Goal: Task Accomplishment & Management: Use online tool/utility

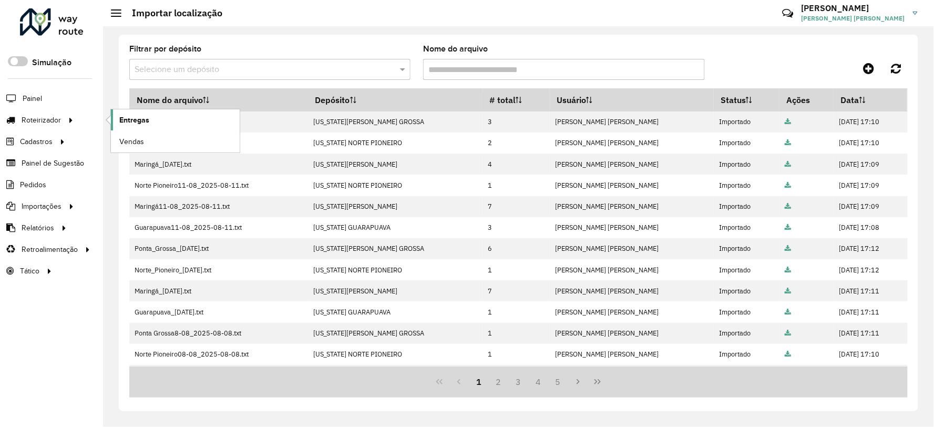
click at [140, 122] on span "Entregas" at bounding box center [134, 120] width 30 height 11
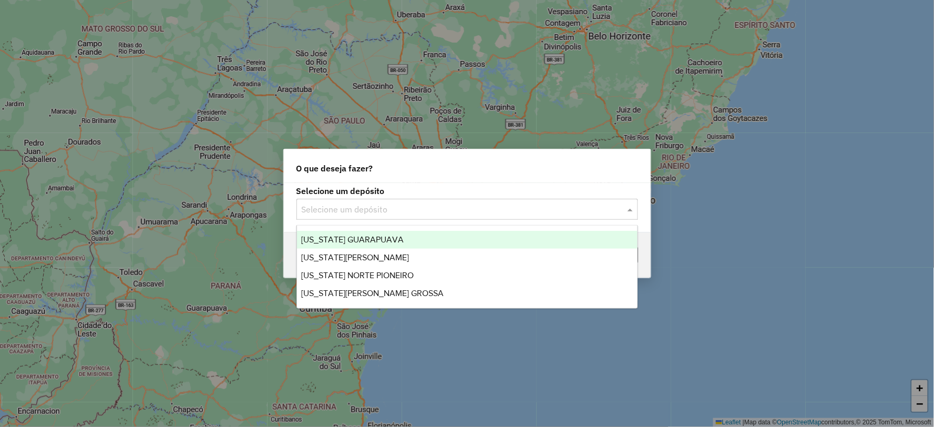
click at [508, 206] on input "text" at bounding box center [457, 209] width 310 height 13
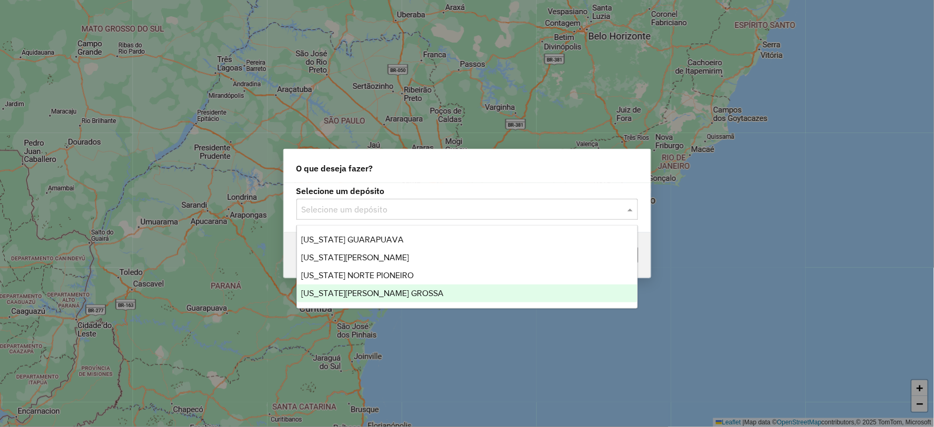
click at [380, 295] on span "[US_STATE][PERSON_NAME] GROSSA" at bounding box center [372, 293] width 142 height 9
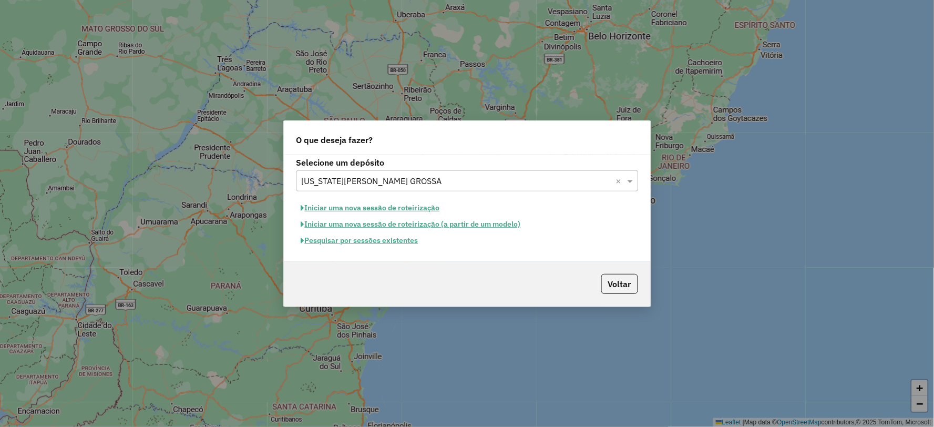
click at [388, 210] on button "Iniciar uma nova sessão de roteirização" at bounding box center [370, 208] width 148 height 16
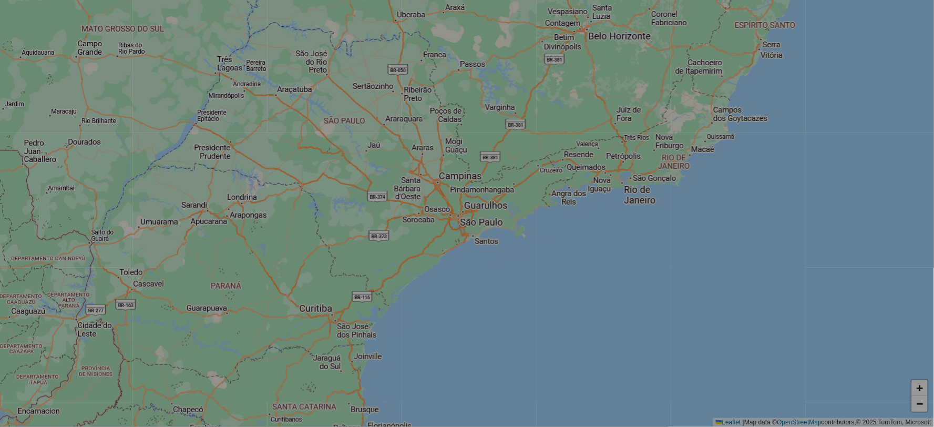
select select "*"
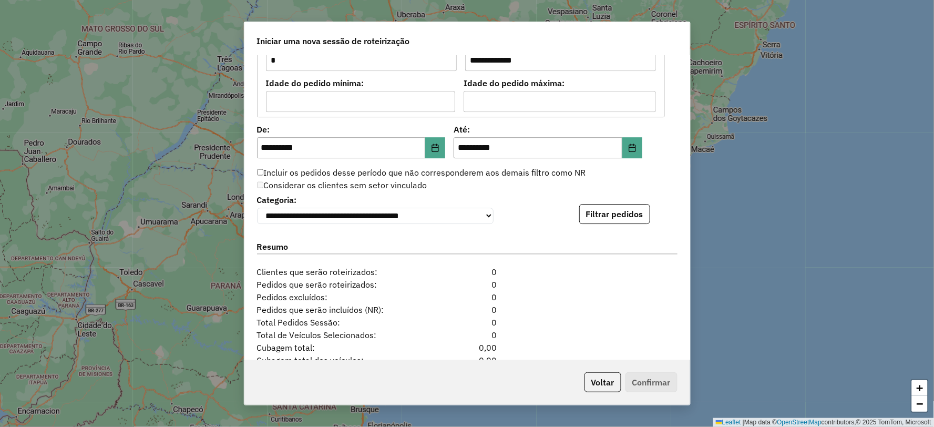
scroll to position [1027, 0]
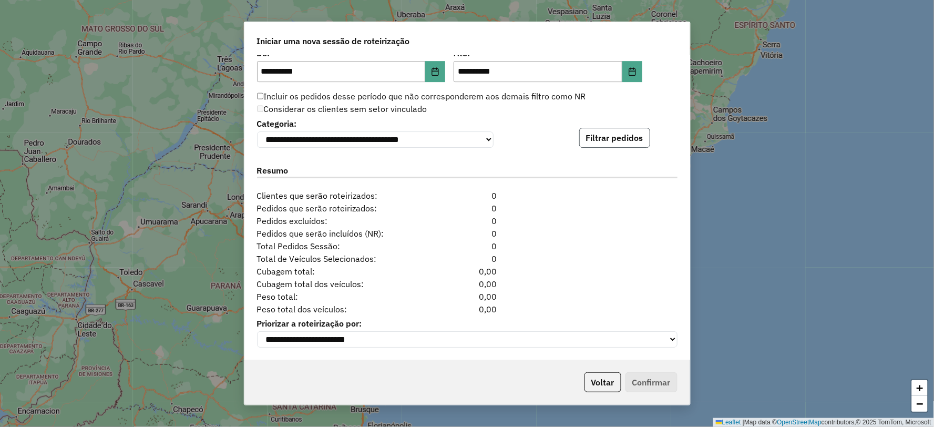
click at [607, 140] on button "Filtrar pedidos" at bounding box center [614, 138] width 71 height 20
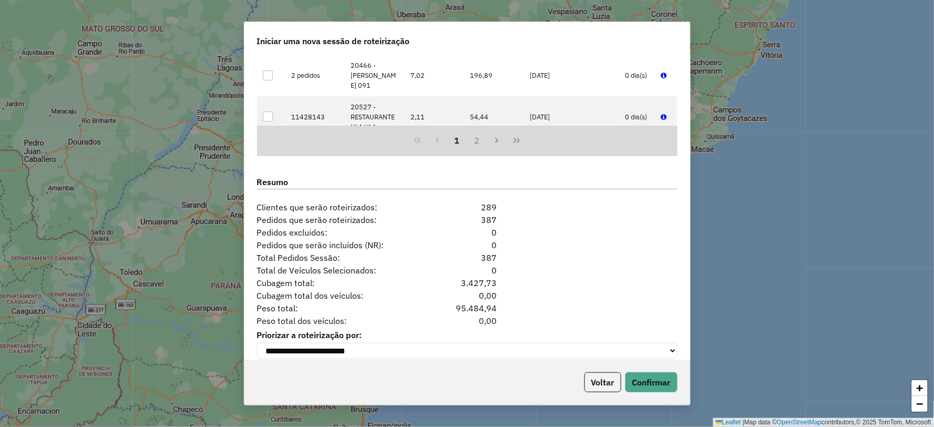
scroll to position [1244, 0]
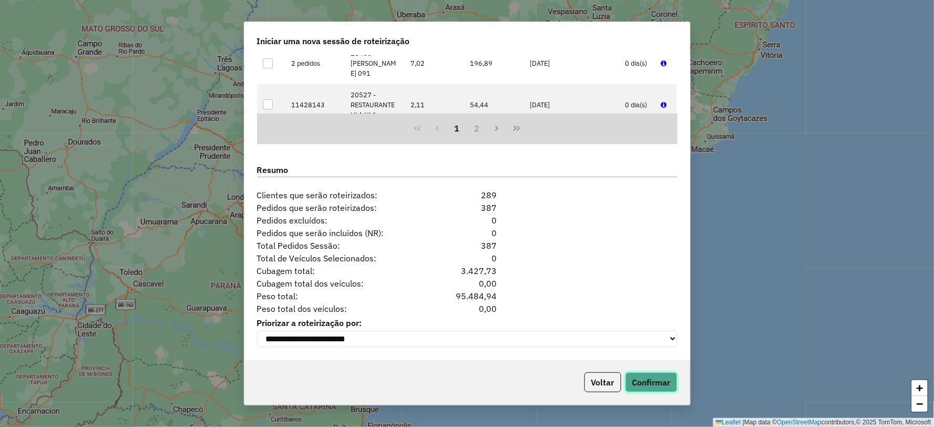
click at [652, 384] on button "Confirmar" at bounding box center [652, 382] width 52 height 20
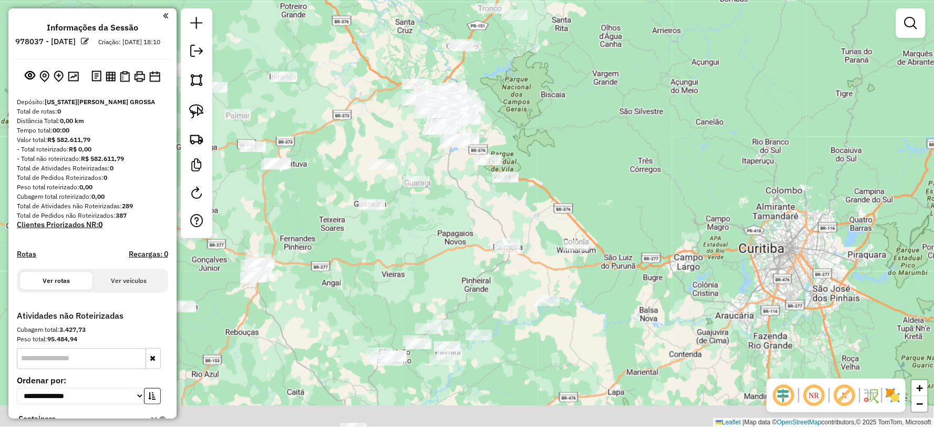
drag, startPoint x: 602, startPoint y: 249, endPoint x: 552, endPoint y: 144, distance: 116.4
click at [554, 138] on div "Janela de atendimento Grade de atendimento Capacidade Transportadoras Veículos …" at bounding box center [467, 213] width 934 height 427
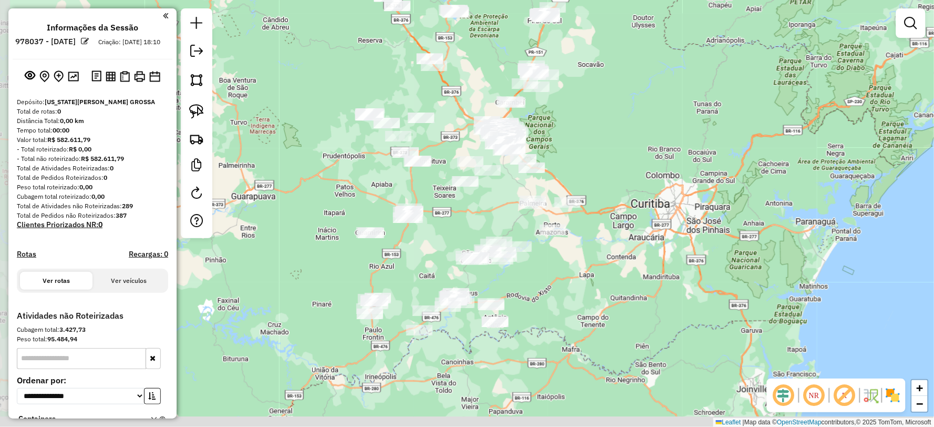
drag, startPoint x: 547, startPoint y: 326, endPoint x: 510, endPoint y: 284, distance: 55.9
click at [576, 263] on div "Janela de atendimento Grade de atendimento Capacidade Transportadoras Veículos …" at bounding box center [467, 213] width 934 height 427
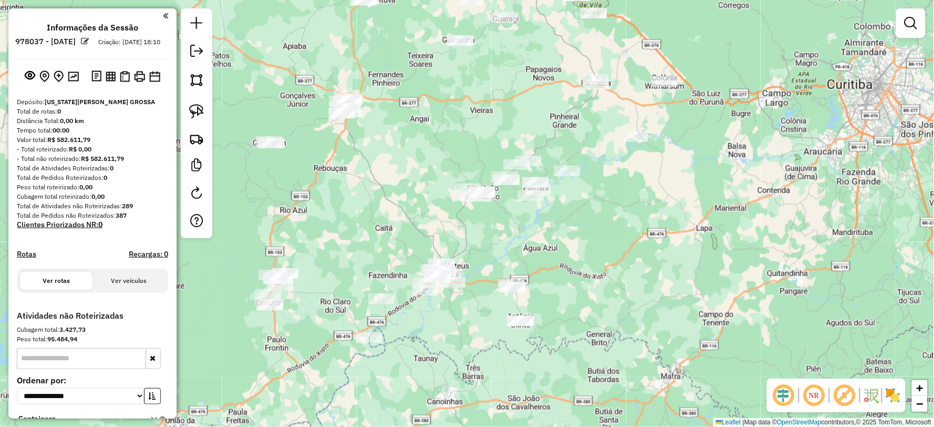
drag, startPoint x: 561, startPoint y: 265, endPoint x: 596, endPoint y: 257, distance: 35.8
click at [596, 257] on div "Janela de atendimento Grade de atendimento Capacidade Transportadoras Veículos …" at bounding box center [467, 213] width 934 height 427
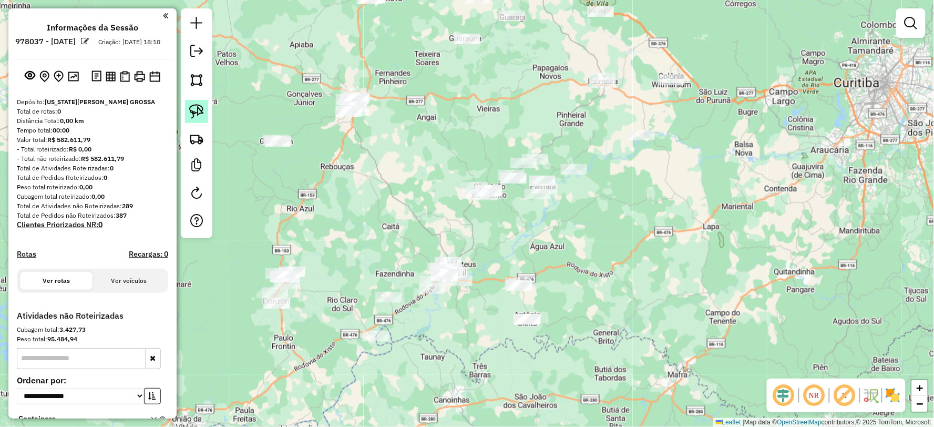
click at [197, 114] on img at bounding box center [196, 111] width 15 height 15
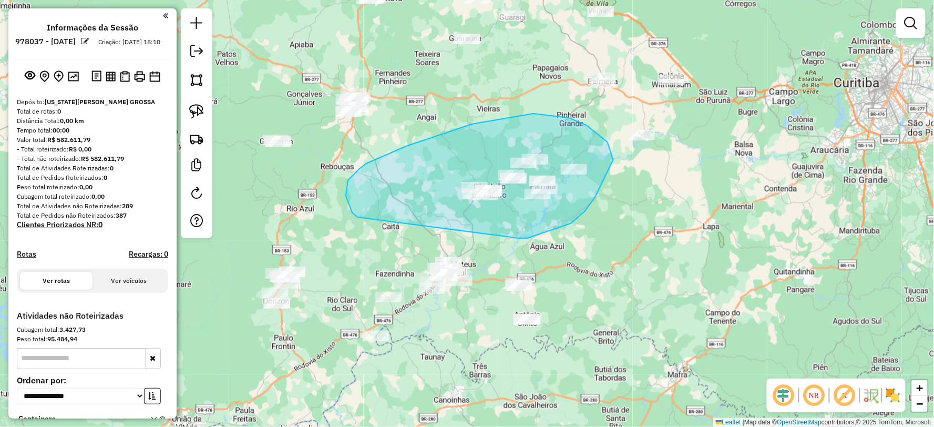
drag, startPoint x: 528, startPoint y: 238, endPoint x: 359, endPoint y: 216, distance: 170.2
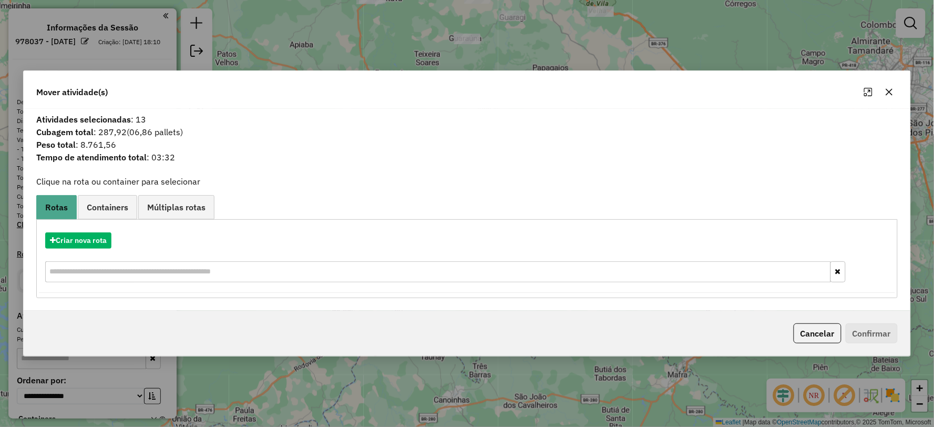
click at [884, 91] on button "button" at bounding box center [889, 92] width 17 height 17
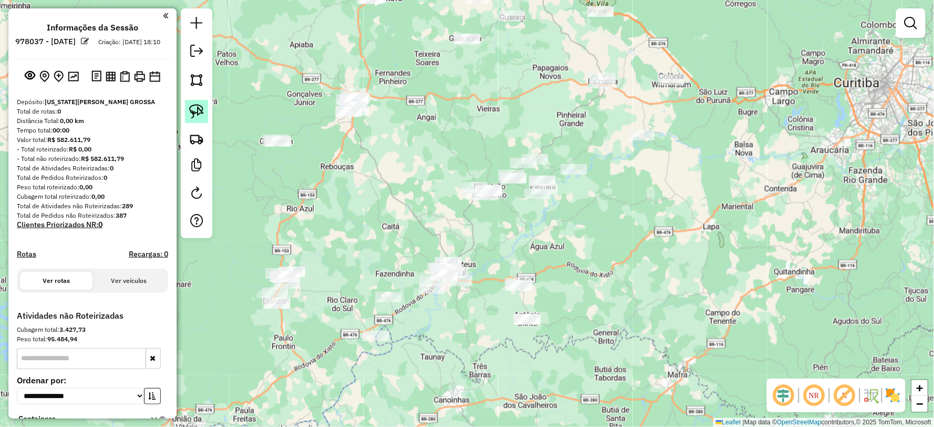
click at [194, 108] on img at bounding box center [196, 111] width 15 height 15
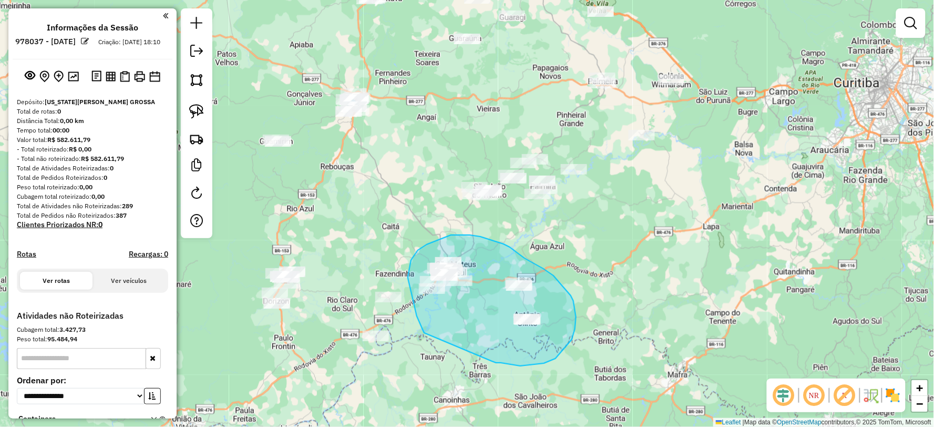
drag, startPoint x: 520, startPoint y: 366, endPoint x: 424, endPoint y: 333, distance: 101.7
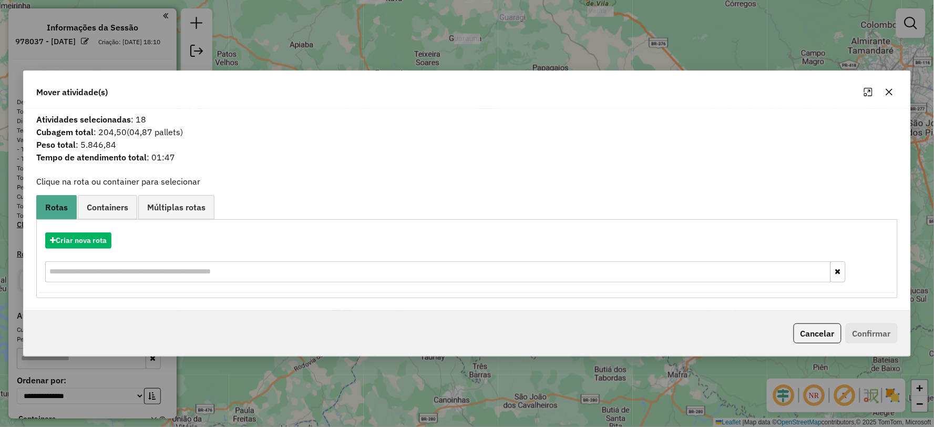
click at [887, 95] on icon "button" at bounding box center [889, 92] width 8 height 8
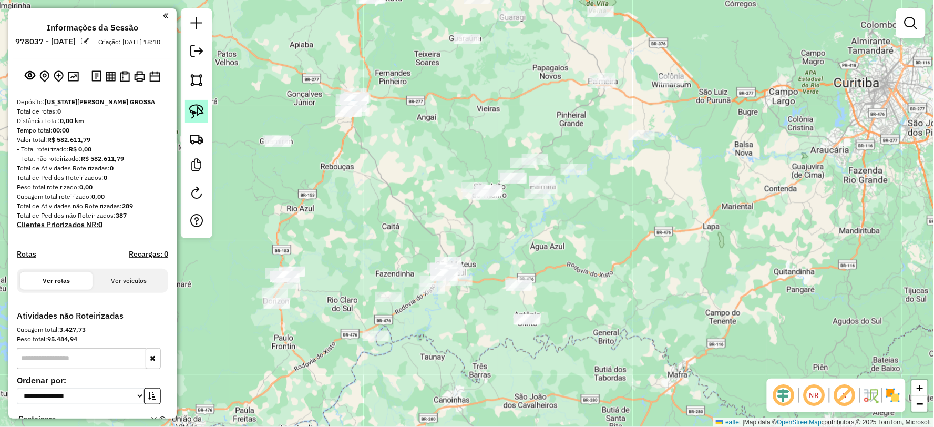
click at [193, 106] on img at bounding box center [196, 111] width 15 height 15
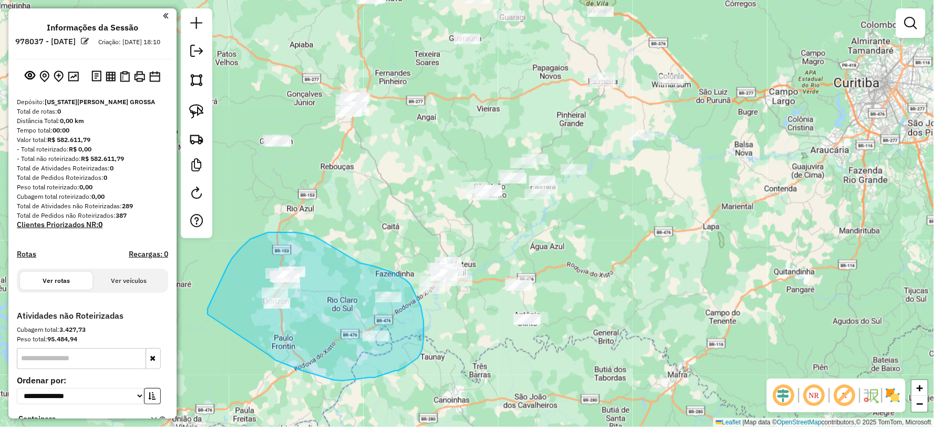
drag, startPoint x: 269, startPoint y: 355, endPoint x: 208, endPoint y: 318, distance: 71.5
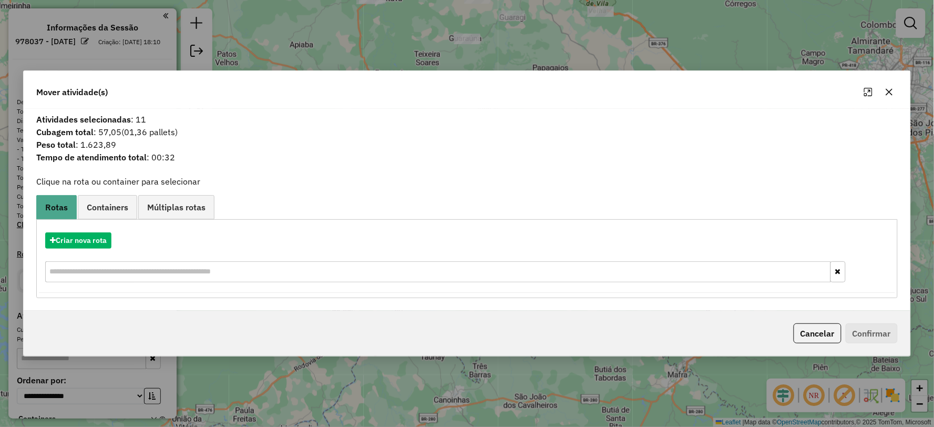
click at [890, 88] on icon "button" at bounding box center [889, 92] width 8 height 8
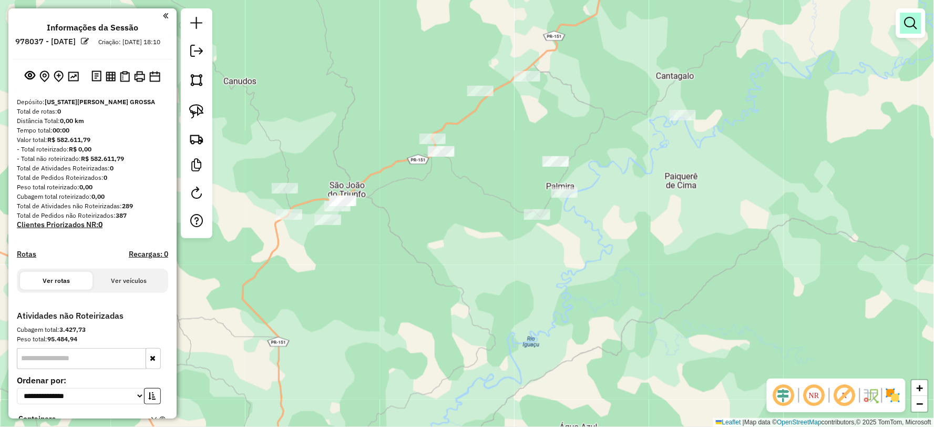
click at [907, 17] on em at bounding box center [911, 23] width 13 height 13
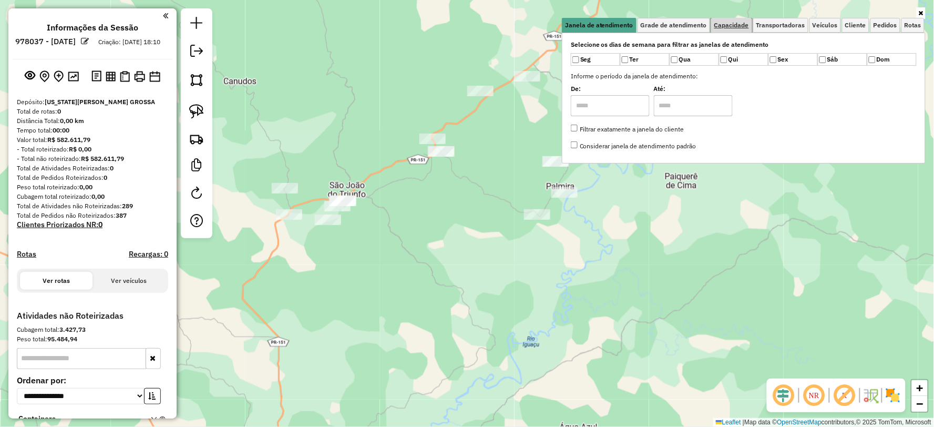
click at [738, 25] on span "Capacidade" at bounding box center [731, 25] width 35 height 6
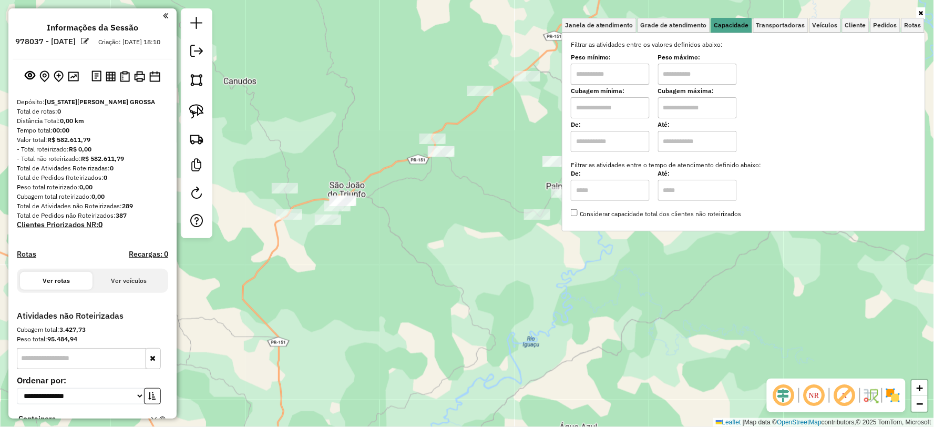
drag, startPoint x: 579, startPoint y: 80, endPoint x: 586, endPoint y: 78, distance: 6.8
click at [583, 79] on input "text" at bounding box center [610, 74] width 79 height 21
click at [534, 78] on div "Janela de atendimento Grade de atendimento Capacidade Transportadoras Veículos …" at bounding box center [467, 213] width 934 height 427
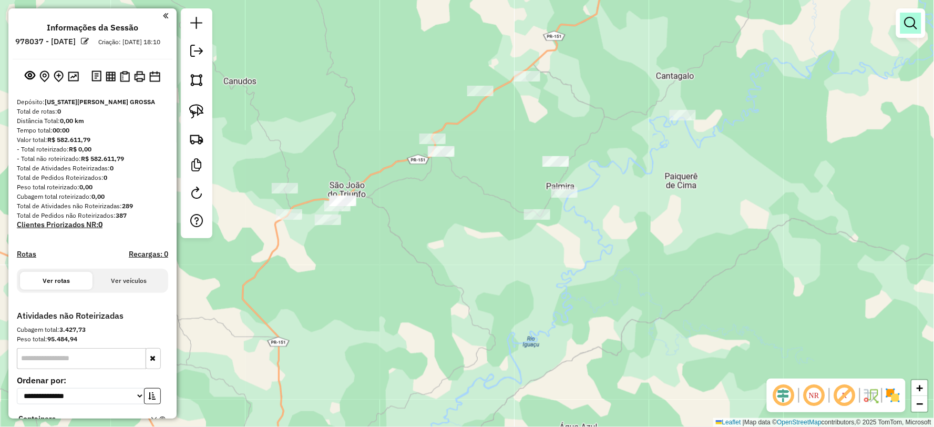
click at [910, 27] on em at bounding box center [911, 23] width 13 height 13
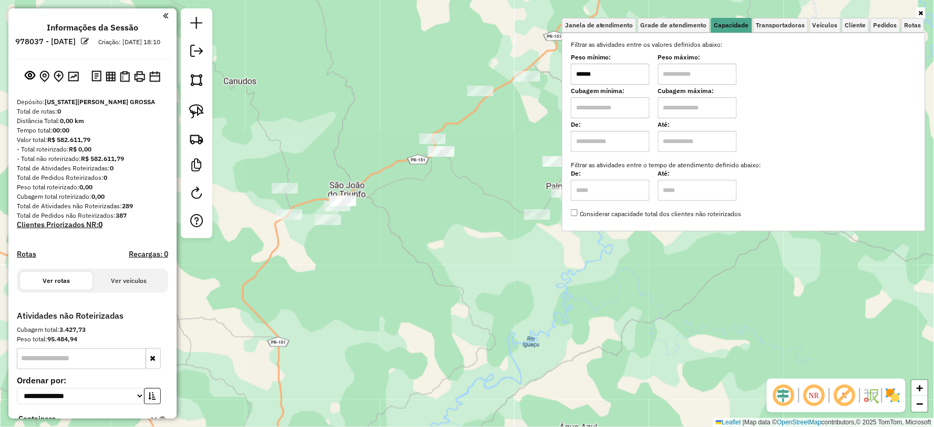
type input "******"
type input "**********"
click at [423, 230] on div "**********" at bounding box center [467, 213] width 934 height 427
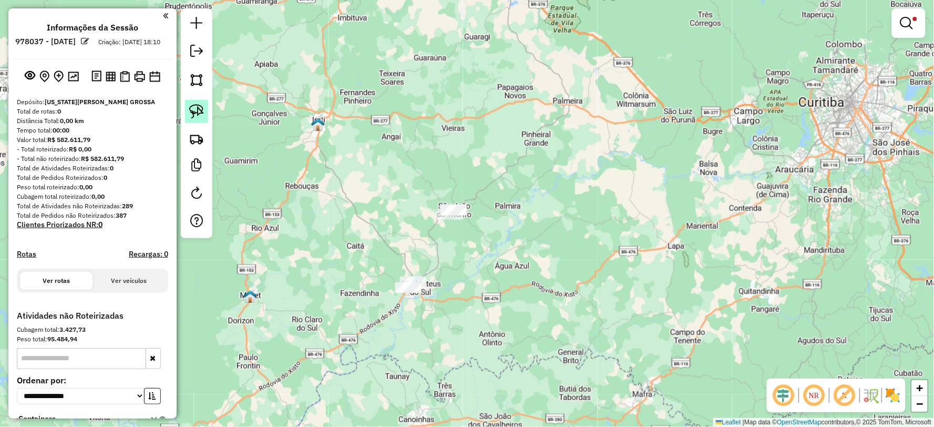
click at [191, 103] on link at bounding box center [196, 111] width 23 height 23
drag, startPoint x: 469, startPoint y: 261, endPoint x: 406, endPoint y: 227, distance: 71.5
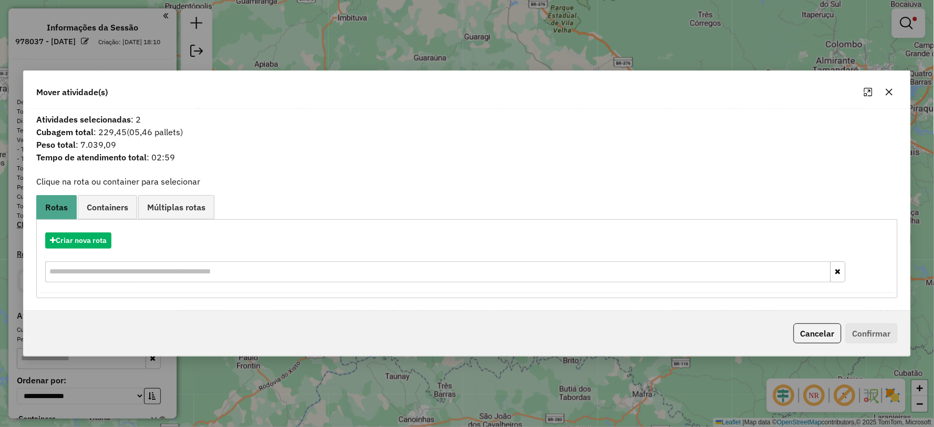
click at [890, 95] on icon "button" at bounding box center [889, 92] width 8 height 8
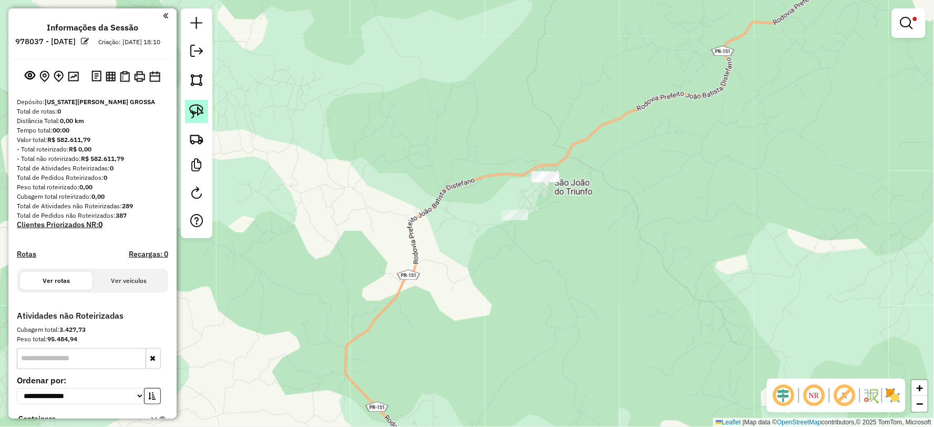
click at [186, 114] on link at bounding box center [196, 111] width 23 height 23
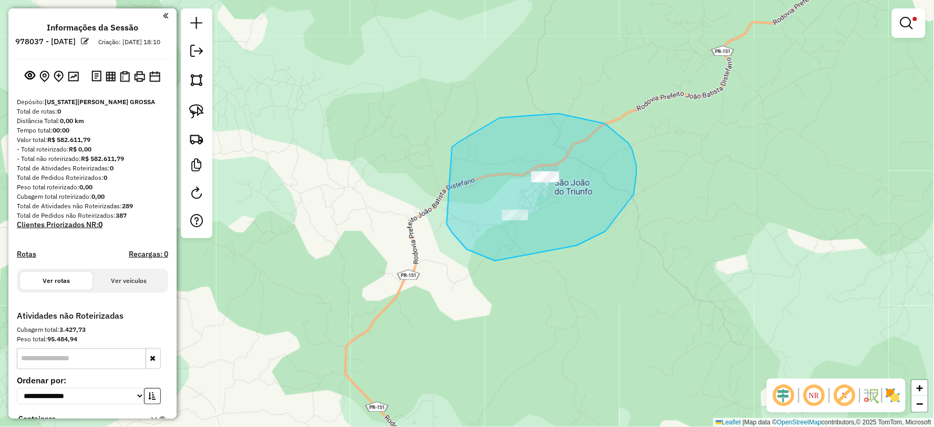
drag, startPoint x: 495, startPoint y: 261, endPoint x: 444, endPoint y: 202, distance: 77.5
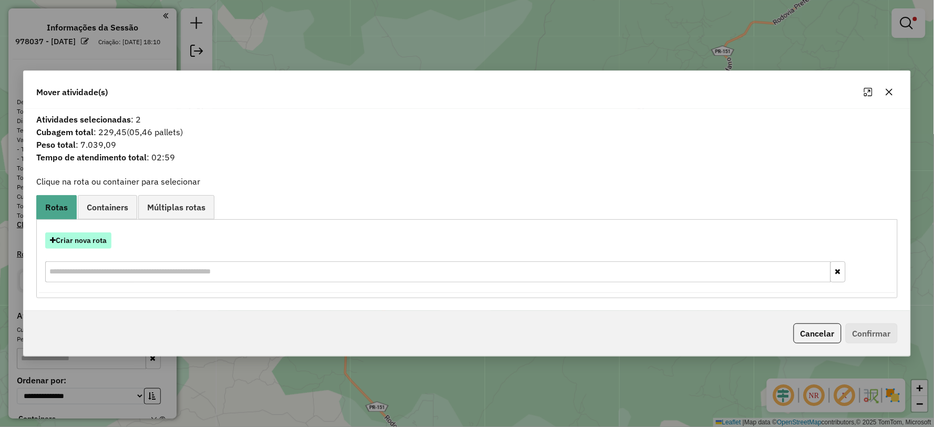
click at [79, 243] on button "Criar nova rota" at bounding box center [78, 240] width 66 height 16
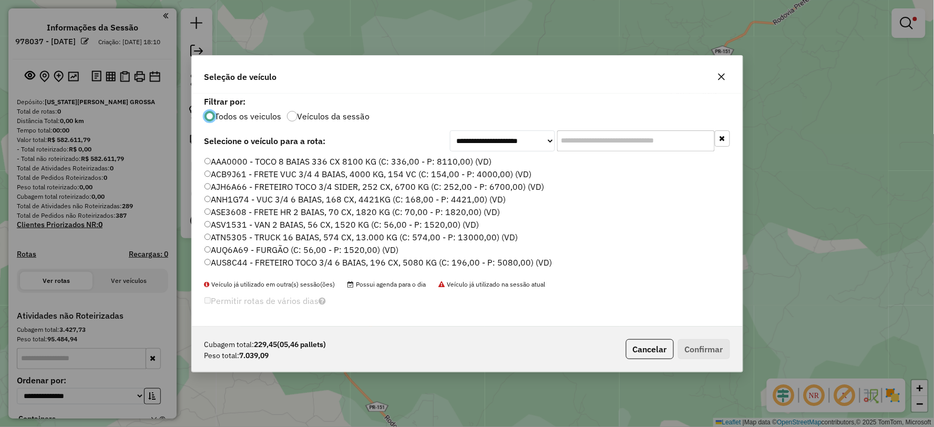
scroll to position [6, 3]
click at [580, 142] on input "text" at bounding box center [636, 140] width 158 height 21
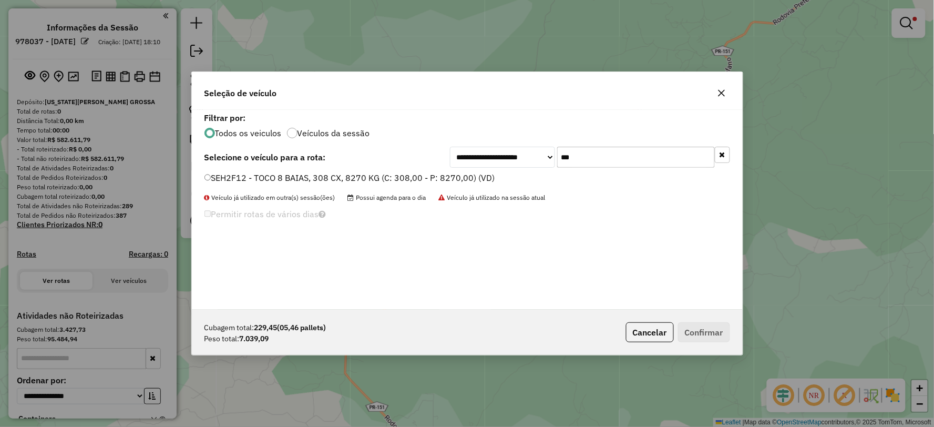
type input "***"
click at [227, 173] on label "SEH2F12 - TOCO 8 BAIAS, 308 CX, 8270 KG (C: 308,00 - P: 8270,00) (VD)" at bounding box center [349, 177] width 291 height 13
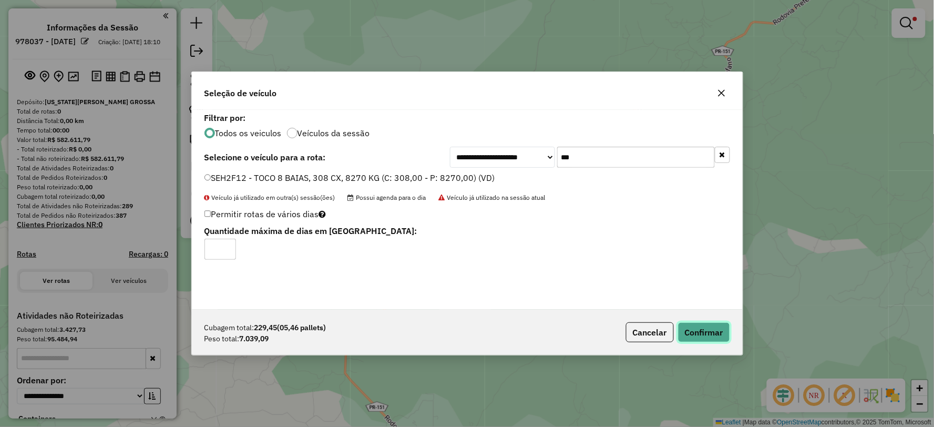
click at [713, 342] on button "Confirmar" at bounding box center [704, 332] width 52 height 20
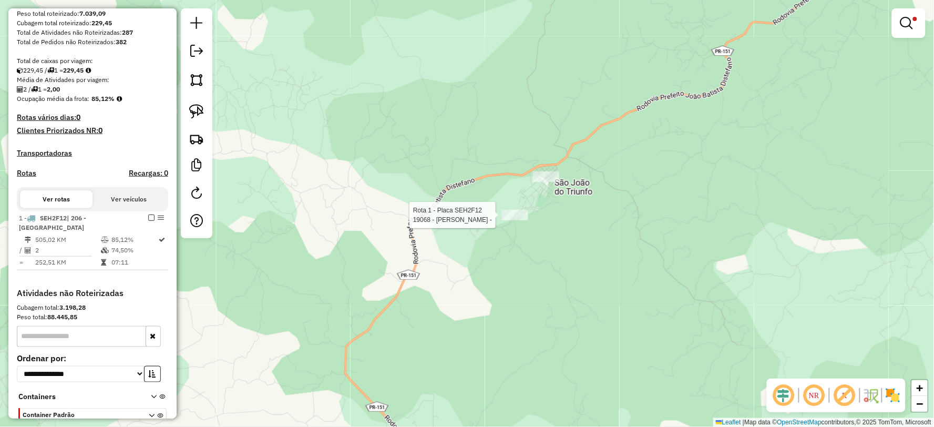
select select "**********"
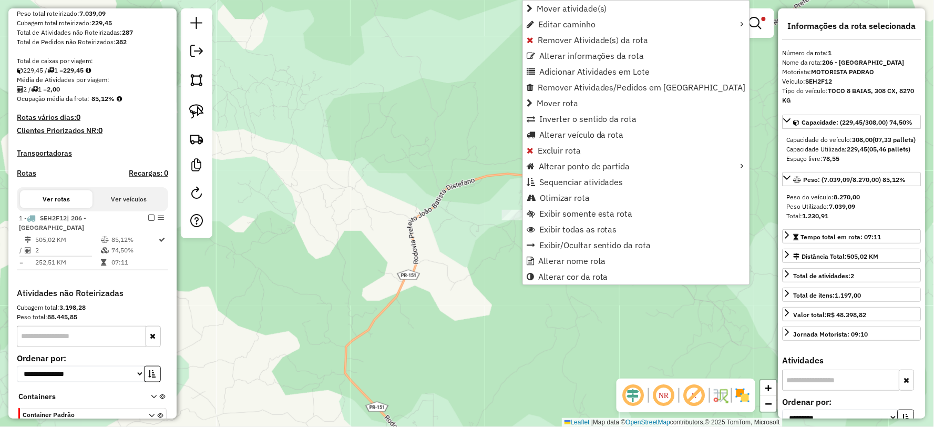
scroll to position [241, 0]
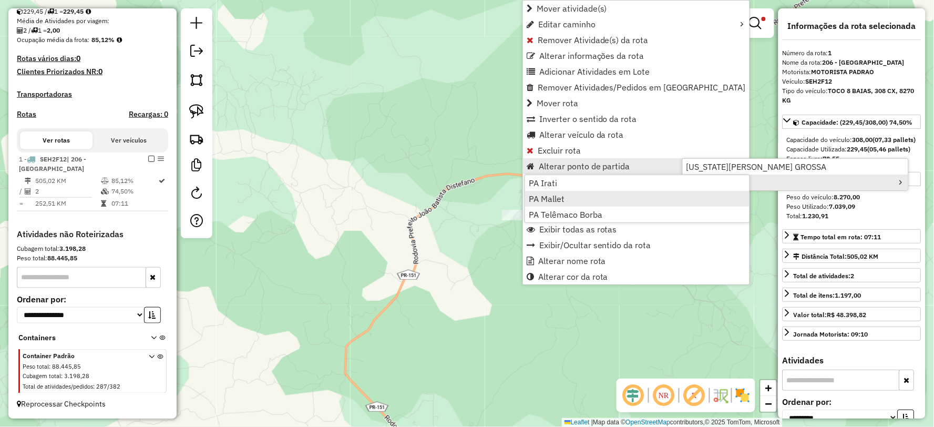
click at [555, 201] on span "PA Mallet" at bounding box center [547, 198] width 36 height 8
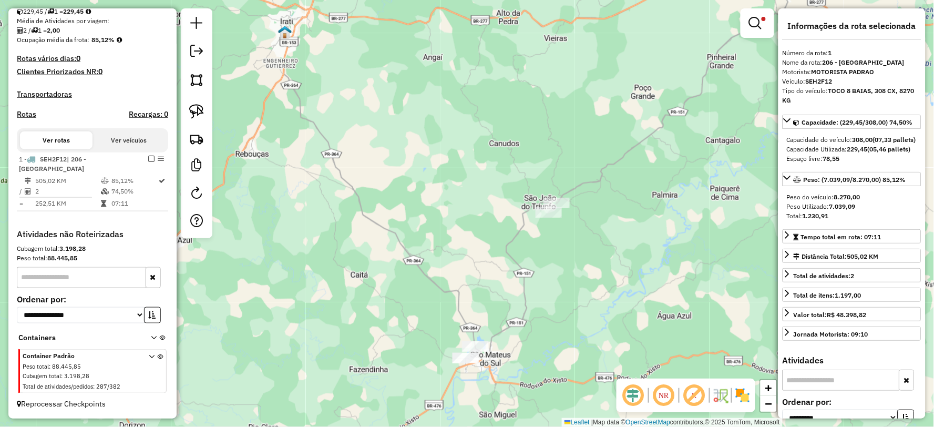
drag, startPoint x: 757, startPoint y: 22, endPoint x: 763, endPoint y: 18, distance: 6.4
click at [758, 21] on em at bounding box center [755, 23] width 13 height 13
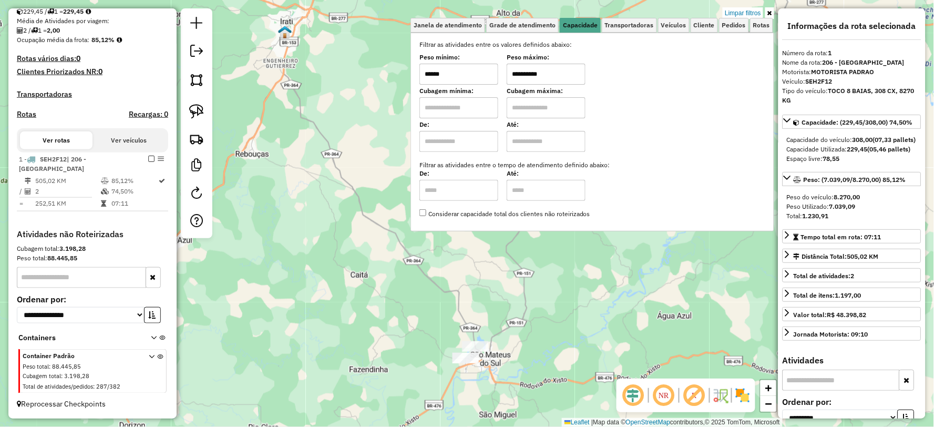
click at [748, 14] on link "Limpar filtros" at bounding box center [743, 13] width 40 height 12
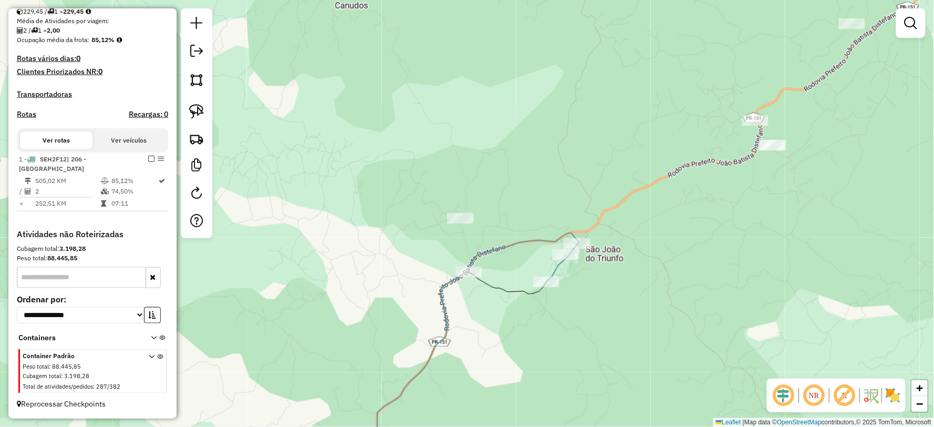
click at [554, 269] on icon at bounding box center [562, 263] width 31 height 38
select select "**********"
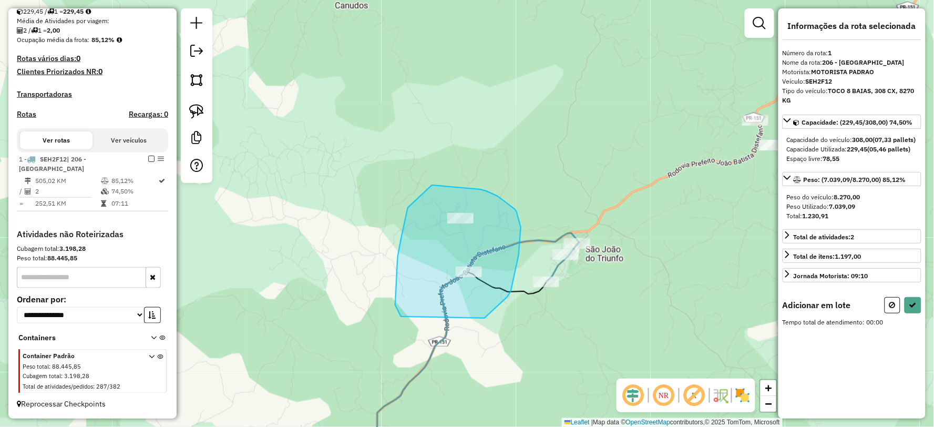
drag, startPoint x: 486, startPoint y: 316, endPoint x: 401, endPoint y: 317, distance: 85.2
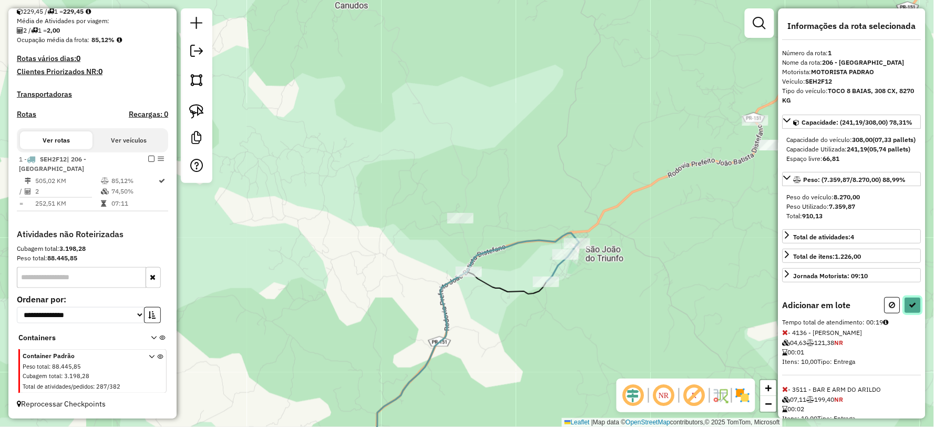
click at [910, 309] on icon at bounding box center [912, 304] width 7 height 7
select select "**********"
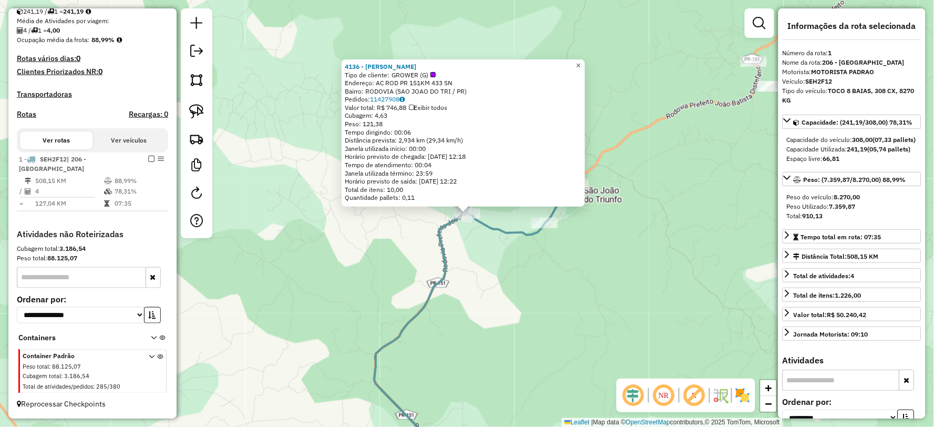
click at [581, 64] on span "×" at bounding box center [578, 65] width 5 height 9
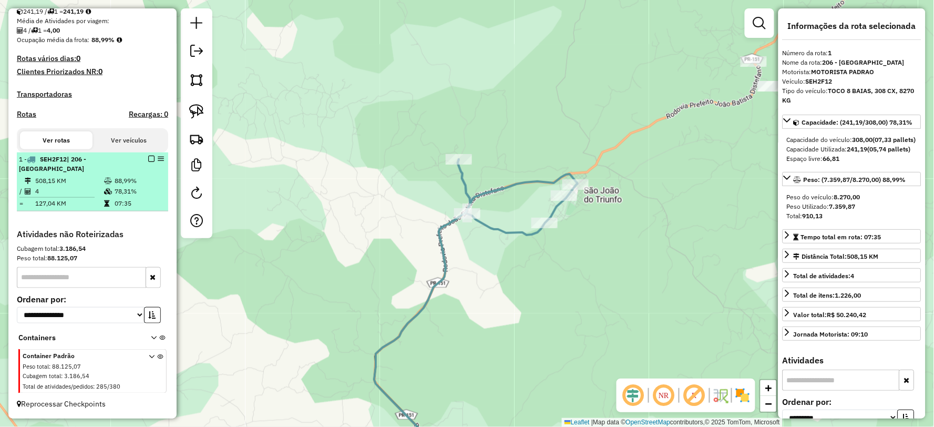
click at [148, 157] on em at bounding box center [151, 159] width 6 height 6
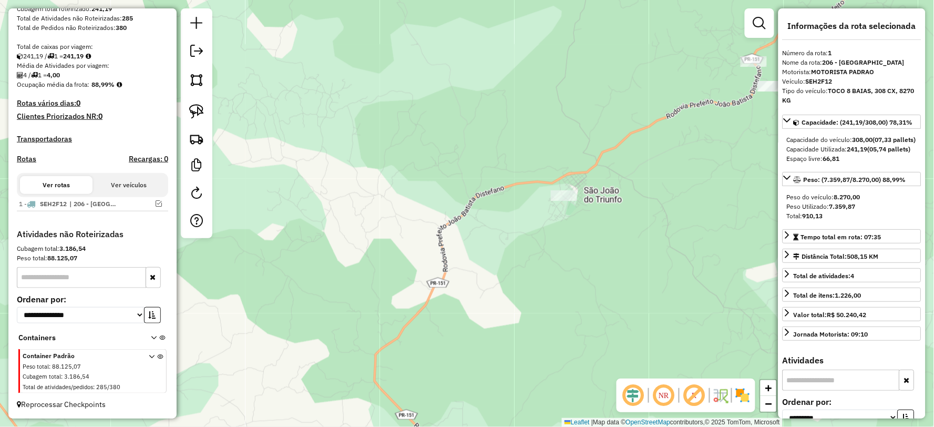
scroll to position [197, 0]
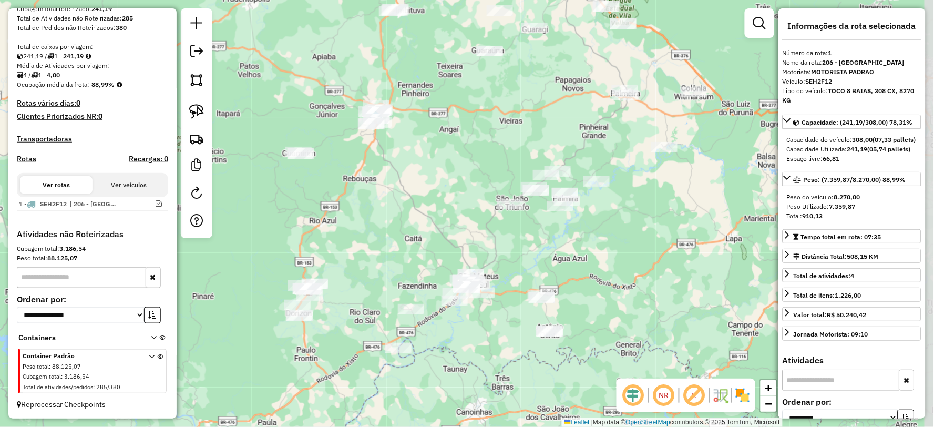
drag, startPoint x: 552, startPoint y: 281, endPoint x: 567, endPoint y: 240, distance: 44.1
click at [539, 260] on div "Janela de atendimento Grade de atendimento Capacidade Transportadoras Veículos …" at bounding box center [467, 213] width 934 height 427
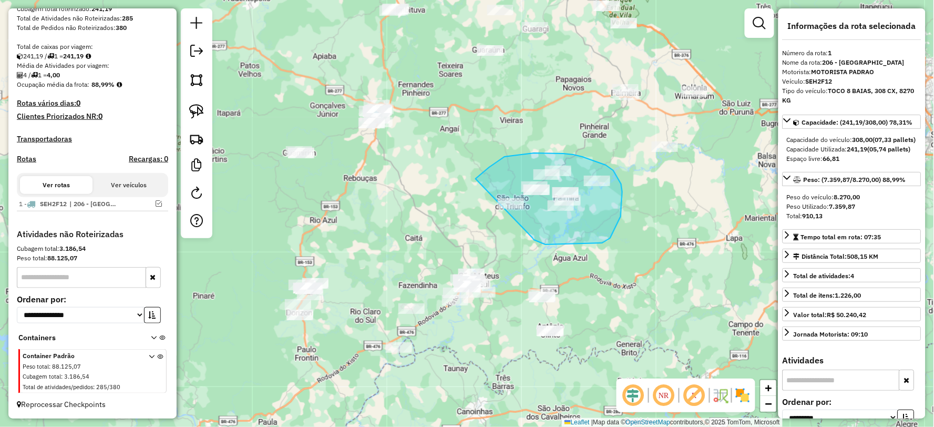
drag, startPoint x: 532, startPoint y: 238, endPoint x: 464, endPoint y: 237, distance: 68.3
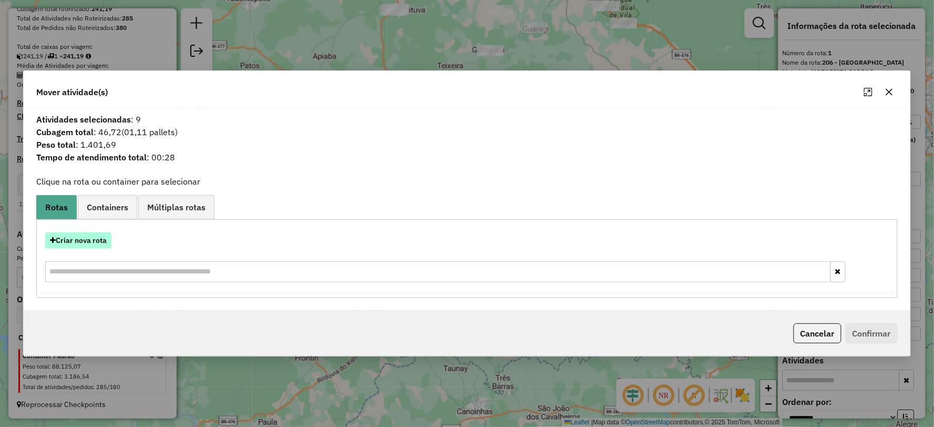
click at [64, 244] on button "Criar nova rota" at bounding box center [78, 240] width 66 height 16
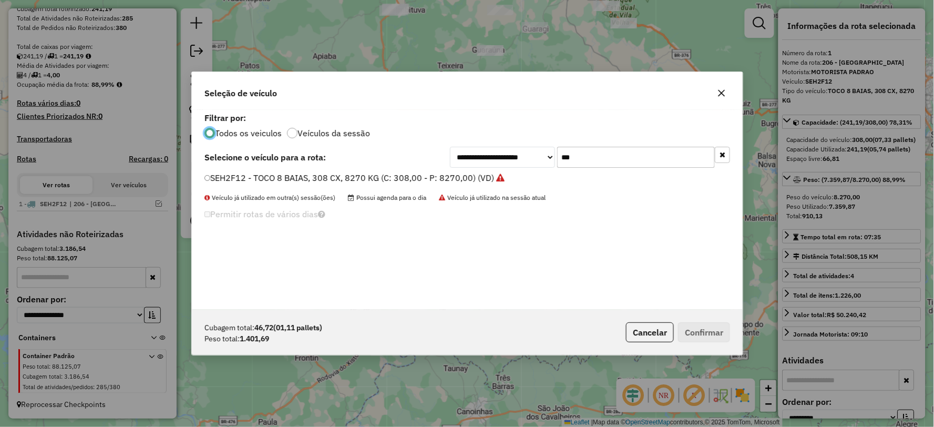
scroll to position [6, 3]
click at [554, 160] on div "**********" at bounding box center [590, 157] width 280 height 21
type input "***"
click at [223, 180] on label "SES2H13 - VUC 3/4, 252 CX, 7680 KG (C: 252,00 - P: 7680,00) (VD)" at bounding box center [338, 177] width 268 height 13
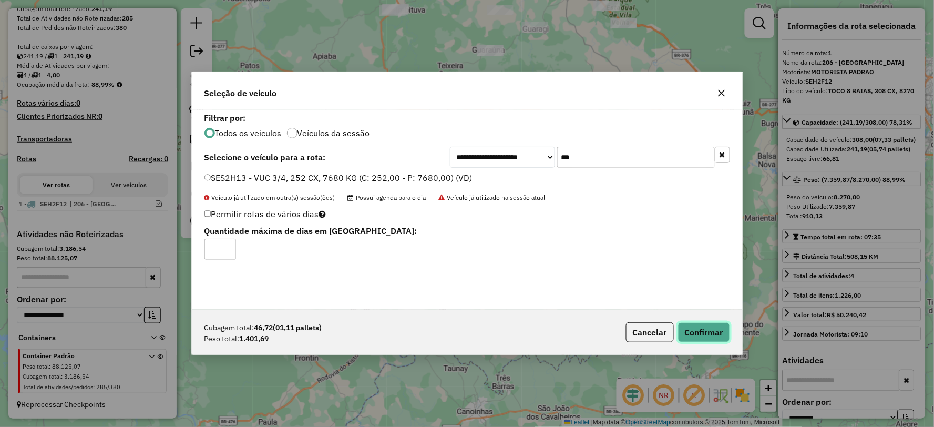
click at [704, 330] on button "Confirmar" at bounding box center [704, 332] width 52 height 20
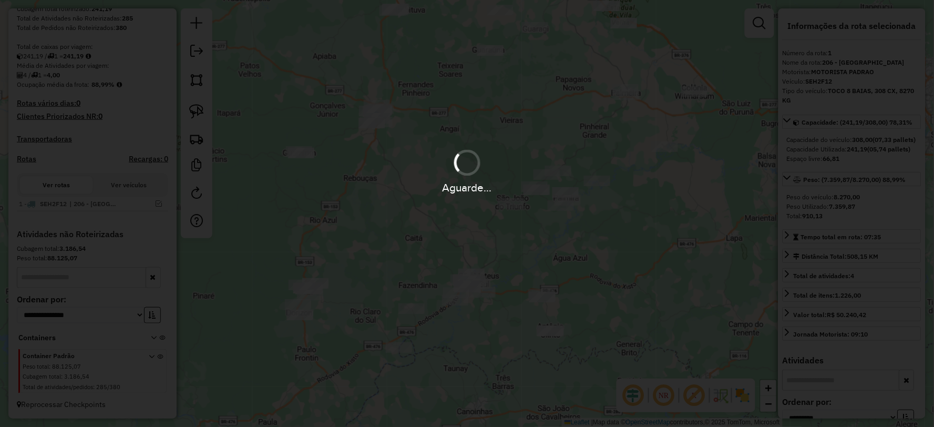
scroll to position [286, 0]
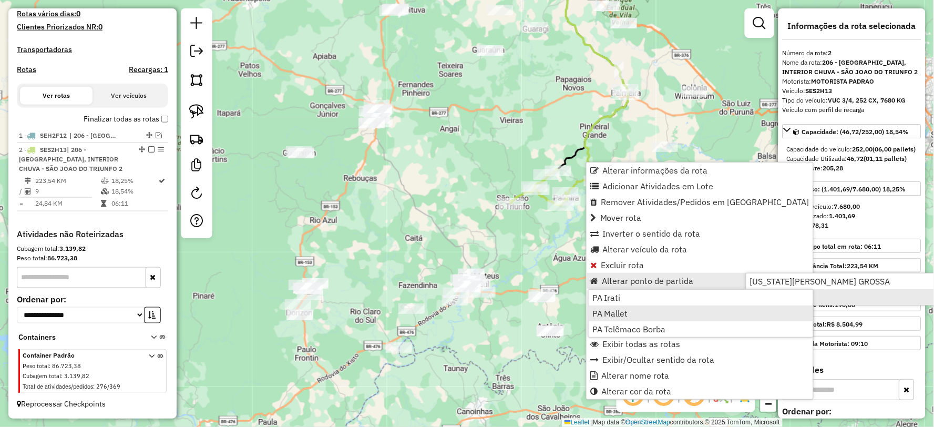
click at [611, 316] on span "PA Mallet" at bounding box center [610, 313] width 36 height 8
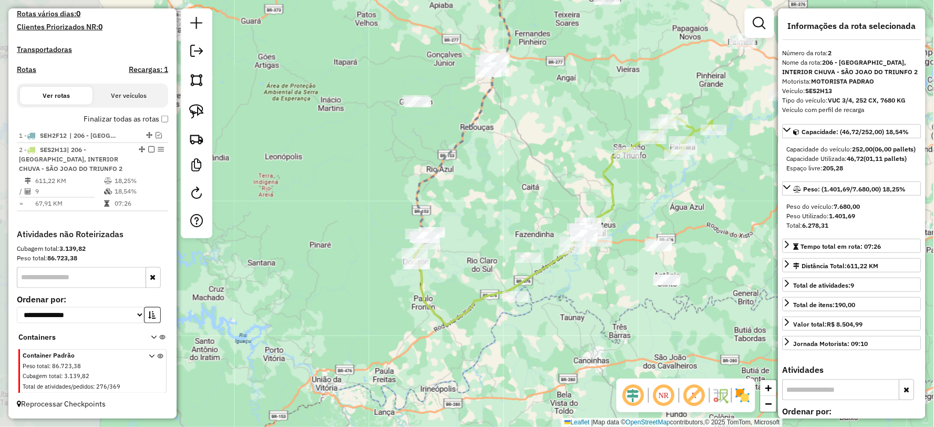
drag, startPoint x: 448, startPoint y: 343, endPoint x: 500, endPoint y: 289, distance: 75.1
click at [566, 295] on div "Janela de atendimento Grade de atendimento Capacidade Transportadoras Veículos …" at bounding box center [467, 213] width 934 height 427
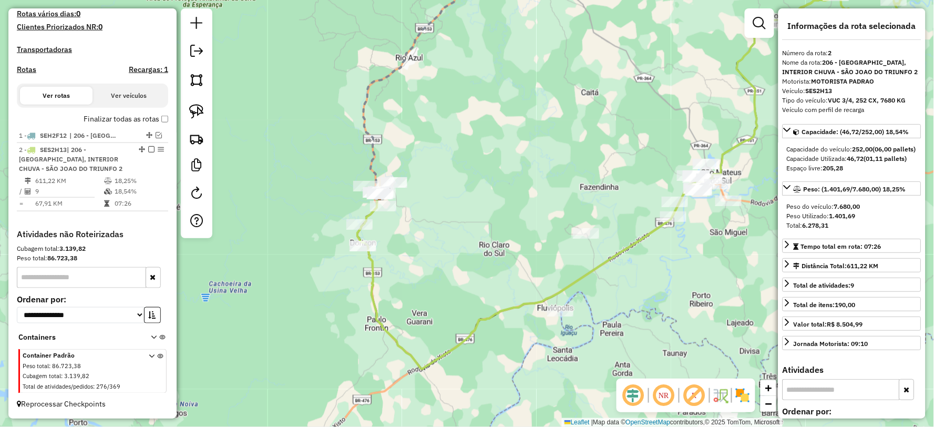
drag, startPoint x: 345, startPoint y: 249, endPoint x: 434, endPoint y: 279, distance: 93.1
click at [434, 279] on div "Janela de atendimento Grade de atendimento Capacidade Transportadoras Veículos …" at bounding box center [467, 213] width 934 height 427
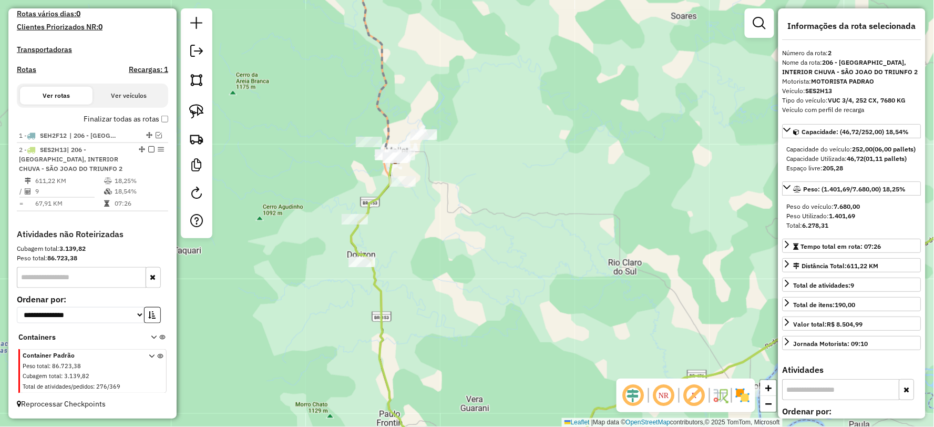
click at [377, 282] on icon at bounding box center [689, 302] width 677 height 334
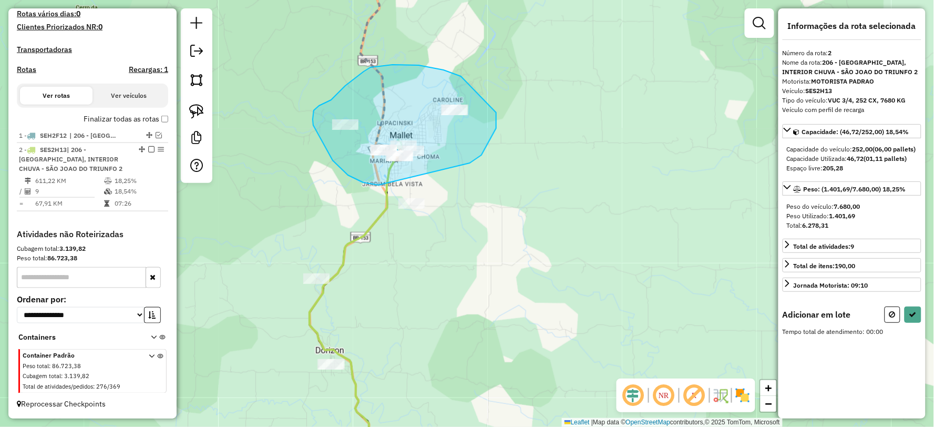
drag, startPoint x: 475, startPoint y: 160, endPoint x: 459, endPoint y: 179, distance: 24.3
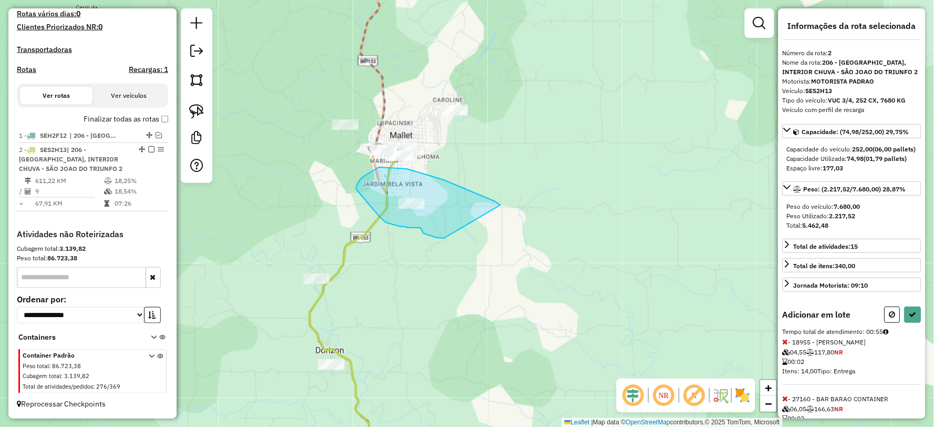
drag, startPoint x: 437, startPoint y: 178, endPoint x: 444, endPoint y: 238, distance: 60.9
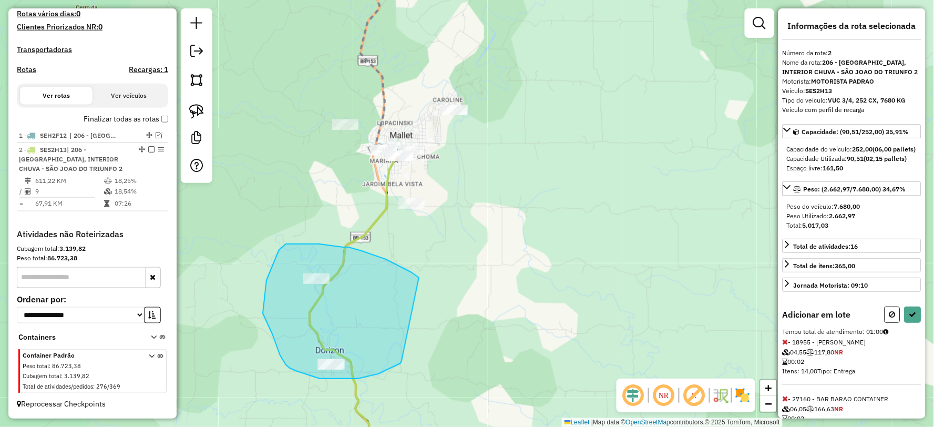
drag, startPoint x: 386, startPoint y: 259, endPoint x: 408, endPoint y: 354, distance: 97.2
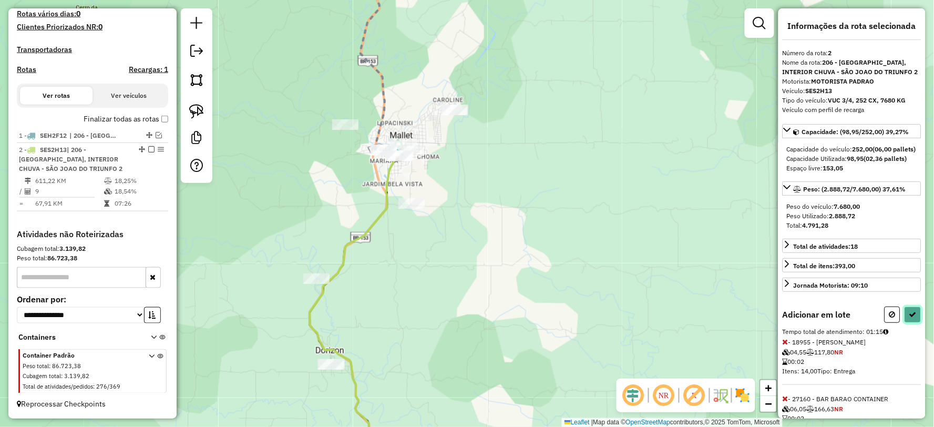
click at [917, 323] on button at bounding box center [913, 314] width 17 height 16
select select "**********"
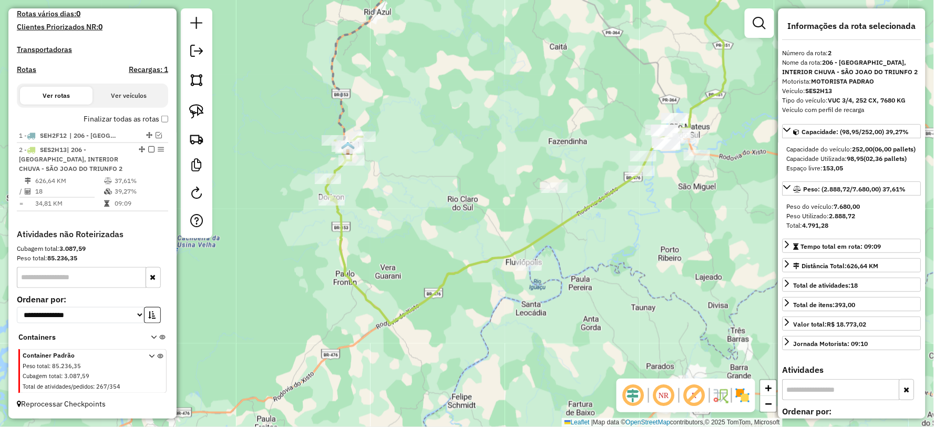
click at [451, 269] on icon at bounding box center [597, 140] width 542 height 366
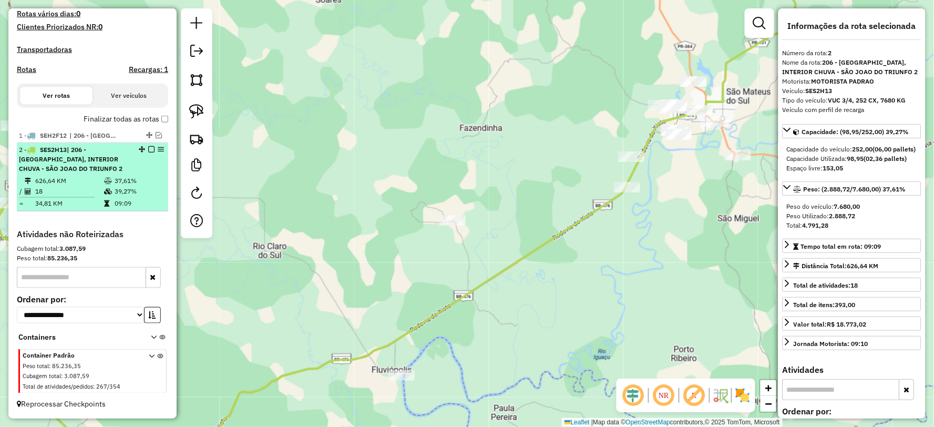
click at [149, 147] on em at bounding box center [151, 149] width 6 height 6
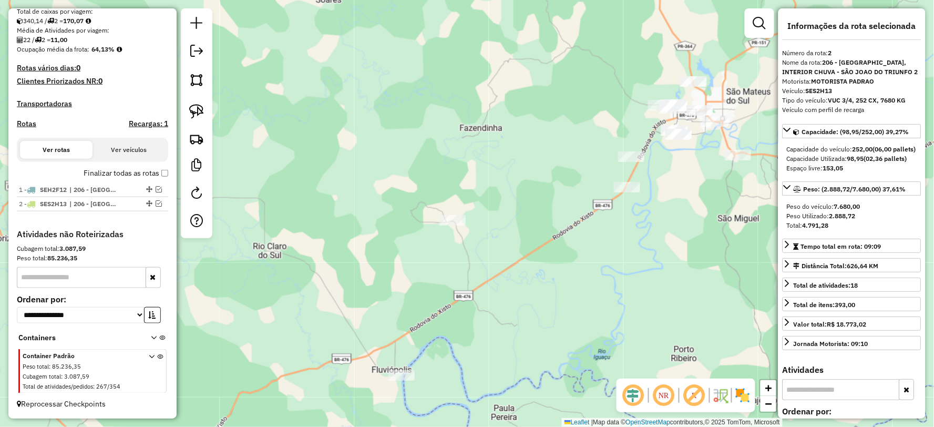
scroll to position [232, 0]
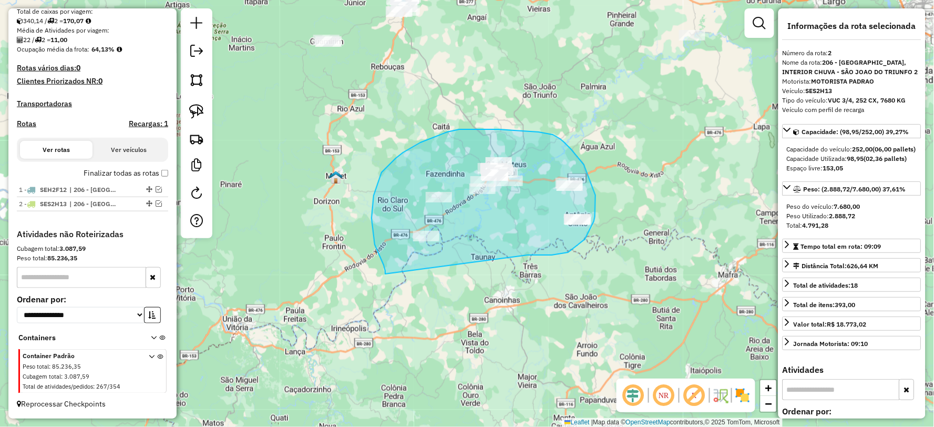
drag, startPoint x: 528, startPoint y: 255, endPoint x: 395, endPoint y: 284, distance: 136.2
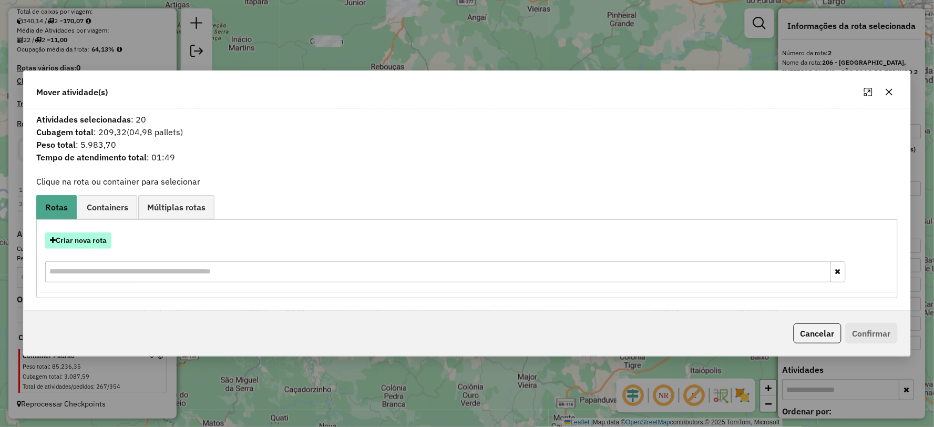
click at [85, 240] on button "Criar nova rota" at bounding box center [78, 240] width 66 height 16
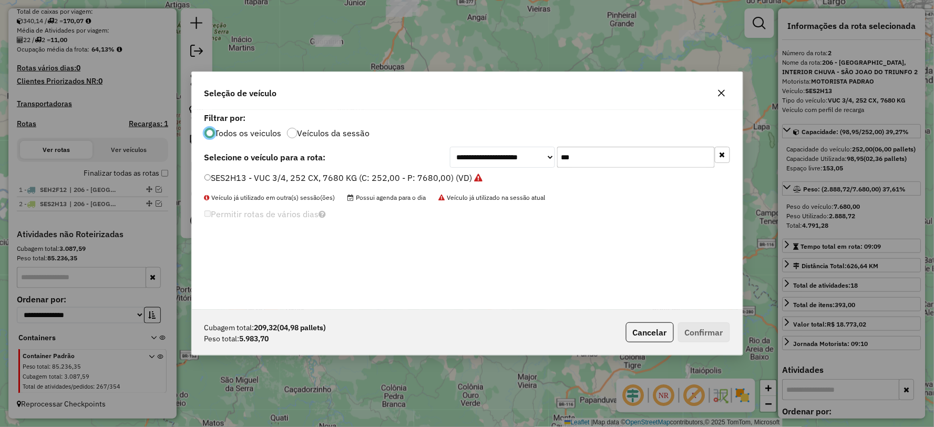
scroll to position [6, 3]
click at [500, 160] on div "**********" at bounding box center [590, 157] width 280 height 21
type input "***"
click at [222, 172] on label "SES2H12 - VUC 3/4, 252 CX, 7680 KG (C: 252,00 - P: 7680,00) (VD)" at bounding box center [338, 177] width 268 height 13
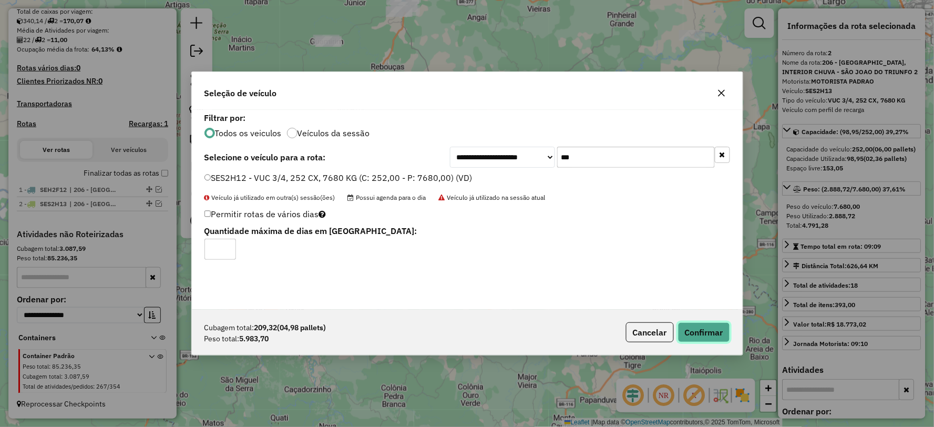
click at [705, 332] on button "Confirmar" at bounding box center [704, 332] width 52 height 20
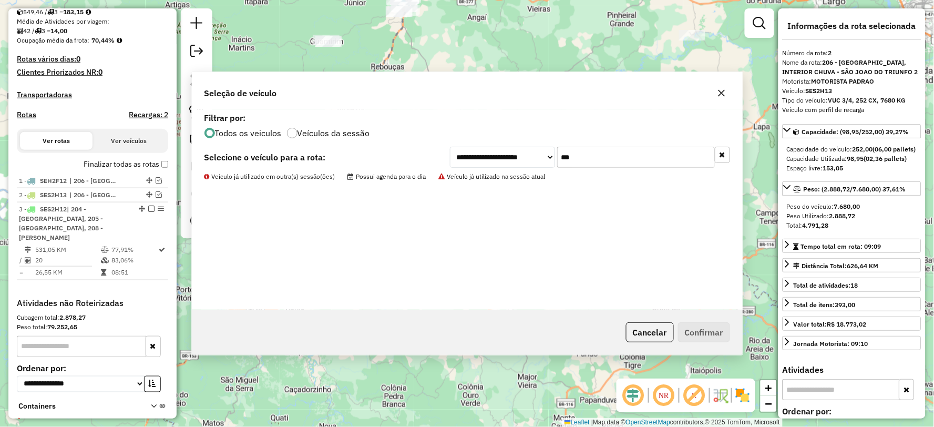
scroll to position [300, 0]
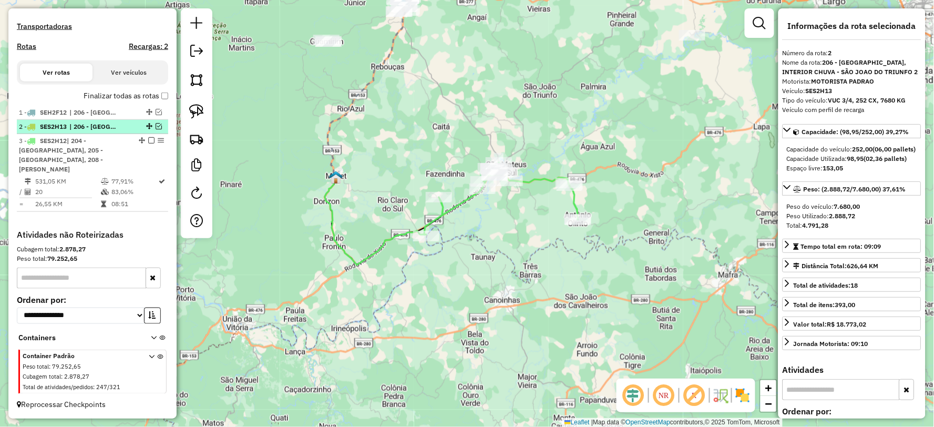
click at [158, 129] on em at bounding box center [159, 126] width 6 height 6
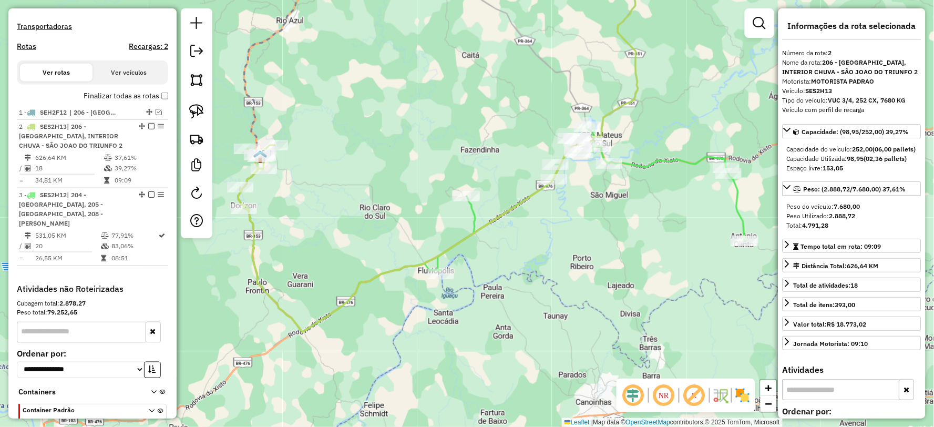
click at [676, 158] on icon at bounding box center [592, 199] width 308 height 144
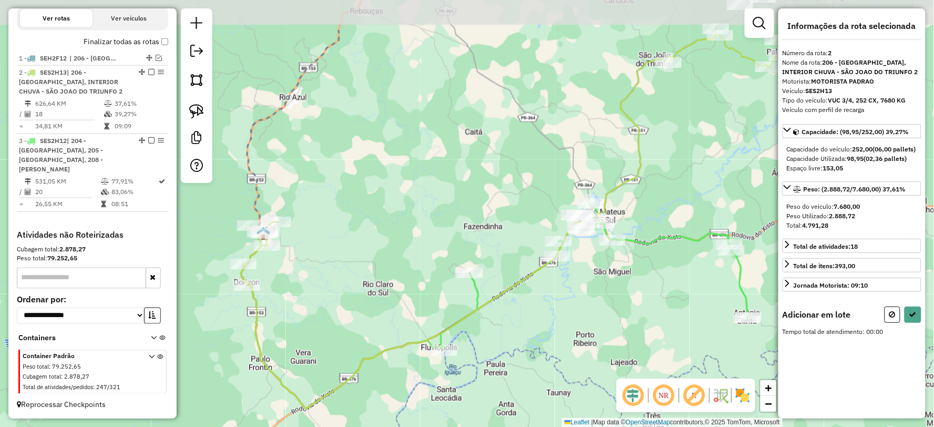
drag, startPoint x: 739, startPoint y: 237, endPoint x: 528, endPoint y: 298, distance: 219.6
click at [529, 309] on div "Janela de atendimento Grade de atendimento Capacidade Transportadoras Veículos …" at bounding box center [467, 213] width 934 height 427
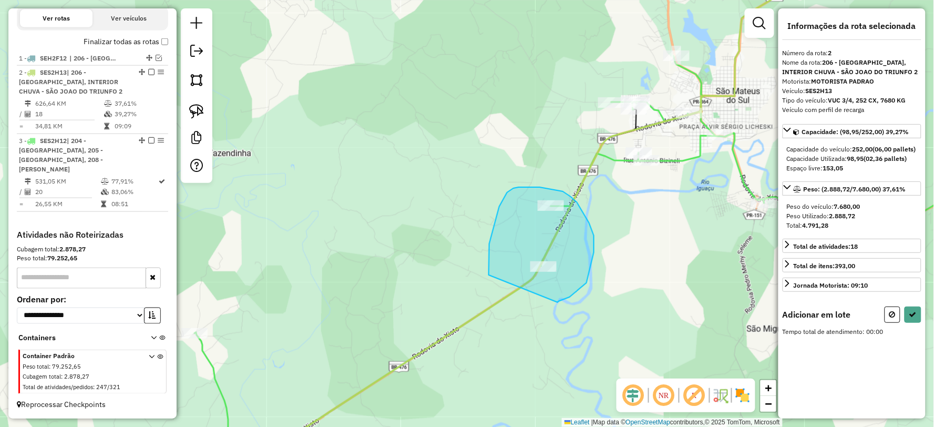
drag, startPoint x: 558, startPoint y: 302, endPoint x: 491, endPoint y: 318, distance: 68.1
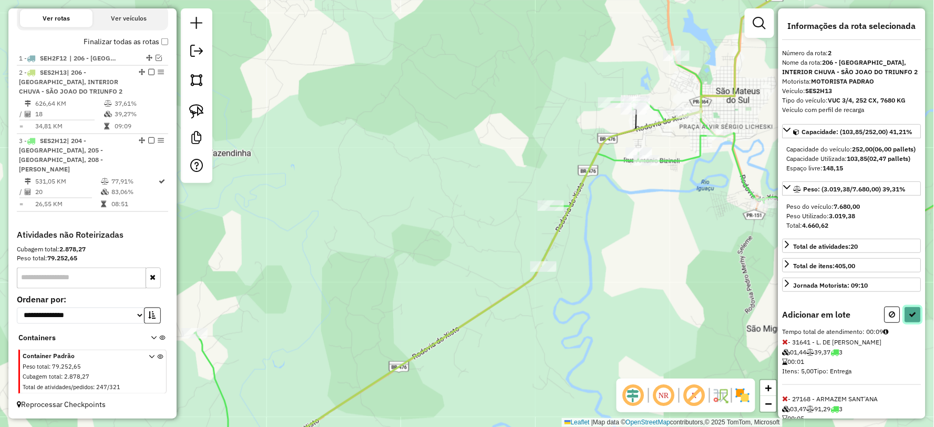
click at [913, 318] on icon at bounding box center [912, 314] width 7 height 7
select select "**********"
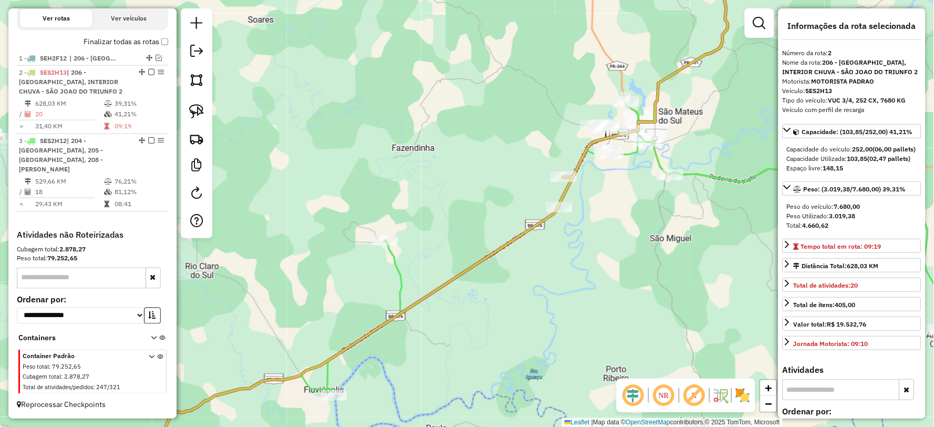
click at [656, 155] on icon at bounding box center [634, 245] width 615 height 288
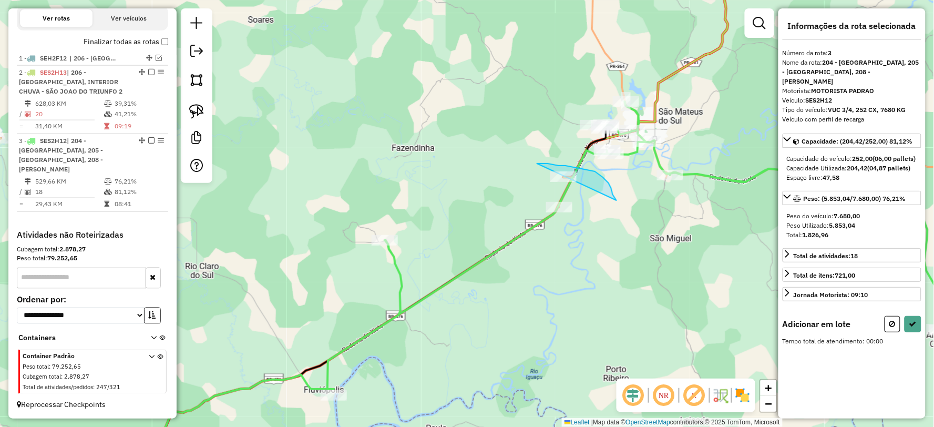
drag, startPoint x: 617, startPoint y: 200, endPoint x: 541, endPoint y: 185, distance: 76.7
click at [917, 324] on icon at bounding box center [912, 323] width 7 height 7
select select "**********"
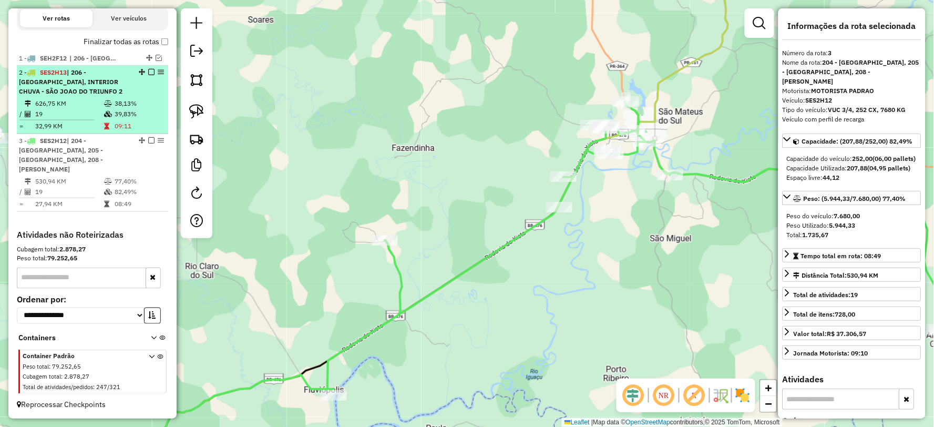
click at [106, 107] on icon at bounding box center [108, 103] width 8 height 6
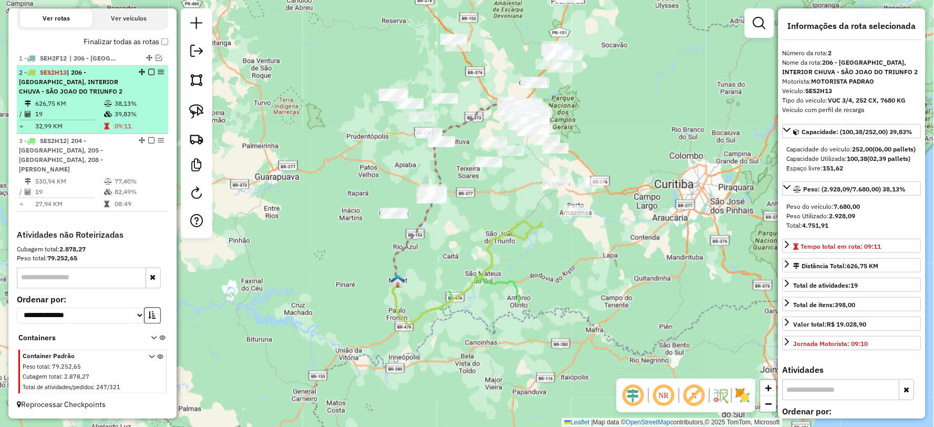
click at [107, 107] on icon at bounding box center [108, 103] width 8 height 6
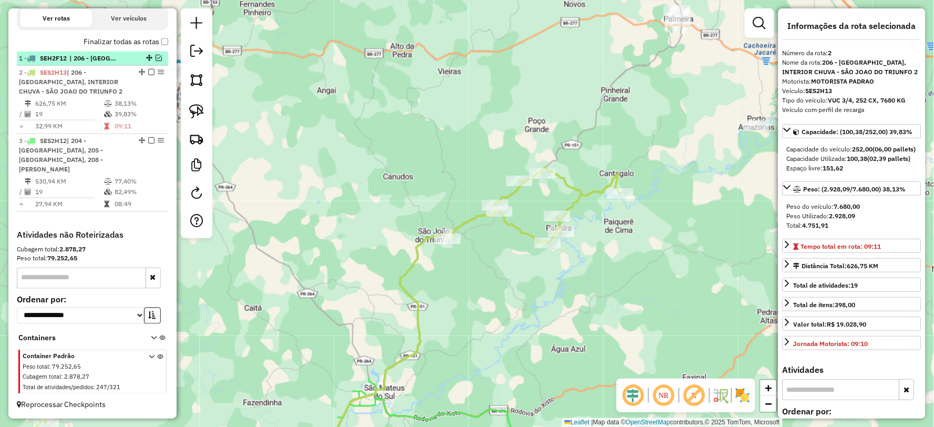
click at [156, 61] on em at bounding box center [159, 58] width 6 height 6
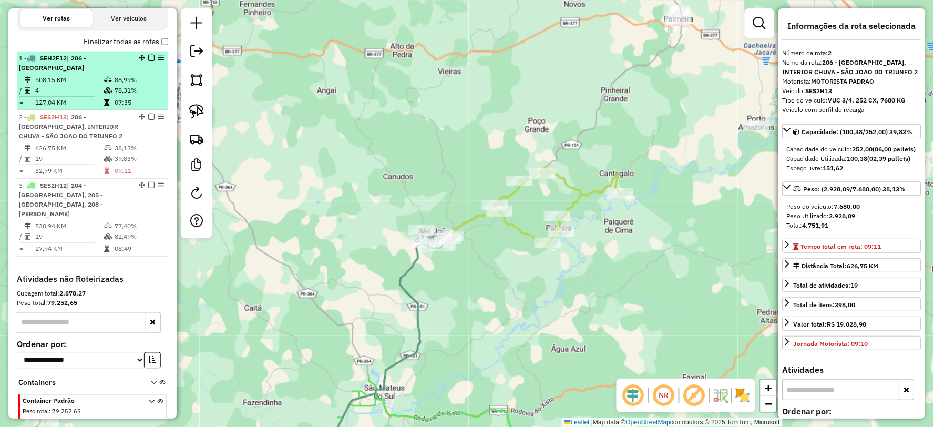
click at [134, 82] on li "1 - SEH2F12 | 206 - São João do Triunfo 508,15 KM 88,99% / 4 78,31% = 127,04 KM…" at bounding box center [92, 81] width 151 height 59
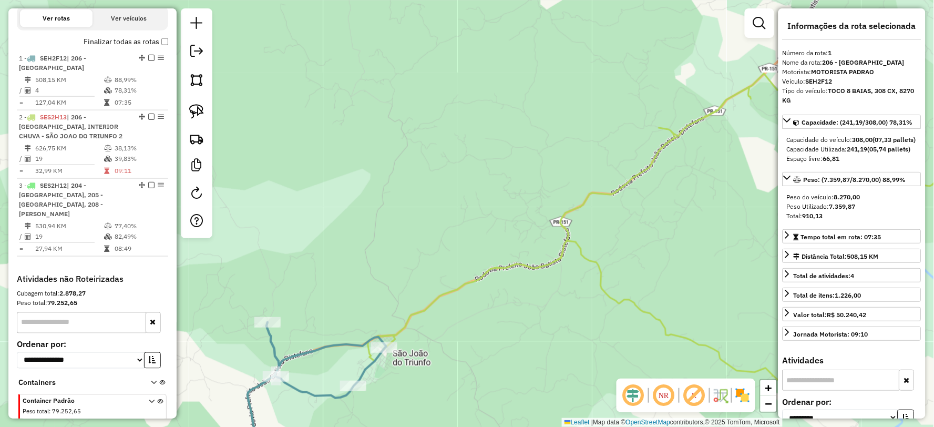
click at [367, 368] on icon at bounding box center [327, 360] width 120 height 76
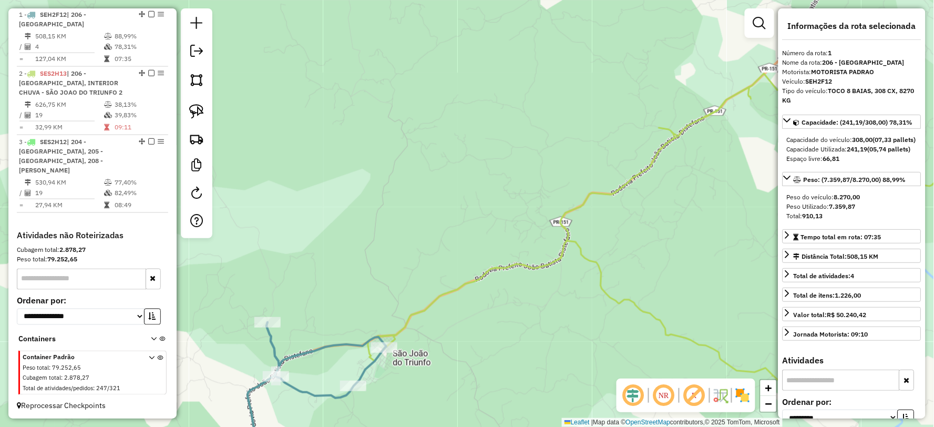
scroll to position [398, 0]
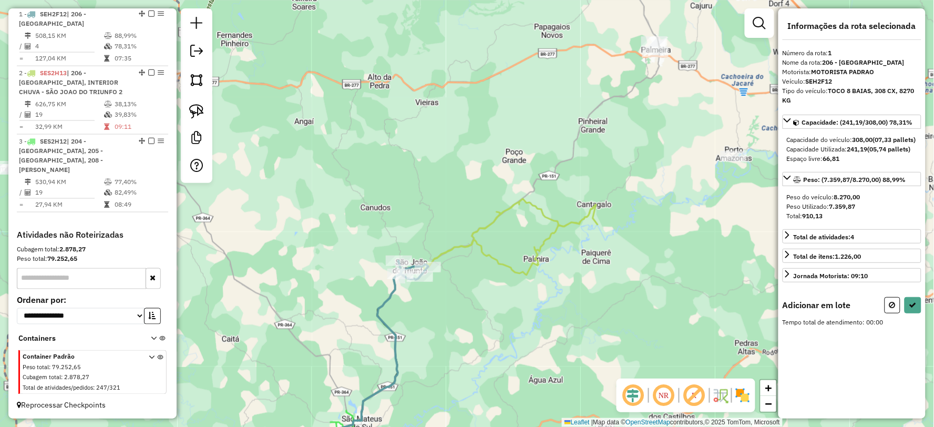
click at [507, 264] on icon at bounding box center [301, 334] width 592 height 271
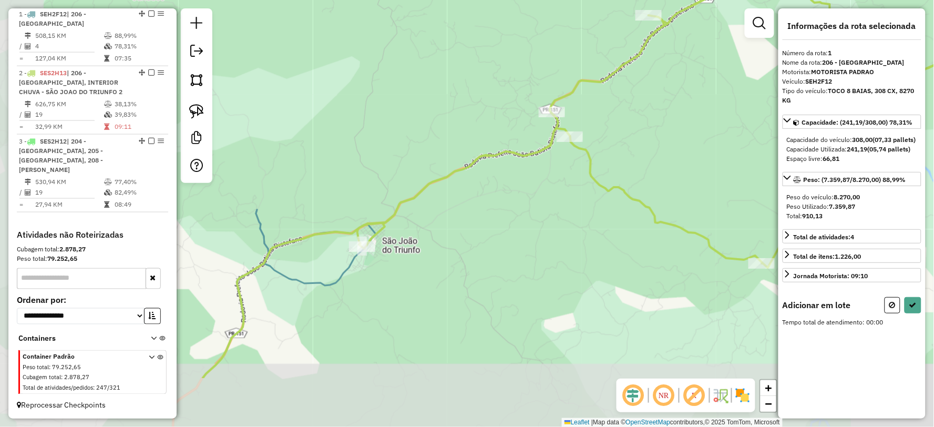
drag, startPoint x: 300, startPoint y: 347, endPoint x: 451, endPoint y: 259, distance: 175.5
click at [451, 259] on div "Janela de atendimento Grade de atendimento Capacidade Transportadoras Veículos …" at bounding box center [467, 213] width 934 height 427
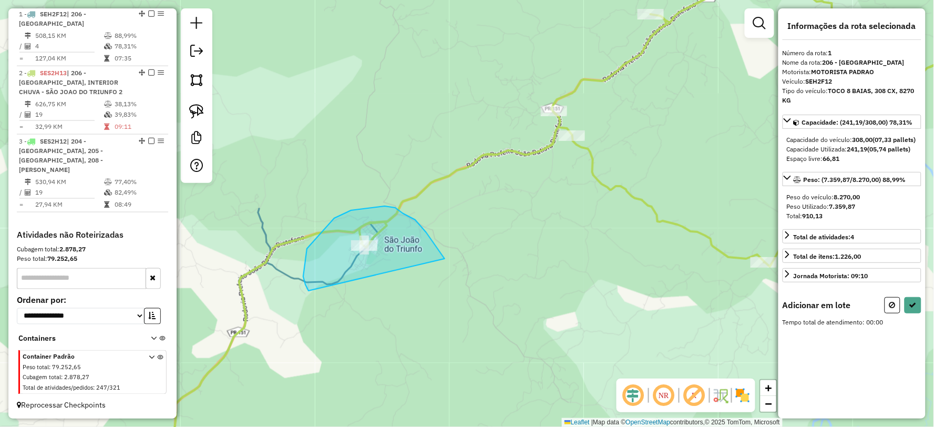
drag, startPoint x: 445, startPoint y: 259, endPoint x: 312, endPoint y: 300, distance: 138.7
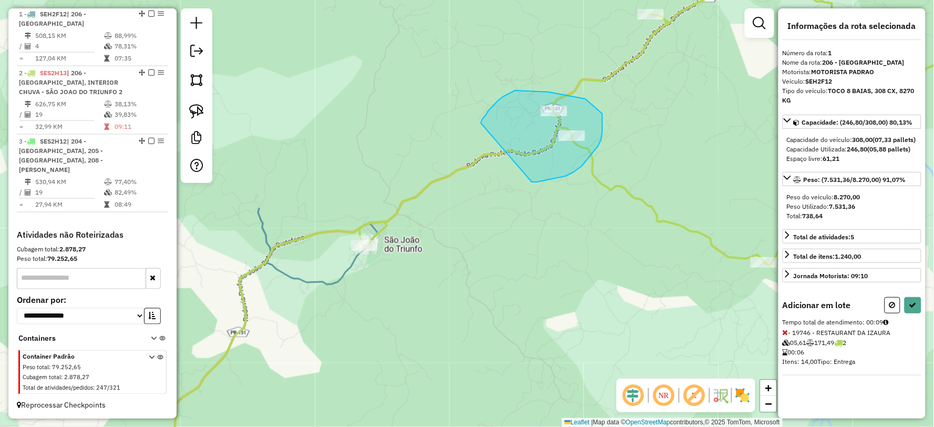
drag, startPoint x: 533, startPoint y: 182, endPoint x: 490, endPoint y: 182, distance: 43.1
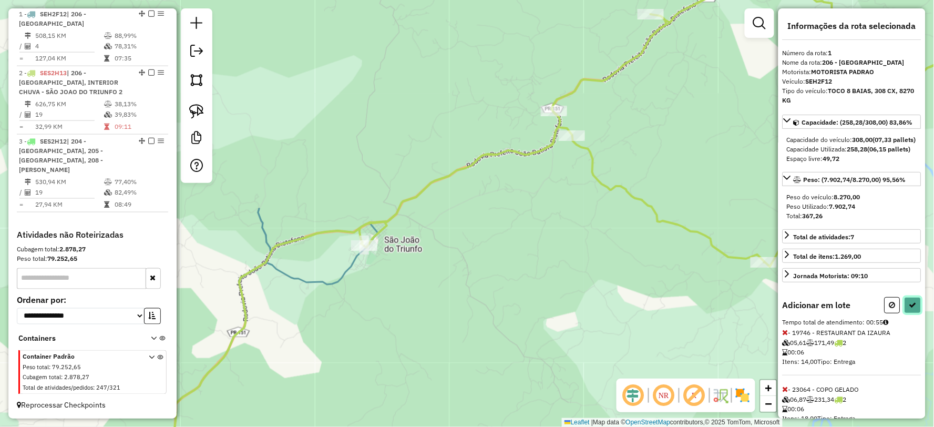
click at [910, 309] on icon at bounding box center [912, 304] width 7 height 7
select select "**********"
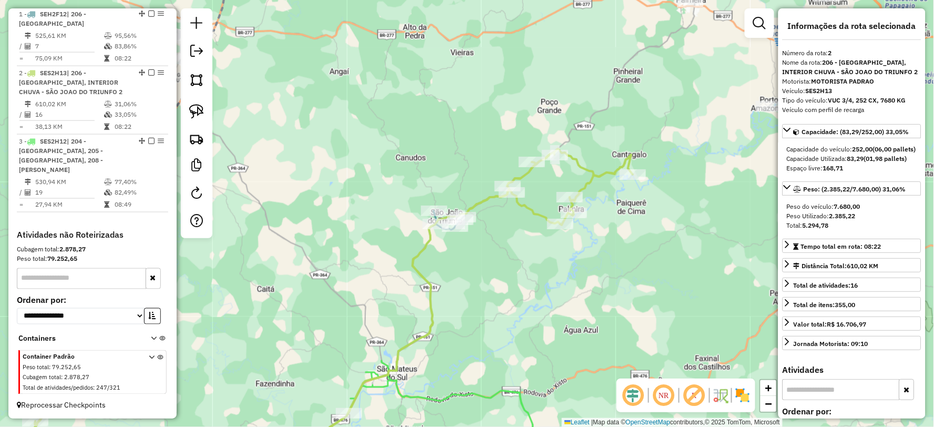
click at [539, 212] on icon at bounding box center [333, 309] width 600 height 321
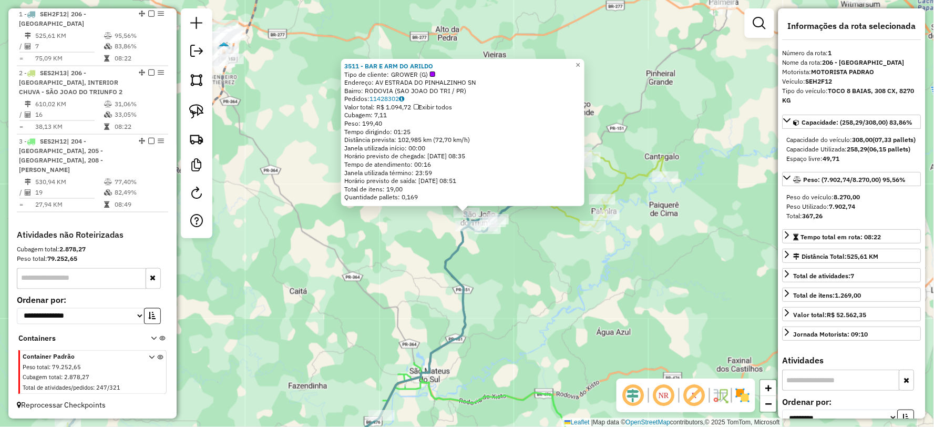
click at [514, 272] on div "3511 - BAR E ARM DO ARILDO Tipo de cliente: GROWER (G) Endereço: AV ESTRADA DO …" at bounding box center [467, 213] width 934 height 427
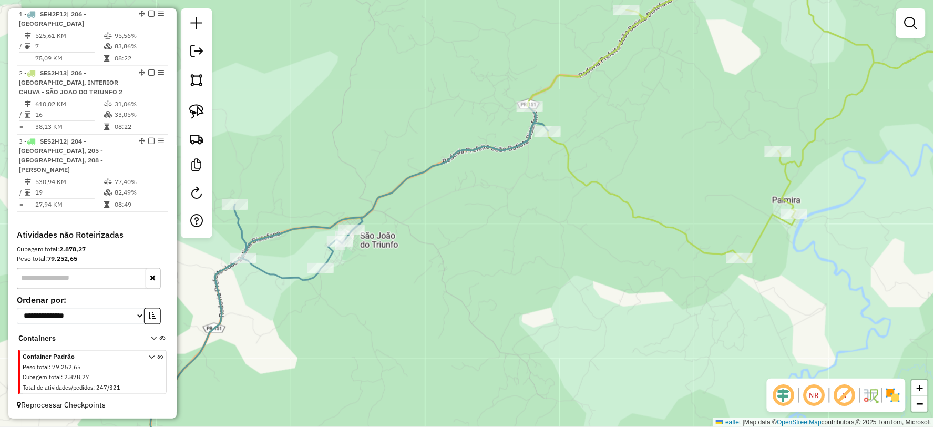
drag, startPoint x: 657, startPoint y: 223, endPoint x: 685, endPoint y: 111, distance: 115.5
click at [685, 111] on div "Janela de atendimento Grade de atendimento Capacidade Transportadoras Veículos …" at bounding box center [467, 213] width 934 height 427
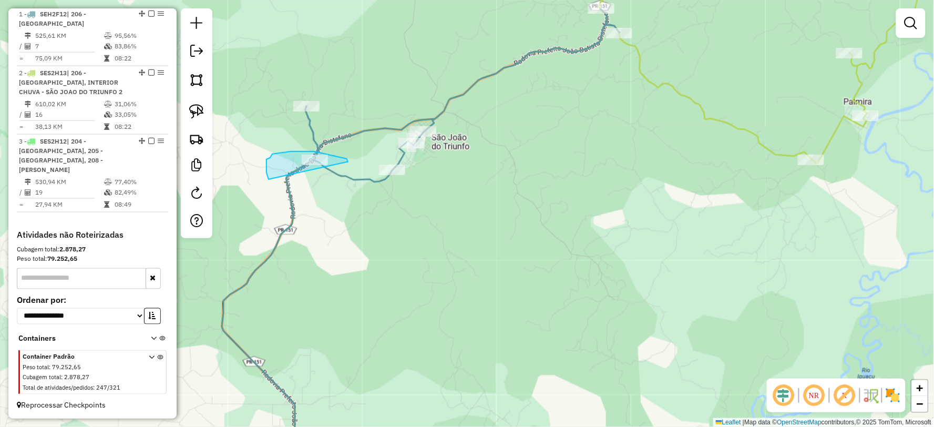
drag, startPoint x: 347, startPoint y: 162, endPoint x: 290, endPoint y: 193, distance: 64.7
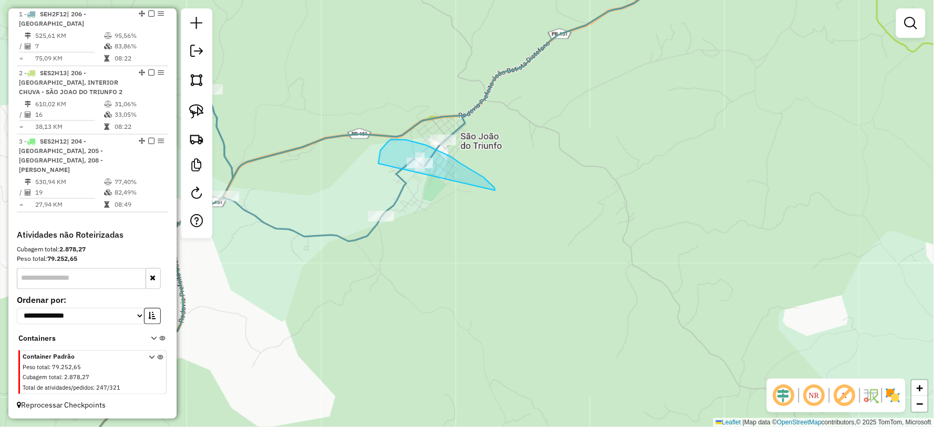
drag, startPoint x: 484, startPoint y: 177, endPoint x: 386, endPoint y: 181, distance: 97.3
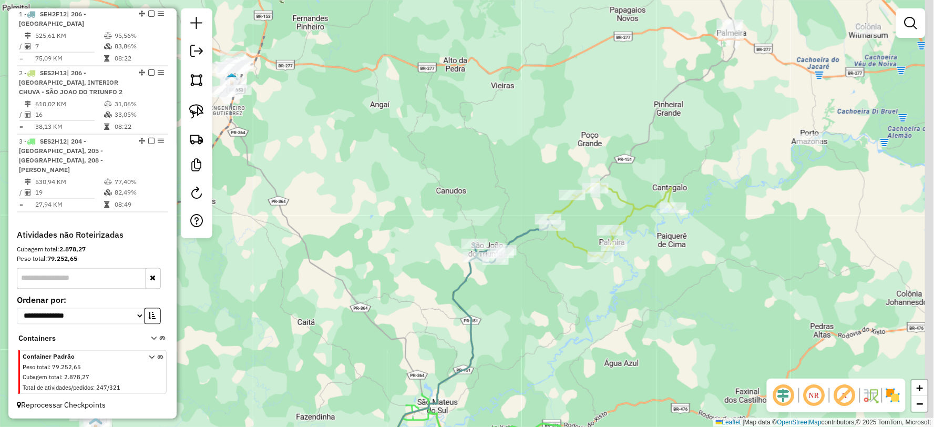
drag, startPoint x: 570, startPoint y: 263, endPoint x: 554, endPoint y: 296, distance: 37.1
click at [554, 296] on div "Janela de atendimento Grade de atendimento Capacidade Transportadoras Veículos …" at bounding box center [467, 213] width 934 height 427
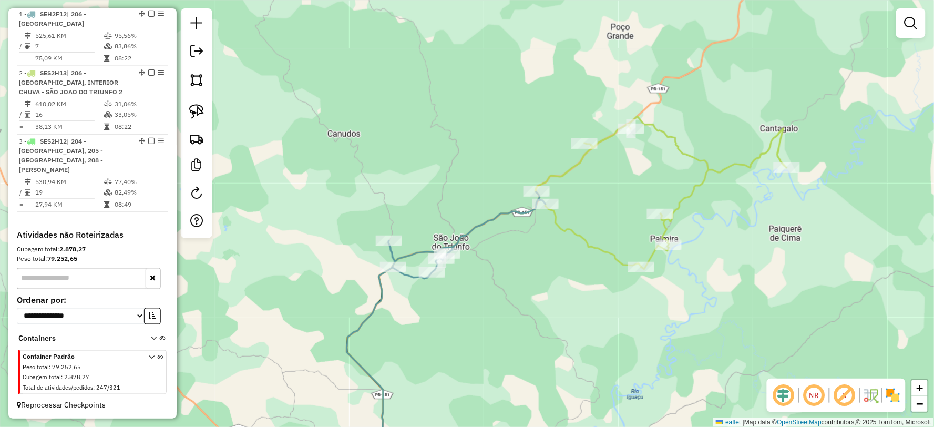
drag, startPoint x: 505, startPoint y: 325, endPoint x: 575, endPoint y: 273, distance: 87.3
click at [575, 273] on div "Janela de atendimento Grade de atendimento Capacidade Transportadoras Veículos …" at bounding box center [467, 213] width 934 height 427
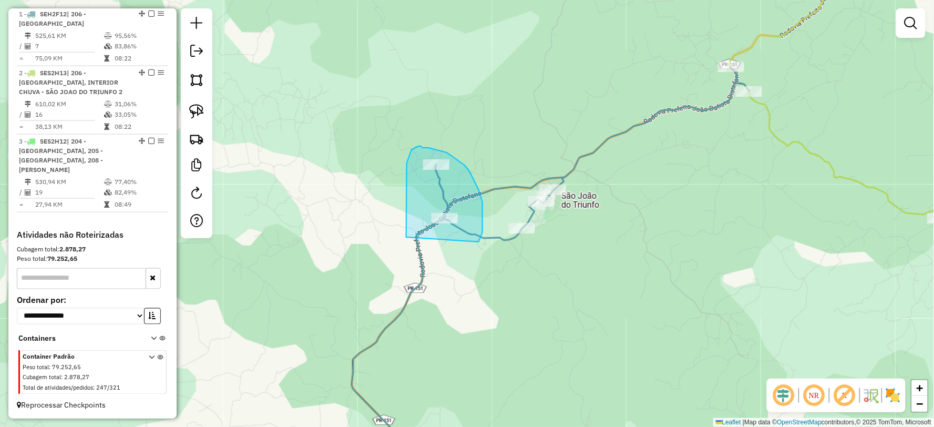
drag, startPoint x: 479, startPoint y: 242, endPoint x: 417, endPoint y: 264, distance: 66.0
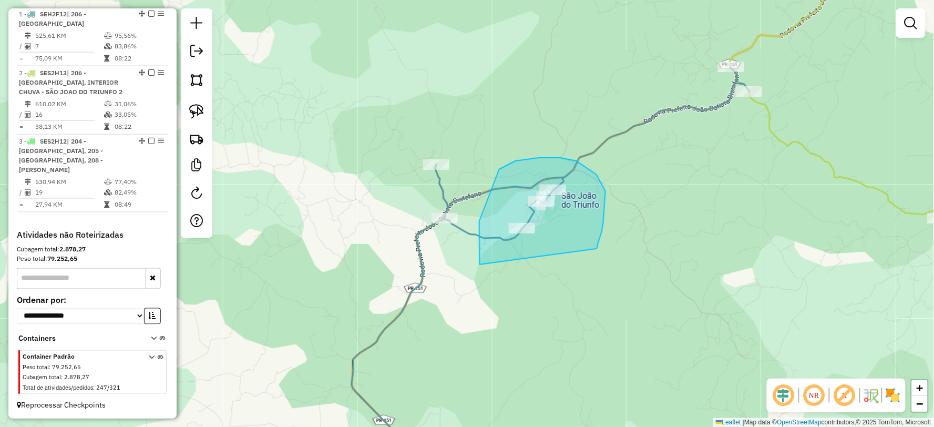
drag, startPoint x: 597, startPoint y: 249, endPoint x: 487, endPoint y: 287, distance: 116.4
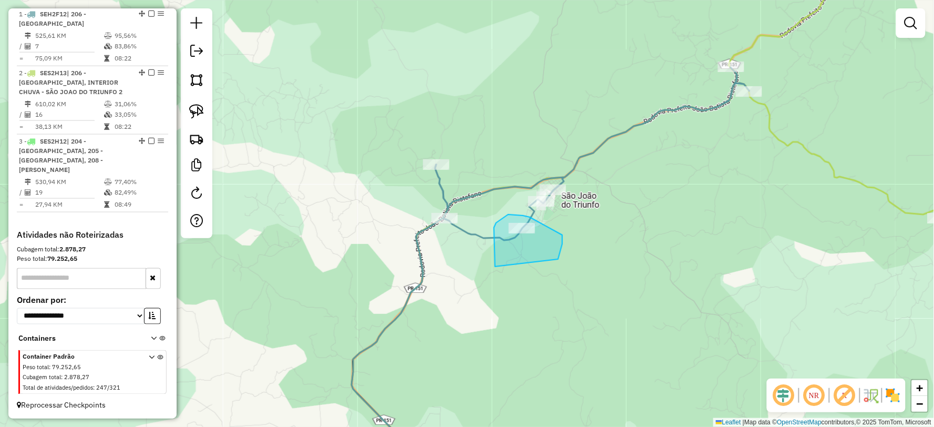
drag, startPoint x: 558, startPoint y: 259, endPoint x: 495, endPoint y: 267, distance: 63.5
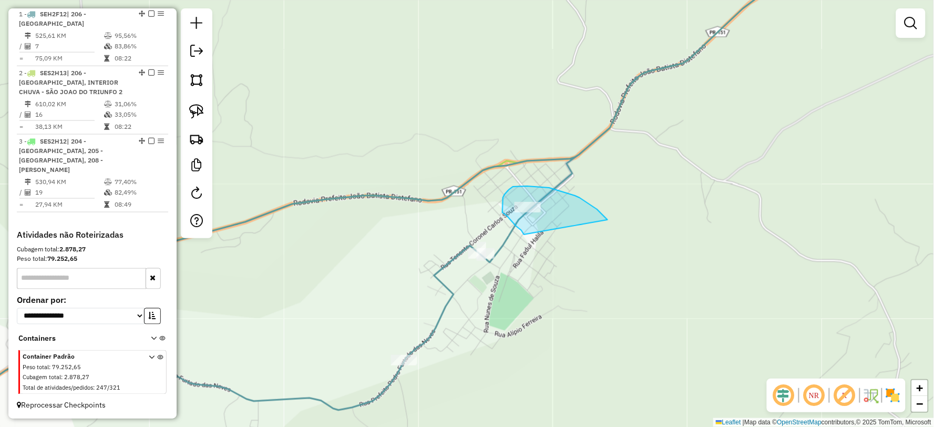
drag, startPoint x: 607, startPoint y: 219, endPoint x: 525, endPoint y: 234, distance: 83.4
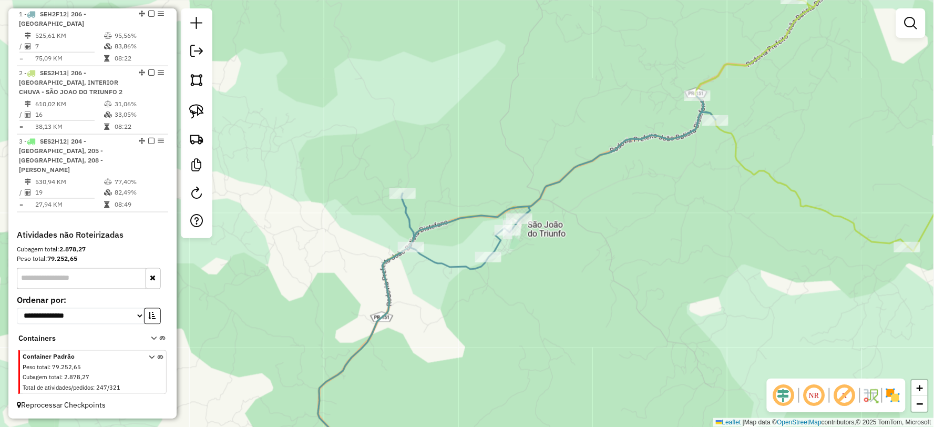
click at [792, 188] on icon at bounding box center [673, 213] width 710 height 512
select select "**********"
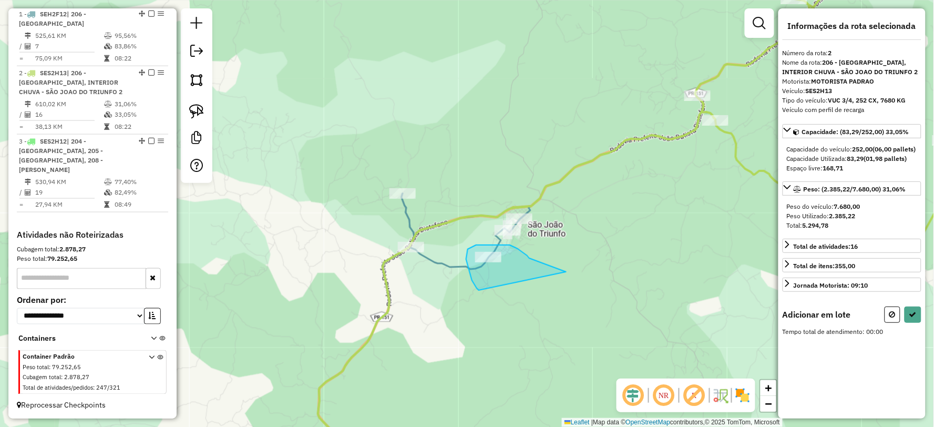
drag, startPoint x: 538, startPoint y: 261, endPoint x: 484, endPoint y: 293, distance: 62.7
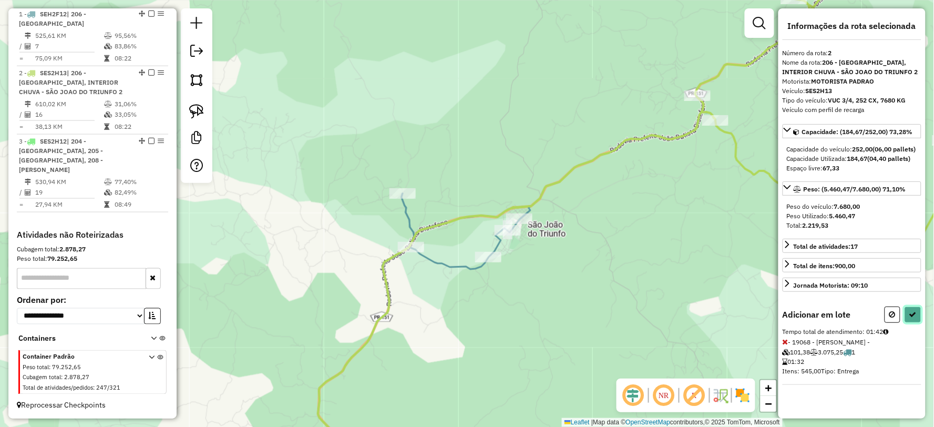
click at [916, 322] on button at bounding box center [913, 314] width 17 height 16
select select "**********"
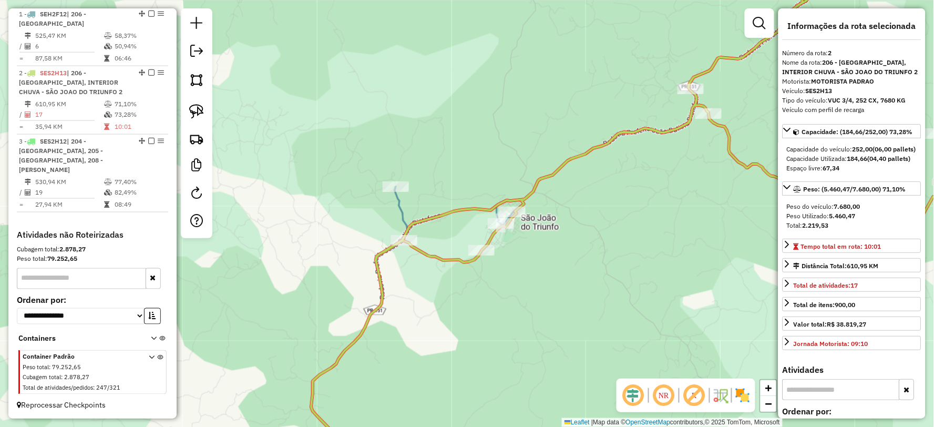
click at [400, 200] on icon at bounding box center [552, 164] width 314 height 151
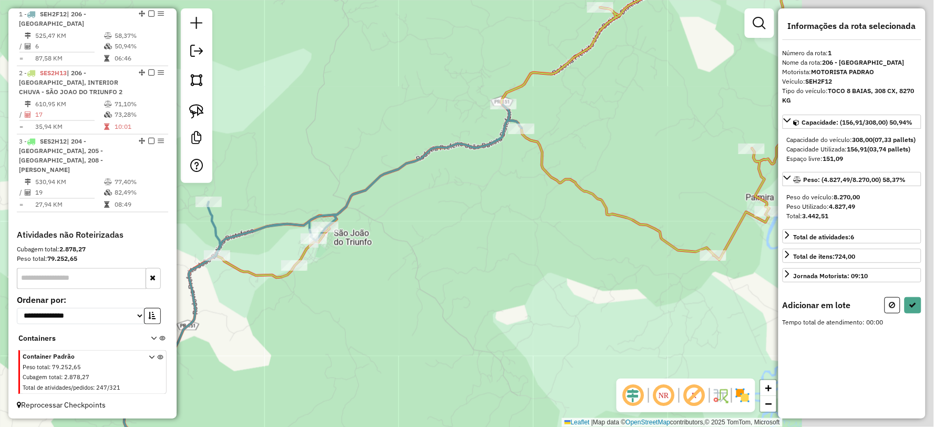
drag, startPoint x: 760, startPoint y: 209, endPoint x: 497, endPoint y: 221, distance: 263.1
click at [504, 221] on div "Janela de atendimento Grade de atendimento Capacidade Transportadoras Veículos …" at bounding box center [467, 213] width 934 height 427
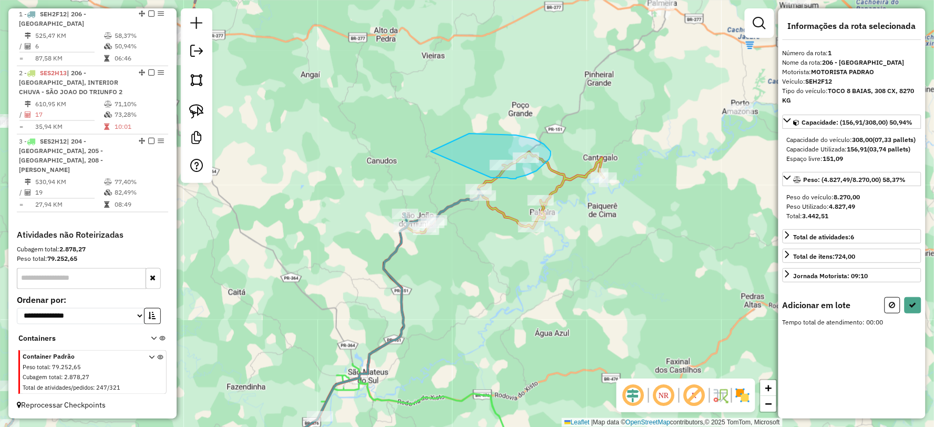
drag, startPoint x: 491, startPoint y: 178, endPoint x: 422, endPoint y: 161, distance: 71.3
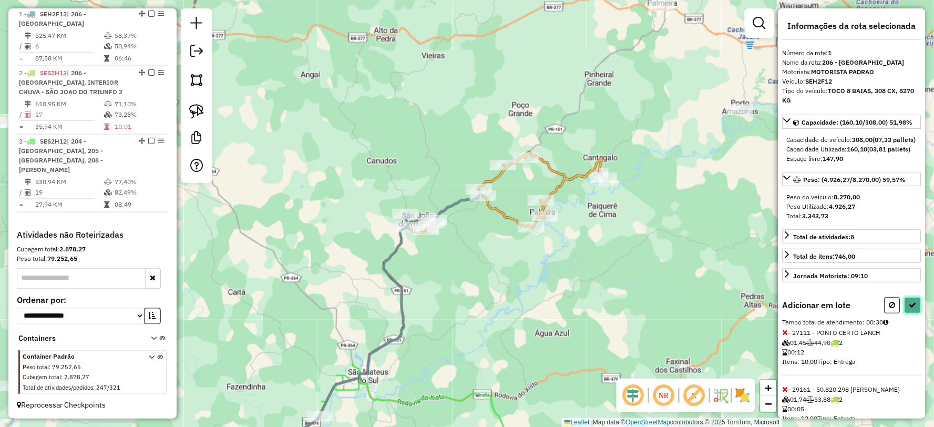
click at [915, 313] on button at bounding box center [913, 305] width 17 height 16
select select "**********"
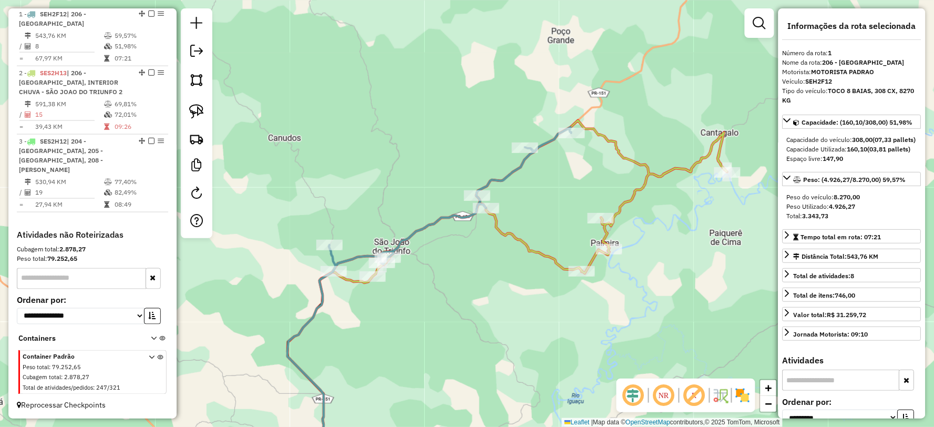
click at [508, 174] on icon at bounding box center [450, 199] width 242 height 145
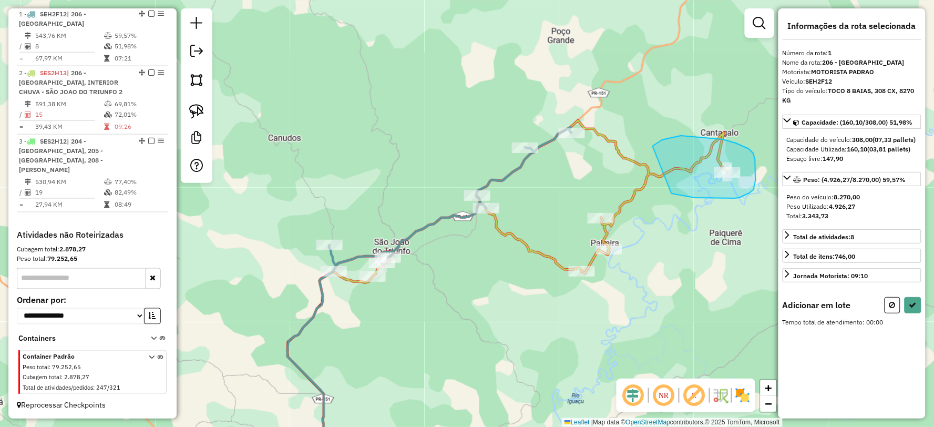
drag, startPoint x: 672, startPoint y: 193, endPoint x: 644, endPoint y: 159, distance: 44.5
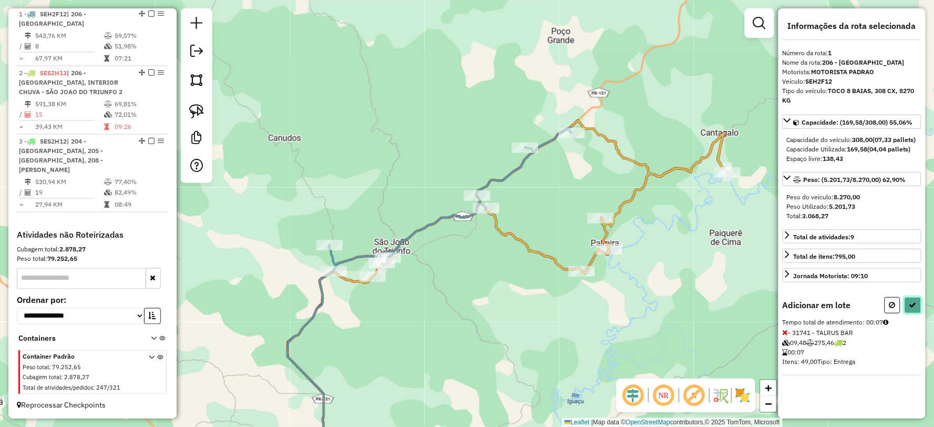
click at [913, 309] on icon at bounding box center [912, 304] width 7 height 7
select select "**********"
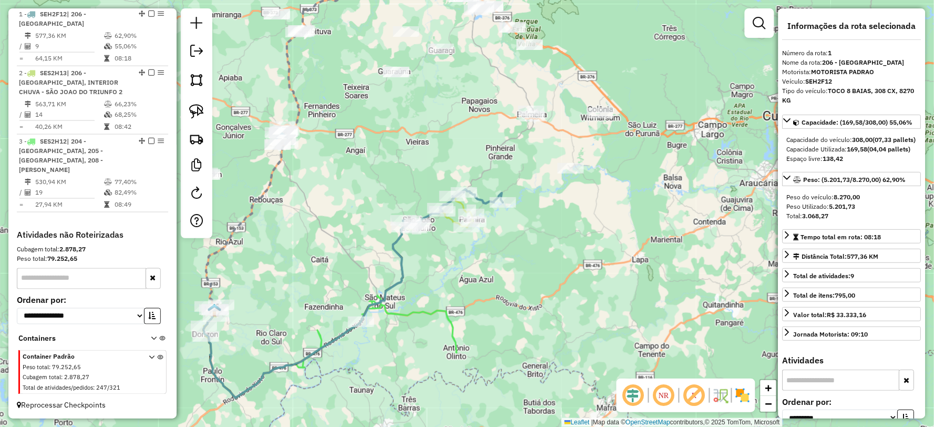
drag, startPoint x: 360, startPoint y: 269, endPoint x: 423, endPoint y: 240, distance: 69.4
click at [423, 240] on div "Janela de atendimento Grade de atendimento Capacidade Transportadoras Veículos …" at bounding box center [467, 213] width 934 height 427
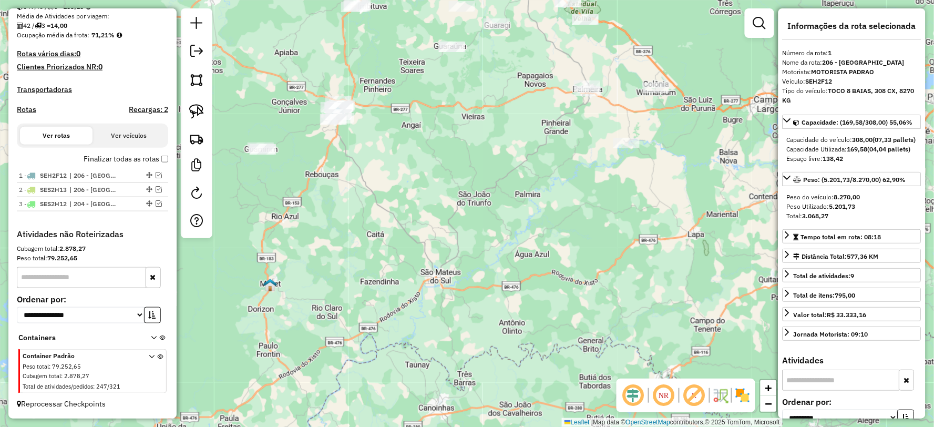
scroll to position [246, 0]
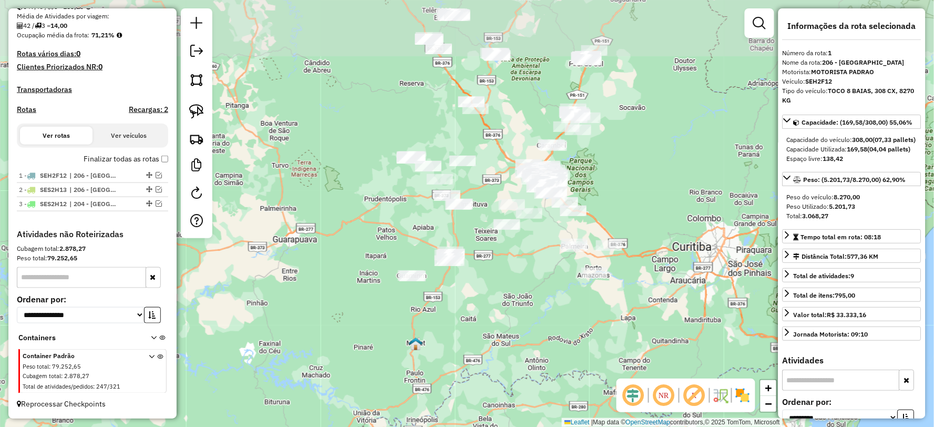
drag, startPoint x: 397, startPoint y: 213, endPoint x: 442, endPoint y: 302, distance: 99.2
click at [442, 302] on div "Janela de atendimento Grade de atendimento Capacidade Transportadoras Veículos …" at bounding box center [467, 213] width 934 height 427
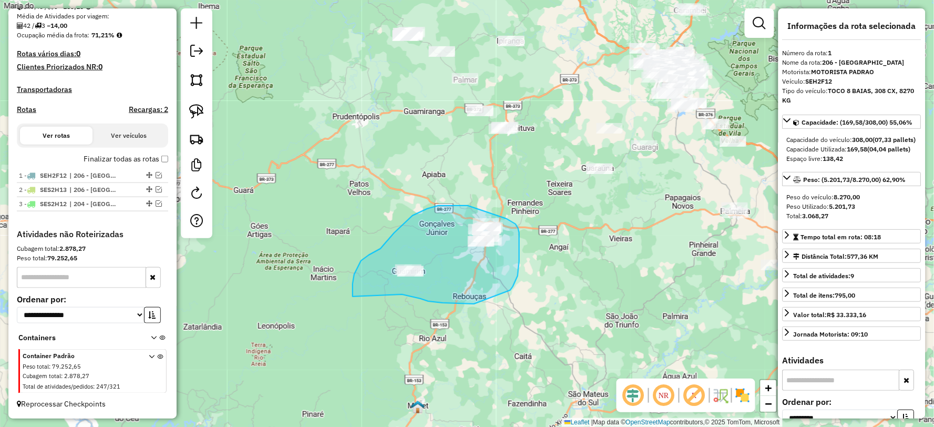
drag, startPoint x: 402, startPoint y: 294, endPoint x: 368, endPoint y: 337, distance: 54.6
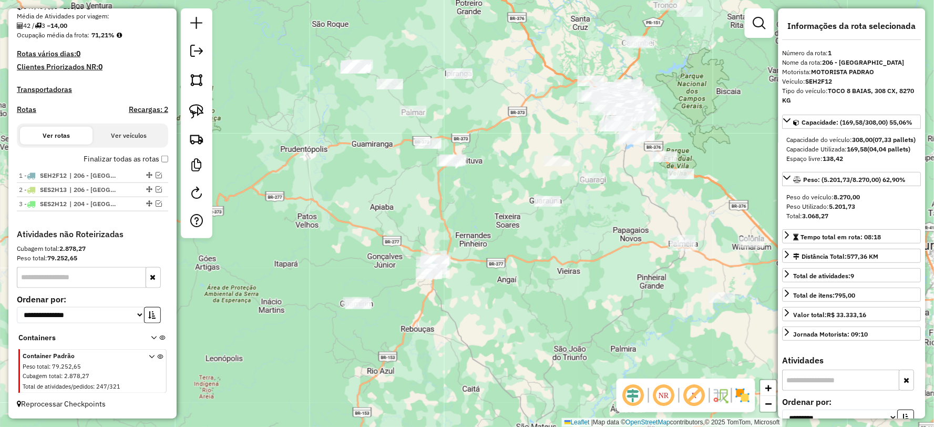
drag, startPoint x: 607, startPoint y: 313, endPoint x: 554, endPoint y: 346, distance: 62.1
click at [554, 346] on div "Janela de atendimento Grade de atendimento Capacidade Transportadoras Veículos …" at bounding box center [467, 213] width 934 height 427
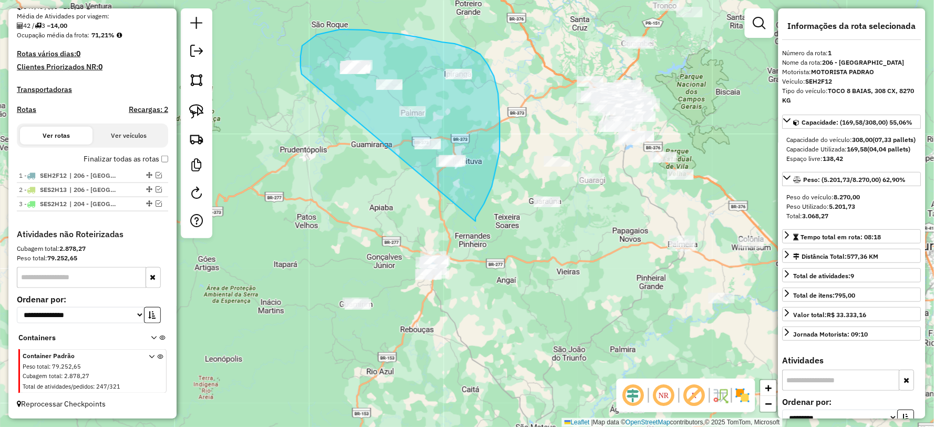
drag, startPoint x: 492, startPoint y: 187, endPoint x: 303, endPoint y: 77, distance: 218.6
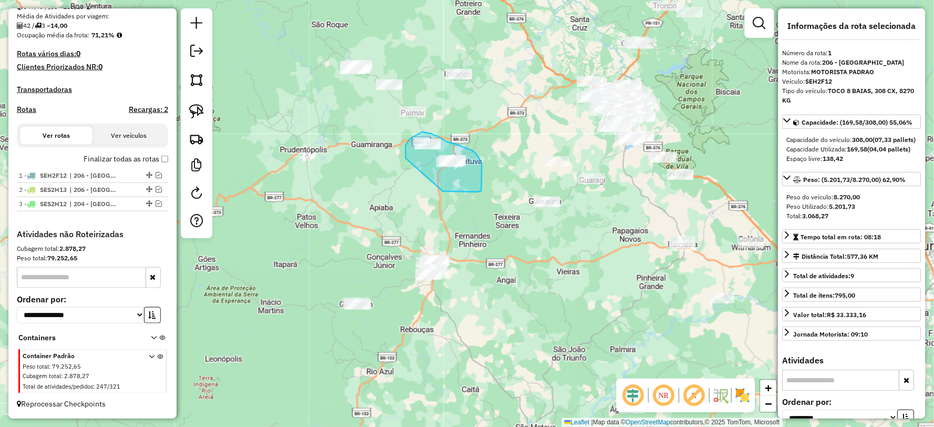
drag, startPoint x: 443, startPoint y: 191, endPoint x: 411, endPoint y: 183, distance: 33.2
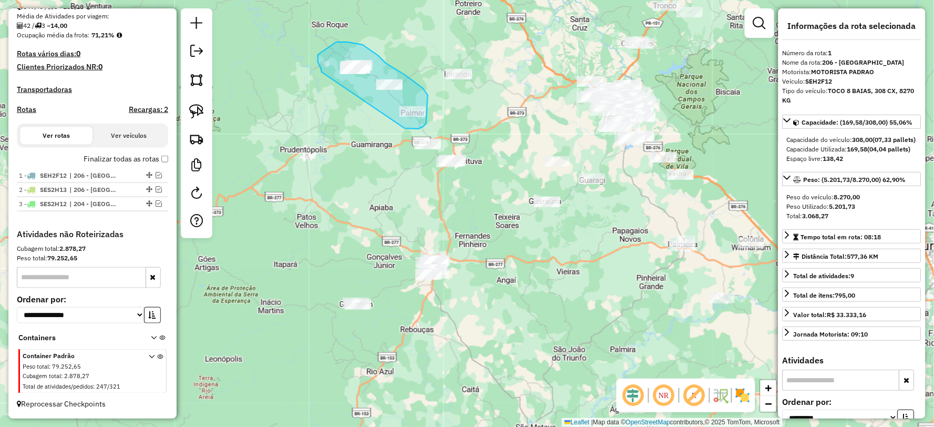
drag, startPoint x: 426, startPoint y: 124, endPoint x: 322, endPoint y: 72, distance: 116.6
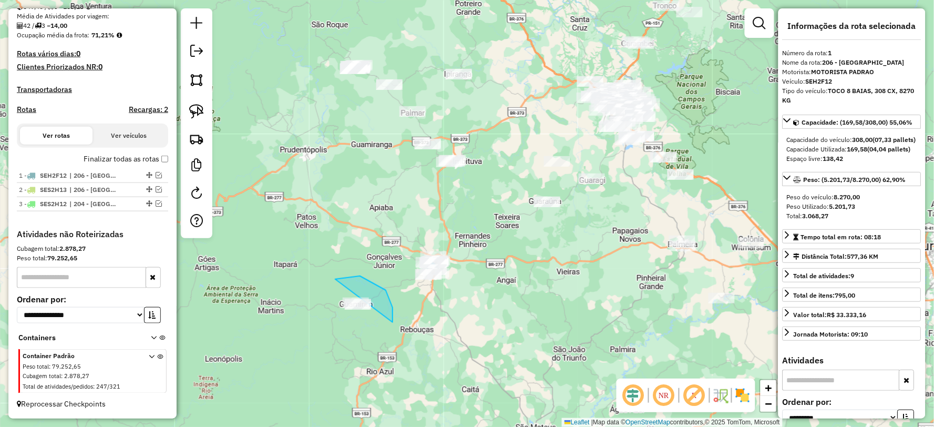
drag, startPoint x: 393, startPoint y: 319, endPoint x: 351, endPoint y: 351, distance: 52.9
click at [351, 351] on div "Janela de atendimento Grade de atendimento Capacidade Transportadoras Veículos …" at bounding box center [467, 213] width 934 height 427
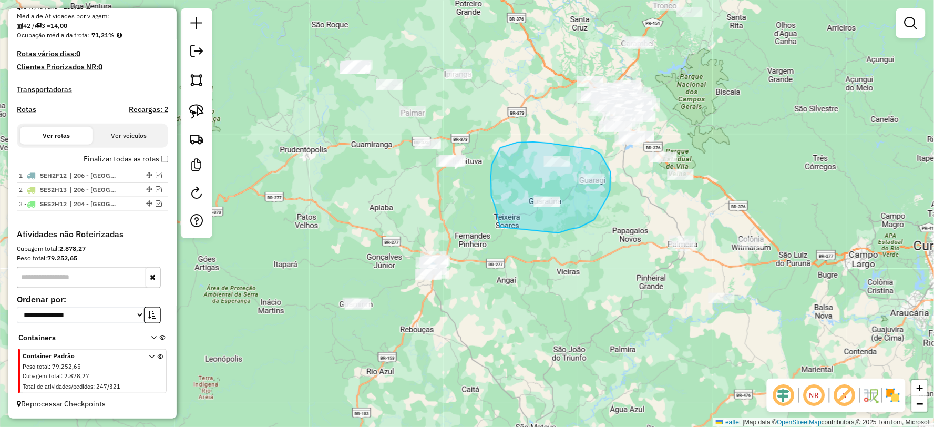
drag, startPoint x: 559, startPoint y: 233, endPoint x: 501, endPoint y: 228, distance: 58.0
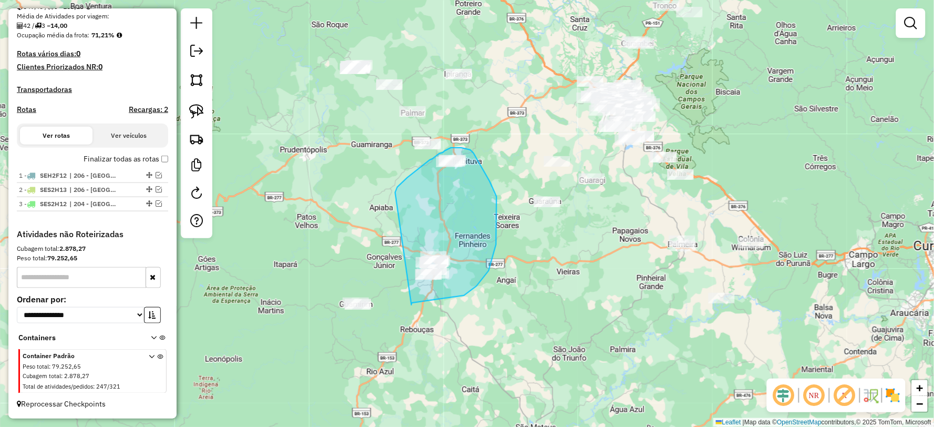
drag, startPoint x: 412, startPoint y: 305, endPoint x: 393, endPoint y: 200, distance: 106.8
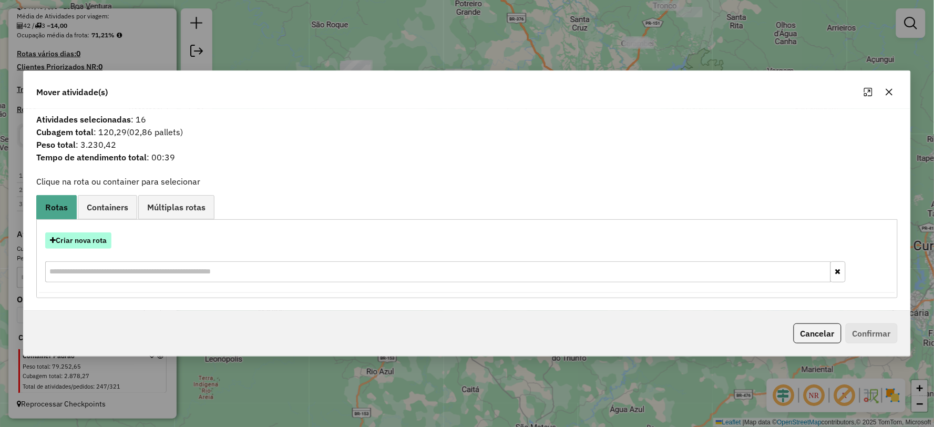
click at [96, 243] on button "Criar nova rota" at bounding box center [78, 240] width 66 height 16
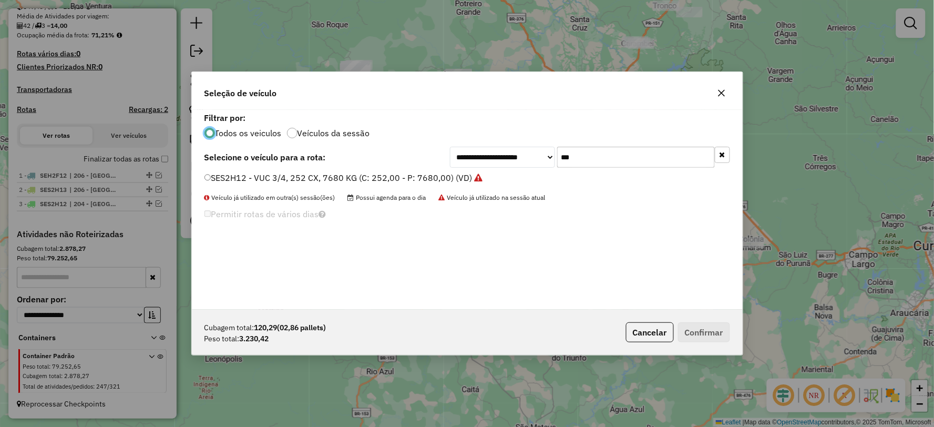
scroll to position [6, 3]
drag, startPoint x: 624, startPoint y: 167, endPoint x: 630, endPoint y: 154, distance: 13.9
click at [482, 152] on div "**********" at bounding box center [590, 157] width 280 height 21
type input "***"
click at [227, 175] on label "SES2H11 - VUC 3/4, 252 CX, 7680 KG (C: 252,00 - P: 7680,00) (VD)" at bounding box center [338, 177] width 268 height 13
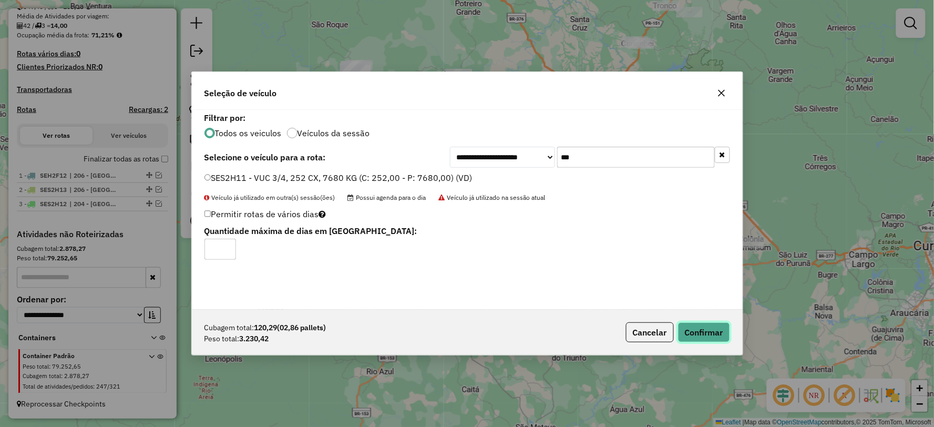
click at [694, 326] on button "Confirmar" at bounding box center [704, 332] width 52 height 20
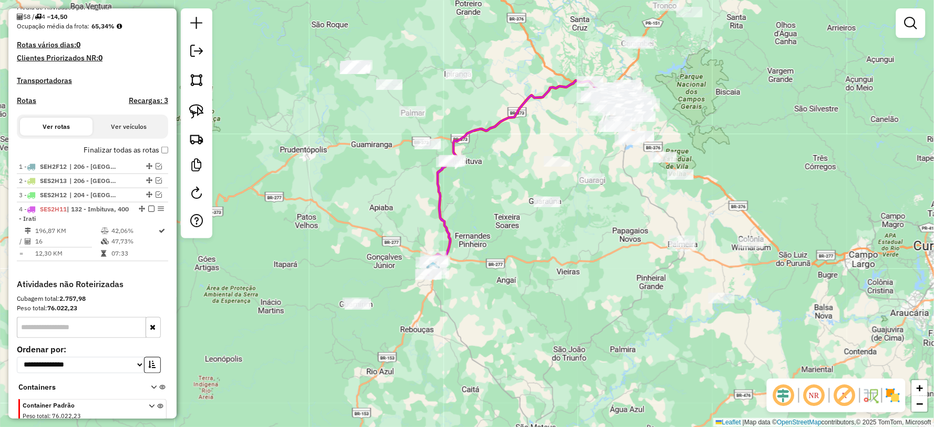
select select "**********"
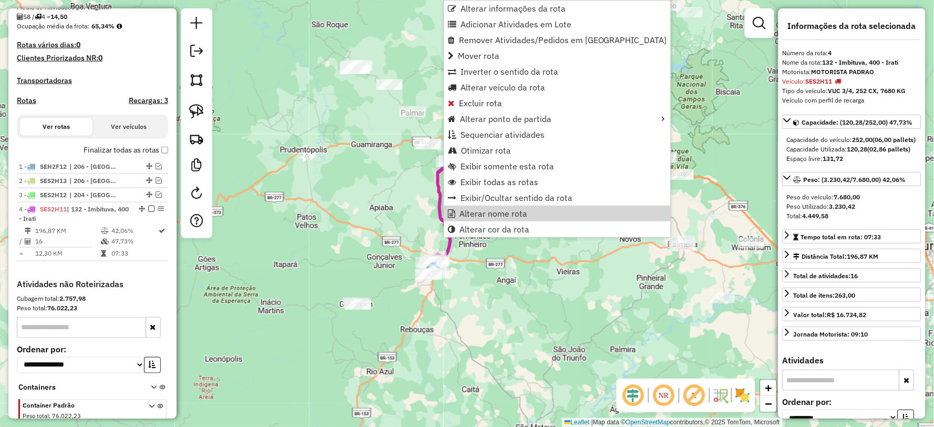
scroll to position [305, 0]
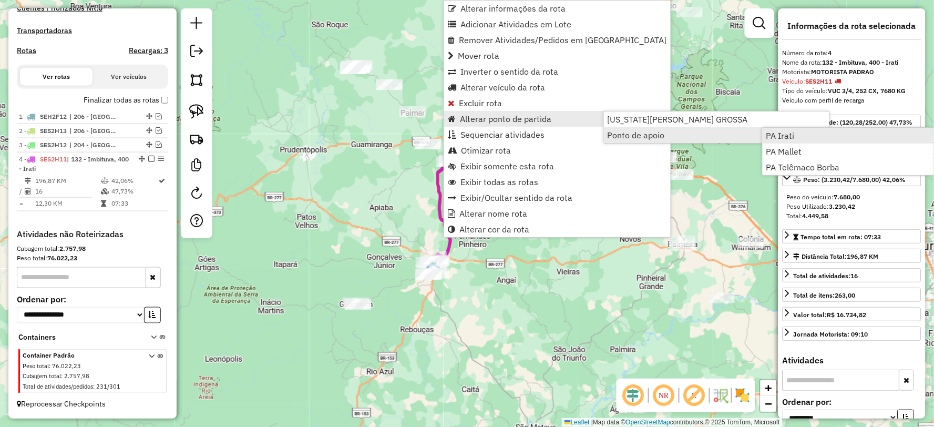
click at [814, 133] on link "PA Irati" at bounding box center [875, 136] width 224 height 16
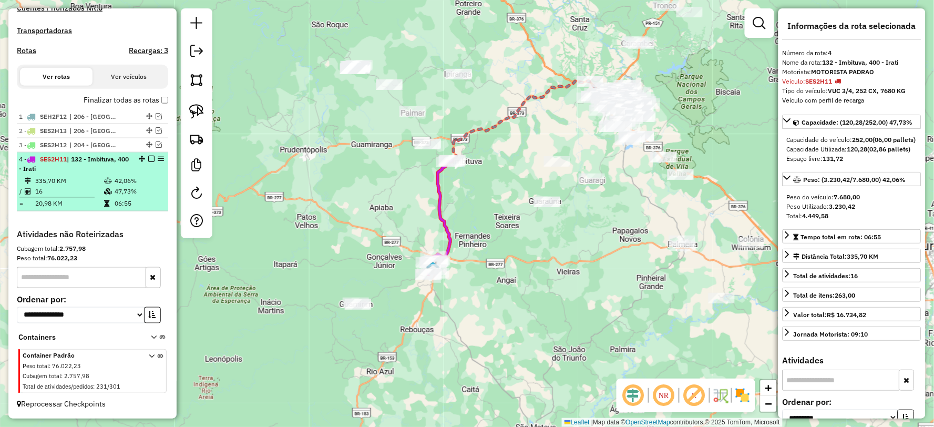
click at [149, 158] on em at bounding box center [151, 159] width 6 height 6
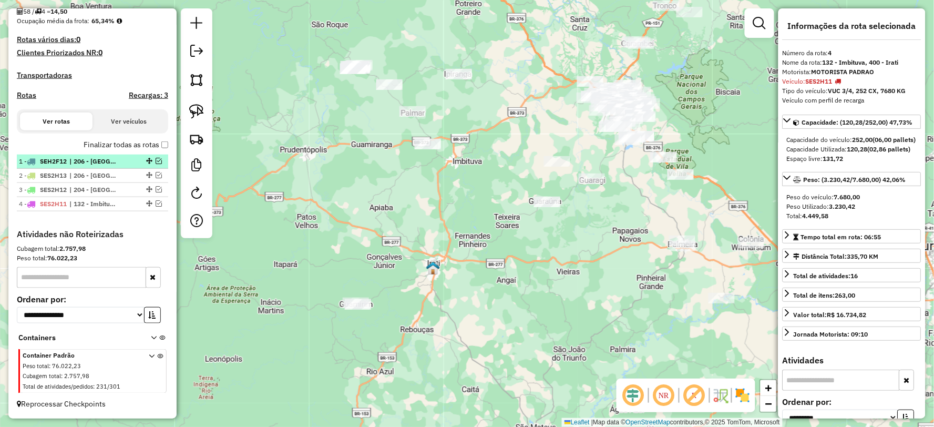
scroll to position [260, 0]
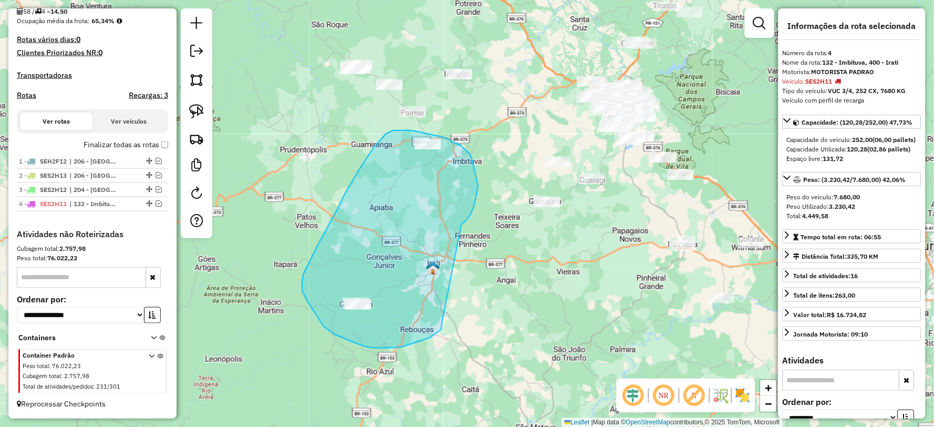
drag, startPoint x: 464, startPoint y: 223, endPoint x: 442, endPoint y: 322, distance: 100.6
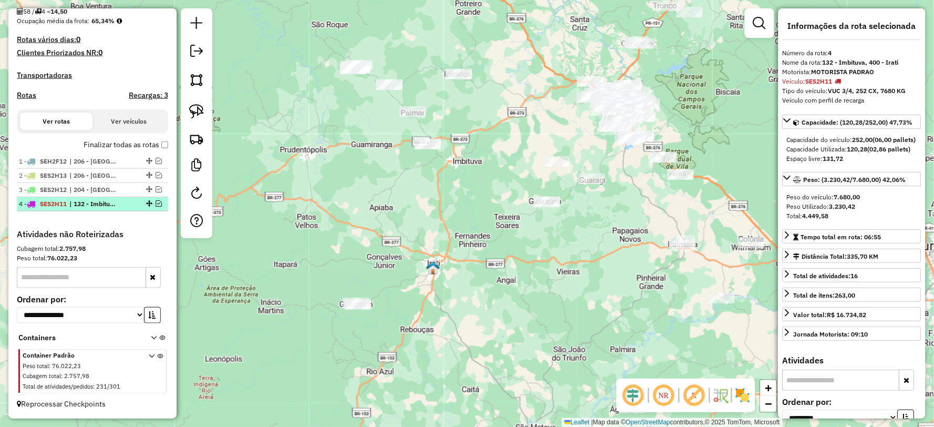
click at [156, 203] on em at bounding box center [159, 203] width 6 height 6
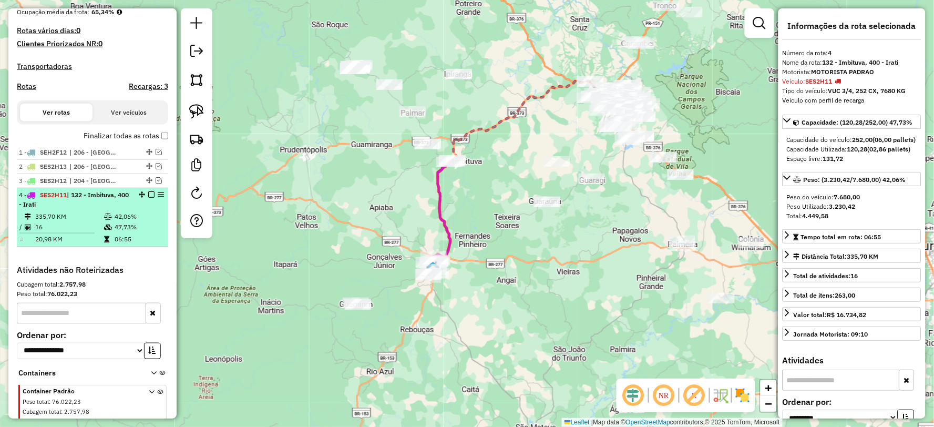
scroll to position [305, 0]
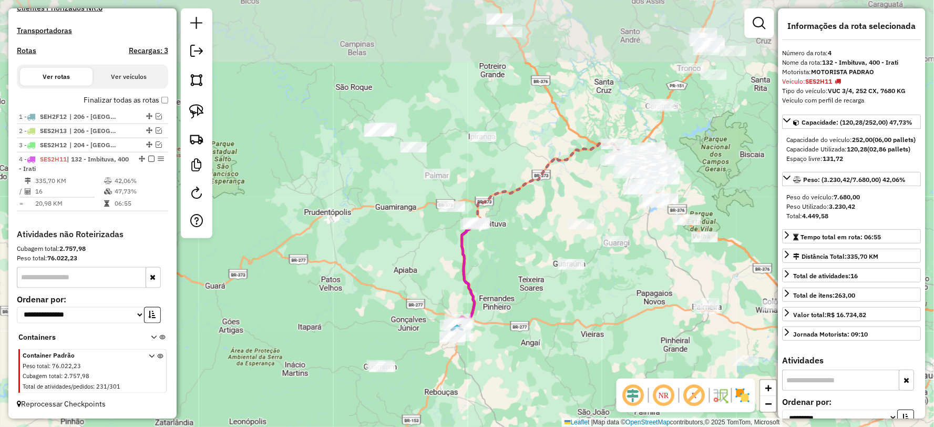
drag, startPoint x: 465, startPoint y: 211, endPoint x: 487, endPoint y: 265, distance: 58.0
click at [487, 265] on div "Janela de atendimento Grade de atendimento Capacidade Transportadoras Veículos …" at bounding box center [467, 213] width 934 height 427
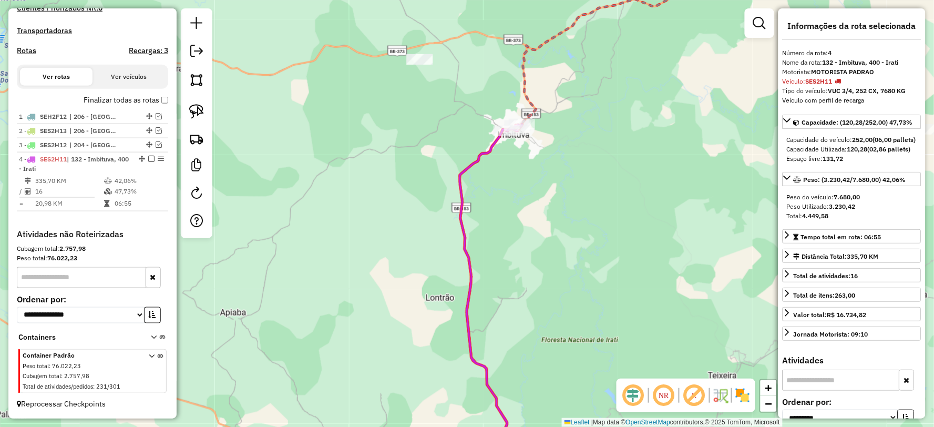
click at [460, 237] on icon at bounding box center [491, 296] width 63 height 345
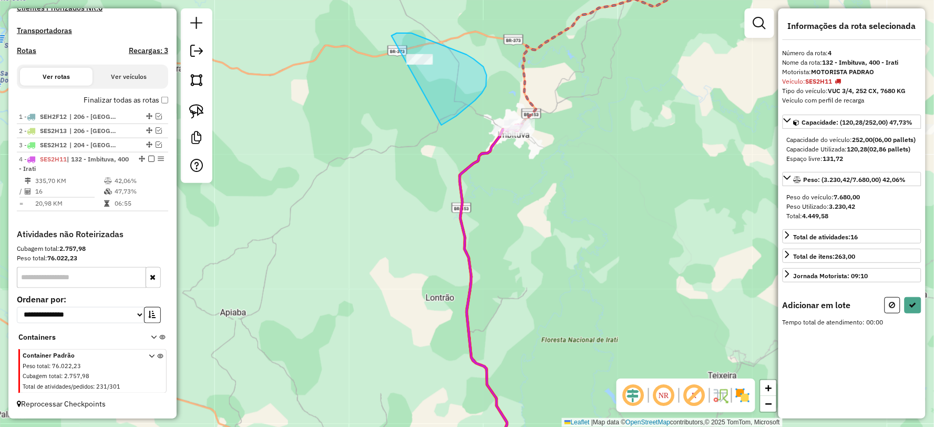
drag, startPoint x: 442, startPoint y: 125, endPoint x: 383, endPoint y: 134, distance: 59.5
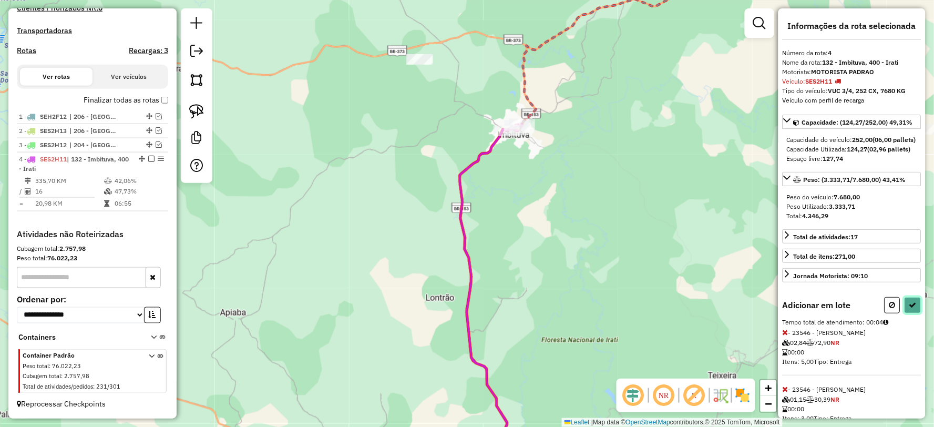
click at [910, 309] on icon at bounding box center [912, 304] width 7 height 7
select select "**********"
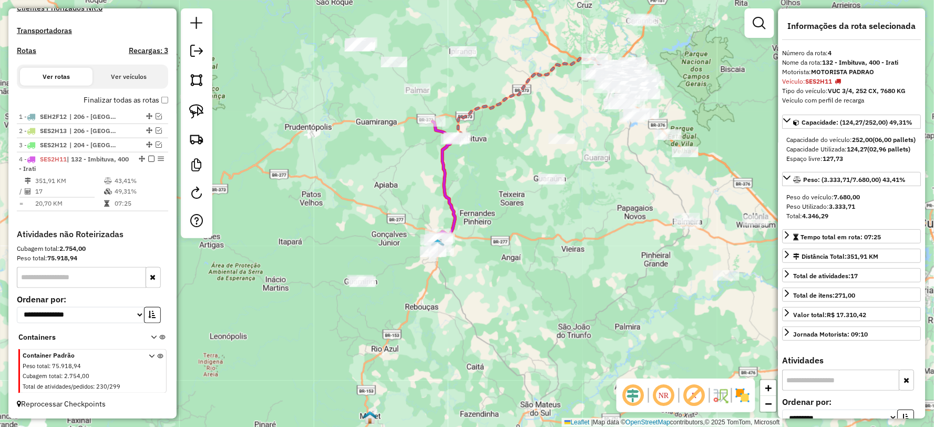
click at [449, 303] on div "Janela de atendimento Grade de atendimento Capacidade Transportadoras Veículos …" at bounding box center [467, 213] width 934 height 427
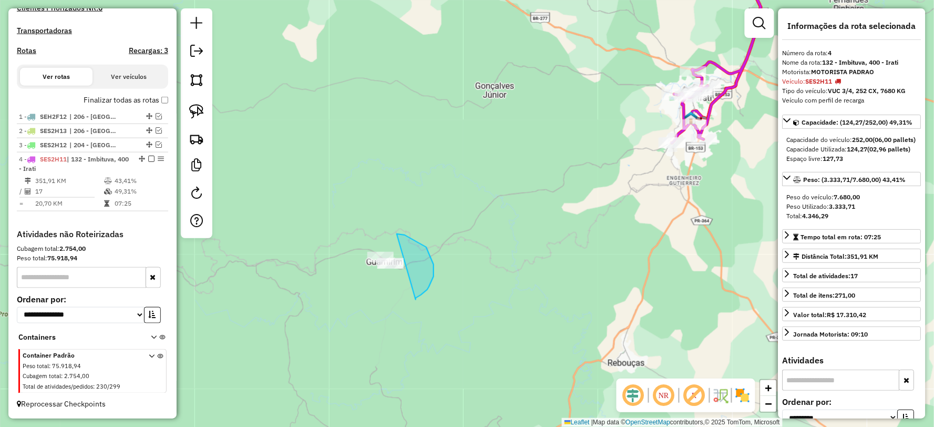
drag, startPoint x: 416, startPoint y: 298, endPoint x: 342, endPoint y: 316, distance: 76.2
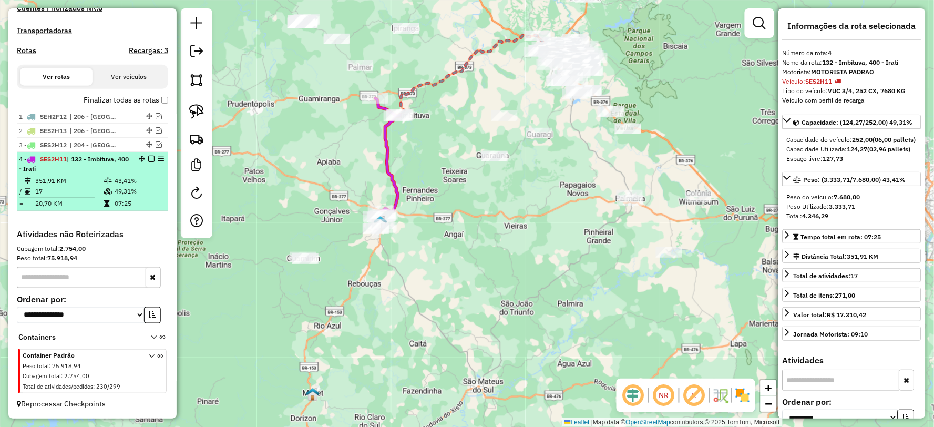
click at [148, 158] on em at bounding box center [151, 159] width 6 height 6
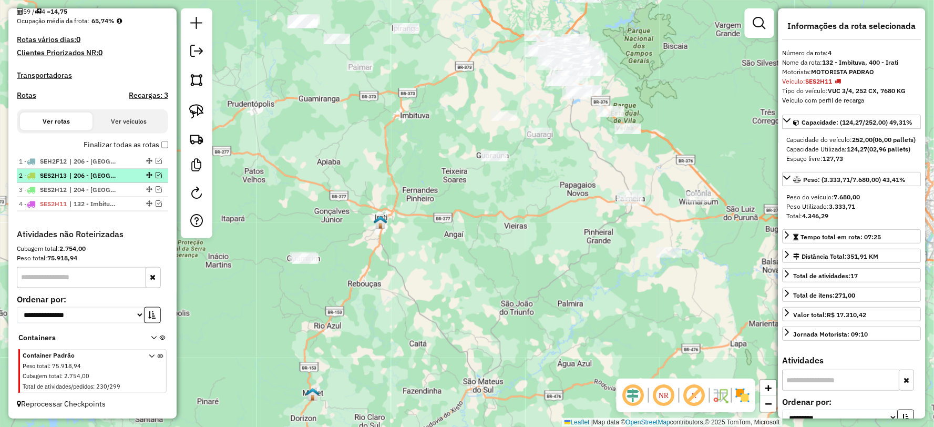
scroll to position [260, 0]
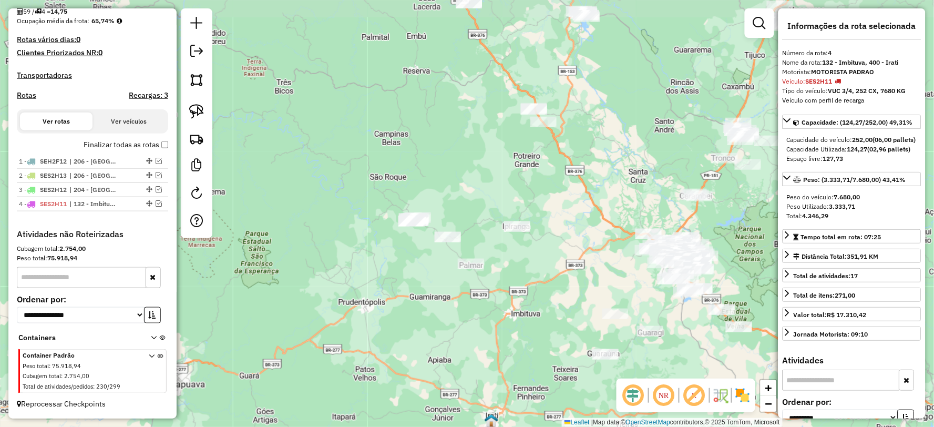
drag, startPoint x: 432, startPoint y: 150, endPoint x: 543, endPoint y: 348, distance: 227.1
click at [543, 348] on div "Janela de atendimento Grade de atendimento Capacidade Transportadoras Veículos …" at bounding box center [467, 213] width 934 height 427
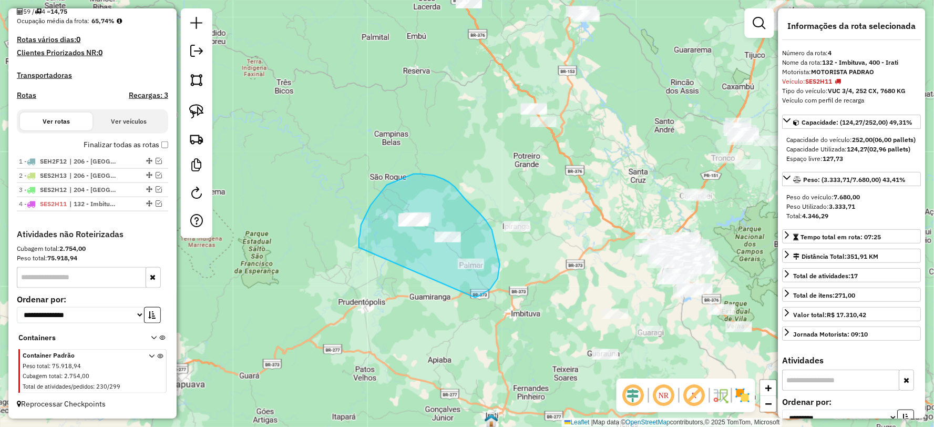
drag, startPoint x: 500, startPoint y: 264, endPoint x: 359, endPoint y: 248, distance: 141.9
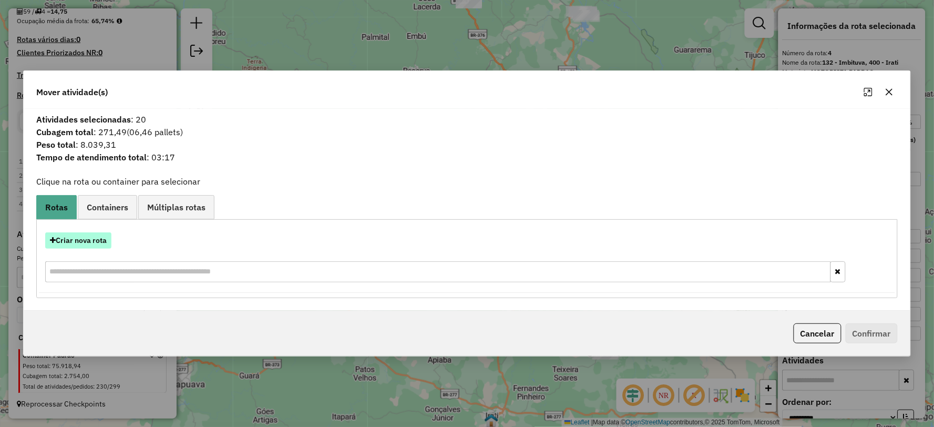
click at [91, 238] on button "Criar nova rota" at bounding box center [78, 240] width 66 height 16
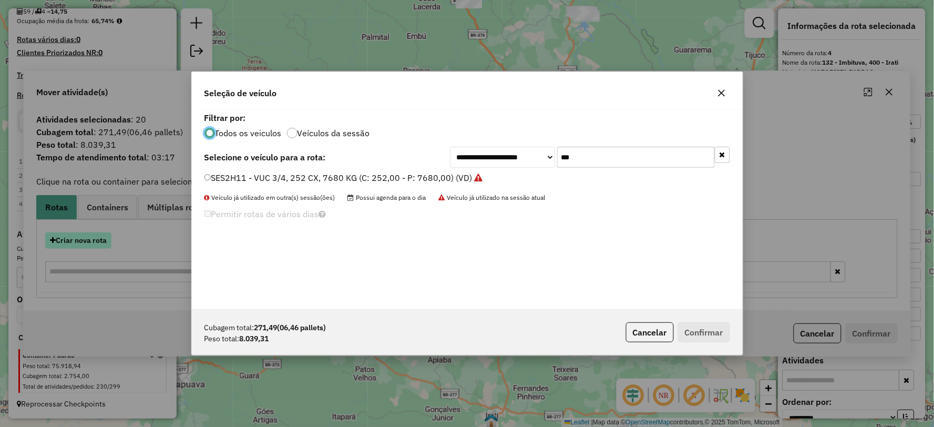
scroll to position [6, 3]
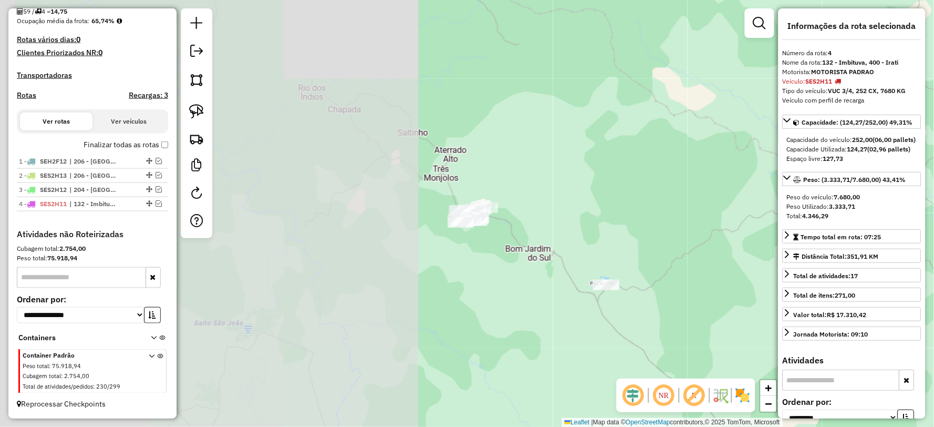
drag, startPoint x: 345, startPoint y: 243, endPoint x: 585, endPoint y: 246, distance: 239.7
click at [744, 288] on div "Janela de atendimento Grade de atendimento Capacidade Transportadoras Veículos …" at bounding box center [467, 213] width 934 height 427
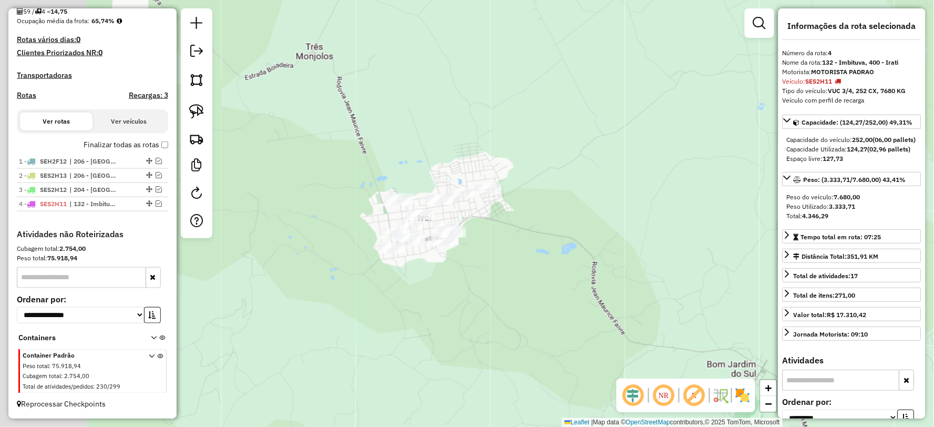
drag, startPoint x: 334, startPoint y: 249, endPoint x: 414, endPoint y: 251, distance: 79.9
click at [411, 301] on div "Janela de atendimento Grade de atendimento Capacidade Transportadoras Veículos …" at bounding box center [467, 213] width 934 height 427
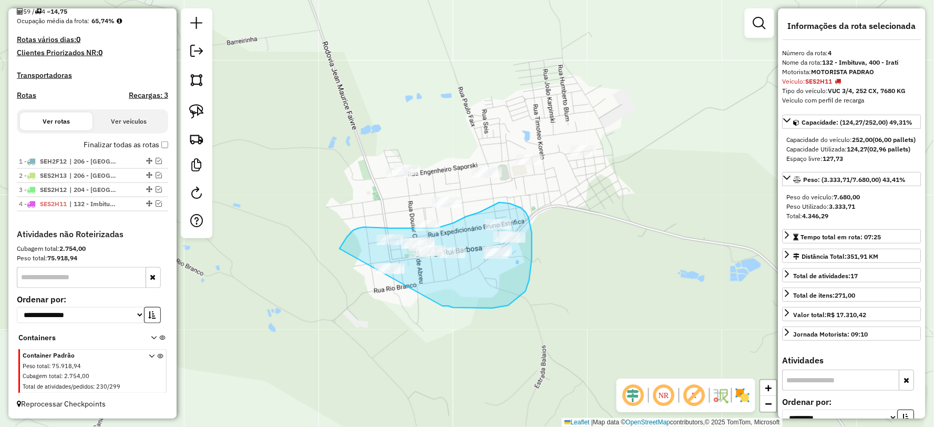
drag, startPoint x: 443, startPoint y: 306, endPoint x: 363, endPoint y: 358, distance: 94.9
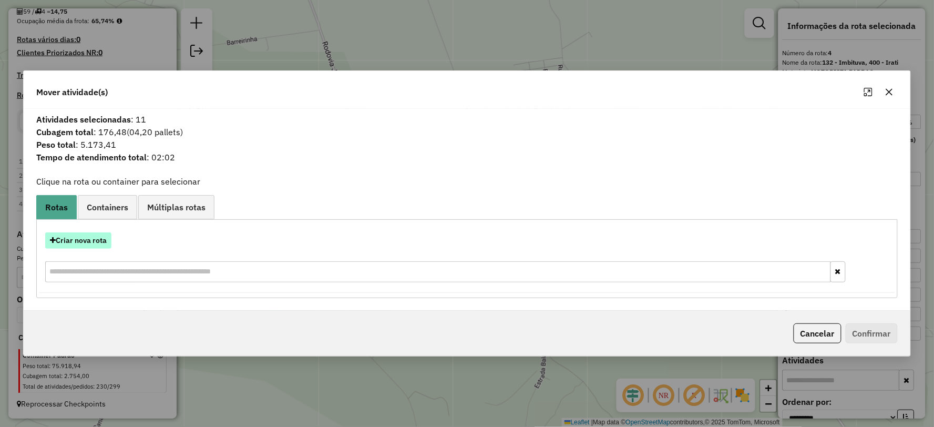
click at [86, 242] on button "Criar nova rota" at bounding box center [78, 240] width 66 height 16
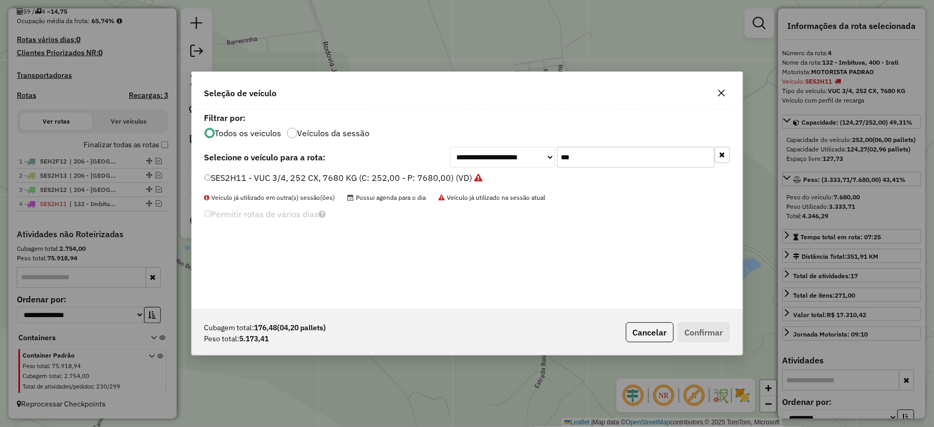
drag, startPoint x: 558, startPoint y: 149, endPoint x: 616, endPoint y: 154, distance: 57.5
click at [523, 151] on div "**********" at bounding box center [590, 157] width 280 height 21
type input "***"
click at [218, 176] on label "SES2H16 - VUC 3/4, 252 CX, 7680 KG (C: 252,00 - P: 7680,00) (VD)" at bounding box center [338, 177] width 268 height 13
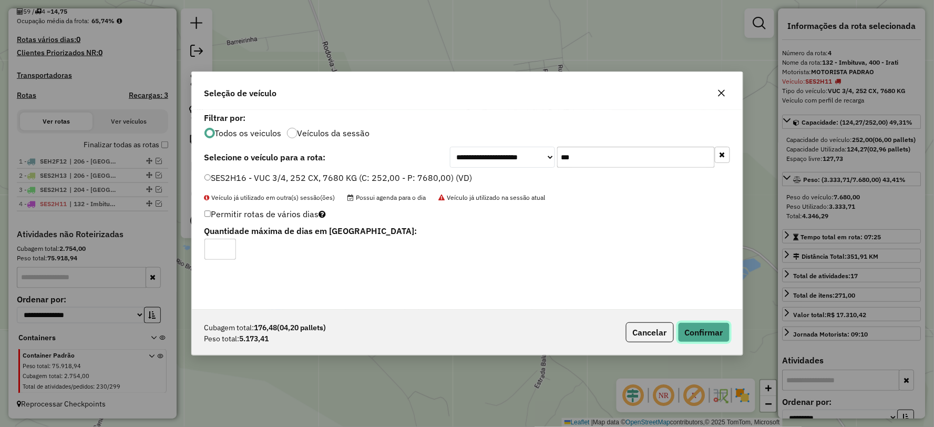
click at [691, 326] on button "Confirmar" at bounding box center [704, 332] width 52 height 20
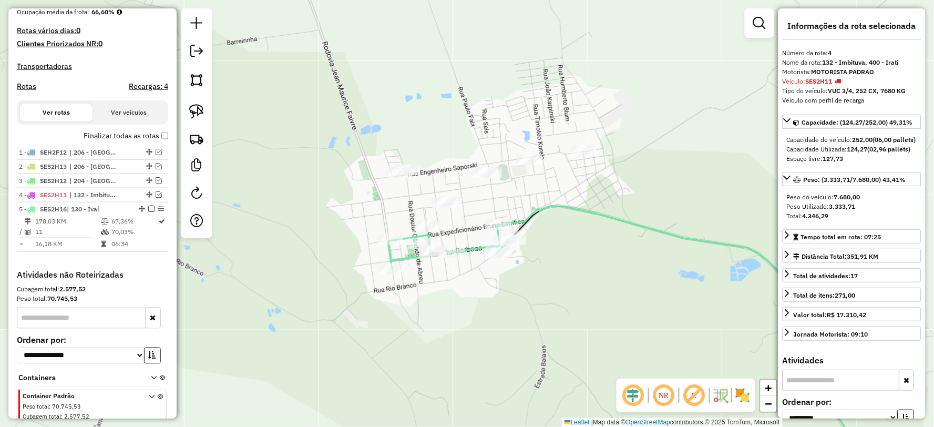
scroll to position [310, 0]
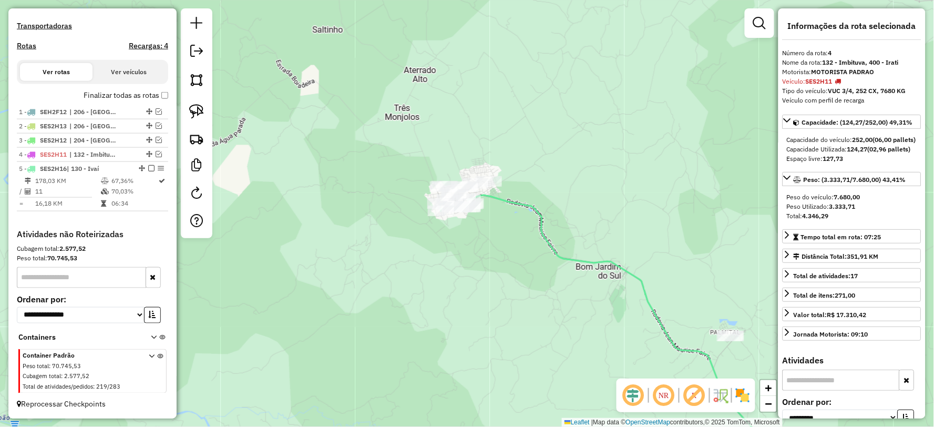
click at [539, 216] on icon at bounding box center [638, 332] width 340 height 274
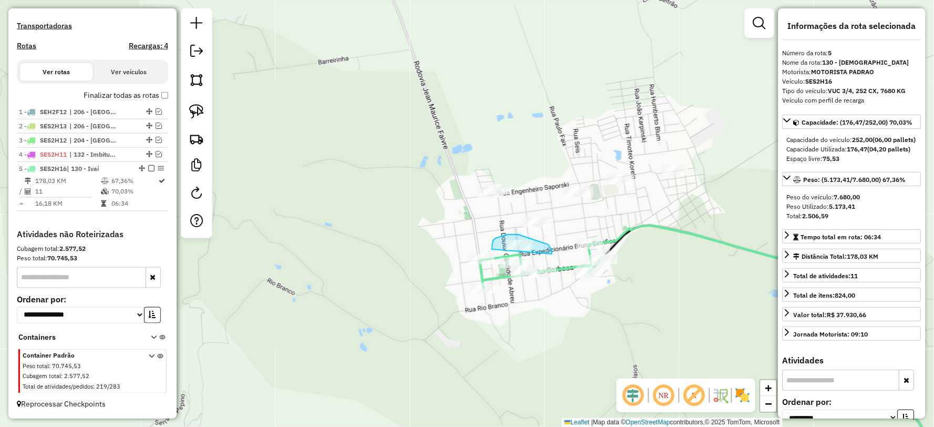
click at [503, 261] on div "Janela de atendimento Grade de atendimento Capacidade Transportadoras Veículos …" at bounding box center [467, 213] width 934 height 427
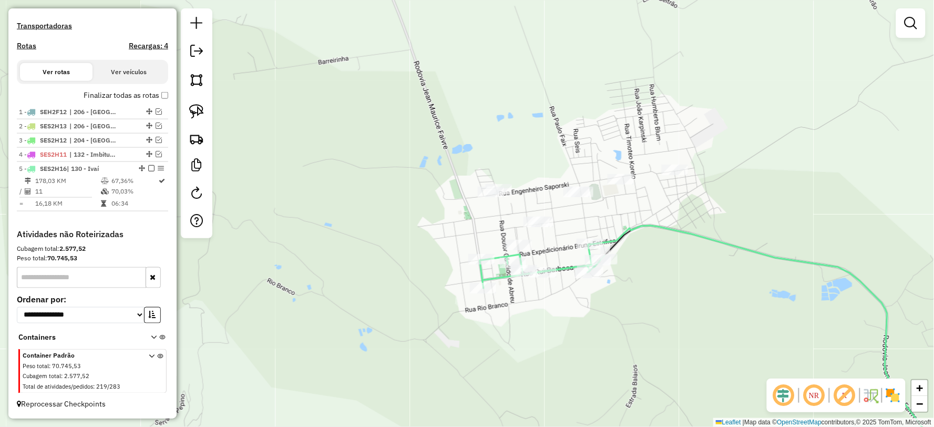
click at [647, 231] on icon at bounding box center [772, 348] width 364 height 244
select select "**********"
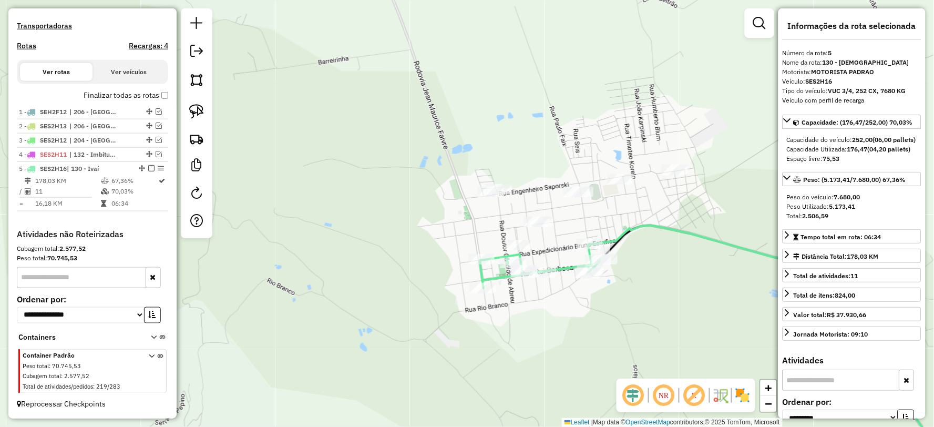
click at [651, 226] on icon at bounding box center [772, 348] width 364 height 244
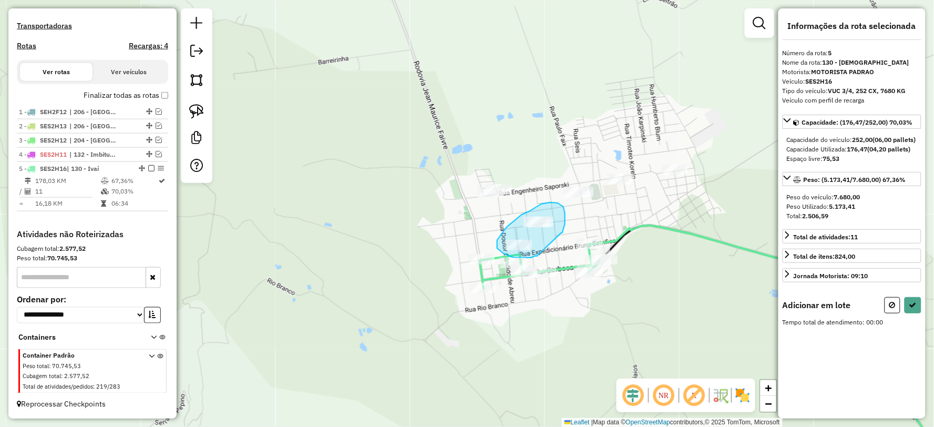
drag, startPoint x: 563, startPoint y: 233, endPoint x: 540, endPoint y: 252, distance: 29.8
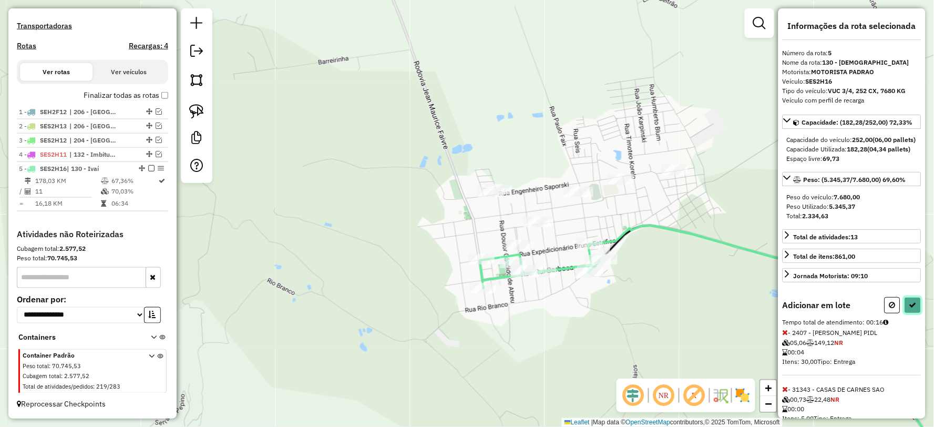
click at [913, 309] on icon at bounding box center [912, 304] width 7 height 7
select select "**********"
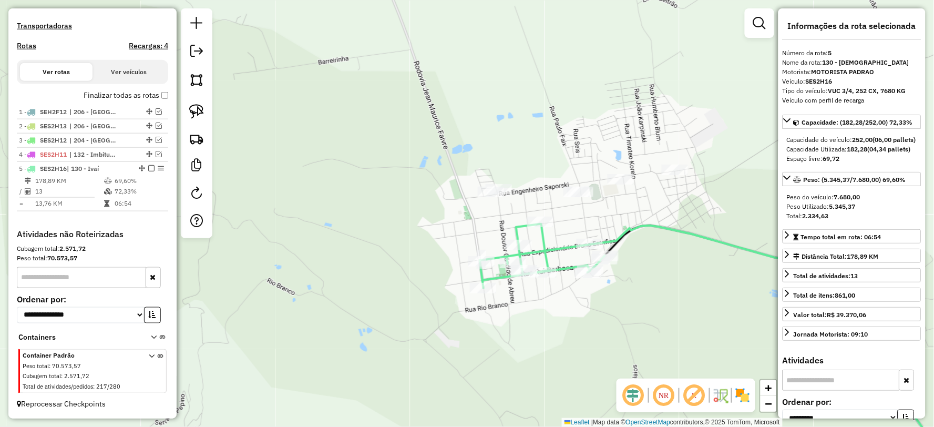
click at [658, 227] on icon at bounding box center [772, 348] width 364 height 244
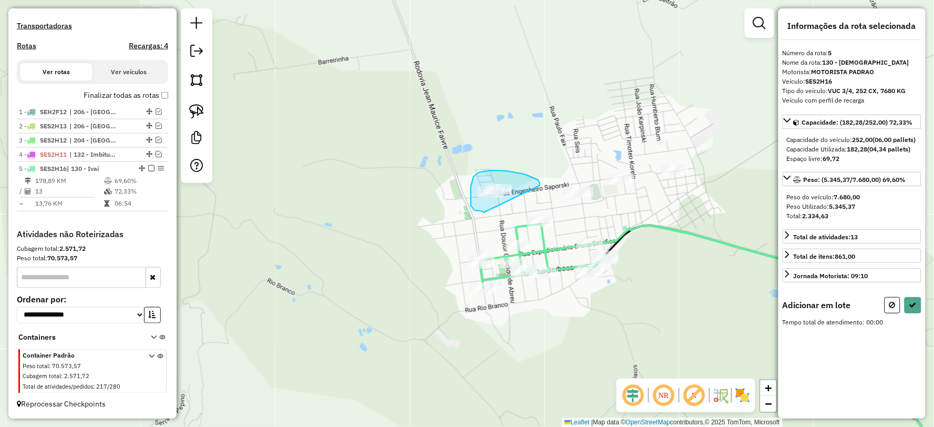
drag, startPoint x: 521, startPoint y: 173, endPoint x: 484, endPoint y: 212, distance: 53.5
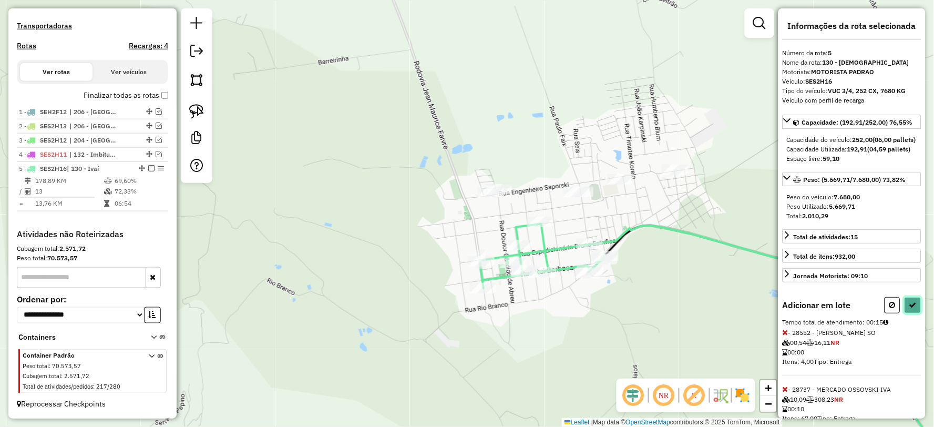
click at [913, 309] on icon at bounding box center [912, 304] width 7 height 7
select select "**********"
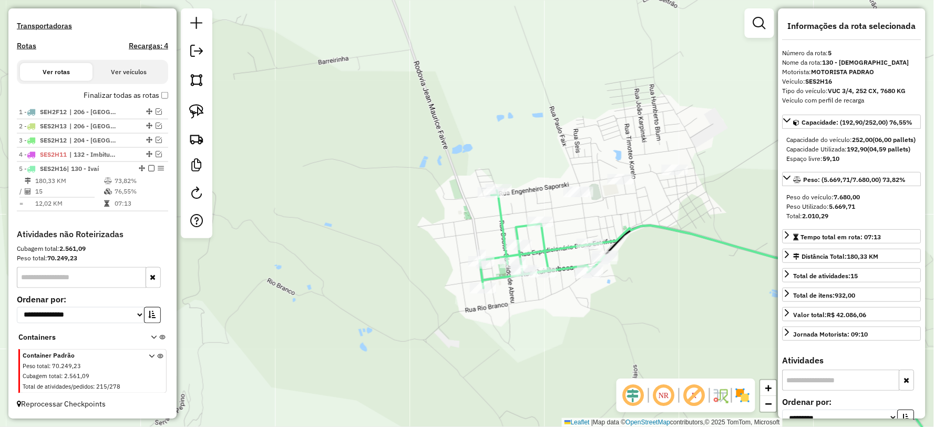
click at [649, 226] on icon at bounding box center [772, 348] width 364 height 244
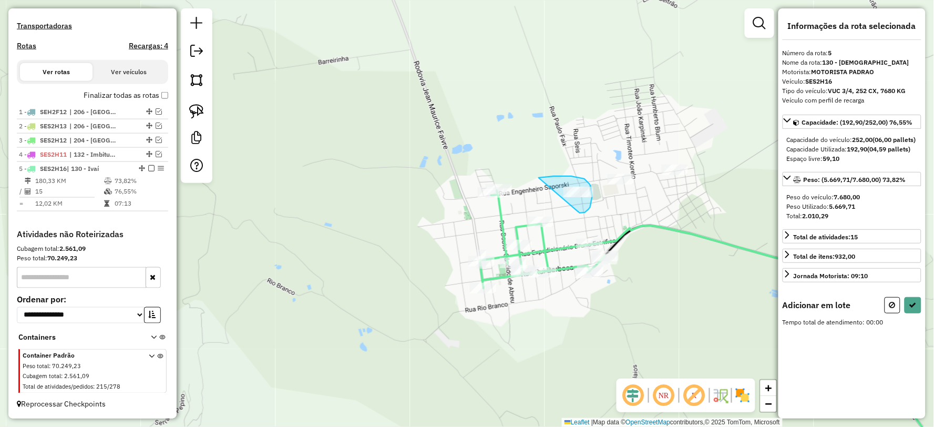
drag, startPoint x: 582, startPoint y: 213, endPoint x: 518, endPoint y: 218, distance: 64.3
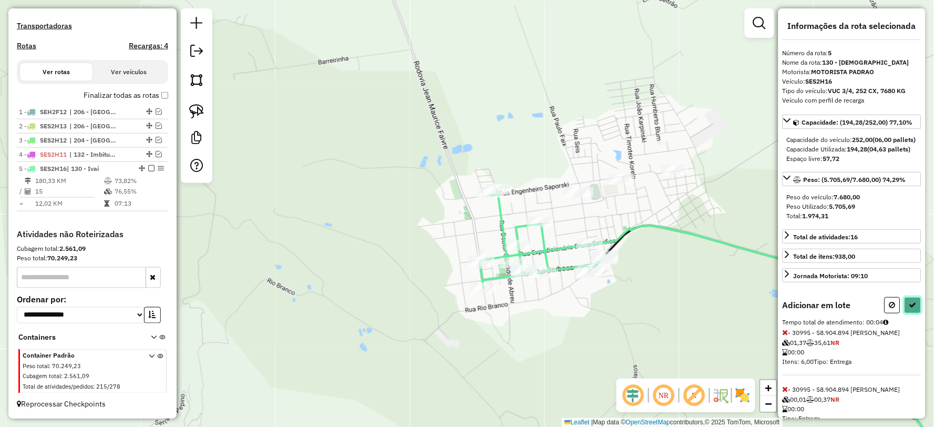
click at [909, 309] on icon at bounding box center [912, 304] width 7 height 7
select select "**********"
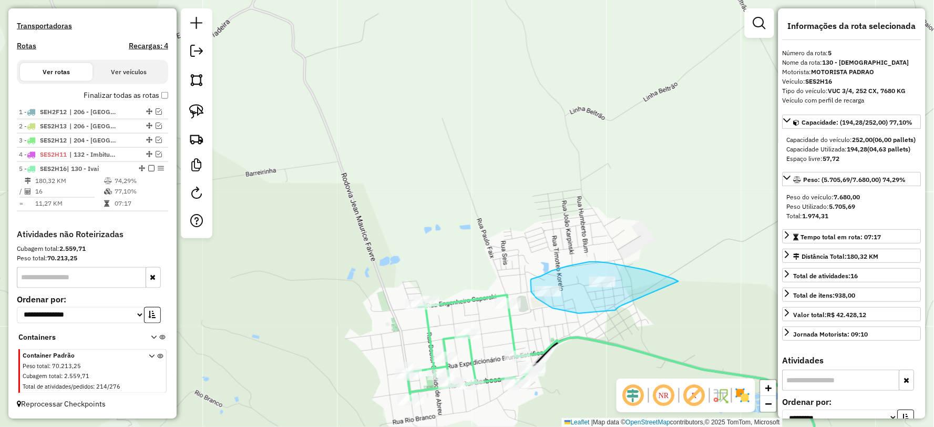
drag, startPoint x: 673, startPoint y: 279, endPoint x: 622, endPoint y: 305, distance: 58.1
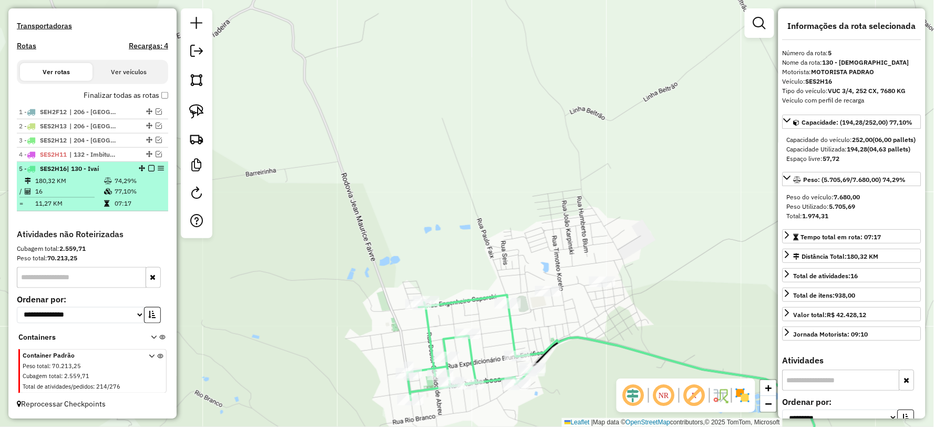
click at [148, 166] on em at bounding box center [151, 168] width 6 height 6
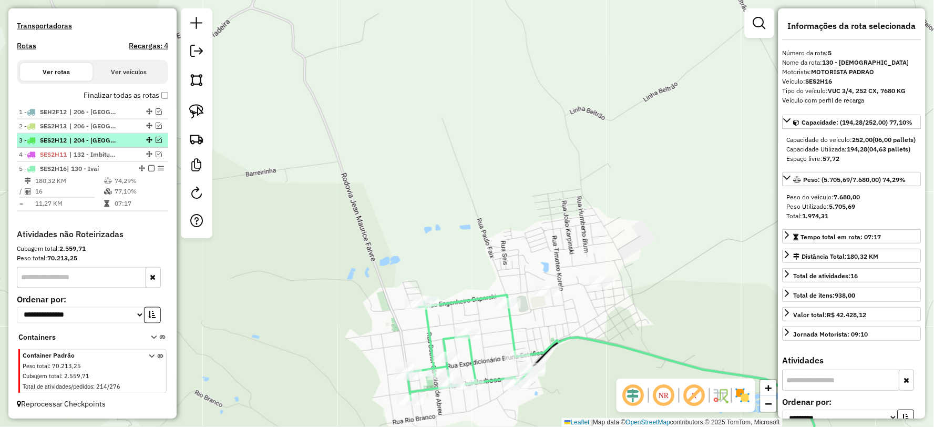
scroll to position [274, 0]
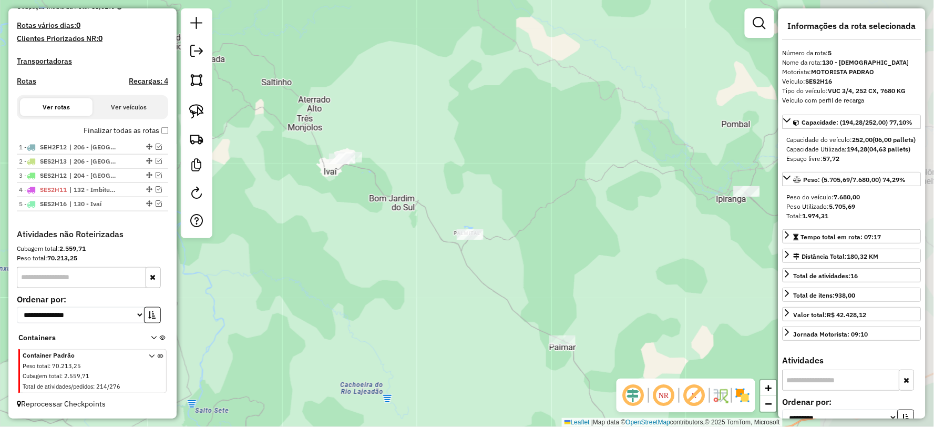
drag, startPoint x: 489, startPoint y: 279, endPoint x: 352, endPoint y: 211, distance: 153.0
click at [352, 211] on div "Janela de atendimento Grade de atendimento Capacidade Transportadoras Veículos …" at bounding box center [467, 213] width 934 height 427
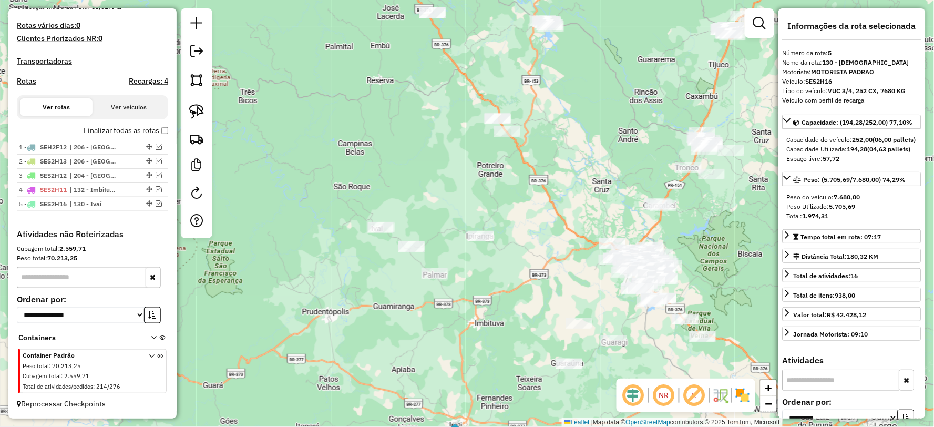
click at [418, 294] on div "Janela de atendimento Grade de atendimento Capacidade Transportadoras Veículos …" at bounding box center [467, 213] width 934 height 427
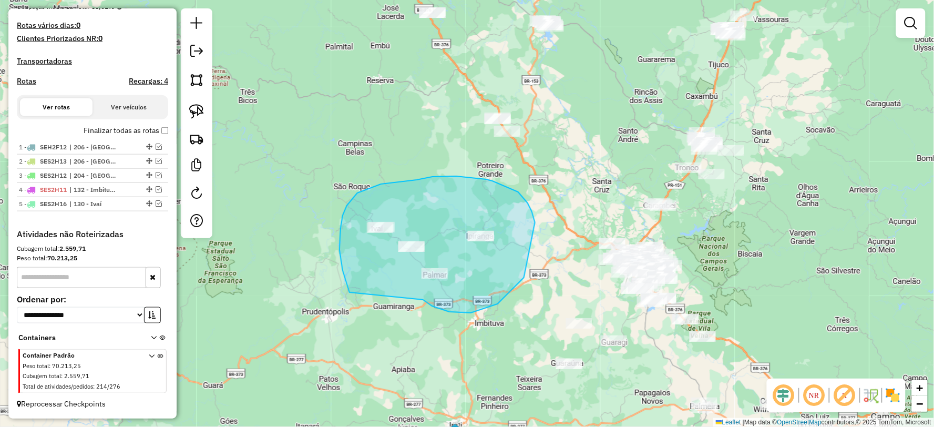
drag, startPoint x: 426, startPoint y: 301, endPoint x: 354, endPoint y: 297, distance: 72.1
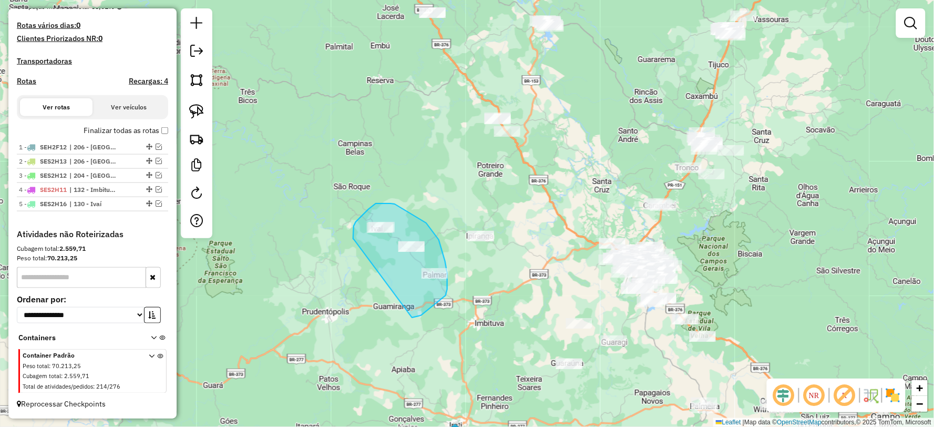
drag, startPoint x: 412, startPoint y: 318, endPoint x: 354, endPoint y: 240, distance: 96.9
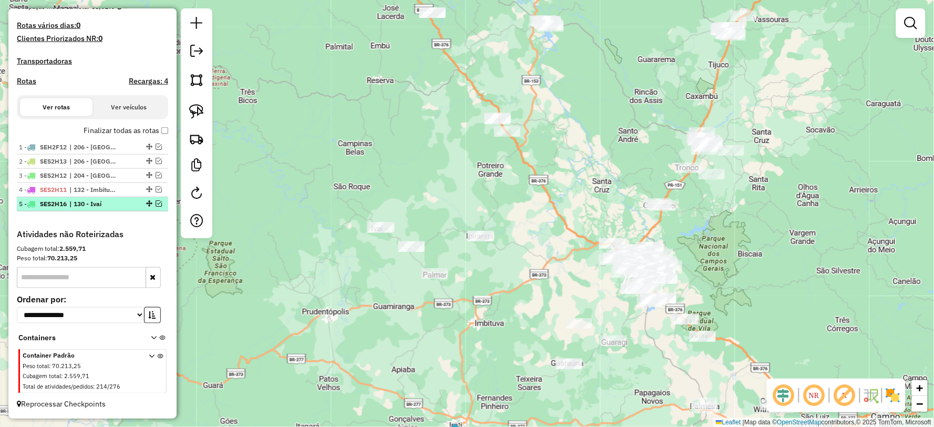
click at [156, 206] on em at bounding box center [159, 203] width 6 height 6
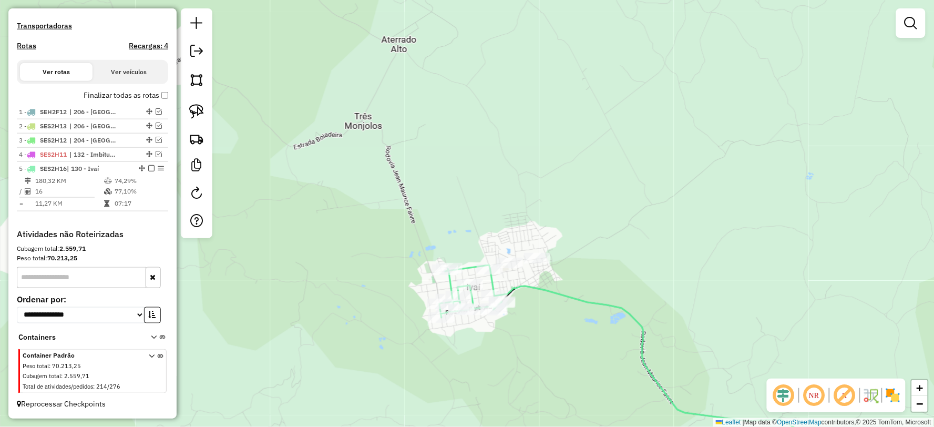
click at [546, 290] on icon at bounding box center [671, 377] width 352 height 183
select select "**********"
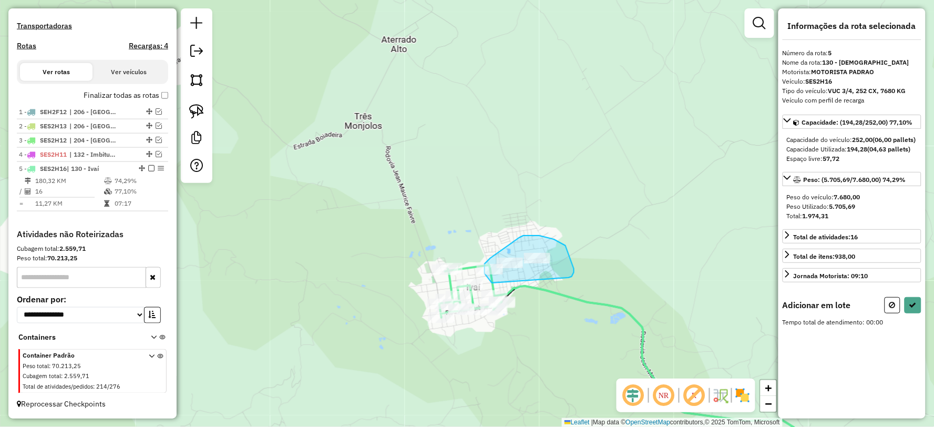
click at [510, 300] on div "Rota 5 - Placa SES2H16 30995 - 58.904.894 LUCIELI T Janela de atendimento Grade…" at bounding box center [467, 213] width 934 height 427
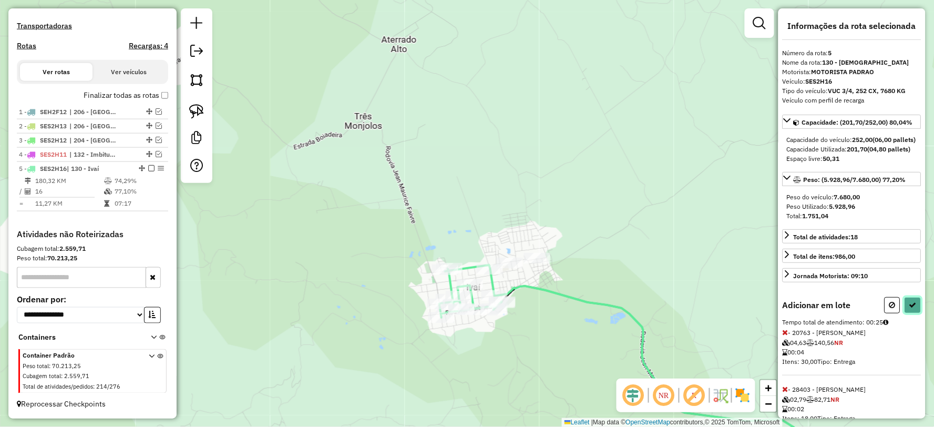
click at [912, 309] on icon at bounding box center [912, 304] width 7 height 7
select select "**********"
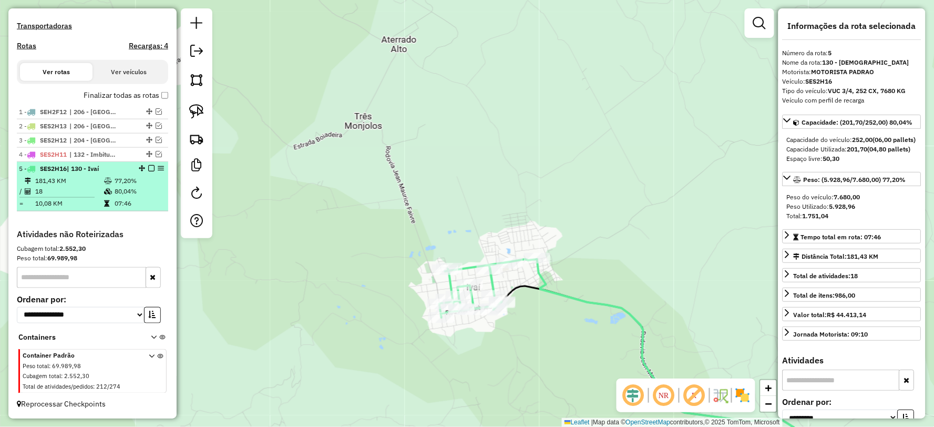
click at [148, 167] on em at bounding box center [151, 168] width 6 height 6
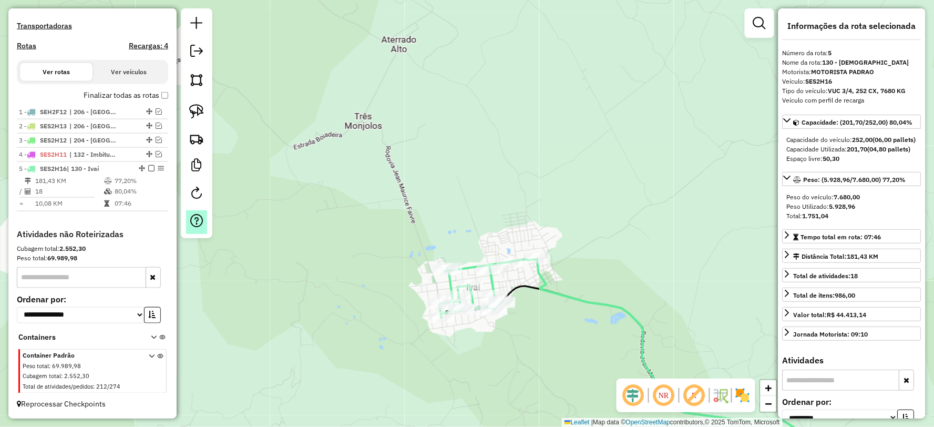
scroll to position [274, 0]
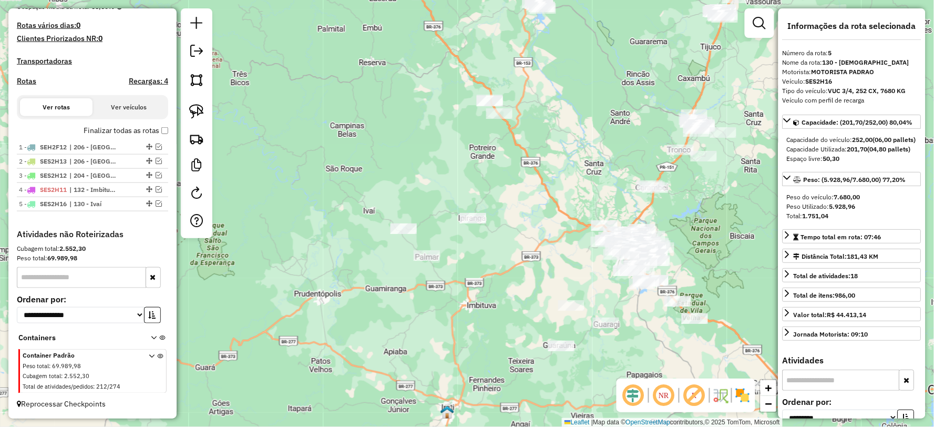
click at [411, 286] on div "Janela de atendimento Grade de atendimento Capacidade Transportadoras Veículos …" at bounding box center [467, 213] width 934 height 427
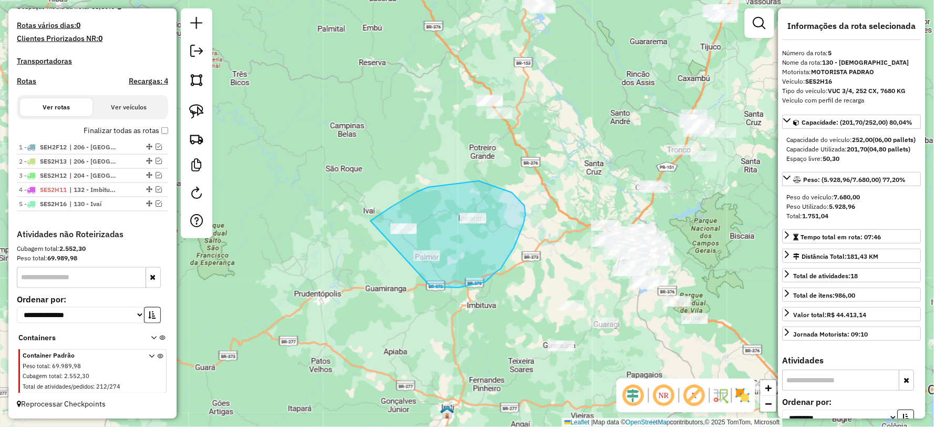
drag, startPoint x: 428, startPoint y: 284, endPoint x: 375, endPoint y: 293, distance: 54.4
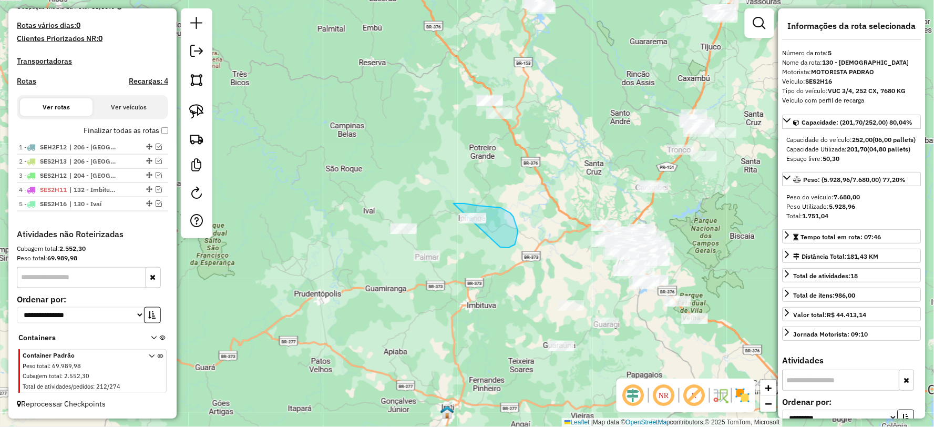
drag, startPoint x: 500, startPoint y: 247, endPoint x: 475, endPoint y: 249, distance: 25.3
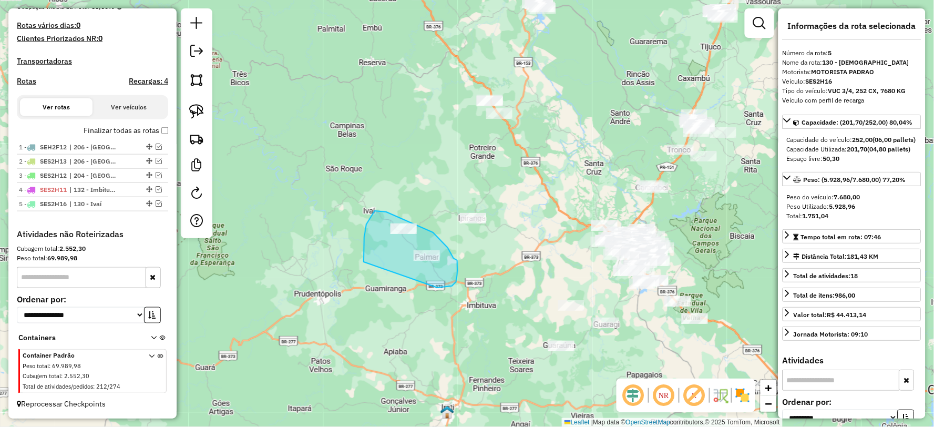
drag, startPoint x: 456, startPoint y: 282, endPoint x: 368, endPoint y: 268, distance: 89.4
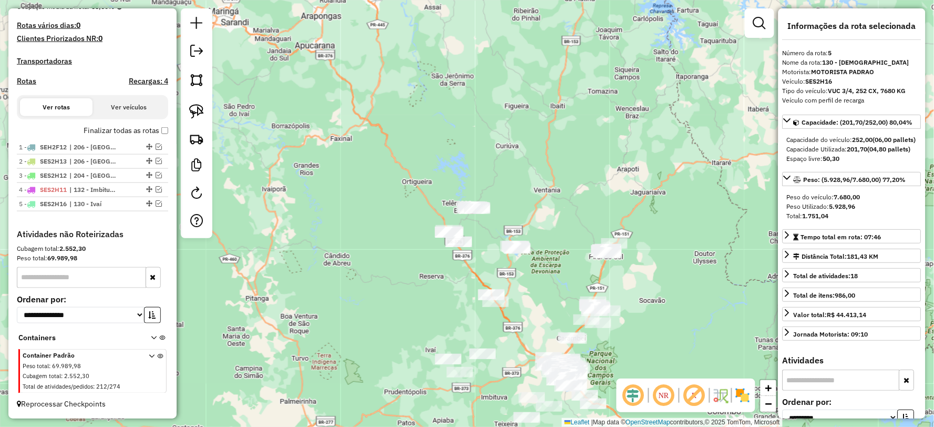
drag, startPoint x: 369, startPoint y: 188, endPoint x: 396, endPoint y: 288, distance: 103.5
click at [396, 288] on div "Janela de atendimento Grade de atendimento Capacidade Transportadoras Veículos …" at bounding box center [467, 213] width 934 height 427
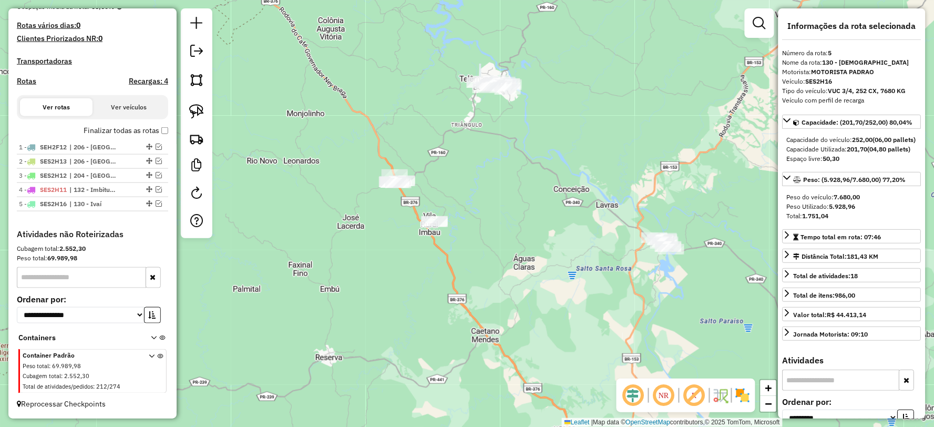
drag, startPoint x: 498, startPoint y: 269, endPoint x: 507, endPoint y: 265, distance: 9.2
click at [475, 267] on div "Janela de atendimento Grade de atendimento Capacidade Transportadoras Veículos …" at bounding box center [467, 213] width 934 height 427
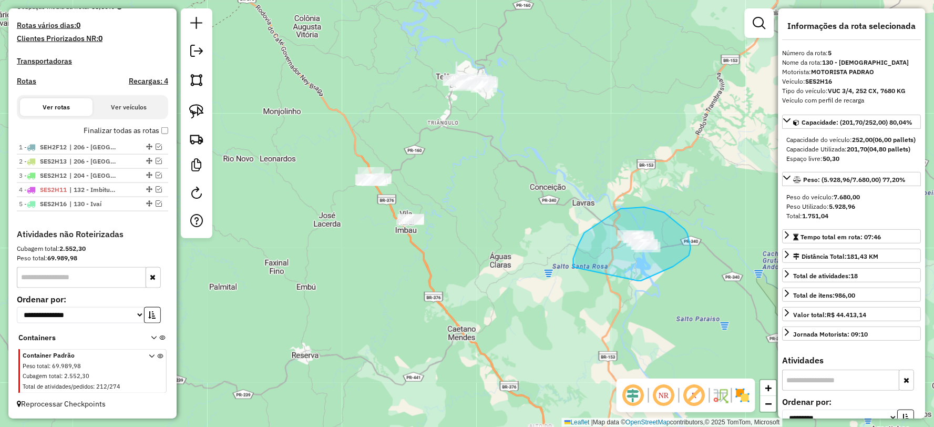
drag, startPoint x: 638, startPoint y: 281, endPoint x: 573, endPoint y: 268, distance: 65.9
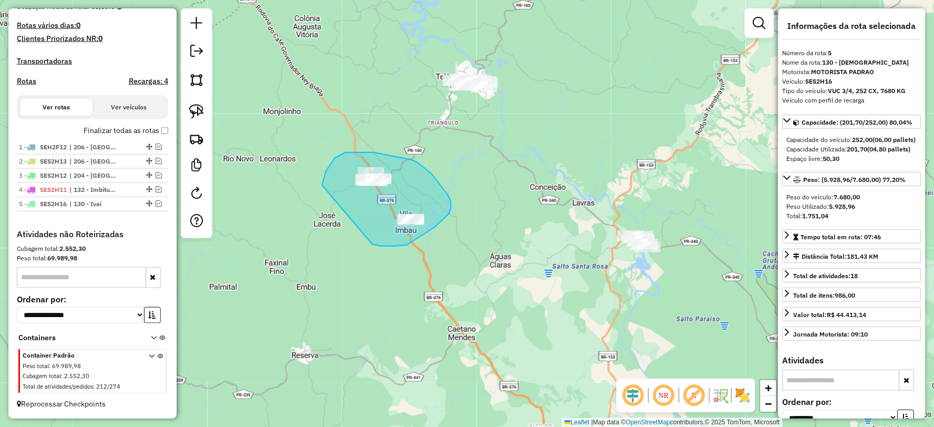
drag, startPoint x: 376, startPoint y: 245, endPoint x: 320, endPoint y: 190, distance: 78.4
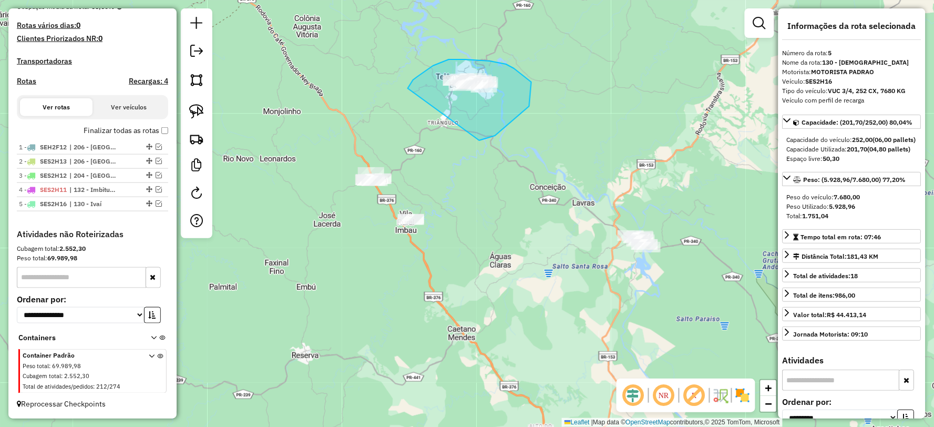
drag, startPoint x: 480, startPoint y: 140, endPoint x: 408, endPoint y: 94, distance: 85.9
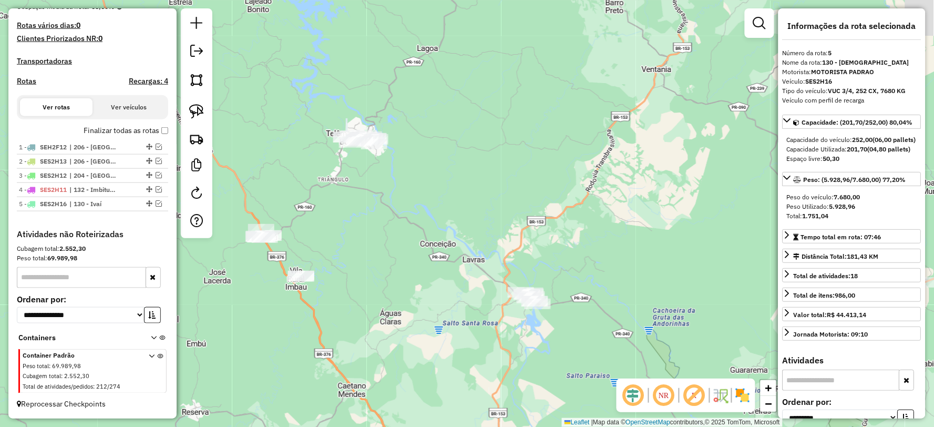
drag, startPoint x: 470, startPoint y: 177, endPoint x: 435, endPoint y: 198, distance: 40.8
click at [435, 198] on div "Janela de atendimento Grade de atendimento Capacidade Transportadoras Veículos …" at bounding box center [467, 213] width 934 height 427
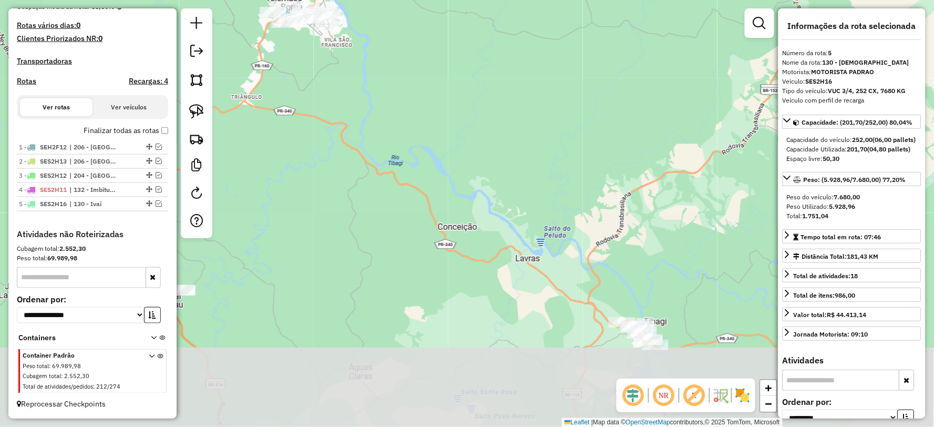
drag, startPoint x: 440, startPoint y: 180, endPoint x: 450, endPoint y: 171, distance: 13.5
click at [414, 130] on div "Janela de atendimento Grade de atendimento Capacidade Transportadoras Veículos …" at bounding box center [467, 213] width 934 height 427
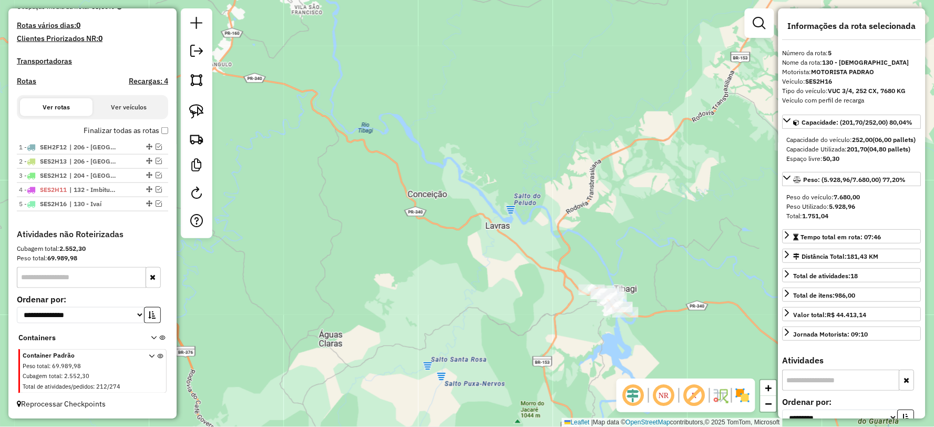
drag, startPoint x: 629, startPoint y: 343, endPoint x: 611, endPoint y: 329, distance: 23.6
click at [611, 329] on div "Janela de atendimento Grade de atendimento Capacidade Transportadoras Veículos …" at bounding box center [467, 213] width 934 height 427
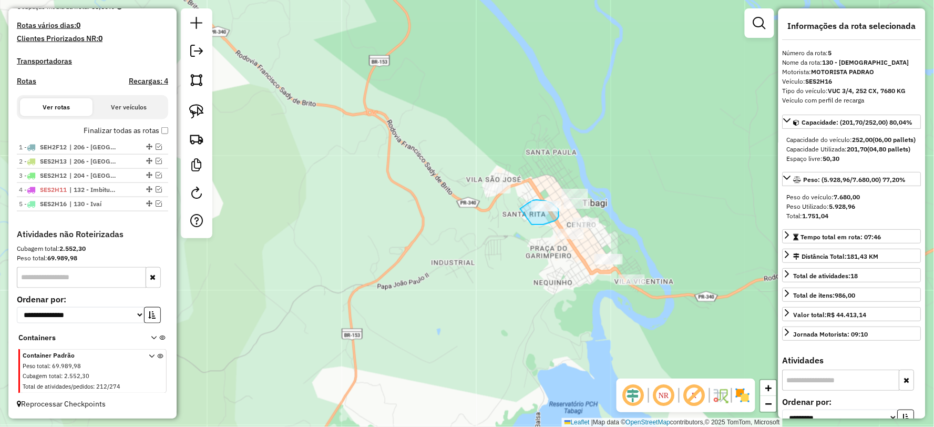
drag, startPoint x: 532, startPoint y: 224, endPoint x: 515, endPoint y: 214, distance: 19.8
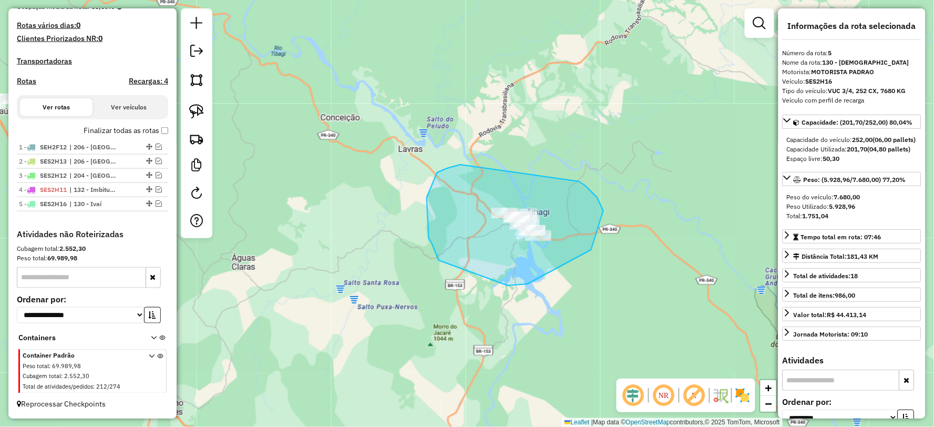
drag, startPoint x: 508, startPoint y: 285, endPoint x: 439, endPoint y: 262, distance: 72.3
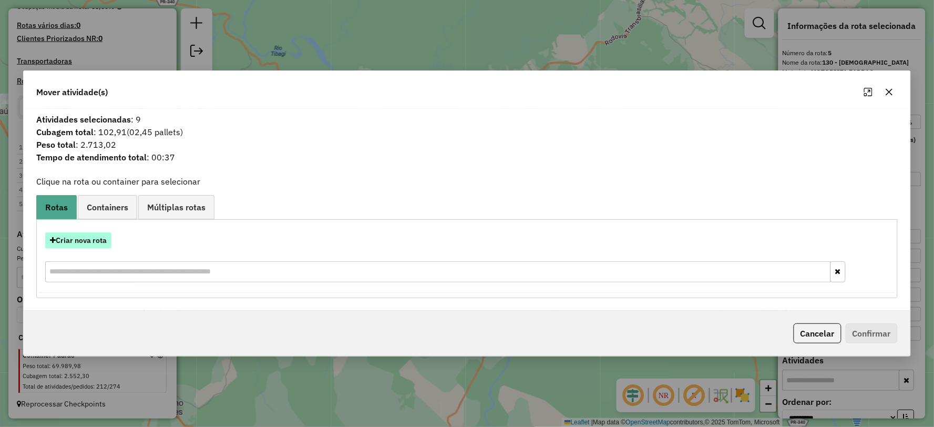
click at [78, 238] on button "Criar nova rota" at bounding box center [78, 240] width 66 height 16
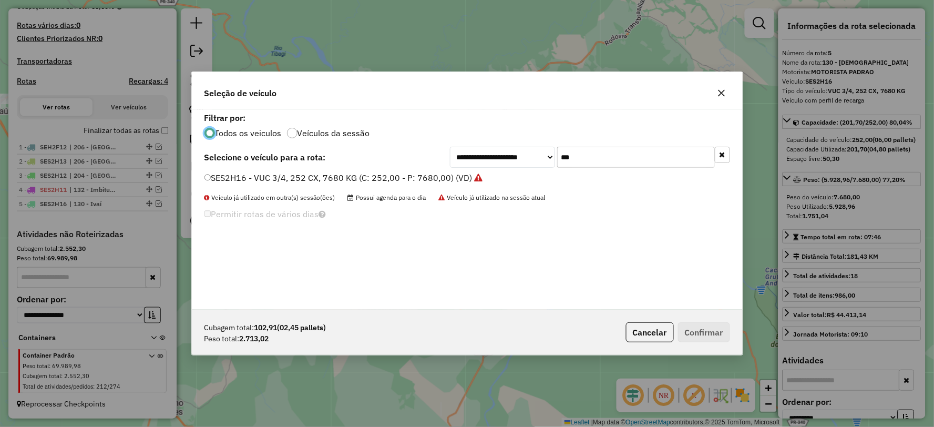
scroll to position [6, 3]
drag, startPoint x: 603, startPoint y: 158, endPoint x: 480, endPoint y: 171, distance: 123.8
click at [480, 171] on div "**********" at bounding box center [467, 210] width 551 height 200
type input "***"
click at [239, 179] on label "SEH2F04 - TOCO 8 BAIAS, 308 CX, 8100 KG (C: 308,00 - P: 8100,00) (VD)" at bounding box center [349, 177] width 291 height 13
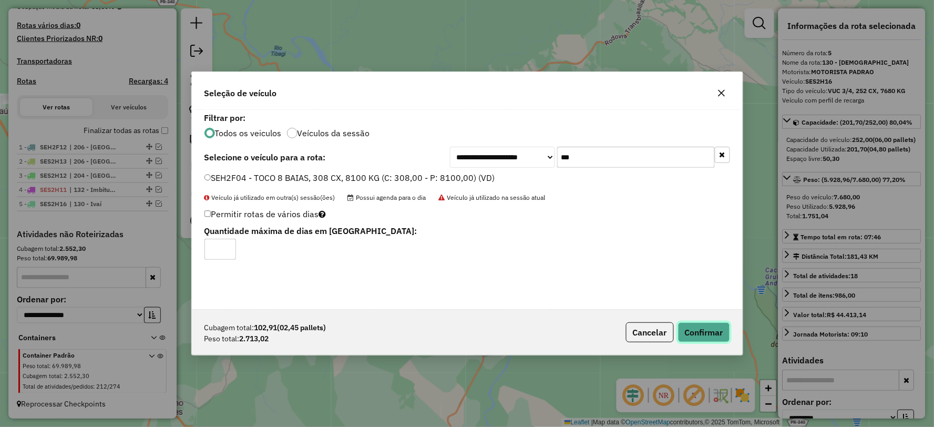
click at [709, 327] on button "Confirmar" at bounding box center [704, 332] width 52 height 20
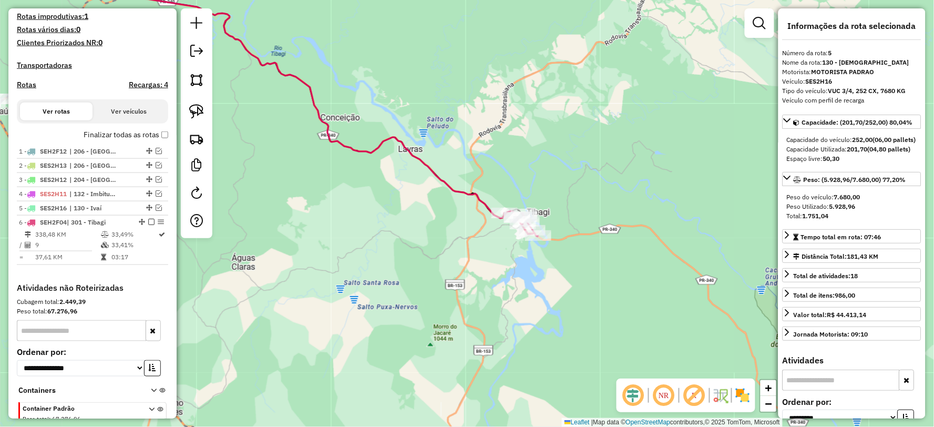
scroll to position [337, 0]
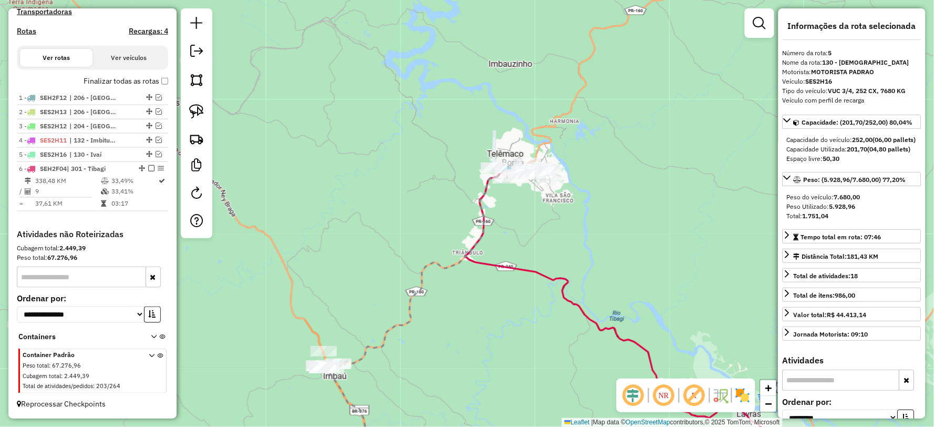
click at [513, 265] on icon at bounding box center [644, 320] width 359 height 298
click at [757, 24] on em at bounding box center [759, 23] width 13 height 13
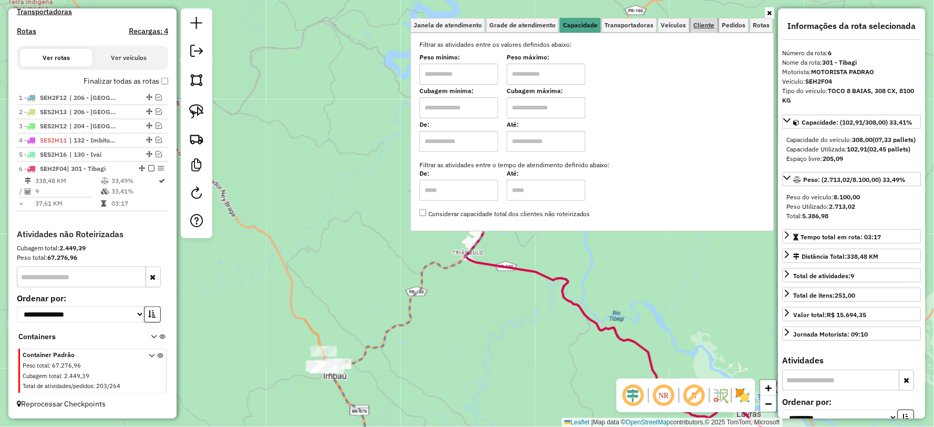
click at [704, 25] on span "Cliente" at bounding box center [704, 25] width 21 height 6
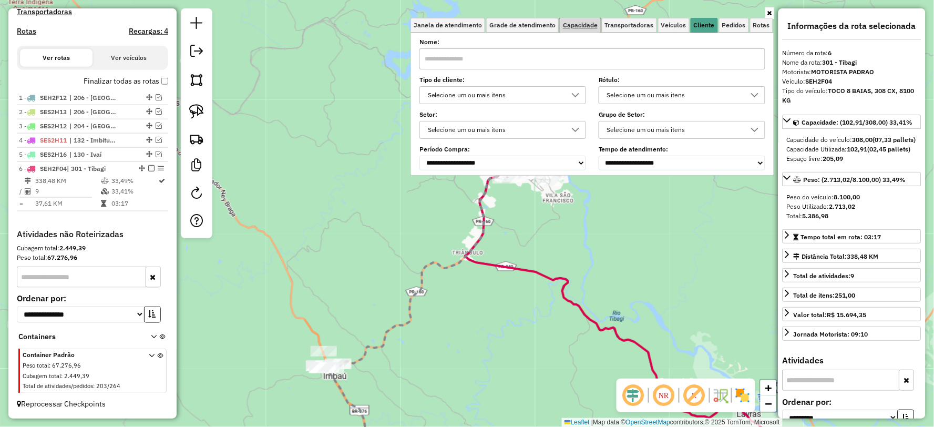
click at [581, 24] on span "Capacidade" at bounding box center [580, 25] width 35 height 6
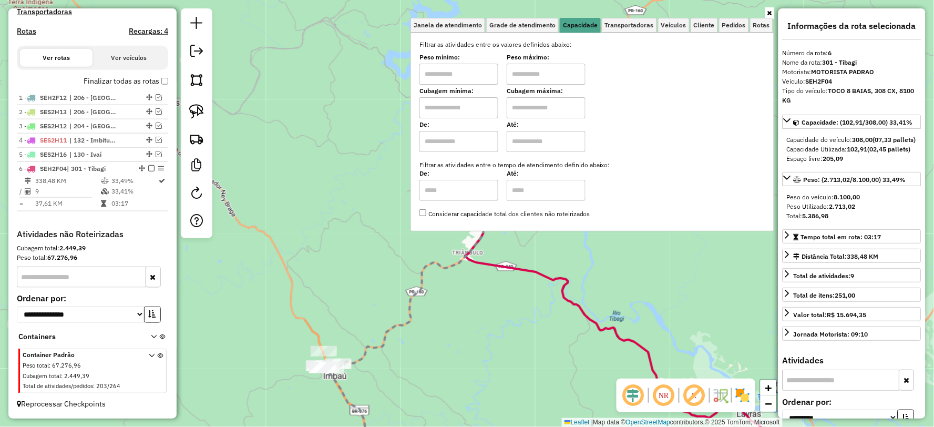
click at [477, 79] on input "text" at bounding box center [458, 74] width 79 height 21
type input "******"
click at [541, 75] on input "text" at bounding box center [546, 74] width 79 height 21
type input "**********"
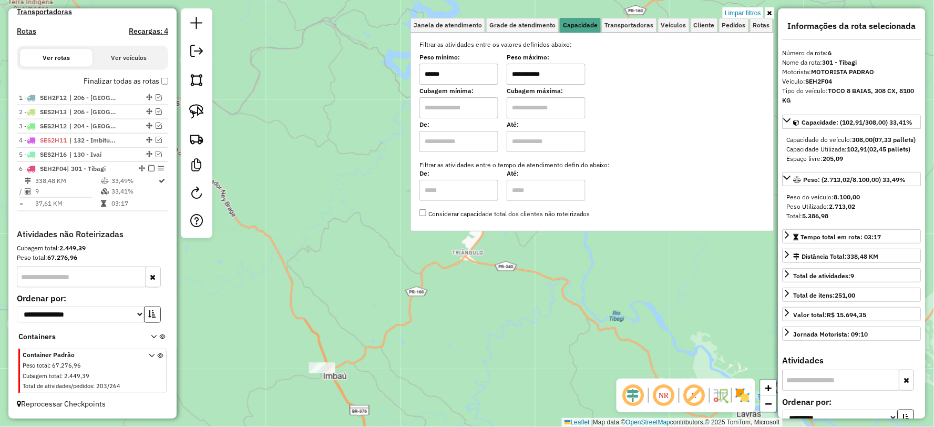
click at [466, 316] on div "**********" at bounding box center [467, 213] width 934 height 427
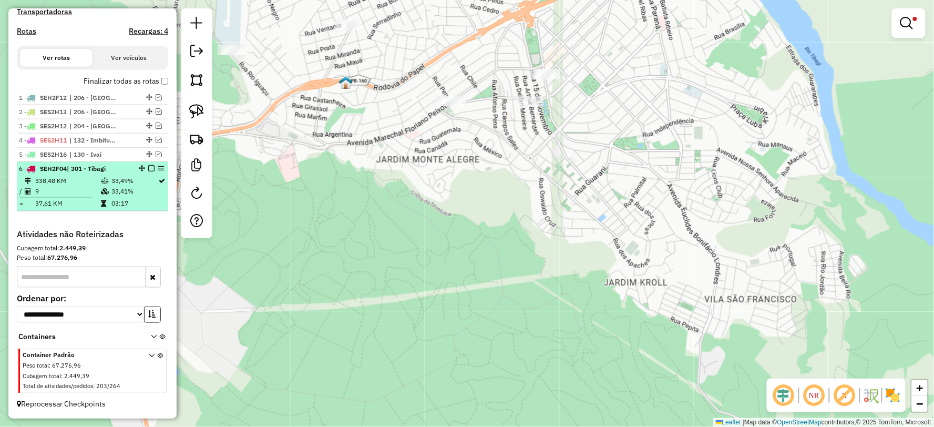
click at [104, 192] on icon at bounding box center [105, 191] width 8 height 6
select select "**********"
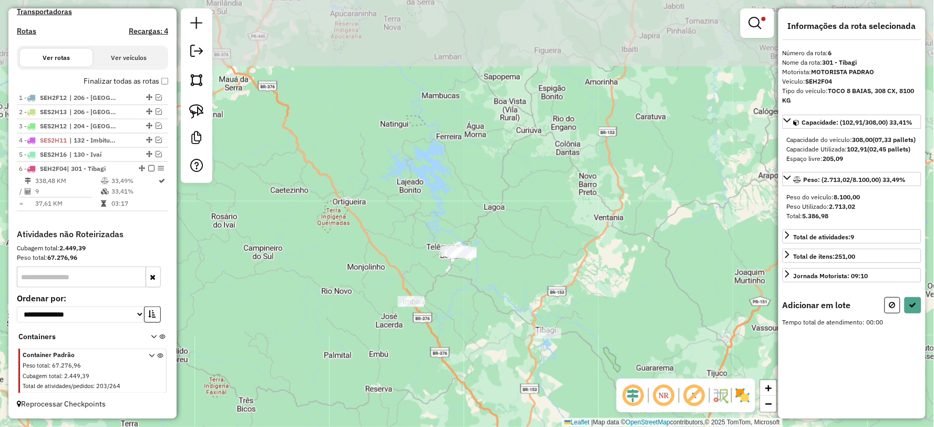
drag, startPoint x: 417, startPoint y: 83, endPoint x: 472, endPoint y: 281, distance: 205.2
click at [472, 281] on div "**********" at bounding box center [467, 213] width 934 height 427
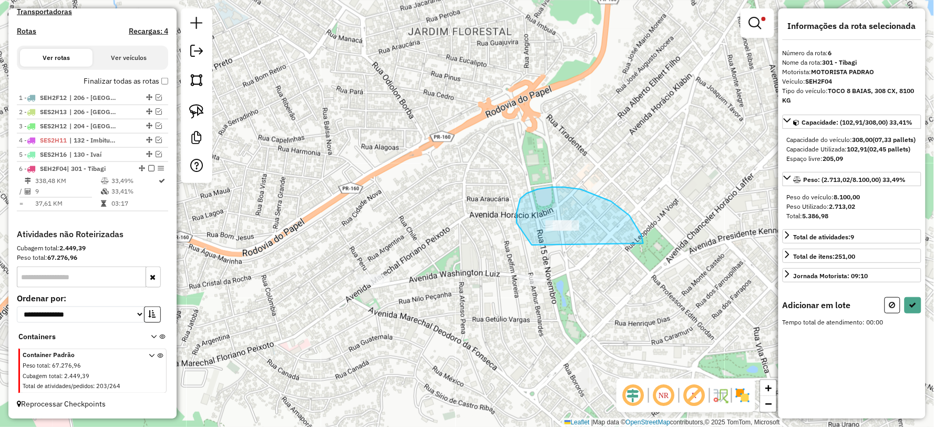
drag, startPoint x: 630, startPoint y: 216, endPoint x: 616, endPoint y: 248, distance: 34.9
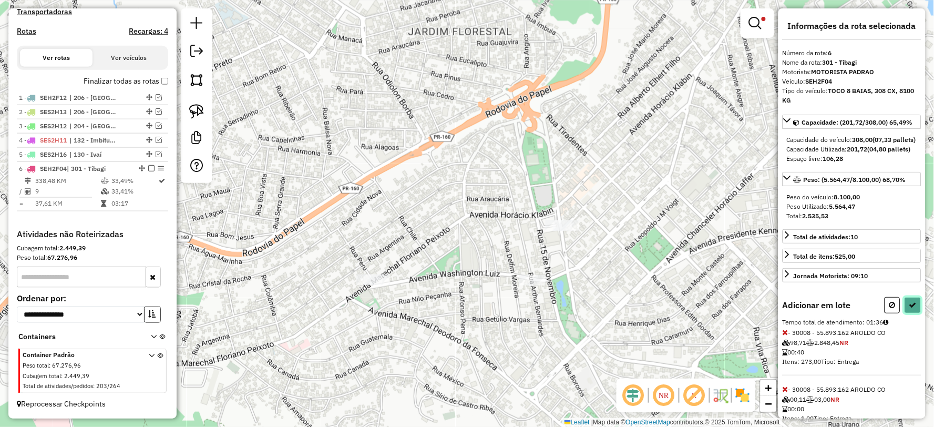
click at [909, 309] on icon at bounding box center [912, 304] width 7 height 7
select select "**********"
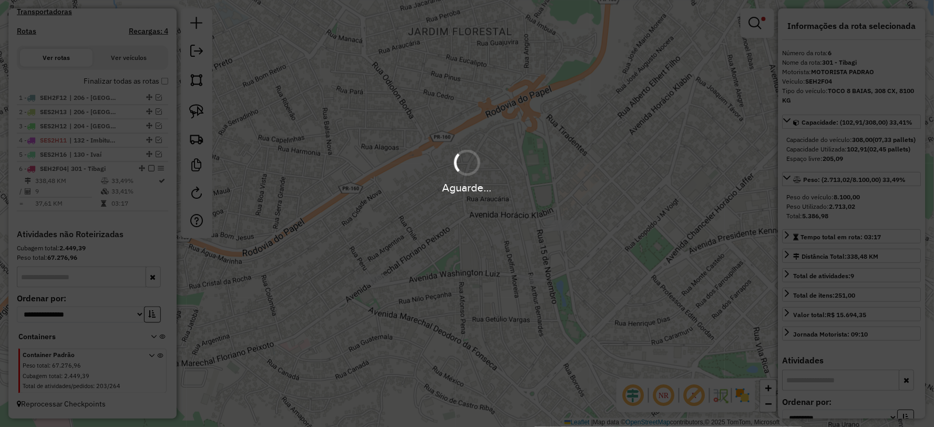
scroll to position [324, 0]
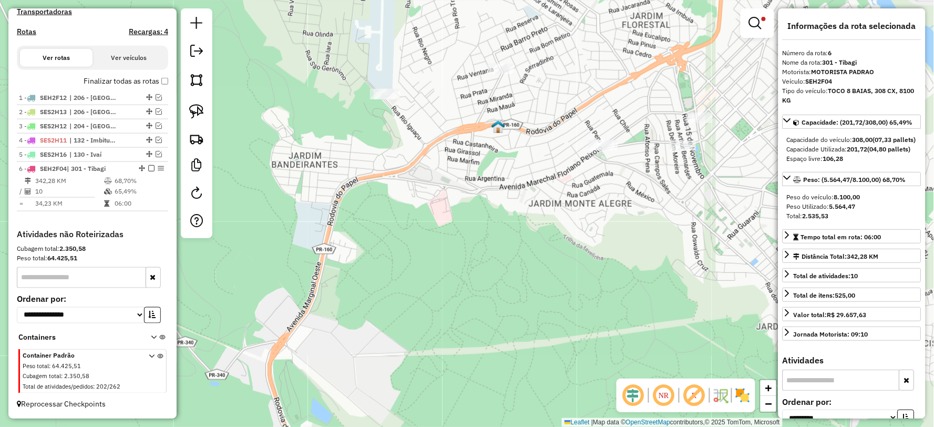
click at [486, 196] on div "**********" at bounding box center [467, 213] width 934 height 427
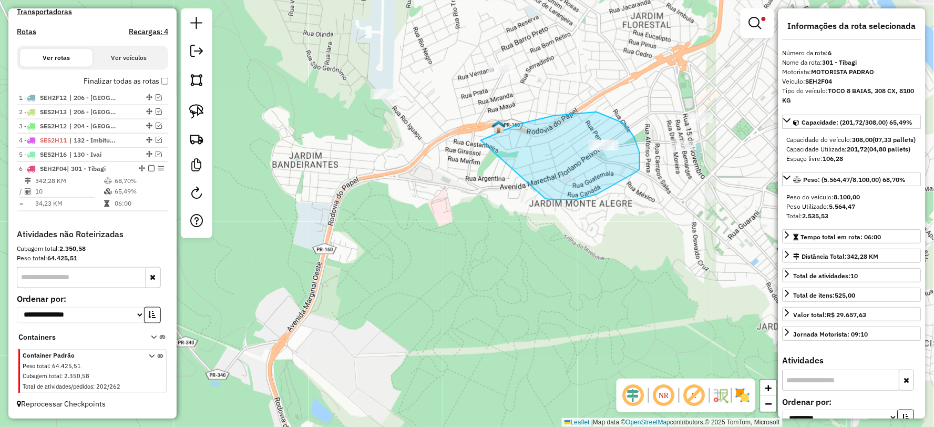
drag, startPoint x: 546, startPoint y: 199, endPoint x: 465, endPoint y: 186, distance: 81.5
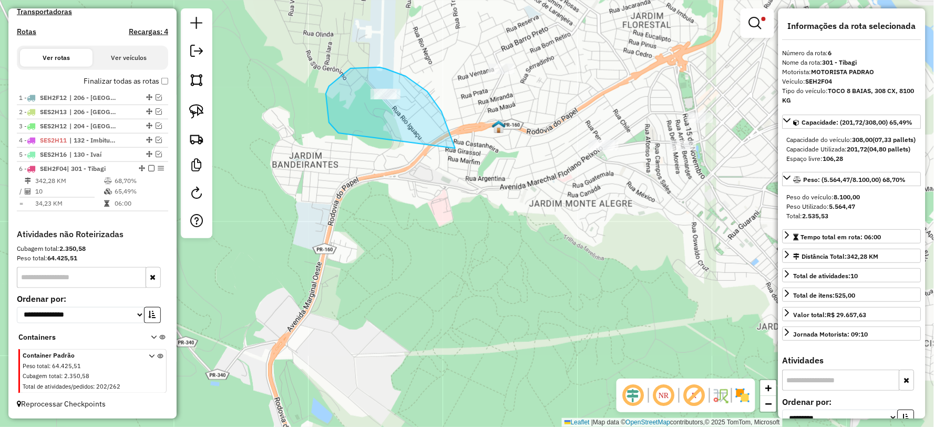
drag, startPoint x: 442, startPoint y: 111, endPoint x: 344, endPoint y: 135, distance: 100.6
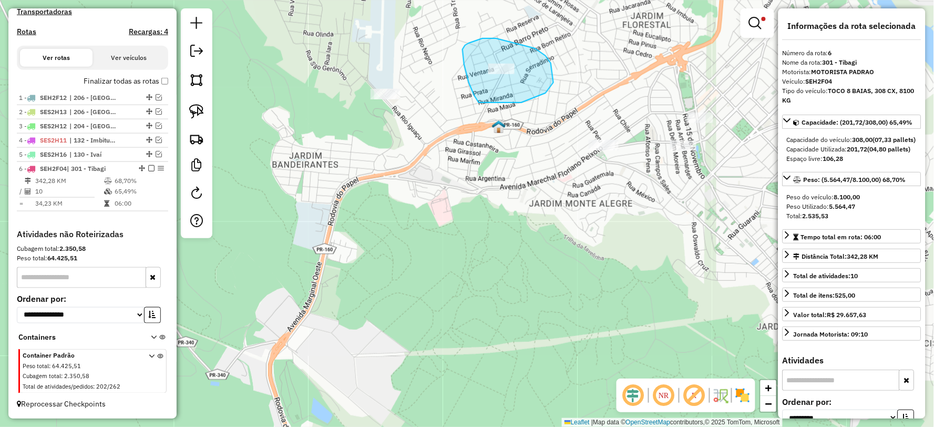
drag, startPoint x: 516, startPoint y: 103, endPoint x: 479, endPoint y: 103, distance: 36.8
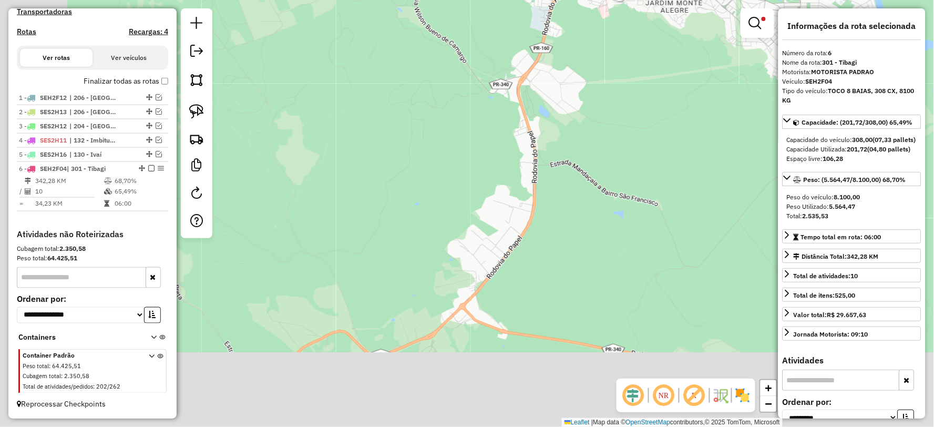
drag, startPoint x: 452, startPoint y: 199, endPoint x: 582, endPoint y: 55, distance: 194.3
click at [582, 55] on div "**********" at bounding box center [467, 213] width 934 height 427
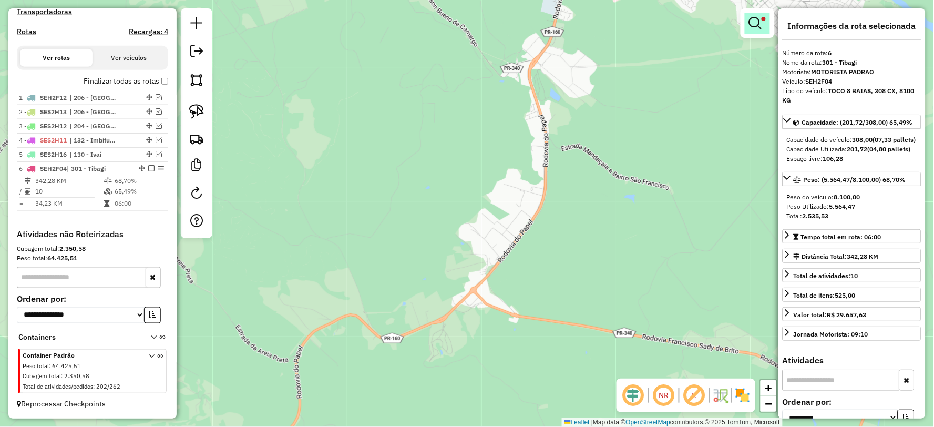
click at [759, 19] on em at bounding box center [755, 23] width 13 height 13
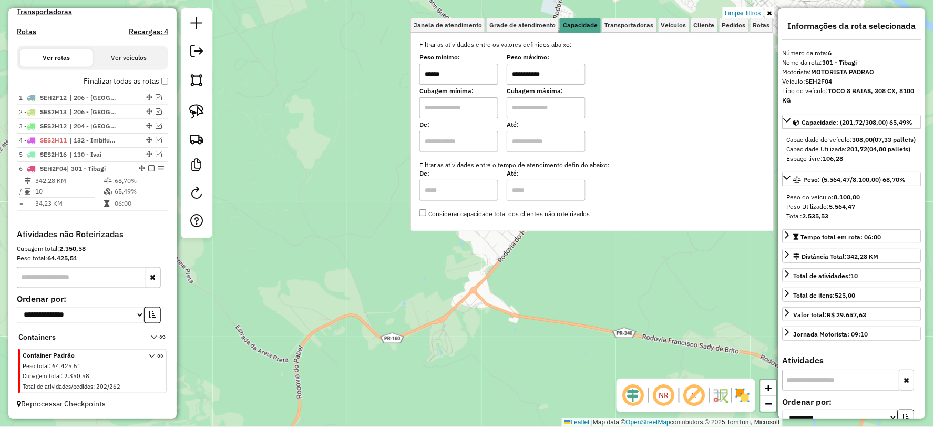
click at [742, 13] on link "Limpar filtros" at bounding box center [743, 13] width 40 height 12
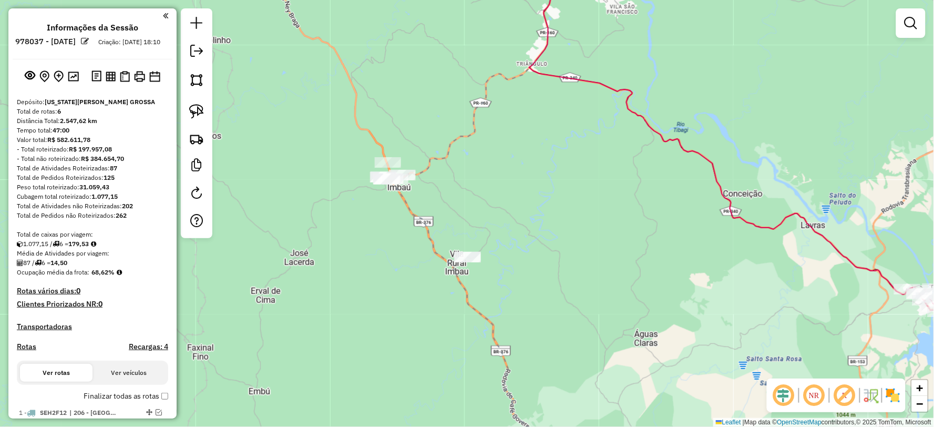
scroll to position [324, 0]
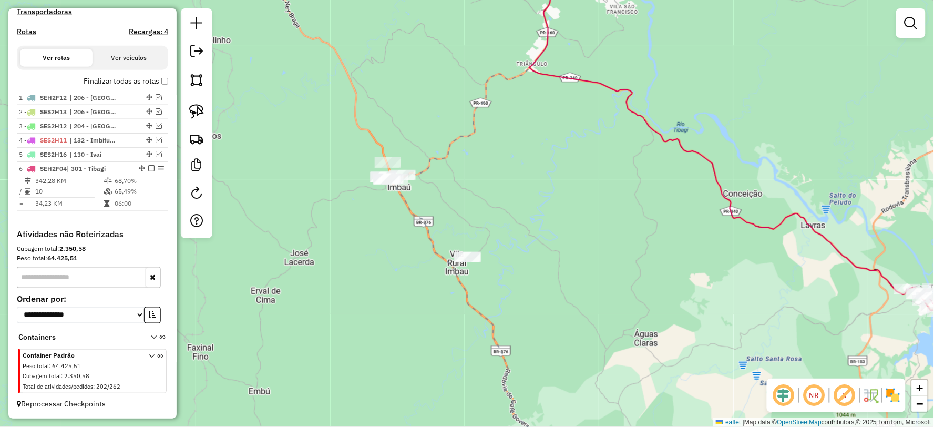
drag, startPoint x: 472, startPoint y: 160, endPoint x: 495, endPoint y: 213, distance: 57.9
click at [495, 213] on div "Janela de atendimento Grade de atendimento Capacidade Transportadoras Veículos …" at bounding box center [467, 213] width 934 height 427
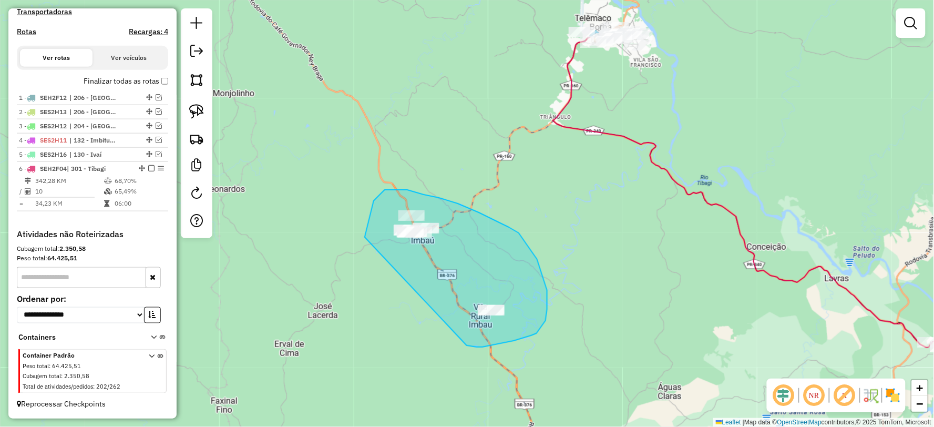
drag, startPoint x: 469, startPoint y: 345, endPoint x: 371, endPoint y: 298, distance: 108.6
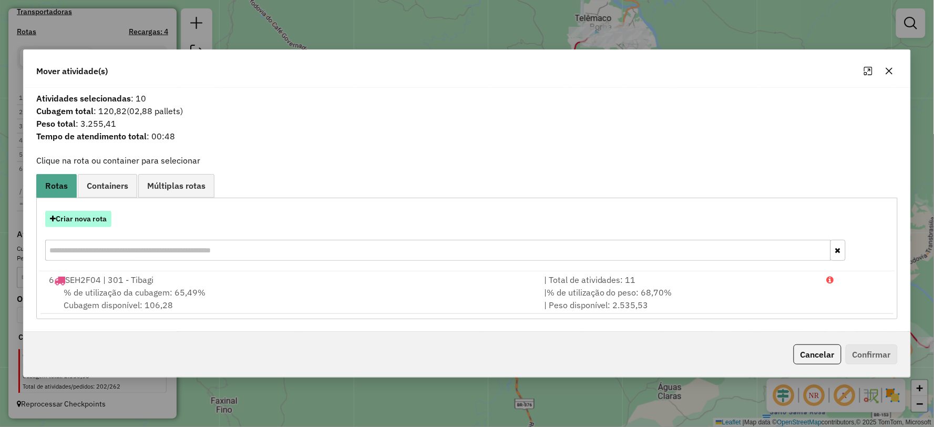
click at [75, 222] on button "Criar nova rota" at bounding box center [78, 219] width 66 height 16
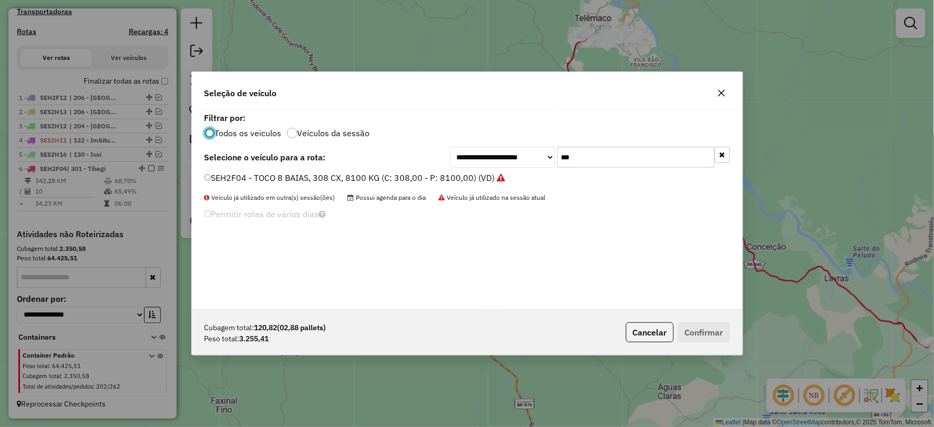
scroll to position [6, 3]
drag, startPoint x: 663, startPoint y: 150, endPoint x: 492, endPoint y: 136, distance: 171.4
click at [492, 136] on div "**********" at bounding box center [467, 210] width 551 height 200
type input "***"
click at [219, 176] on label "SEH2F09 - TOCO 8 BAIAS, 308 CX, 8000 KG (C: 308,00 - P: 8000,00) (VD)" at bounding box center [349, 177] width 291 height 13
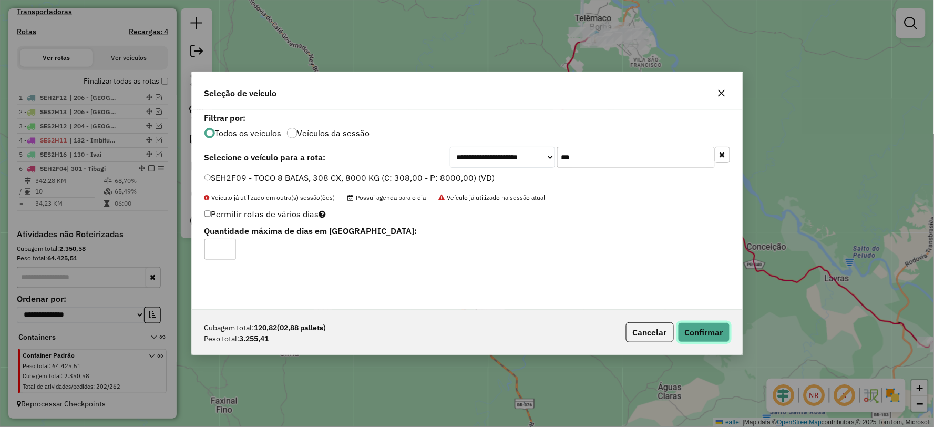
click at [699, 327] on button "Confirmar" at bounding box center [704, 332] width 52 height 20
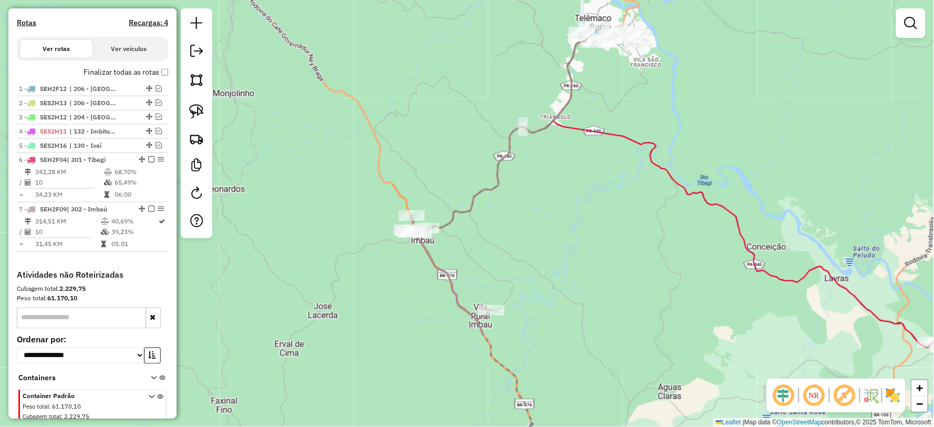
select select "**********"
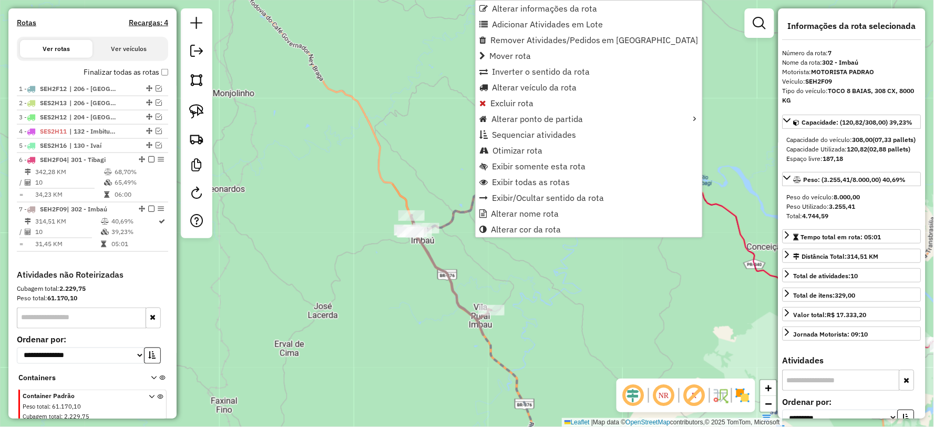
scroll to position [373, 0]
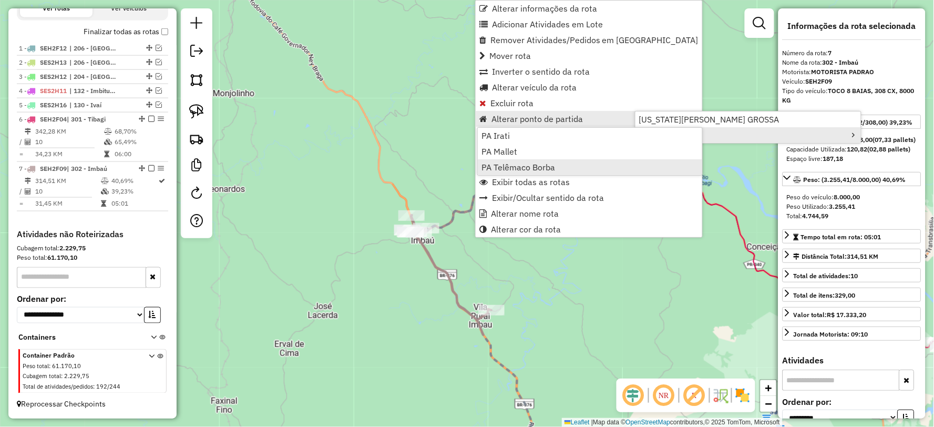
click at [540, 170] on span "PA Telêmaco Borba" at bounding box center [519, 167] width 74 height 8
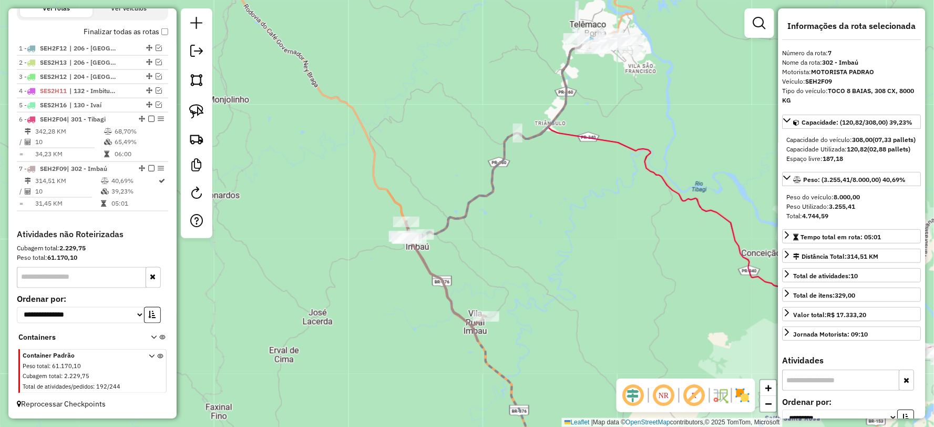
drag, startPoint x: 553, startPoint y: 191, endPoint x: 446, endPoint y: 340, distance: 183.0
click at [446, 340] on div "Janela de atendimento Grade de atendimento Capacidade Transportadoras Veículos …" at bounding box center [467, 213] width 934 height 427
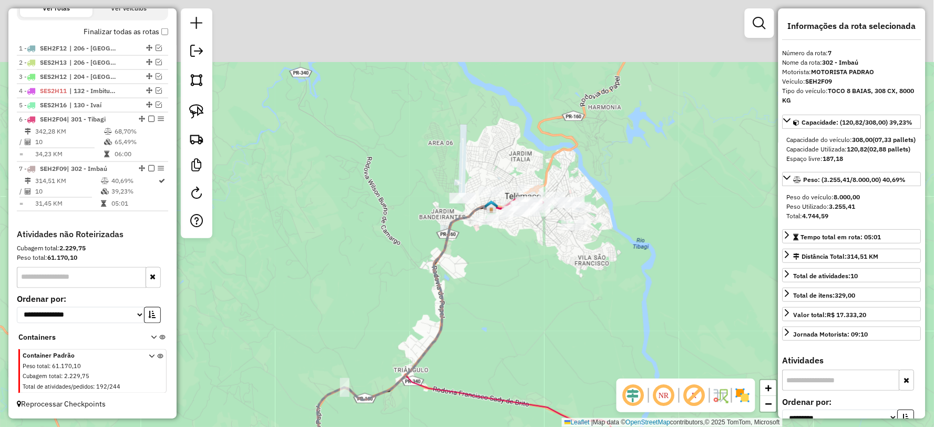
drag, startPoint x: 475, startPoint y: 263, endPoint x: 469, endPoint y: 271, distance: 10.1
click at [469, 271] on div "Janela de atendimento Grade de atendimento Capacidade Transportadoras Veículos …" at bounding box center [467, 213] width 934 height 427
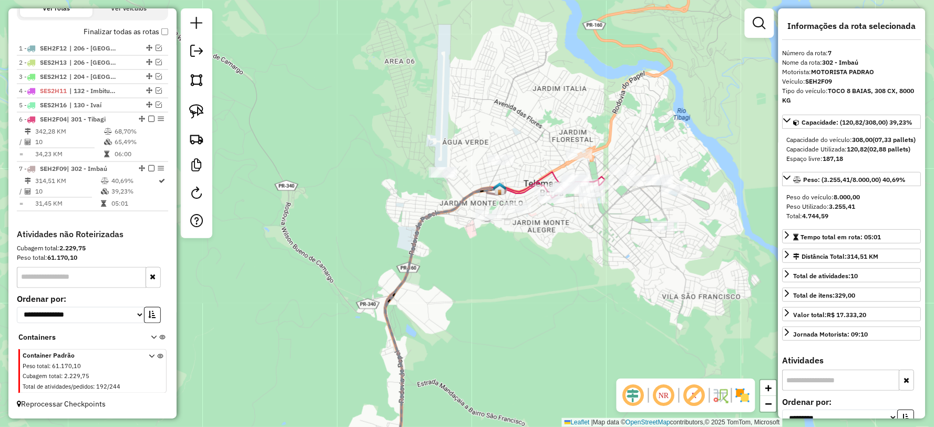
click at [444, 209] on icon at bounding box center [439, 329] width 122 height 281
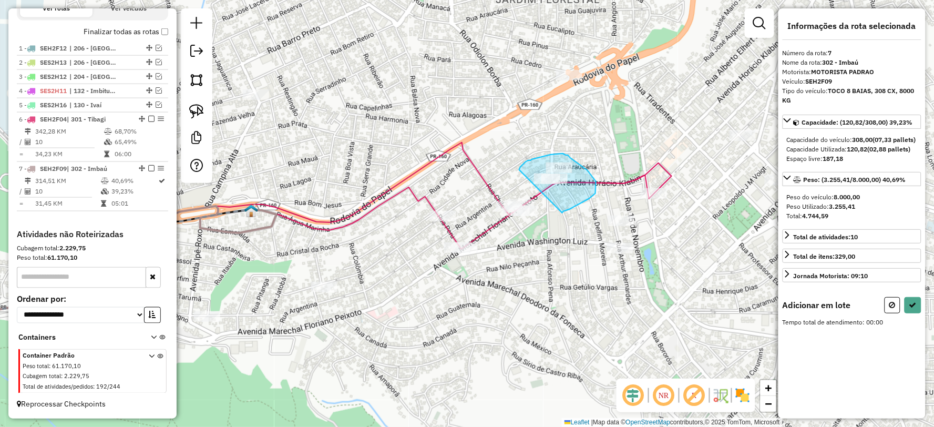
drag, startPoint x: 596, startPoint y: 193, endPoint x: 519, endPoint y: 173, distance: 78.8
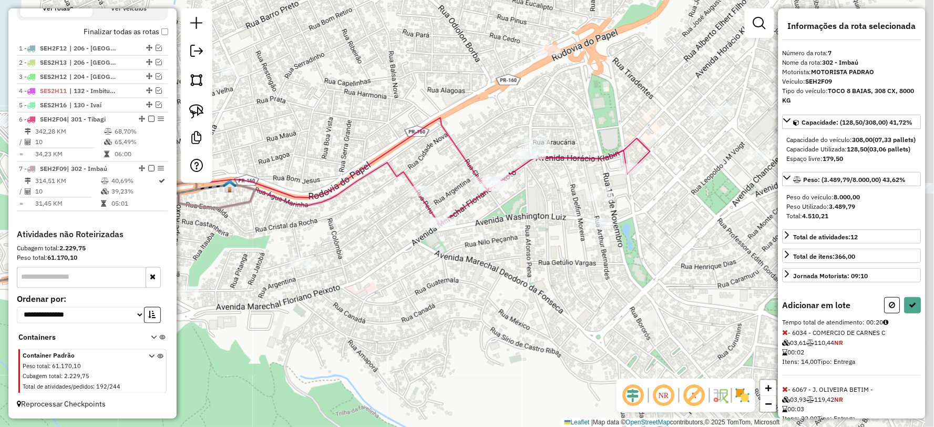
drag, startPoint x: 660, startPoint y: 293, endPoint x: 538, endPoint y: 260, distance: 126.5
click at [527, 263] on div "Janela de atendimento Grade de atendimento Capacidade Transportadoras Veículos …" at bounding box center [467, 213] width 934 height 427
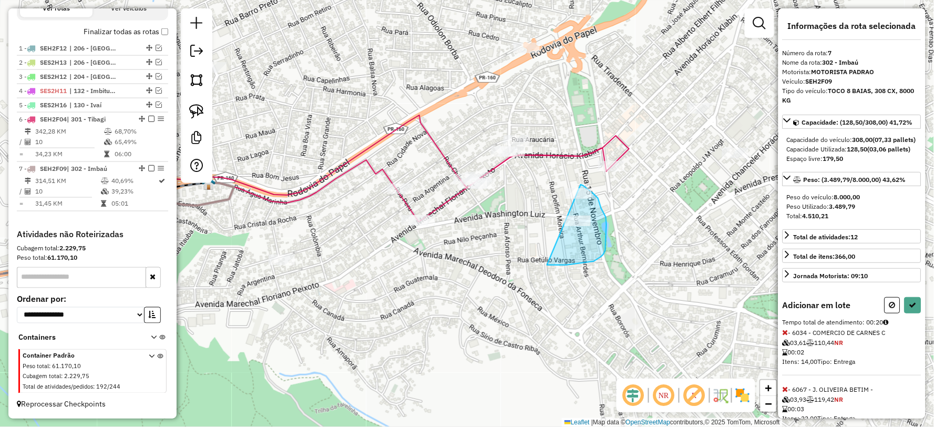
drag, startPoint x: 547, startPoint y: 265, endPoint x: 512, endPoint y: 217, distance: 59.4
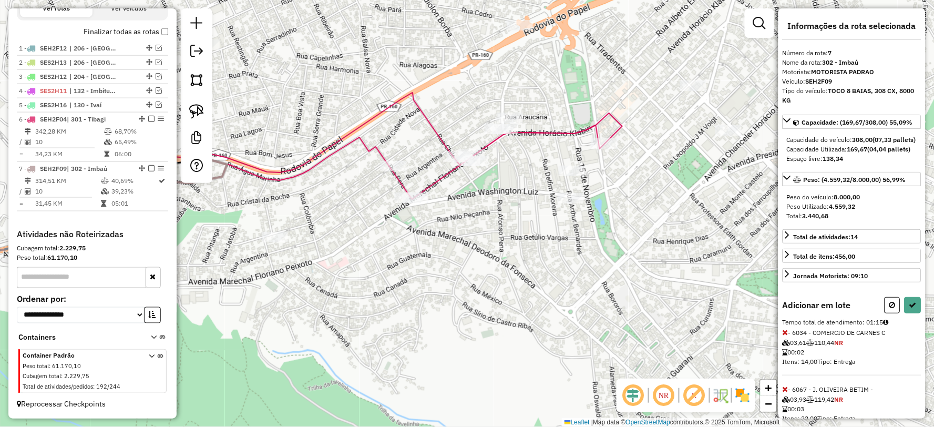
drag, startPoint x: 500, startPoint y: 193, endPoint x: 514, endPoint y: 231, distance: 40.1
click at [513, 230] on div "Janela de atendimento Grade de atendimento Capacidade Transportadoras Veículos …" at bounding box center [467, 213] width 934 height 427
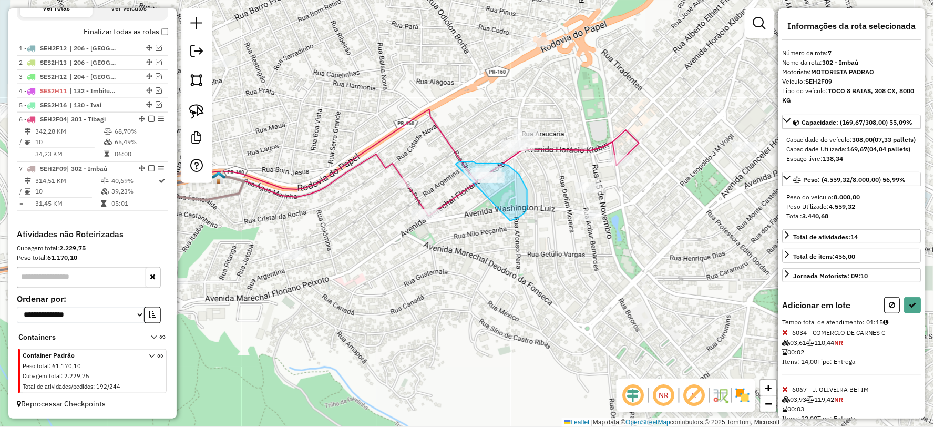
drag, startPoint x: 527, startPoint y: 202, endPoint x: 459, endPoint y: 183, distance: 70.5
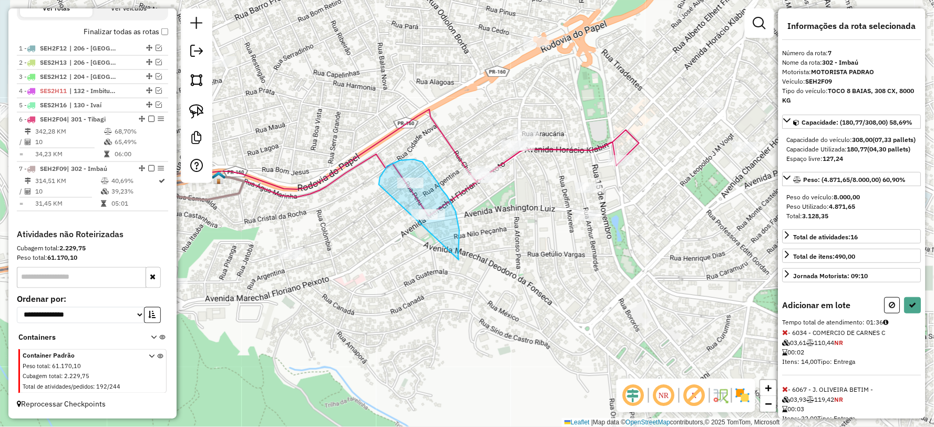
drag, startPoint x: 459, startPoint y: 260, endPoint x: 409, endPoint y: 244, distance: 52.2
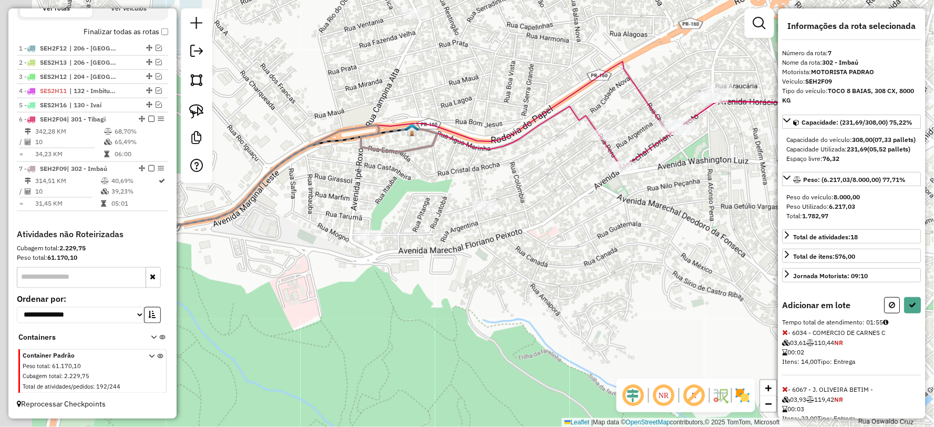
drag, startPoint x: 431, startPoint y: 313, endPoint x: 605, endPoint y: 272, distance: 178.2
click at [605, 272] on div "Janela de atendimento Grade de atendimento Capacidade Transportadoras Veículos …" at bounding box center [467, 213] width 934 height 427
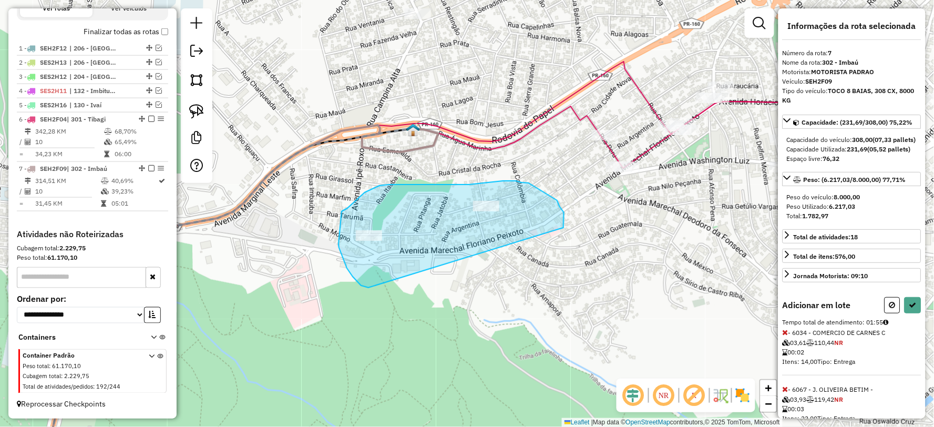
drag, startPoint x: 564, startPoint y: 228, endPoint x: 375, endPoint y: 290, distance: 198.8
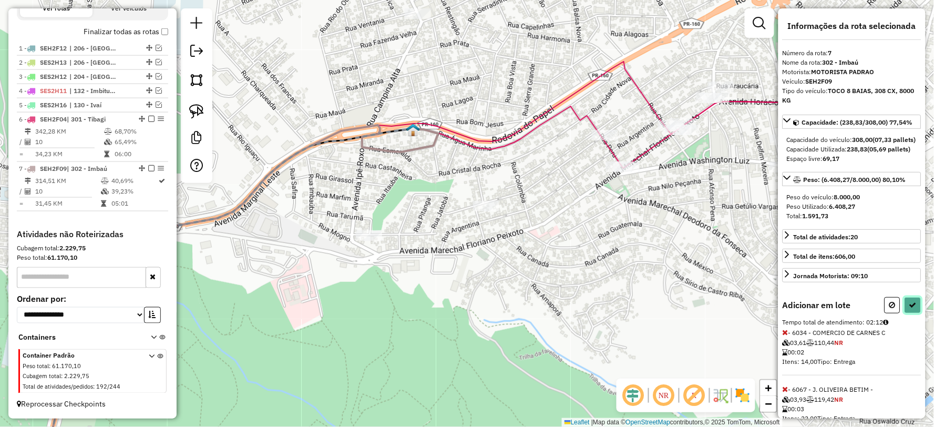
click at [909, 309] on icon at bounding box center [912, 304] width 7 height 7
select select "**********"
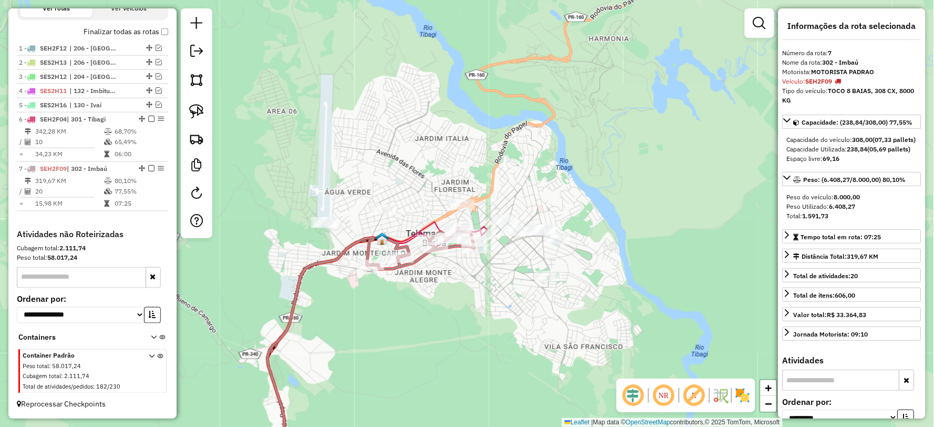
click at [424, 296] on div "Janela de atendimento Grade de atendimento Capacidade Transportadoras Veículos …" at bounding box center [467, 213] width 934 height 427
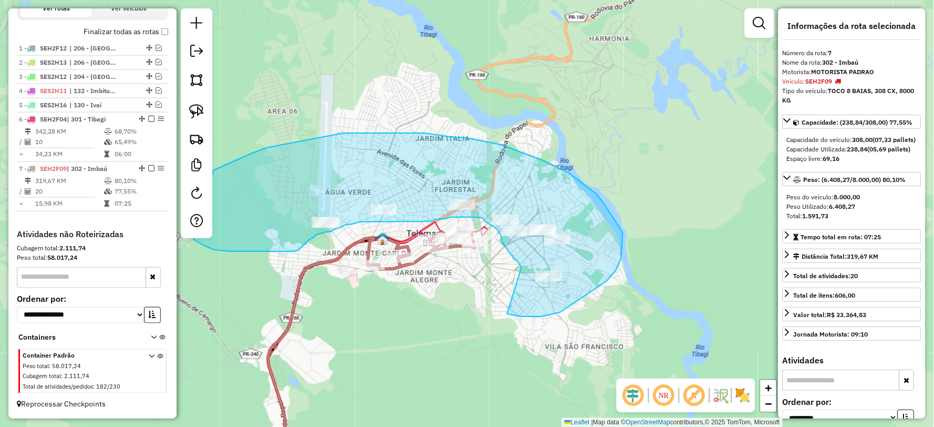
drag, startPoint x: 560, startPoint y: 312, endPoint x: 521, endPoint y: 268, distance: 58.8
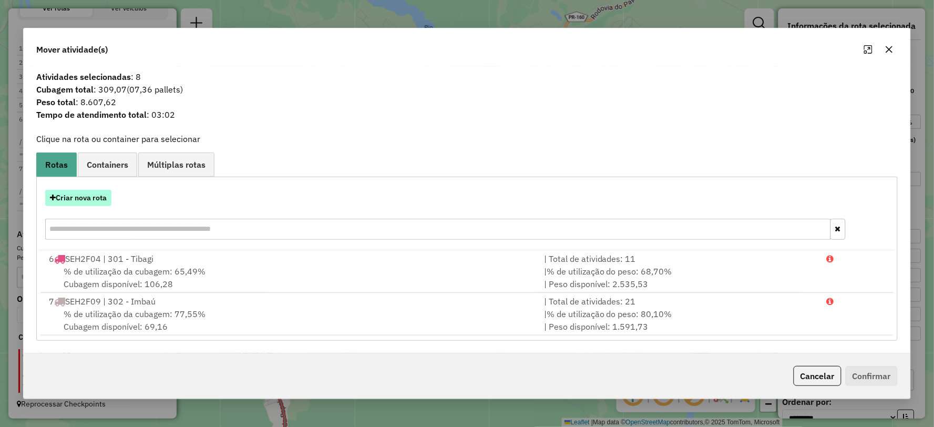
click at [77, 192] on button "Criar nova rota" at bounding box center [78, 198] width 66 height 16
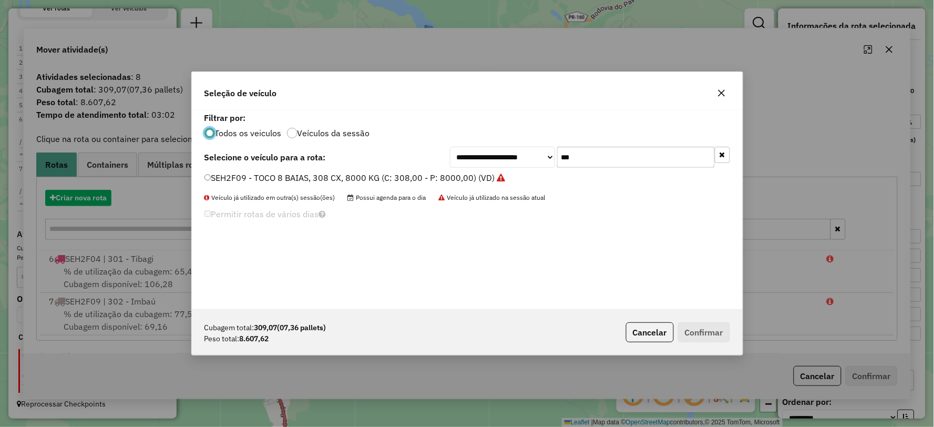
scroll to position [6, 3]
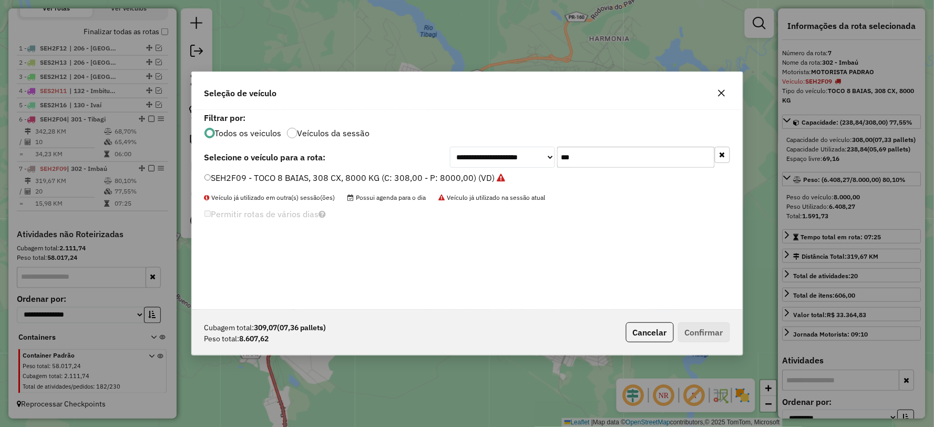
click at [523, 159] on div "**********" at bounding box center [590, 157] width 280 height 21
type input "***"
click at [221, 178] on label "TAZ6B24 - TOCO 8 BAIAS, 322 CX, 8530 KG (C: 322,00 - P: 8530,00) (VD)" at bounding box center [349, 177] width 290 height 13
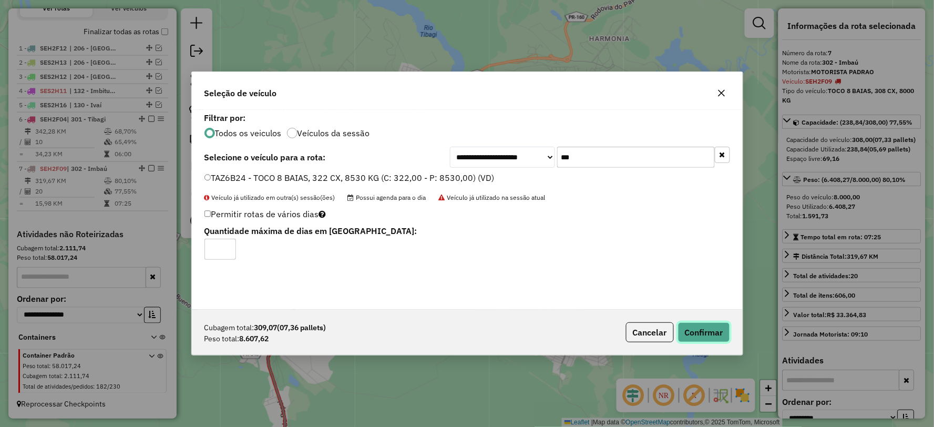
click at [706, 333] on button "Confirmar" at bounding box center [704, 332] width 52 height 20
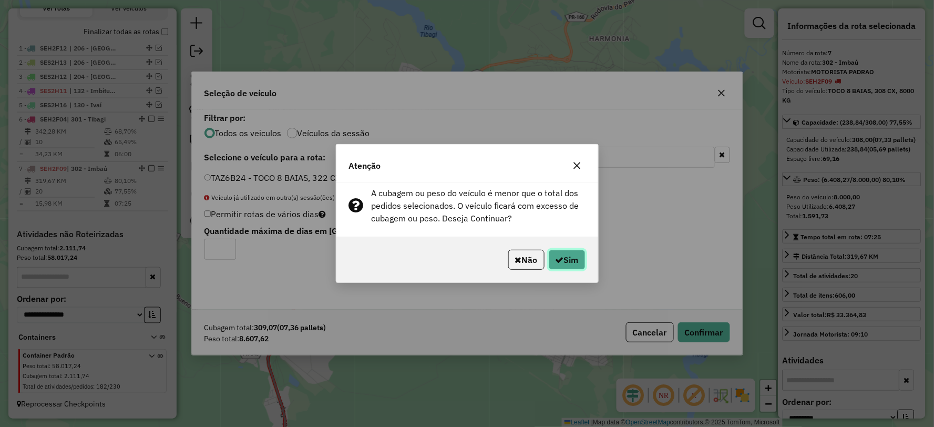
click at [561, 256] on button "Sim" at bounding box center [567, 260] width 37 height 20
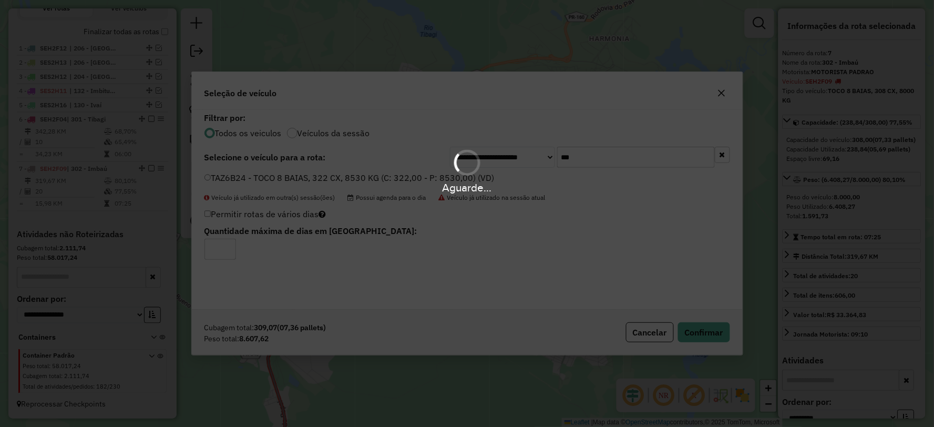
scroll to position [432, 0]
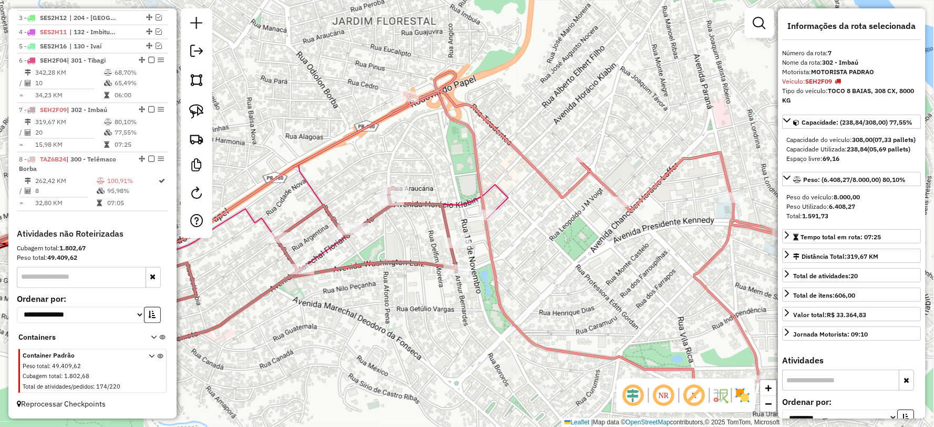
click at [493, 271] on icon at bounding box center [355, 227] width 899 height 311
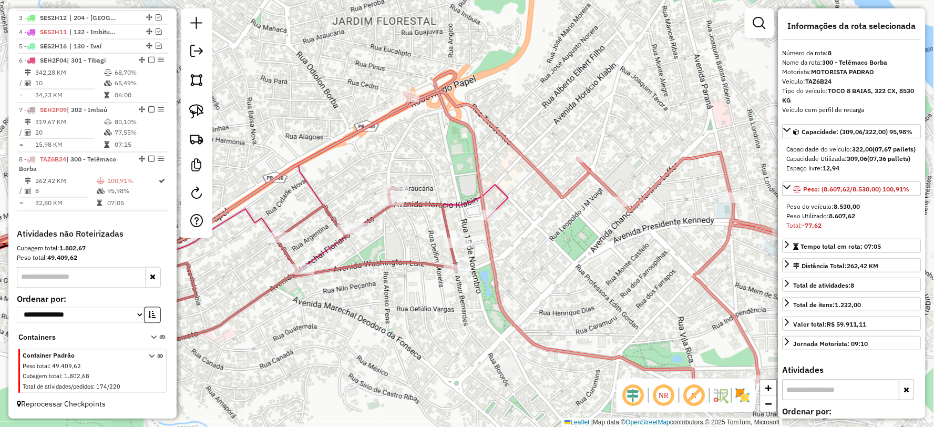
click at [418, 260] on icon at bounding box center [181, 271] width 550 height 165
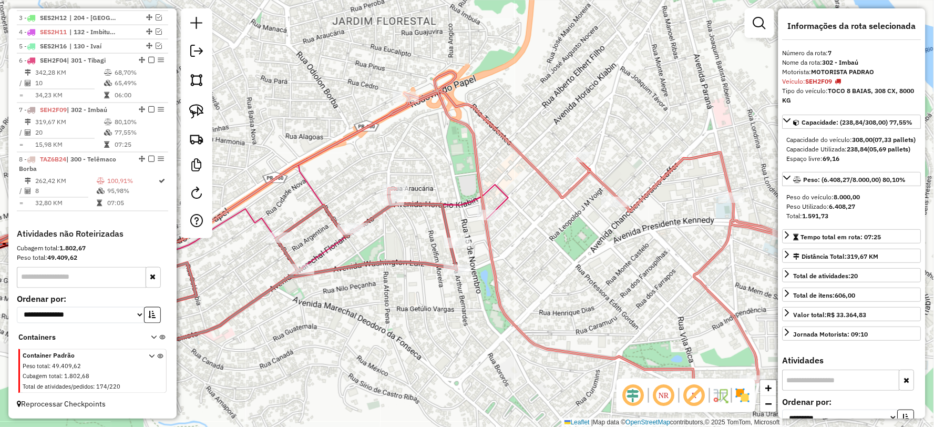
click at [505, 192] on icon at bounding box center [298, 228] width 421 height 86
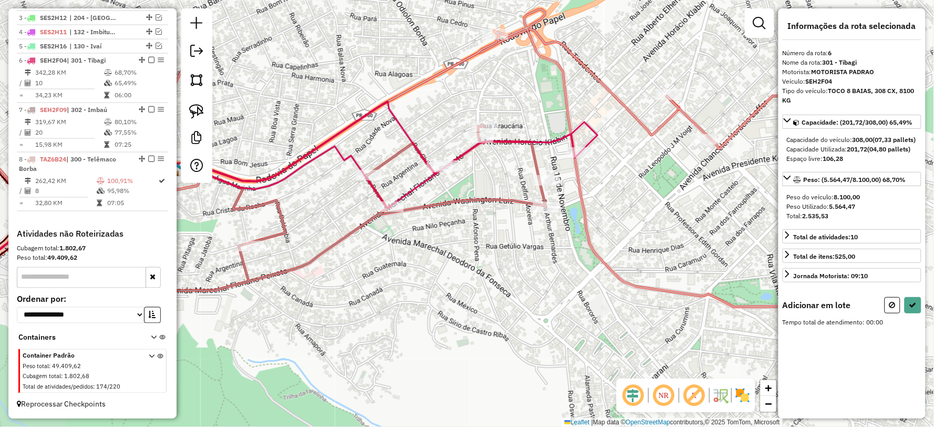
drag, startPoint x: 581, startPoint y: 235, endPoint x: 617, endPoint y: 209, distance: 43.9
click at [617, 209] on div "Janela de atendimento Grade de atendimento Capacidade Transportadoras Veículos …" at bounding box center [467, 213] width 934 height 427
drag, startPoint x: 578, startPoint y: 190, endPoint x: 552, endPoint y: 239, distance: 55.3
select select "**********"
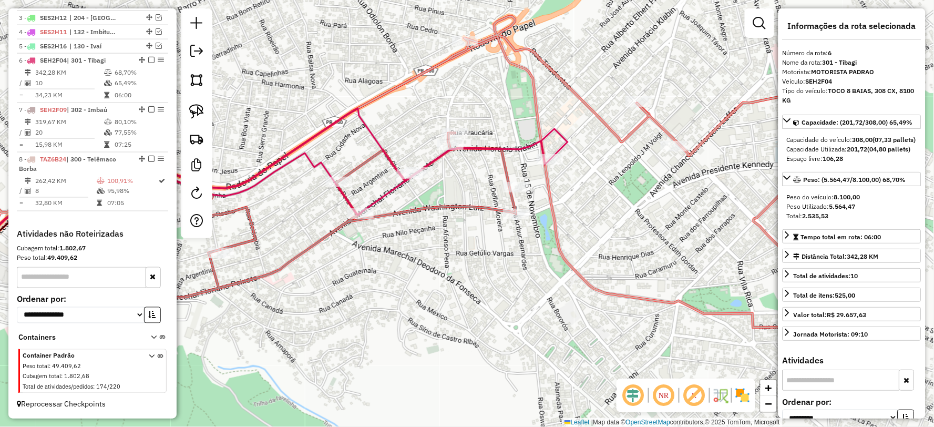
drag, startPoint x: 513, startPoint y: 244, endPoint x: 423, endPoint y: 277, distance: 95.8
click at [423, 277] on div "Janela de atendimento Grade de atendimento Capacidade Transportadoras Veículos …" at bounding box center [467, 213] width 934 height 427
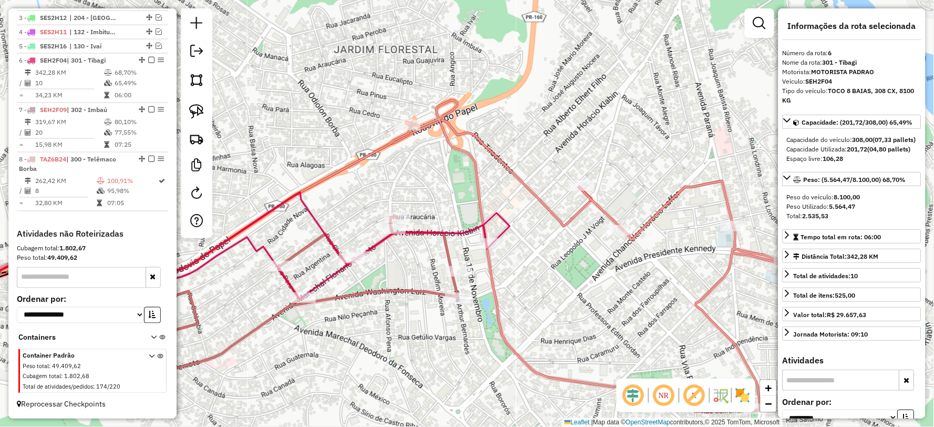
click at [459, 228] on icon at bounding box center [199, 268] width 586 height 152
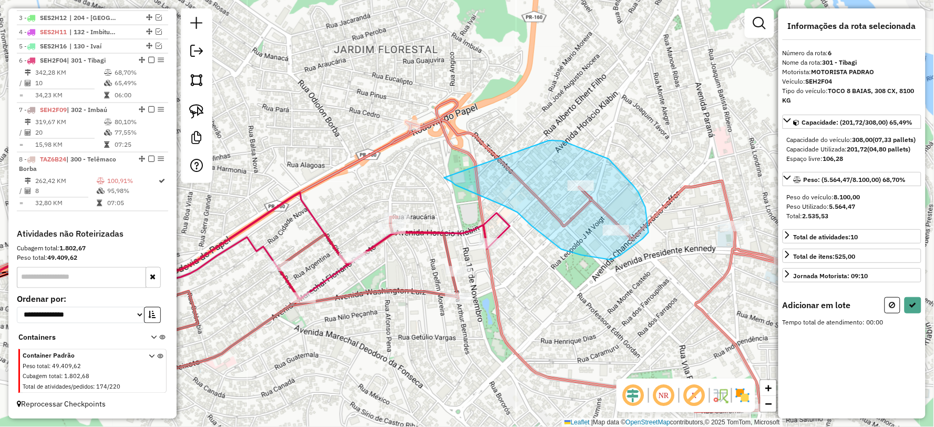
drag, startPoint x: 444, startPoint y: 178, endPoint x: 547, endPoint y: 142, distance: 108.6
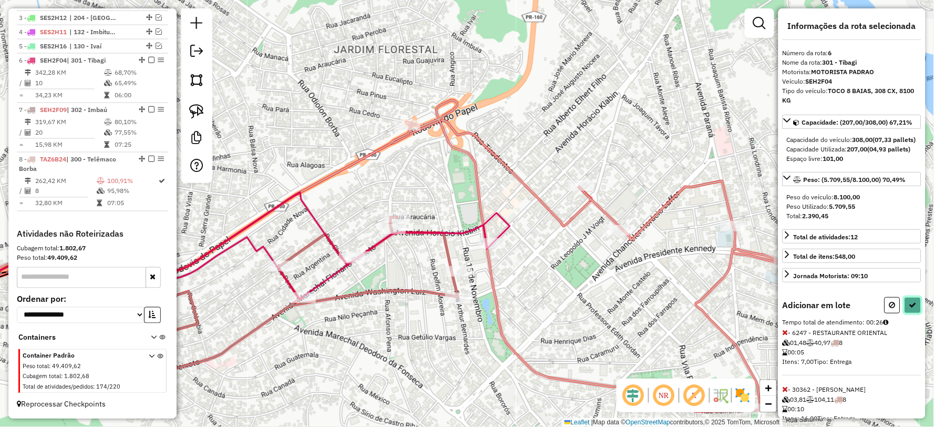
drag, startPoint x: 910, startPoint y: 318, endPoint x: 859, endPoint y: 308, distance: 52.0
click at [908, 313] on button at bounding box center [913, 305] width 17 height 16
select select "**********"
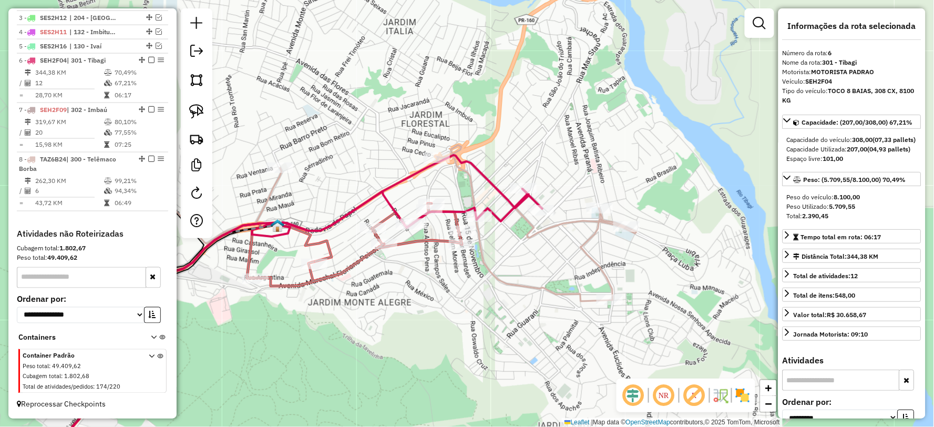
click at [509, 209] on icon at bounding box center [295, 329] width 494 height 281
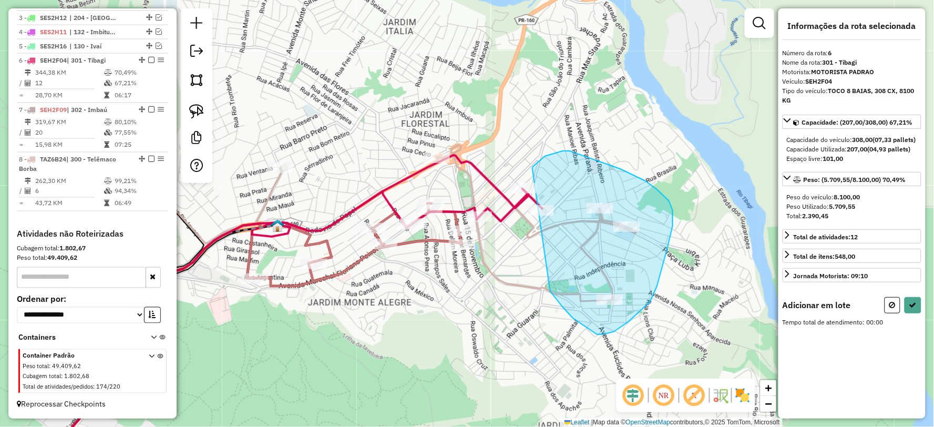
drag, startPoint x: 603, startPoint y: 334, endPoint x: 528, endPoint y: 172, distance: 178.8
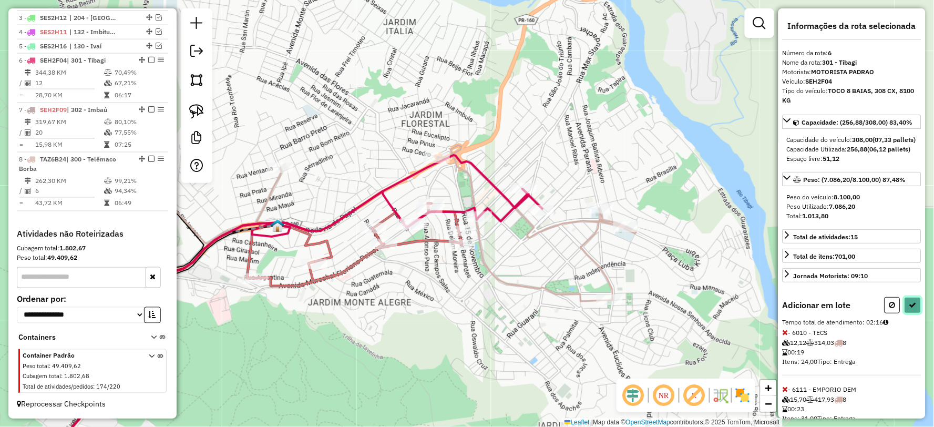
click at [912, 309] on icon at bounding box center [912, 304] width 7 height 7
select select "**********"
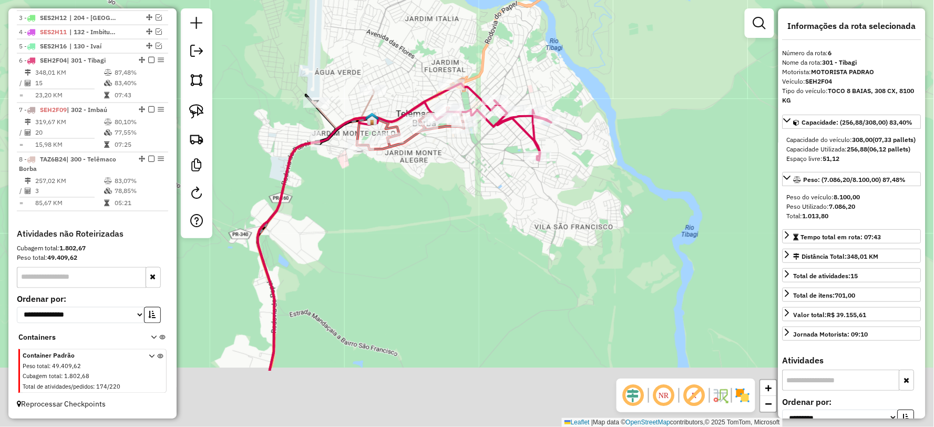
drag, startPoint x: 391, startPoint y: 364, endPoint x: 368, endPoint y: 99, distance: 265.9
click at [368, 102] on div "Janela de atendimento Grade de atendimento Capacidade Transportadoras Veículos …" at bounding box center [467, 213] width 934 height 427
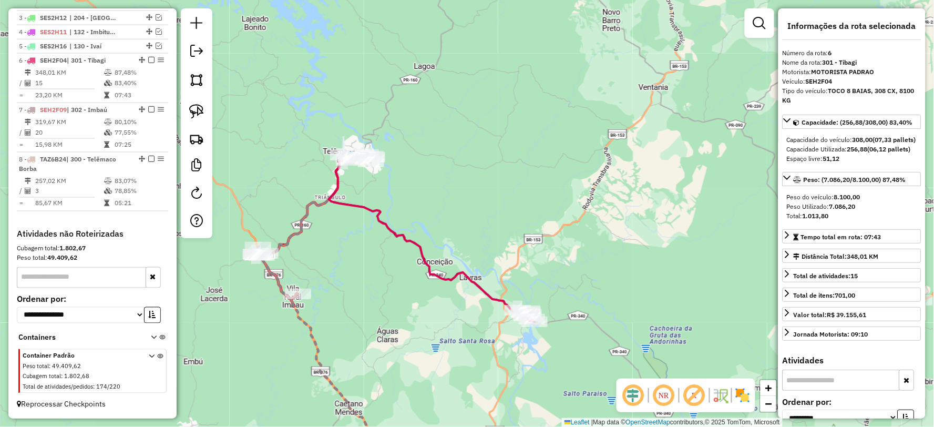
click at [370, 208] on icon at bounding box center [432, 238] width 206 height 167
click at [303, 217] on icon at bounding box center [335, 313] width 148 height 312
click at [148, 59] on em at bounding box center [151, 60] width 6 height 6
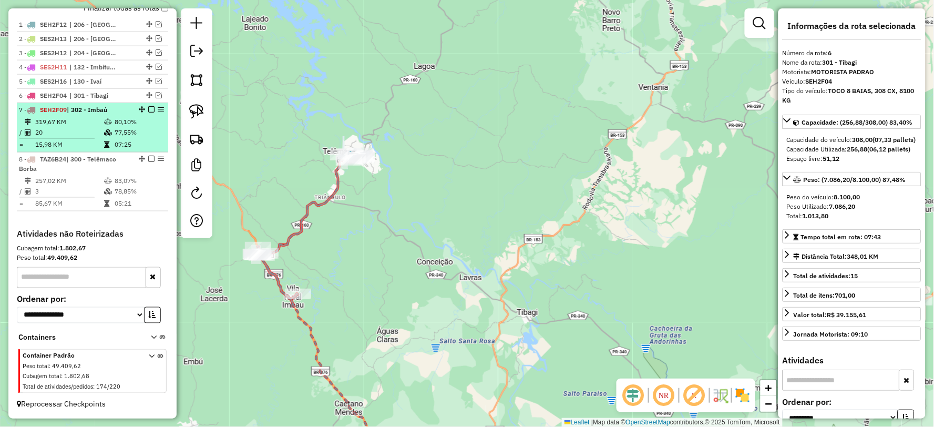
click at [150, 107] on em at bounding box center [151, 109] width 6 height 6
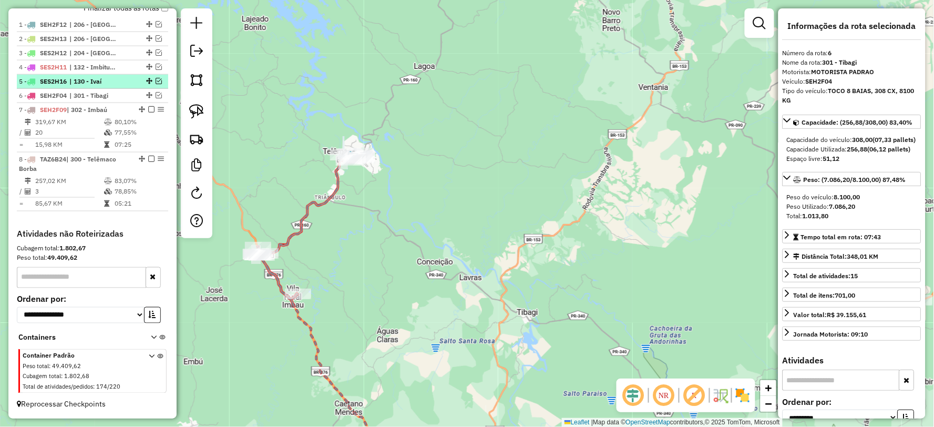
scroll to position [362, 0]
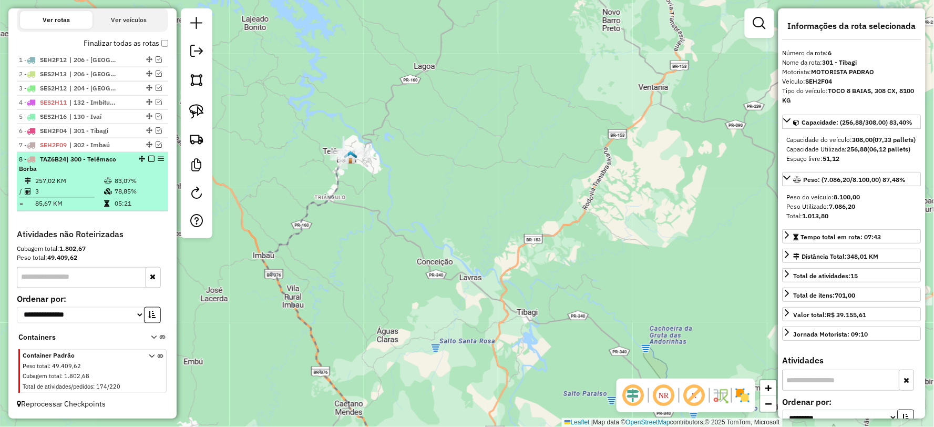
click at [149, 158] on em at bounding box center [151, 159] width 6 height 6
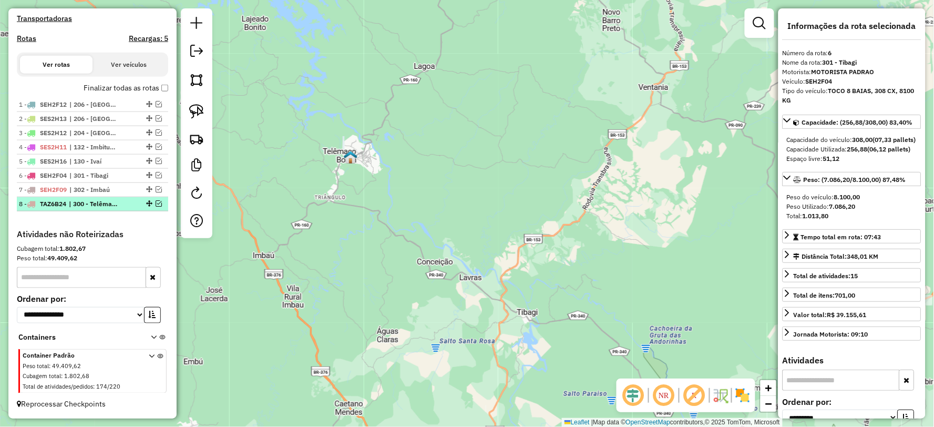
scroll to position [317, 0]
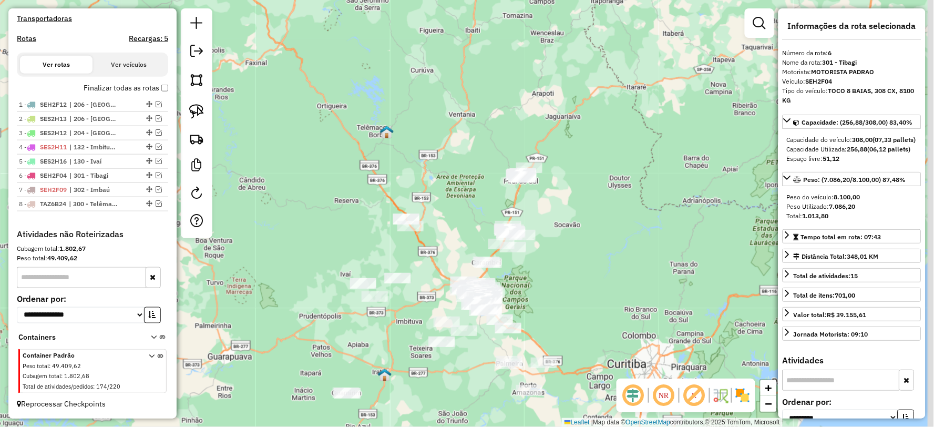
drag, startPoint x: 476, startPoint y: 214, endPoint x: 476, endPoint y: 191, distance: 22.6
click at [476, 191] on div "Janela de atendimento Grade de atendimento Capacidade Transportadoras Veículos …" at bounding box center [467, 213] width 934 height 427
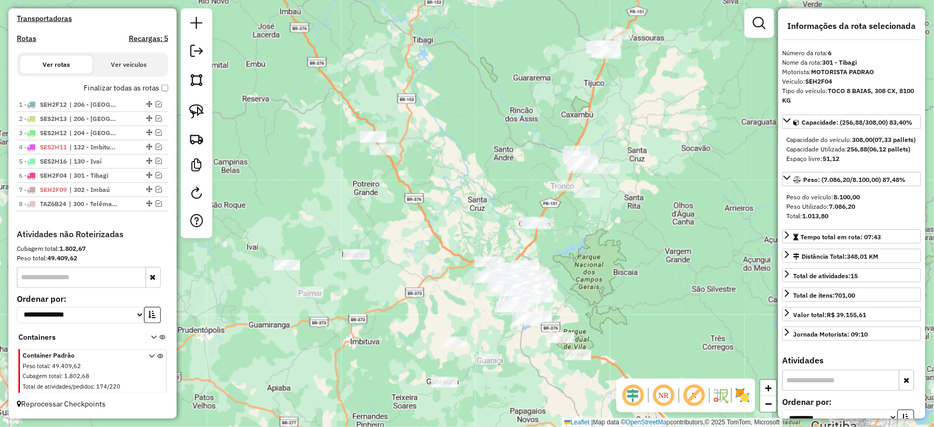
drag, startPoint x: 477, startPoint y: 261, endPoint x: 448, endPoint y: 216, distance: 53.4
click at [448, 216] on div "Janela de atendimento Grade de atendimento Capacidade Transportadoras Veículos …" at bounding box center [467, 213] width 934 height 427
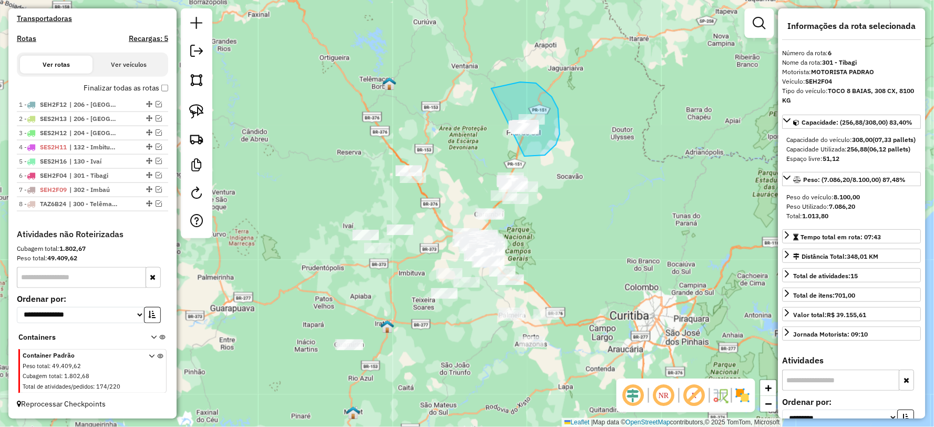
drag, startPoint x: 525, startPoint y: 156, endPoint x: 454, endPoint y: 137, distance: 72.9
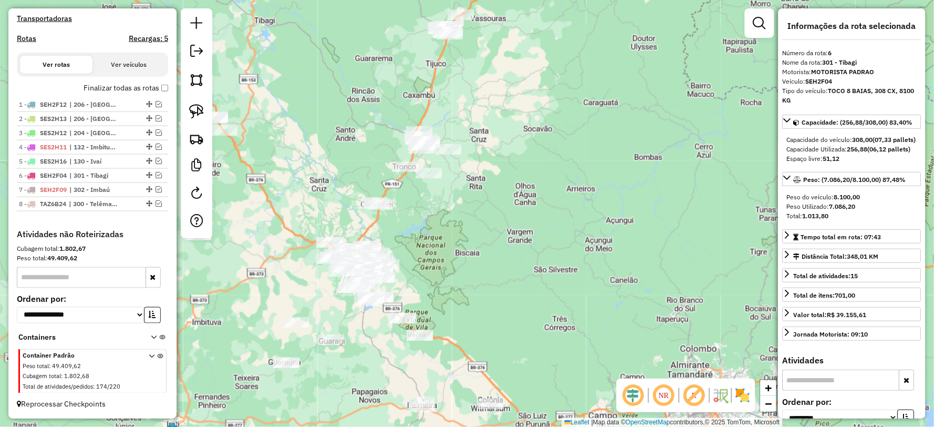
drag, startPoint x: 478, startPoint y: 143, endPoint x: 492, endPoint y: 110, distance: 35.3
click at [492, 111] on div "Janela de atendimento Grade de atendimento Capacidade Transportadoras Veículos …" at bounding box center [467, 213] width 934 height 427
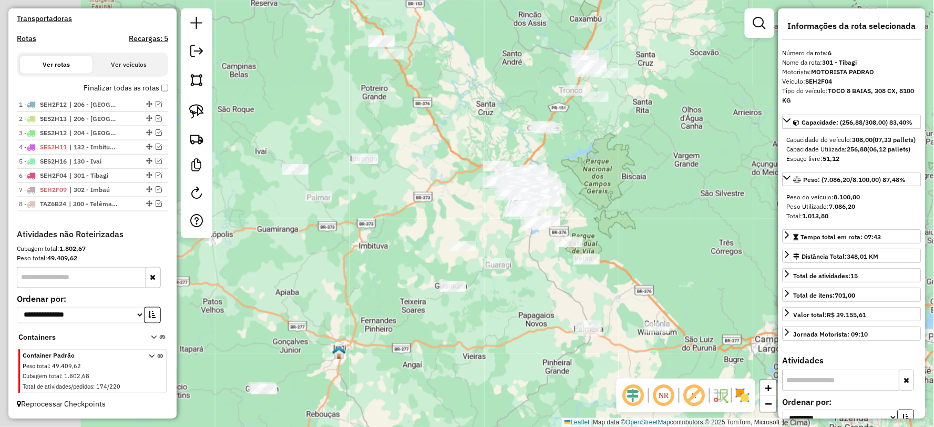
drag, startPoint x: 573, startPoint y: 192, endPoint x: 689, endPoint y: 240, distance: 125.6
click at [687, 240] on div "Janela de atendimento Grade de atendimento Capacidade Transportadoras Veículos …" at bounding box center [467, 213] width 934 height 427
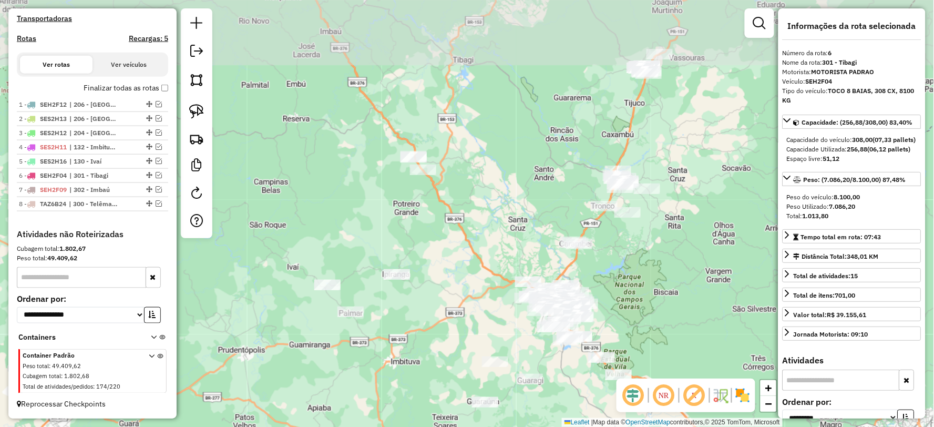
drag, startPoint x: 390, startPoint y: 207, endPoint x: 400, endPoint y: 242, distance: 36.6
click at [400, 242] on div "Janela de atendimento Grade de atendimento Capacidade Transportadoras Veículos …" at bounding box center [467, 213] width 934 height 427
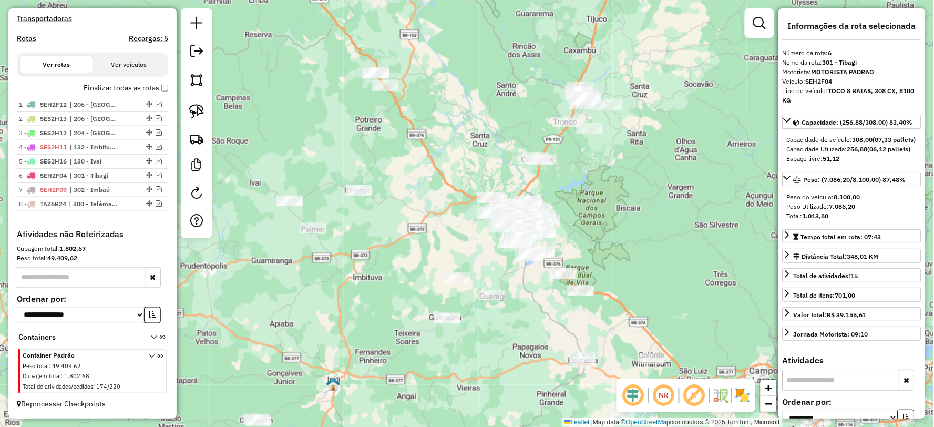
drag, startPoint x: 417, startPoint y: 213, endPoint x: 412, endPoint y: 201, distance: 13.7
click at [412, 201] on div "Janela de atendimento Grade de atendimento Capacidade Transportadoras Veículos …" at bounding box center [467, 213] width 934 height 427
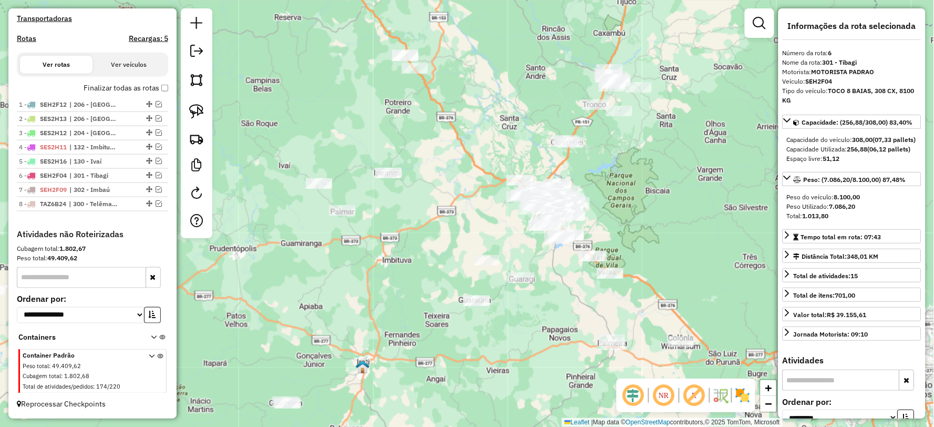
drag, startPoint x: 329, startPoint y: 268, endPoint x: 358, endPoint y: 251, distance: 34.2
click at [358, 251] on div "Janela de atendimento Grade de atendimento Capacidade Transportadoras Veículos …" at bounding box center [467, 213] width 934 height 427
click at [193, 106] on img at bounding box center [196, 111] width 15 height 15
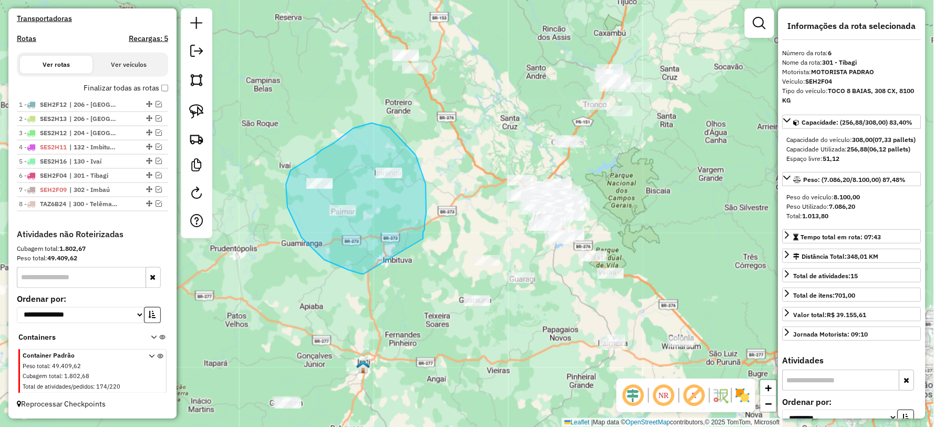
drag, startPoint x: 423, startPoint y: 232, endPoint x: 364, endPoint y: 274, distance: 72.5
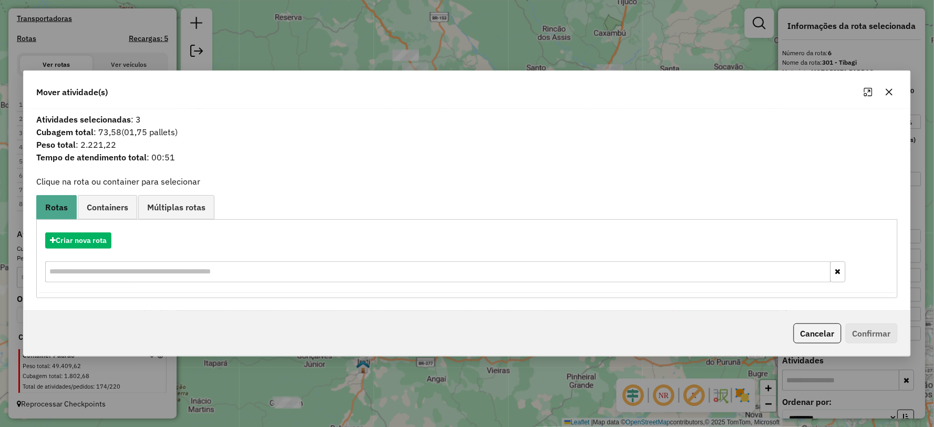
click at [408, 362] on div "Mover atividade(s) Atividades selecionadas : 3 Cubagem total : 73,58 (01,75 pal…" at bounding box center [467, 213] width 934 height 427
click at [895, 92] on button "button" at bounding box center [889, 92] width 17 height 17
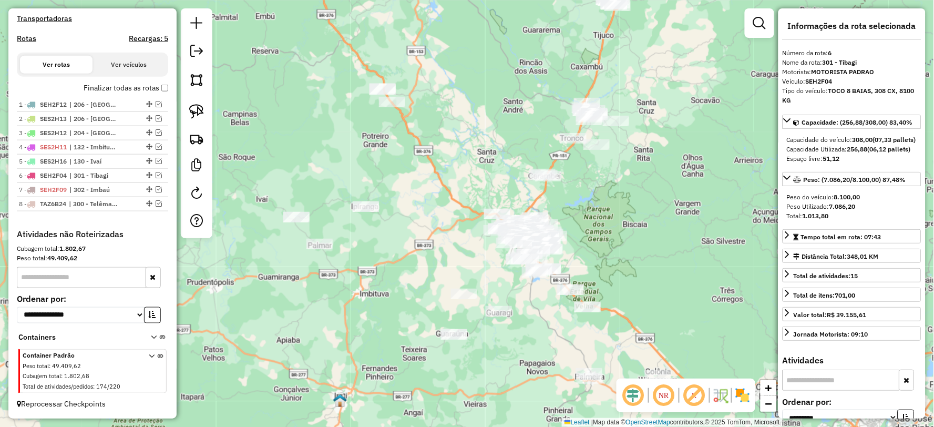
drag, startPoint x: 542, startPoint y: 134, endPoint x: 519, endPoint y: 167, distance: 40.8
click at [519, 167] on div "Janela de atendimento Grade de atendimento Capacidade Transportadoras Veículos …" at bounding box center [467, 213] width 934 height 427
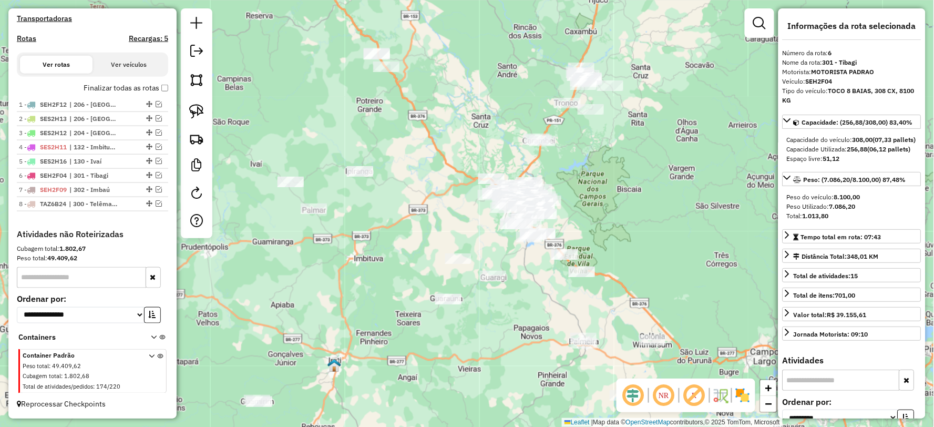
drag, startPoint x: 632, startPoint y: 269, endPoint x: 631, endPoint y: 241, distance: 27.9
click at [631, 241] on div "Janela de atendimento Grade de atendimento Capacidade Transportadoras Veículos …" at bounding box center [467, 213] width 934 height 427
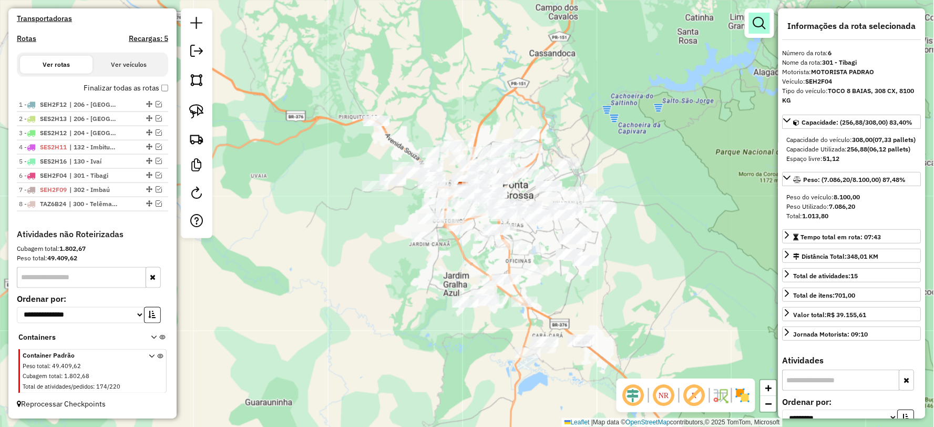
click at [759, 17] on em at bounding box center [759, 23] width 13 height 13
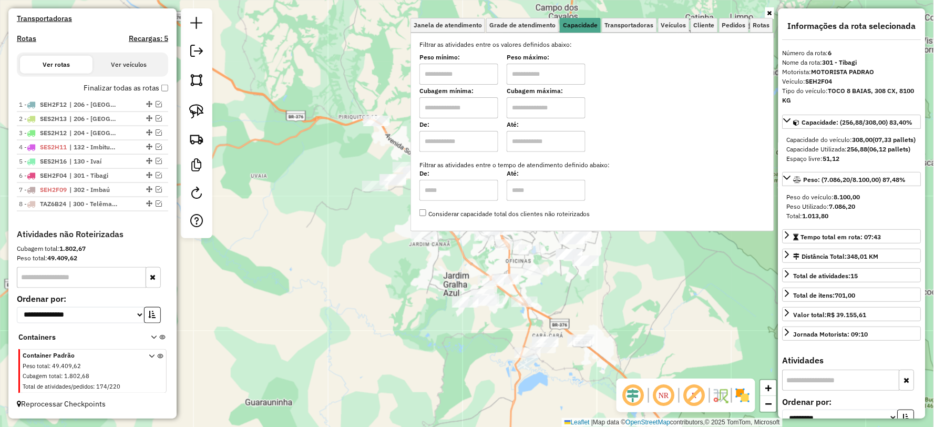
click at [466, 67] on input "text" at bounding box center [458, 74] width 79 height 21
click at [732, 23] on span "Pedidos" at bounding box center [734, 25] width 24 height 6
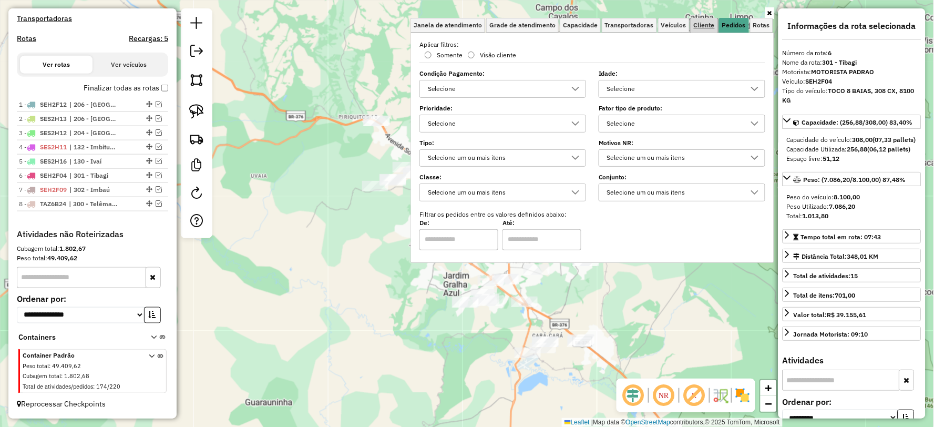
click at [697, 27] on span "Cliente" at bounding box center [704, 25] width 21 height 6
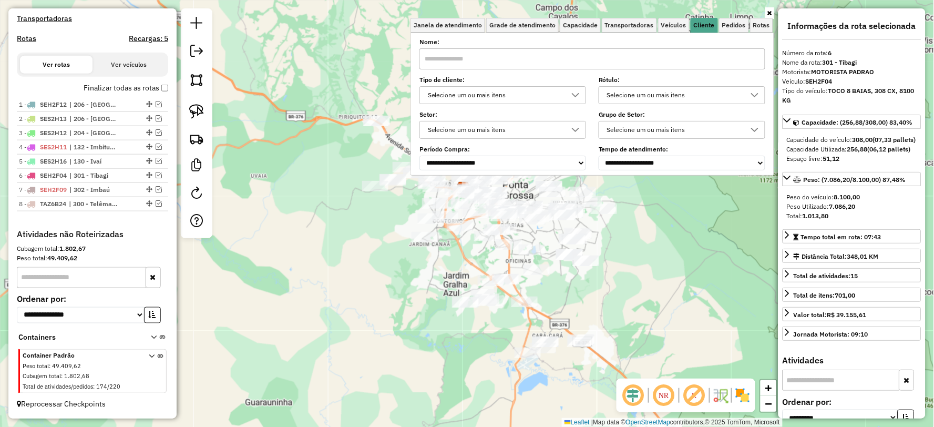
click at [699, 93] on div "Selecione um ou mais itens" at bounding box center [673, 95] width 141 height 17
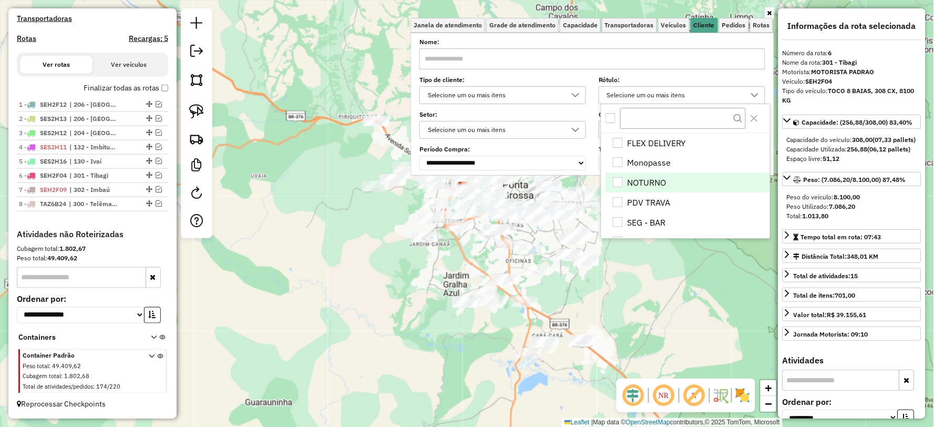
click at [645, 175] on li "NOTURNO" at bounding box center [688, 182] width 164 height 20
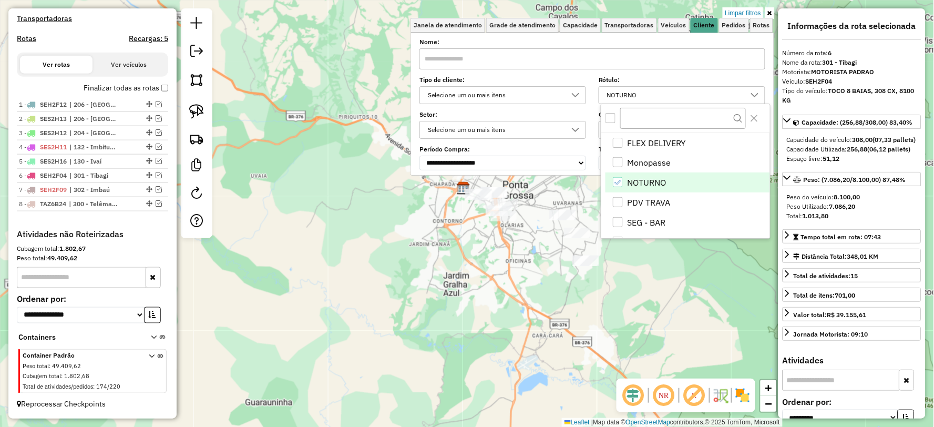
click at [305, 259] on div "Limpar filtros Janela de atendimento Grade de atendimento Capacidade Transporta…" at bounding box center [467, 213] width 934 height 427
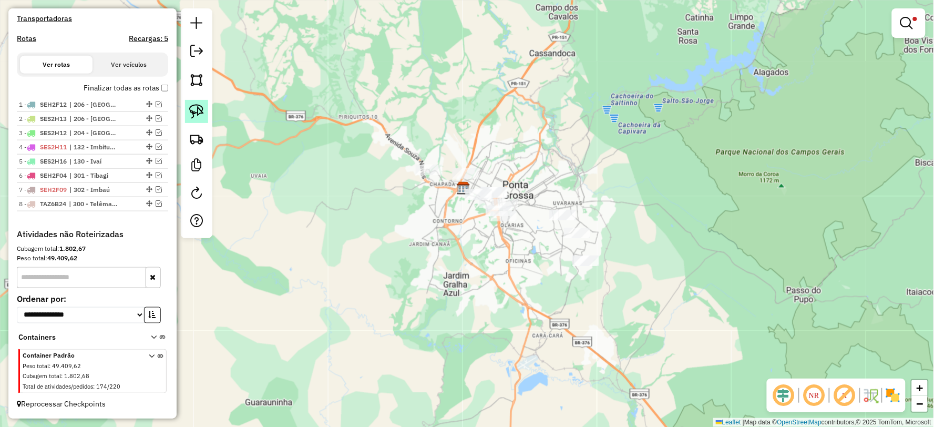
click at [202, 108] on img at bounding box center [196, 111] width 15 height 15
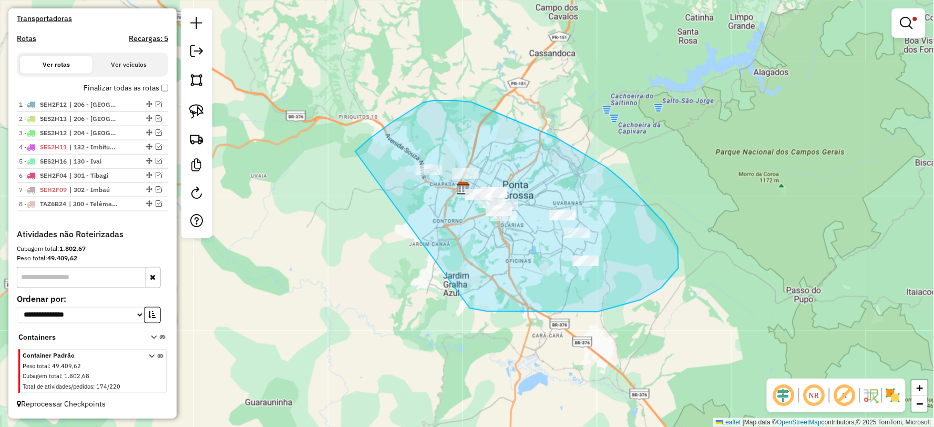
drag, startPoint x: 641, startPoint y: 300, endPoint x: 372, endPoint y: 239, distance: 275.8
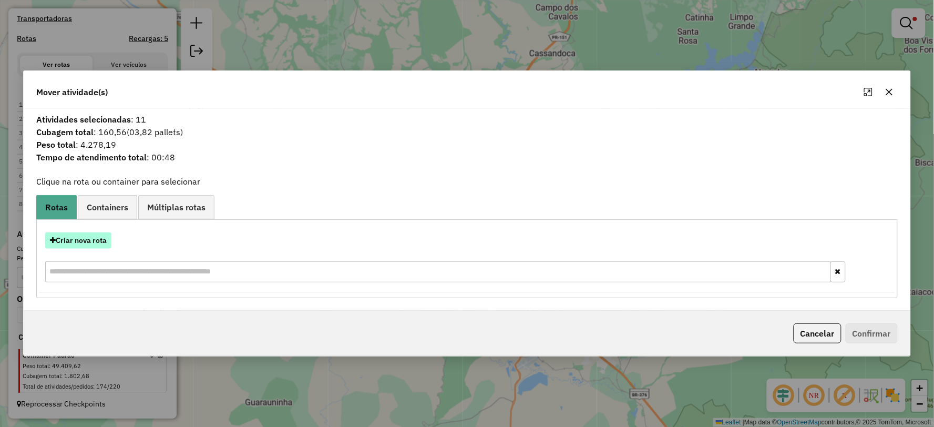
click at [90, 247] on button "Criar nova rota" at bounding box center [78, 240] width 66 height 16
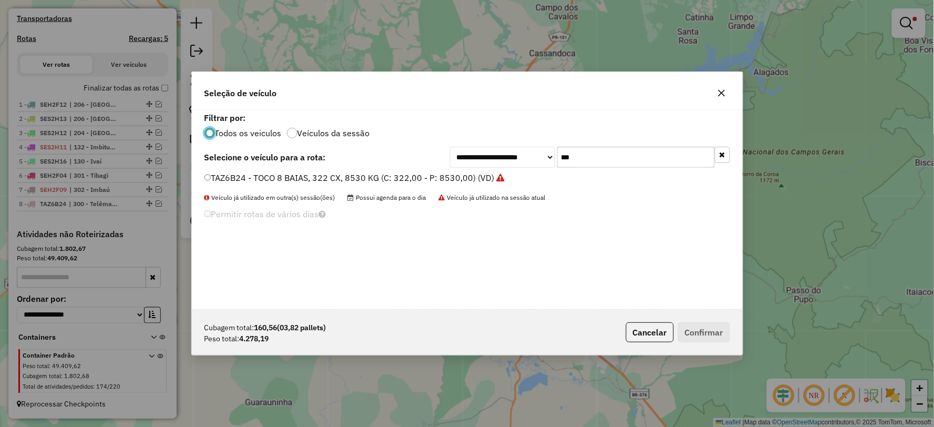
scroll to position [6, 3]
drag, startPoint x: 472, startPoint y: 157, endPoint x: 608, endPoint y: 158, distance: 135.6
click at [472, 158] on div "**********" at bounding box center [590, 157] width 280 height 21
type input "***"
click at [241, 180] on label "SEH2F06 - TOCO 8 BAIAS, 308 CX, 8100 KG (C: 308,00 - P: 8100,00) (VD)" at bounding box center [349, 177] width 291 height 13
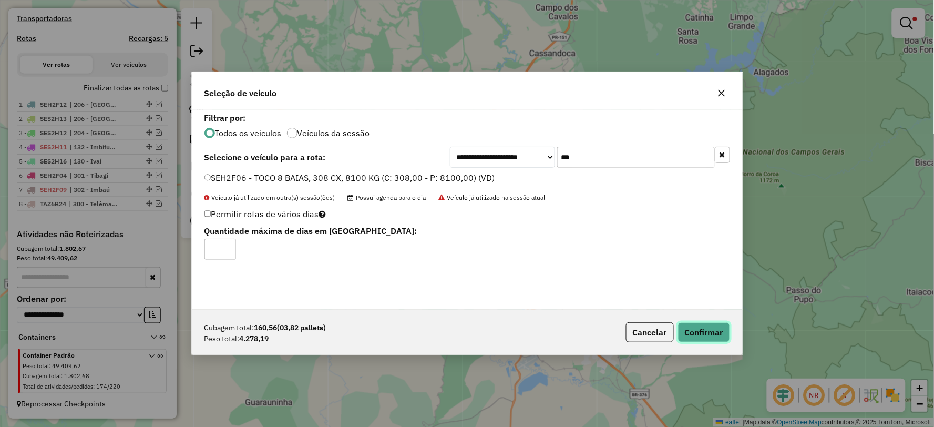
click at [703, 329] on button "Confirmar" at bounding box center [704, 332] width 52 height 20
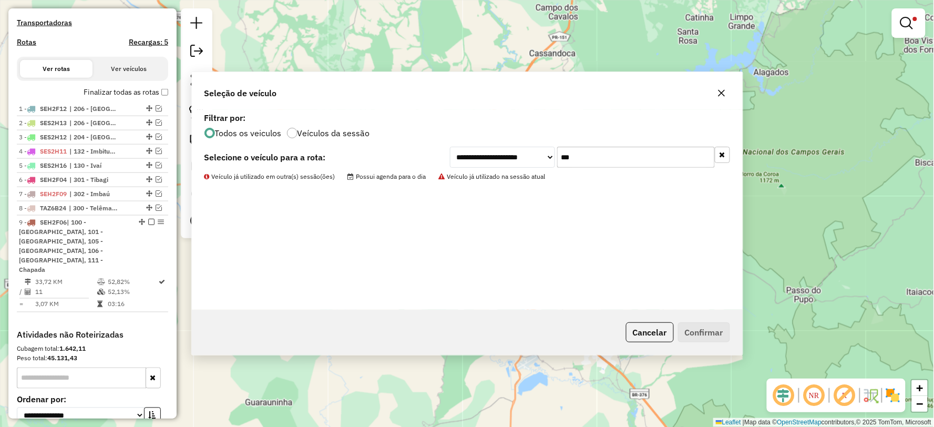
scroll to position [408, 0]
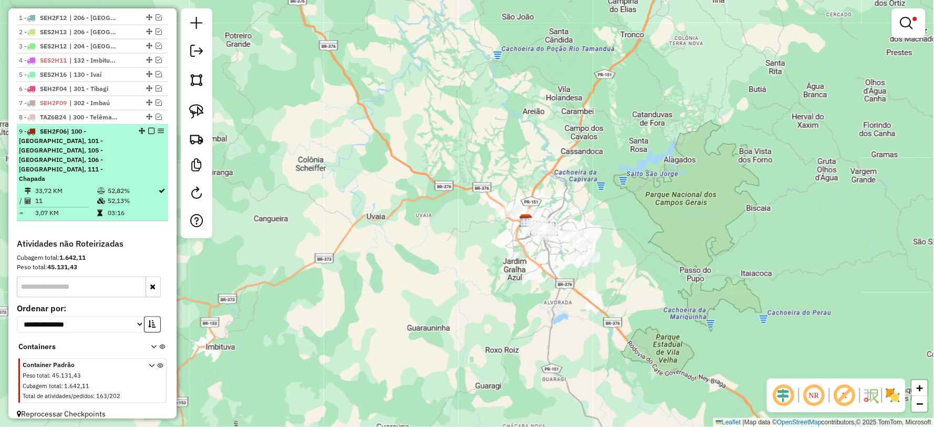
click at [148, 134] on em at bounding box center [151, 131] width 6 height 6
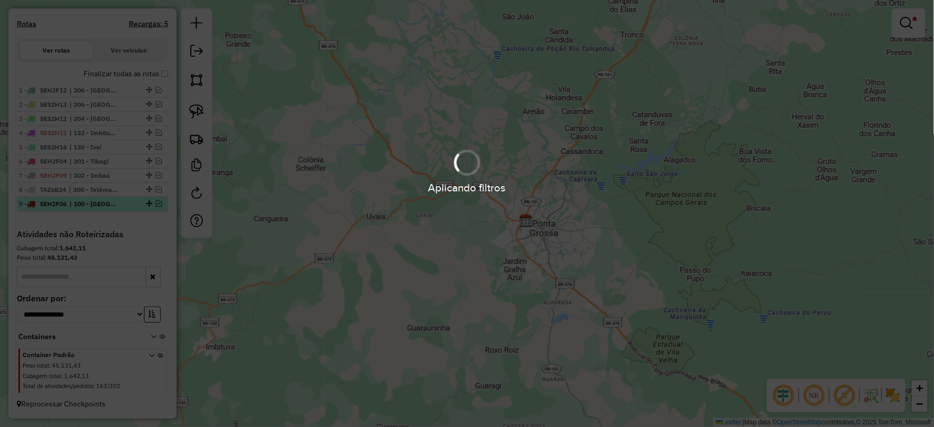
scroll to position [344, 0]
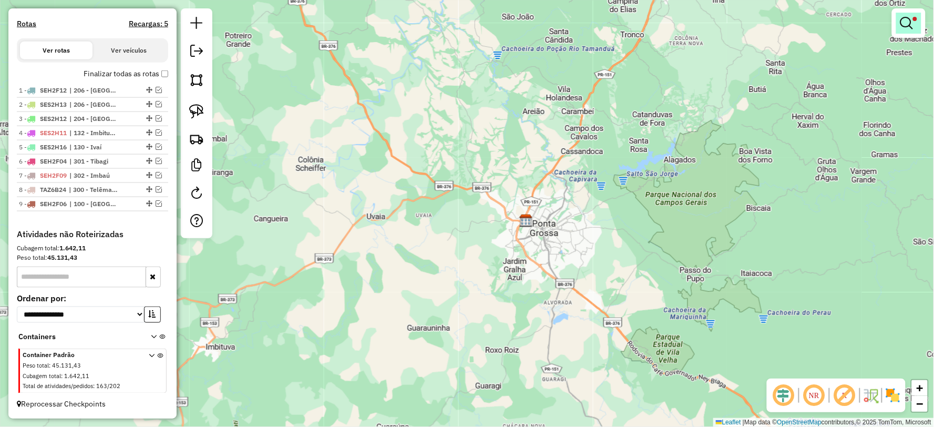
click at [907, 28] on em at bounding box center [906, 23] width 13 height 13
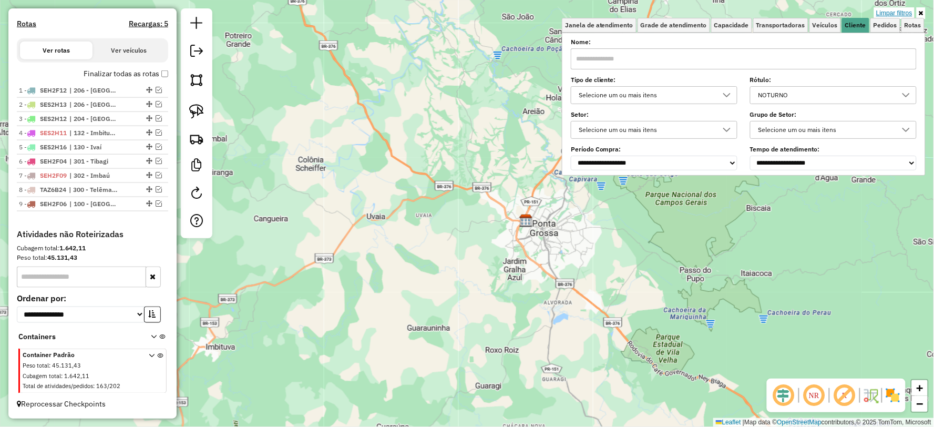
click at [898, 13] on link "Limpar filtros" at bounding box center [894, 13] width 40 height 12
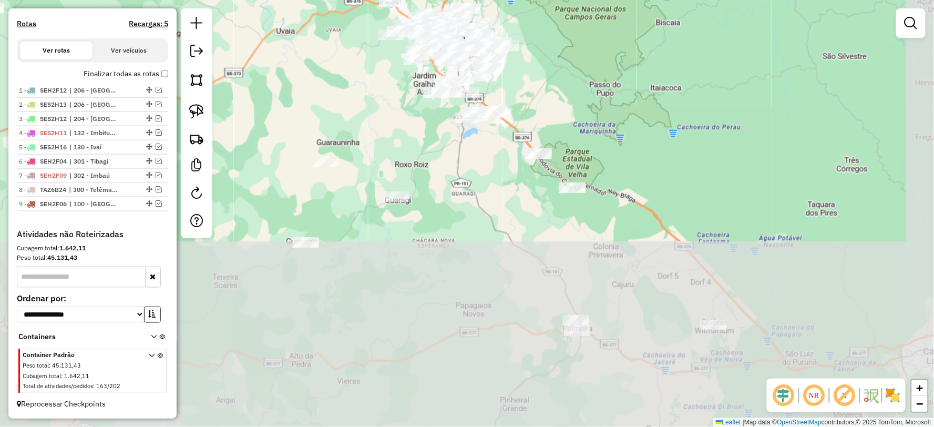
drag, startPoint x: 579, startPoint y: 343, endPoint x: 471, endPoint y: 151, distance: 220.1
click at [471, 151] on div "Janela de atendimento Grade de atendimento Capacidade Transportadoras Veículos …" at bounding box center [467, 213] width 934 height 427
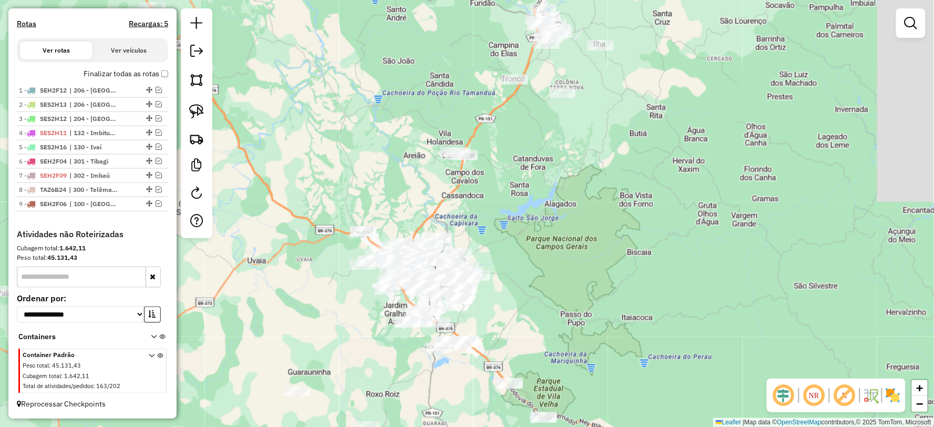
drag, startPoint x: 598, startPoint y: 119, endPoint x: 581, endPoint y: 315, distance: 197.4
click at [581, 315] on div "Janela de atendimento Grade de atendimento Capacidade Transportadoras Veículos …" at bounding box center [467, 213] width 934 height 427
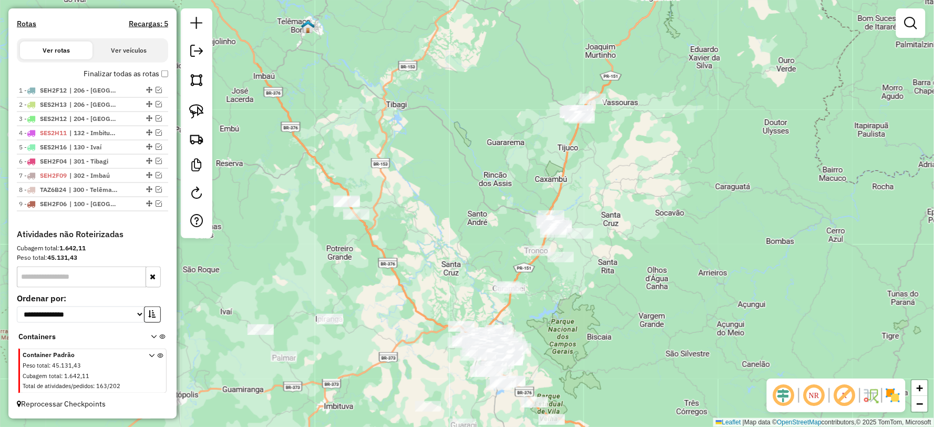
click at [591, 305] on div "Janela de atendimento Grade de atendimento Capacidade Transportadoras Veículos …" at bounding box center [467, 213] width 934 height 427
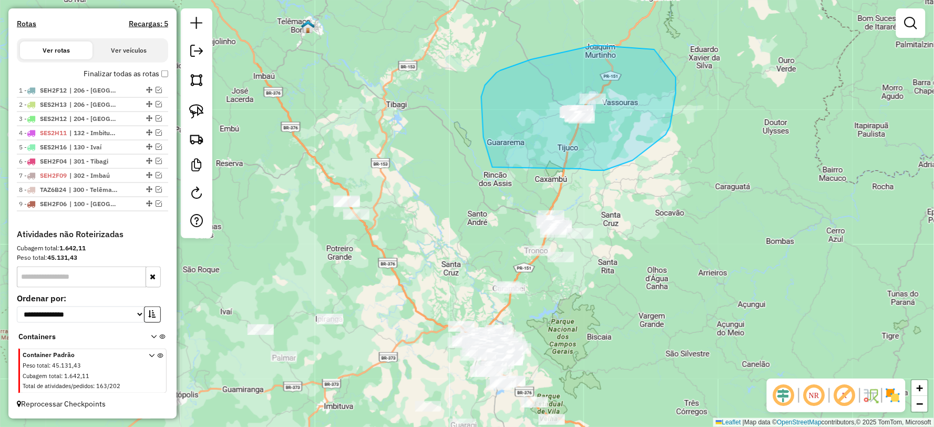
drag, startPoint x: 633, startPoint y: 160, endPoint x: 493, endPoint y: 171, distance: 140.3
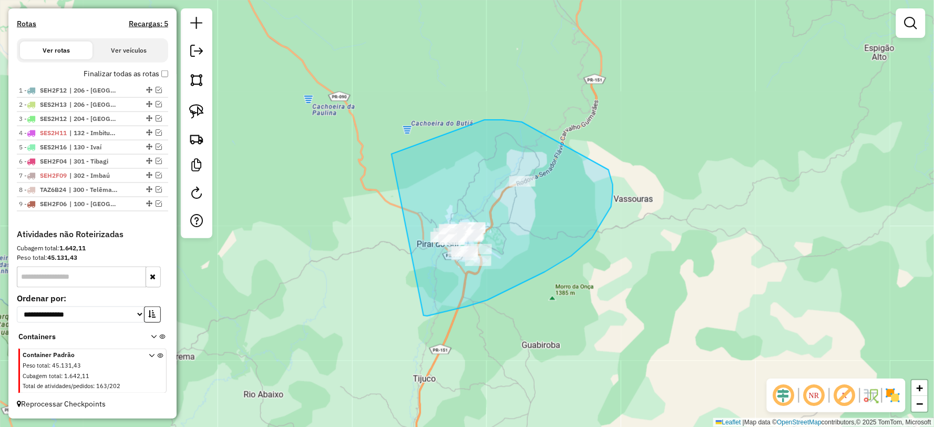
drag, startPoint x: 545, startPoint y: 272, endPoint x: 292, endPoint y: 337, distance: 261.8
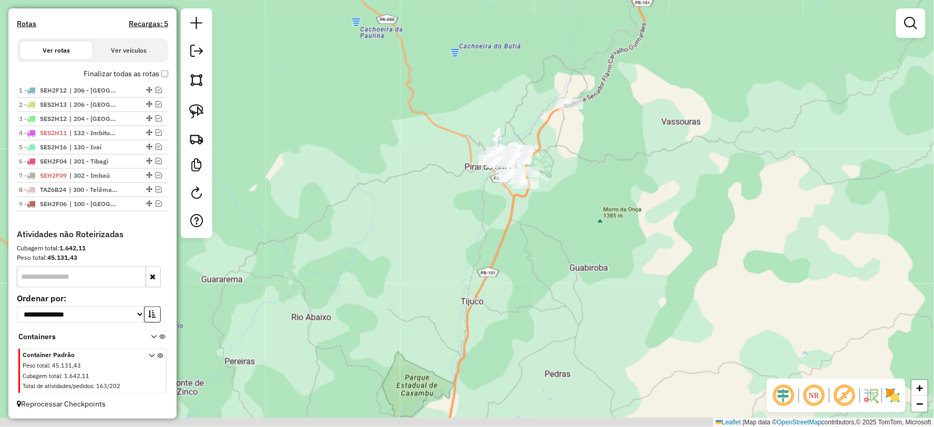
click at [458, 258] on div "Janela de atendimento Grade de atendimento Capacidade Transportadoras Veículos …" at bounding box center [467, 213] width 934 height 427
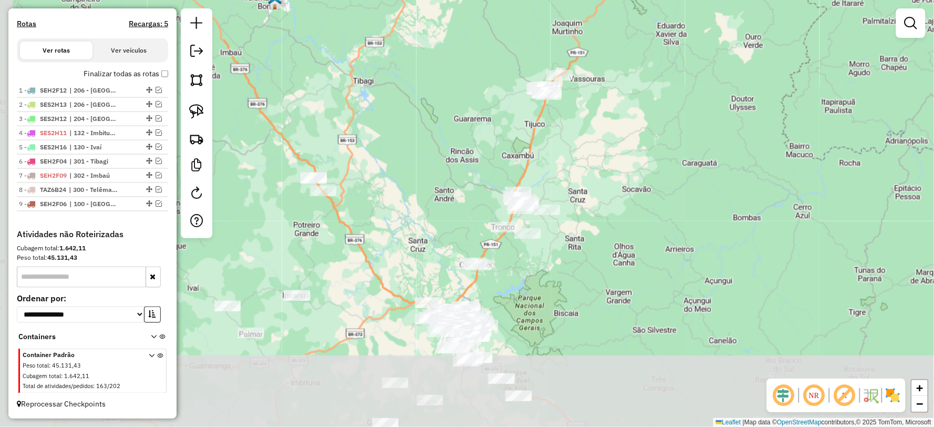
drag, startPoint x: 546, startPoint y: 293, endPoint x: 563, endPoint y: 196, distance: 99.3
click at [563, 167] on div "Janela de atendimento Grade de atendimento Capacidade Transportadoras Veículos …" at bounding box center [467, 213] width 934 height 427
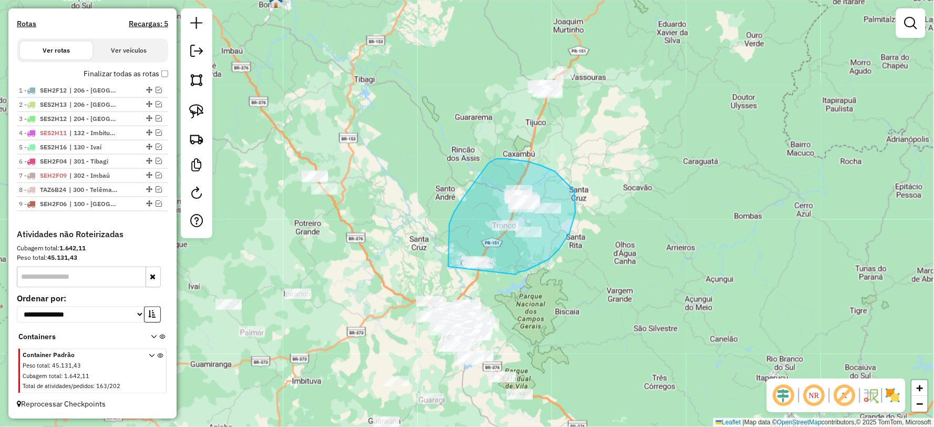
drag, startPoint x: 516, startPoint y: 274, endPoint x: 547, endPoint y: 288, distance: 33.4
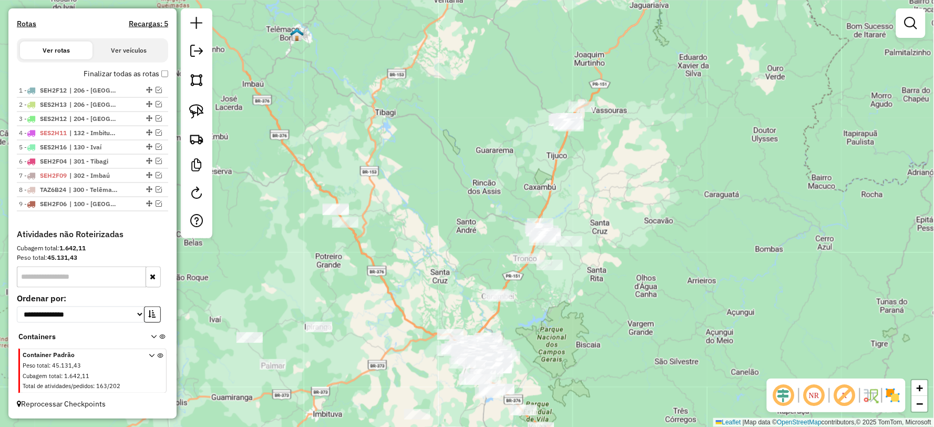
drag, startPoint x: 560, startPoint y: 264, endPoint x: 584, endPoint y: 298, distance: 41.1
click at [582, 298] on div "Janela de atendimento Grade de atendimento Capacidade Transportadoras Veículos …" at bounding box center [467, 213] width 934 height 427
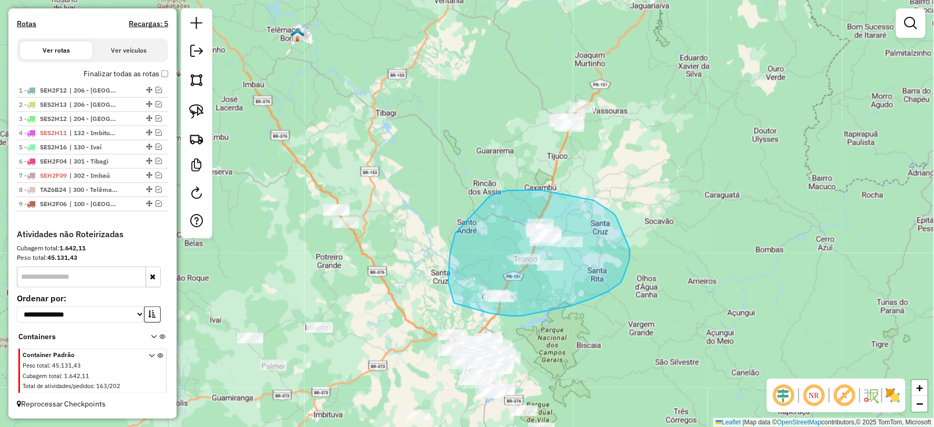
drag, startPoint x: 490, startPoint y: 313, endPoint x: 455, endPoint y: 303, distance: 36.6
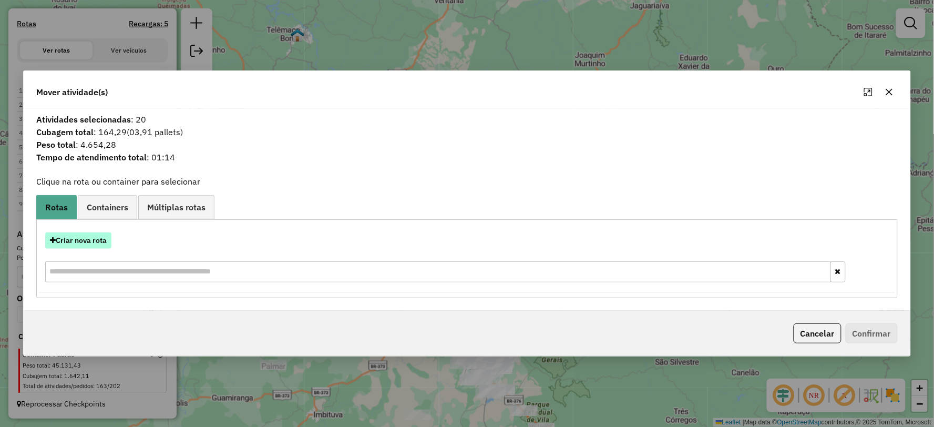
click at [80, 244] on button "Criar nova rota" at bounding box center [78, 240] width 66 height 16
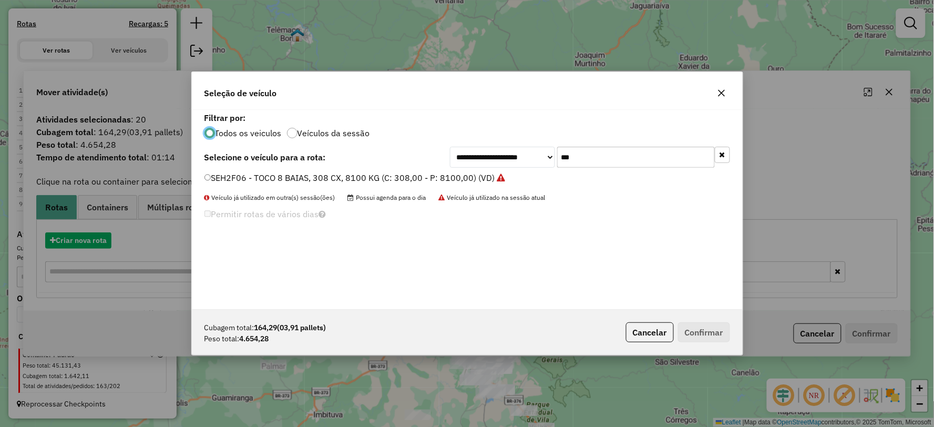
scroll to position [6, 3]
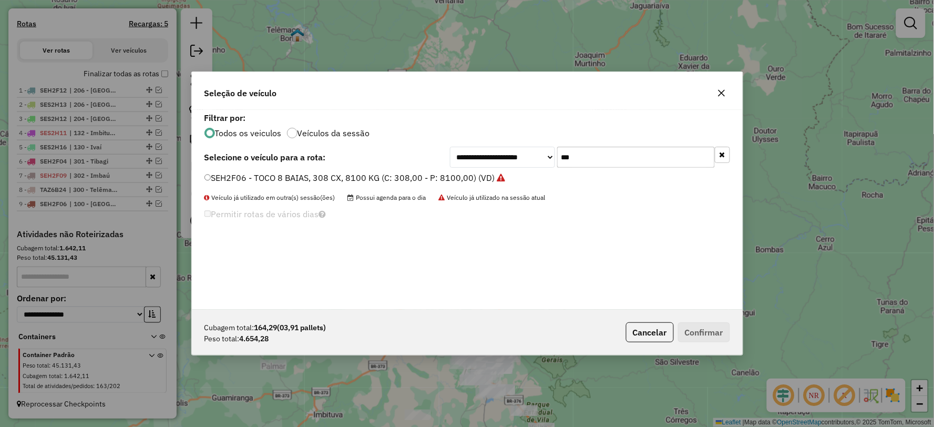
click at [481, 166] on div "**********" at bounding box center [590, 157] width 280 height 21
type input "***"
click at [225, 178] on label "FZN3B35 - TRUCK 3/4 6 BAIAS 252 CX 7100 KG (C: 252,00 - P: 7100,00) (VD)" at bounding box center [358, 177] width 308 height 13
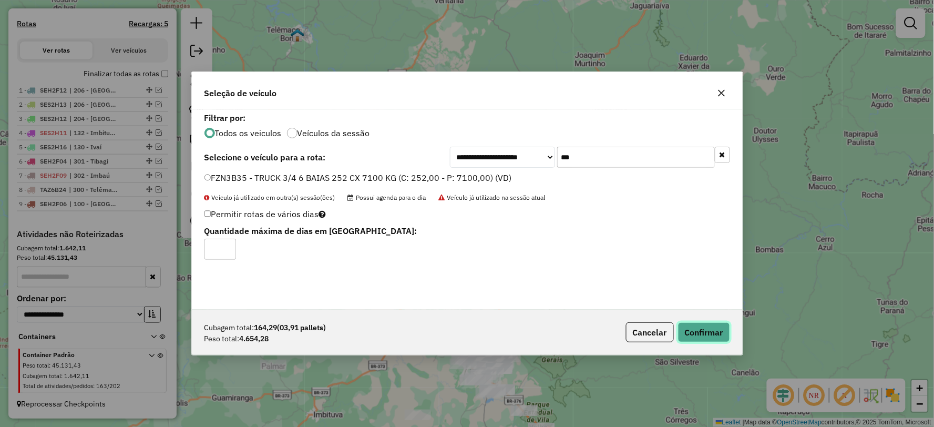
click at [706, 332] on button "Confirmar" at bounding box center [704, 332] width 52 height 20
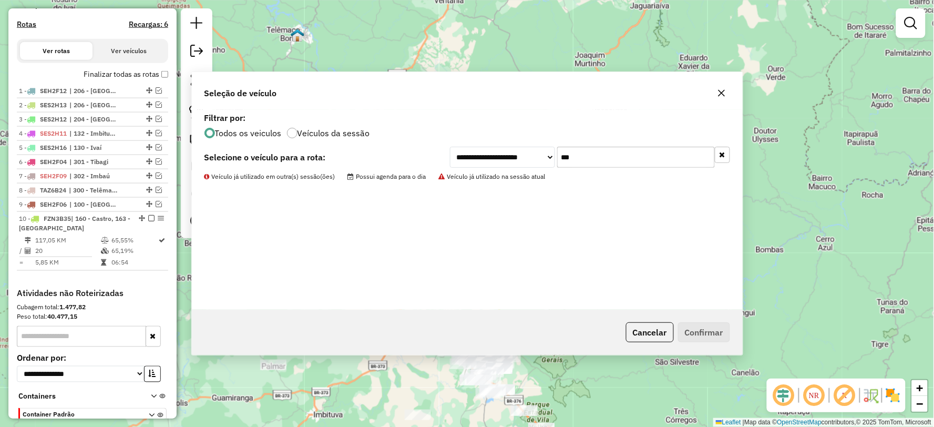
scroll to position [413, 0]
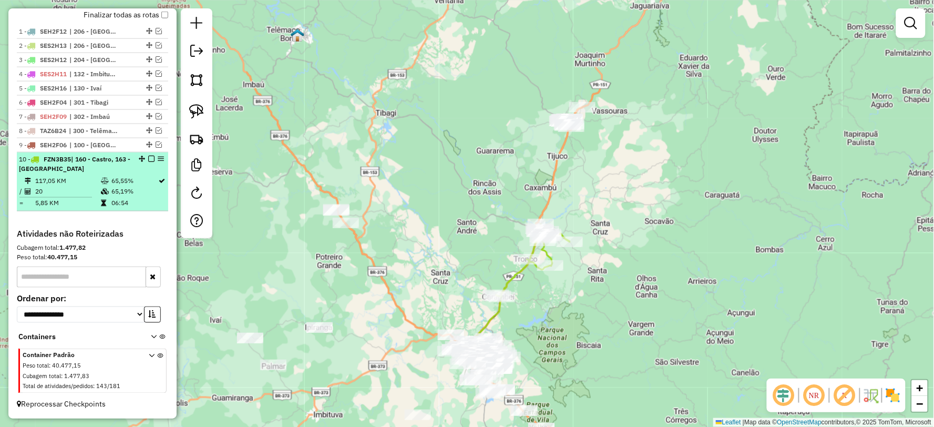
click at [148, 158] on em at bounding box center [151, 159] width 6 height 6
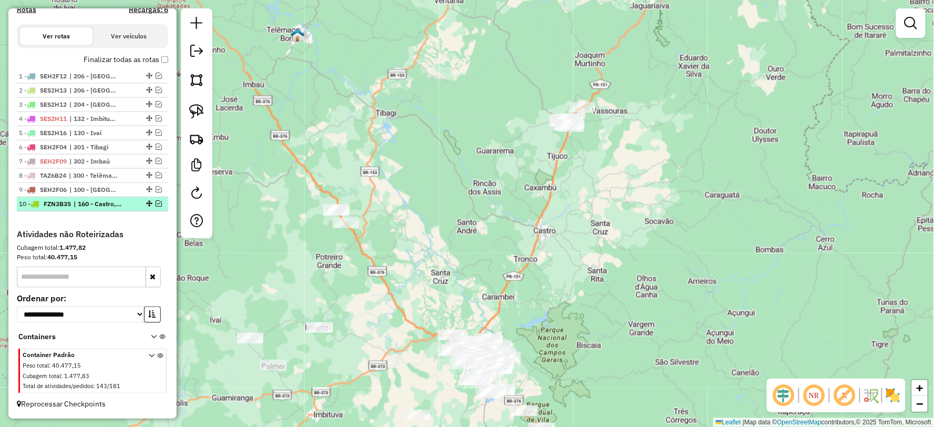
scroll to position [368, 0]
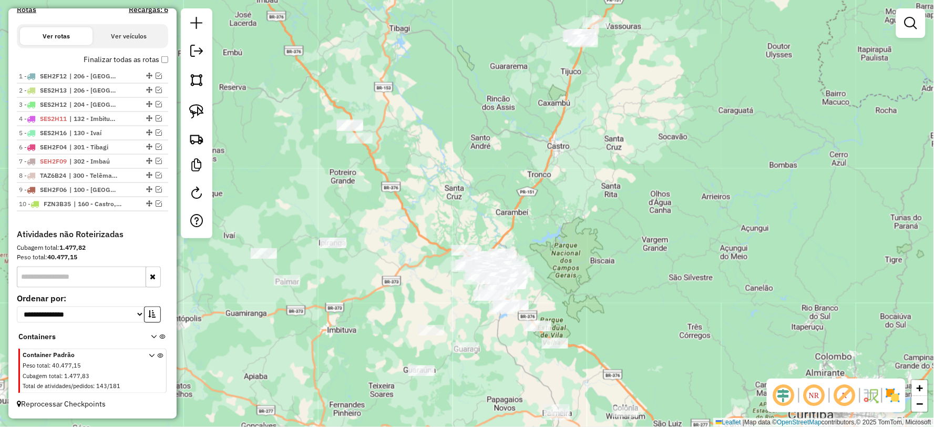
drag, startPoint x: 518, startPoint y: 283, endPoint x: 531, endPoint y: 198, distance: 85.7
click at [531, 198] on div "Janela de atendimento Grade de atendimento Capacidade Transportadoras Veículos …" at bounding box center [467, 213] width 934 height 427
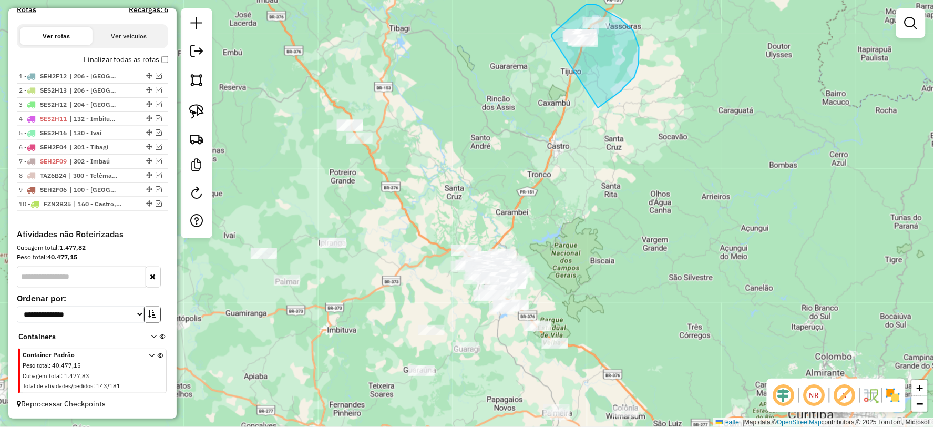
drag, startPoint x: 607, startPoint y: 101, endPoint x: 560, endPoint y: 84, distance: 49.4
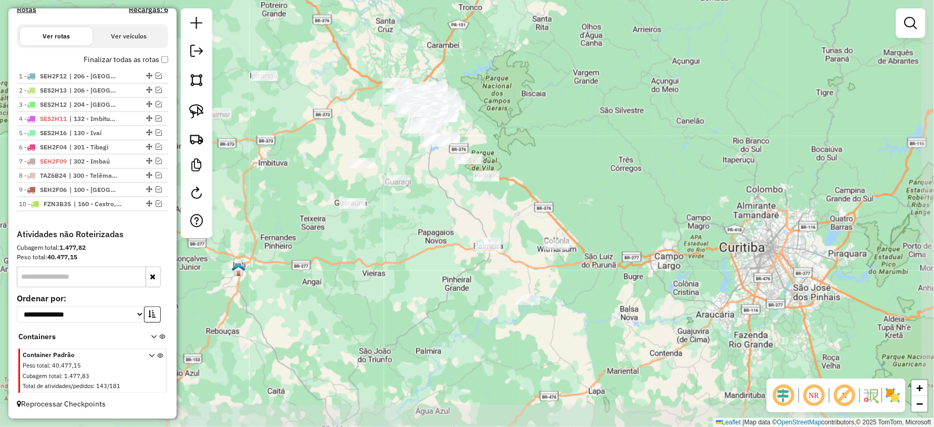
drag, startPoint x: 450, startPoint y: 237, endPoint x: 435, endPoint y: 186, distance: 53.4
click at [435, 186] on div "Janela de atendimento Grade de atendimento Capacidade Transportadoras Veículos …" at bounding box center [467, 213] width 934 height 427
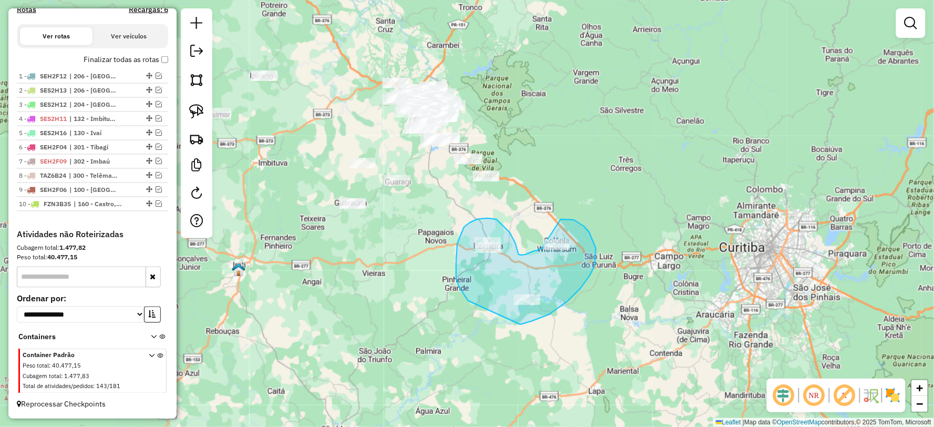
drag, startPoint x: 549, startPoint y: 314, endPoint x: 468, endPoint y: 301, distance: 82.1
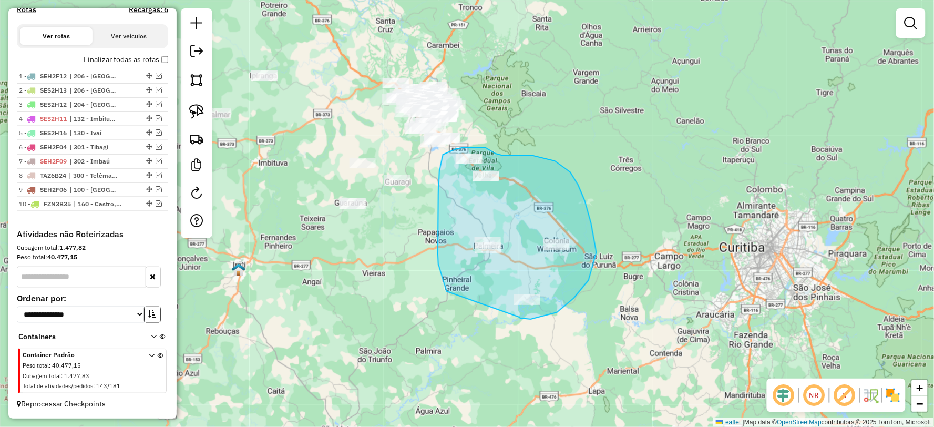
drag, startPoint x: 519, startPoint y: 317, endPoint x: 449, endPoint y: 298, distance: 73.1
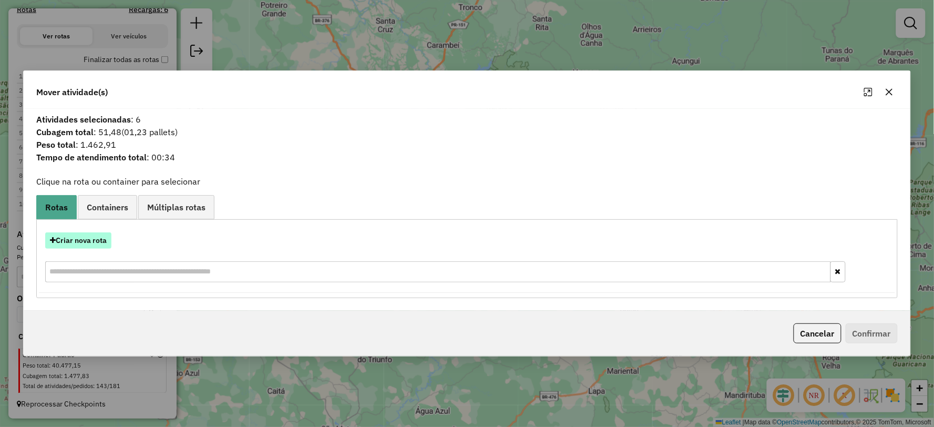
click at [81, 243] on button "Criar nova rota" at bounding box center [78, 240] width 66 height 16
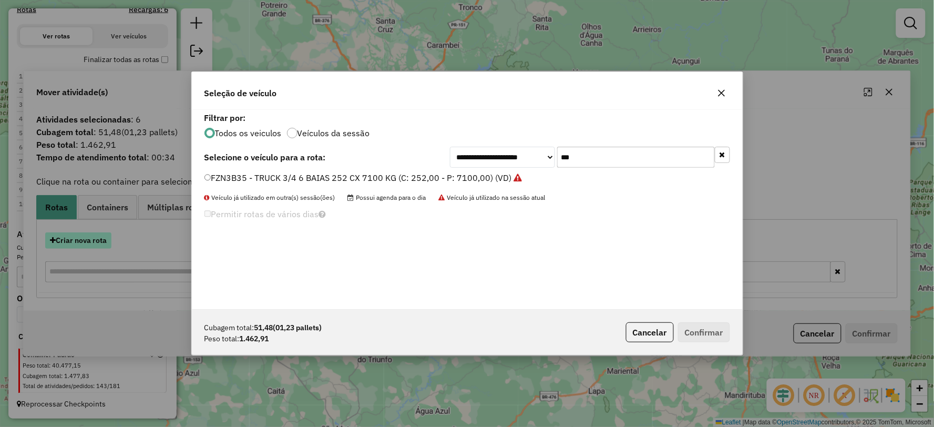
scroll to position [6, 3]
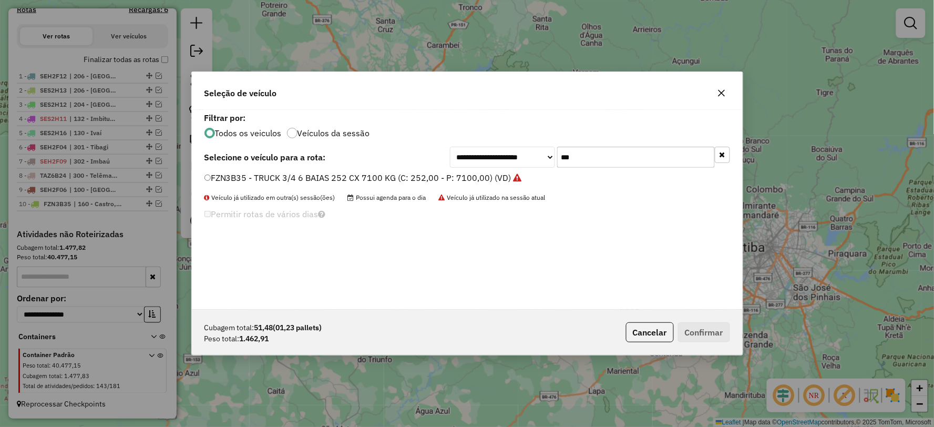
drag, startPoint x: 583, startPoint y: 158, endPoint x: 490, endPoint y: 158, distance: 93.6
click at [490, 158] on div "**********" at bounding box center [590, 157] width 280 height 21
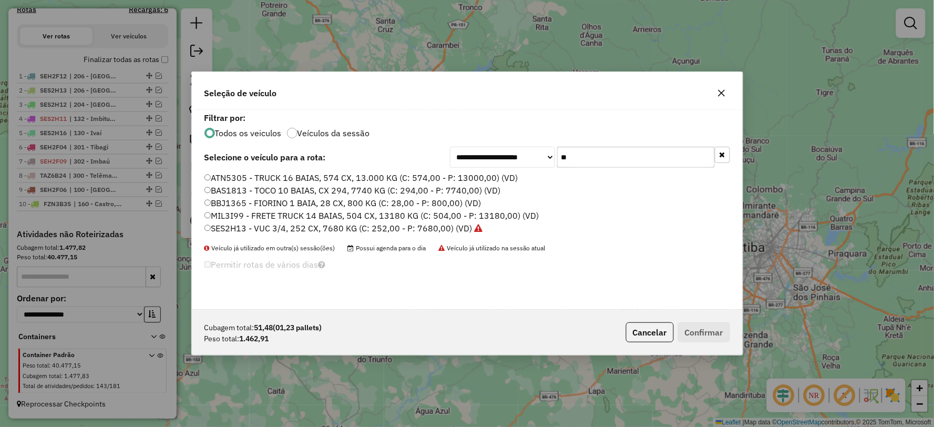
type input "*"
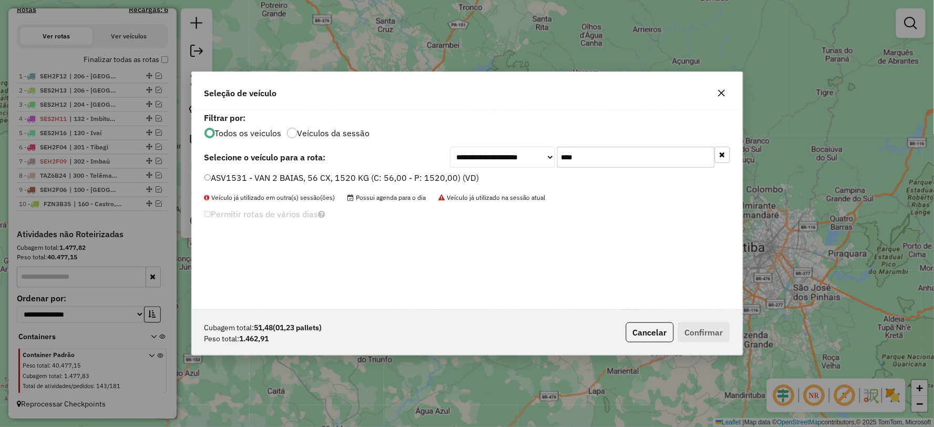
type input "****"
click at [219, 179] on label "ASV1531 - VAN 2 BAIAS, 56 CX, 1520 KG (C: 56,00 - P: 1520,00) (VD)" at bounding box center [341, 177] width 275 height 13
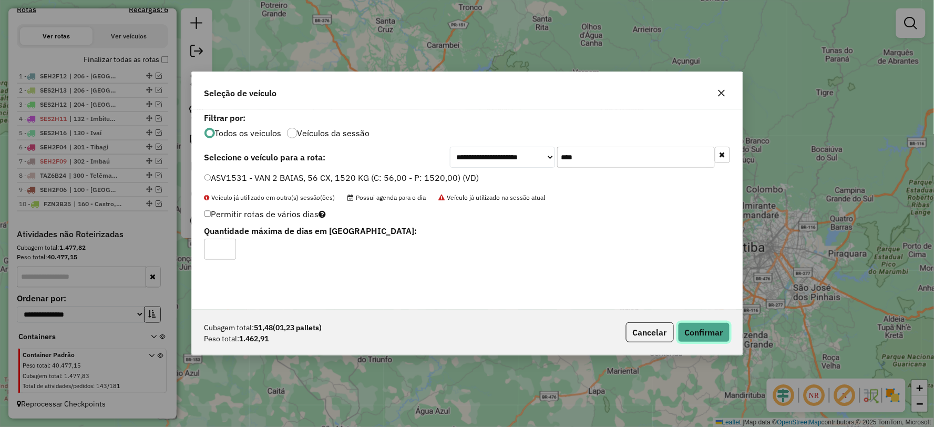
click at [712, 333] on button "Confirmar" at bounding box center [704, 332] width 52 height 20
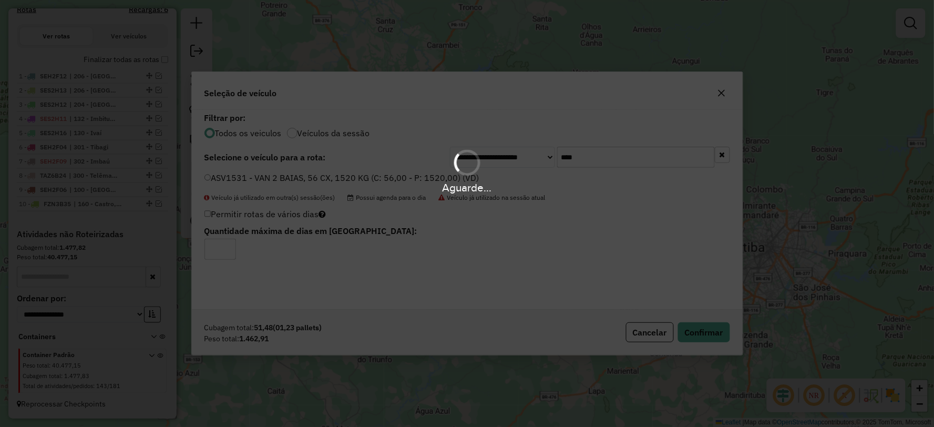
scroll to position [437, 0]
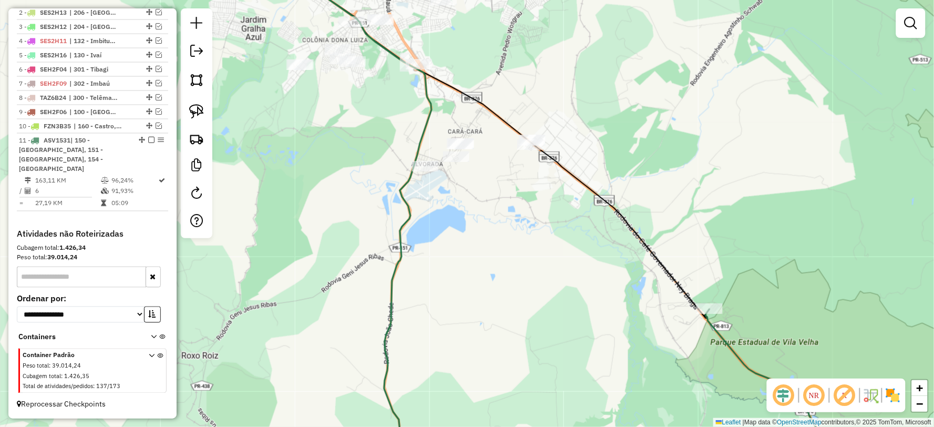
click at [406, 218] on icon at bounding box center [374, 213] width 166 height 512
select select "**********"
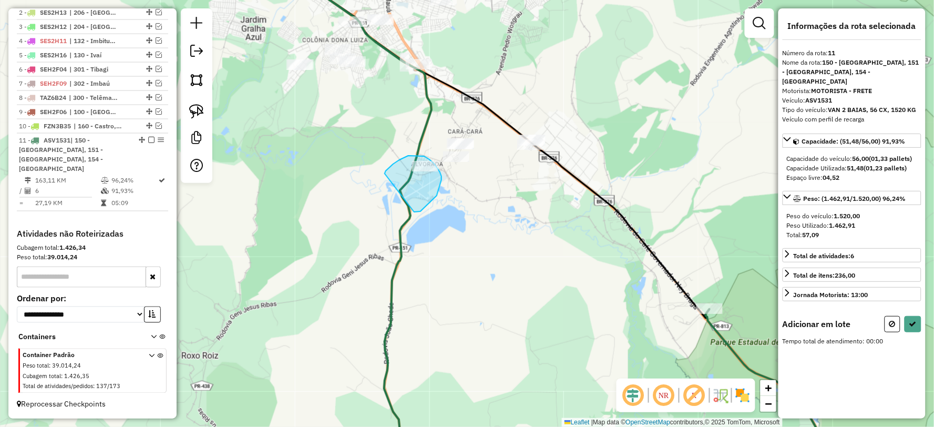
drag, startPoint x: 421, startPoint y: 211, endPoint x: 379, endPoint y: 210, distance: 41.5
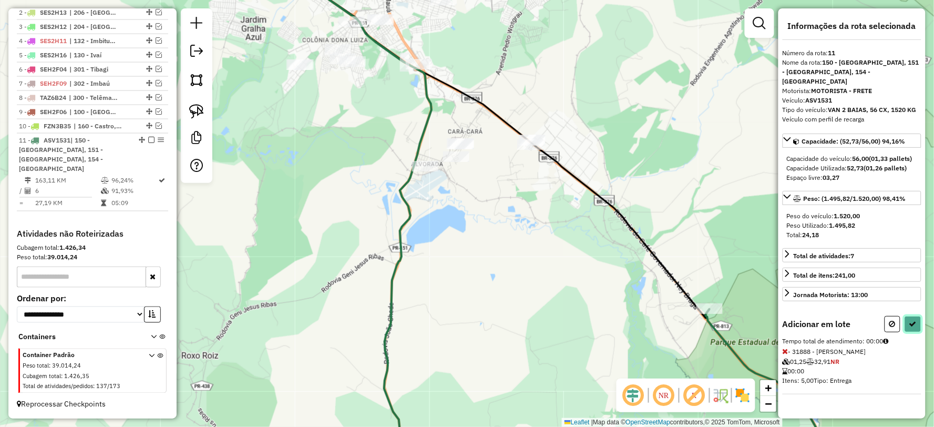
click at [913, 320] on icon at bounding box center [912, 323] width 7 height 7
select select "**********"
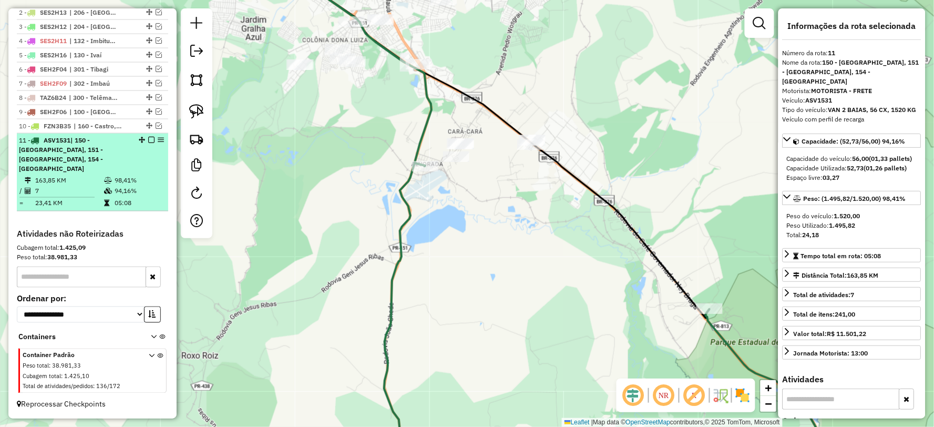
click at [148, 143] on em at bounding box center [151, 140] width 6 height 6
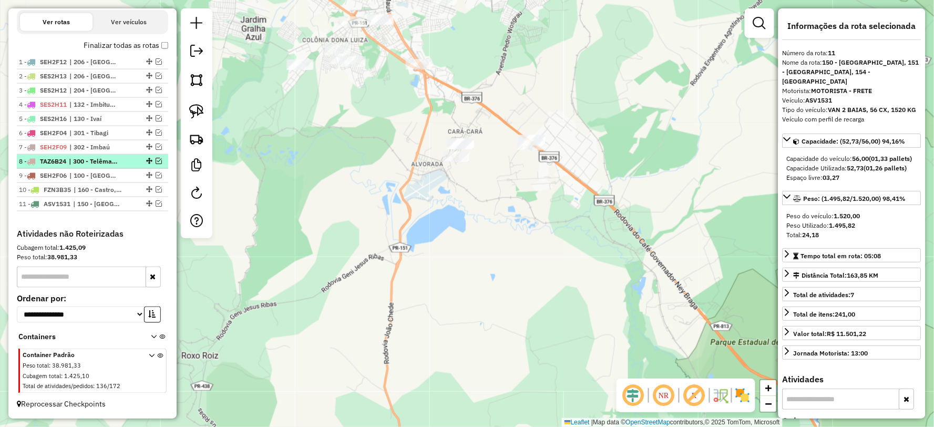
scroll to position [382, 0]
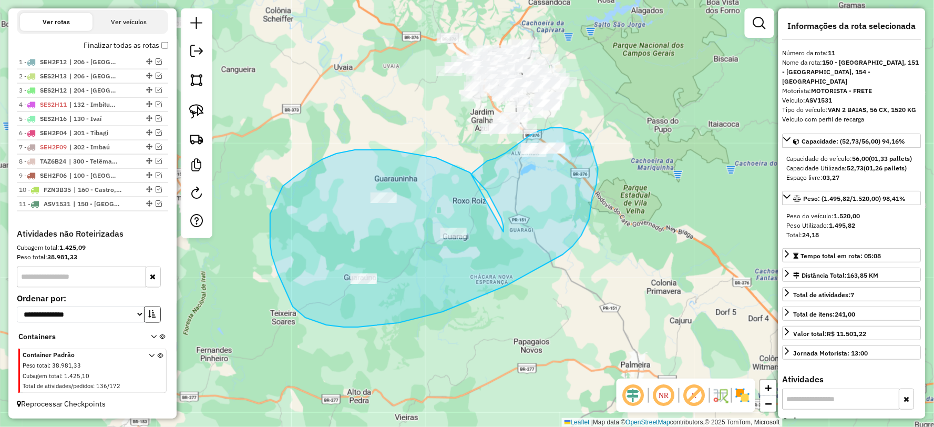
drag, startPoint x: 504, startPoint y: 232, endPoint x: 471, endPoint y: 176, distance: 65.0
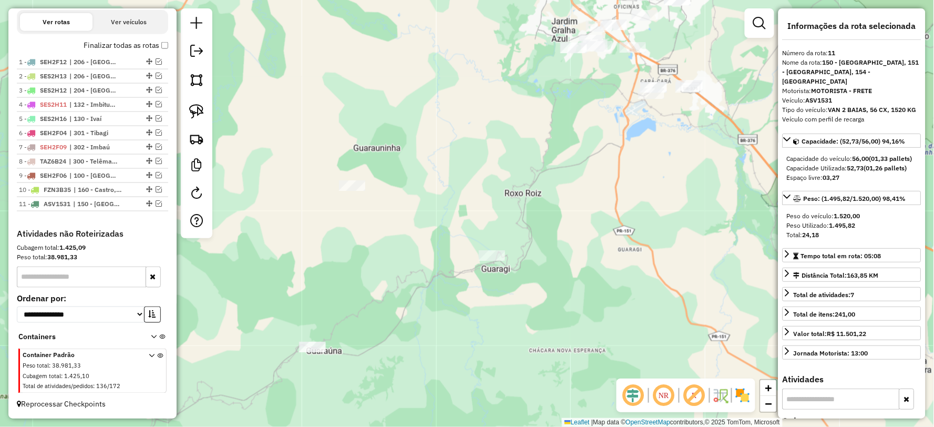
drag, startPoint x: 524, startPoint y: 253, endPoint x: 628, endPoint y: 205, distance: 115.2
click at [628, 205] on div "Janela de atendimento Grade de atendimento Capacidade Transportadoras Veículos …" at bounding box center [467, 213] width 934 height 427
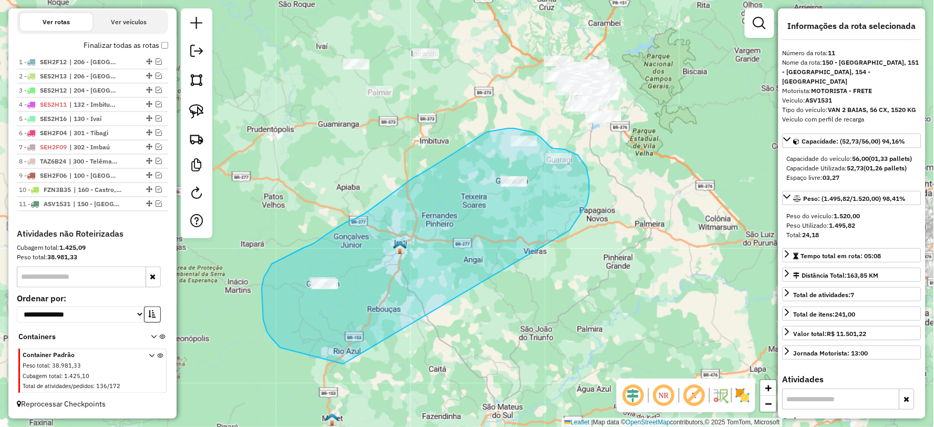
drag, startPoint x: 589, startPoint y: 180, endPoint x: 350, endPoint y: 360, distance: 299.6
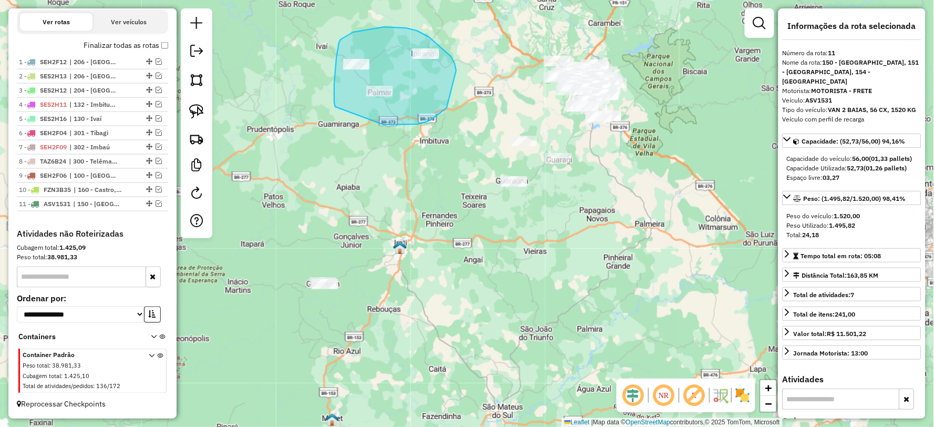
drag, startPoint x: 384, startPoint y: 125, endPoint x: 337, endPoint y: 107, distance: 49.9
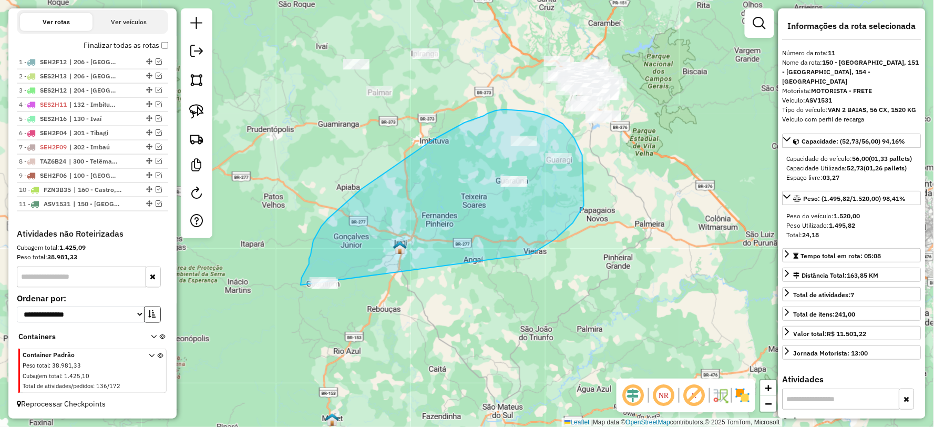
drag, startPoint x: 531, startPoint y: 254, endPoint x: 351, endPoint y: 316, distance: 191.2
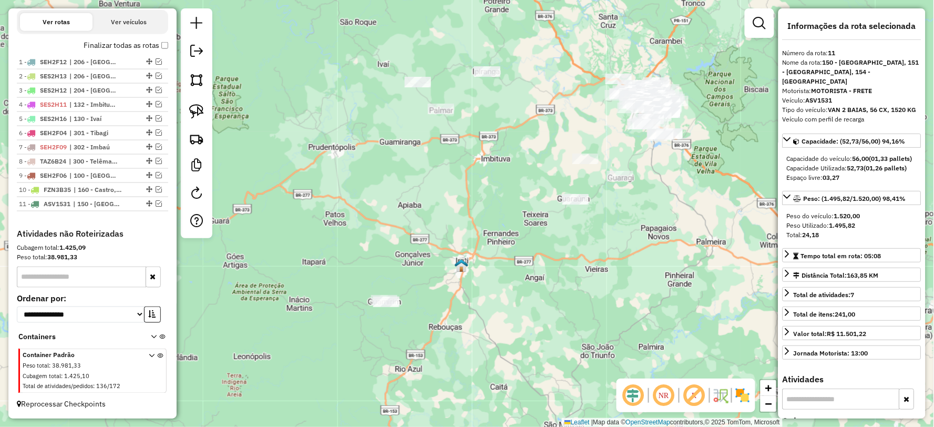
drag, startPoint x: 523, startPoint y: 232, endPoint x: 507, endPoint y: 180, distance: 54.0
click at [583, 210] on div "Janela de atendimento Grade de atendimento Capacidade Transportadoras Veículos …" at bounding box center [467, 213] width 934 height 427
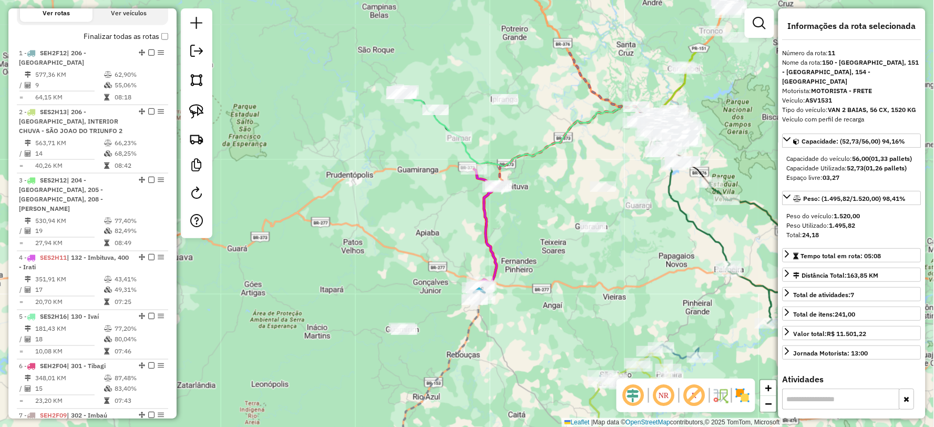
drag, startPoint x: 513, startPoint y: 244, endPoint x: 517, endPoint y: 259, distance: 15.5
click at [517, 259] on div "Janela de atendimento Grade de atendimento Capacidade Transportadoras Veículos …" at bounding box center [467, 213] width 934 height 427
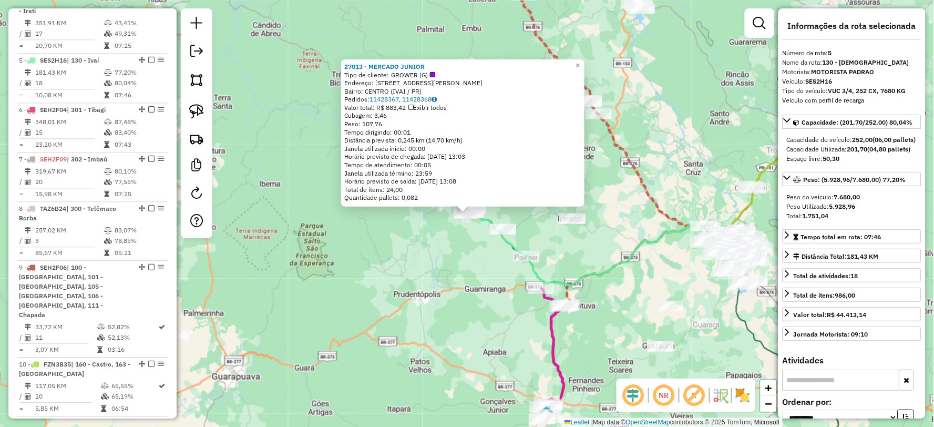
scroll to position [683, 0]
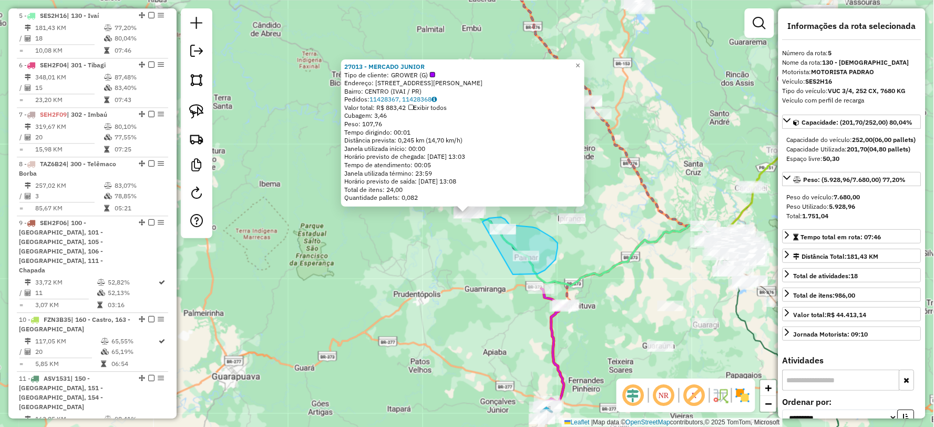
drag, startPoint x: 513, startPoint y: 274, endPoint x: 456, endPoint y: 269, distance: 57.6
click at [426, 270] on div "27013 - MERCADO JUNIOR Tipo de cliente: GROWER (G) Endereço: R DR FERREIRA CORR…" at bounding box center [467, 213] width 934 height 427
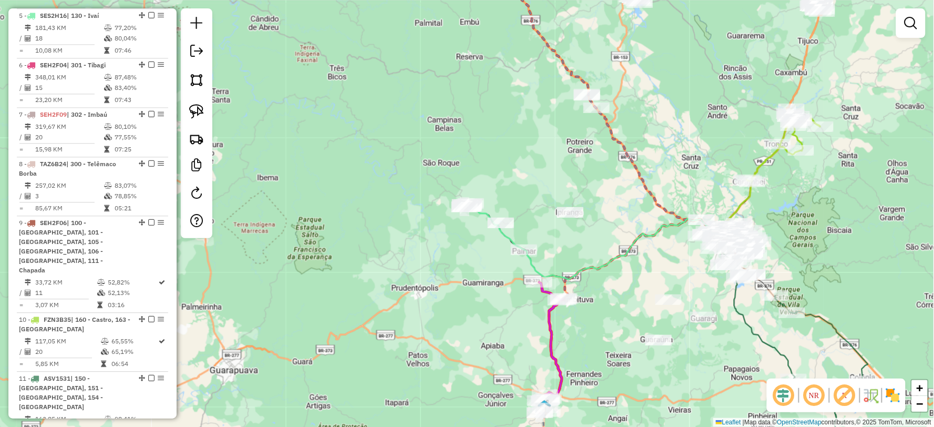
drag, startPoint x: 351, startPoint y: 196, endPoint x: 337, endPoint y: 166, distance: 32.5
click at [337, 167] on div "Janela de atendimento Grade de atendimento Capacidade Transportadoras Veículos …" at bounding box center [467, 213] width 934 height 427
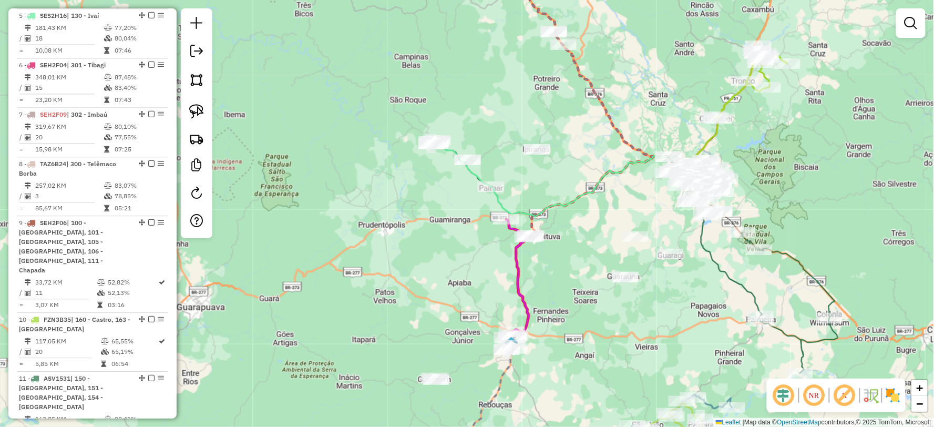
drag, startPoint x: 428, startPoint y: 255, endPoint x: 419, endPoint y: 230, distance: 26.9
click at [419, 230] on div "Janela de atendimento Grade de atendimento Capacidade Transportadoras Veículos …" at bounding box center [467, 213] width 934 height 427
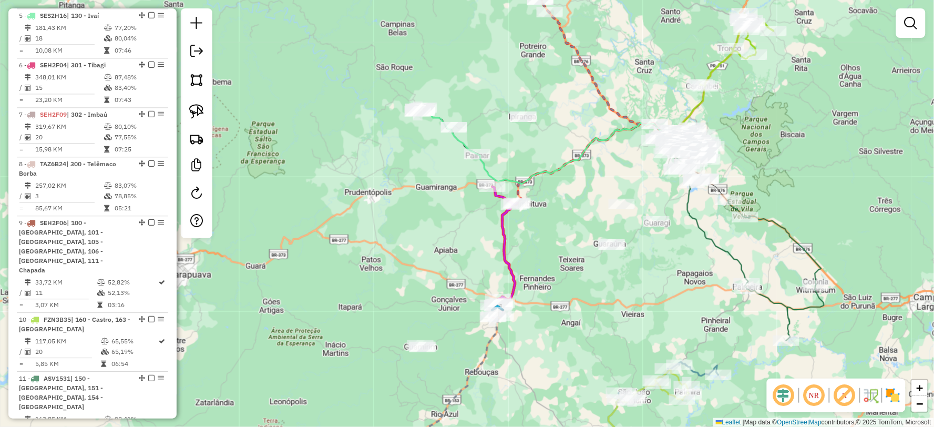
drag, startPoint x: 433, startPoint y: 244, endPoint x: 427, endPoint y: 196, distance: 48.7
click at [427, 197] on div "Janela de atendimento Grade de atendimento Capacidade Transportadoras Veículos …" at bounding box center [467, 213] width 934 height 427
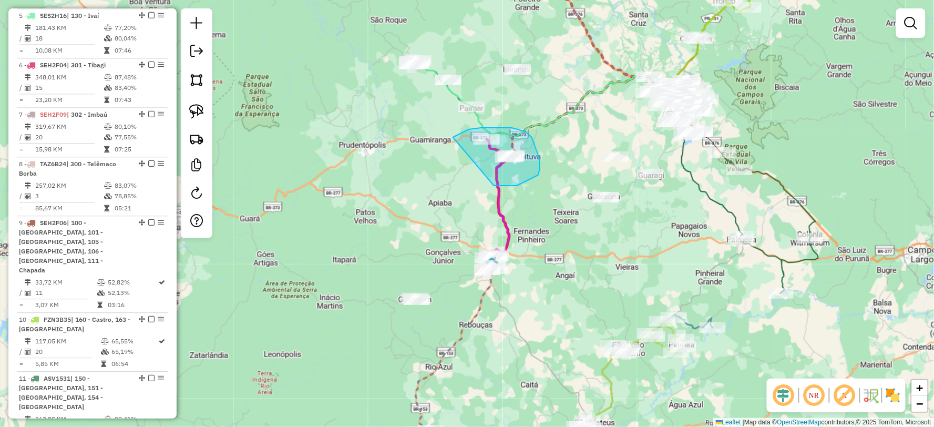
drag, startPoint x: 497, startPoint y: 186, endPoint x: 439, endPoint y: 153, distance: 66.6
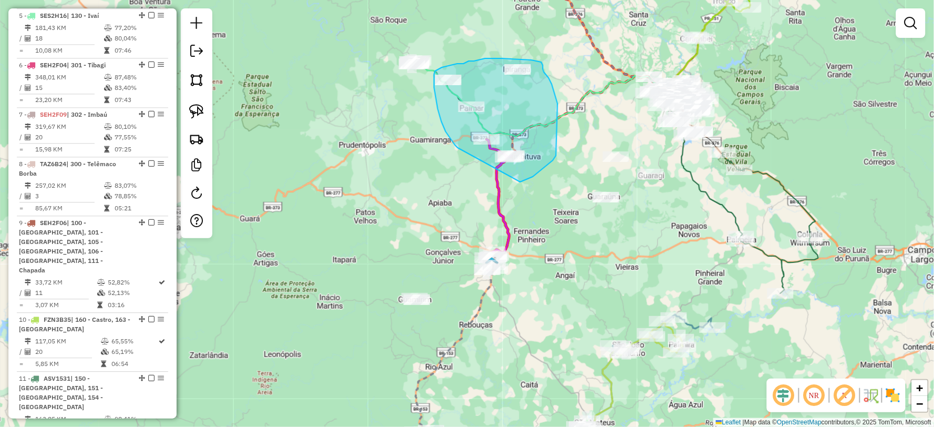
drag, startPoint x: 533, startPoint y: 177, endPoint x: 458, endPoint y: 148, distance: 80.5
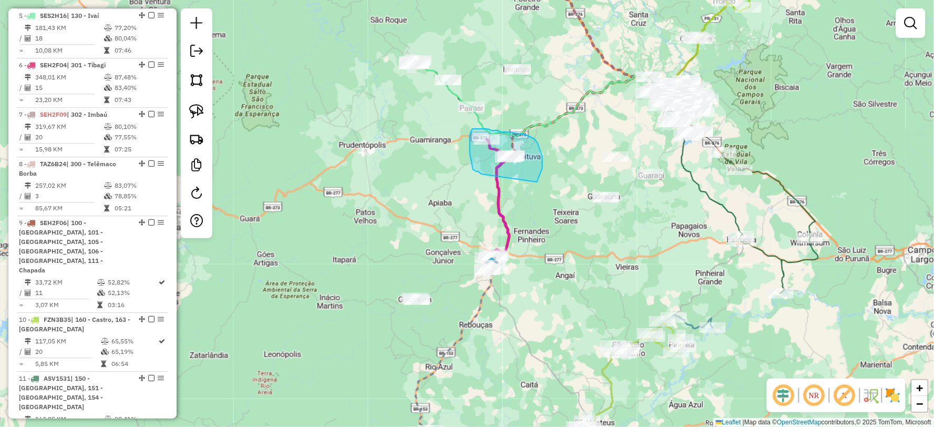
drag, startPoint x: 542, startPoint y: 156, endPoint x: 482, endPoint y: 174, distance: 63.5
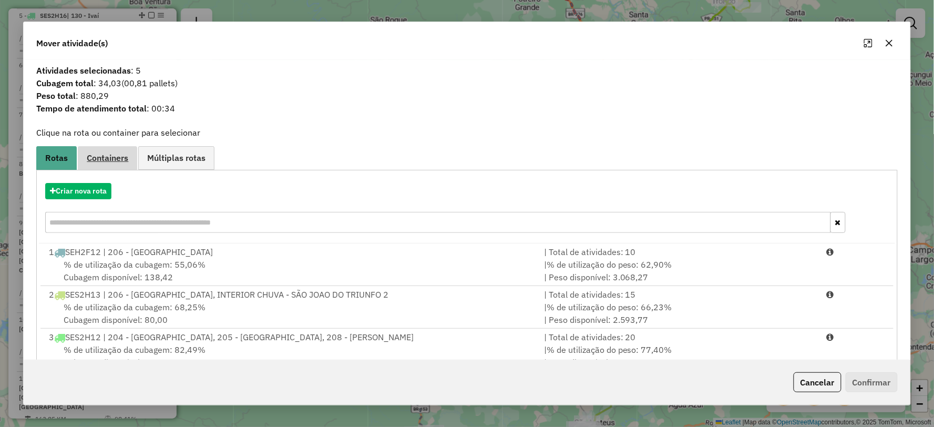
click at [114, 161] on span "Containers" at bounding box center [108, 157] width 42 height 8
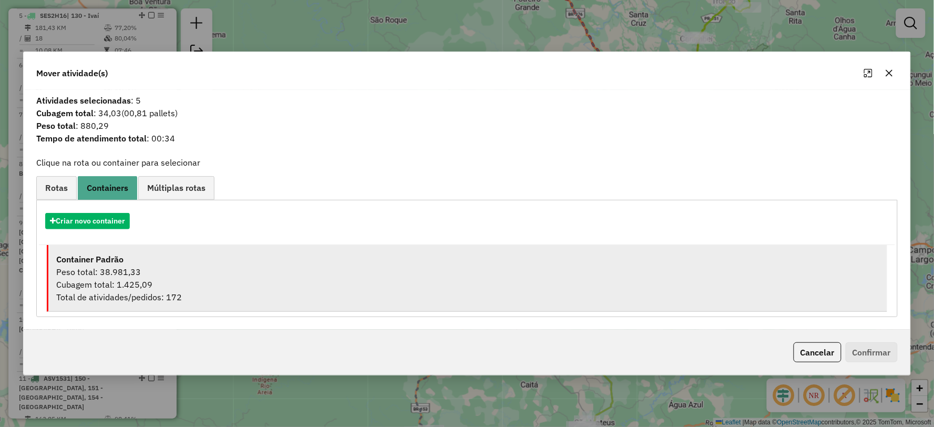
click at [140, 272] on div "Peso total: 38.981,33" at bounding box center [467, 271] width 823 height 13
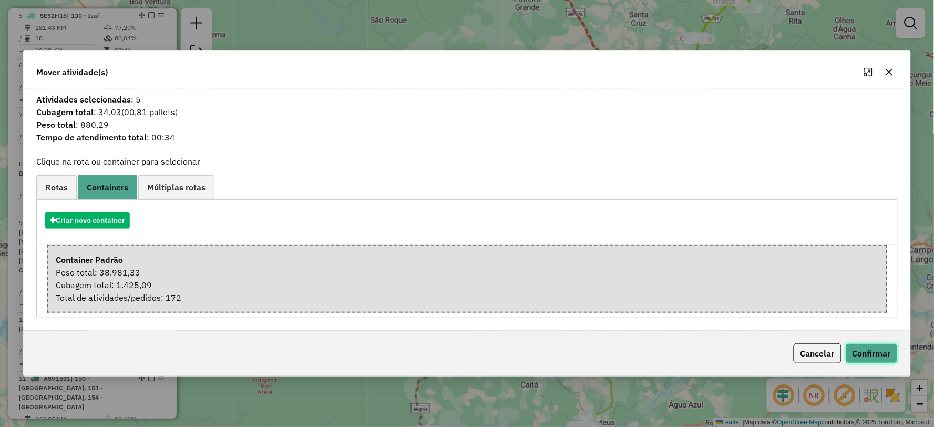
click at [875, 348] on button "Confirmar" at bounding box center [872, 353] width 52 height 20
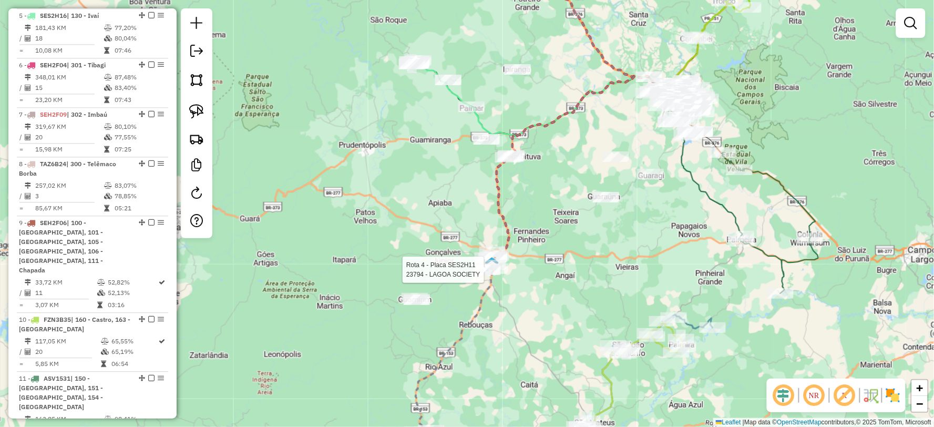
select select "**********"
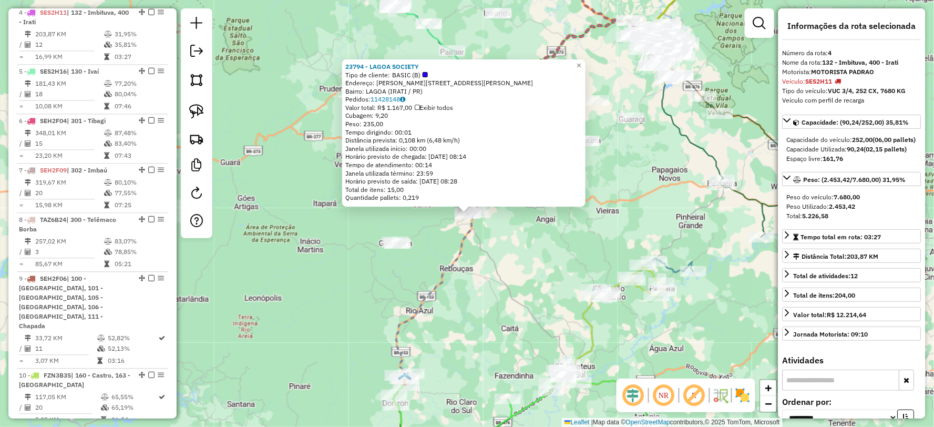
scroll to position [624, 0]
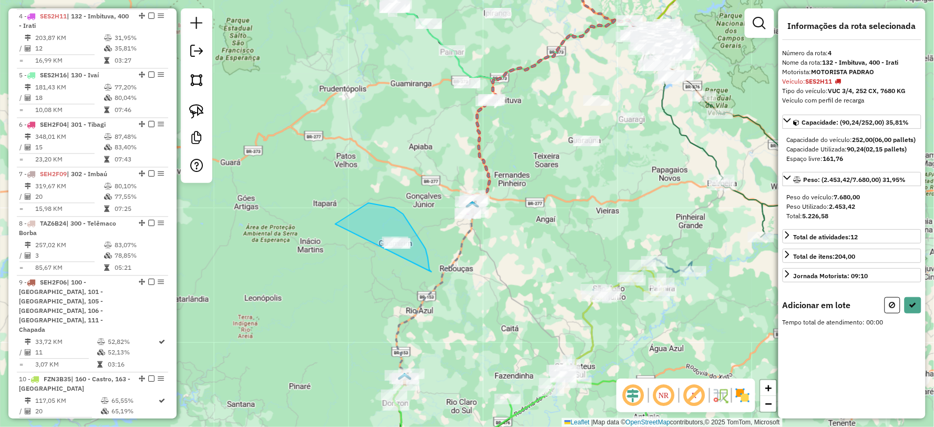
drag, startPoint x: 429, startPoint y: 270, endPoint x: 339, endPoint y: 253, distance: 92.5
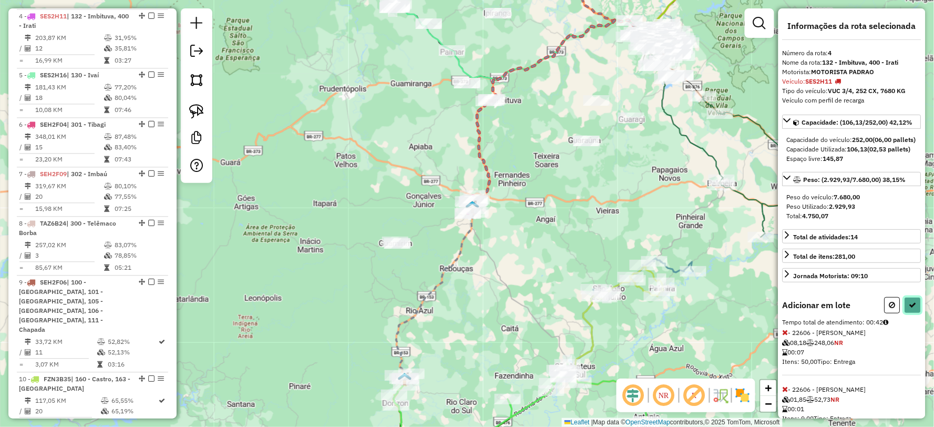
drag, startPoint x: 916, startPoint y: 323, endPoint x: 924, endPoint y: 309, distance: 16.0
click at [918, 313] on button at bounding box center [913, 305] width 17 height 16
select select "**********"
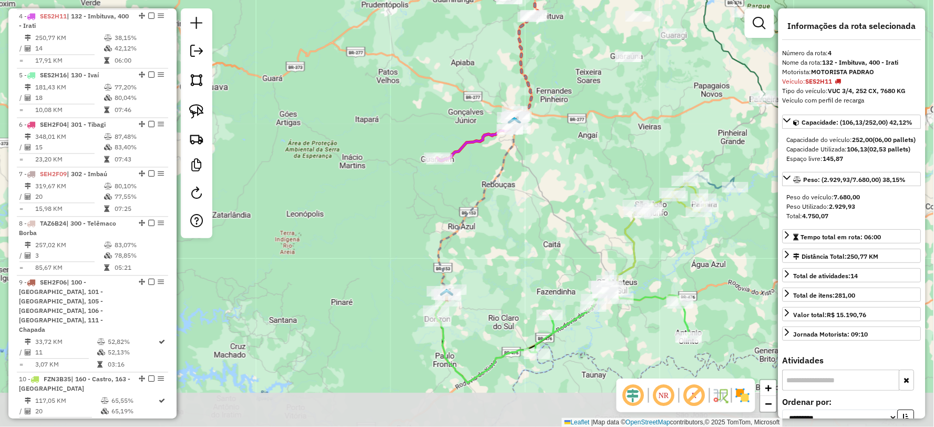
drag, startPoint x: 520, startPoint y: 243, endPoint x: 545, endPoint y: 229, distance: 28.0
click at [526, 229] on div "Janela de atendimento Grade de atendimento Capacidade Transportadoras Veículos …" at bounding box center [467, 213] width 934 height 427
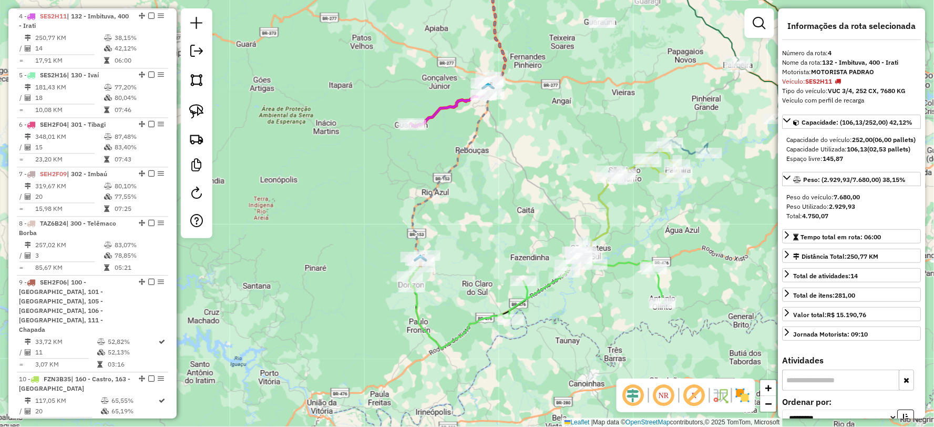
drag, startPoint x: 500, startPoint y: 191, endPoint x: 492, endPoint y: 175, distance: 18.6
click at [492, 175] on div "Janela de atendimento Grade de atendimento Capacidade Transportadoras Veículos …" at bounding box center [467, 213] width 934 height 427
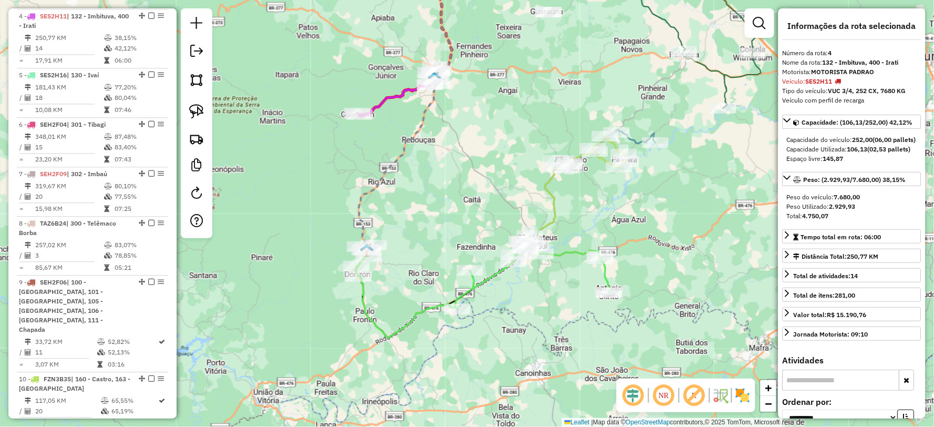
click at [476, 190] on div "Janela de atendimento Grade de atendimento Capacidade Transportadoras Veículos …" at bounding box center [467, 213] width 934 height 427
click at [386, 98] on icon at bounding box center [397, 91] width 81 height 49
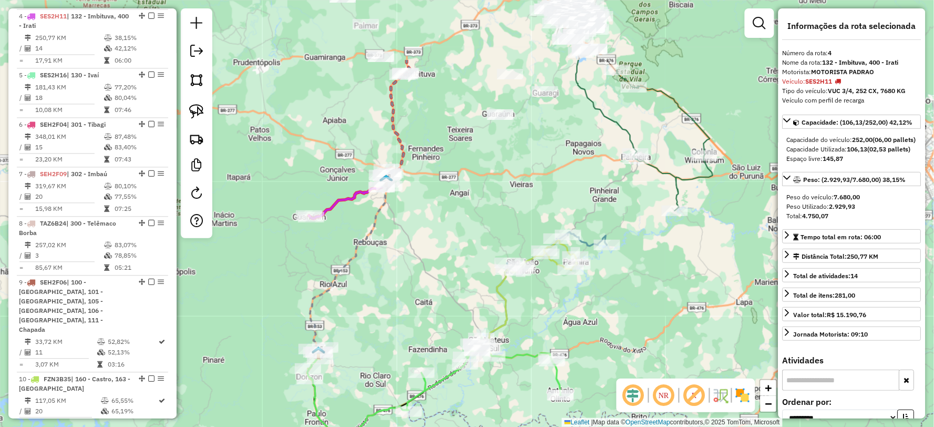
drag, startPoint x: 580, startPoint y: 87, endPoint x: 542, endPoint y: 183, distance: 103.1
click at [542, 183] on div "Janela de atendimento Grade de atendimento Capacidade Transportadoras Veículos …" at bounding box center [467, 213] width 934 height 427
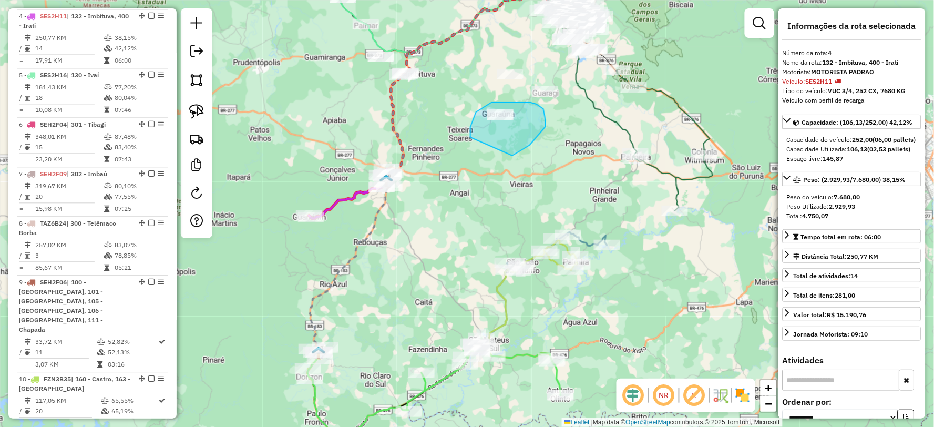
drag, startPoint x: 546, startPoint y: 127, endPoint x: 475, endPoint y: 148, distance: 74.0
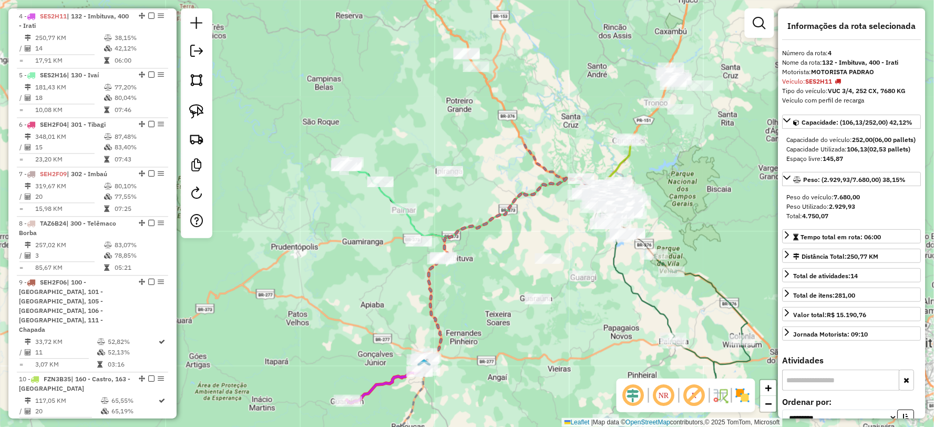
drag, startPoint x: 387, startPoint y: 103, endPoint x: 460, endPoint y: 310, distance: 219.6
click at [446, 304] on icon at bounding box center [513, 272] width 179 height 188
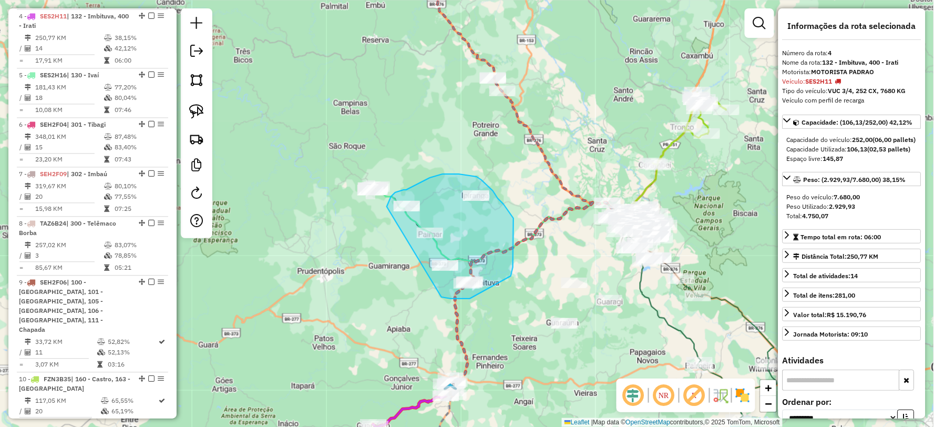
drag, startPoint x: 443, startPoint y: 297, endPoint x: 384, endPoint y: 270, distance: 64.9
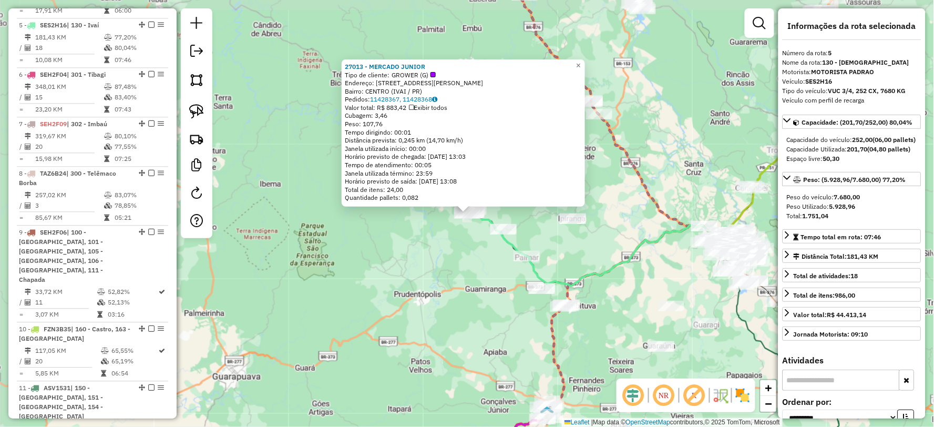
scroll to position [683, 0]
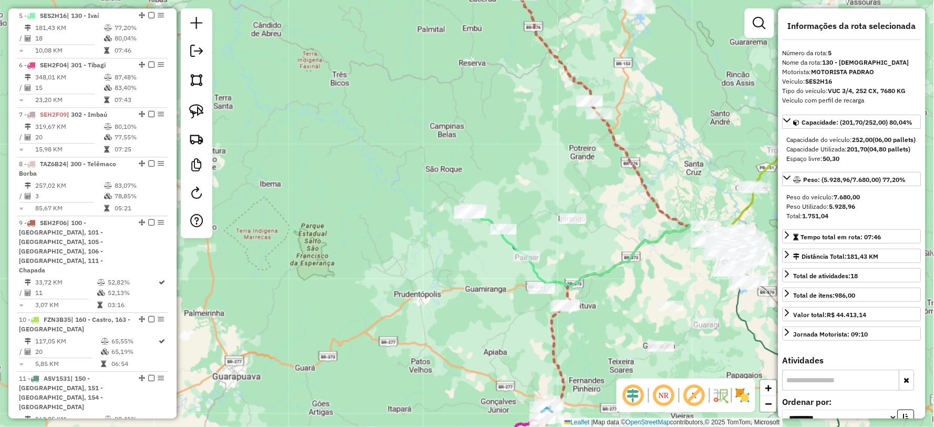
click at [402, 258] on div "Janela de atendimento Grade de atendimento Capacidade Transportadoras Veículos …" at bounding box center [467, 213] width 934 height 427
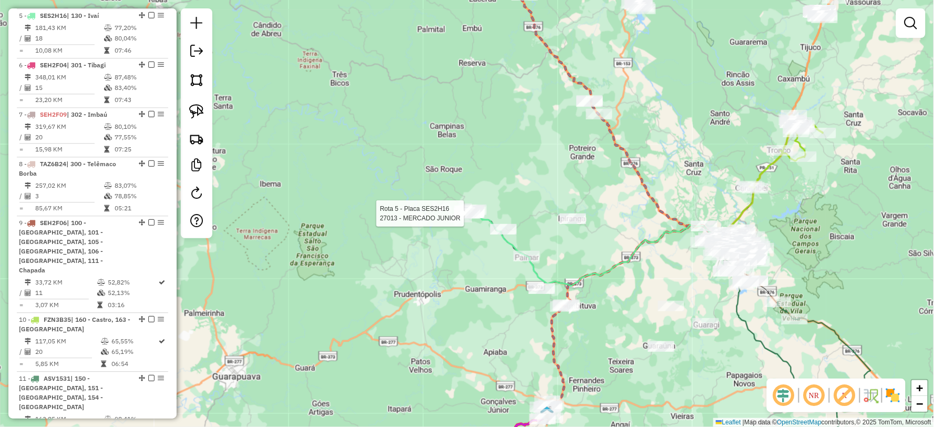
select select "**********"
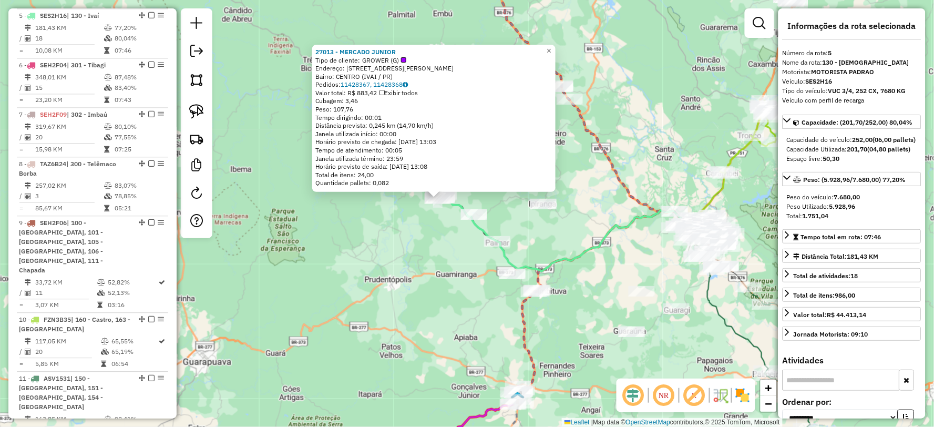
drag, startPoint x: 449, startPoint y: 306, endPoint x: 393, endPoint y: 283, distance: 60.5
click at [393, 283] on div "27013 - MERCADO JUNIOR Tipo de cliente: GROWER (G) Endereço: R DR FERREIRA CORR…" at bounding box center [467, 213] width 934 height 427
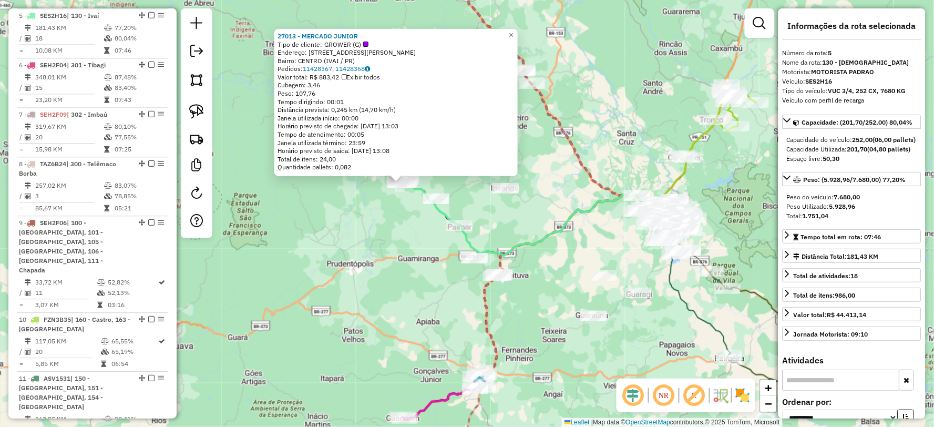
click at [393, 283] on div "27013 - MERCADO JUNIOR Tipo de cliente: GROWER (G) Endereço: R DR FERREIRA CORR…" at bounding box center [467, 213] width 934 height 427
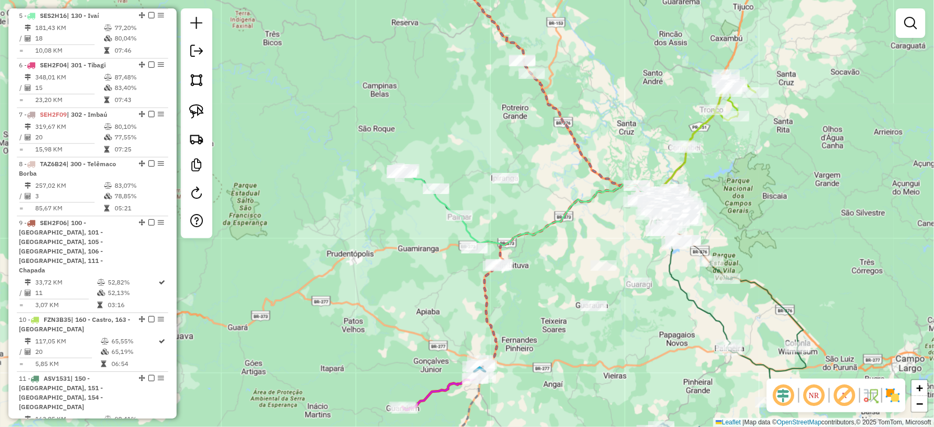
drag, startPoint x: 566, startPoint y: 264, endPoint x: 568, endPoint y: 249, distance: 15.3
click at [568, 249] on div "Janela de atendimento Grade de atendimento Capacidade Transportadoras Veículos …" at bounding box center [467, 213] width 934 height 427
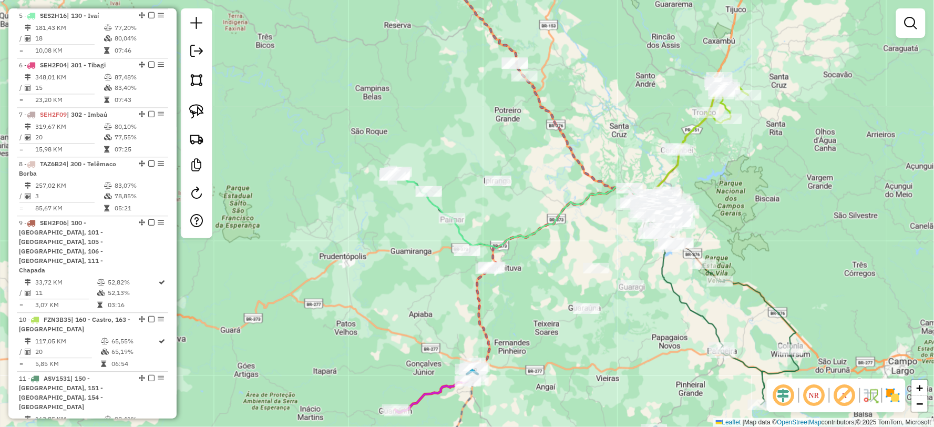
drag, startPoint x: 659, startPoint y: 281, endPoint x: 651, endPoint y: 293, distance: 15.2
click at [651, 293] on div "Janela de atendimento Grade de atendimento Capacidade Transportadoras Veículos …" at bounding box center [467, 213] width 934 height 427
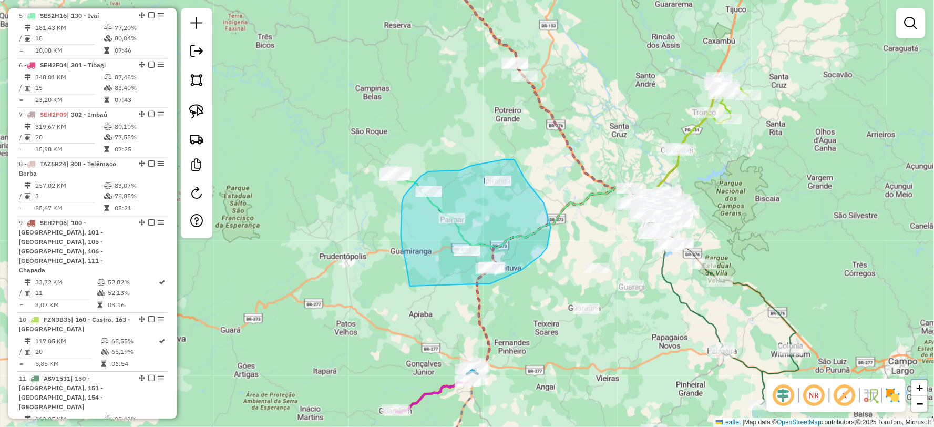
drag, startPoint x: 490, startPoint y: 284, endPoint x: 414, endPoint y: 316, distance: 82.4
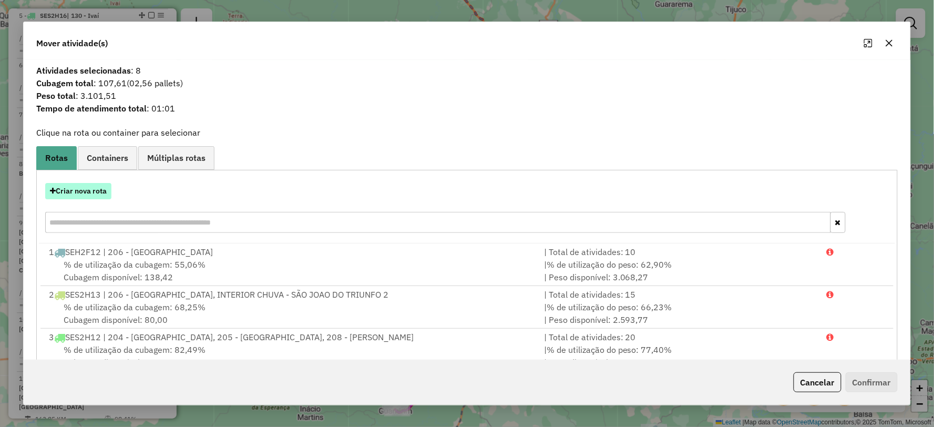
click at [100, 191] on button "Criar nova rota" at bounding box center [78, 191] width 66 height 16
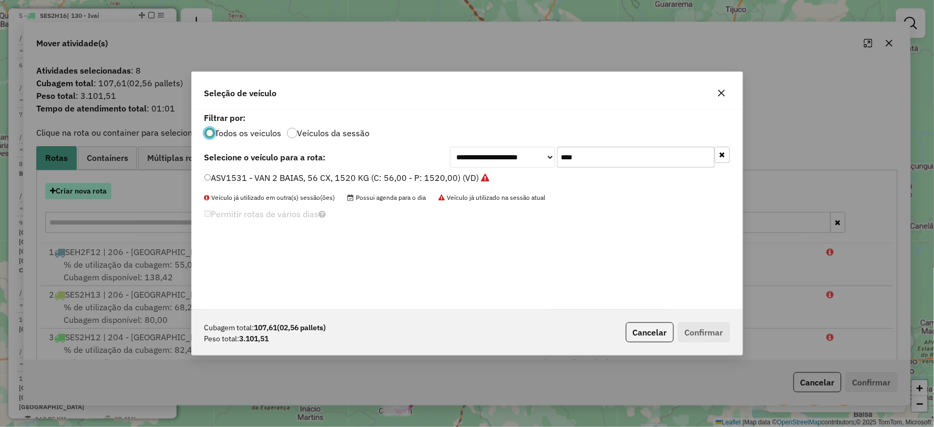
scroll to position [6, 3]
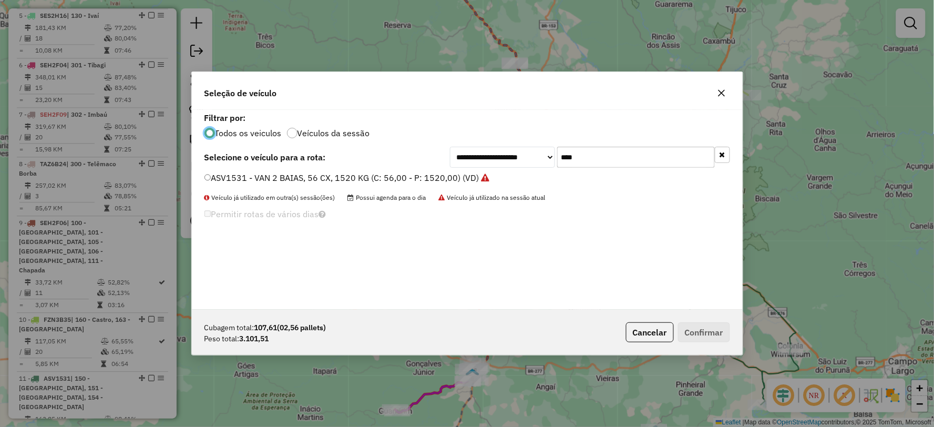
drag, startPoint x: 566, startPoint y: 158, endPoint x: 532, endPoint y: 161, distance: 34.3
click at [532, 161] on div "**********" at bounding box center [590, 157] width 280 height 21
type input "***"
click at [202, 177] on div "ACB9J61 - FRETE VUC 3/4 4 BAIAS, 4000 KG, 154 VC (C: 154,00 - P: 4000,00) (VD)" at bounding box center [467, 182] width 538 height 21
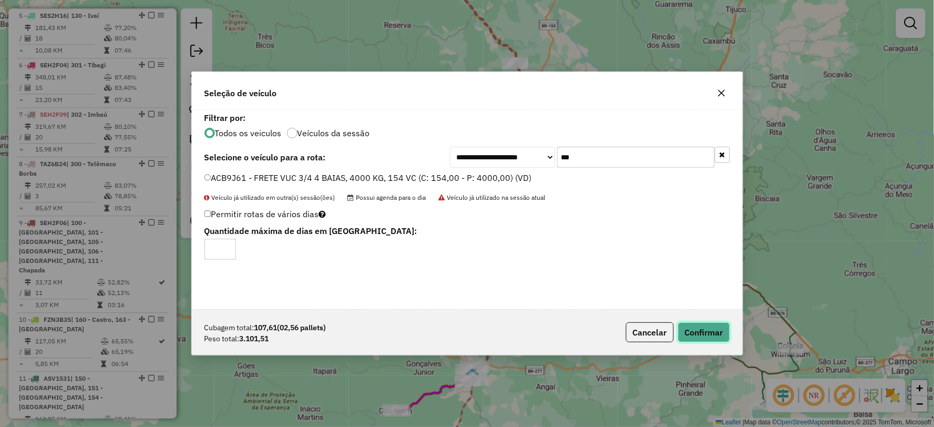
click at [706, 322] on button "Confirmar" at bounding box center [704, 332] width 52 height 20
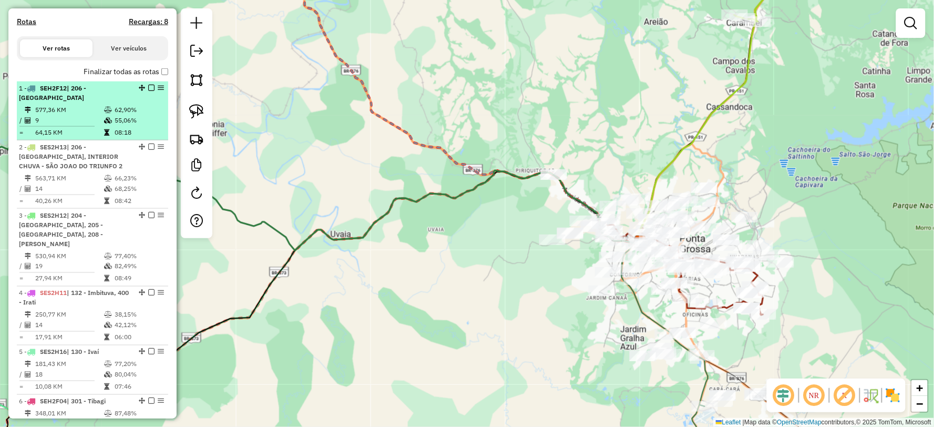
scroll to position [274, 0]
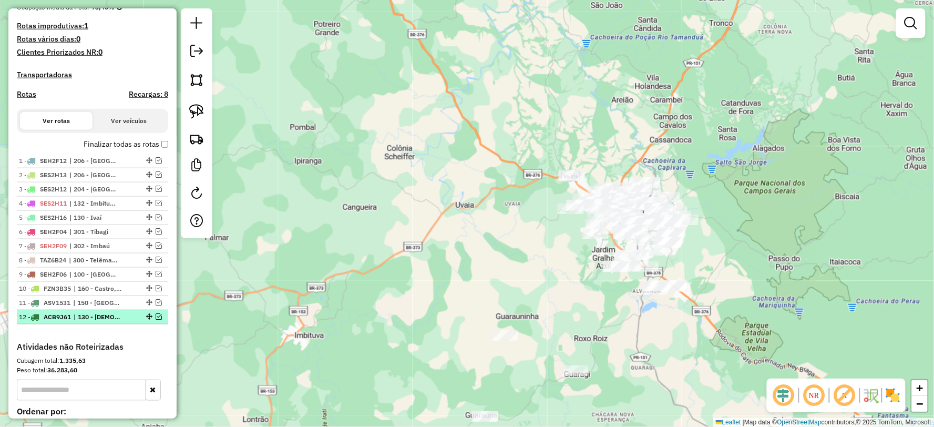
click at [156, 320] on em at bounding box center [159, 316] width 6 height 6
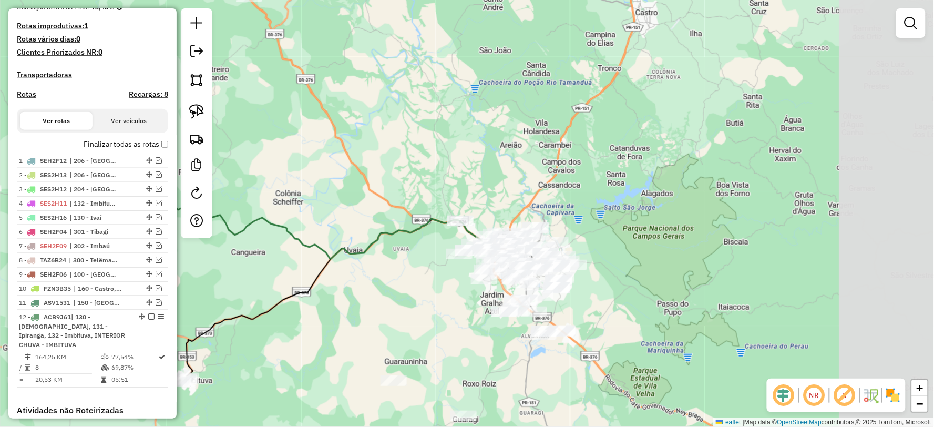
drag, startPoint x: 466, startPoint y: 260, endPoint x: 355, endPoint y: 305, distance: 120.3
click at [355, 305] on div "Janela de atendimento Grade de atendimento Capacidade Transportadoras Veículos …" at bounding box center [467, 213] width 934 height 427
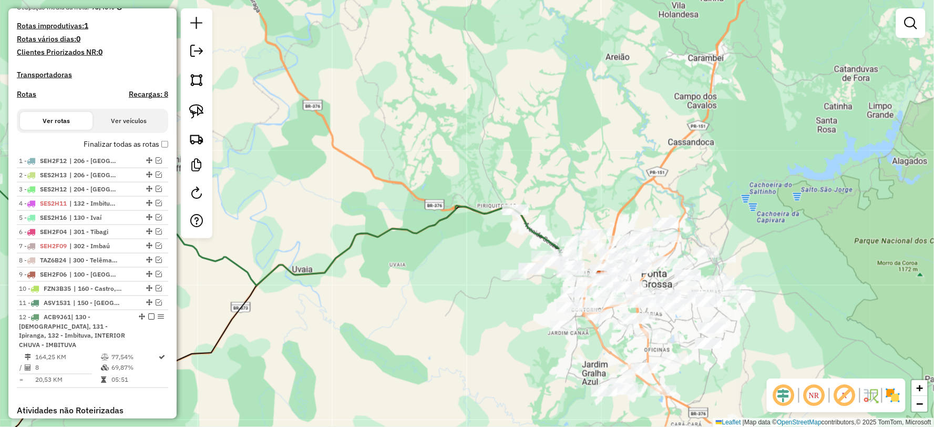
click at [486, 211] on icon at bounding box center [295, 232] width 613 height 107
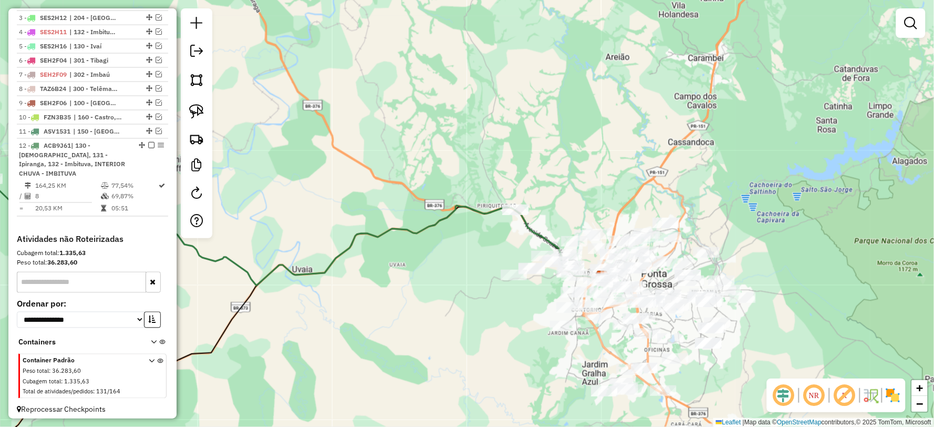
select select "**********"
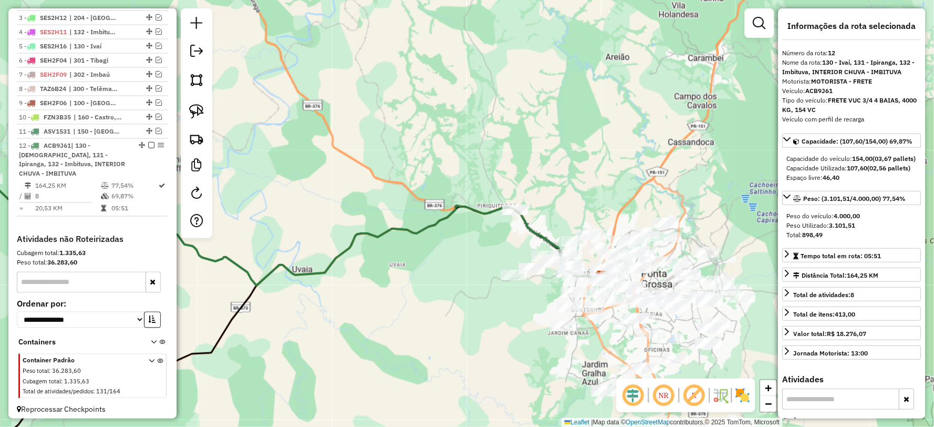
scroll to position [450, 0]
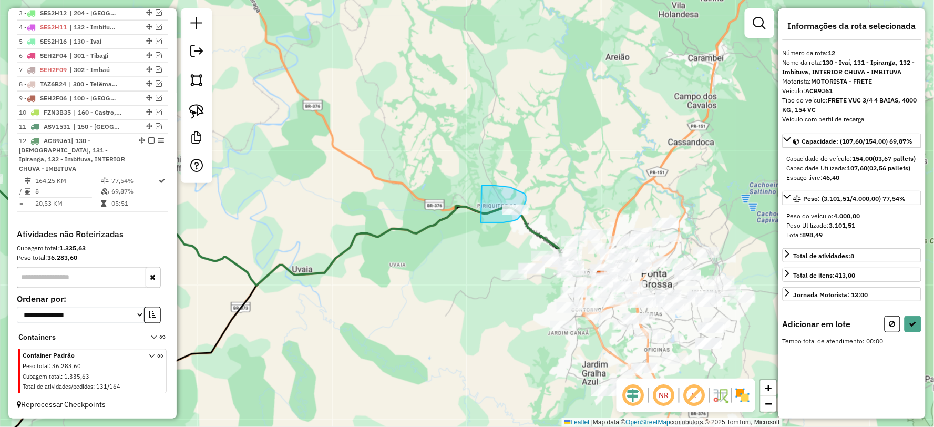
drag, startPoint x: 481, startPoint y: 222, endPoint x: 456, endPoint y: 201, distance: 32.8
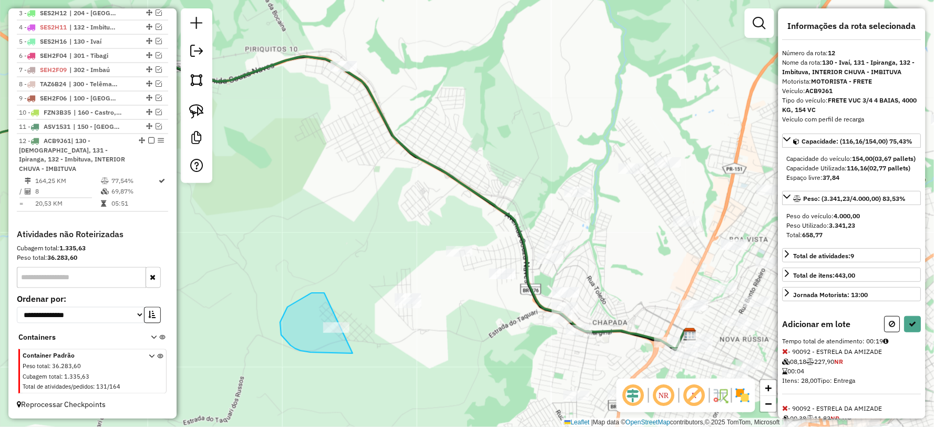
drag, startPoint x: 288, startPoint y: 307, endPoint x: 349, endPoint y: 288, distance: 64.5
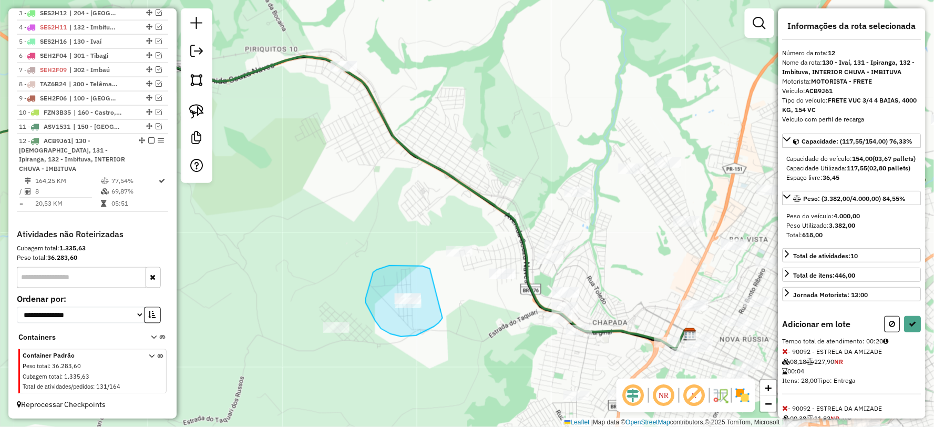
drag, startPoint x: 412, startPoint y: 265, endPoint x: 436, endPoint y: 291, distance: 34.9
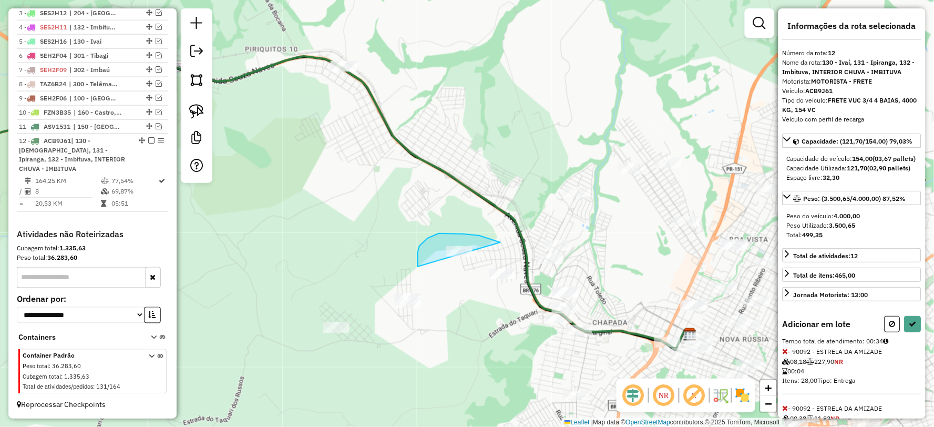
drag, startPoint x: 499, startPoint y: 242, endPoint x: 484, endPoint y: 229, distance: 20.1
drag, startPoint x: 517, startPoint y: 260, endPoint x: 519, endPoint y: 277, distance: 17.5
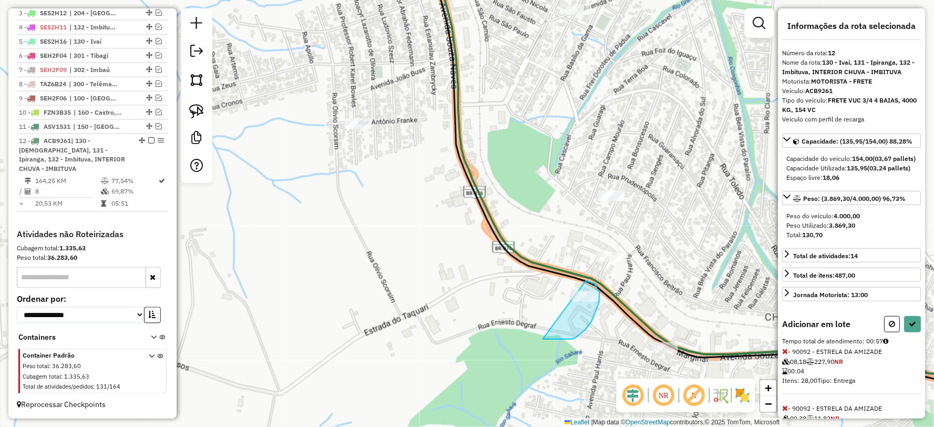
drag, startPoint x: 543, startPoint y: 339, endPoint x: 520, endPoint y: 312, distance: 35.5
click at [909, 327] on icon at bounding box center [912, 323] width 7 height 7
select select "**********"
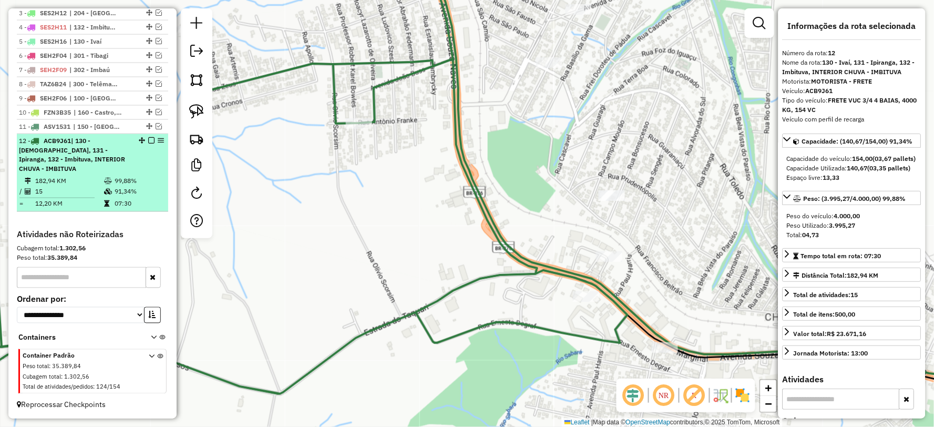
click at [148, 144] on em at bounding box center [151, 140] width 6 height 6
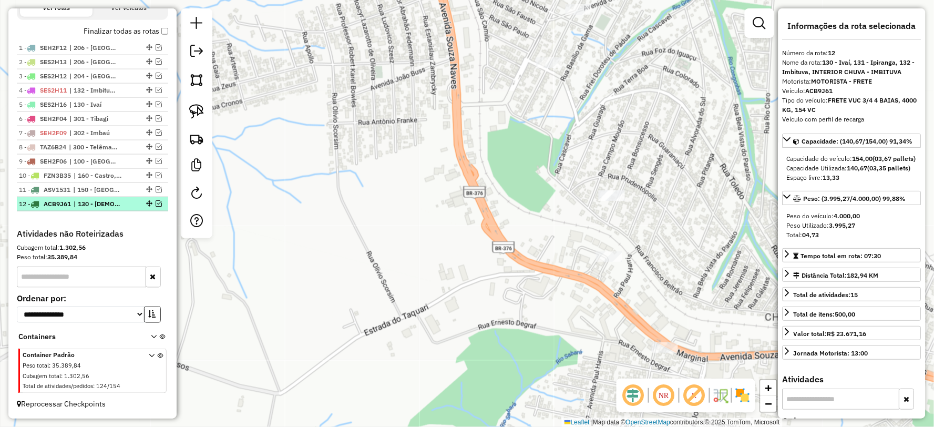
scroll to position [396, 0]
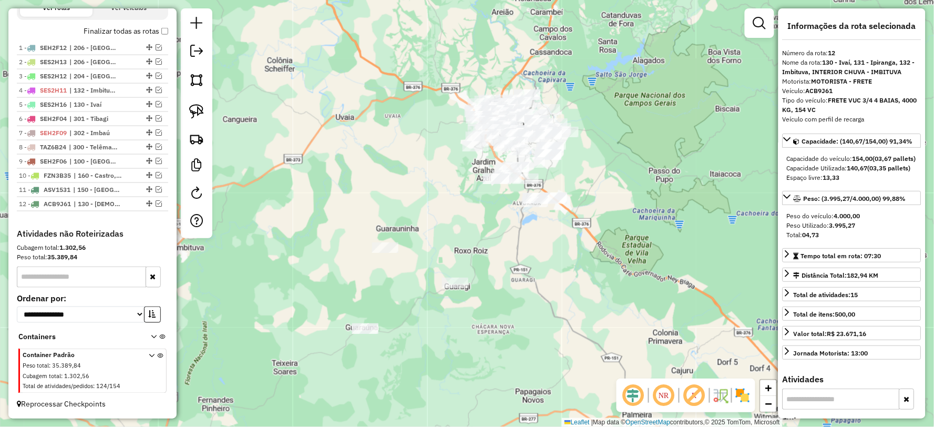
drag, startPoint x: 423, startPoint y: 275, endPoint x: 485, endPoint y: 174, distance: 118.5
click at [481, 176] on div "Janela de atendimento Grade de atendimento Capacidade Transportadoras Veículos …" at bounding box center [467, 213] width 934 height 427
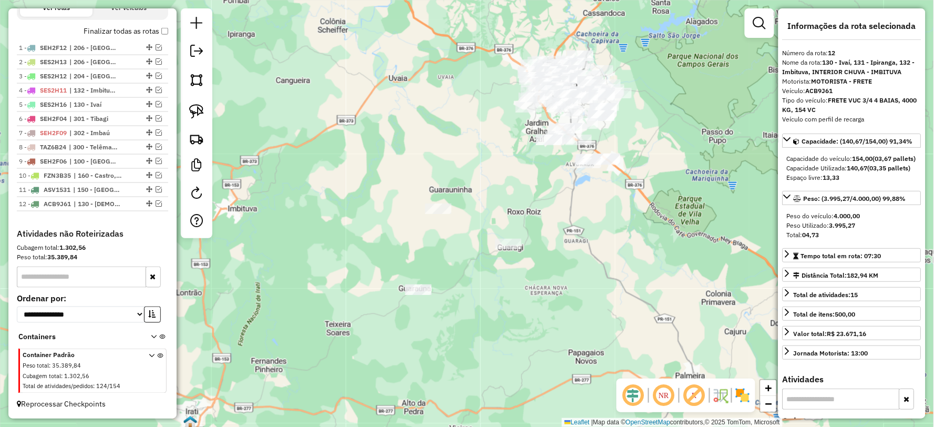
drag, startPoint x: 550, startPoint y: 218, endPoint x: 560, endPoint y: 221, distance: 10.0
click at [552, 221] on div "Janela de atendimento Grade de atendimento Capacidade Transportadoras Veículos …" at bounding box center [467, 213] width 934 height 427
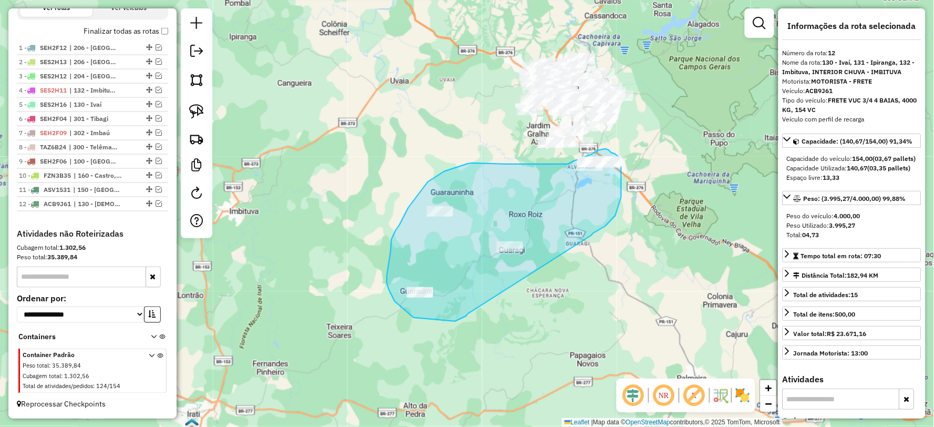
drag, startPoint x: 606, startPoint y: 226, endPoint x: 473, endPoint y: 305, distance: 154.4
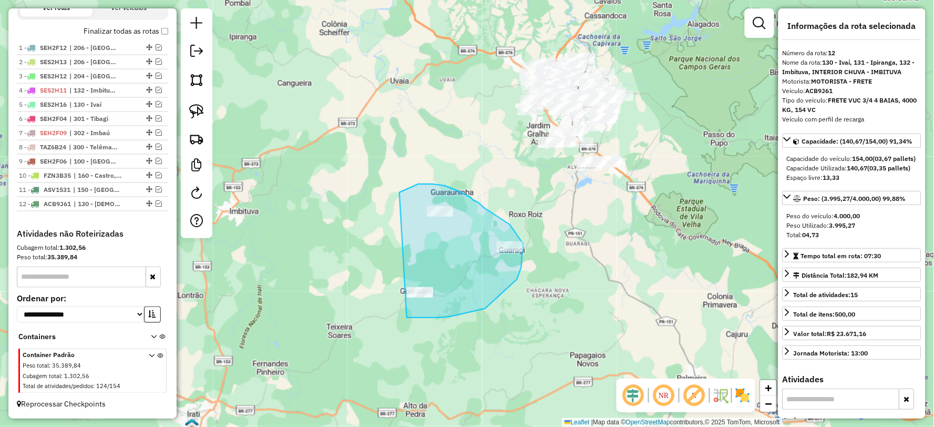
drag, startPoint x: 423, startPoint y: 318, endPoint x: 377, endPoint y: 285, distance: 56.3
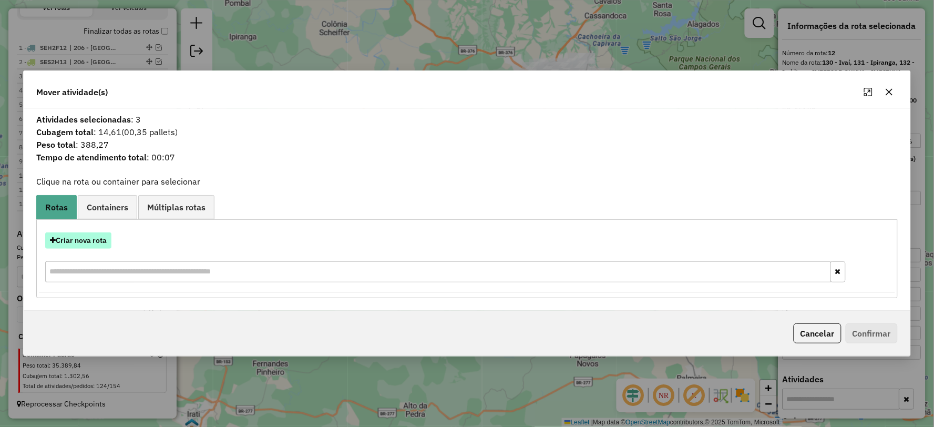
click at [71, 244] on button "Criar nova rota" at bounding box center [78, 240] width 66 height 16
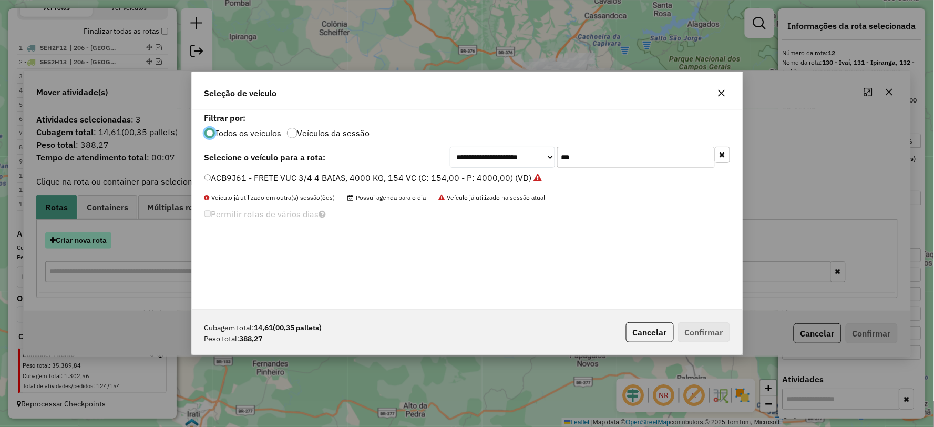
scroll to position [6, 3]
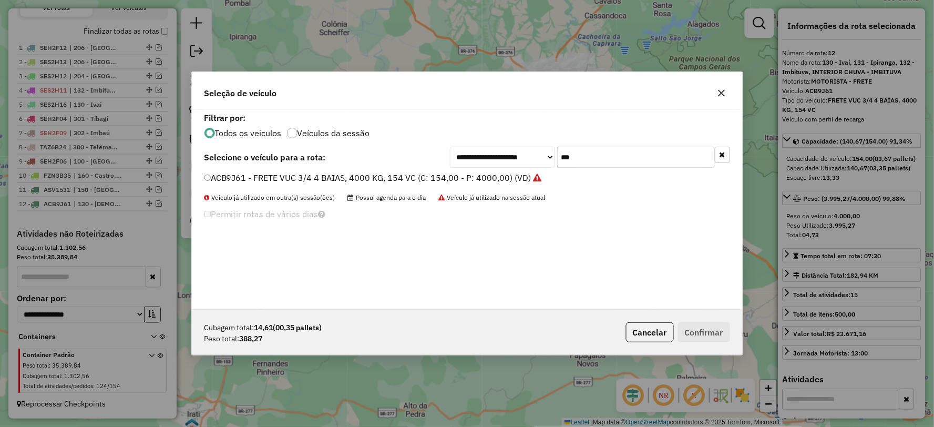
drag, startPoint x: 619, startPoint y: 163, endPoint x: 663, endPoint y: 149, distance: 47.0
click at [534, 166] on div "**********" at bounding box center [590, 157] width 280 height 21
type input "***"
click at [233, 177] on label "ESY2B54 - FRETE HR 2 BAIAS, 70 CX, 1800 KG (C: 70,00 - P: 1800,00) (VD)" at bounding box center [351, 177] width 295 height 13
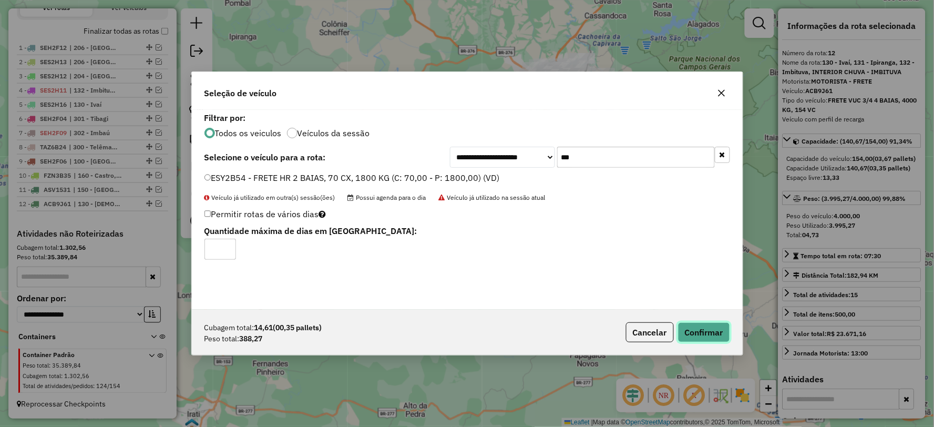
click at [707, 329] on button "Confirmar" at bounding box center [704, 332] width 52 height 20
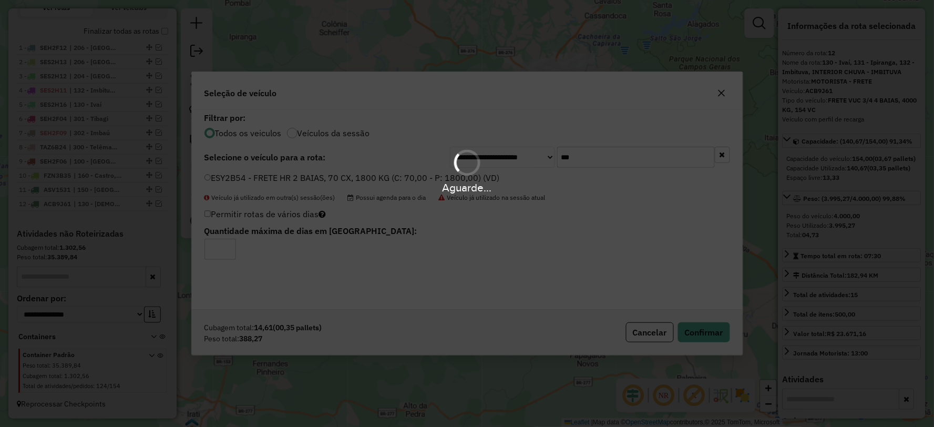
scroll to position [446, 0]
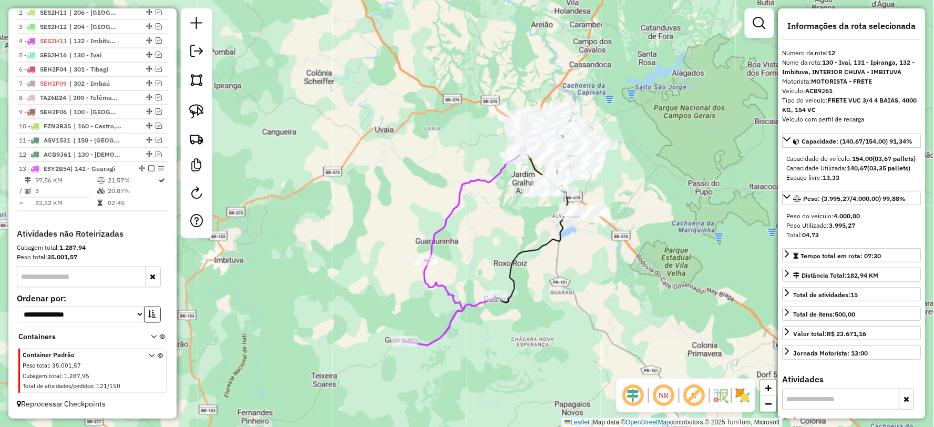
drag, startPoint x: 544, startPoint y: 196, endPoint x: 529, endPoint y: 250, distance: 56.2
click at [529, 250] on icon at bounding box center [531, 217] width 73 height 171
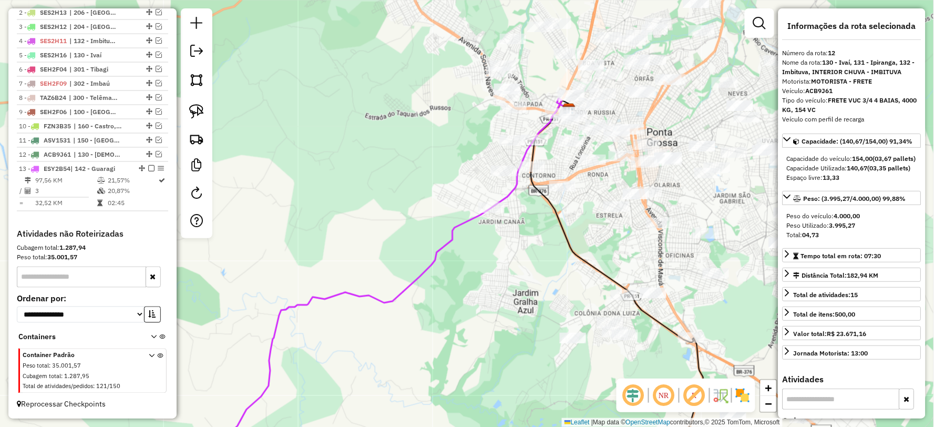
click at [465, 222] on icon at bounding box center [391, 283] width 355 height 371
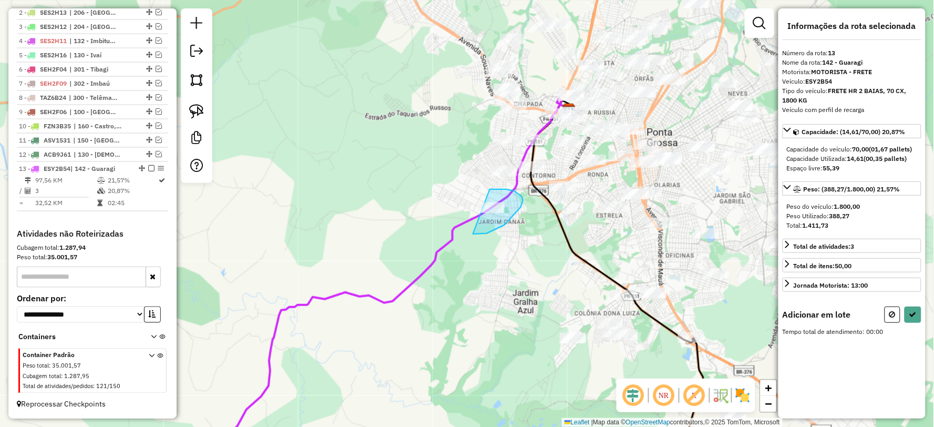
drag, startPoint x: 505, startPoint y: 225, endPoint x: 468, endPoint y: 221, distance: 37.0
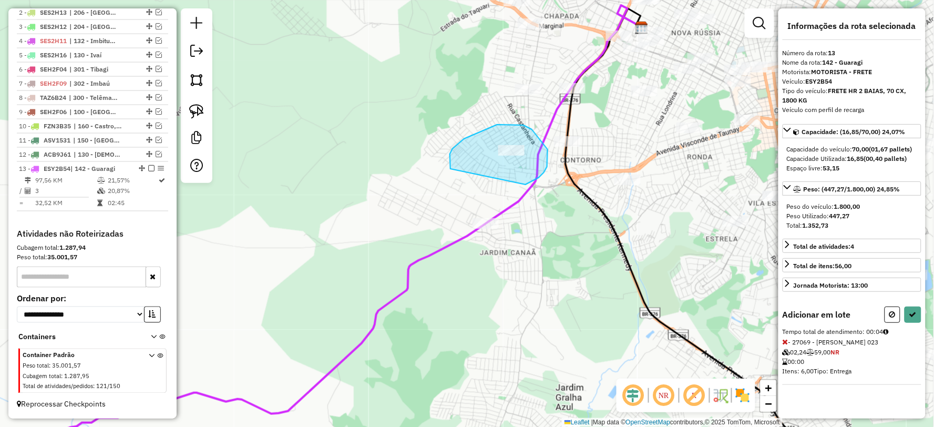
drag, startPoint x: 526, startPoint y: 185, endPoint x: 458, endPoint y: 177, distance: 68.2
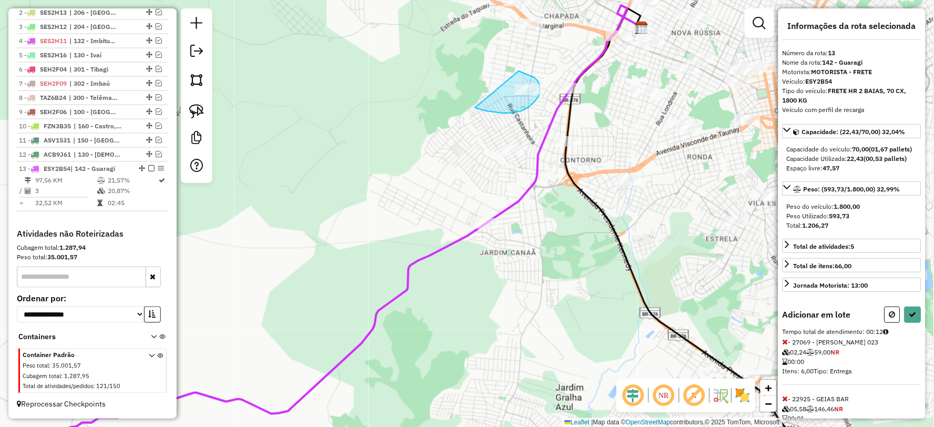
drag, startPoint x: 475, startPoint y: 108, endPoint x: 415, endPoint y: 104, distance: 60.1
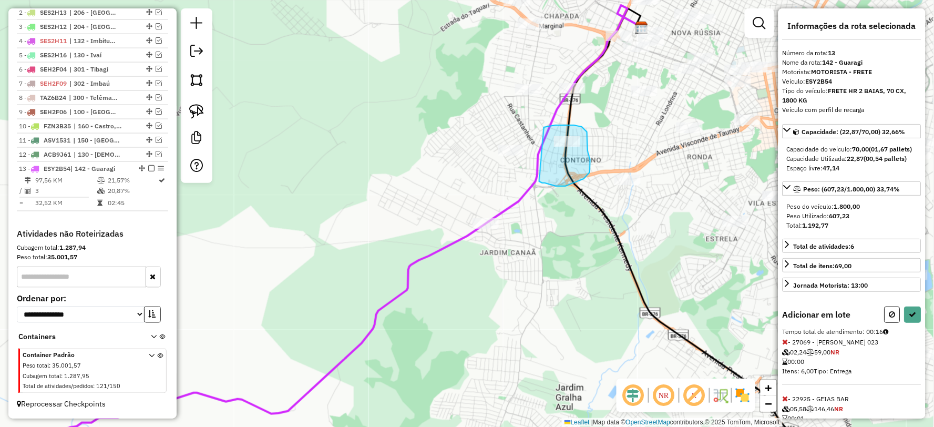
drag, startPoint x: 564, startPoint y: 186, endPoint x: 501, endPoint y: 173, distance: 63.8
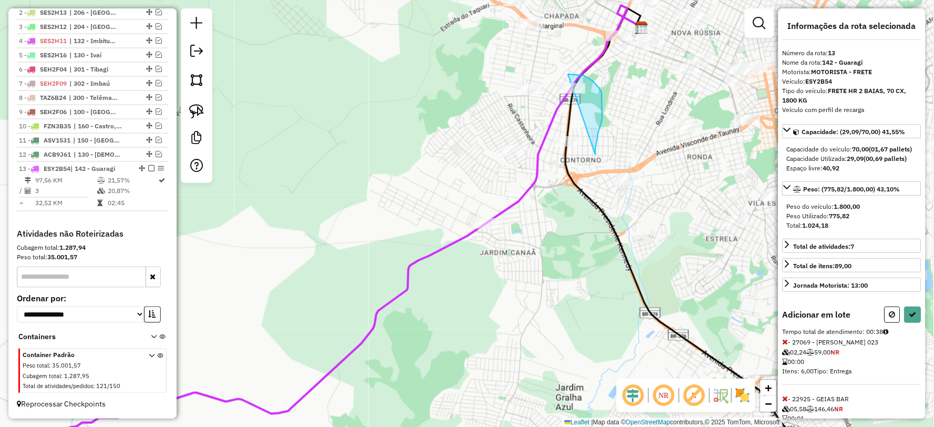
drag, startPoint x: 598, startPoint y: 134, endPoint x: 537, endPoint y: 104, distance: 67.7
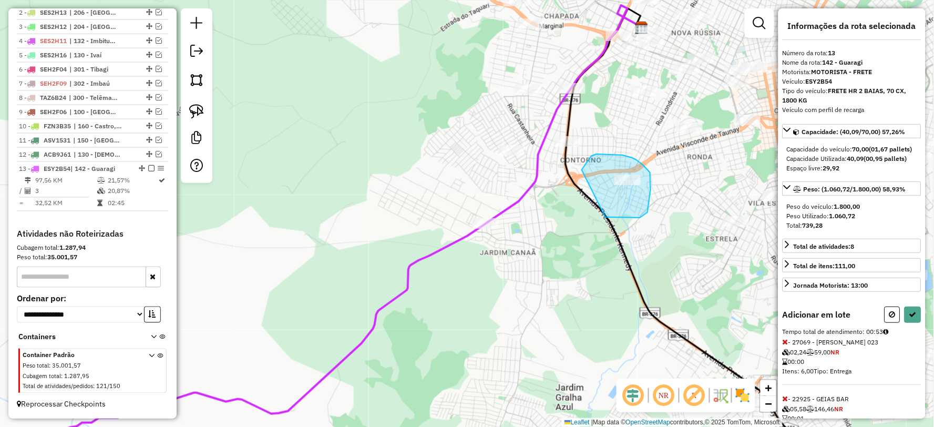
drag, startPoint x: 648, startPoint y: 212, endPoint x: 575, endPoint y: 179, distance: 80.2
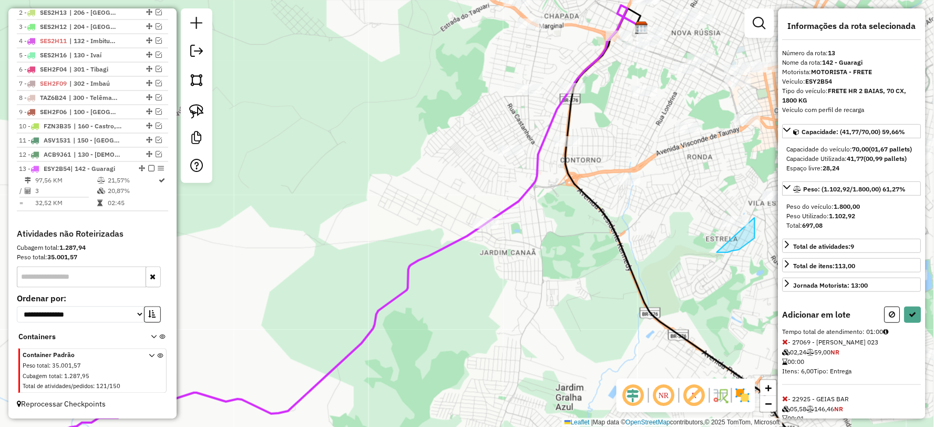
drag, startPoint x: 721, startPoint y: 252, endPoint x: 687, endPoint y: 207, distance: 56.4
drag, startPoint x: 684, startPoint y: 162, endPoint x: 634, endPoint y: 121, distance: 64.7
drag, startPoint x: 637, startPoint y: 124, endPoint x: 594, endPoint y: 118, distance: 43.6
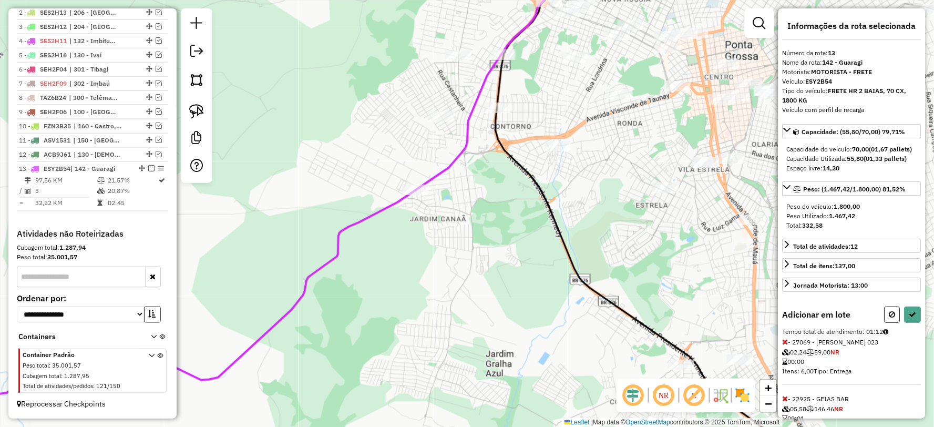
drag, startPoint x: 674, startPoint y: 242, endPoint x: 581, endPoint y: 206, distance: 100.1
click at [581, 206] on div "Janela de atendimento Grade de atendimento Capacidade Transportadoras Veículos …" at bounding box center [467, 213] width 934 height 427
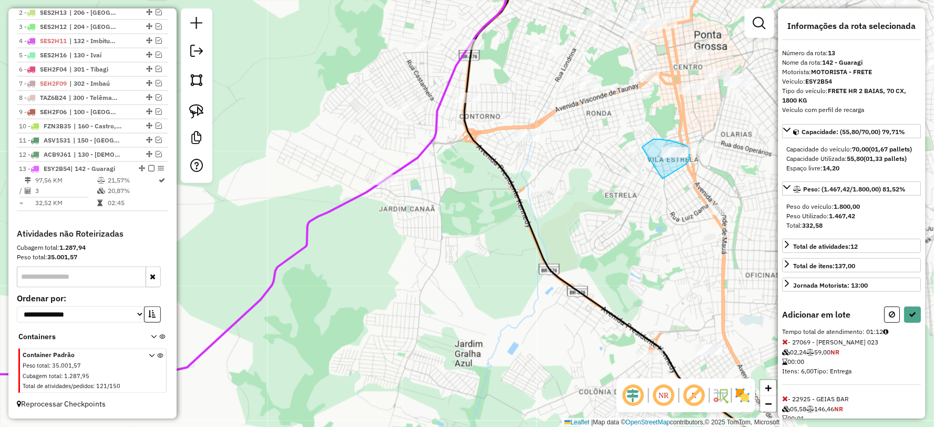
drag, startPoint x: 663, startPoint y: 179, endPoint x: 633, endPoint y: 176, distance: 30.1
drag, startPoint x: 692, startPoint y: 180, endPoint x: 671, endPoint y: 138, distance: 46.8
drag, startPoint x: 720, startPoint y: 251, endPoint x: 654, endPoint y: 172, distance: 103.0
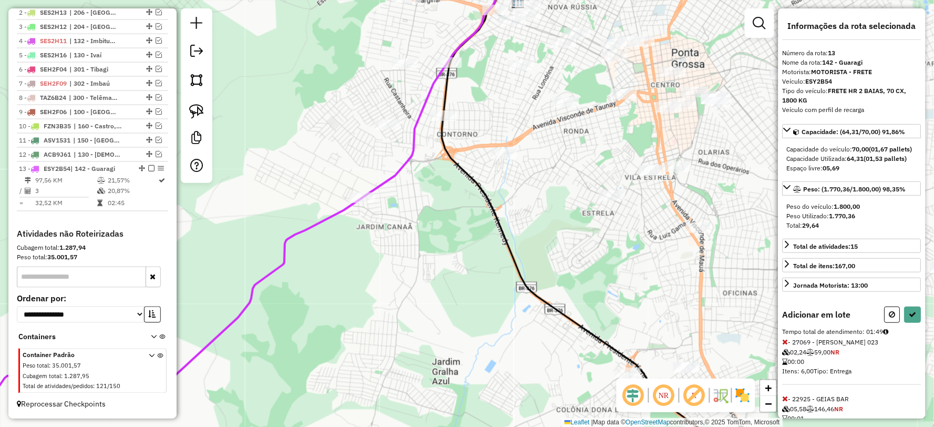
drag, startPoint x: 652, startPoint y: 258, endPoint x: 671, endPoint y: 363, distance: 107.4
click at [671, 363] on div "Janela de atendimento Grade de atendimento Capacidade Transportadoras Veículos …" at bounding box center [467, 213] width 934 height 427
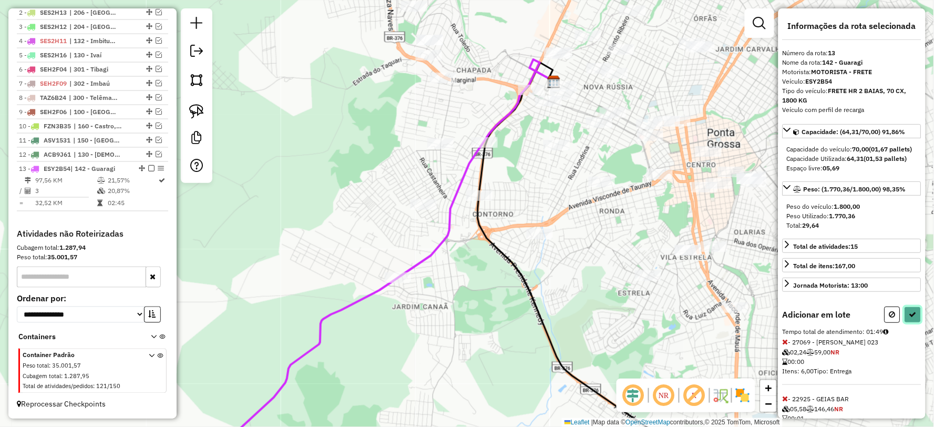
click at [906, 319] on button at bounding box center [913, 314] width 17 height 16
select select "**********"
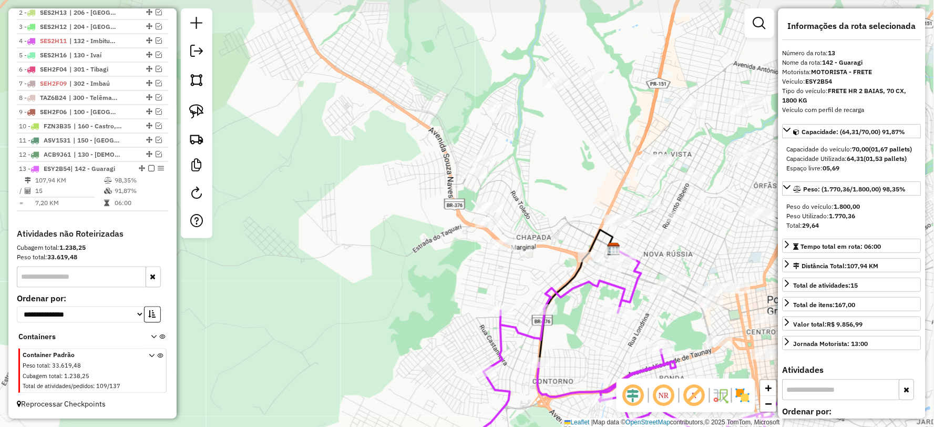
drag, startPoint x: 554, startPoint y: 227, endPoint x: 611, endPoint y: 360, distance: 145.1
click at [611, 360] on div "Janela de atendimento Grade de atendimento Capacidade Transportadoras Veículos …" at bounding box center [467, 213] width 934 height 427
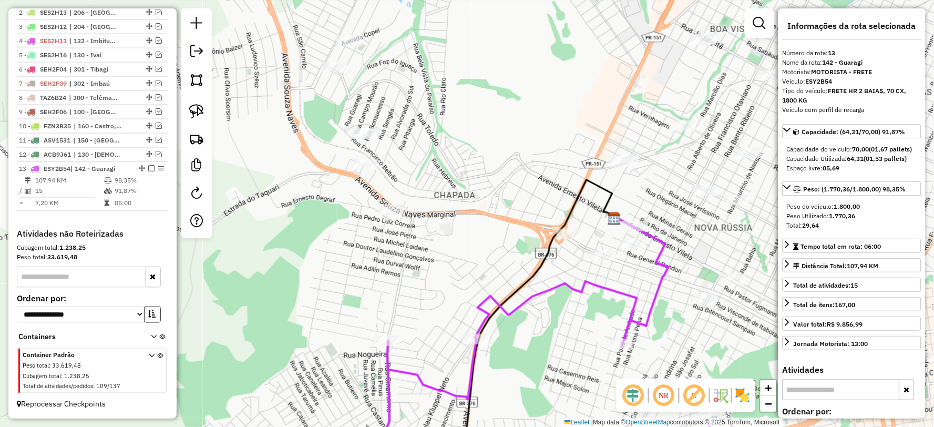
click at [645, 315] on icon at bounding box center [642, 281] width 53 height 128
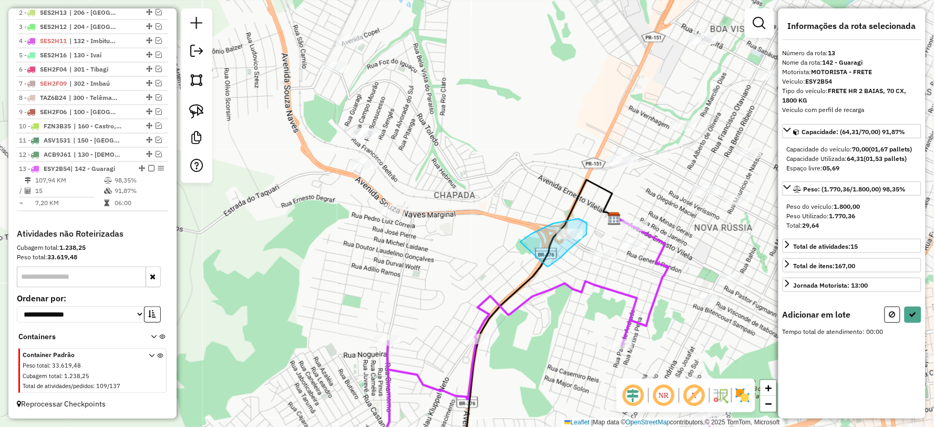
drag, startPoint x: 549, startPoint y: 266, endPoint x: 513, endPoint y: 259, distance: 37.4
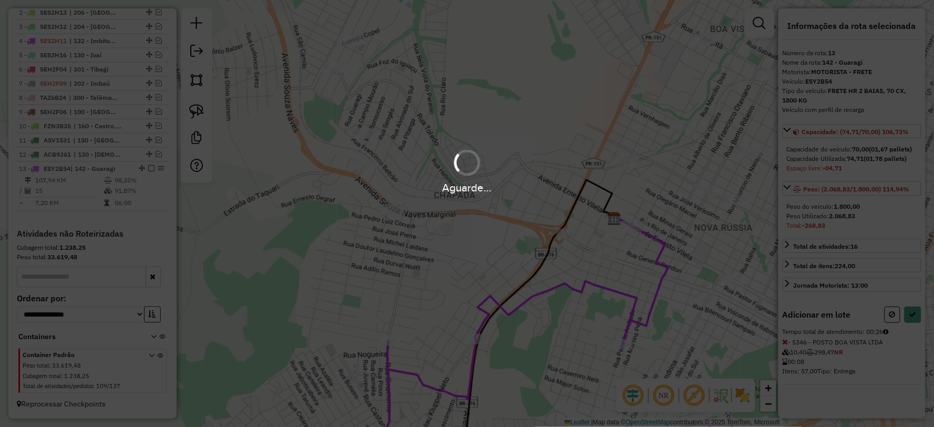
select select "**********"
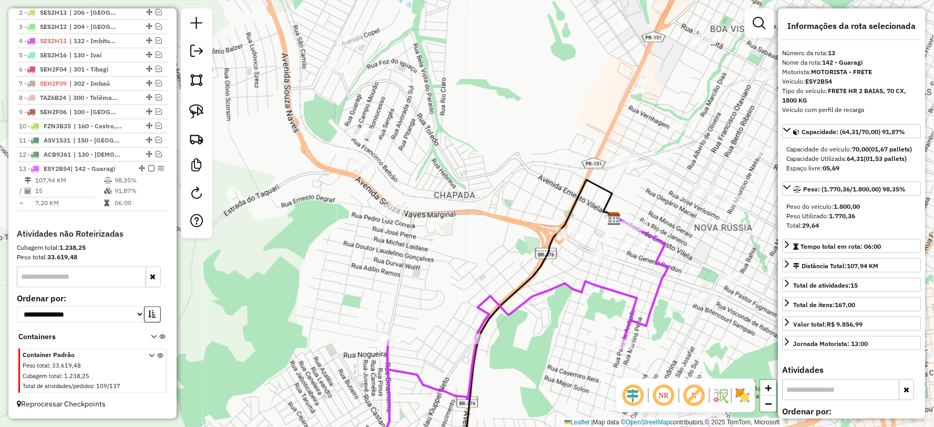
click at [626, 294] on icon at bounding box center [546, 375] width 385 height 188
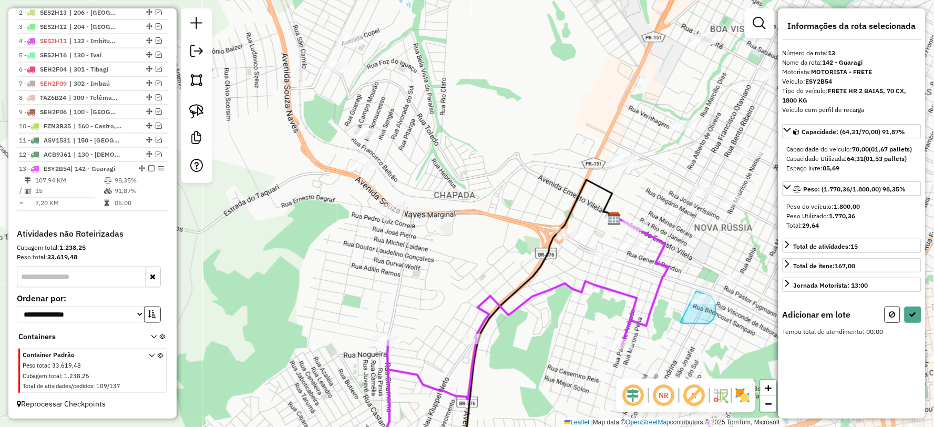
drag, startPoint x: 684, startPoint y: 323, endPoint x: 664, endPoint y: 301, distance: 30.2
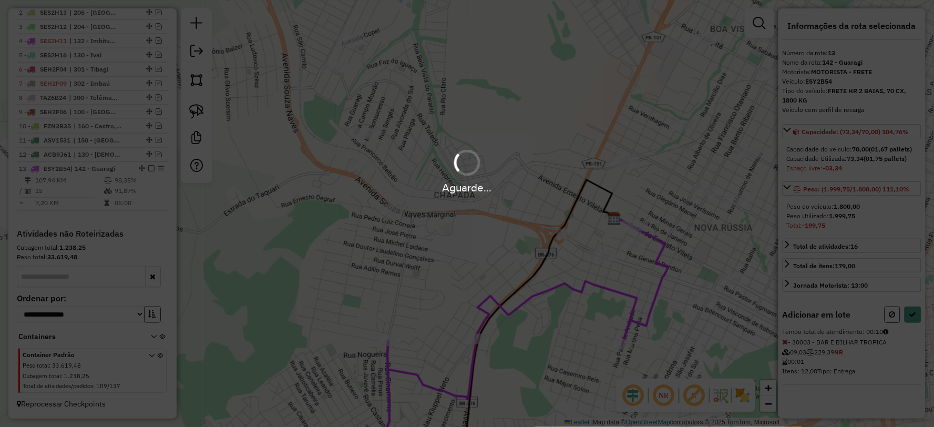
select select "**********"
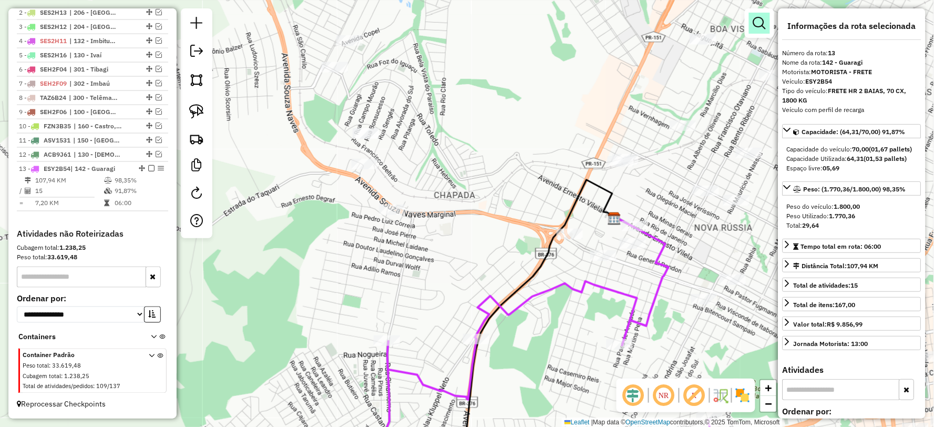
click at [756, 24] on em at bounding box center [759, 23] width 13 height 13
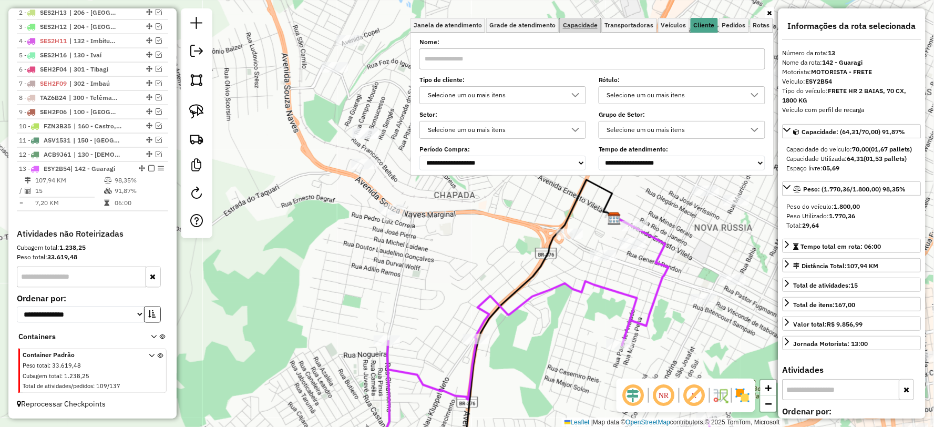
click at [583, 27] on span "Capacidade" at bounding box center [580, 25] width 35 height 6
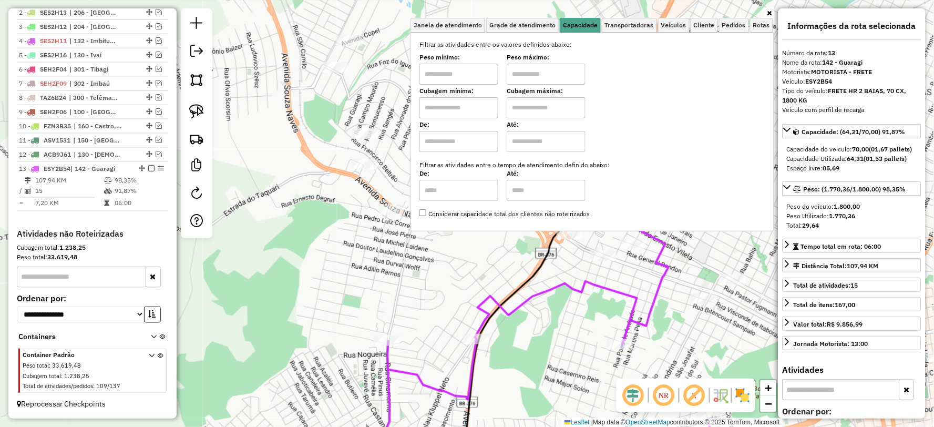
click at [469, 67] on input "text" at bounding box center [458, 74] width 79 height 21
type input "****"
click at [552, 66] on input "text" at bounding box center [546, 74] width 79 height 21
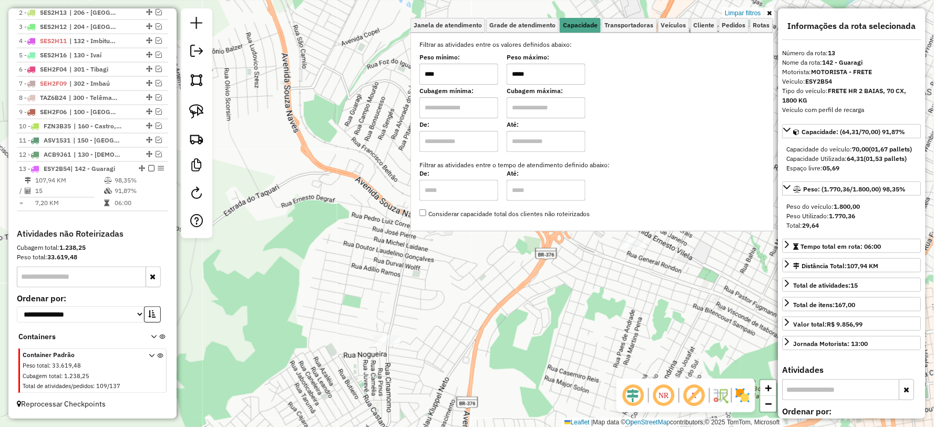
type input "*****"
click at [517, 364] on div "Limpar filtros Janela de atendimento Grade de atendimento Capacidade Transporta…" at bounding box center [467, 213] width 934 height 427
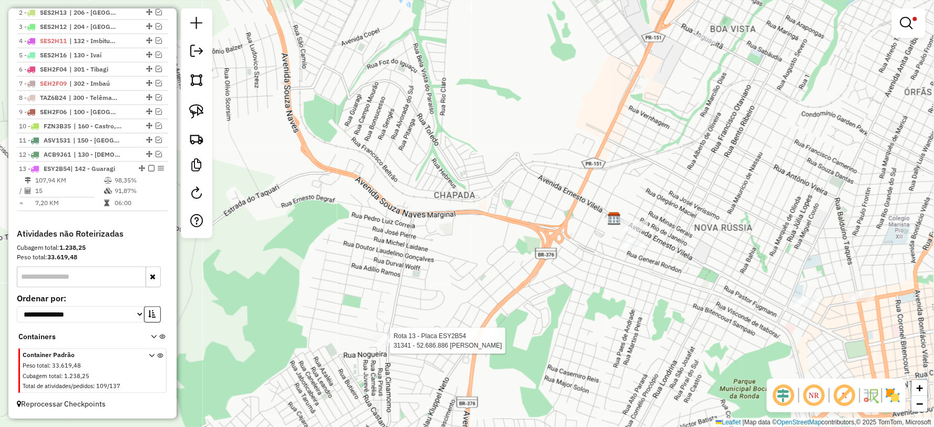
select select "**********"
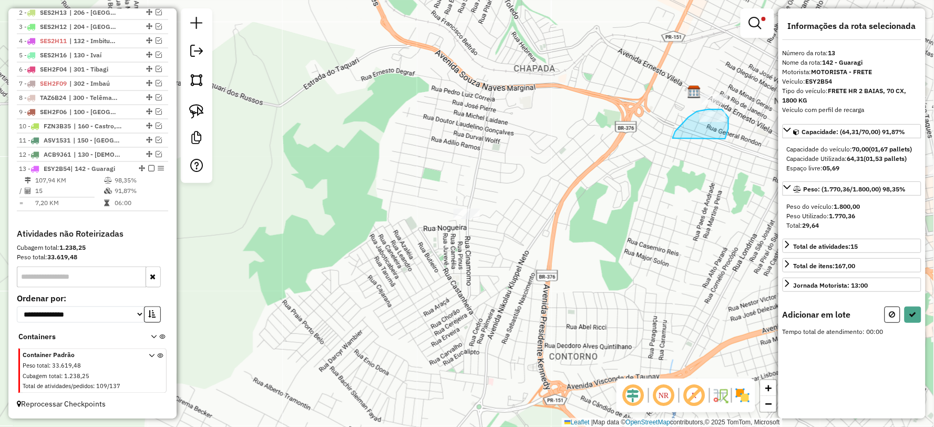
drag, startPoint x: 726, startPoint y: 137, endPoint x: 673, endPoint y: 150, distance: 54.2
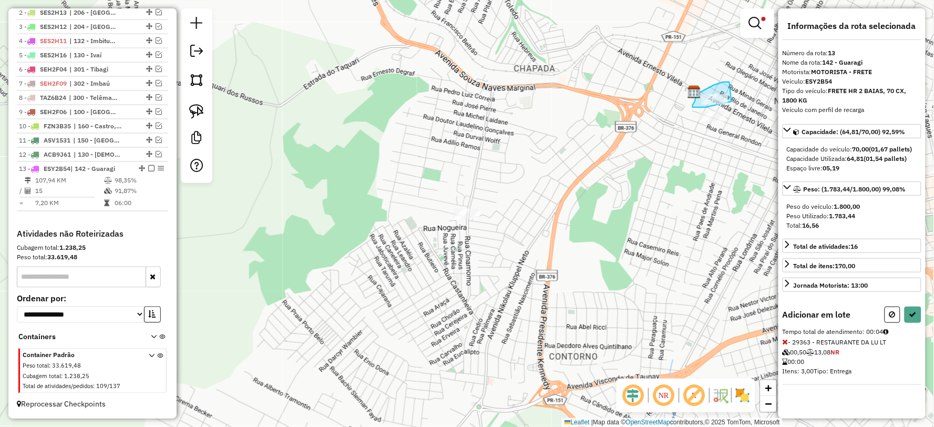
drag, startPoint x: 723, startPoint y: 82, endPoint x: 732, endPoint y: 101, distance: 21.2
click at [913, 318] on icon at bounding box center [912, 314] width 7 height 7
select select "**********"
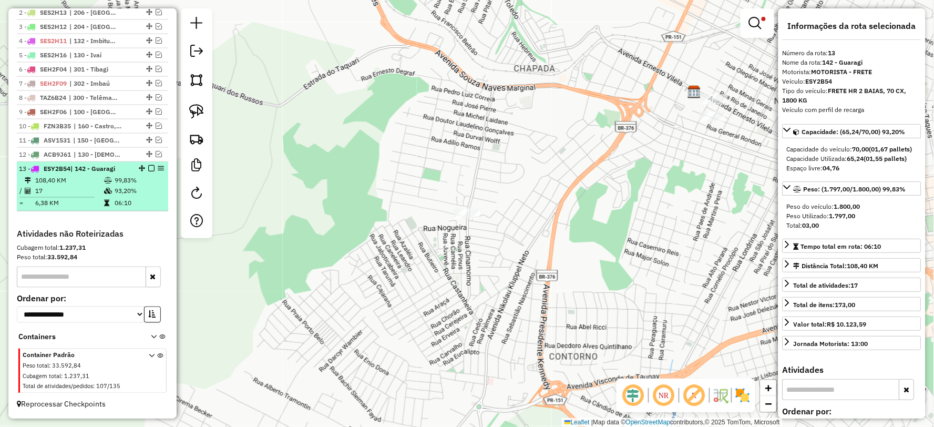
click at [149, 166] on em at bounding box center [151, 168] width 6 height 6
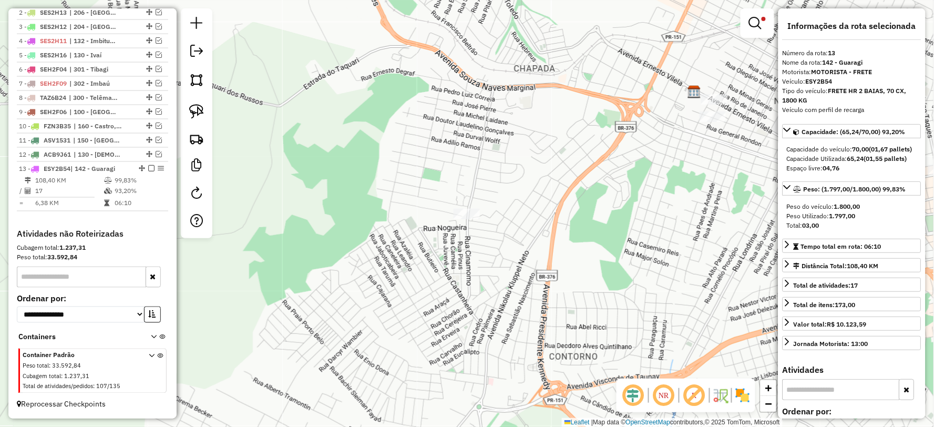
scroll to position [411, 0]
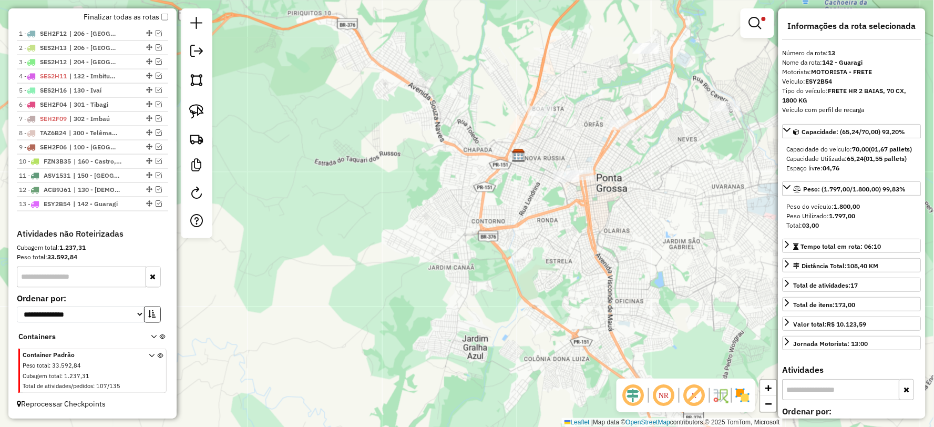
click at [753, 23] on em at bounding box center [755, 23] width 13 height 13
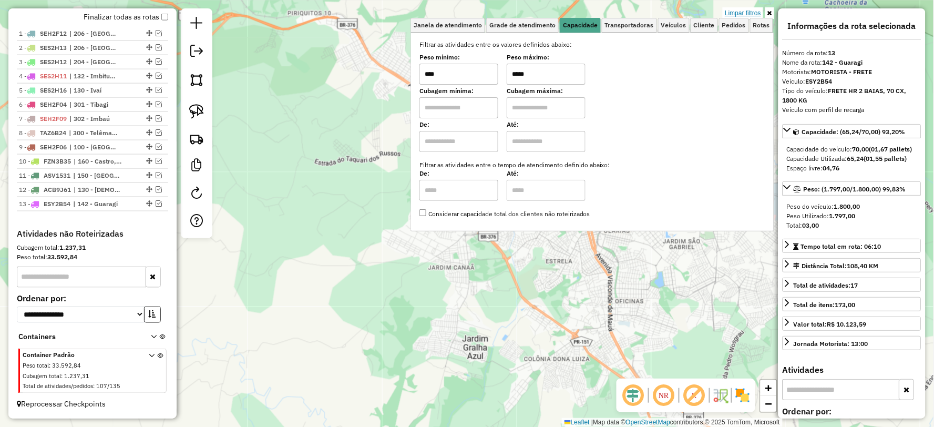
click at [740, 16] on link "Limpar filtros" at bounding box center [743, 13] width 40 height 12
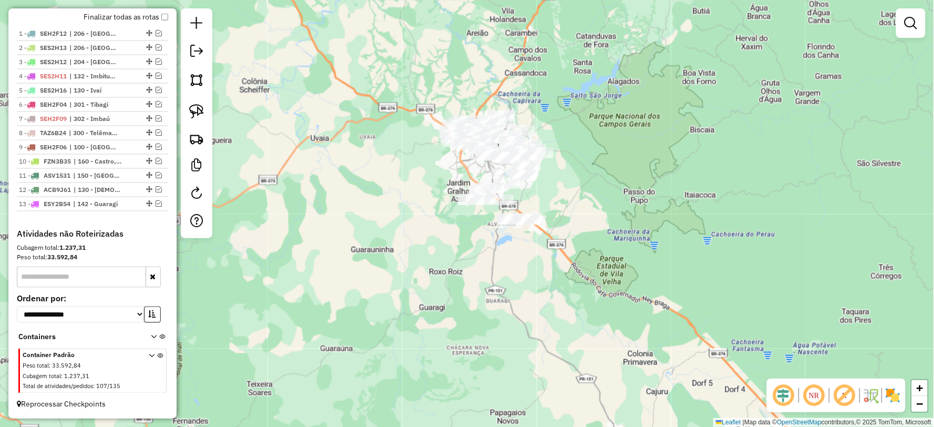
drag, startPoint x: 466, startPoint y: 344, endPoint x: 466, endPoint y: 284, distance: 60.5
click at [466, 284] on div "Janela de atendimento Grade de atendimento Capacidade Transportadoras Veículos …" at bounding box center [467, 213] width 934 height 427
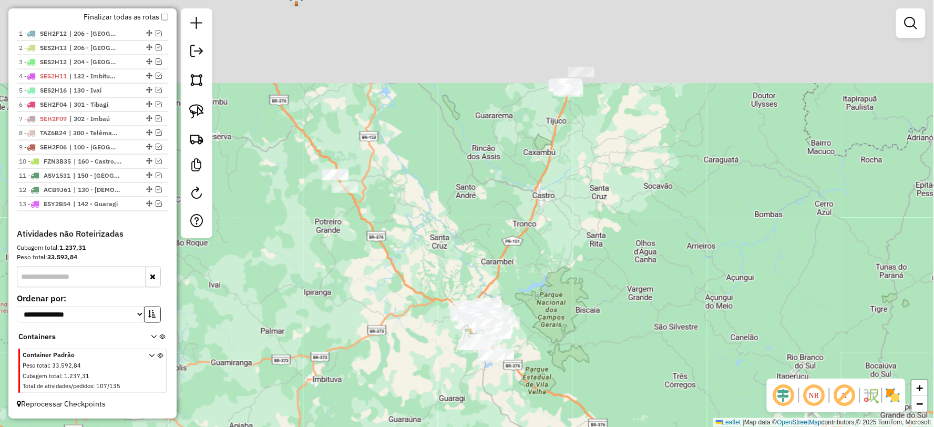
drag, startPoint x: 617, startPoint y: 107, endPoint x: 569, endPoint y: 279, distance: 178.6
click at [569, 279] on div "Janela de atendimento Grade de atendimento Capacidade Transportadoras Veículos …" at bounding box center [467, 213] width 934 height 427
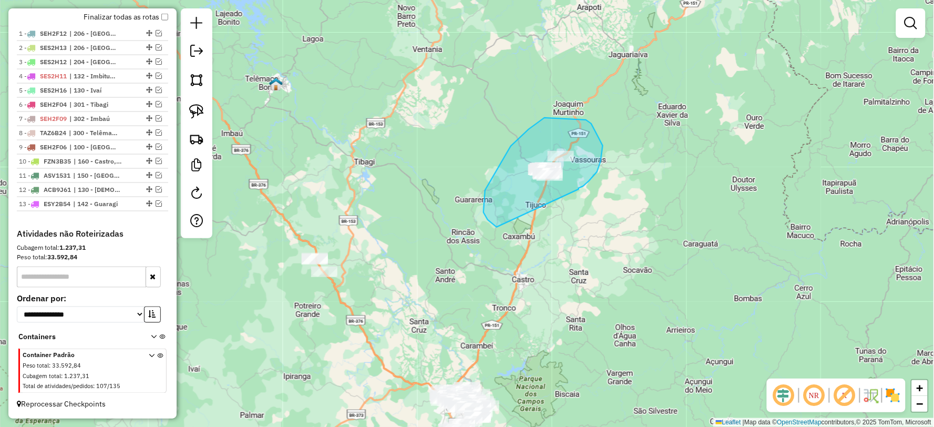
drag, startPoint x: 579, startPoint y: 189, endPoint x: 497, endPoint y: 227, distance: 90.3
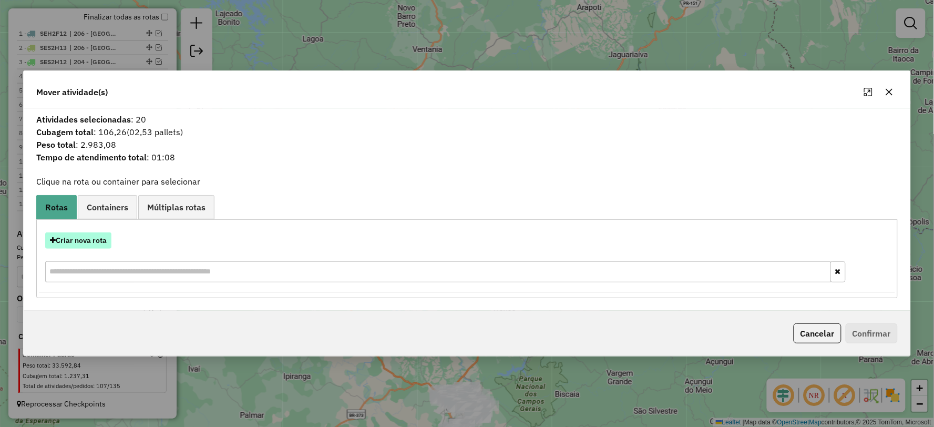
click at [90, 237] on button "Criar nova rota" at bounding box center [78, 240] width 66 height 16
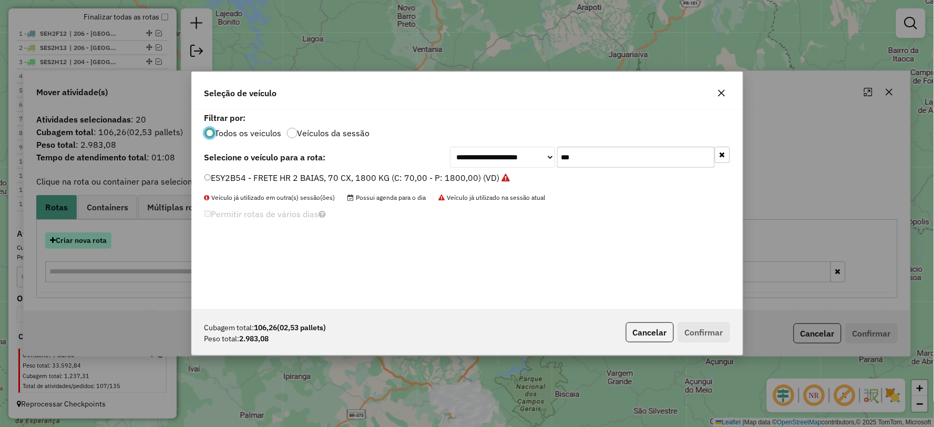
scroll to position [6, 3]
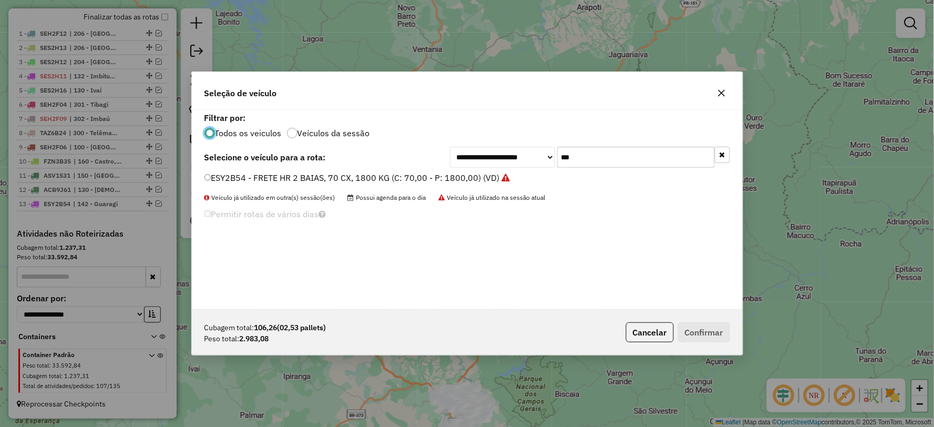
drag, startPoint x: 579, startPoint y: 159, endPoint x: 483, endPoint y: 166, distance: 97.0
click at [483, 166] on div "**********" at bounding box center [590, 157] width 280 height 21
drag, startPoint x: 602, startPoint y: 154, endPoint x: 497, endPoint y: 169, distance: 106.7
click at [497, 169] on div "**********" at bounding box center [467, 210] width 551 height 200
type input "***"
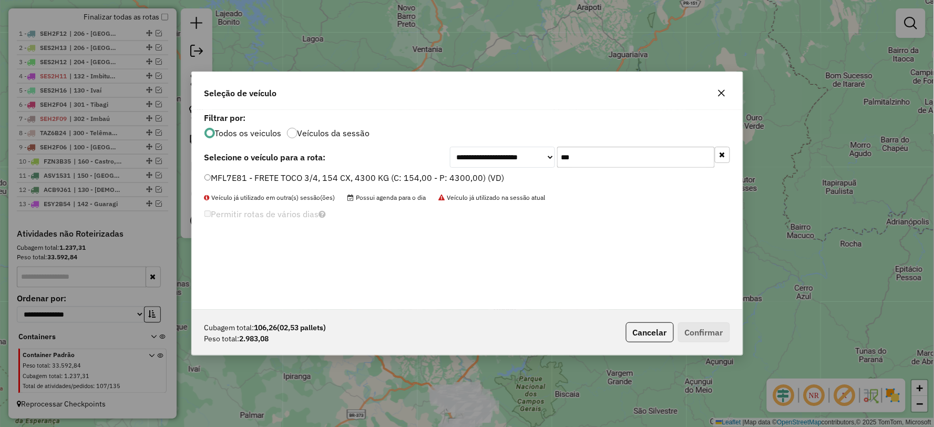
click at [226, 179] on label "MFL7E81 - FRETE TOCO 3/4, 154 CX, 4300 KG (C: 154,00 - P: 4300,00) (VD)" at bounding box center [354, 177] width 300 height 13
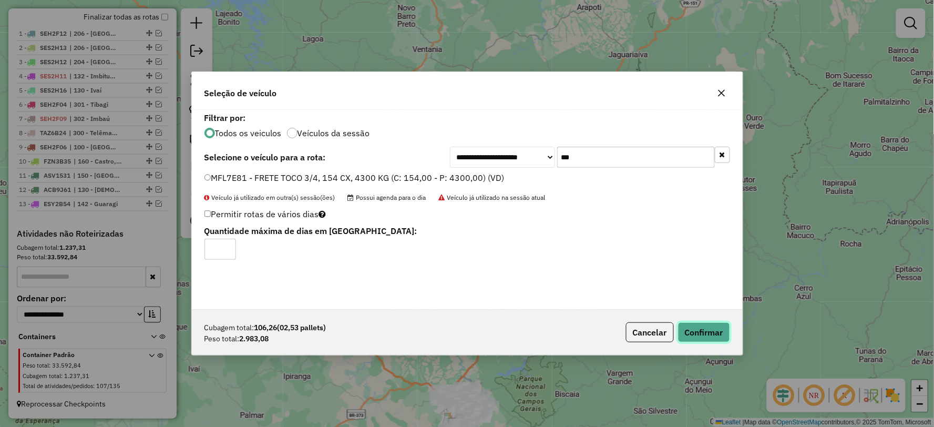
click at [707, 329] on button "Confirmar" at bounding box center [704, 332] width 52 height 20
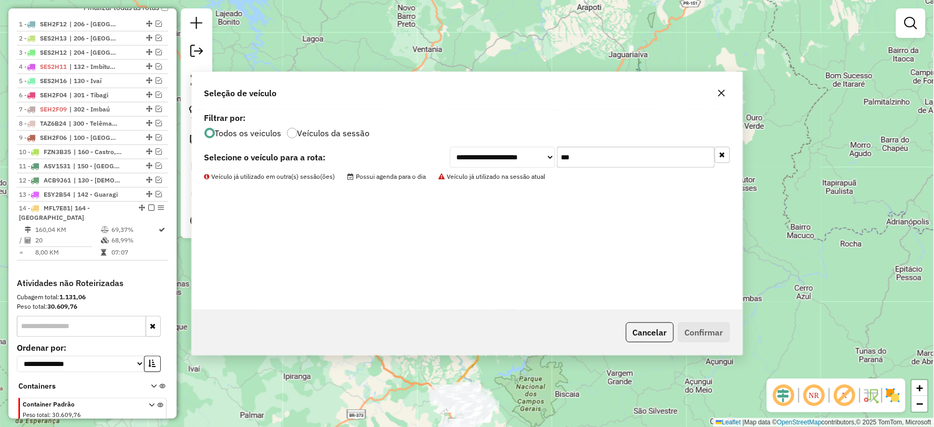
scroll to position [450, 0]
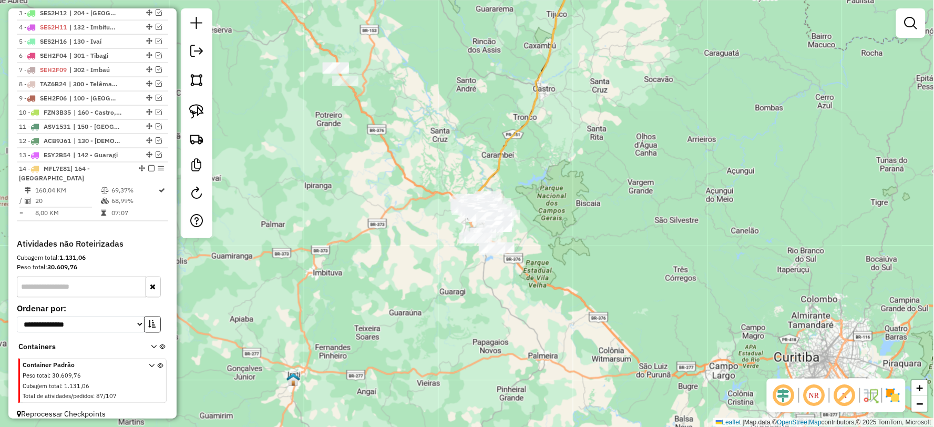
drag, startPoint x: 593, startPoint y: 285, endPoint x: 622, endPoint y: 124, distance: 164.6
click at [622, 124] on div "Janela de atendimento Grade de atendimento Capacidade Transportadoras Veículos …" at bounding box center [467, 213] width 934 height 427
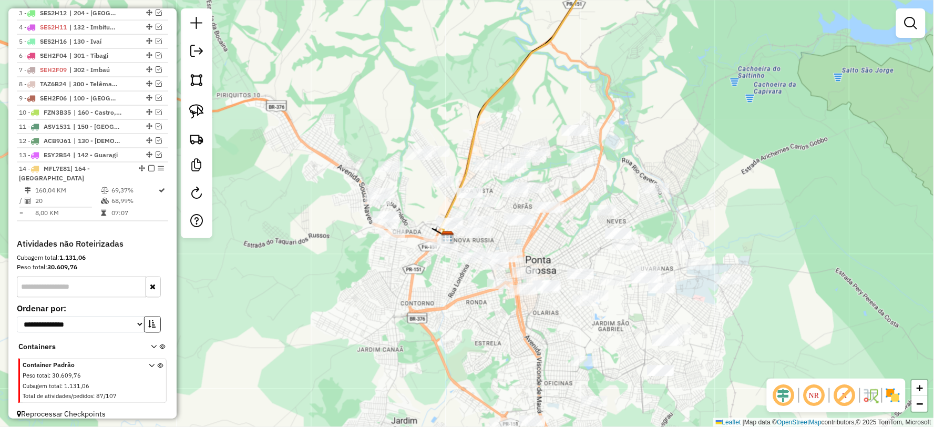
click at [482, 109] on icon at bounding box center [529, 97] width 176 height 280
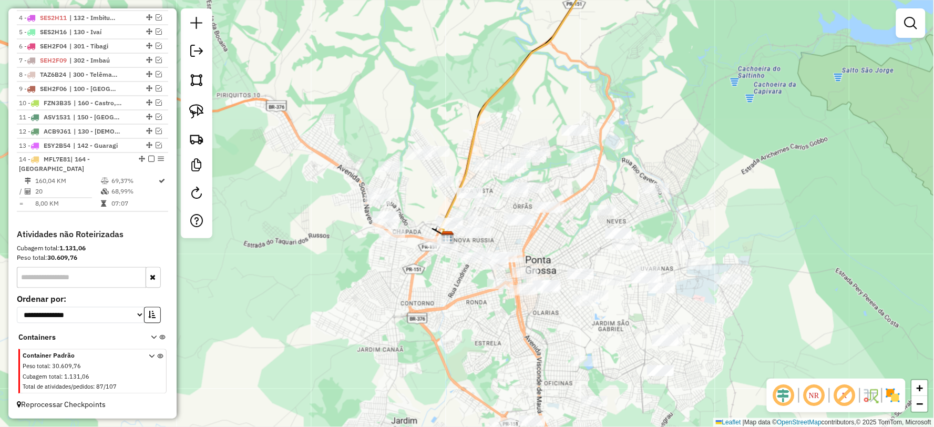
select select "**********"
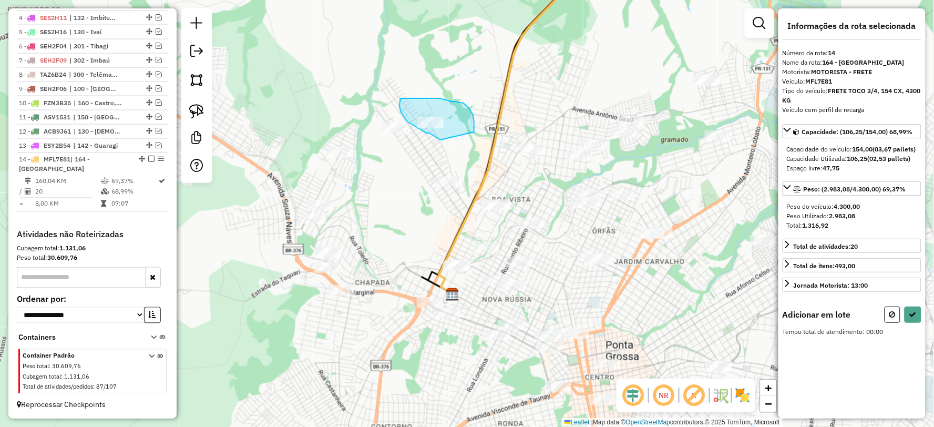
drag, startPoint x: 474, startPoint y: 121, endPoint x: 448, endPoint y: 145, distance: 35.3
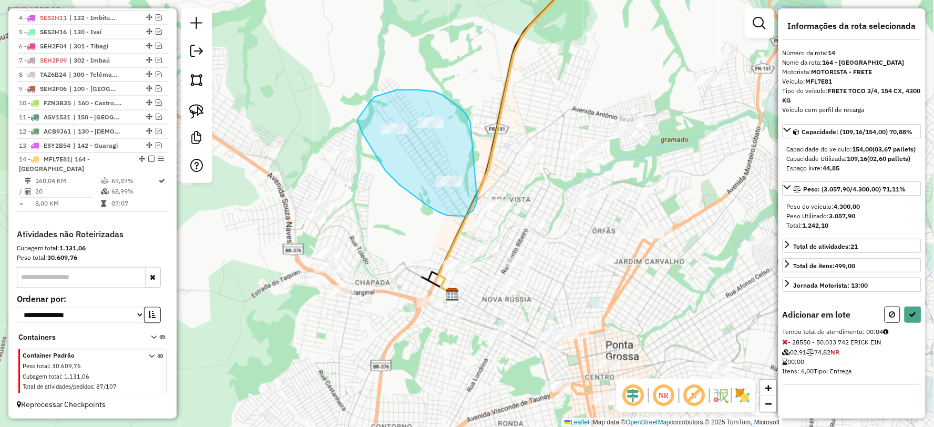
drag, startPoint x: 460, startPoint y: 107, endPoint x: 482, endPoint y: 190, distance: 85.3
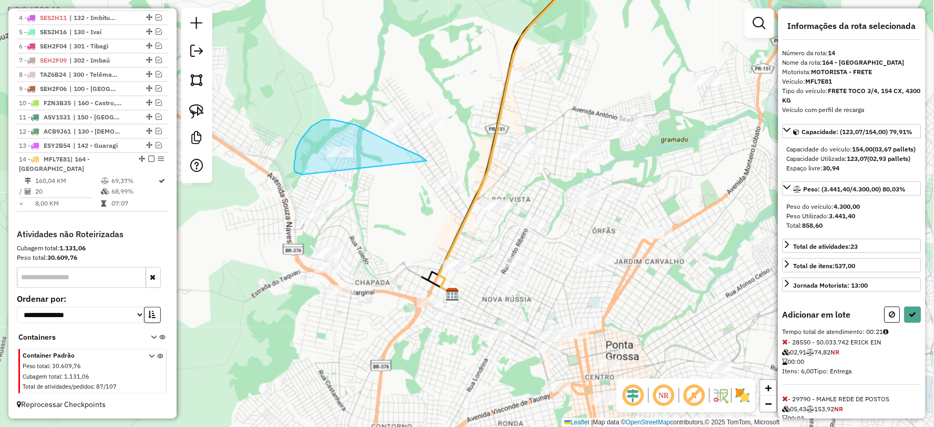
drag, startPoint x: 427, startPoint y: 161, endPoint x: 368, endPoint y: 186, distance: 63.8
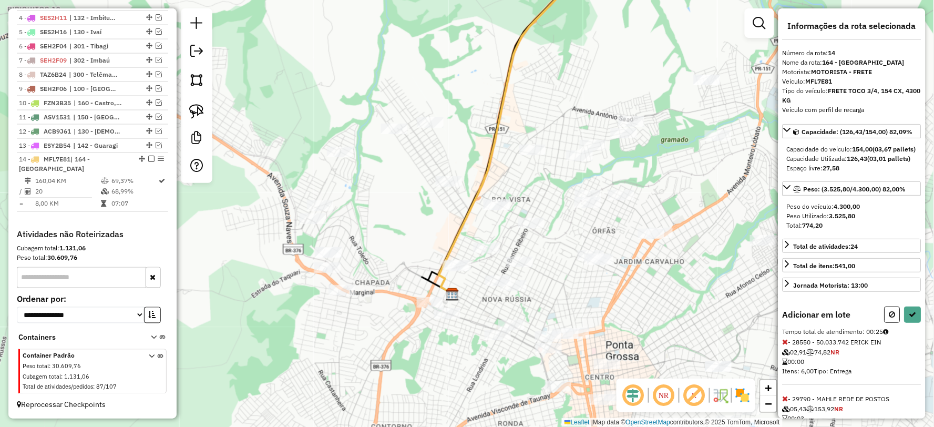
select select "**********"
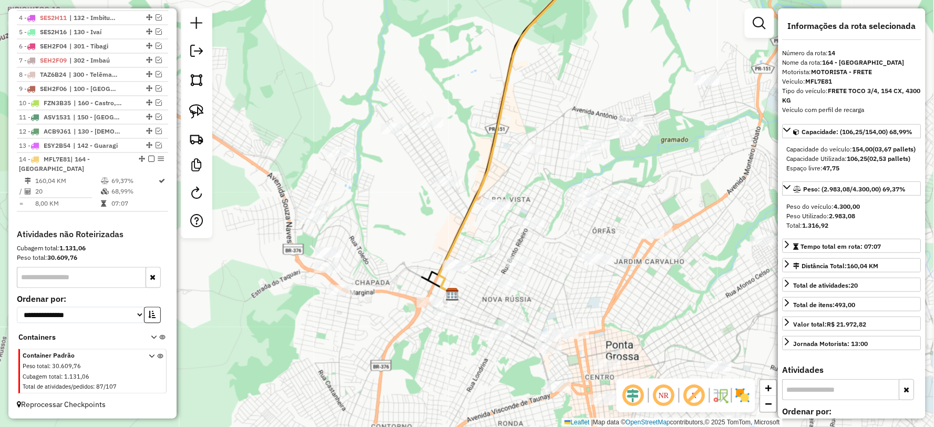
click at [486, 170] on icon at bounding box center [517, 125] width 156 height 336
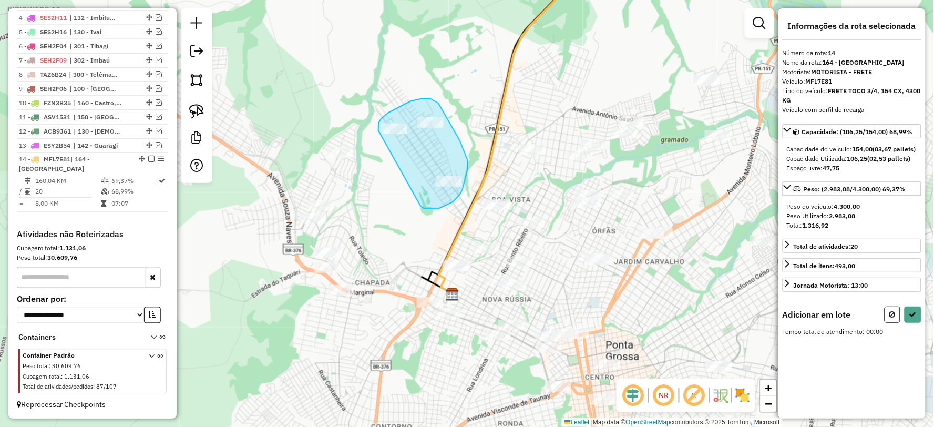
drag, startPoint x: 421, startPoint y: 207, endPoint x: 378, endPoint y: 130, distance: 87.3
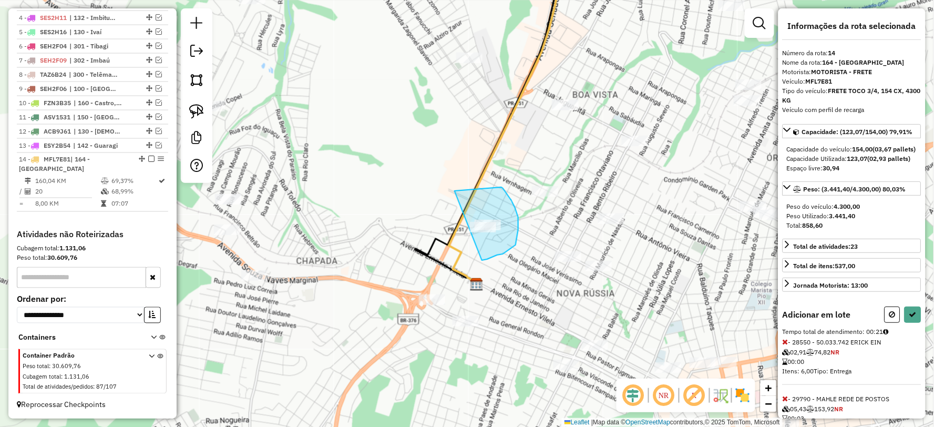
drag, startPoint x: 487, startPoint y: 259, endPoint x: 414, endPoint y: 243, distance: 74.9
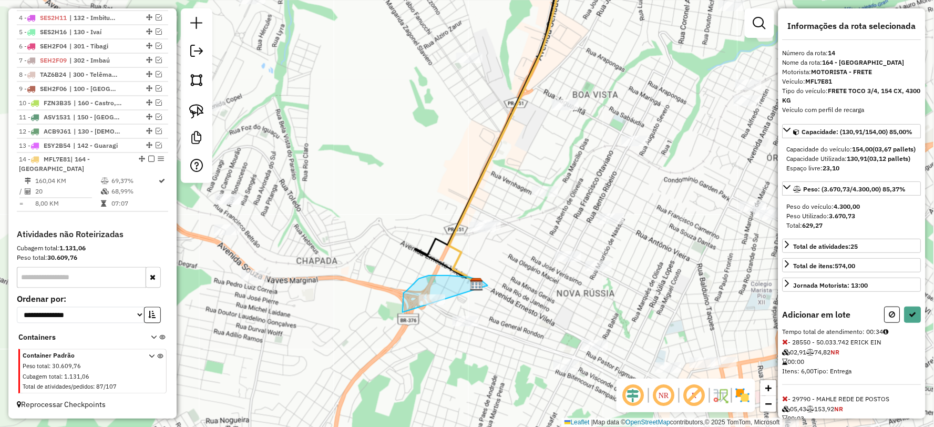
drag, startPoint x: 488, startPoint y: 285, endPoint x: 438, endPoint y: 314, distance: 57.7
click at [911, 323] on button at bounding box center [913, 314] width 17 height 16
select select "**********"
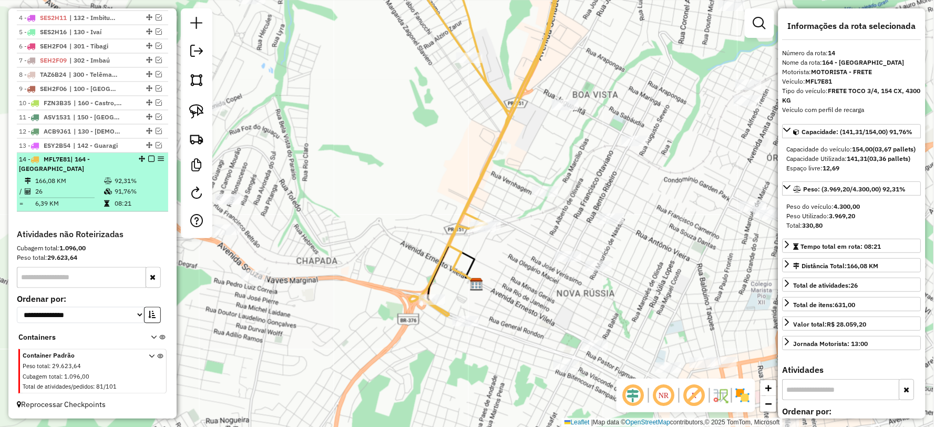
click at [148, 162] on em at bounding box center [151, 159] width 6 height 6
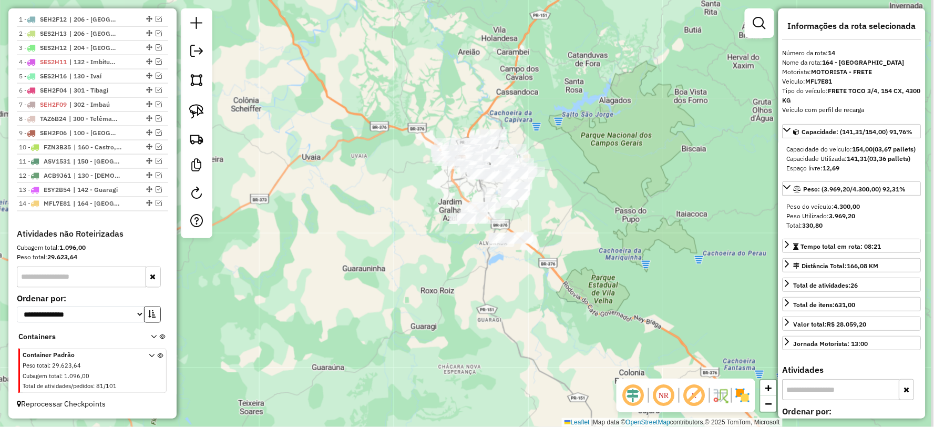
drag, startPoint x: 529, startPoint y: 285, endPoint x: 514, endPoint y: 265, distance: 25.9
click at [521, 274] on div "Janela de atendimento Grade de atendimento Capacidade Transportadoras Veículos …" at bounding box center [467, 213] width 934 height 427
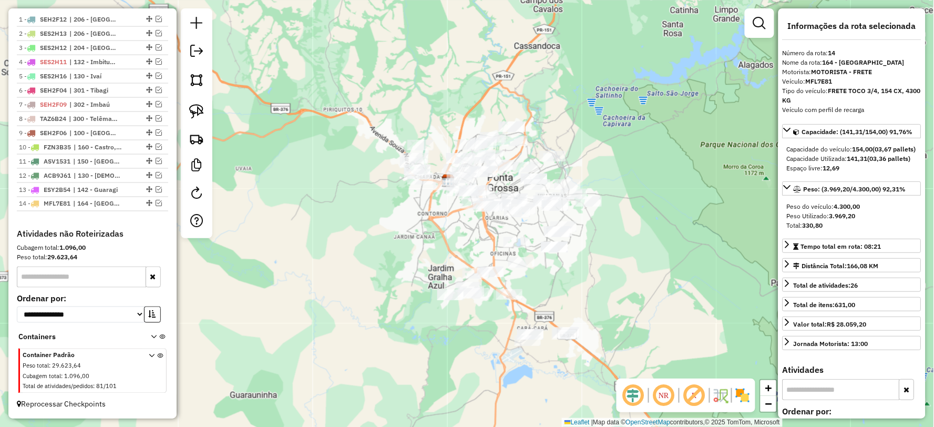
drag, startPoint x: 616, startPoint y: 191, endPoint x: 647, endPoint y: 282, distance: 96.1
click at [647, 282] on div "Janela de atendimento Grade de atendimento Capacidade Transportadoras Veículos …" at bounding box center [467, 213] width 934 height 427
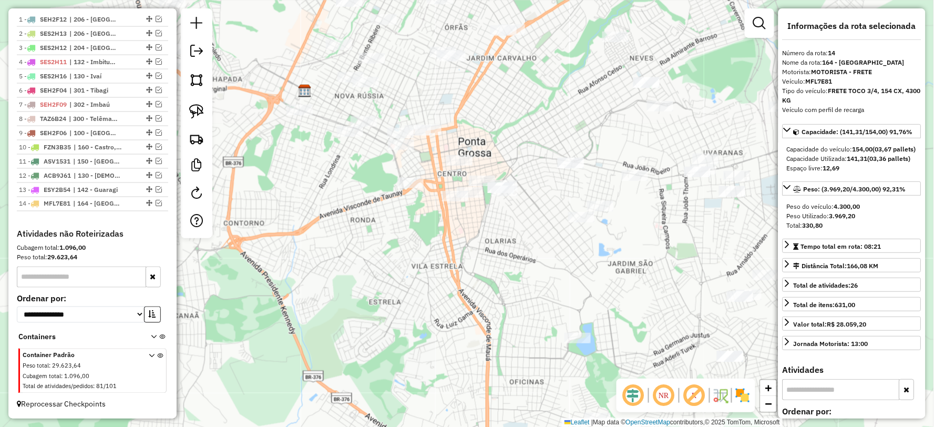
click at [740, 391] on img at bounding box center [742, 395] width 17 height 17
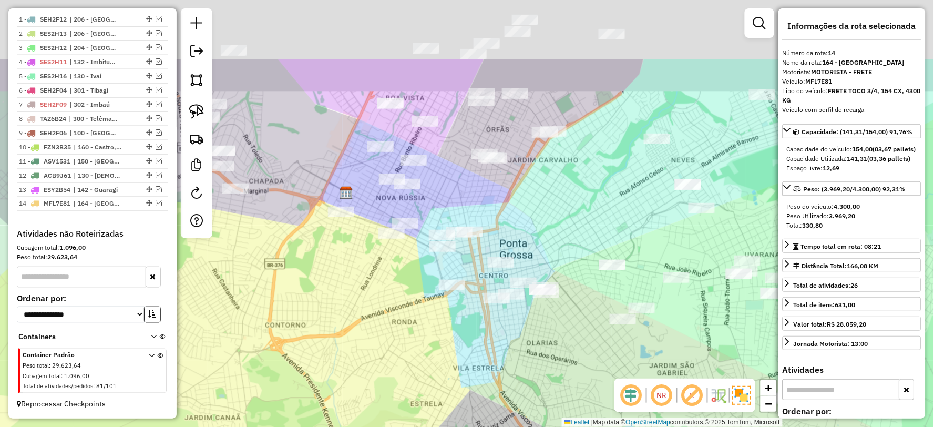
drag, startPoint x: 409, startPoint y: 219, endPoint x: 572, endPoint y: 327, distance: 195.9
click at [451, 322] on div "Janela de atendimento Grade de atendimento Capacidade Transportadoras Veículos …" at bounding box center [467, 213] width 934 height 427
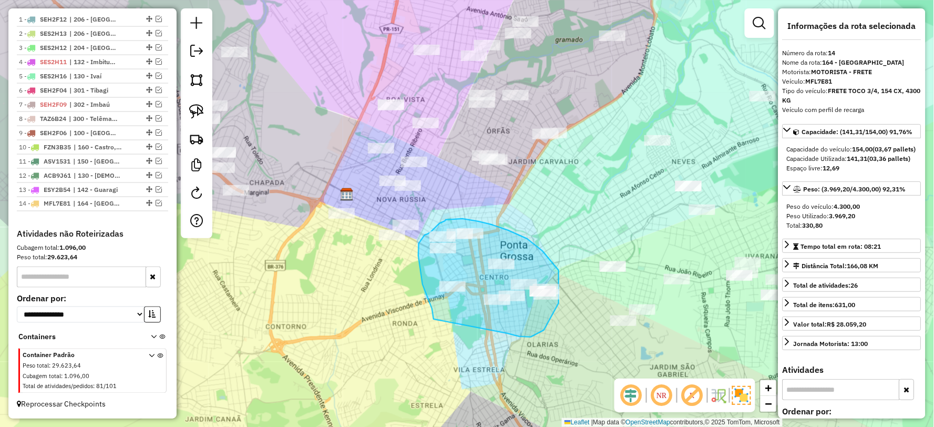
drag, startPoint x: 510, startPoint y: 334, endPoint x: 434, endPoint y: 319, distance: 77.7
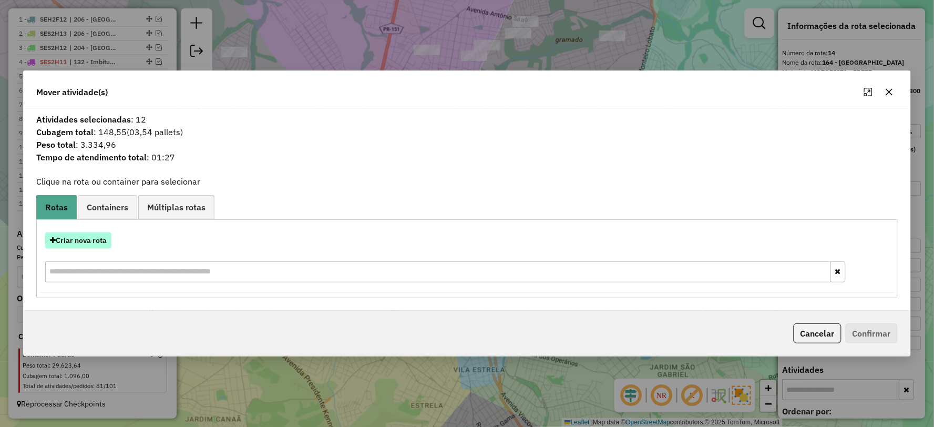
click at [80, 241] on button "Criar nova rota" at bounding box center [78, 240] width 66 height 16
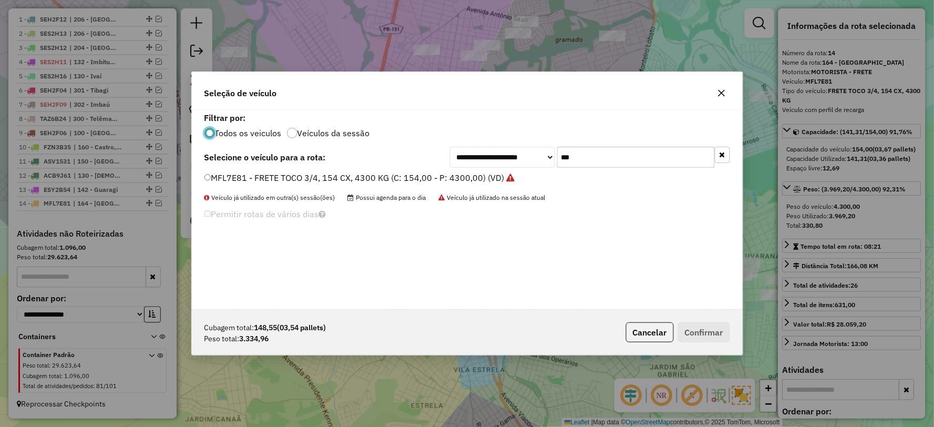
scroll to position [6, 3]
drag, startPoint x: 631, startPoint y: 158, endPoint x: 528, endPoint y: 158, distance: 103.0
click at [528, 158] on div "**********" at bounding box center [590, 157] width 280 height 21
type input "***"
click at [223, 175] on label "RHT5F35 - VUC 3/4 4 BAIAS, CX 154, 4180 KG (C: 152,00 - P: 4180,00) (VD)" at bounding box center [355, 177] width 302 height 13
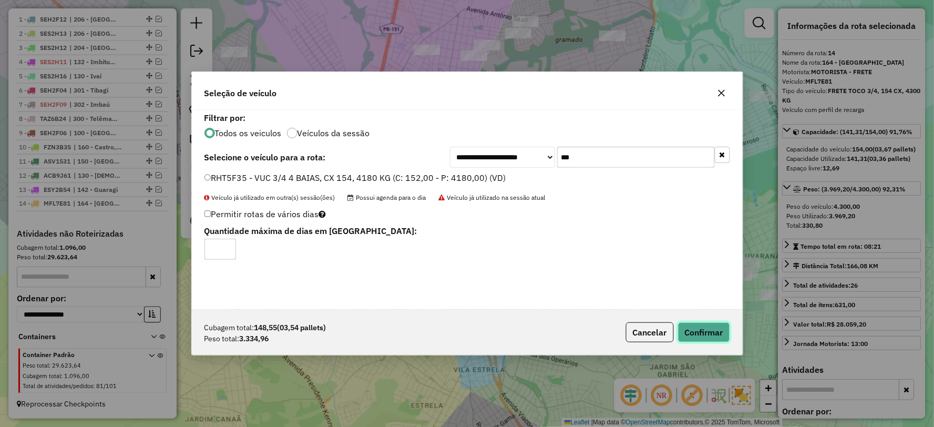
click at [706, 329] on button "Confirmar" at bounding box center [704, 332] width 52 height 20
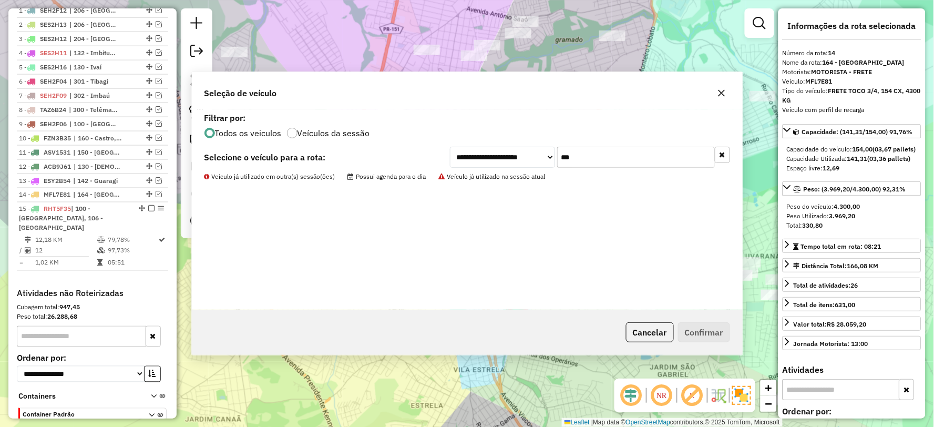
scroll to position [484, 0]
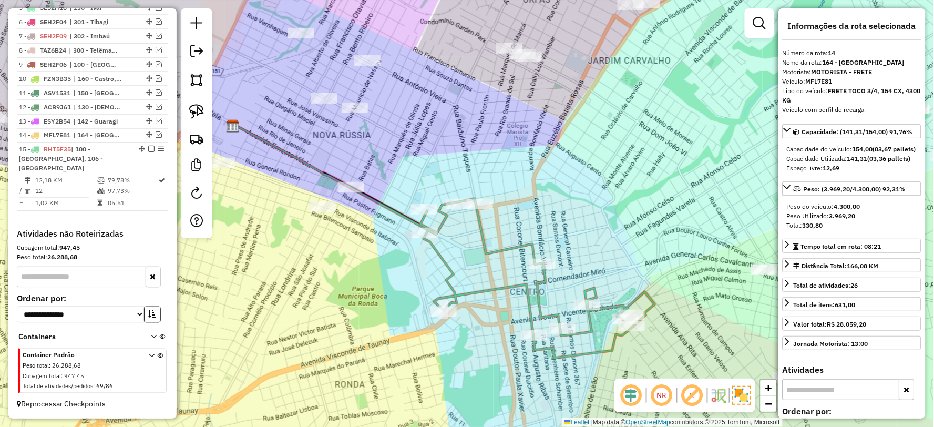
click at [443, 260] on icon at bounding box center [538, 278] width 234 height 159
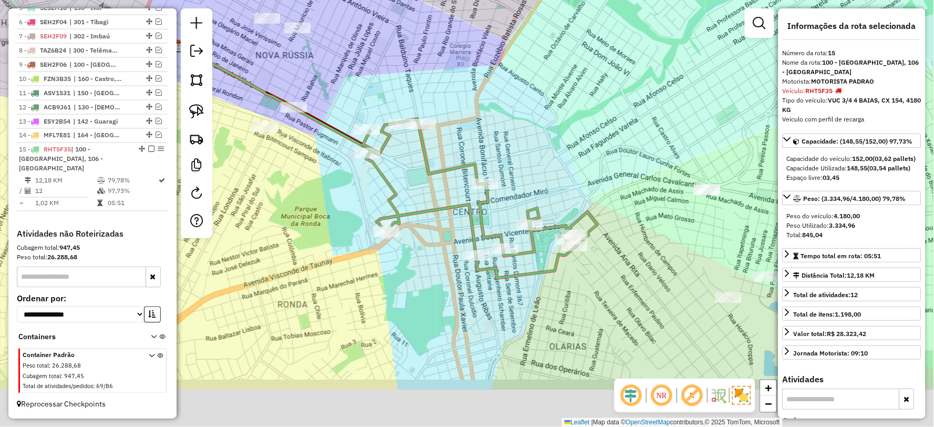
drag, startPoint x: 532, startPoint y: 294, endPoint x: 466, endPoint y: 197, distance: 118.1
click at [466, 197] on icon at bounding box center [480, 198] width 234 height 159
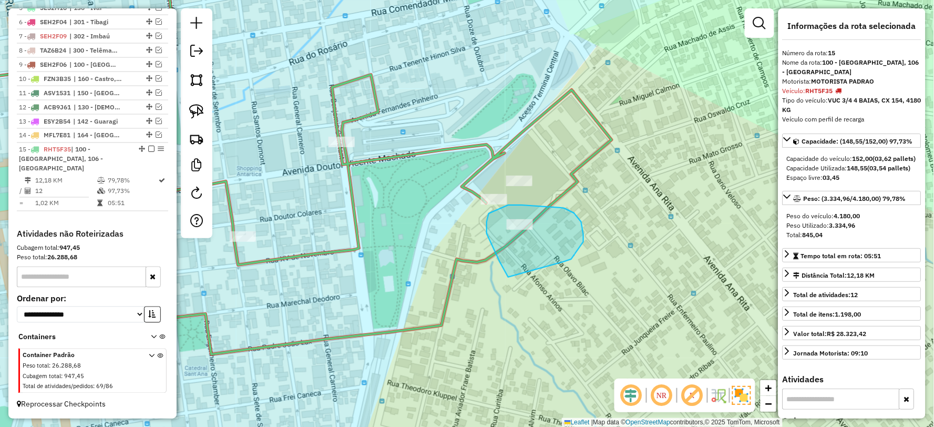
drag, startPoint x: 583, startPoint y: 234, endPoint x: 514, endPoint y: 277, distance: 81.9
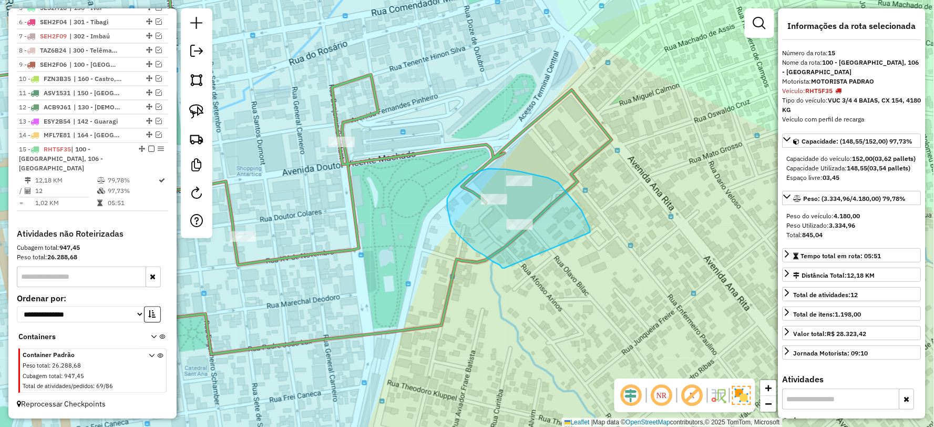
drag, startPoint x: 590, startPoint y: 230, endPoint x: 505, endPoint y: 268, distance: 93.9
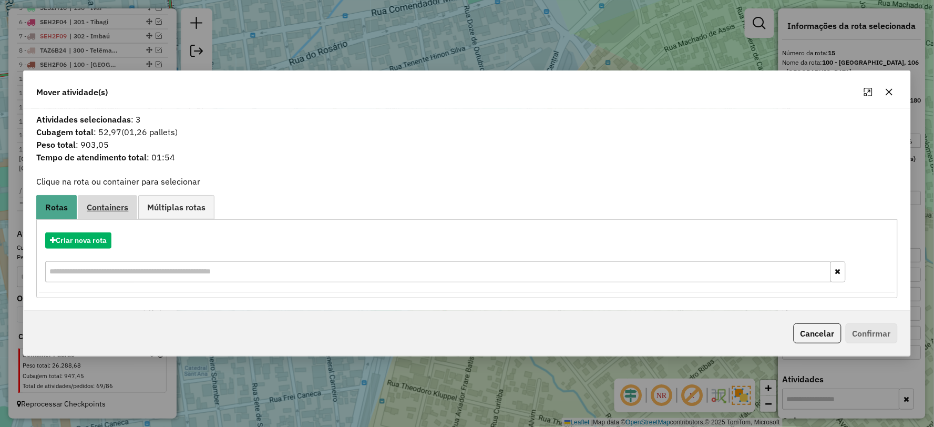
click at [117, 203] on span "Containers" at bounding box center [108, 207] width 42 height 8
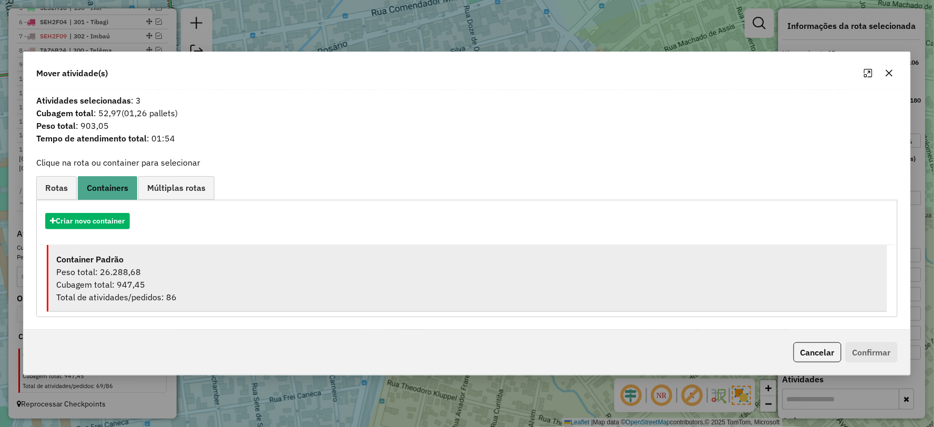
click at [127, 268] on div "Peso total: 26.288,68" at bounding box center [467, 271] width 823 height 13
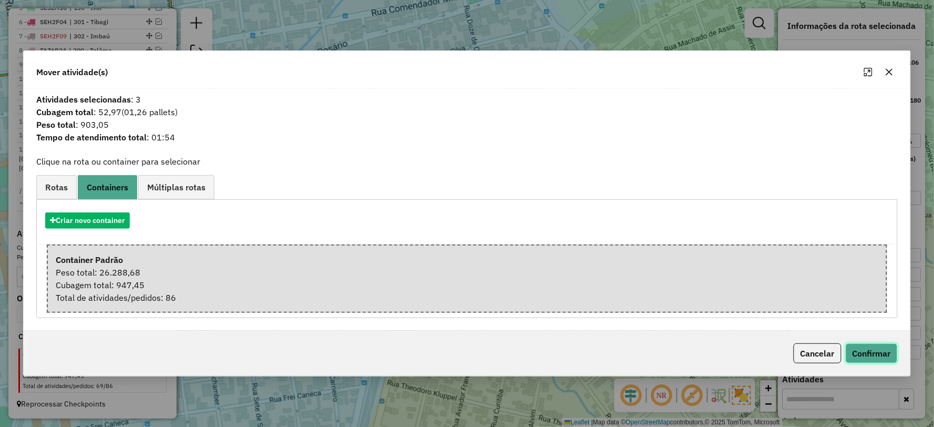
click at [873, 347] on button "Confirmar" at bounding box center [872, 353] width 52 height 20
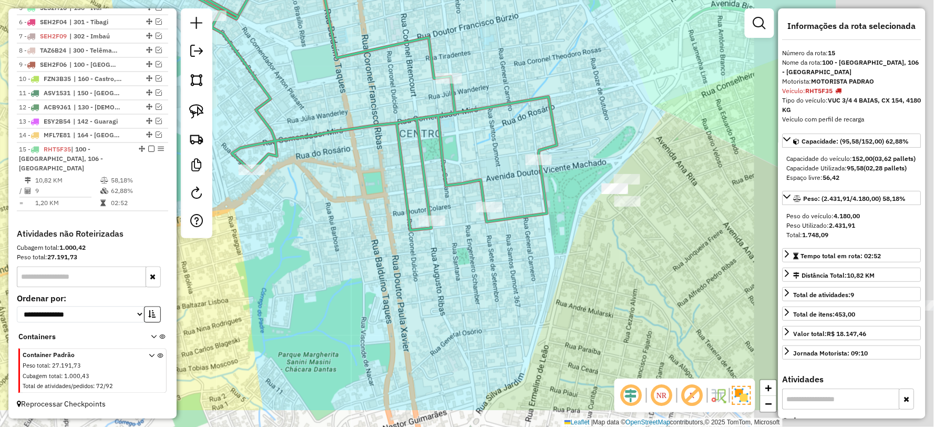
drag, startPoint x: 672, startPoint y: 333, endPoint x: 532, endPoint y: 289, distance: 146.6
click at [532, 289] on div "Janela de atendimento Grade de atendimento Capacidade Transportadoras Veículos …" at bounding box center [467, 213] width 934 height 427
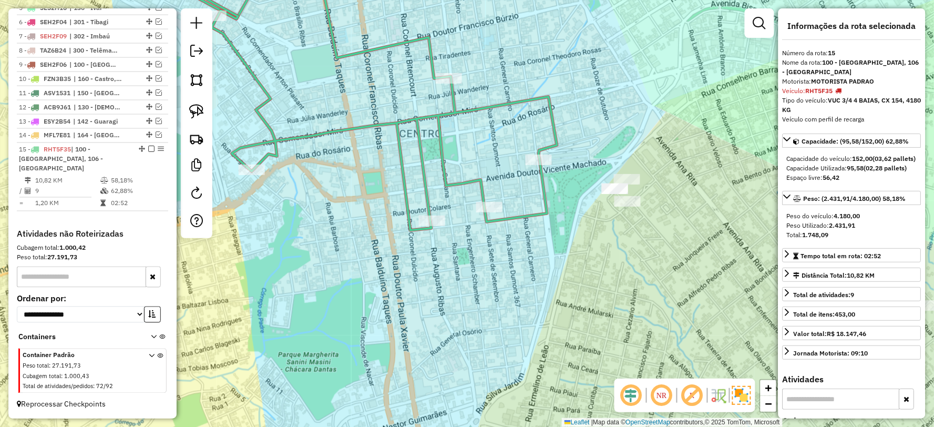
click at [745, 394] on img at bounding box center [741, 395] width 19 height 19
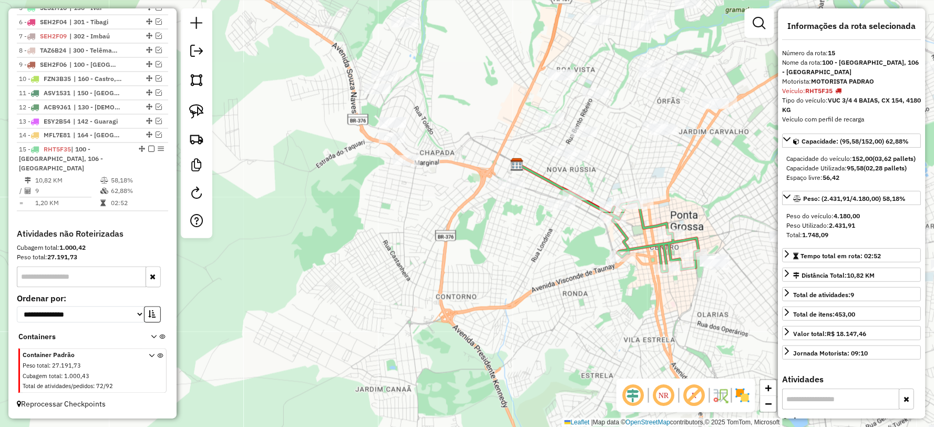
drag, startPoint x: 568, startPoint y: 290, endPoint x: 568, endPoint y: 316, distance: 26.8
click at [568, 316] on div "Janela de atendimento Grade de atendimento Capacidade Transportadoras Veículos …" at bounding box center [467, 213] width 934 height 427
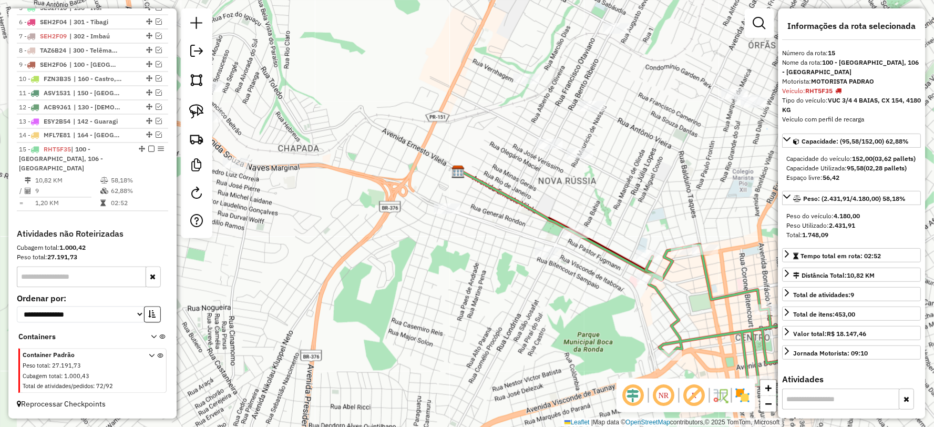
click at [622, 259] on icon at bounding box center [571, 225] width 224 height 110
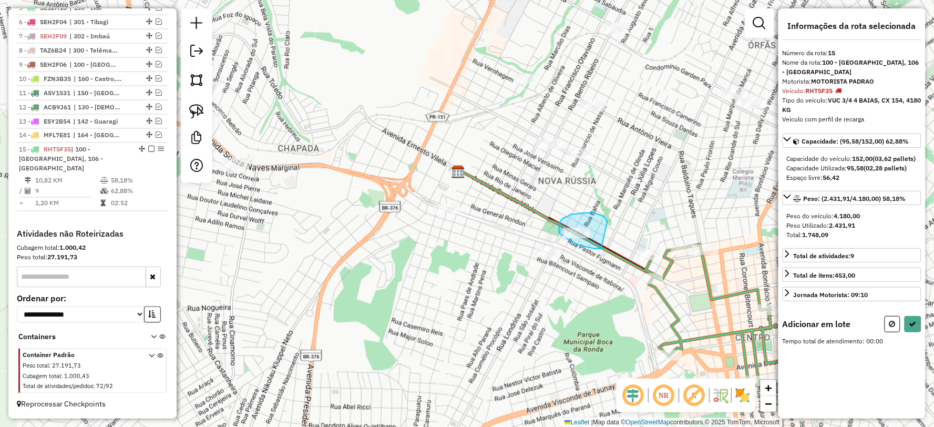
drag, startPoint x: 585, startPoint y: 213, endPoint x: 614, endPoint y: 243, distance: 42.0
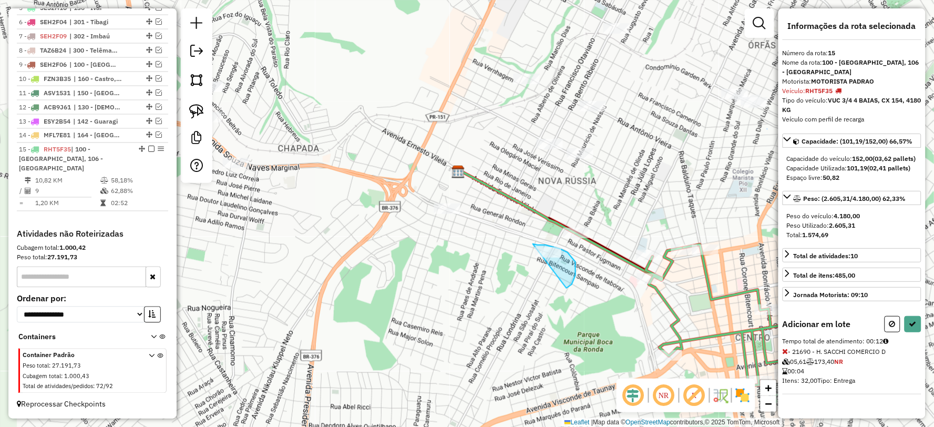
drag, startPoint x: 573, startPoint y: 283, endPoint x: 516, endPoint y: 279, distance: 57.4
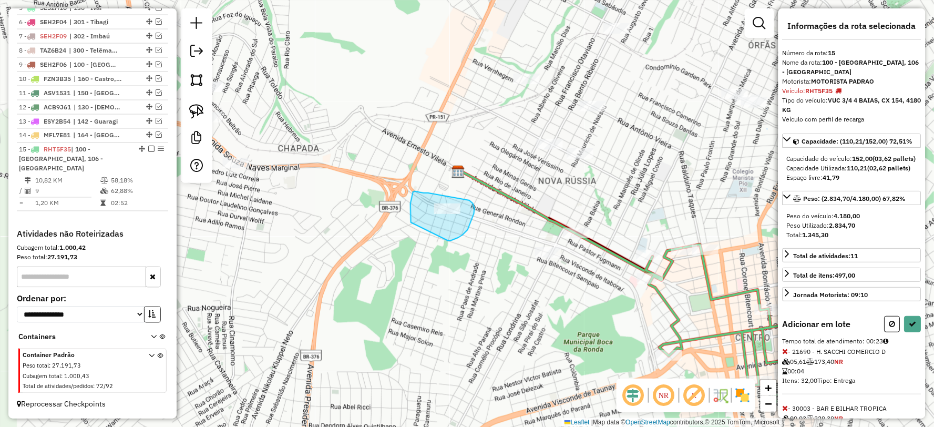
drag, startPoint x: 450, startPoint y: 241, endPoint x: 411, endPoint y: 222, distance: 43.5
click at [912, 332] on button at bounding box center [913, 324] width 17 height 16
select select "**********"
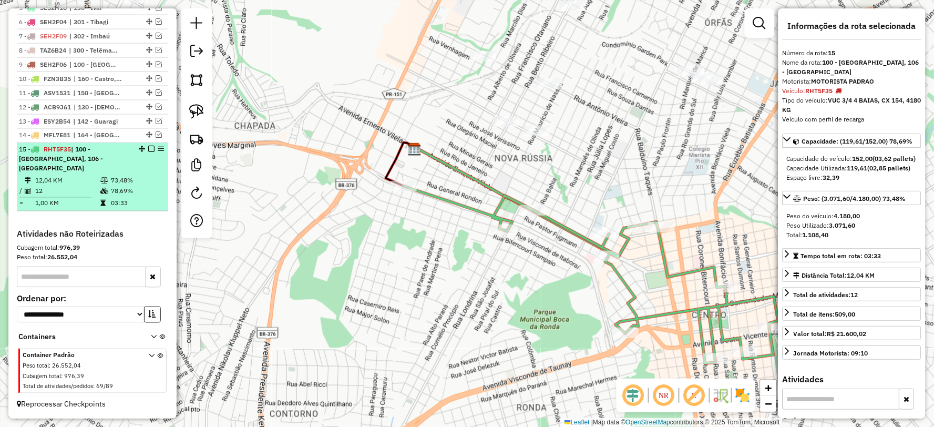
click at [150, 152] on em at bounding box center [151, 149] width 6 height 6
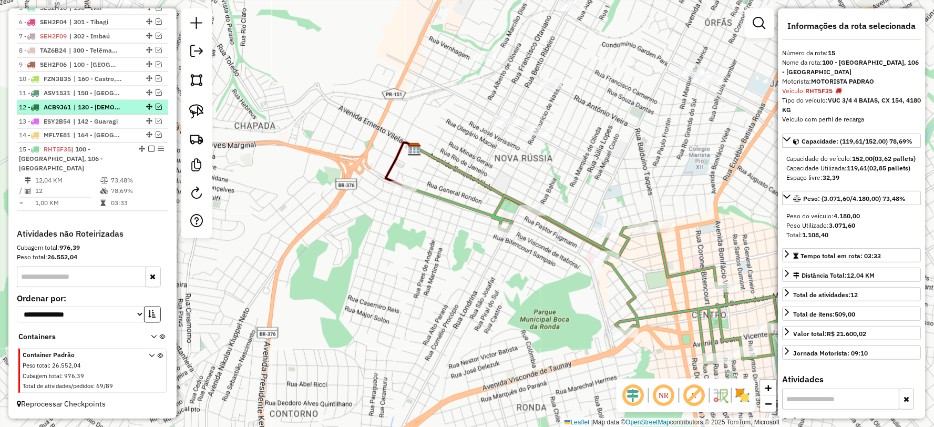
scroll to position [439, 0]
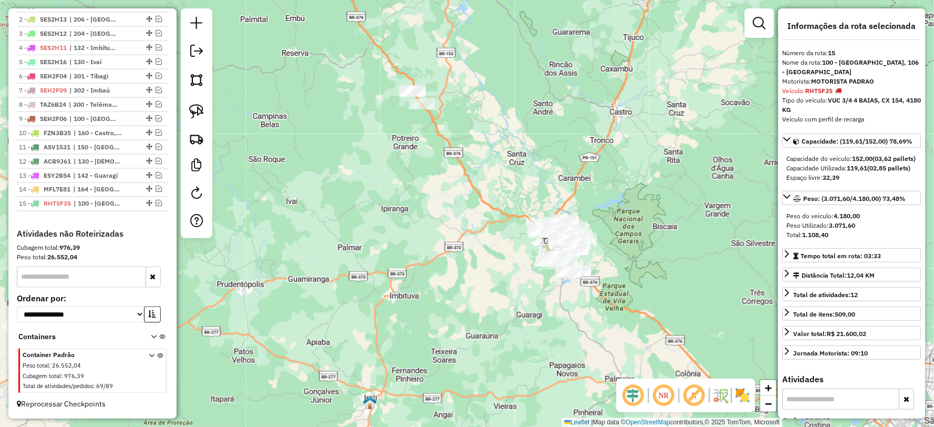
drag, startPoint x: 455, startPoint y: 122, endPoint x: 484, endPoint y: 169, distance: 55.2
click at [484, 169] on div "Janela de atendimento Grade de atendimento Capacidade Transportadoras Veículos …" at bounding box center [467, 213] width 934 height 427
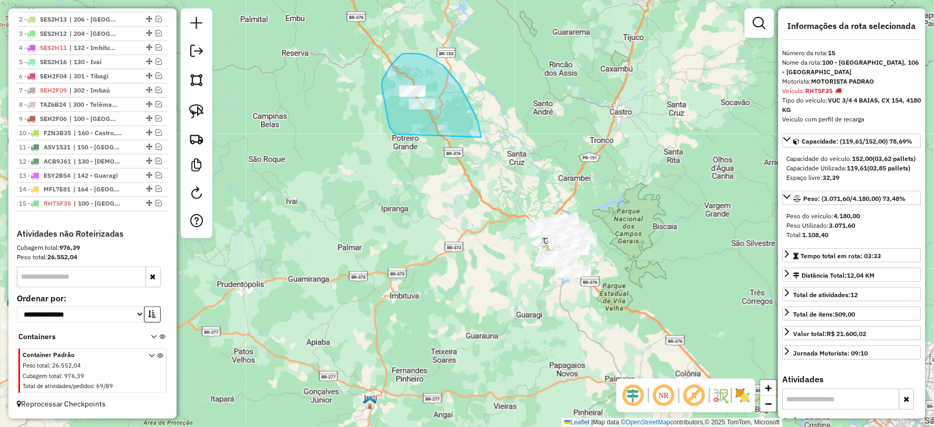
drag, startPoint x: 476, startPoint y: 117, endPoint x: 396, endPoint y: 135, distance: 82.4
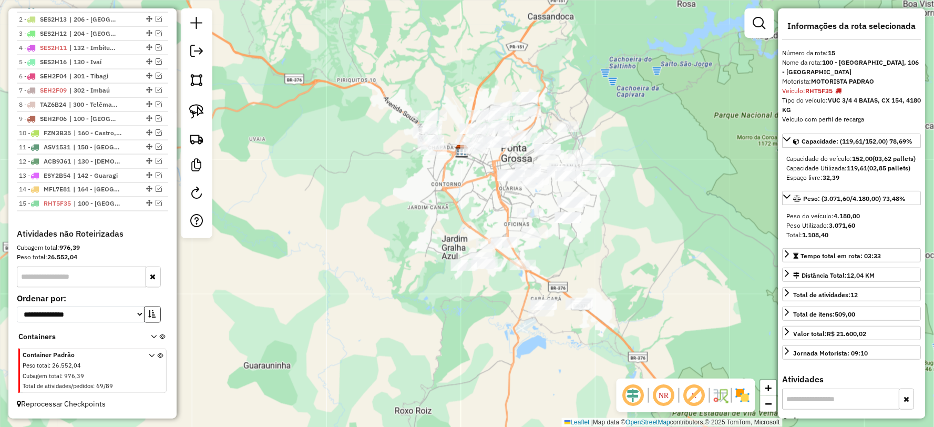
drag, startPoint x: 589, startPoint y: 305, endPoint x: 570, endPoint y: 272, distance: 38.4
click at [570, 272] on div "Janela de atendimento Grade de atendimento Capacidade Transportadoras Veículos …" at bounding box center [467, 213] width 934 height 427
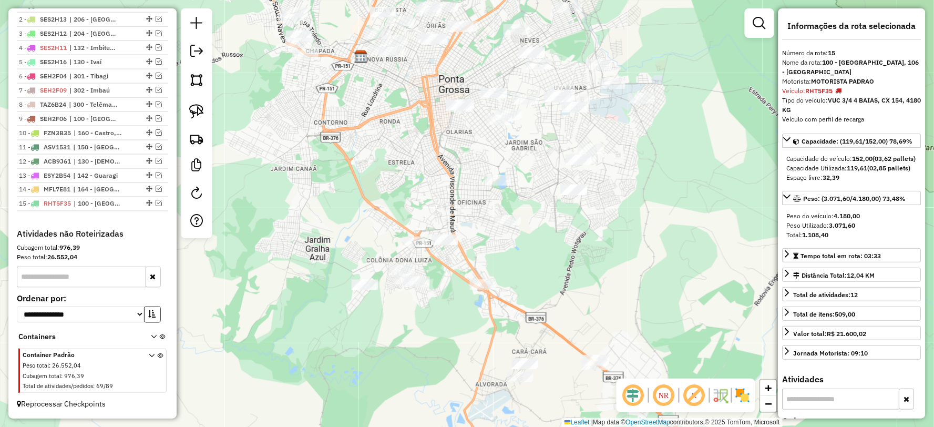
drag, startPoint x: 577, startPoint y: 225, endPoint x: 577, endPoint y: 219, distance: 6.3
click at [577, 219] on div "Janela de atendimento Grade de atendimento Capacidade Transportadoras Veículos …" at bounding box center [467, 213] width 934 height 427
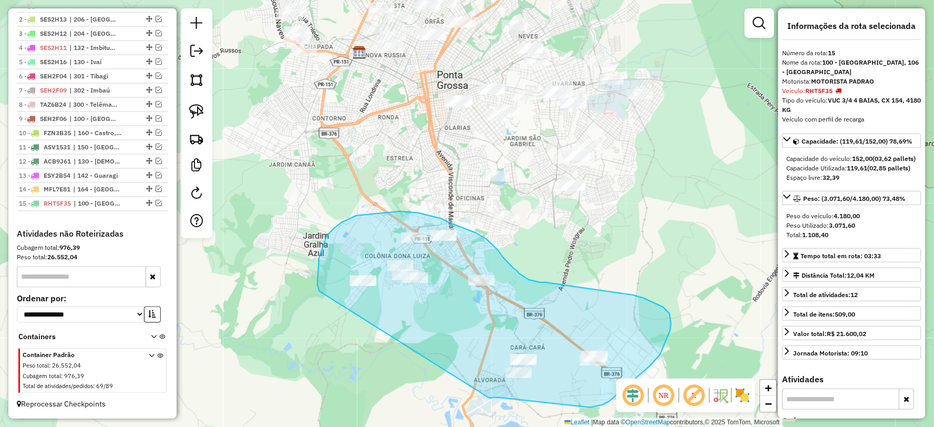
drag, startPoint x: 489, startPoint y: 398, endPoint x: 320, endPoint y: 292, distance: 200.0
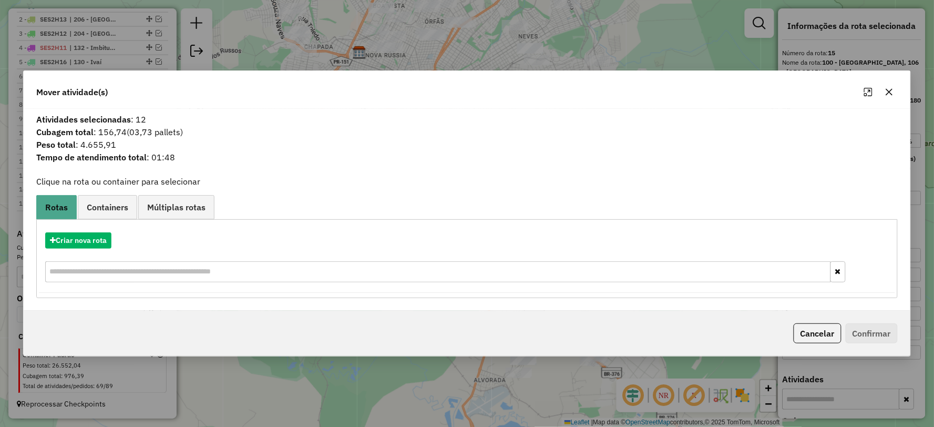
click at [894, 94] on button "button" at bounding box center [889, 92] width 17 height 17
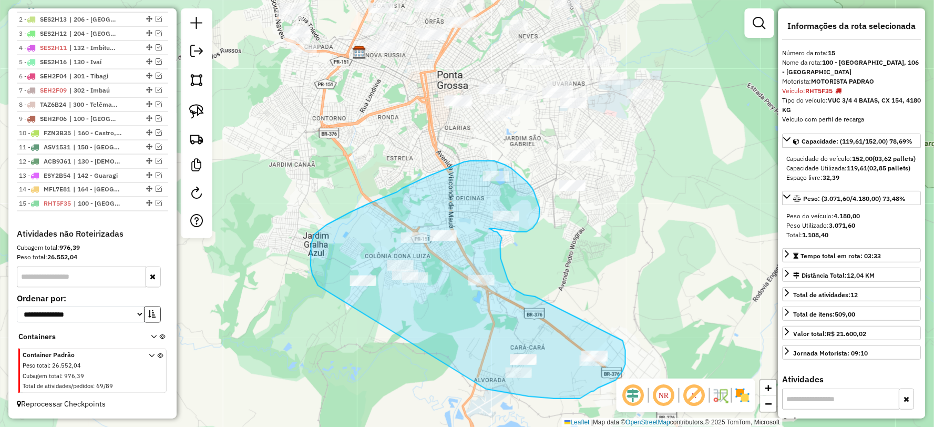
drag, startPoint x: 486, startPoint y: 389, endPoint x: 318, endPoint y: 285, distance: 197.5
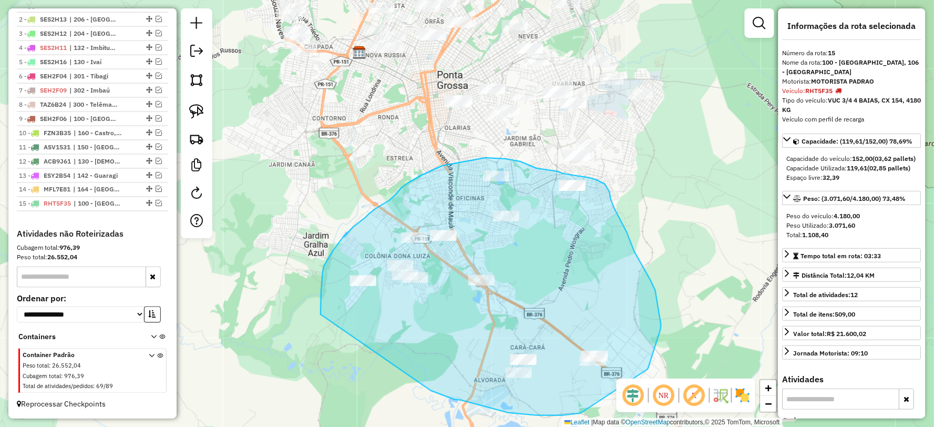
drag, startPoint x: 423, startPoint y: 385, endPoint x: 321, endPoint y: 314, distance: 123.9
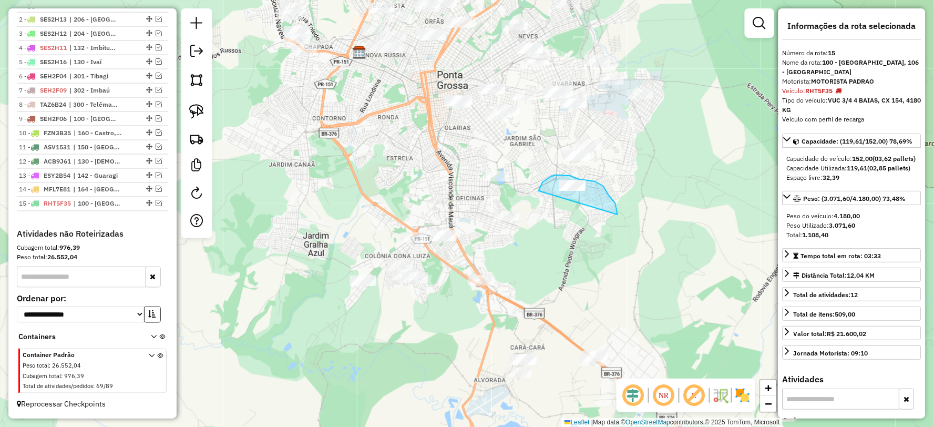
drag, startPoint x: 618, startPoint y: 214, endPoint x: 561, endPoint y: 213, distance: 56.8
click at [659, 254] on div "Janela de atendimento Grade de atendimento Capacidade Transportadoras Veículos …" at bounding box center [467, 213] width 934 height 427
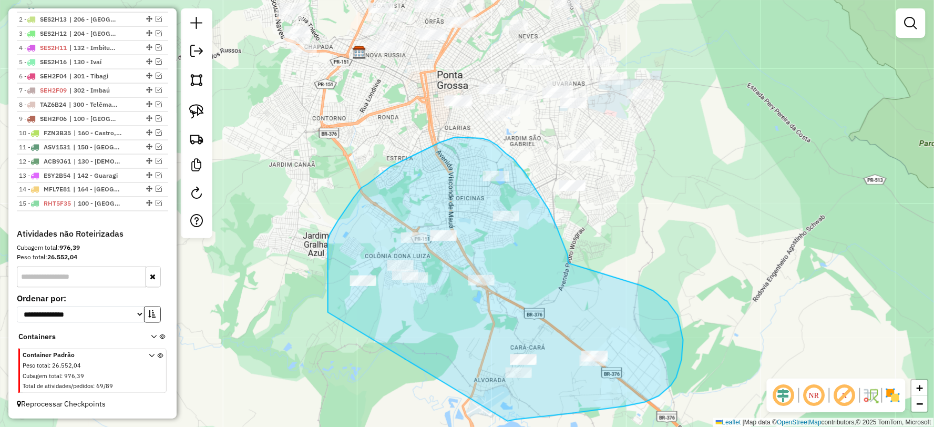
drag, startPoint x: 515, startPoint y: 419, endPoint x: 328, endPoint y: 312, distance: 215.7
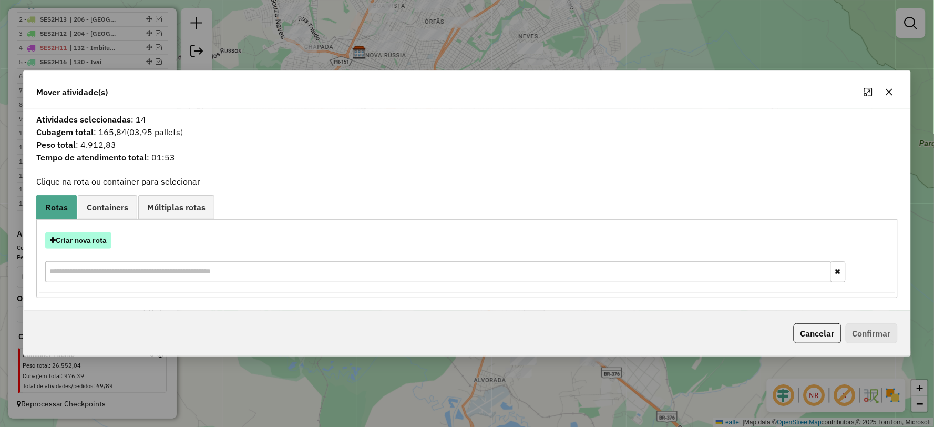
click at [80, 237] on button "Criar nova rota" at bounding box center [78, 240] width 66 height 16
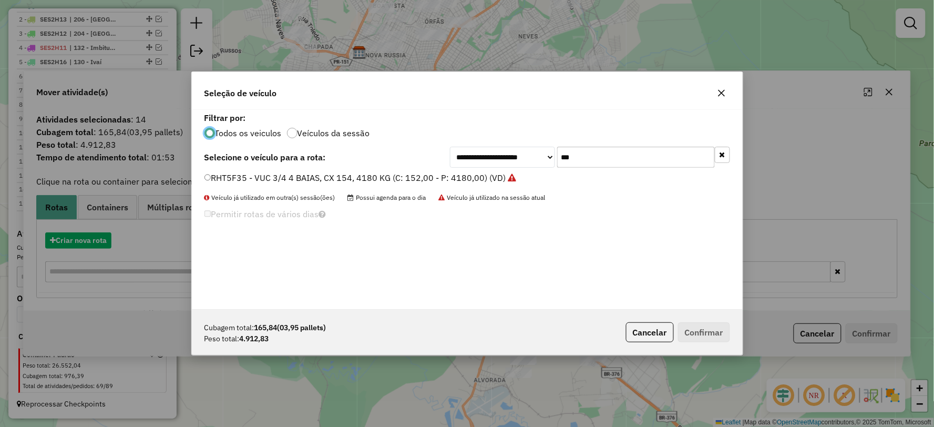
scroll to position [6, 3]
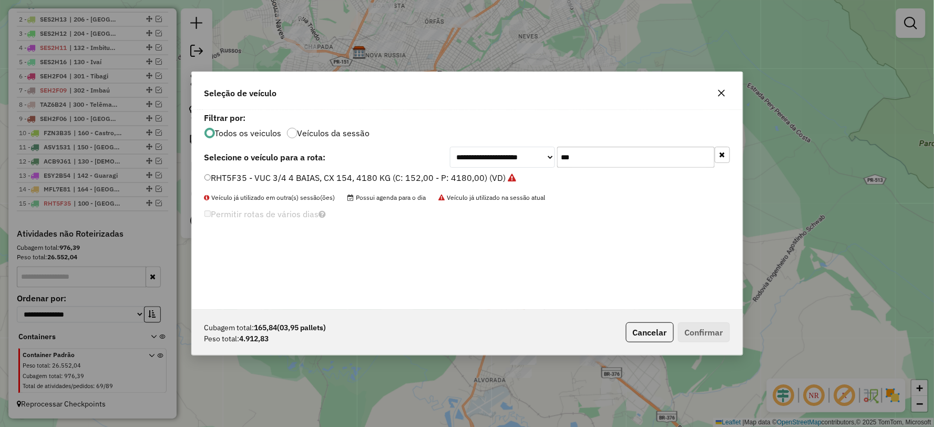
drag, startPoint x: 619, startPoint y: 156, endPoint x: 503, endPoint y: 151, distance: 116.8
click at [503, 151] on div "**********" at bounding box center [590, 157] width 280 height 21
type input "***"
click at [221, 178] on label "SEH2F08 - TOCO 8 BAIAS, 308 CX, 8000 KG (C: 308,00 - P: 8000,00) (VD)" at bounding box center [349, 177] width 291 height 13
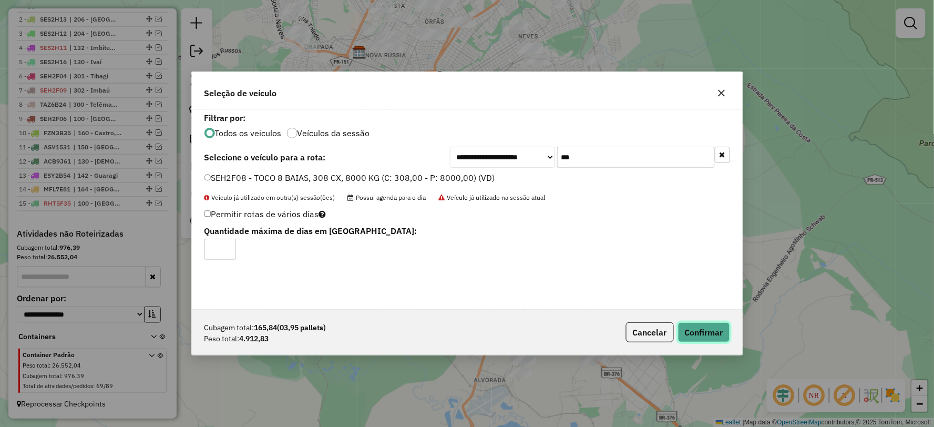
click at [691, 330] on button "Confirmar" at bounding box center [704, 332] width 52 height 20
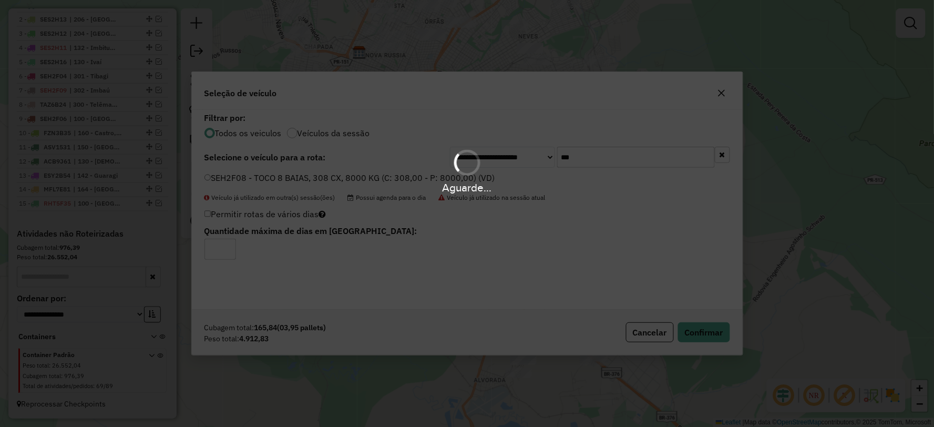
scroll to position [484, 0]
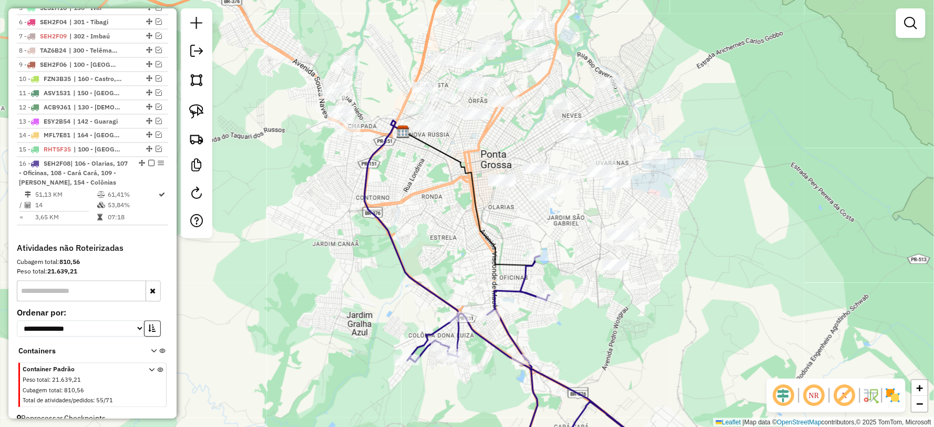
drag, startPoint x: 434, startPoint y: 230, endPoint x: 435, endPoint y: 235, distance: 5.4
click at [435, 235] on div "Janela de atendimento Grade de atendimento Capacidade Transportadoras Veículos …" at bounding box center [467, 213] width 934 height 427
click at [366, 163] on icon at bounding box center [412, 218] width 94 height 196
select select "**********"
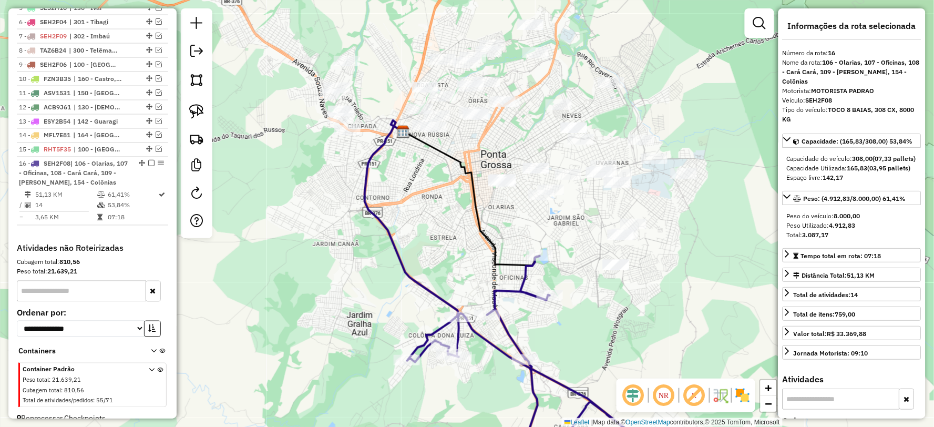
scroll to position [508, 0]
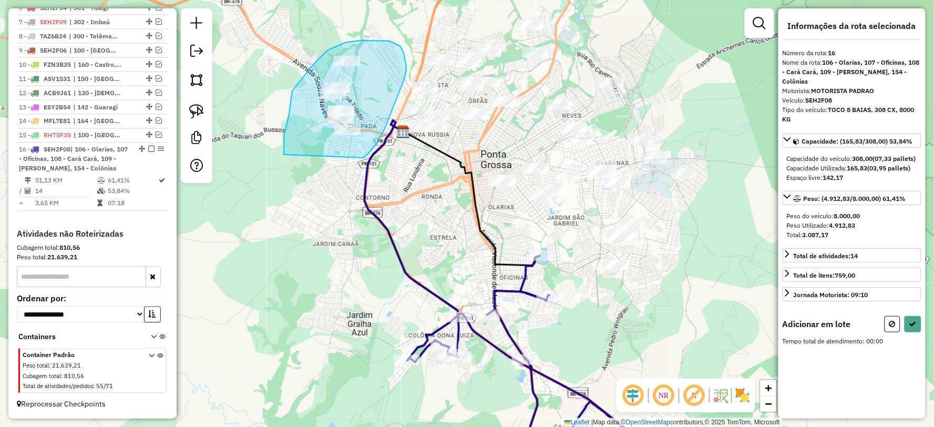
drag, startPoint x: 376, startPoint y: 144, endPoint x: 284, endPoint y: 155, distance: 93.1
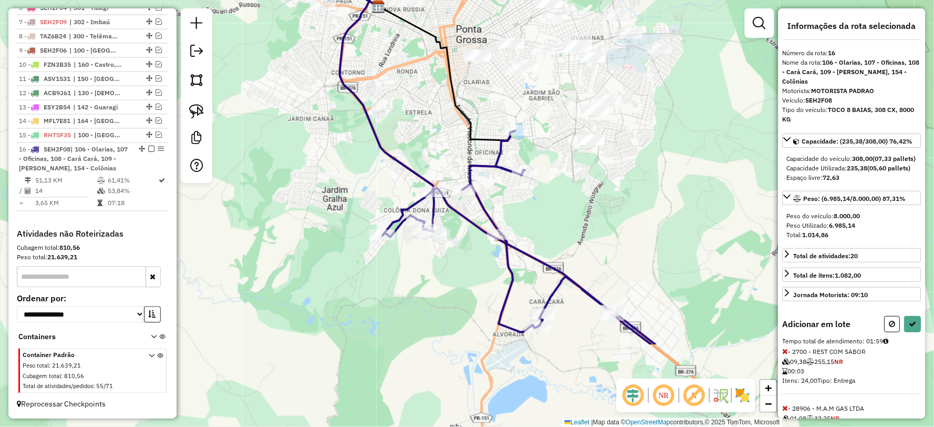
drag, startPoint x: 545, startPoint y: 315, endPoint x: 520, endPoint y: 197, distance: 120.8
click at [520, 197] on div "Janela de atendimento Grade de atendimento Capacidade Transportadoras Veículos …" at bounding box center [467, 213] width 934 height 427
click at [912, 327] on icon at bounding box center [912, 323] width 7 height 7
select select "**********"
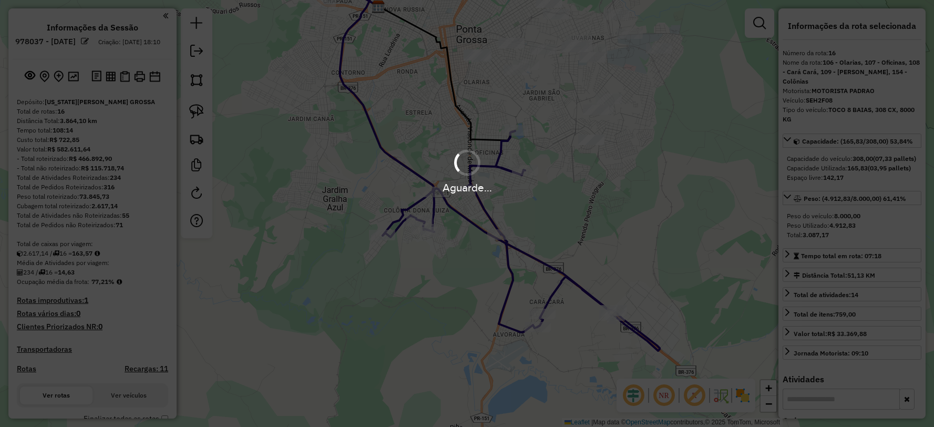
select select "**********"
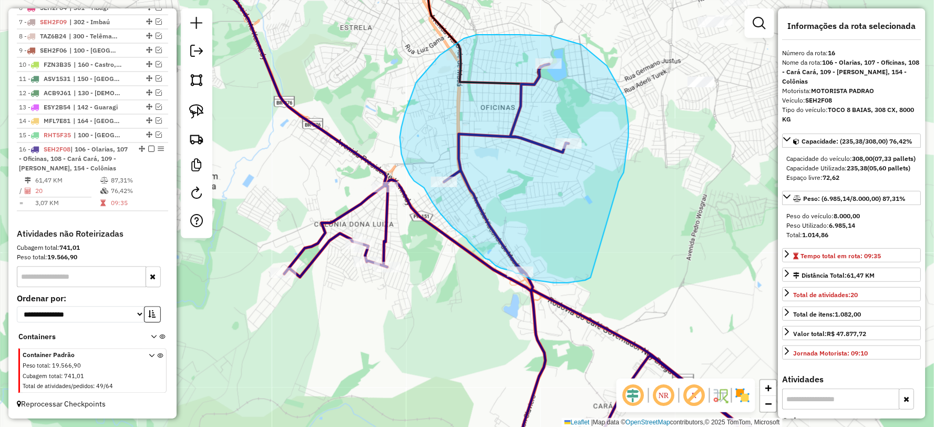
drag, startPoint x: 624, startPoint y: 172, endPoint x: 612, endPoint y: 270, distance: 98.0
click at [609, 270] on div "Janela de atendimento Grade de atendimento Capacidade Transportadoras Veículos …" at bounding box center [467, 213] width 934 height 427
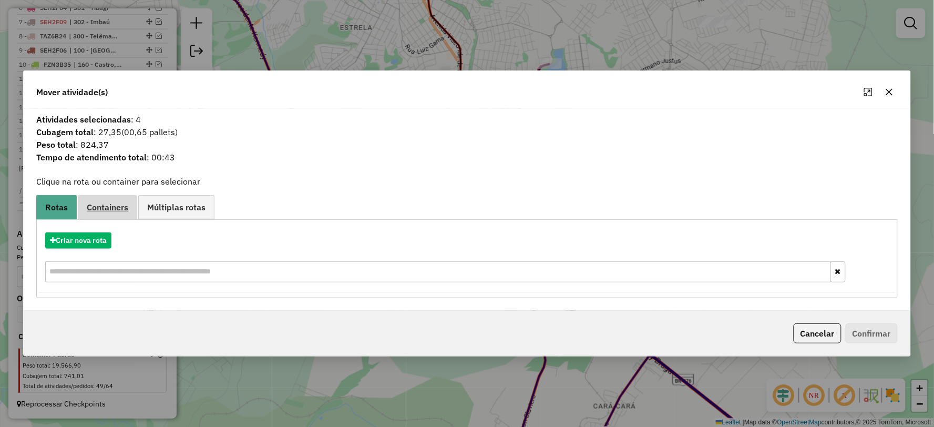
click at [118, 209] on span "Containers" at bounding box center [108, 207] width 42 height 8
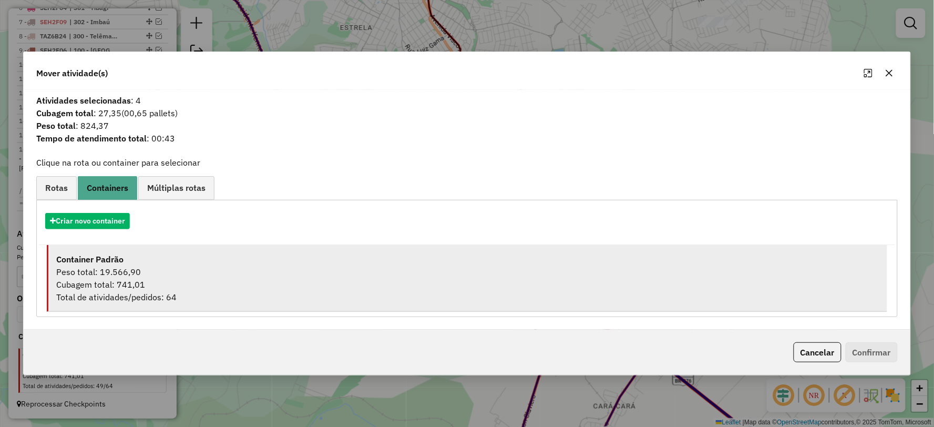
click at [132, 283] on div "Cubagem total: 741,01" at bounding box center [467, 284] width 823 height 13
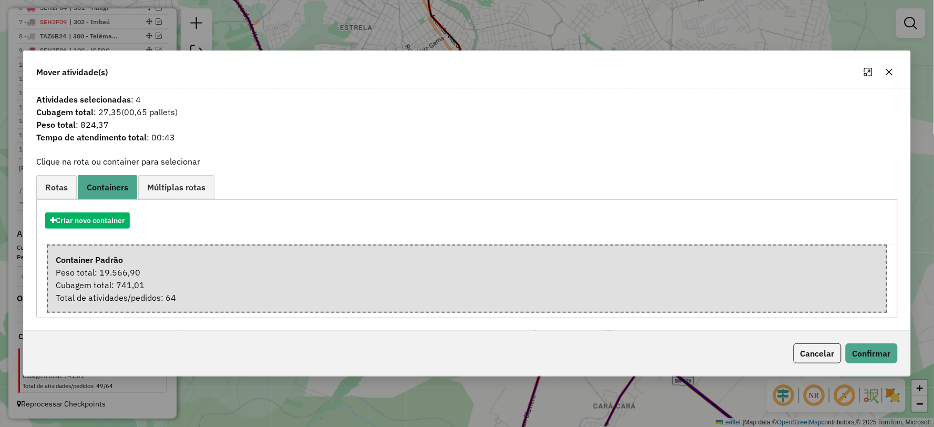
click at [861, 343] on p-footer "Cancelar Confirmar" at bounding box center [844, 353] width 108 height 20
click at [863, 349] on button "Confirmar" at bounding box center [872, 353] width 52 height 20
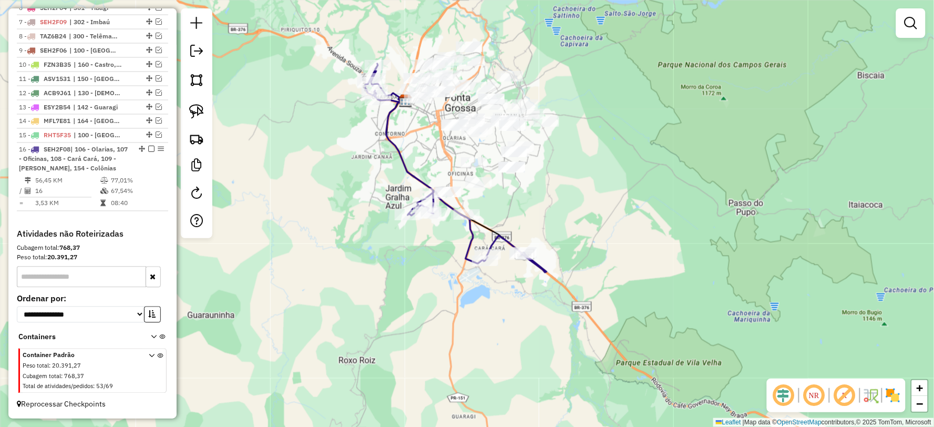
click at [501, 237] on icon at bounding box center [455, 168] width 181 height 209
select select "**********"
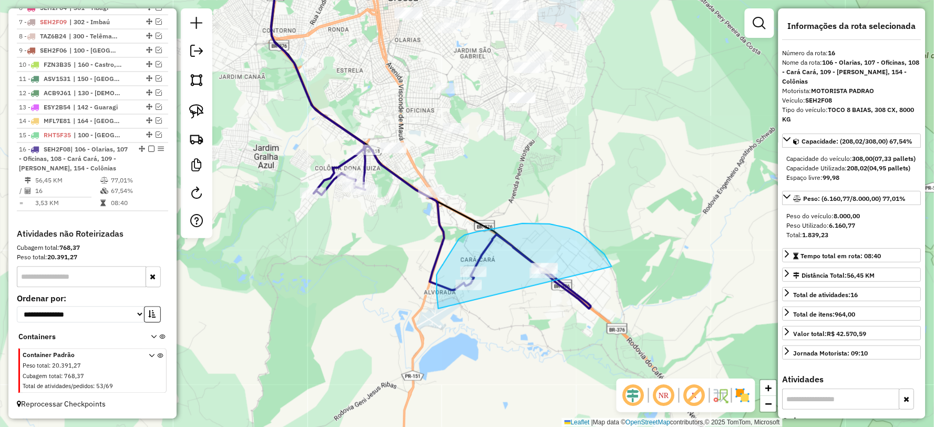
drag, startPoint x: 569, startPoint y: 228, endPoint x: 540, endPoint y: 351, distance: 126.5
click at [540, 351] on div "Janela de atendimento Grade de atendimento Capacidade Transportadoras Veículos …" at bounding box center [467, 213] width 934 height 427
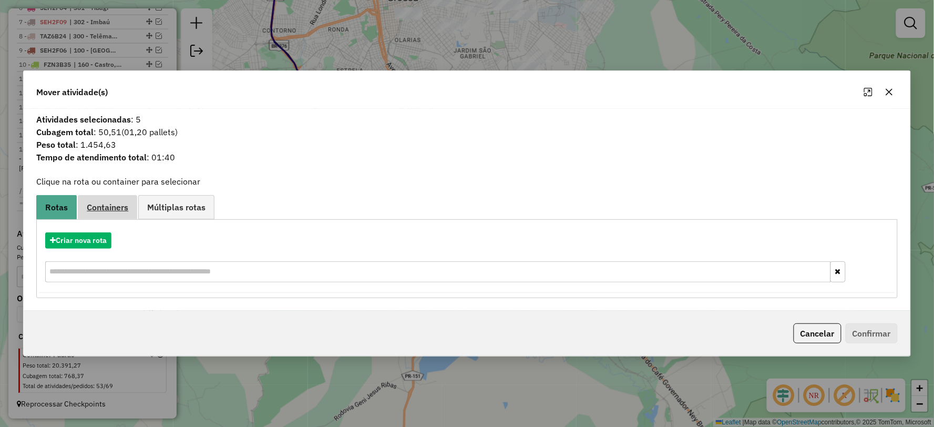
click at [108, 207] on span "Containers" at bounding box center [108, 207] width 42 height 8
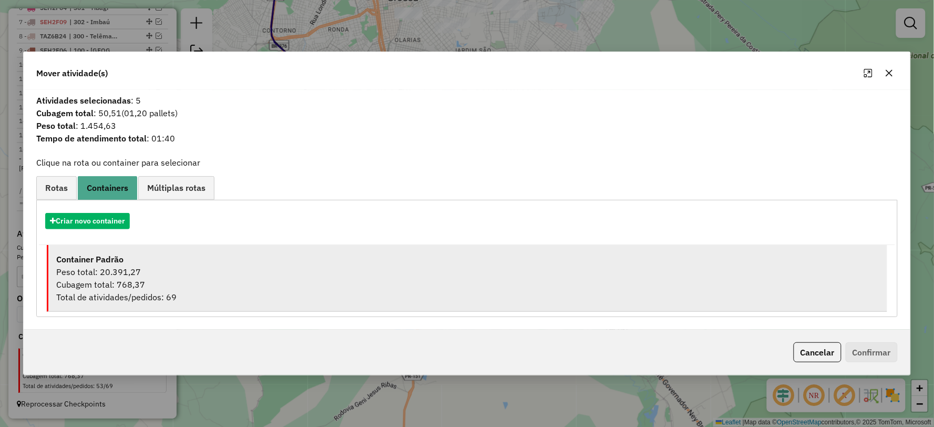
click at [108, 258] on strong "Container Padrão" at bounding box center [89, 259] width 67 height 11
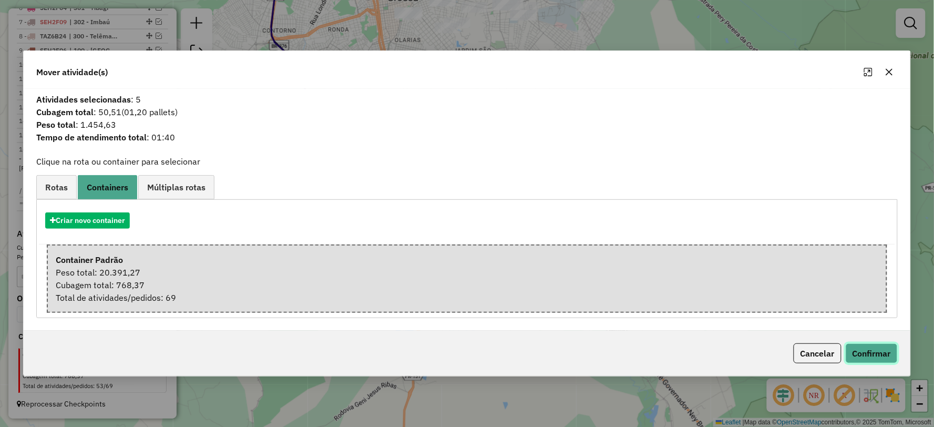
click at [875, 349] on button "Confirmar" at bounding box center [872, 353] width 52 height 20
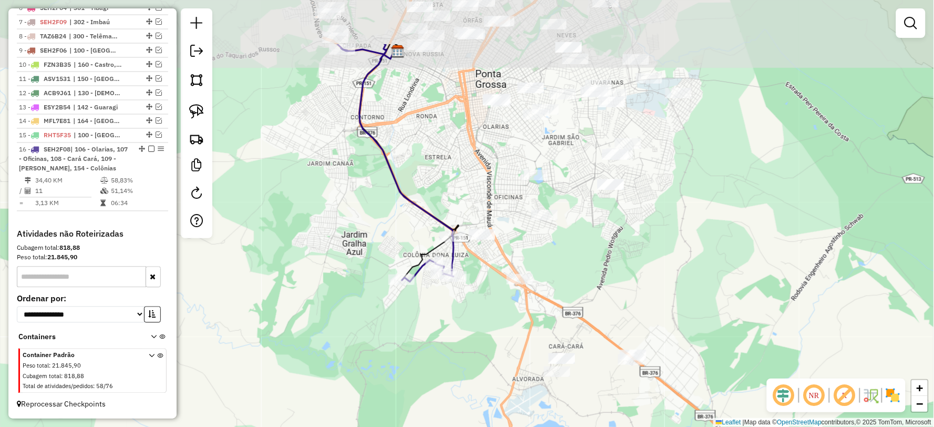
drag, startPoint x: 571, startPoint y: 195, endPoint x: 642, endPoint y: 264, distance: 98.9
click at [642, 264] on div "Janela de atendimento Grade de atendimento Capacidade Transportadoras Veículos …" at bounding box center [467, 213] width 934 height 427
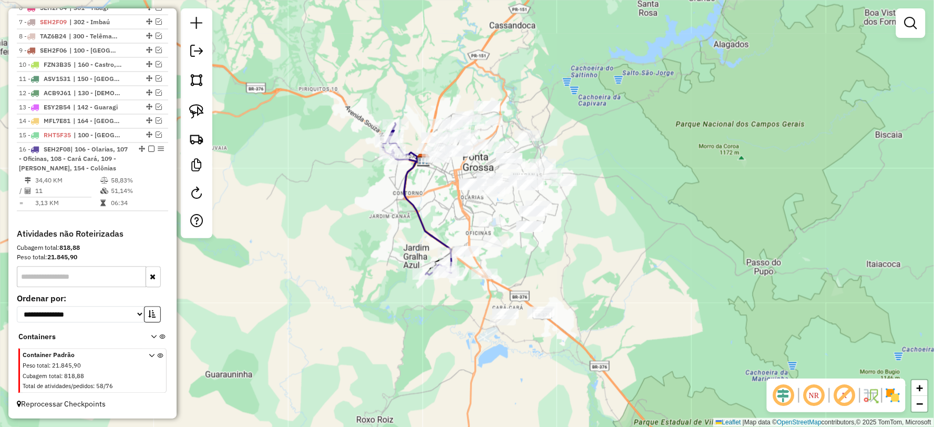
click at [435, 237] on icon at bounding box center [417, 199] width 68 height 152
select select "**********"
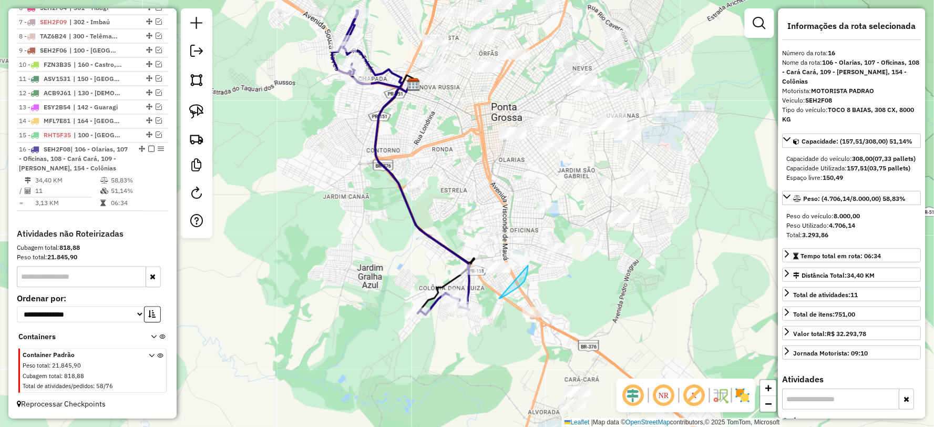
drag, startPoint x: 501, startPoint y: 298, endPoint x: 407, endPoint y: 288, distance: 94.1
click at [447, 250] on icon at bounding box center [400, 163] width 137 height 304
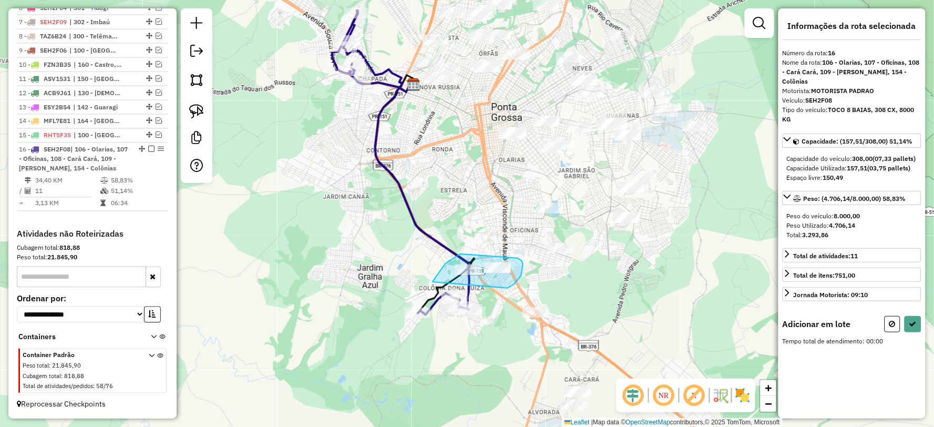
drag, startPoint x: 514, startPoint y: 284, endPoint x: 432, endPoint y: 296, distance: 82.8
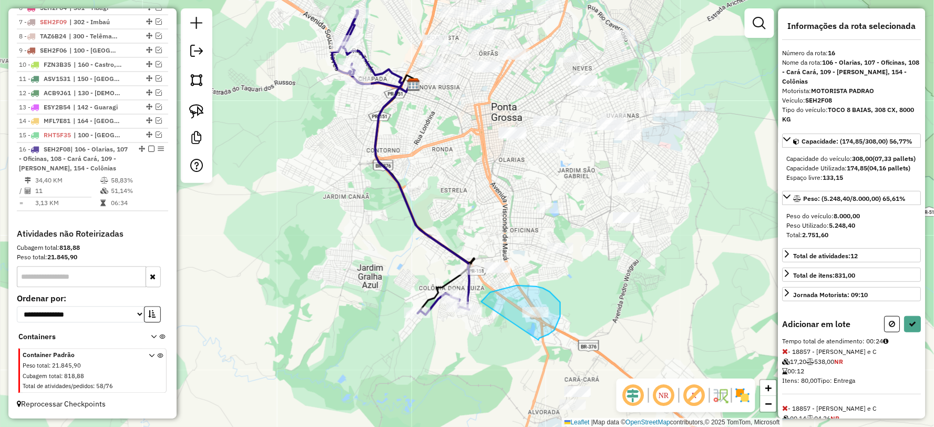
click at [479, 310] on div "Janela de atendimento Grade de atendimento Capacidade Transportadoras Veículos …" at bounding box center [467, 213] width 934 height 427
click at [913, 333] on div "Informações da rota selecionada Número da rota: 16 Nome da rota: 106 - Olarias,…" at bounding box center [852, 213] width 147 height 410
click at [909, 327] on icon at bounding box center [912, 323] width 7 height 7
select select "**********"
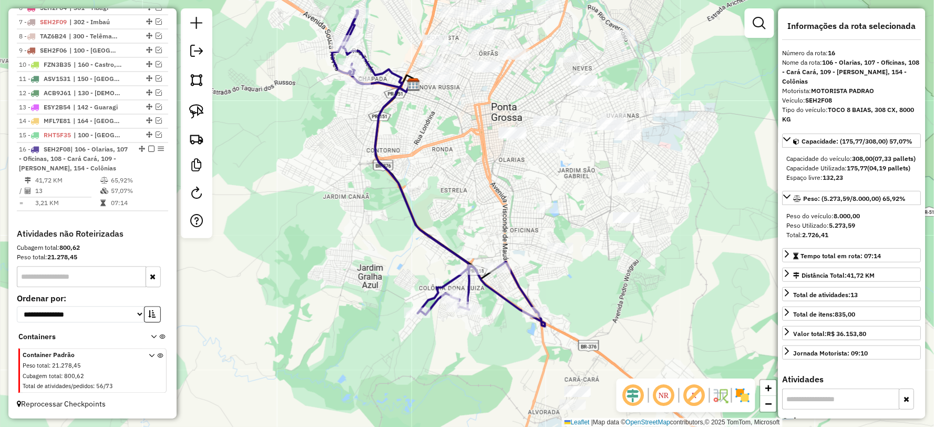
click at [517, 281] on icon at bounding box center [438, 169] width 213 height 316
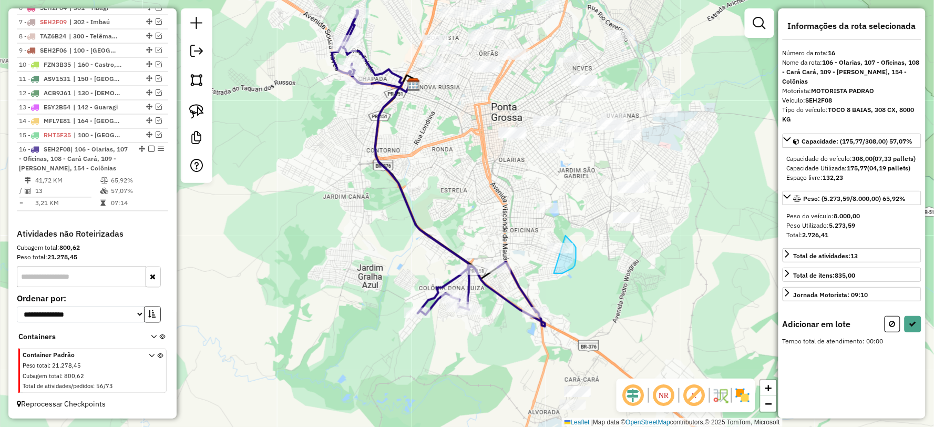
drag, startPoint x: 554, startPoint y: 273, endPoint x: 517, endPoint y: 271, distance: 37.4
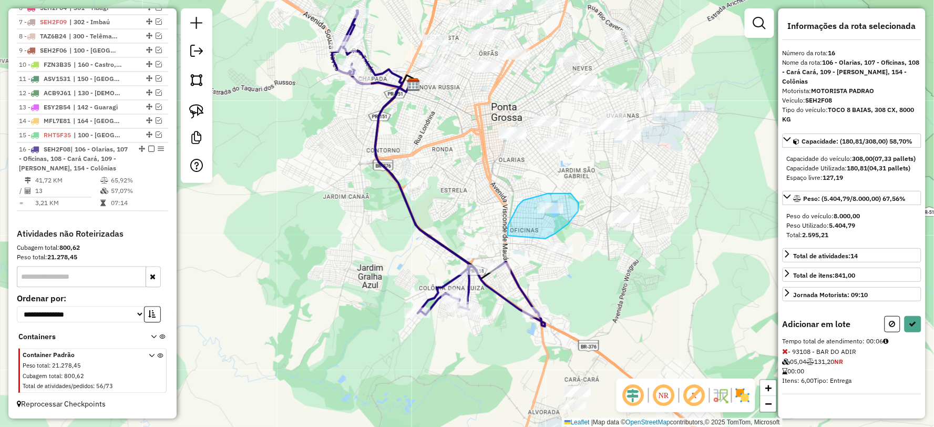
drag, startPoint x: 550, startPoint y: 237, endPoint x: 515, endPoint y: 261, distance: 42.3
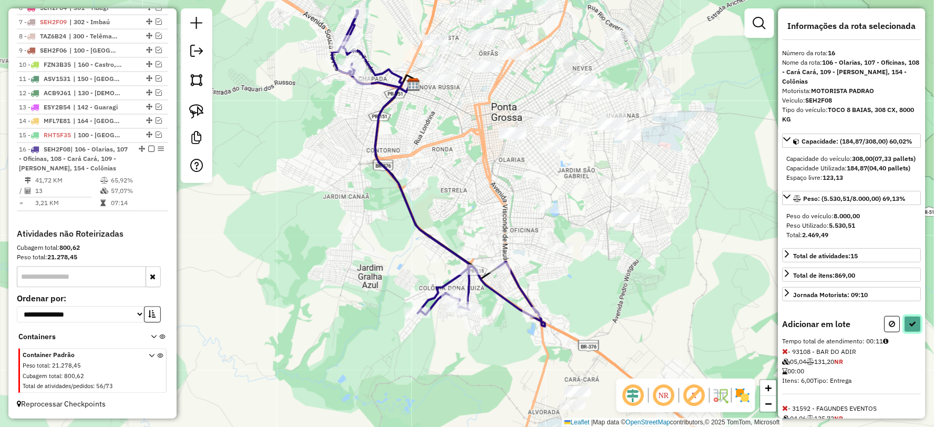
click at [912, 327] on icon at bounding box center [912, 323] width 7 height 7
select select "**********"
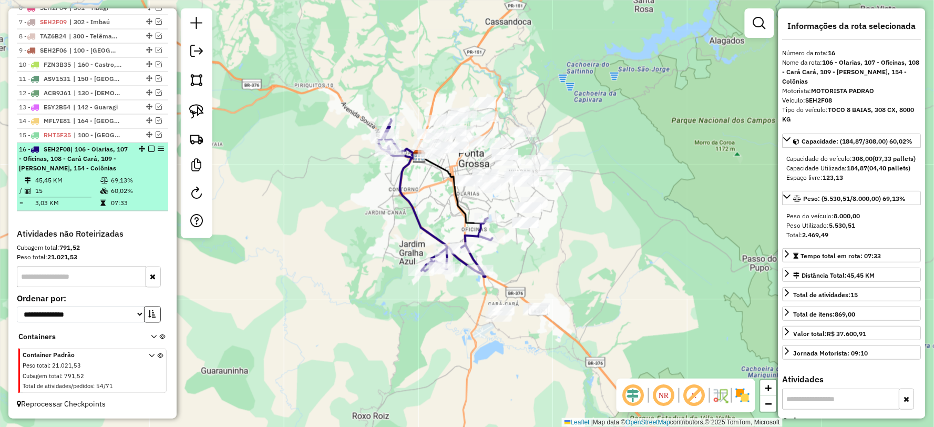
click at [148, 148] on em at bounding box center [151, 149] width 6 height 6
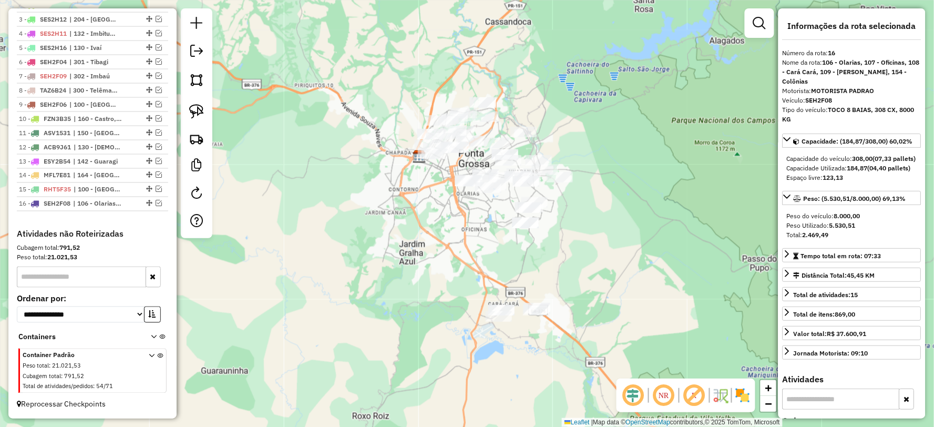
scroll to position [454, 0]
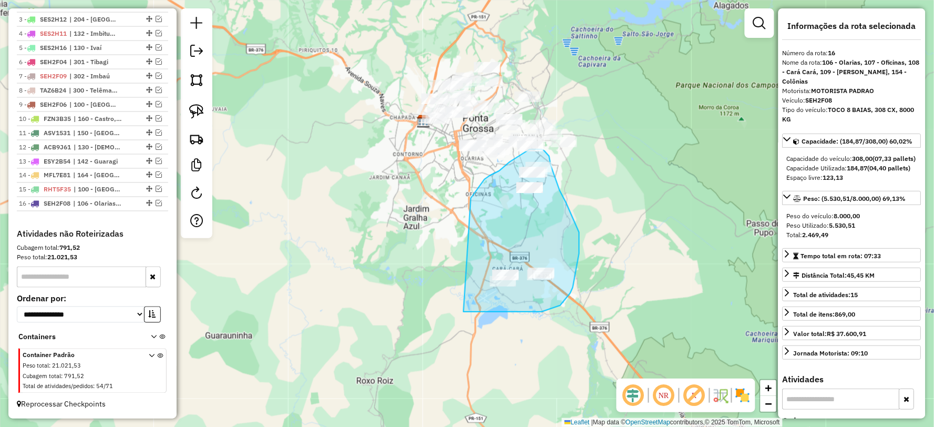
drag, startPoint x: 466, startPoint y: 312, endPoint x: 470, endPoint y: 218, distance: 94.2
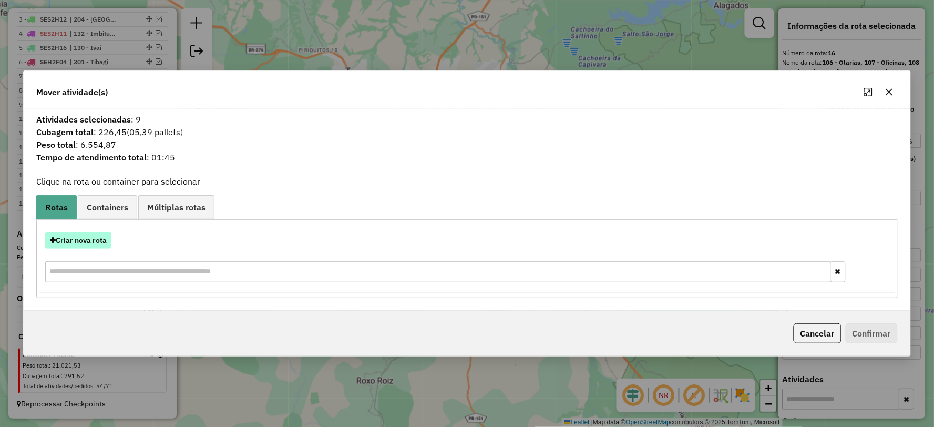
click at [90, 238] on button "Criar nova rota" at bounding box center [78, 240] width 66 height 16
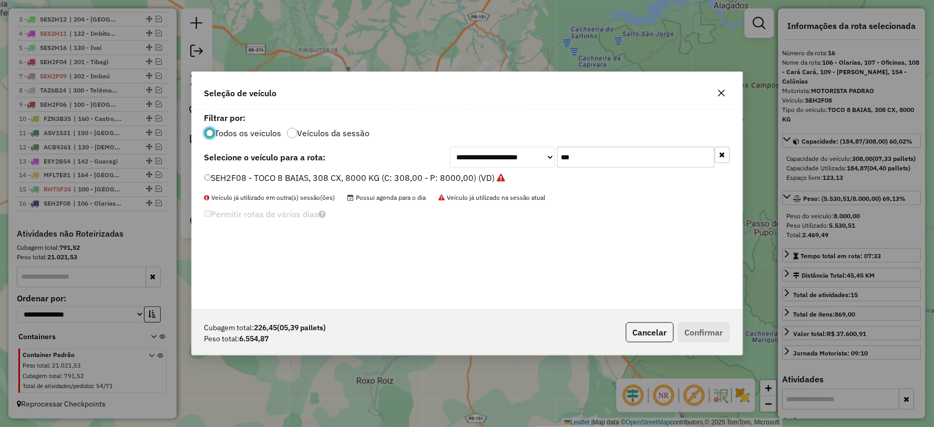
scroll to position [6, 3]
drag, startPoint x: 580, startPoint y: 156, endPoint x: 544, endPoint y: 159, distance: 36.4
click at [544, 159] on div "**********" at bounding box center [590, 157] width 280 height 21
type input "***"
click at [266, 177] on label "SFN5F19 - TOCO 8 BAIAS, 322 CX, 8530 KG (C: 322,00 - P: 8530,00) (VD)" at bounding box center [349, 177] width 291 height 13
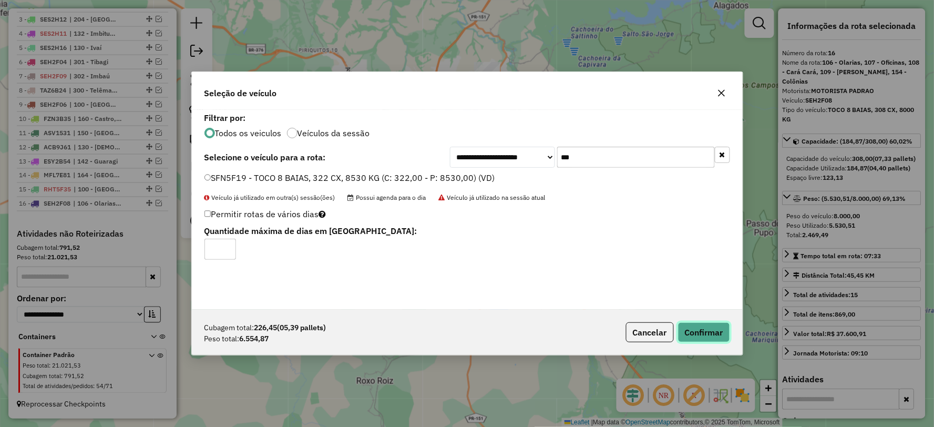
click at [719, 327] on button "Confirmar" at bounding box center [704, 332] width 52 height 20
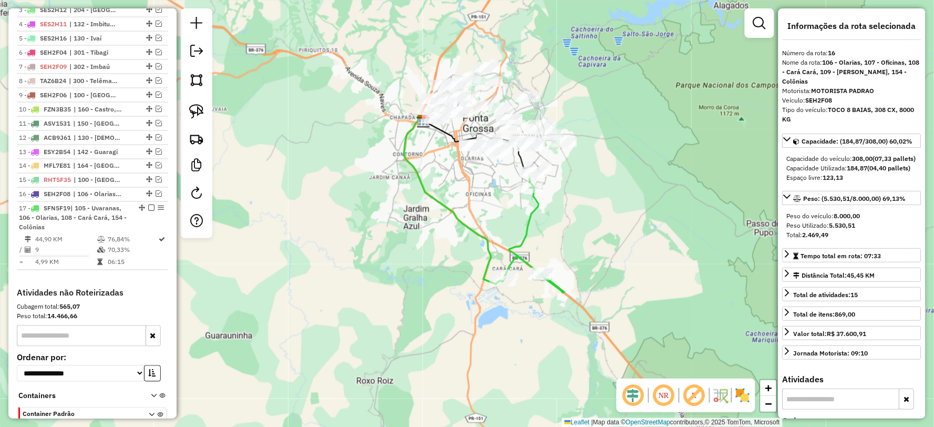
scroll to position [522, 0]
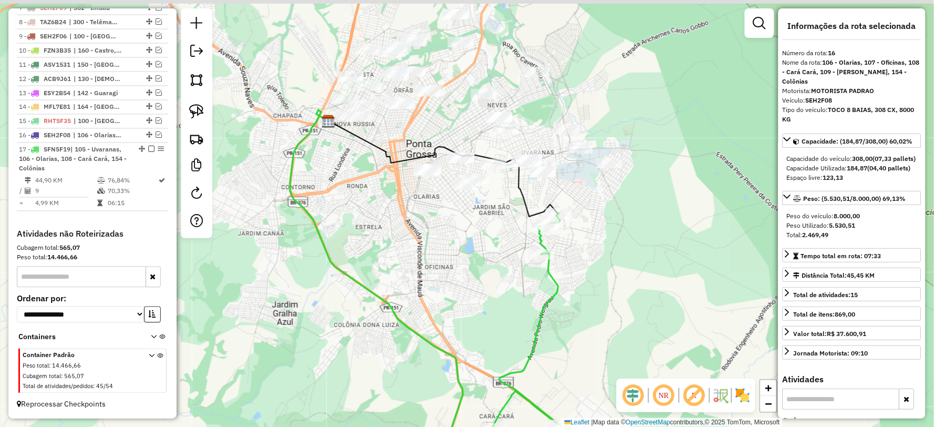
drag, startPoint x: 605, startPoint y: 177, endPoint x: 614, endPoint y: 208, distance: 32.4
click at [612, 208] on div "Janela de atendimento Grade de atendimento Capacidade Transportadoras Veículos …" at bounding box center [467, 213] width 934 height 427
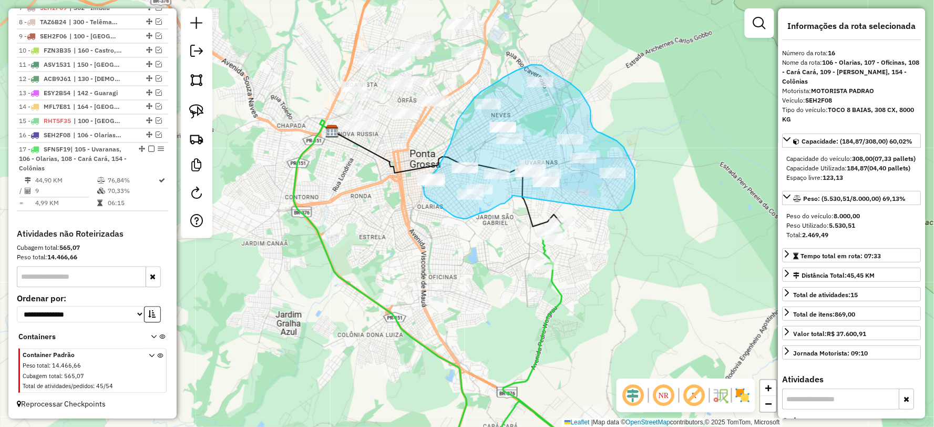
drag, startPoint x: 613, startPoint y: 210, endPoint x: 514, endPoint y: 196, distance: 101.0
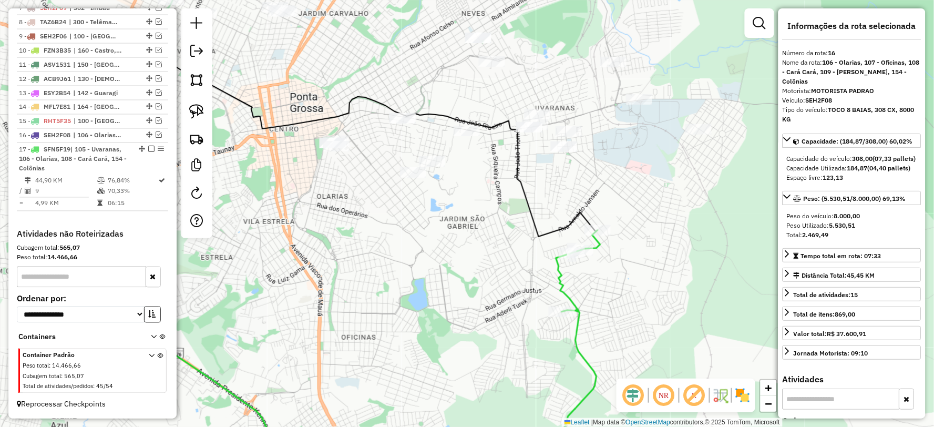
click at [560, 272] on icon at bounding box center [577, 349] width 47 height 239
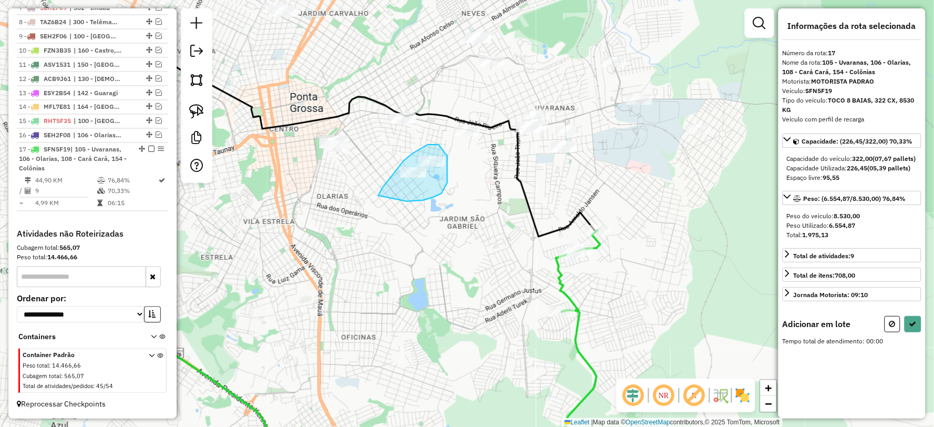
drag, startPoint x: 407, startPoint y: 201, endPoint x: 384, endPoint y: 217, distance: 28.0
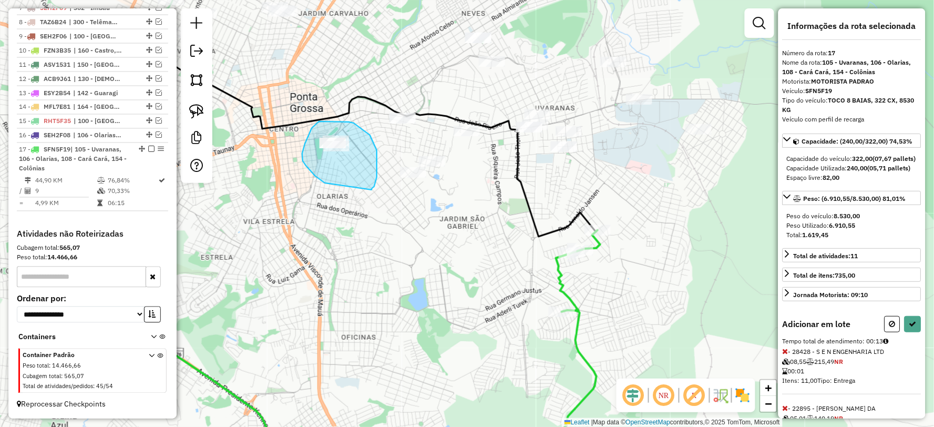
drag, startPoint x: 377, startPoint y: 168, endPoint x: 329, endPoint y: 185, distance: 51.2
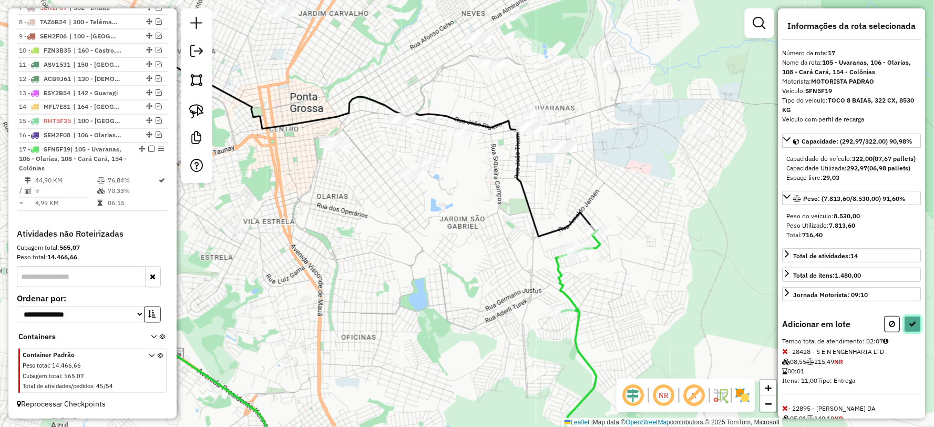
click at [914, 327] on icon at bounding box center [912, 323] width 7 height 7
select select "**********"
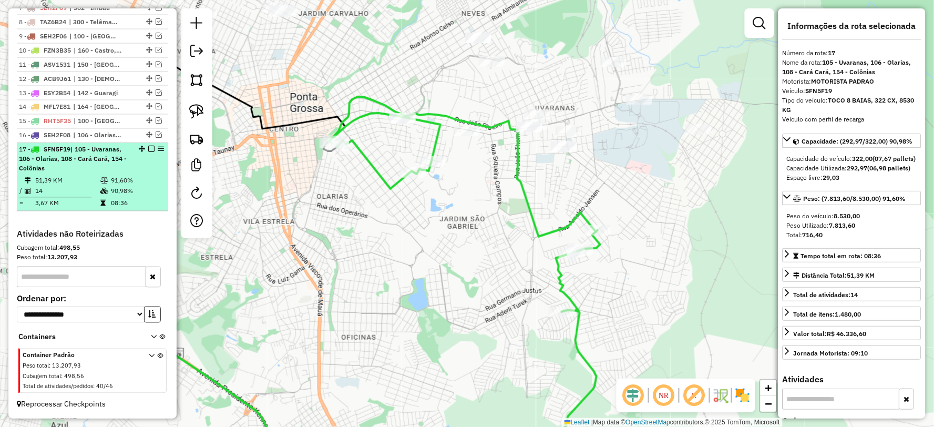
click at [148, 148] on em at bounding box center [151, 149] width 6 height 6
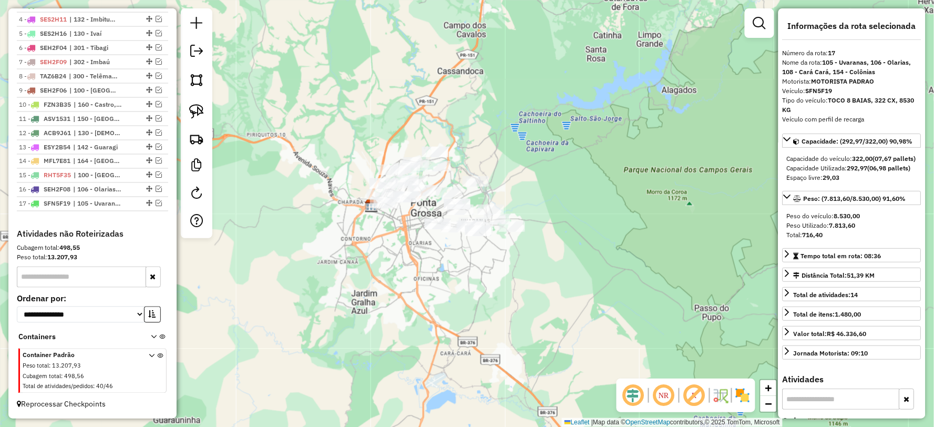
drag, startPoint x: 446, startPoint y: 252, endPoint x: 451, endPoint y: 279, distance: 26.8
click at [451, 279] on div "Janela de atendimento Grade de atendimento Capacidade Transportadoras Veículos …" at bounding box center [467, 213] width 934 height 427
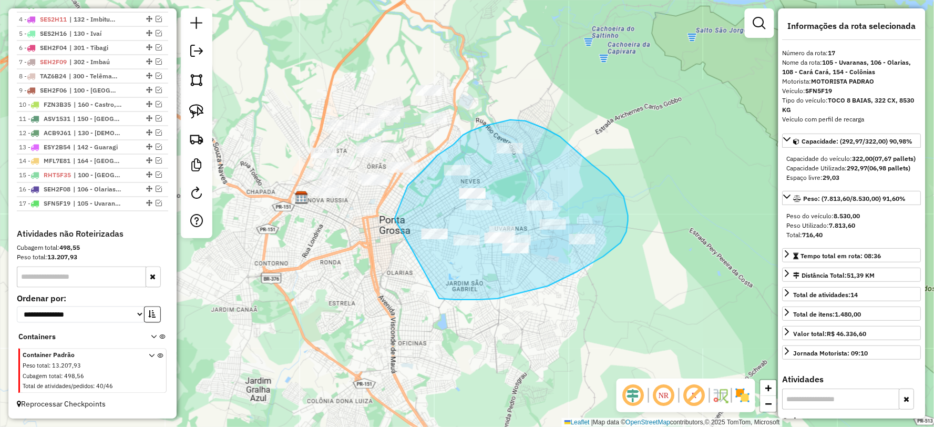
drag, startPoint x: 455, startPoint y: 300, endPoint x: 391, endPoint y: 293, distance: 65.0
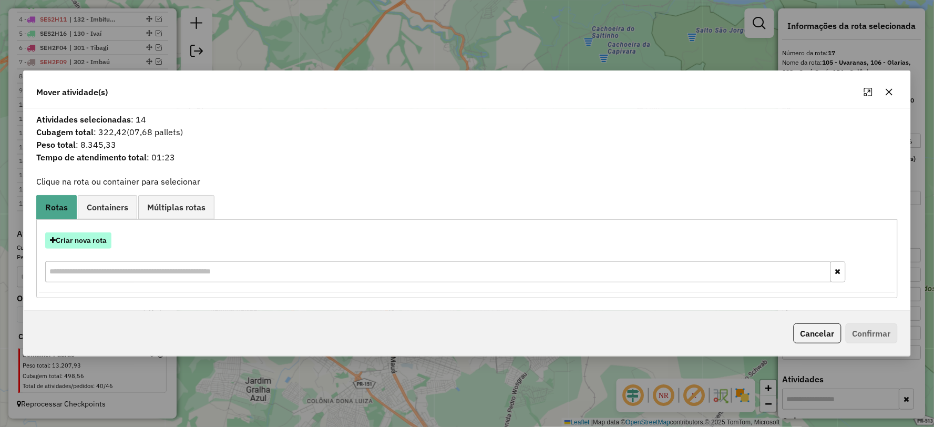
click at [100, 239] on button "Criar nova rota" at bounding box center [78, 240] width 66 height 16
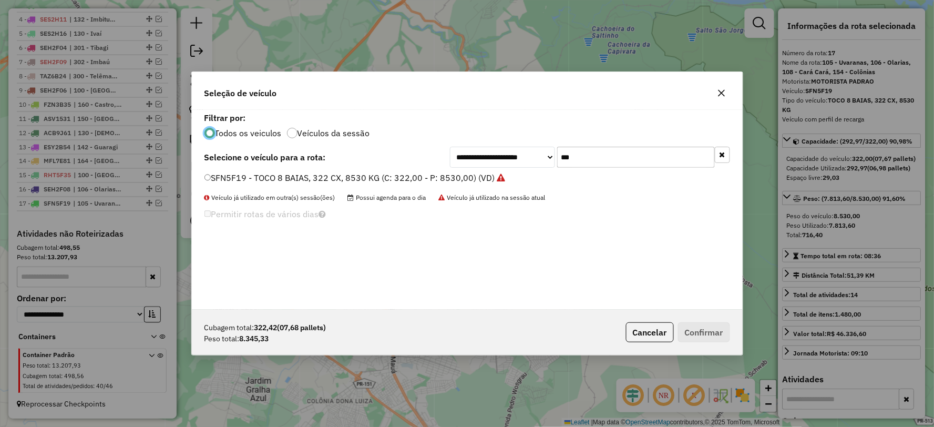
scroll to position [6, 3]
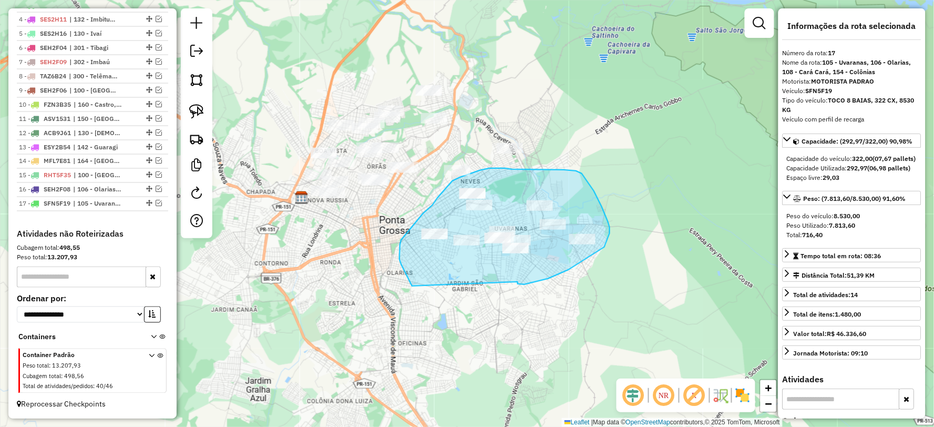
drag, startPoint x: 518, startPoint y: 284, endPoint x: 417, endPoint y: 291, distance: 100.7
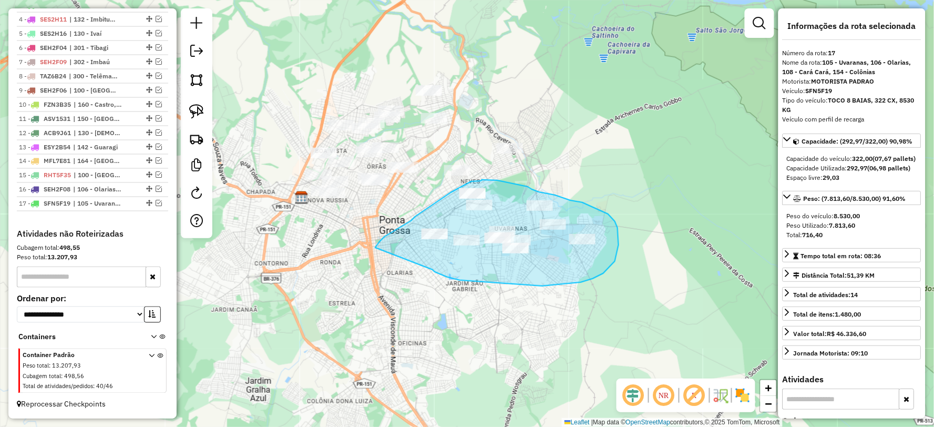
drag, startPoint x: 433, startPoint y: 270, endPoint x: 377, endPoint y: 258, distance: 56.4
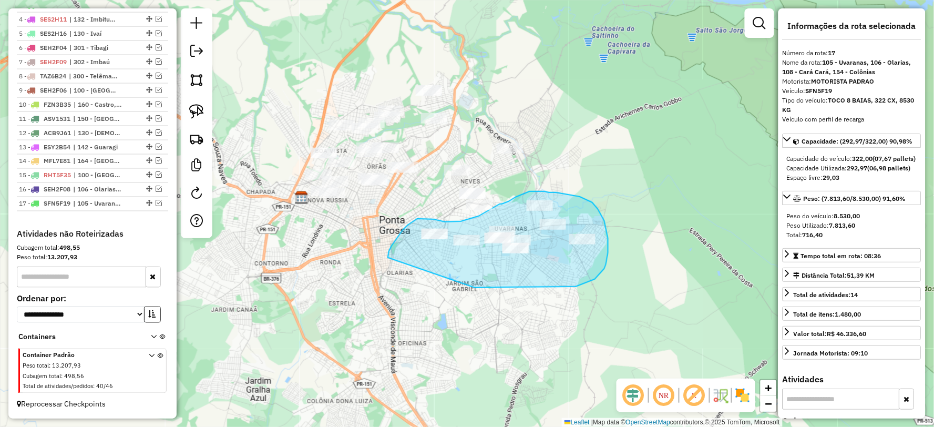
drag, startPoint x: 497, startPoint y: 288, endPoint x: 388, endPoint y: 260, distance: 112.2
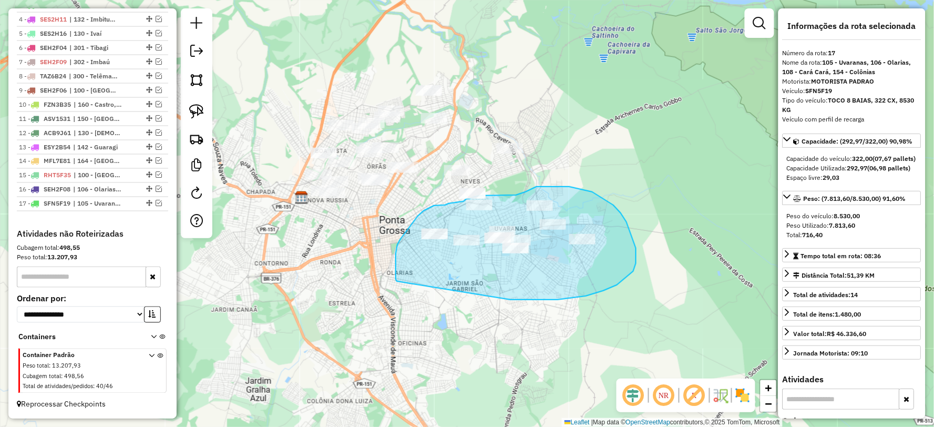
drag, startPoint x: 558, startPoint y: 300, endPoint x: 398, endPoint y: 282, distance: 160.8
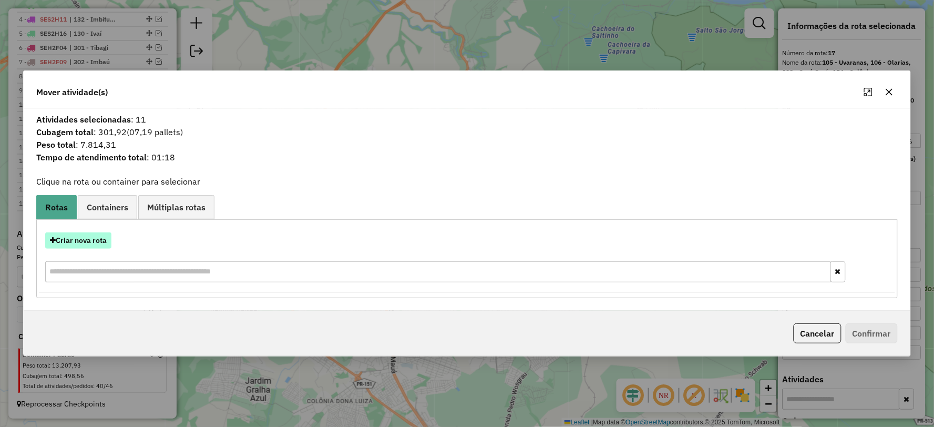
click at [86, 237] on button "Criar nova rota" at bounding box center [78, 240] width 66 height 16
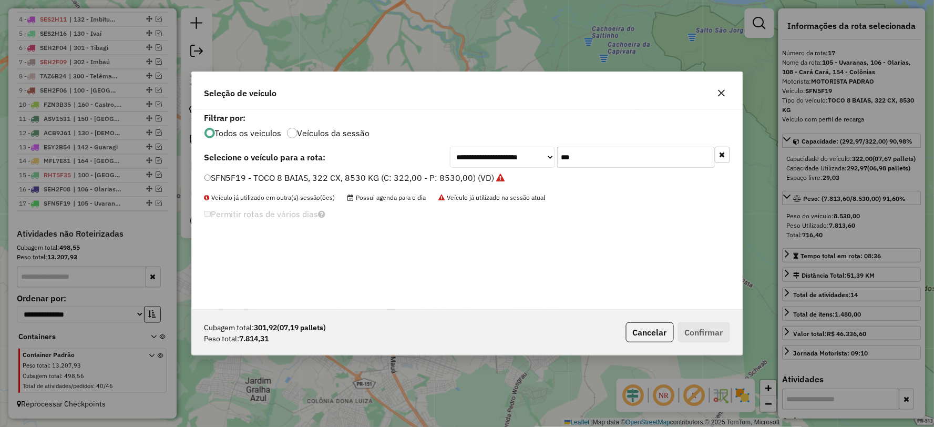
drag, startPoint x: 540, startPoint y: 160, endPoint x: 528, endPoint y: 160, distance: 12.1
click at [528, 160] on div "**********" at bounding box center [590, 157] width 280 height 21
type input "***"
click at [235, 181] on label "MKU9J92 - TOCO 8 BAIAS, 308 CX, 8290 KG (C: 308,00 - P: 8290,00) (VD)" at bounding box center [350, 177] width 293 height 13
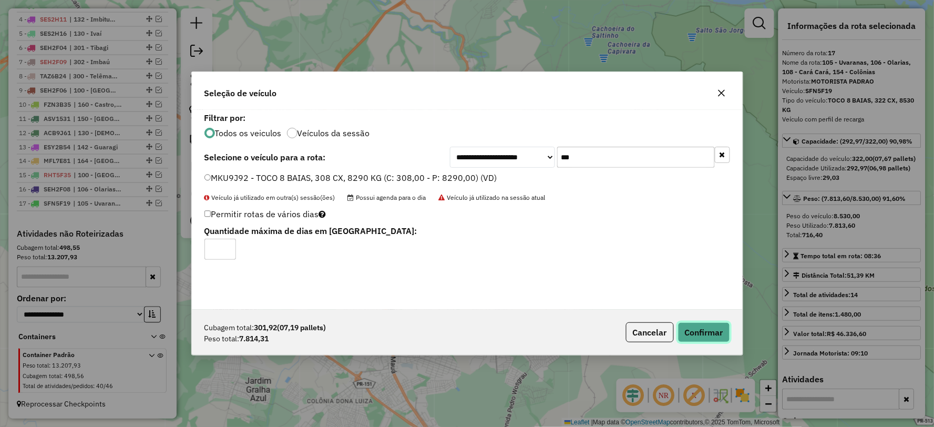
drag, startPoint x: 709, startPoint y: 342, endPoint x: 702, endPoint y: 340, distance: 7.3
click at [708, 342] on button "Confirmar" at bounding box center [704, 332] width 52 height 20
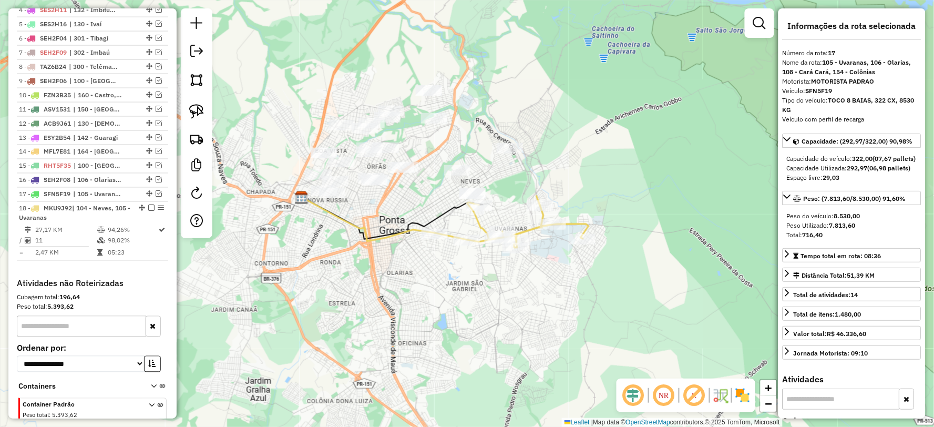
scroll to position [527, 0]
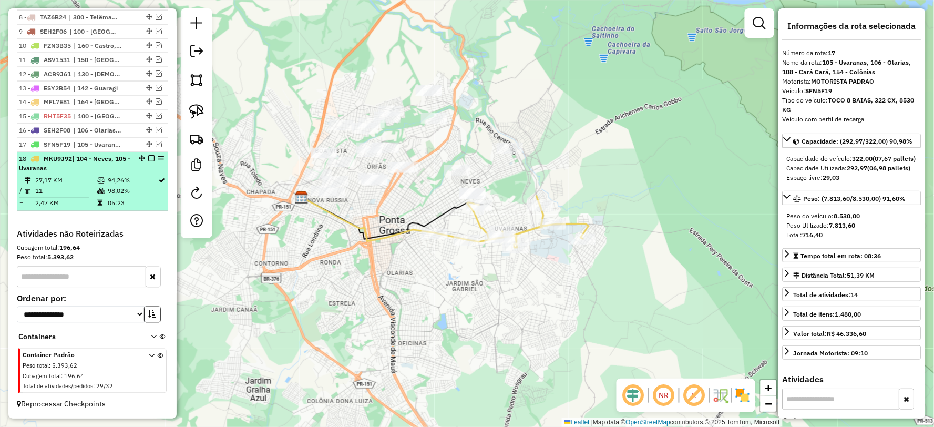
click at [149, 158] on em at bounding box center [151, 159] width 6 height 6
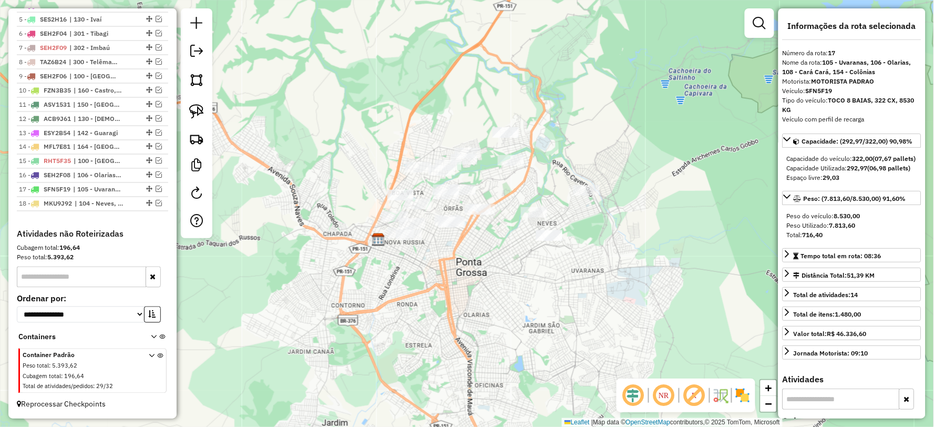
drag, startPoint x: 407, startPoint y: 249, endPoint x: 536, endPoint y: 262, distance: 129.9
click at [464, 267] on div "Janela de atendimento Grade de atendimento Capacidade Transportadoras Veículos …" at bounding box center [467, 213] width 934 height 427
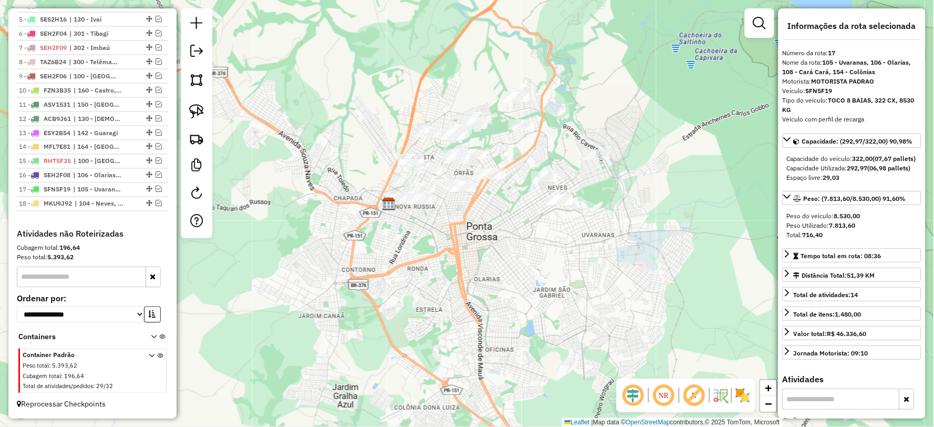
drag, startPoint x: 528, startPoint y: 263, endPoint x: 528, endPoint y: 228, distance: 35.7
click at [528, 228] on div "Janela de atendimento Grade de atendimento Capacidade Transportadoras Veículos …" at bounding box center [467, 213] width 934 height 427
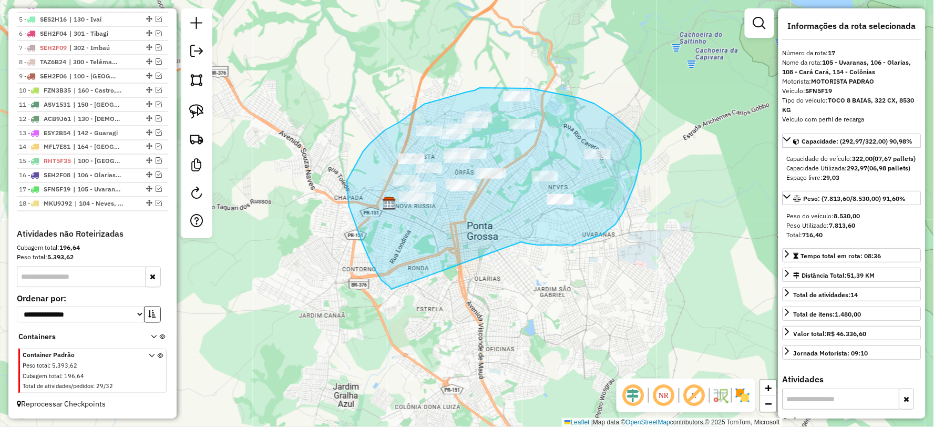
drag, startPoint x: 573, startPoint y: 245, endPoint x: 392, endPoint y: 289, distance: 187.2
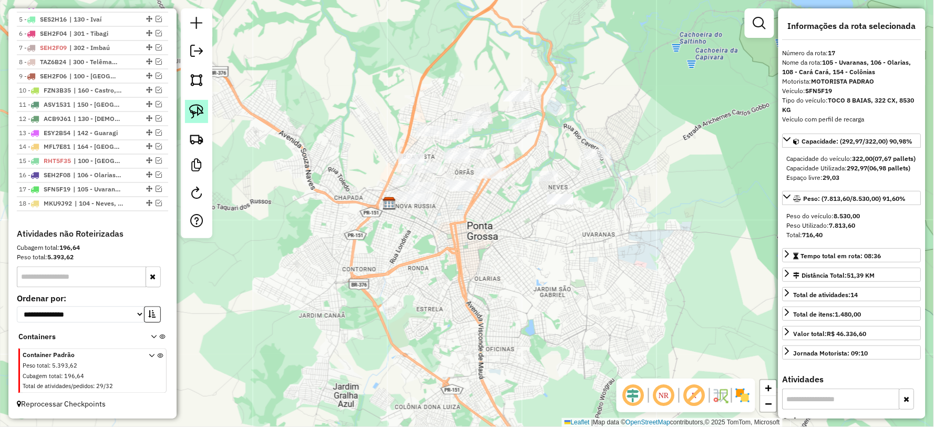
click at [203, 114] on img at bounding box center [196, 111] width 15 height 15
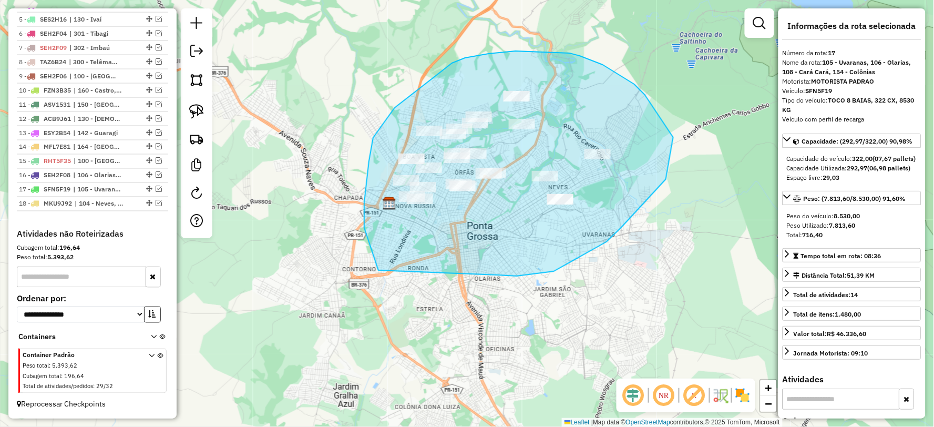
drag, startPoint x: 498, startPoint y: 275, endPoint x: 382, endPoint y: 283, distance: 116.4
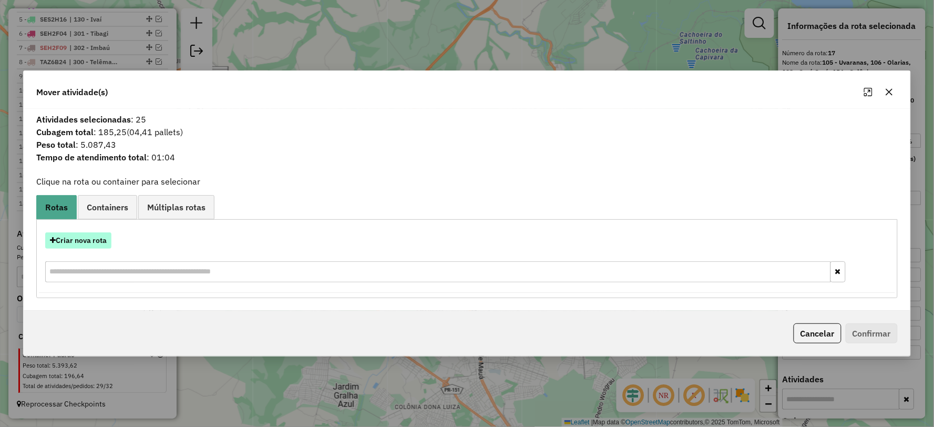
click at [93, 245] on button "Criar nova rota" at bounding box center [78, 240] width 66 height 16
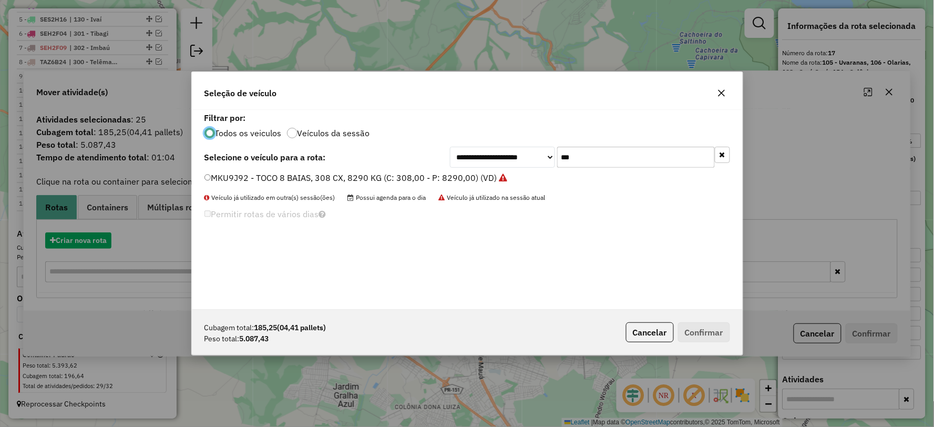
scroll to position [6, 3]
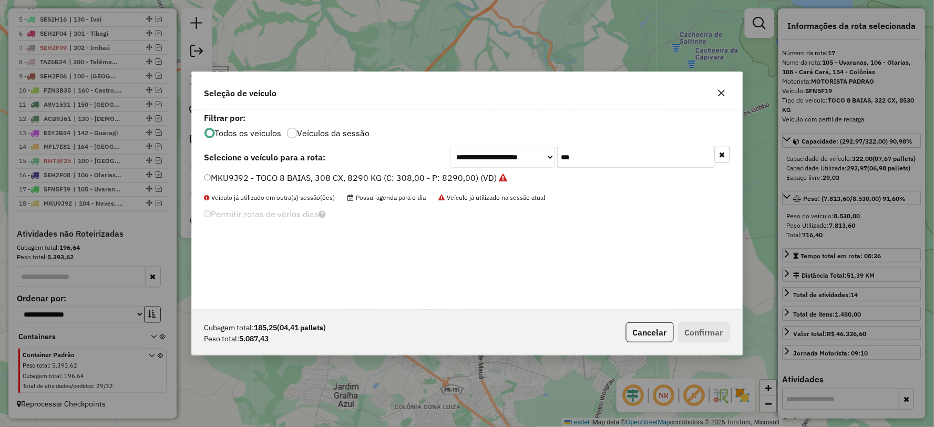
drag, startPoint x: 623, startPoint y: 158, endPoint x: 527, endPoint y: 171, distance: 96.6
click at [527, 171] on div "**********" at bounding box center [467, 210] width 551 height 200
type input "***"
click at [237, 185] on div "MLZ8A32 - TOCO 8 BAIAS 304 CX 8290 KG (C: 304,00 - P: 8290,00) (VD)" at bounding box center [467, 182] width 538 height 21
click at [218, 170] on div "**********" at bounding box center [467, 210] width 551 height 200
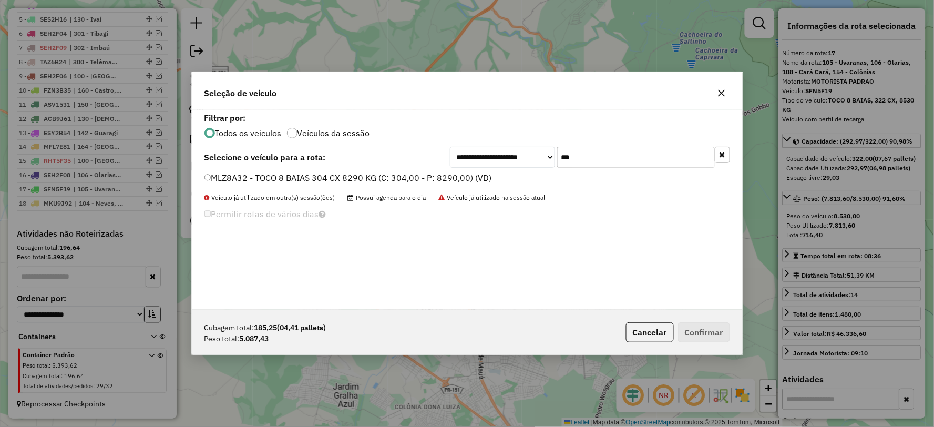
click at [226, 177] on label "MLZ8A32 - TOCO 8 BAIAS 304 CX 8290 KG (C: 304,00 - P: 8290,00) (VD)" at bounding box center [348, 177] width 288 height 13
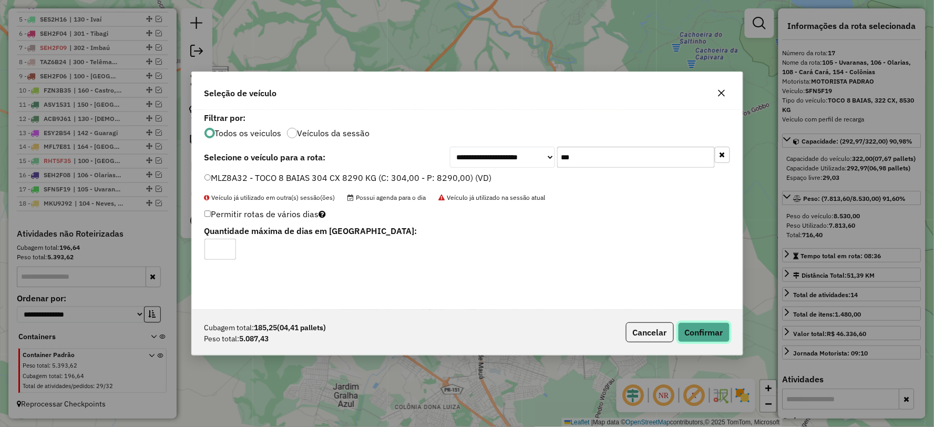
click at [703, 332] on button "Confirmar" at bounding box center [704, 332] width 52 height 20
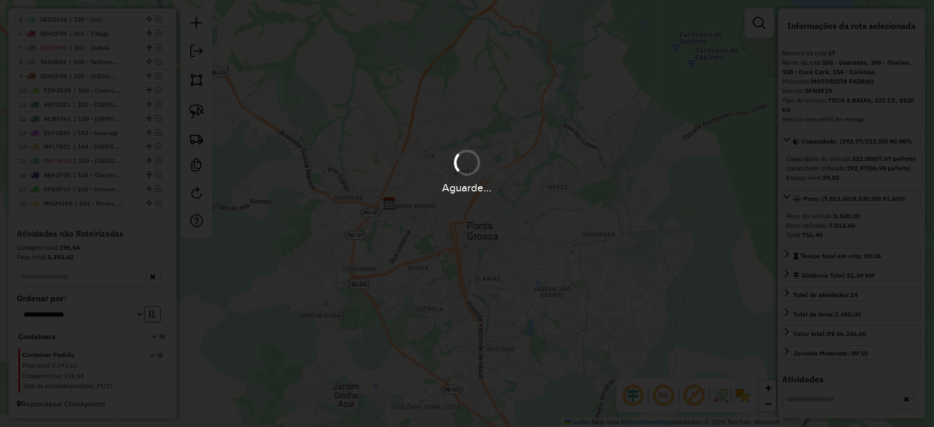
scroll to position [550, 0]
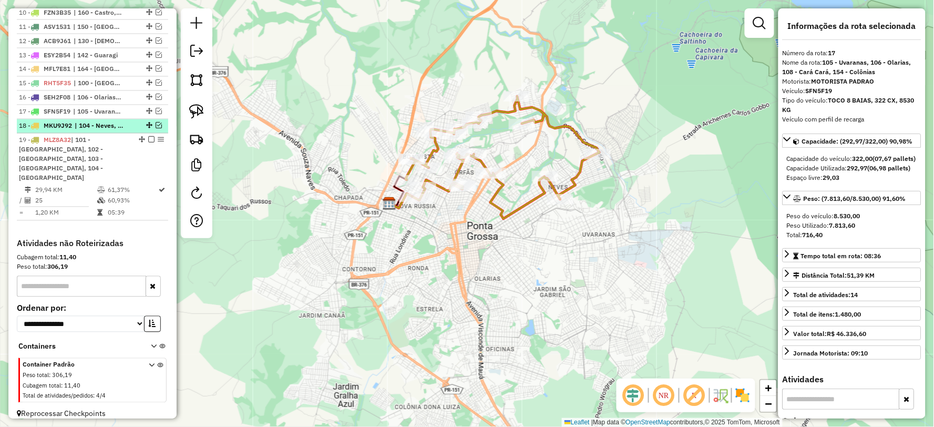
click at [156, 129] on em at bounding box center [159, 125] width 6 height 6
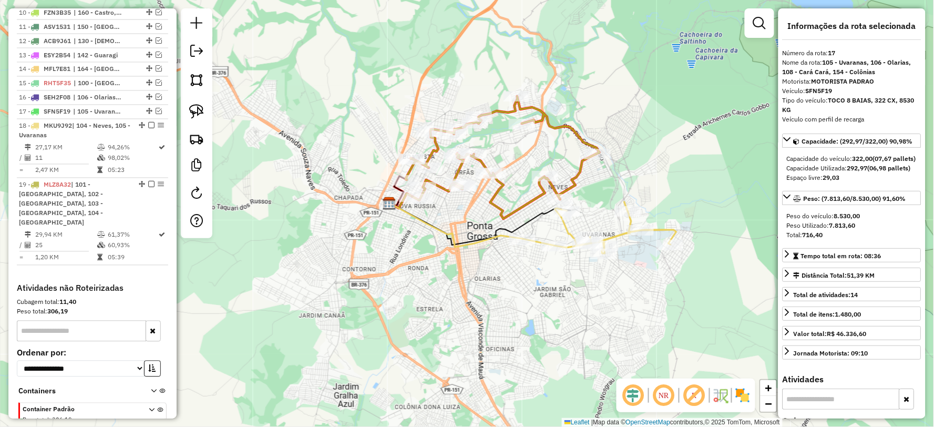
scroll to position [595, 0]
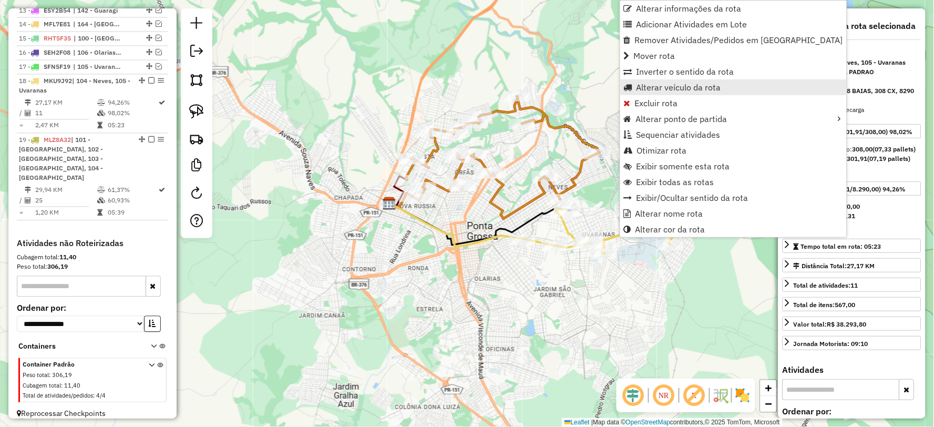
click at [693, 83] on span "Alterar veículo da rota" at bounding box center [679, 87] width 85 height 8
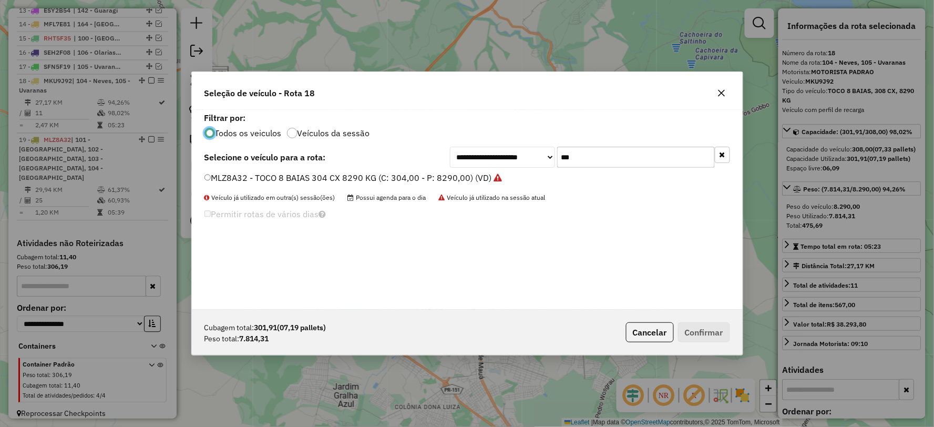
scroll to position [6, 3]
drag, startPoint x: 621, startPoint y: 152, endPoint x: 549, endPoint y: 153, distance: 71.5
click at [549, 153] on div "**********" at bounding box center [590, 157] width 280 height 21
type input "***"
click at [229, 175] on label "RHE4B10 - TOCO 8 BAIAS, 308 CX, 8600 KG (C: 308,00 - P: 8600,00) (VD)" at bounding box center [350, 177] width 292 height 13
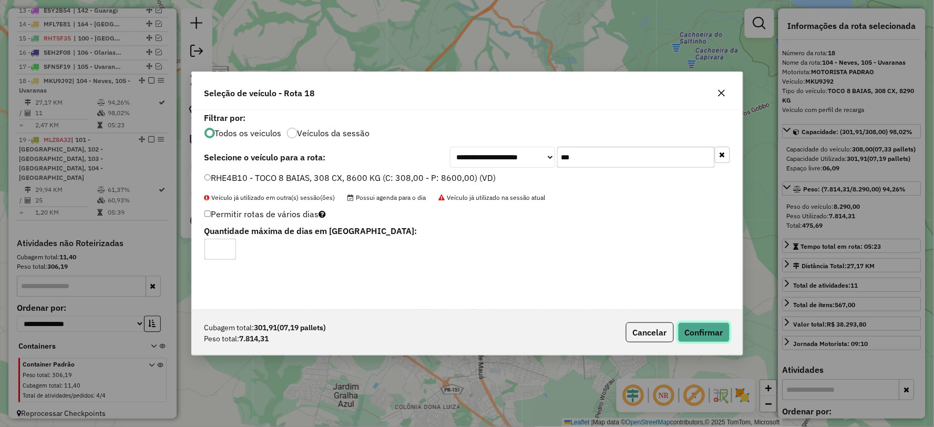
click at [692, 333] on button "Confirmar" at bounding box center [704, 332] width 52 height 20
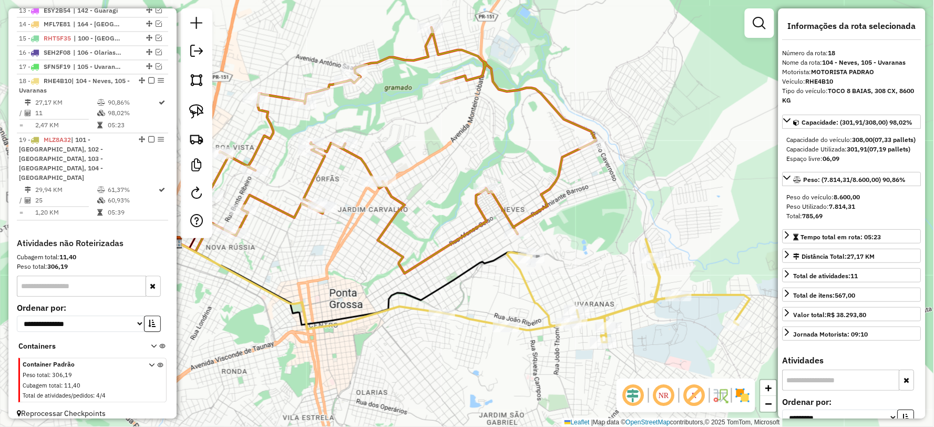
click at [528, 286] on icon at bounding box center [596, 290] width 308 height 103
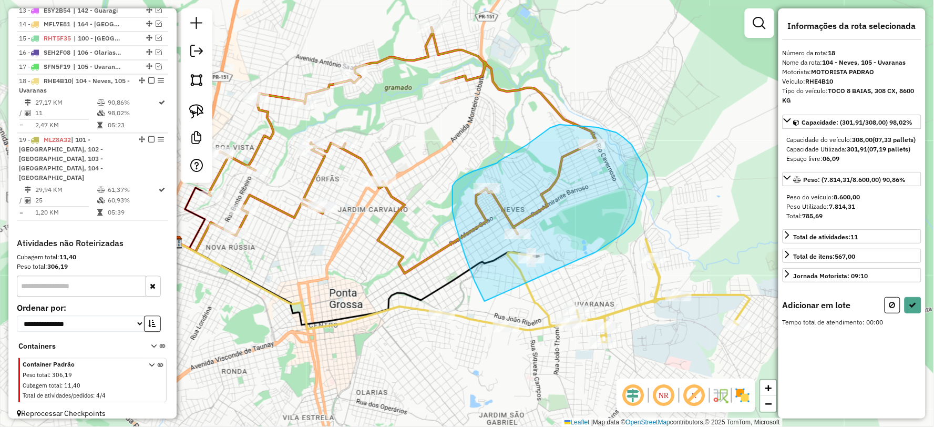
drag, startPoint x: 634, startPoint y: 223, endPoint x: 485, endPoint y: 301, distance: 169.1
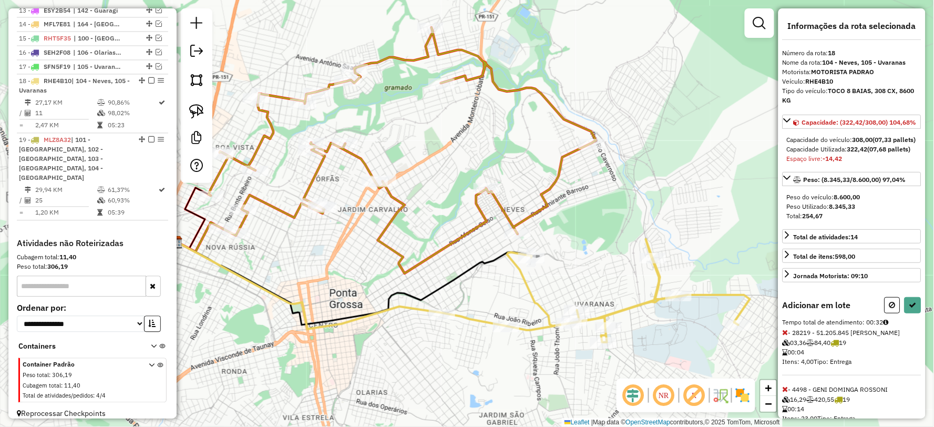
click at [917, 349] on div "Adicionar em lote Tempo total de atendimento: 00:32 - 28219 - 51.205.845 BEATRI…" at bounding box center [852, 393] width 139 height 192
click at [915, 313] on button at bounding box center [913, 305] width 17 height 16
click at [656, 271] on icon at bounding box center [596, 290] width 308 height 103
select select "**********"
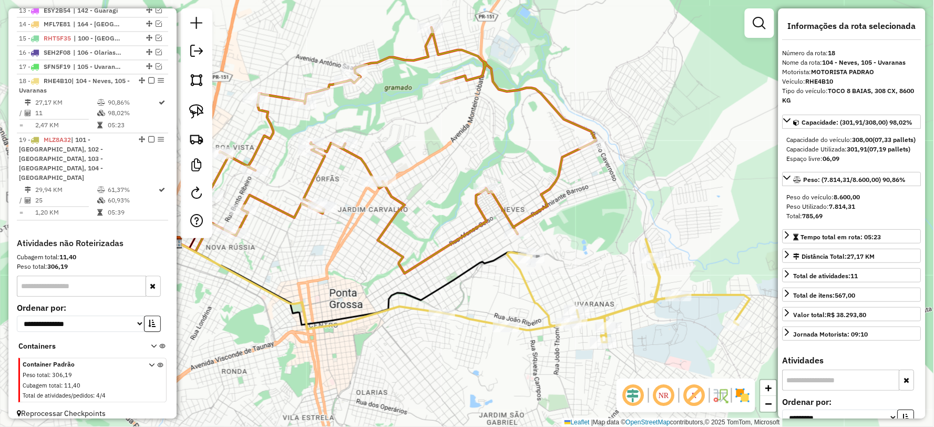
click at [659, 273] on icon at bounding box center [596, 290] width 308 height 103
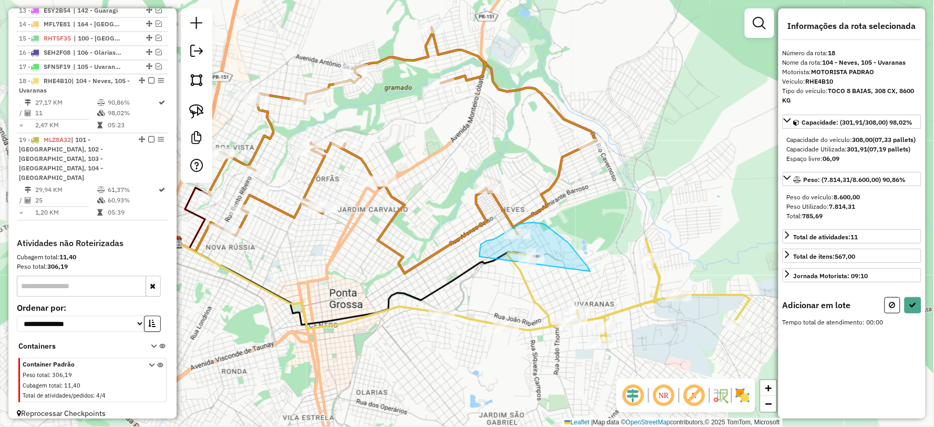
drag, startPoint x: 589, startPoint y: 269, endPoint x: 482, endPoint y: 267, distance: 107.8
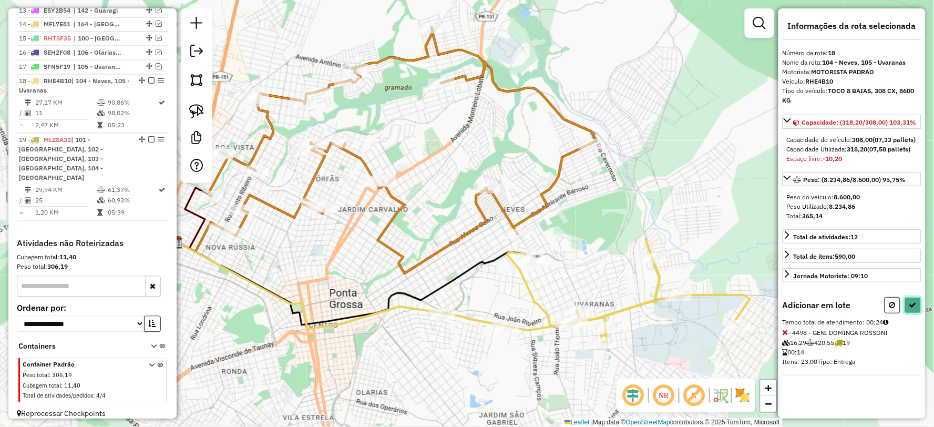
click at [917, 310] on button at bounding box center [913, 305] width 17 height 16
click at [527, 285] on icon at bounding box center [596, 290] width 308 height 103
select select "**********"
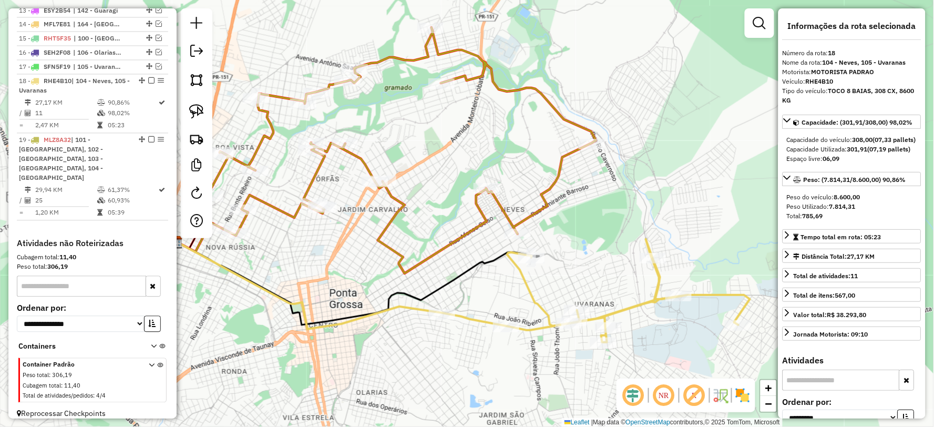
click at [528, 292] on icon at bounding box center [596, 290] width 308 height 103
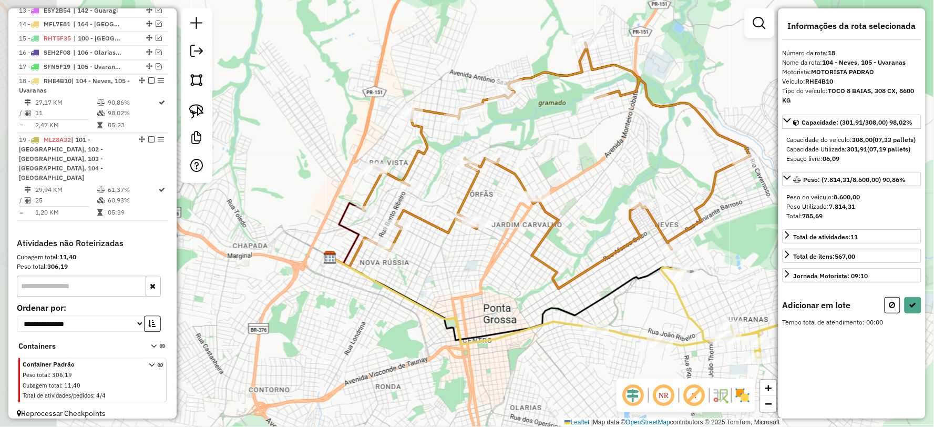
drag, startPoint x: 436, startPoint y: 271, endPoint x: 535, endPoint y: 277, distance: 98.5
click at [591, 284] on div "Janela de atendimento Grade de atendimento Capacidade Transportadoras Veículos …" at bounding box center [467, 213] width 934 height 427
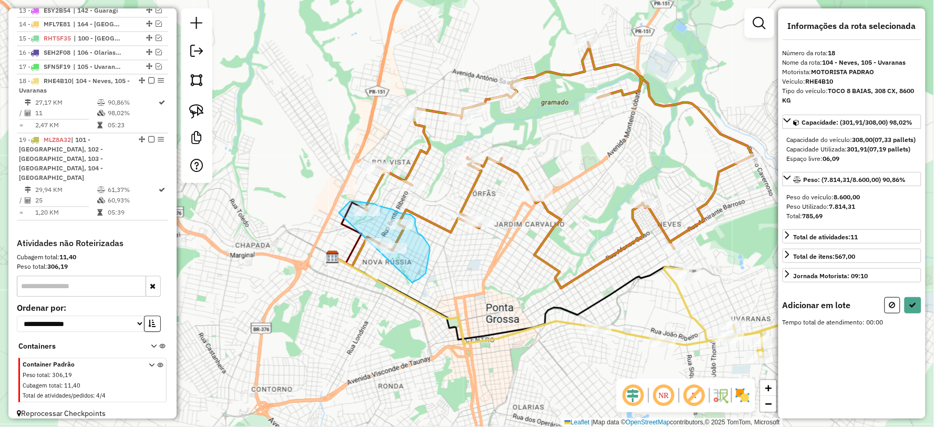
drag, startPoint x: 426, startPoint y: 273, endPoint x: 325, endPoint y: 271, distance: 100.9
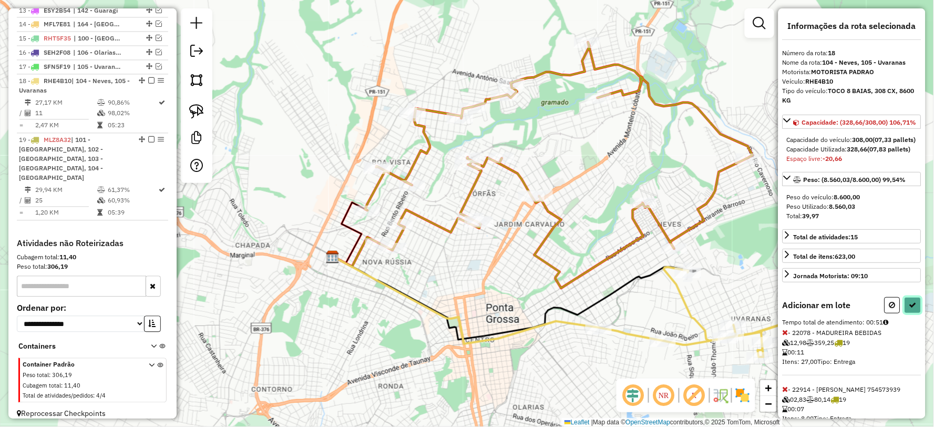
click at [912, 309] on icon at bounding box center [912, 304] width 7 height 7
select select "**********"
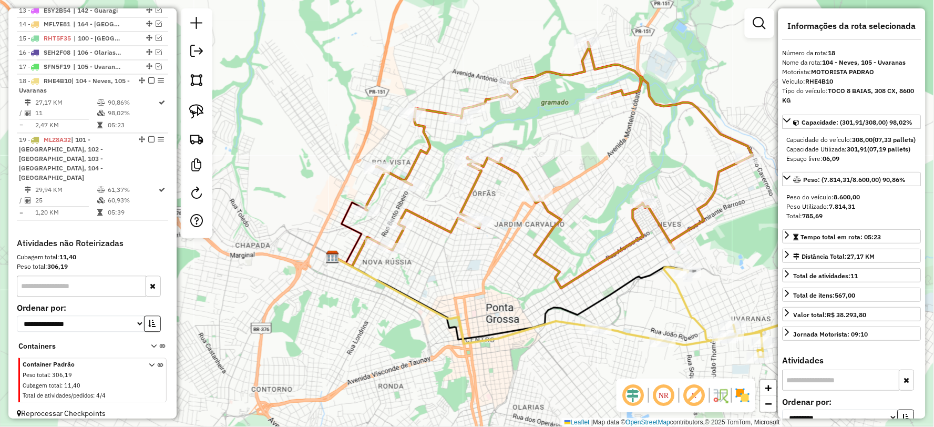
click at [629, 333] on icon at bounding box center [753, 305] width 308 height 103
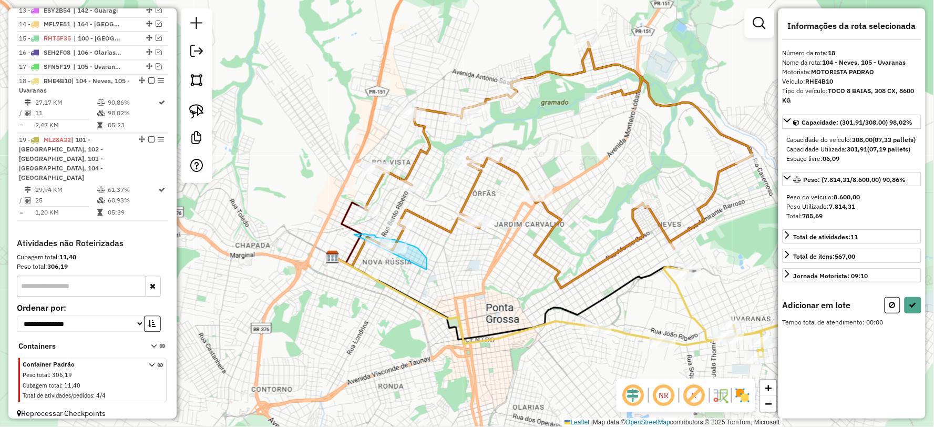
drag, startPoint x: 427, startPoint y: 265, endPoint x: 338, endPoint y: 272, distance: 89.1
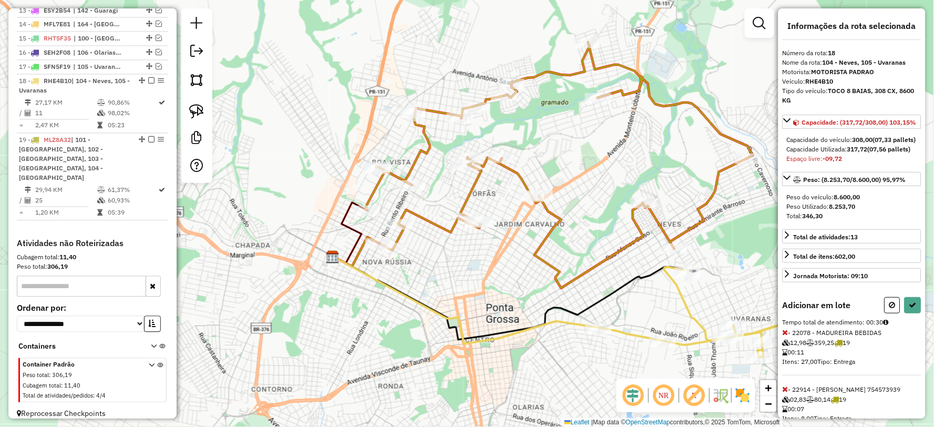
select select "**********"
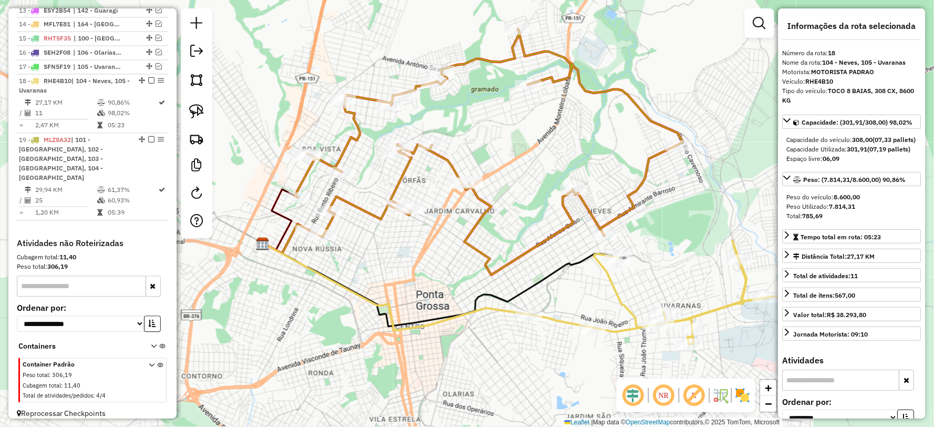
drag, startPoint x: 646, startPoint y: 312, endPoint x: 576, endPoint y: 299, distance: 71.1
click at [576, 299] on div "Janela de atendimento Grade de atendimento Capacidade Transportadoras Veículos …" at bounding box center [467, 213] width 934 height 427
click at [726, 305] on icon at bounding box center [683, 292] width 308 height 103
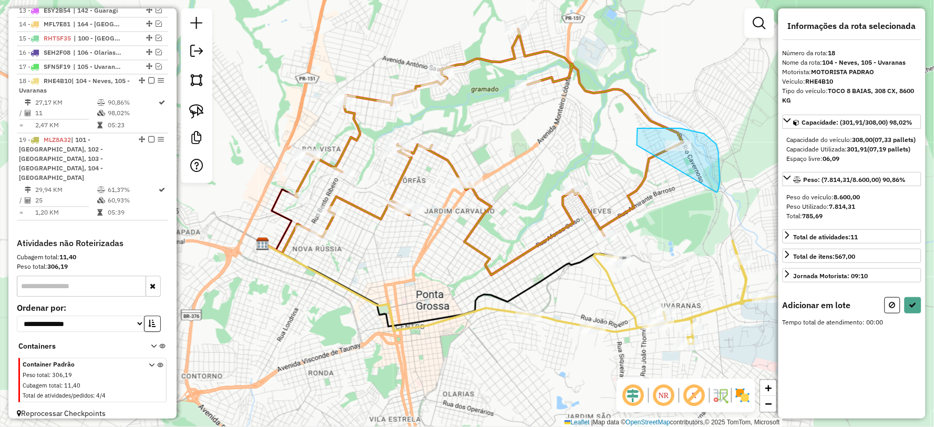
drag, startPoint x: 717, startPoint y: 192, endPoint x: 637, endPoint y: 146, distance: 92.3
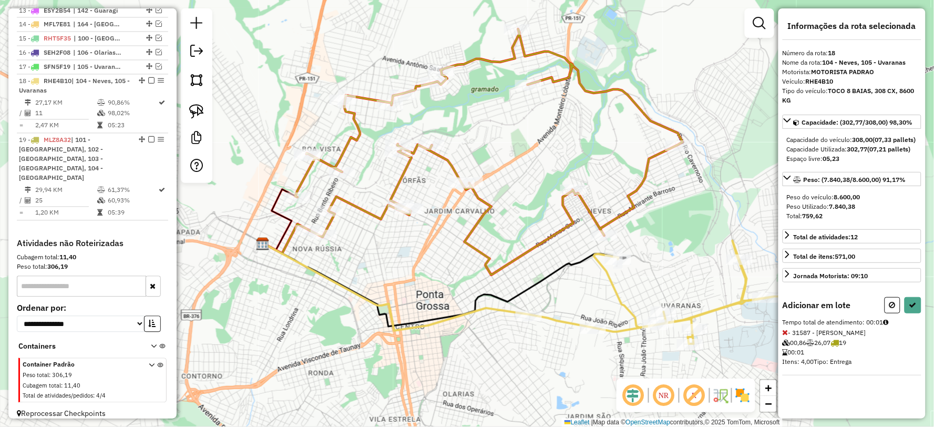
select select "**********"
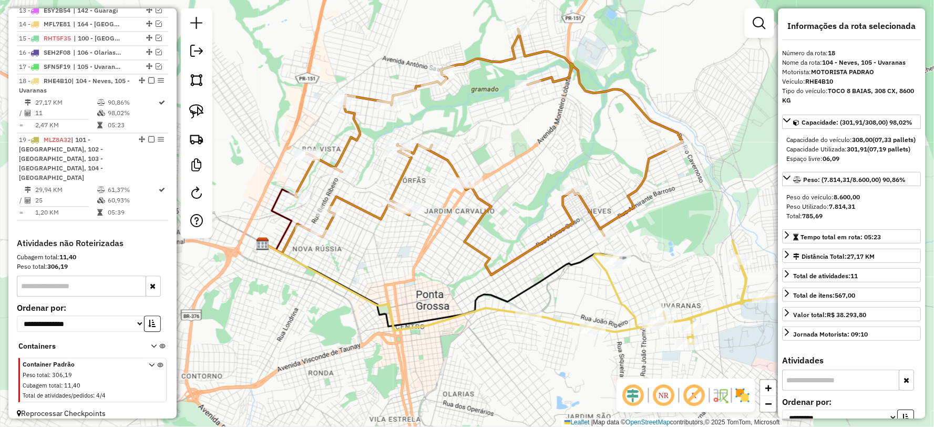
click at [706, 313] on icon at bounding box center [683, 292] width 308 height 103
click at [617, 291] on icon at bounding box center [683, 292] width 308 height 103
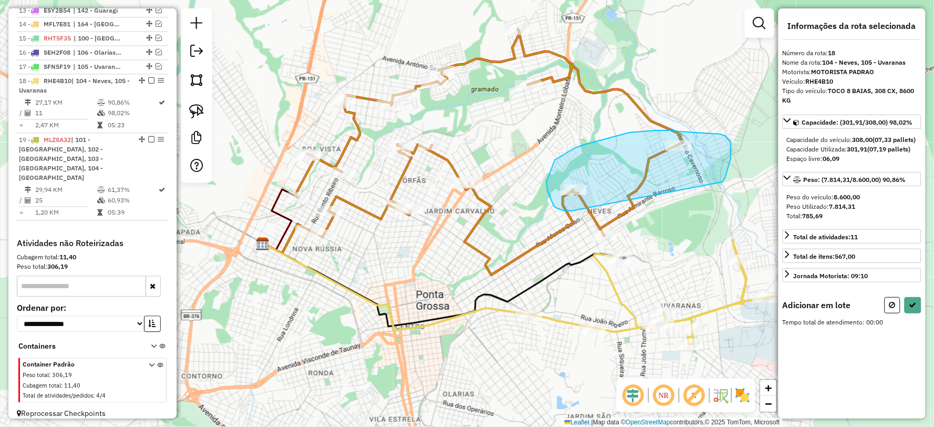
drag, startPoint x: 725, startPoint y: 178, endPoint x: 602, endPoint y: 211, distance: 127.9
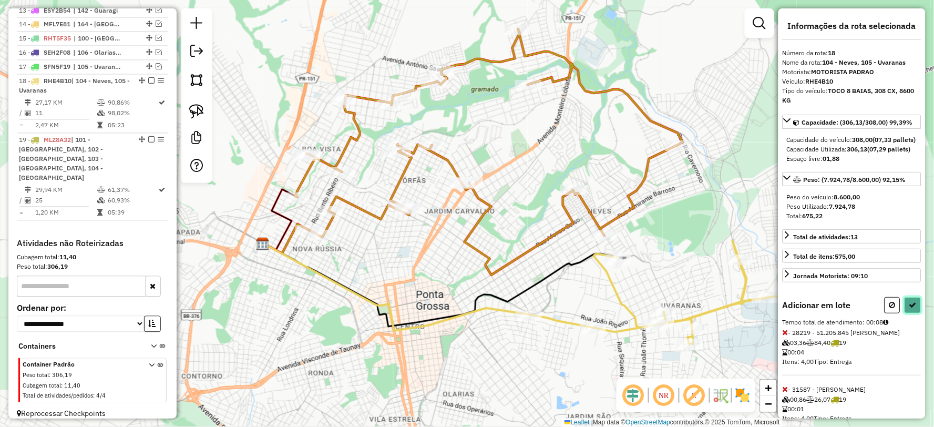
click at [910, 309] on icon at bounding box center [912, 304] width 7 height 7
select select "**********"
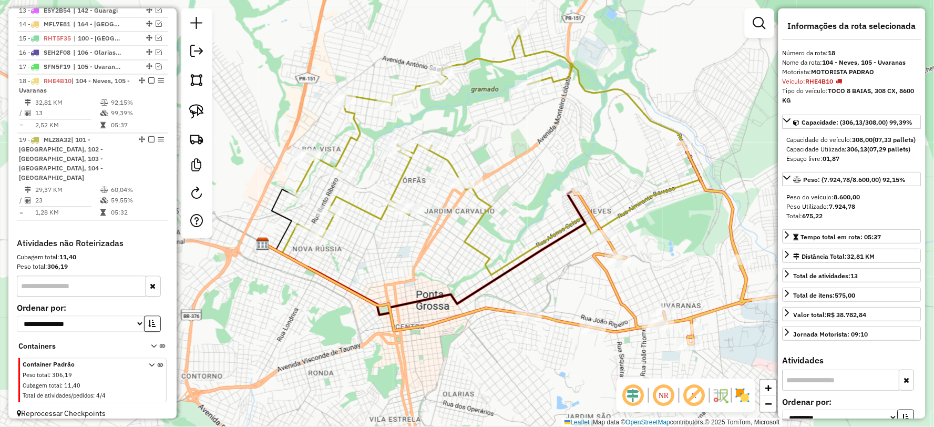
click at [731, 230] on icon at bounding box center [683, 243] width 308 height 202
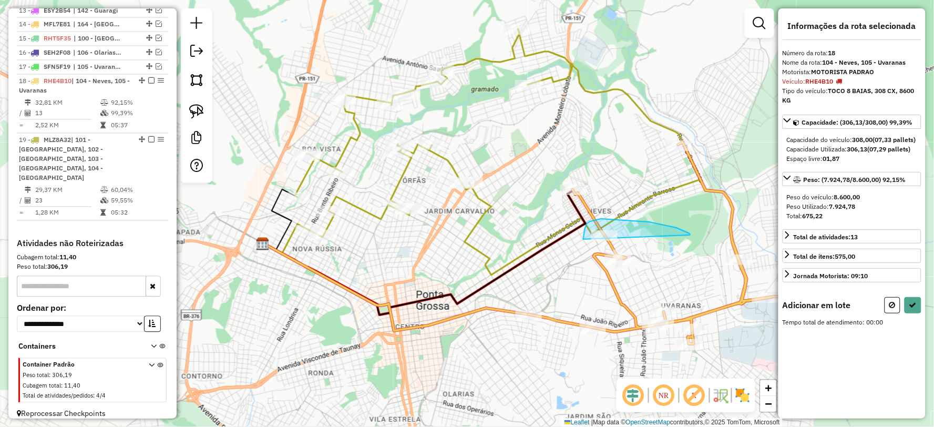
drag, startPoint x: 689, startPoint y: 233, endPoint x: 582, endPoint y: 255, distance: 108.6
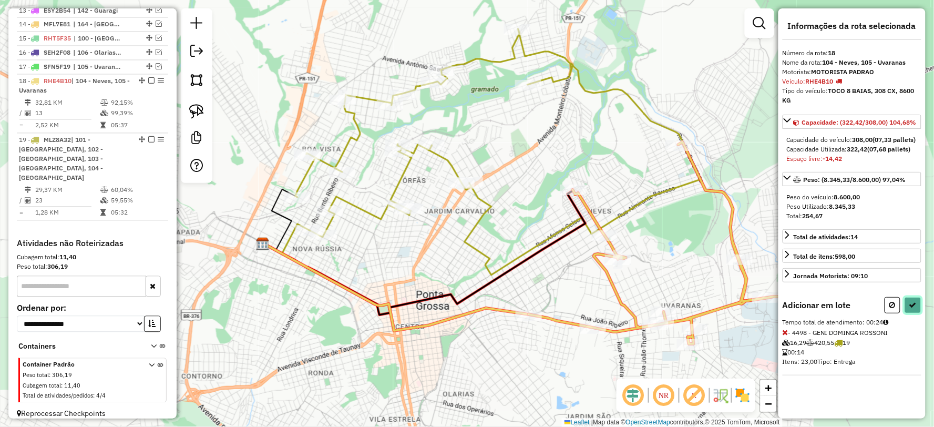
click at [917, 313] on button at bounding box center [913, 305] width 17 height 16
select select "**********"
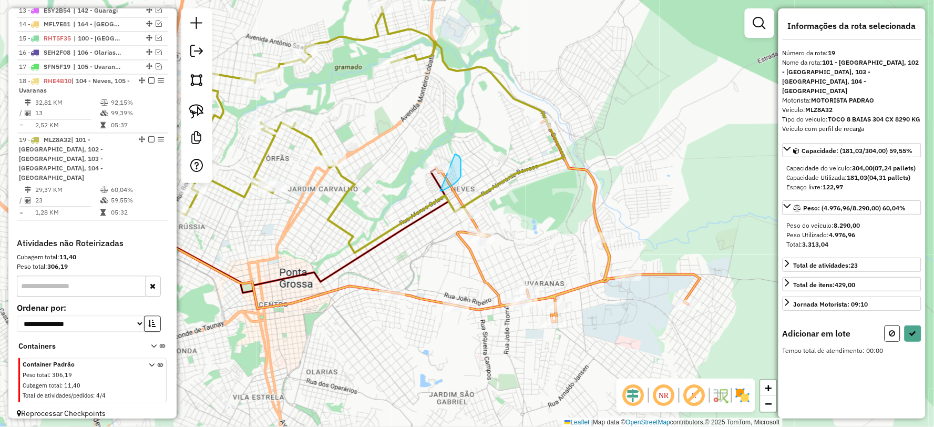
drag, startPoint x: 461, startPoint y: 177, endPoint x: 401, endPoint y: 190, distance: 61.9
click at [910, 330] on icon at bounding box center [912, 333] width 7 height 7
select select "**********"
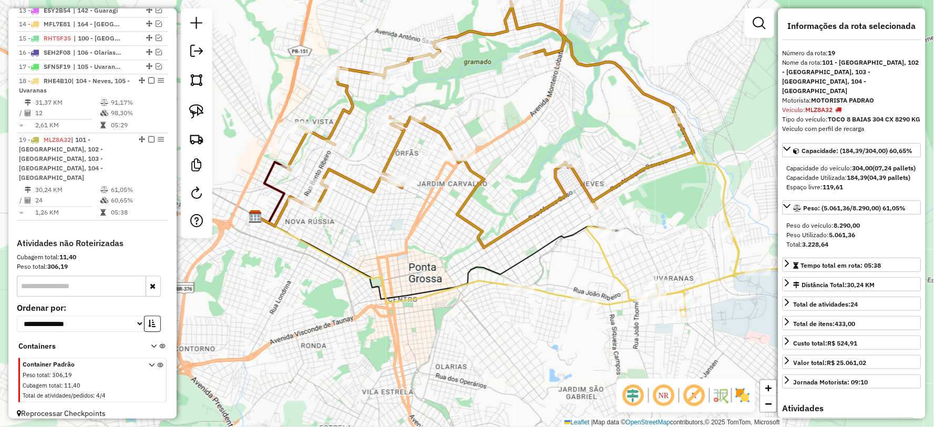
drag, startPoint x: 370, startPoint y: 316, endPoint x: 459, endPoint y: 316, distance: 88.8
click at [459, 316] on div "Janela de atendimento Grade de atendimento Capacidade Transportadoras Veículos …" at bounding box center [467, 213] width 934 height 427
click at [553, 291] on icon at bounding box center [675, 216] width 308 height 202
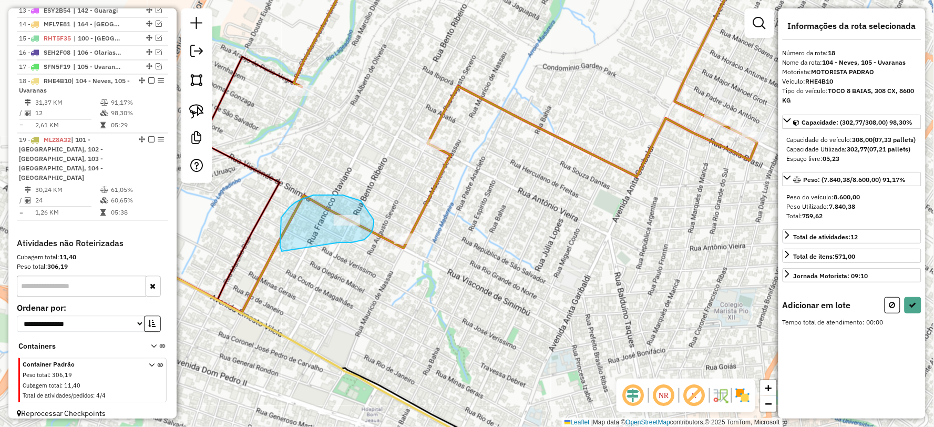
drag, startPoint x: 352, startPoint y: 242, endPoint x: 284, endPoint y: 258, distance: 69.6
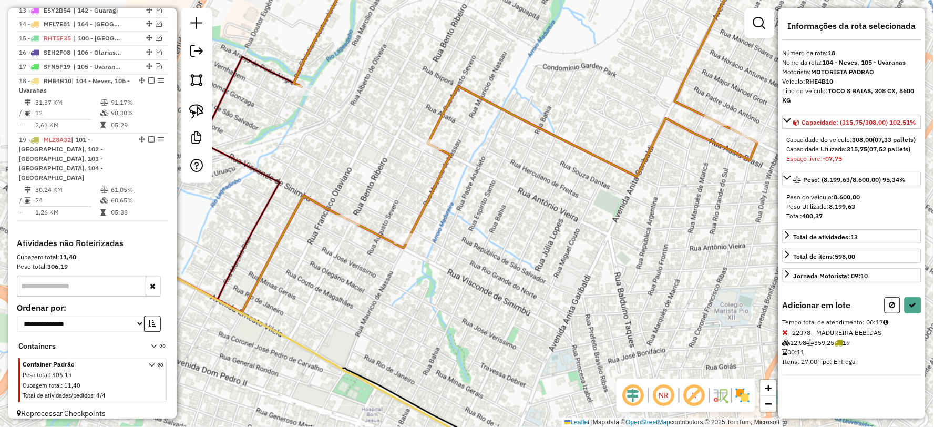
select select "**********"
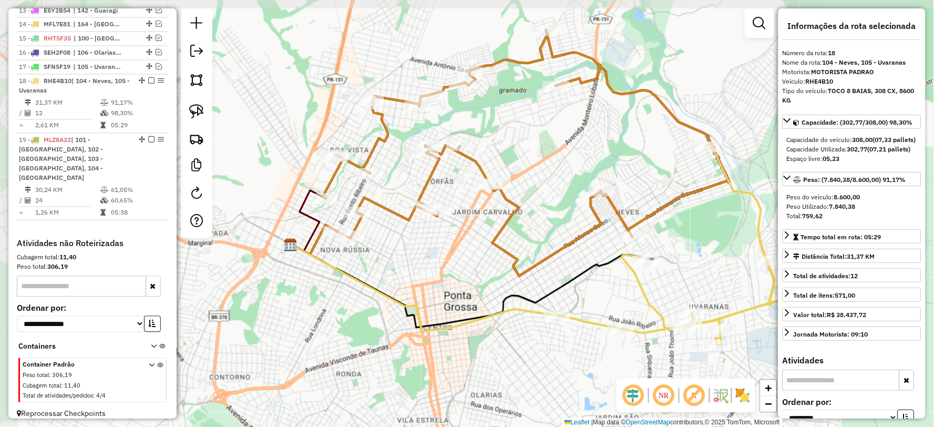
drag, startPoint x: 467, startPoint y: 262, endPoint x: 480, endPoint y: 269, distance: 15.5
click at [480, 269] on div "Janela de atendimento Grade de atendimento Capacidade Transportadoras Veículos …" at bounding box center [467, 213] width 934 height 427
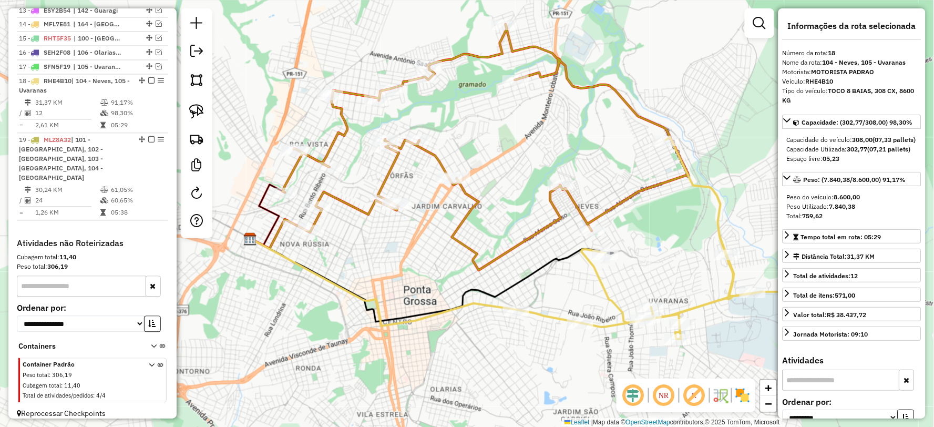
drag, startPoint x: 584, startPoint y: 286, endPoint x: 544, endPoint y: 280, distance: 40.9
click at [544, 280] on div "Janela de atendimento Grade de atendimento Capacidade Transportadoras Veículos …" at bounding box center [467, 213] width 934 height 427
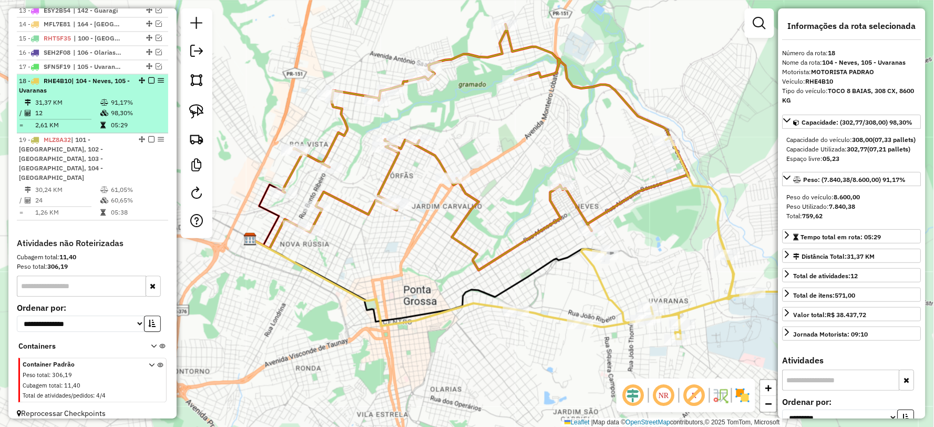
click at [112, 119] on td "98,30%" at bounding box center [136, 113] width 53 height 11
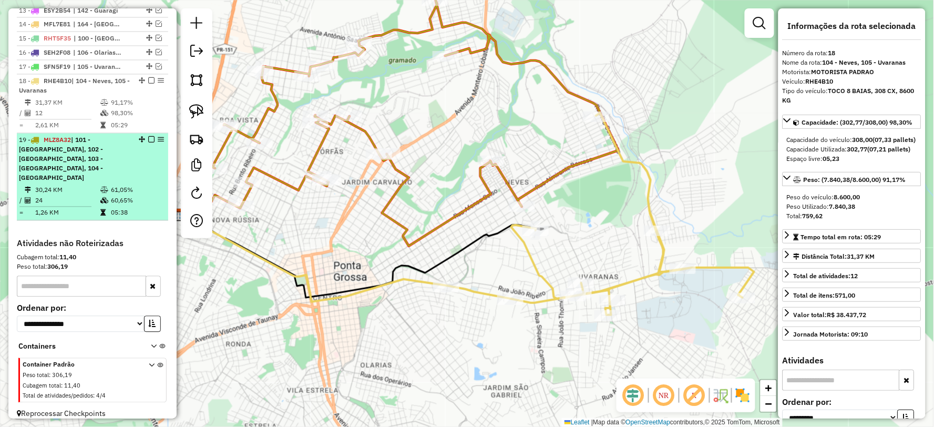
click at [67, 167] on div "19 - MLZ8A32 | 101 - Nova Rússia, 102 - Boa Vista, 103 - Órfãs, 104 - Neves" at bounding box center [74, 159] width 111 height 47
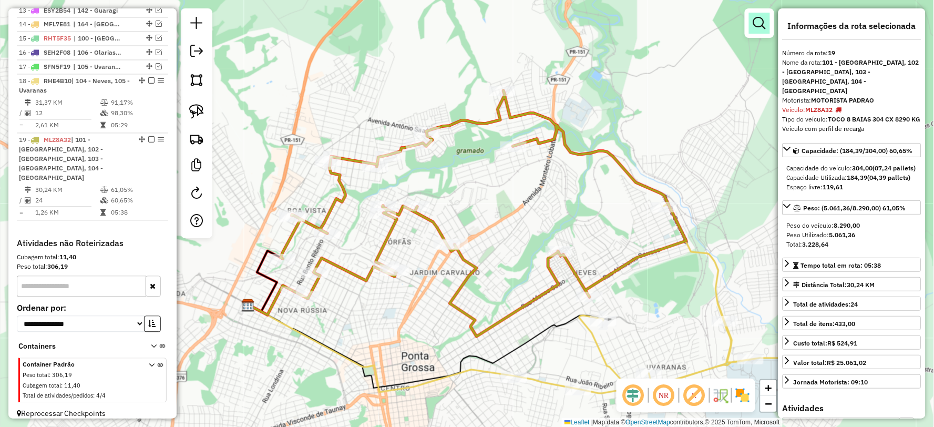
click at [765, 30] on link at bounding box center [759, 23] width 21 height 21
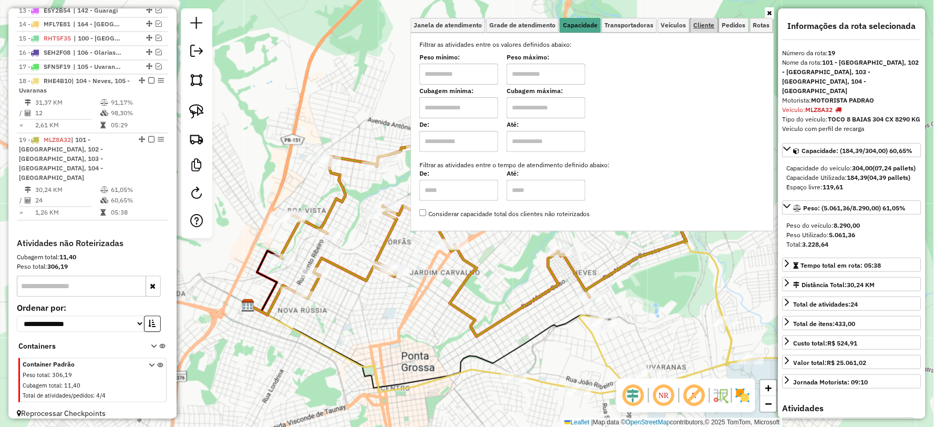
click at [716, 28] on link "Cliente" at bounding box center [704, 25] width 27 height 15
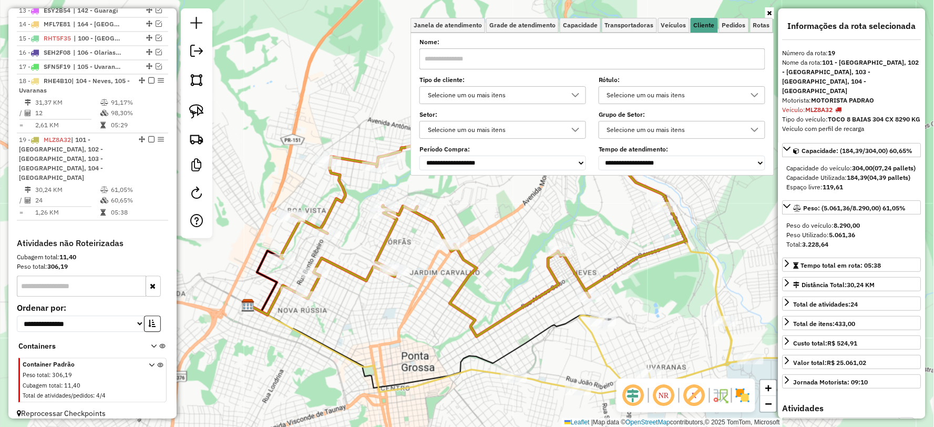
click at [755, 95] on icon at bounding box center [755, 95] width 8 height 8
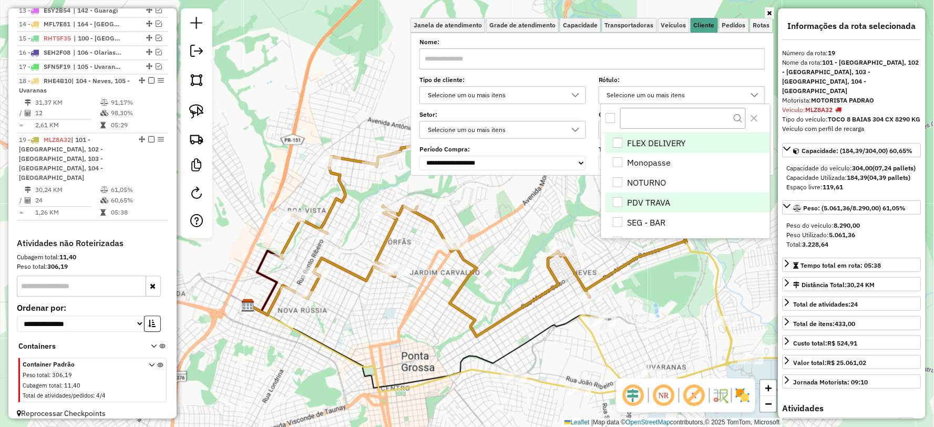
click at [617, 202] on div "PDV TRAVA" at bounding box center [618, 202] width 10 height 10
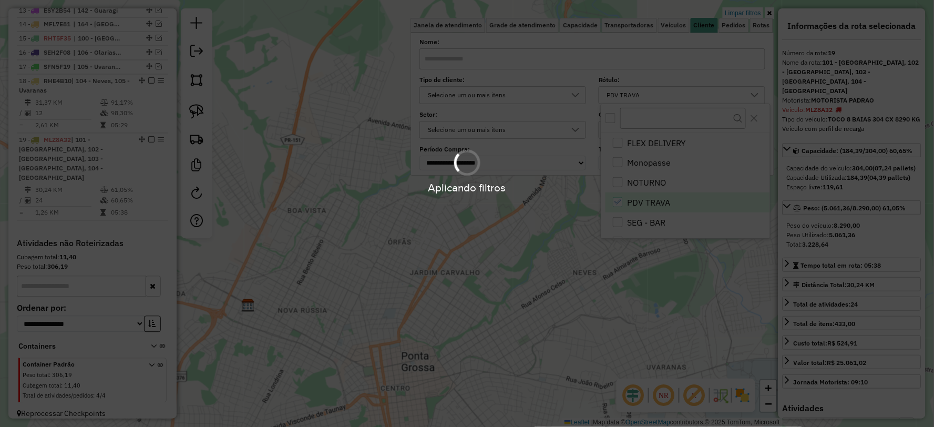
click at [645, 299] on div "Limpar filtros Janela de atendimento Grade de atendimento Capacidade Transporta…" at bounding box center [467, 213] width 934 height 427
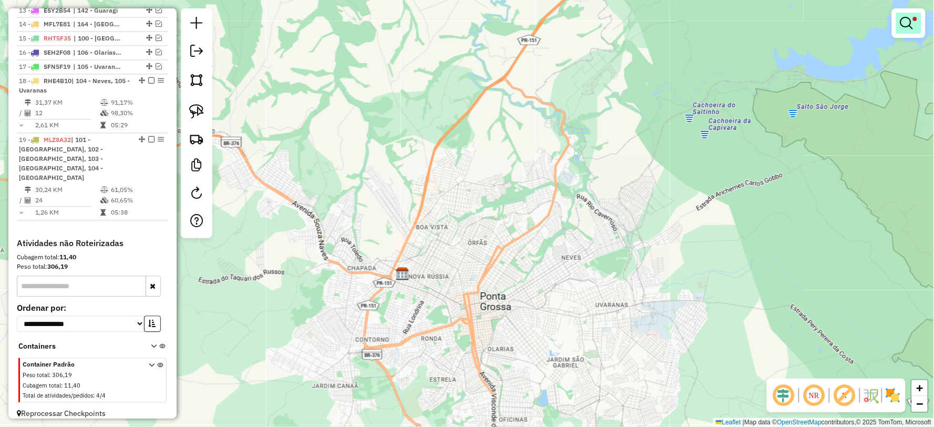
click at [901, 24] on em at bounding box center [906, 23] width 13 height 13
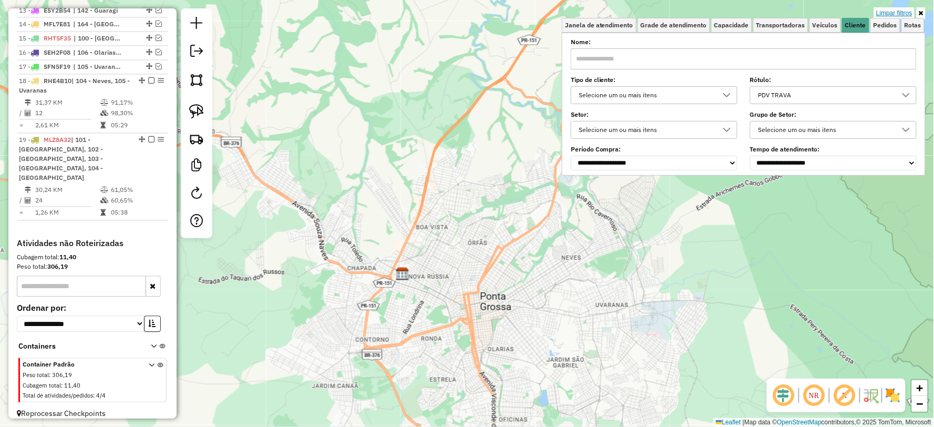
click at [902, 12] on link "Limpar filtros" at bounding box center [894, 13] width 40 height 12
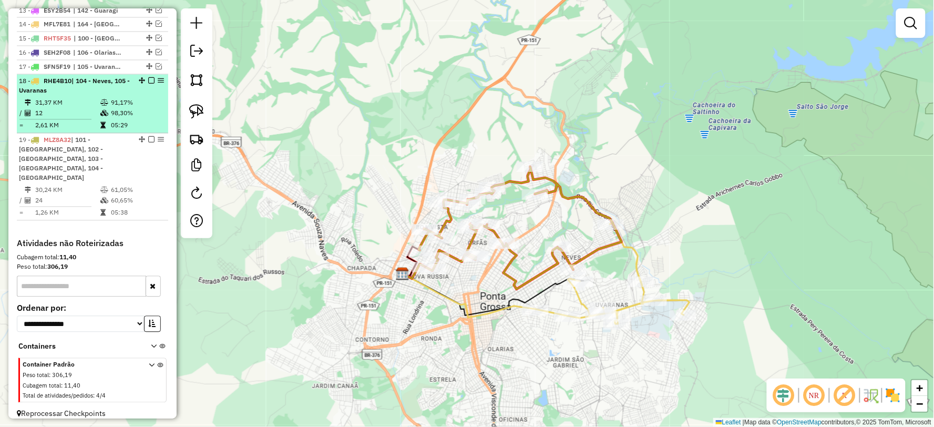
click at [148, 84] on em at bounding box center [151, 81] width 6 height 6
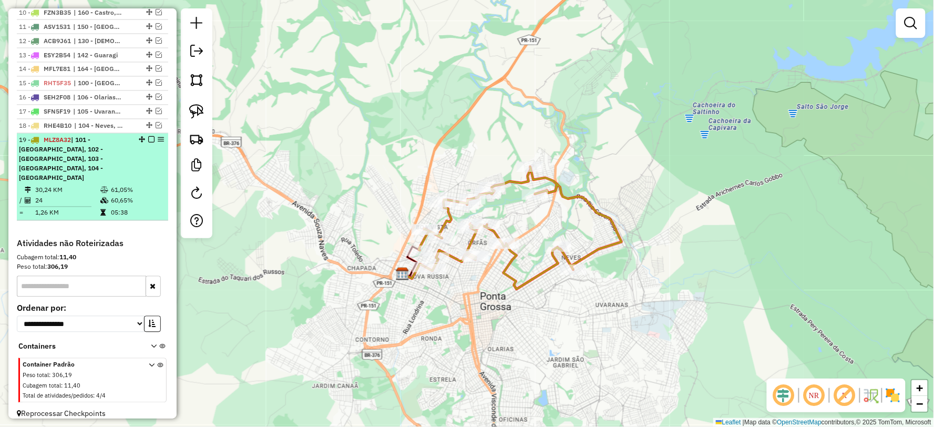
click at [148, 143] on em at bounding box center [151, 140] width 6 height 6
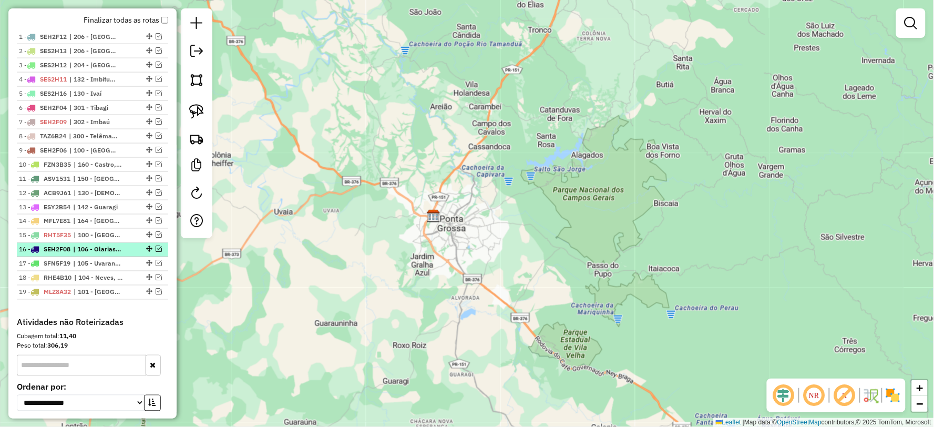
scroll to position [380, 0]
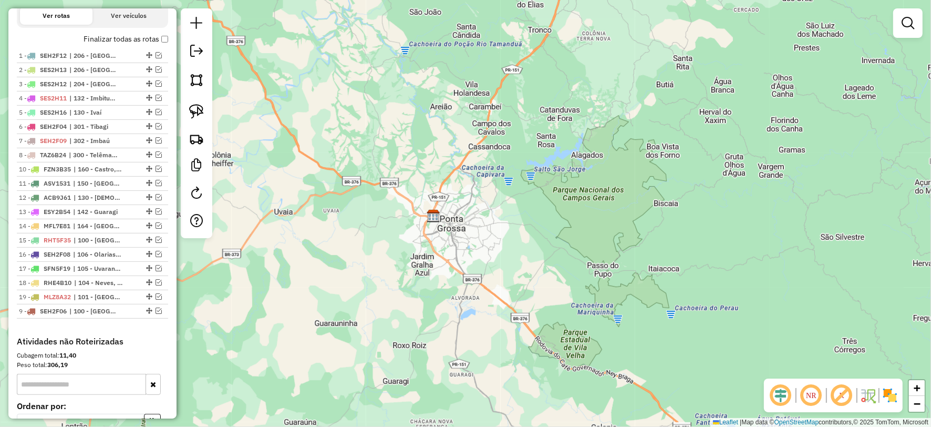
drag, startPoint x: 147, startPoint y: 177, endPoint x: 147, endPoint y: 342, distance: 165.1
click at [156, 186] on em at bounding box center [159, 183] width 6 height 6
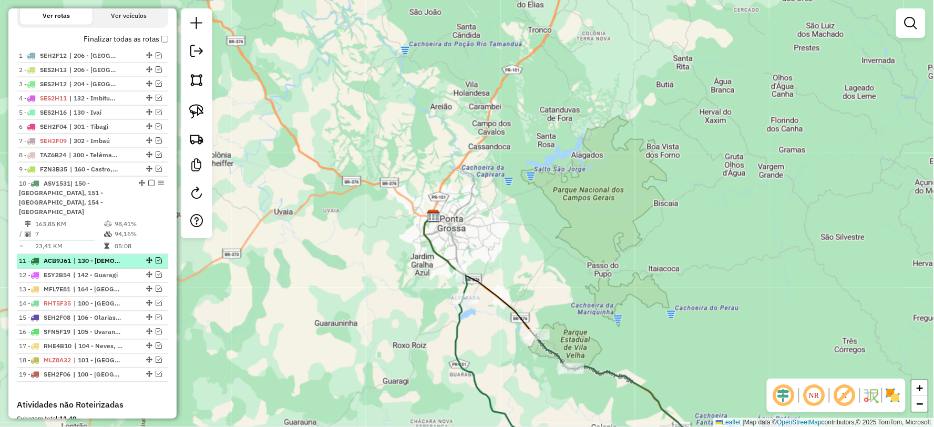
click at [156, 259] on em at bounding box center [159, 261] width 6 height 6
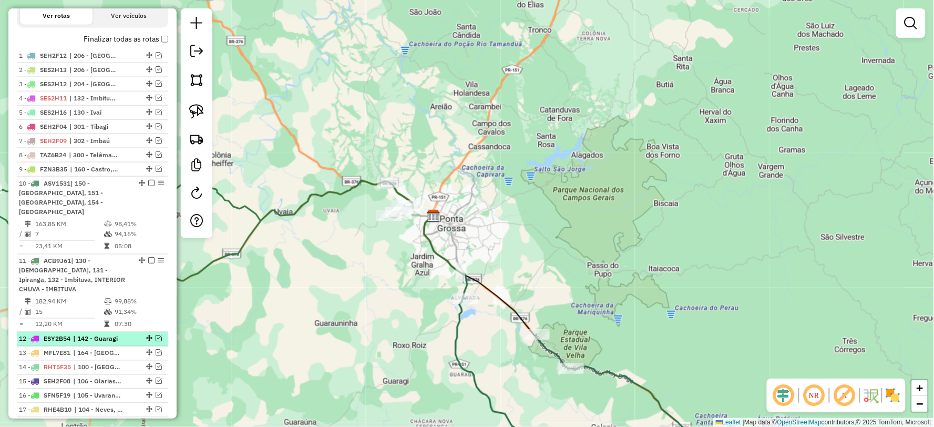
click at [156, 335] on em at bounding box center [159, 338] width 6 height 6
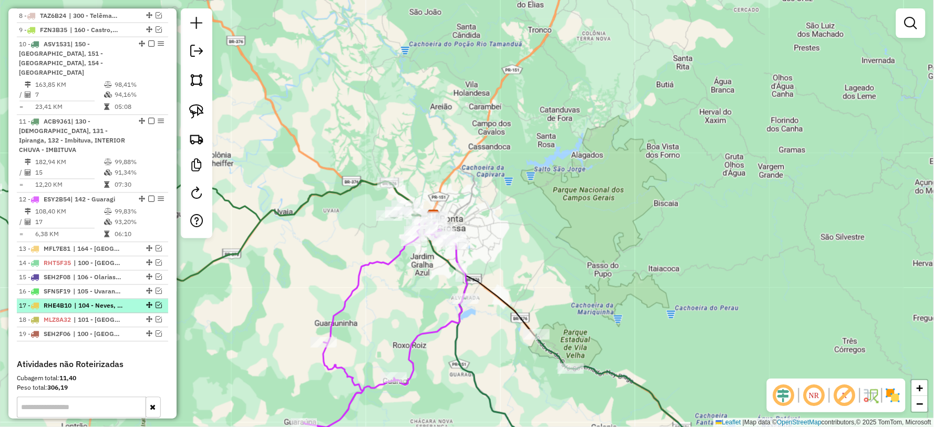
scroll to position [555, 0]
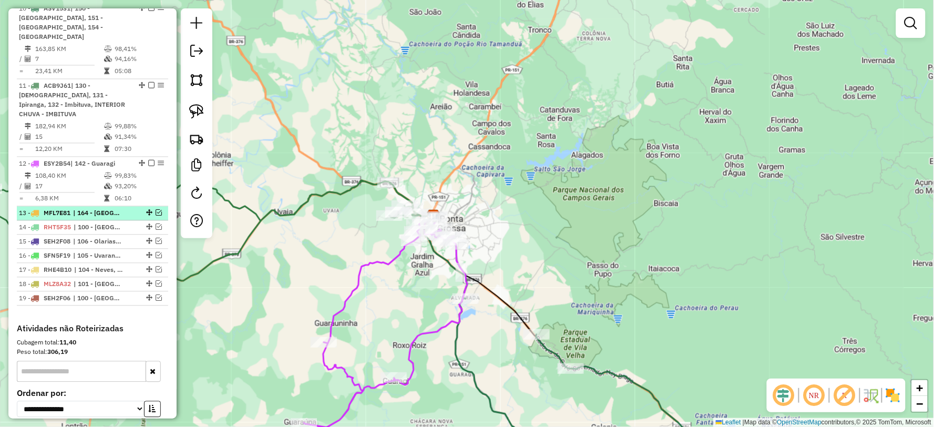
click at [159, 210] on em at bounding box center [159, 213] width 6 height 6
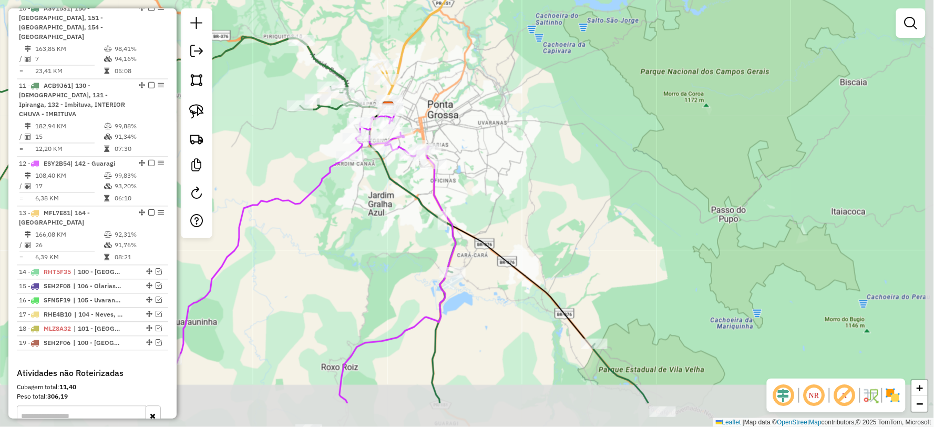
drag, startPoint x: 450, startPoint y: 284, endPoint x: 401, endPoint y: 218, distance: 82.3
click at [401, 218] on div "Janela de atendimento Grade de atendimento Capacidade Transportadoras Veículos …" at bounding box center [467, 213] width 934 height 427
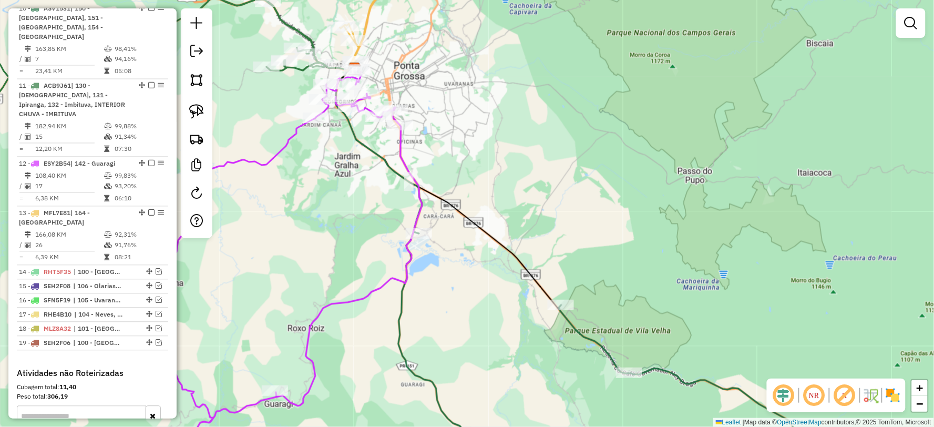
drag, startPoint x: 380, startPoint y: 190, endPoint x: 361, endPoint y: 160, distance: 35.9
click at [361, 160] on div "Janela de atendimento Grade de atendimento Capacidade Transportadoras Veículos …" at bounding box center [467, 213] width 934 height 427
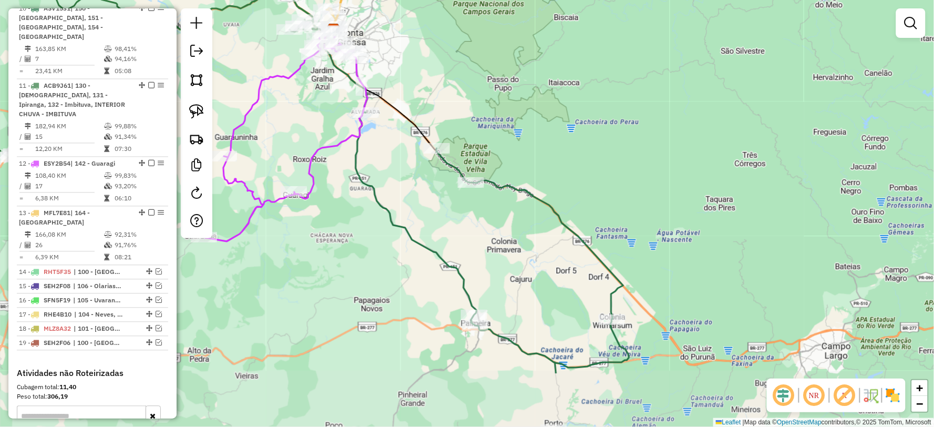
drag, startPoint x: 464, startPoint y: 325, endPoint x: 449, endPoint y: 261, distance: 65.3
click at [449, 261] on icon at bounding box center [492, 242] width 273 height 261
click at [331, 144] on icon at bounding box center [285, 135] width 163 height 211
select select "**********"
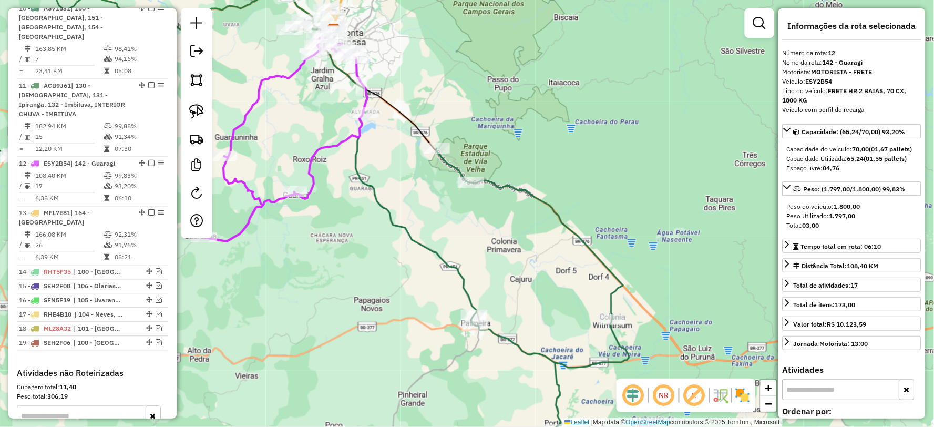
scroll to position [675, 0]
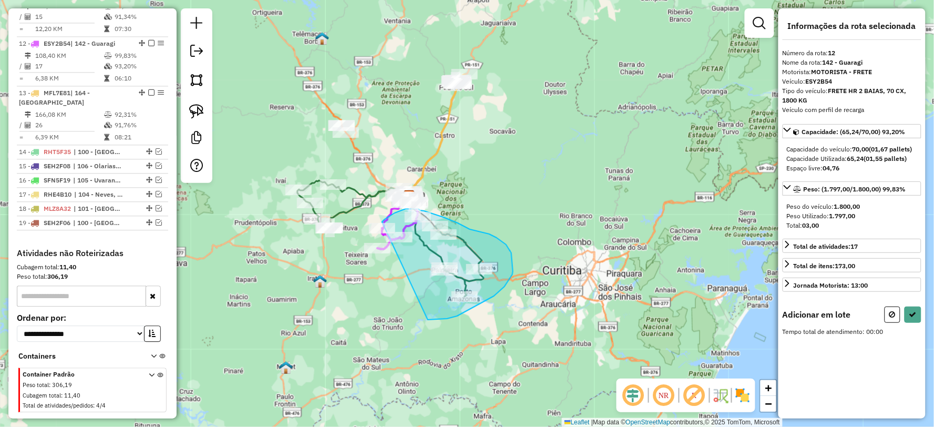
drag, startPoint x: 428, startPoint y: 320, endPoint x: 365, endPoint y: 240, distance: 101.1
click at [370, 233] on div "Rota 10 - Placa ASV1531 20020 - JULIANA NOVAKI DURSK Rota 12 - Placa ESY2B54 29…" at bounding box center [467, 213] width 934 height 427
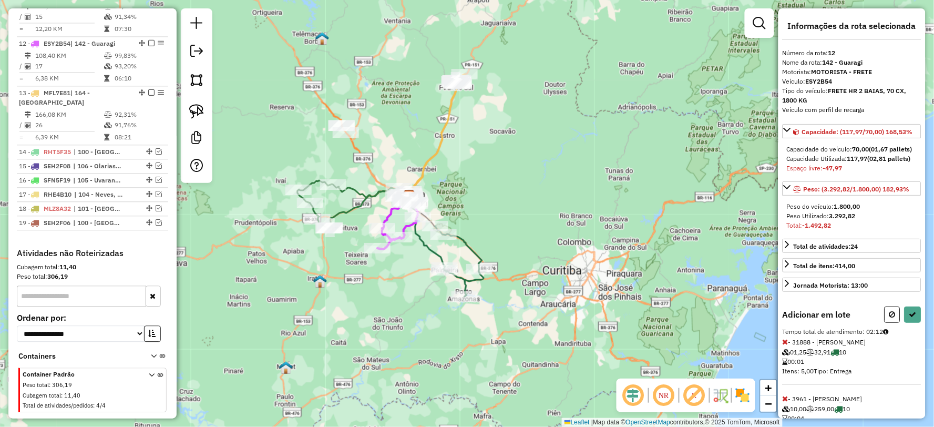
select select "**********"
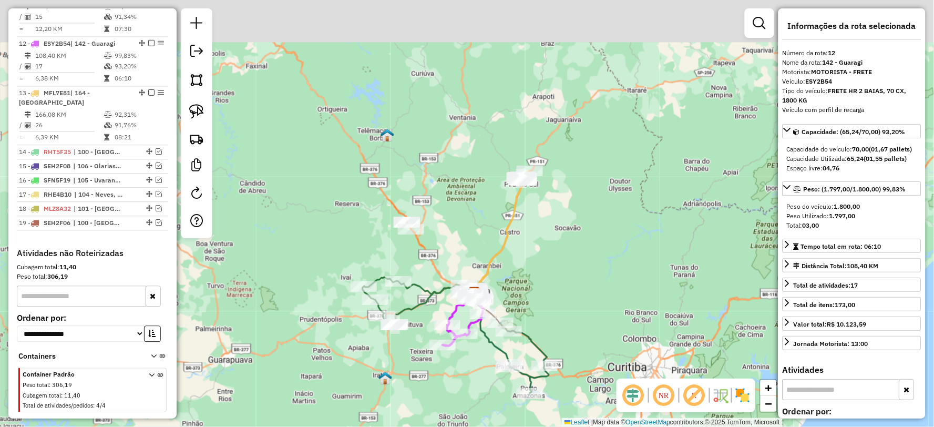
drag, startPoint x: 495, startPoint y: 161, endPoint x: 574, endPoint y: 187, distance: 83.1
click at [553, 228] on div "Janela de atendimento Grade de atendimento Capacidade Transportadoras Veículos …" at bounding box center [467, 213] width 934 height 427
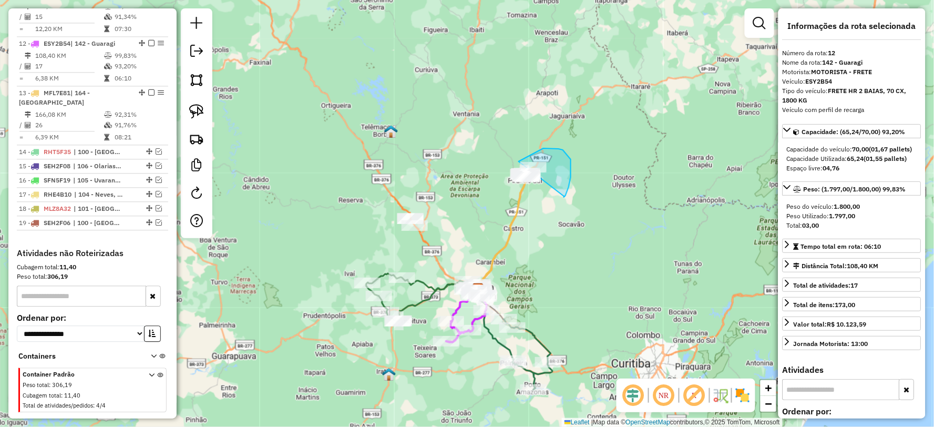
drag, startPoint x: 564, startPoint y: 197, endPoint x: 519, endPoint y: 234, distance: 57.9
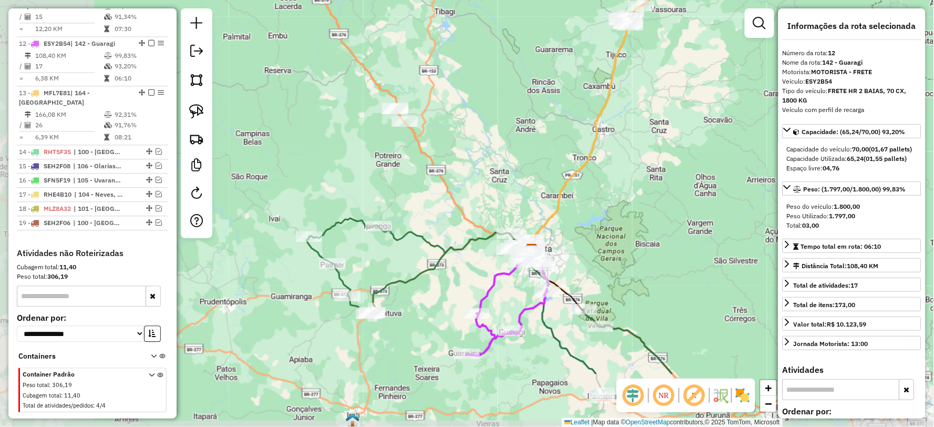
drag, startPoint x: 519, startPoint y: 264, endPoint x: 608, endPoint y: 182, distance: 121.3
click at [608, 182] on div "Janela de atendimento Grade de atendimento Capacidade Transportadoras Veículos …" at bounding box center [467, 213] width 934 height 427
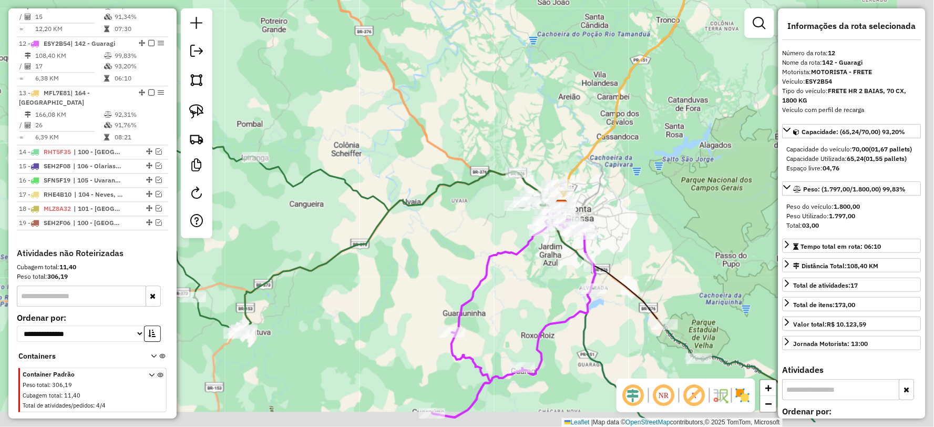
drag, startPoint x: 685, startPoint y: 282, endPoint x: 545, endPoint y: 184, distance: 171.4
click at [558, 202] on div "Janela de atendimento Grade de atendimento Capacidade Transportadoras Veículos …" at bounding box center [467, 213] width 934 height 427
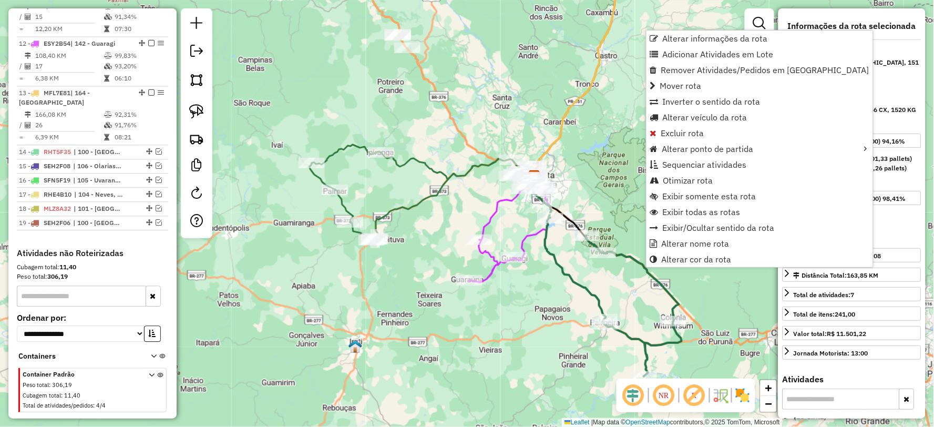
scroll to position [557, 0]
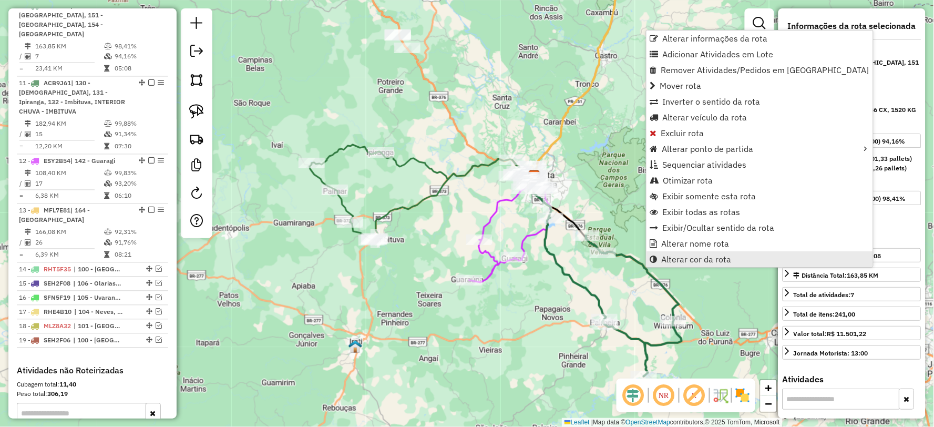
click at [659, 258] on link "Alterar cor da rota" at bounding box center [760, 259] width 227 height 16
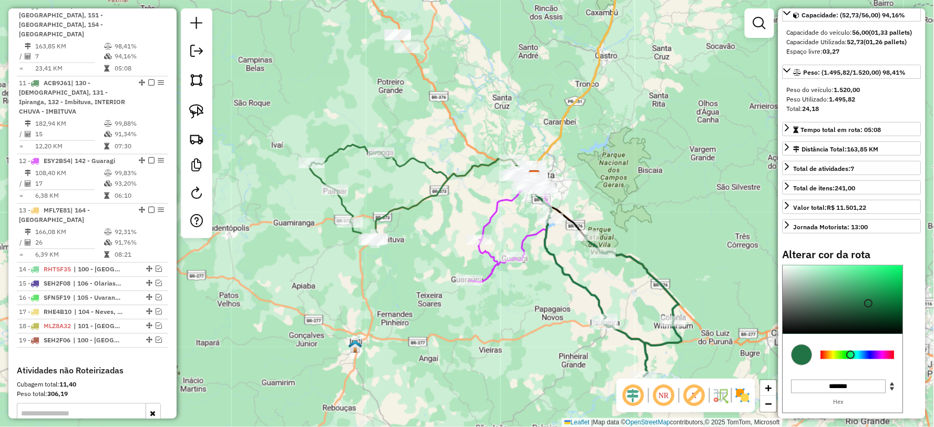
scroll to position [169, 0]
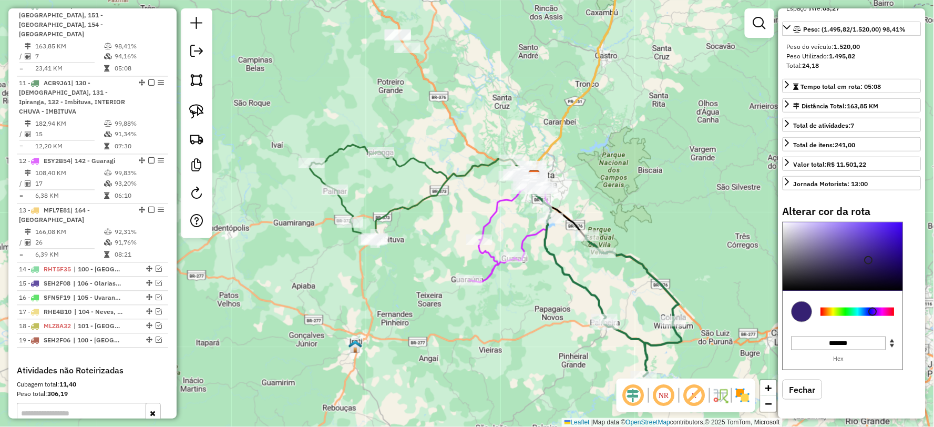
type input "*******"
drag, startPoint x: 849, startPoint y: 309, endPoint x: 870, endPoint y: 314, distance: 21.6
click at [870, 314] on div at bounding box center [869, 312] width 8 height 8
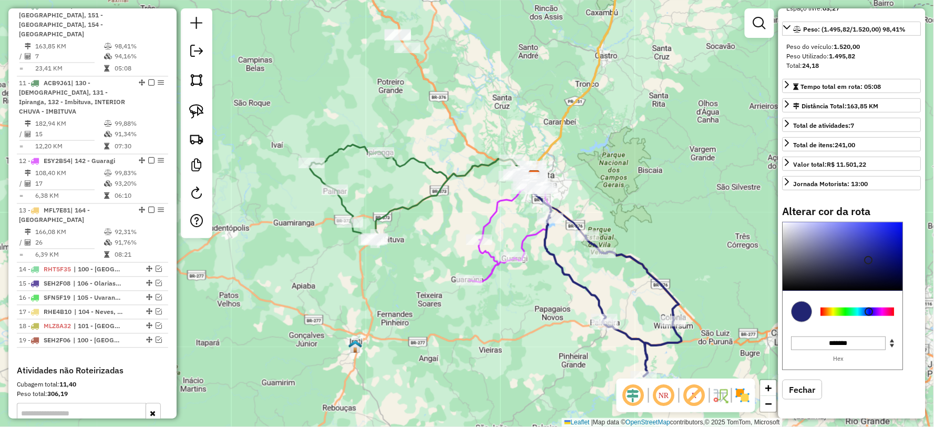
click at [605, 202] on div "Janela de atendimento Grade de atendimento Capacidade Transportadoras Veículos …" at bounding box center [467, 213] width 934 height 427
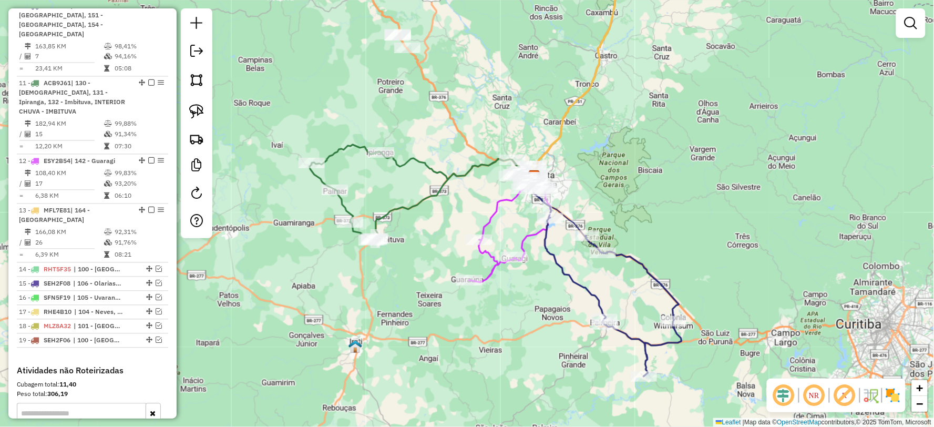
click at [463, 176] on icon at bounding box center [418, 193] width 217 height 96
select select "**********"
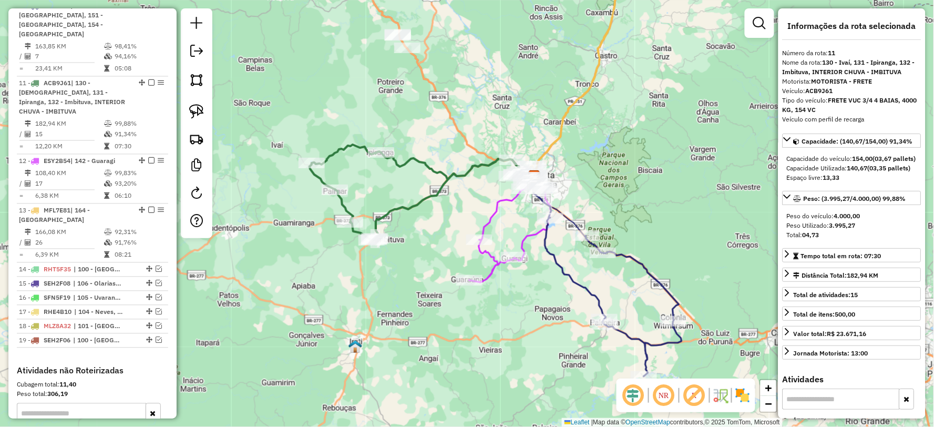
scroll to position [626, 0]
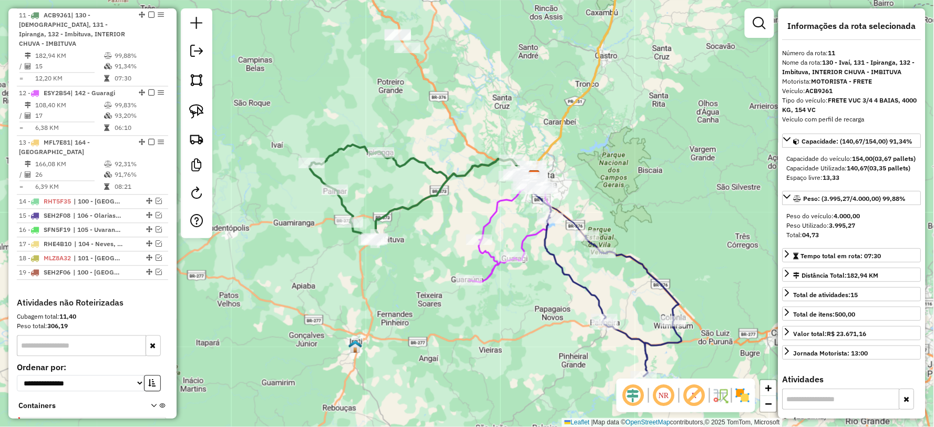
click at [548, 151] on icon at bounding box center [579, 67] width 99 height 220
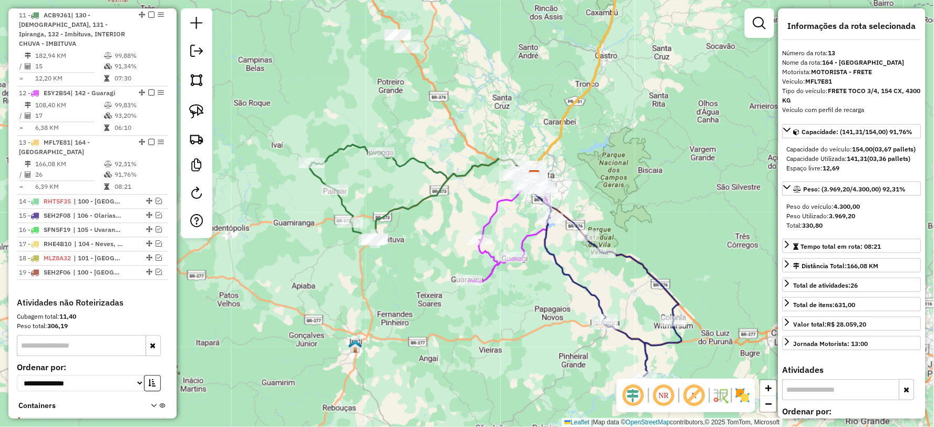
scroll to position [675, 0]
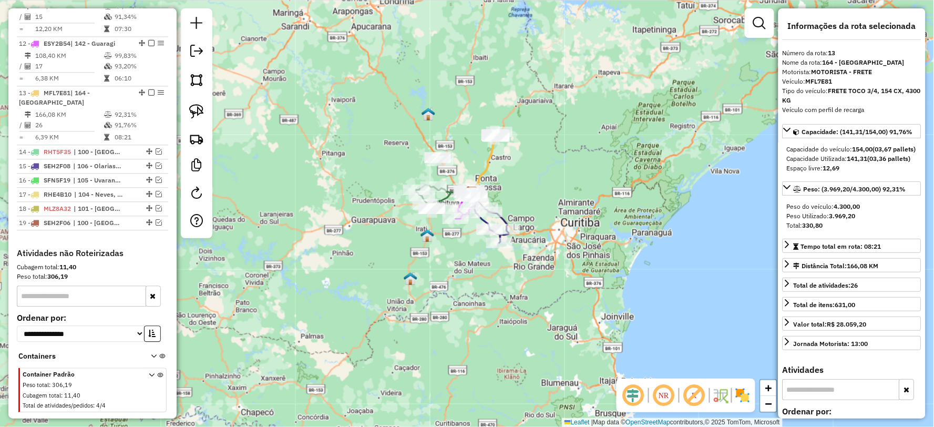
click at [576, 193] on div "Rota 10 - Placa ASV1531 4402 - NELCI DO NASCIMENTO Rota 10 - Placa ASV1531 3961…" at bounding box center [467, 213] width 934 height 427
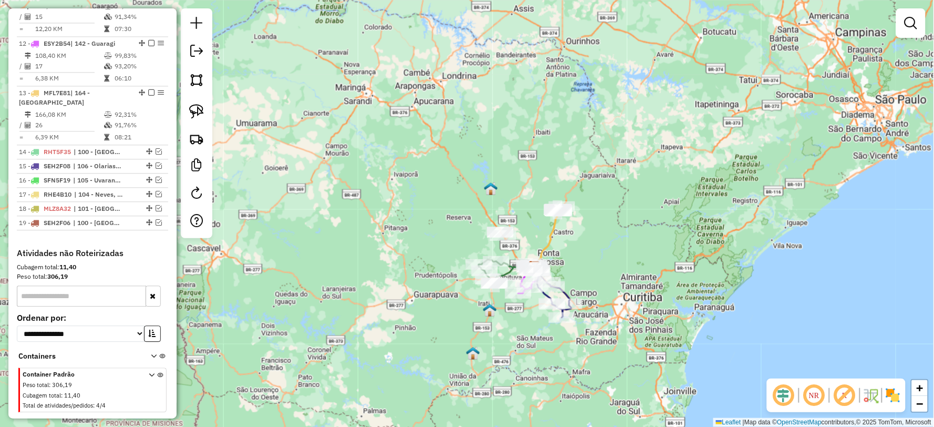
drag, startPoint x: 466, startPoint y: 159, endPoint x: 529, endPoint y: 233, distance: 97.4
click at [529, 233] on div "Janela de atendimento Grade de atendimento Capacidade Transportadoras Veículos …" at bounding box center [467, 213] width 934 height 427
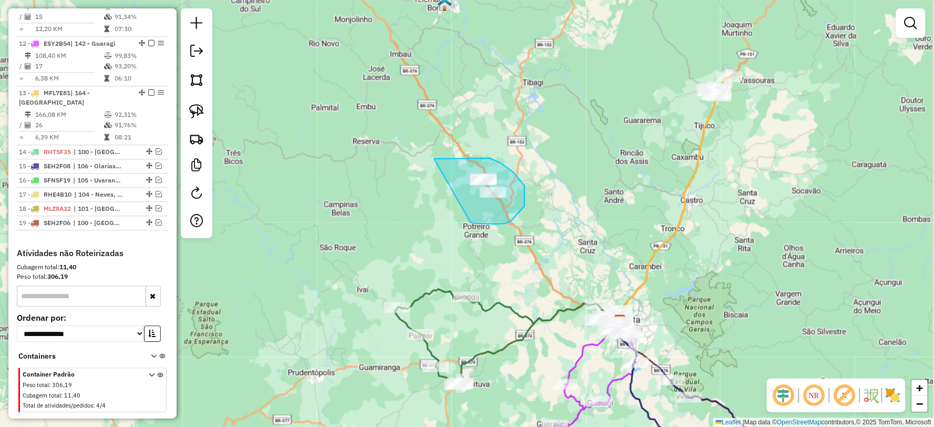
drag, startPoint x: 470, startPoint y: 222, endPoint x: 408, endPoint y: 229, distance: 62.9
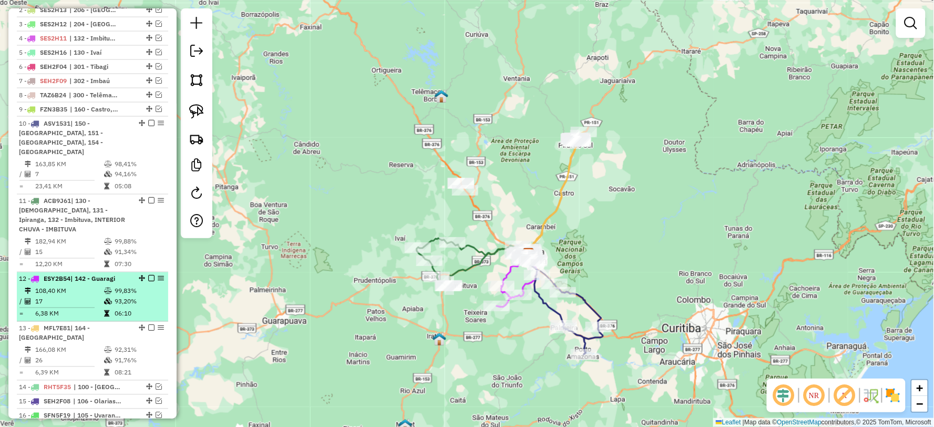
scroll to position [383, 0]
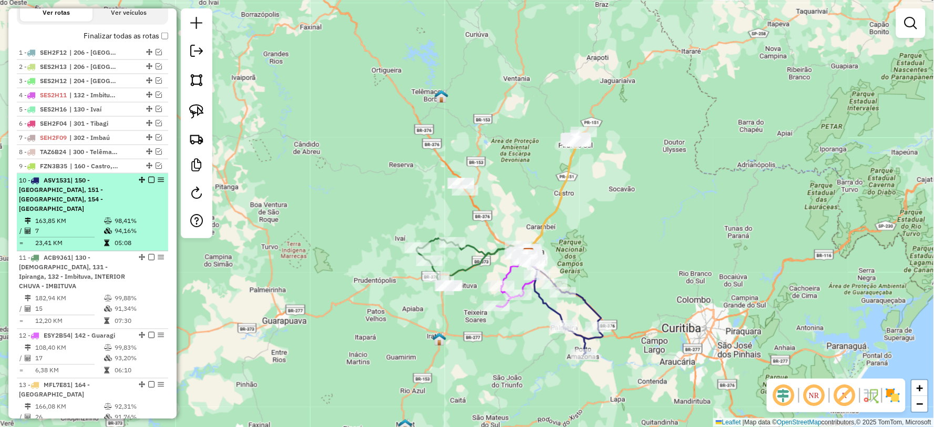
click at [148, 183] on em at bounding box center [151, 180] width 6 height 6
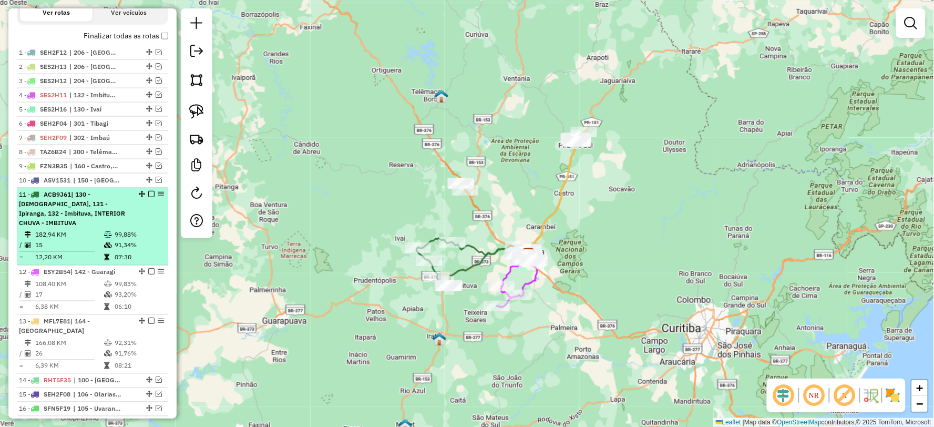
click at [149, 197] on em at bounding box center [151, 194] width 6 height 6
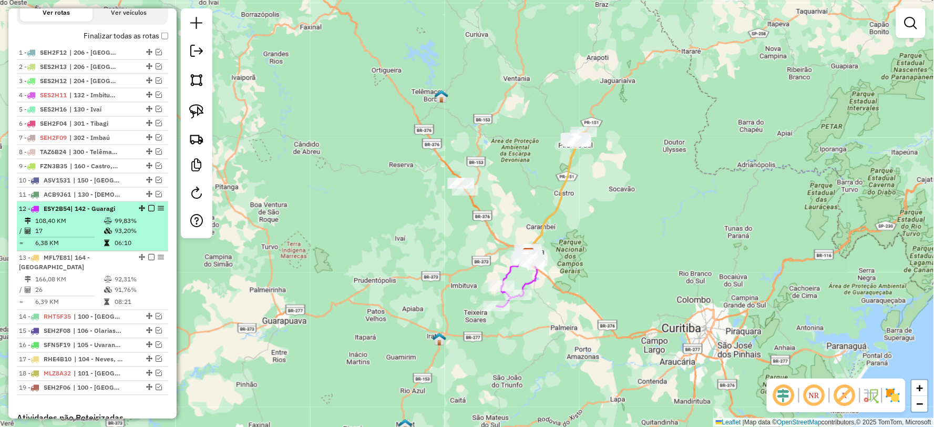
click at [148, 211] on em at bounding box center [151, 208] width 6 height 6
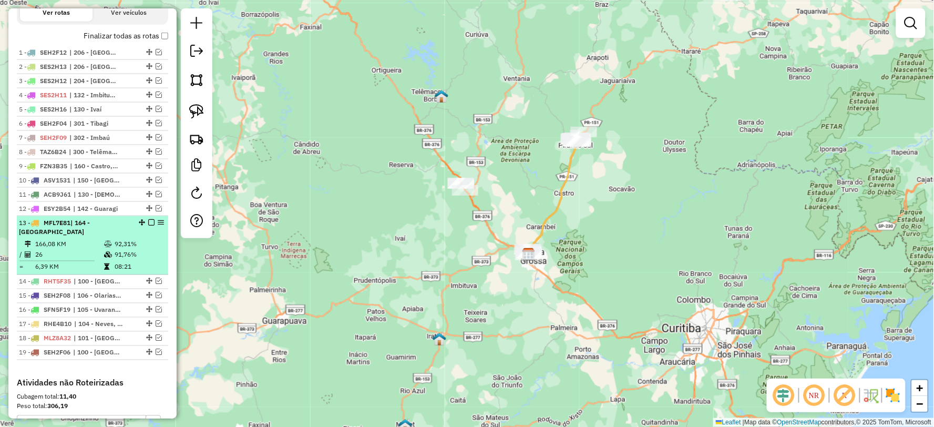
click at [148, 226] on em at bounding box center [151, 222] width 6 height 6
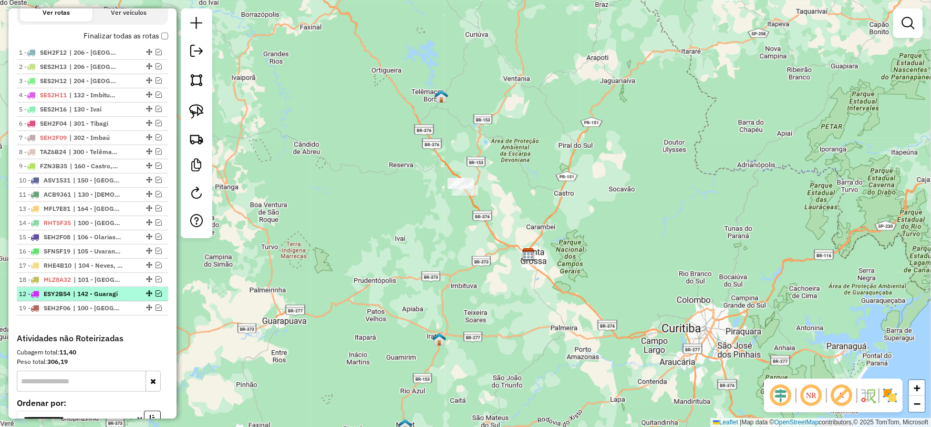
drag, startPoint x: 146, startPoint y: 217, endPoint x: 146, endPoint y: 307, distance: 90.4
drag, startPoint x: 144, startPoint y: 187, endPoint x: 145, endPoint y: 301, distance: 114.1
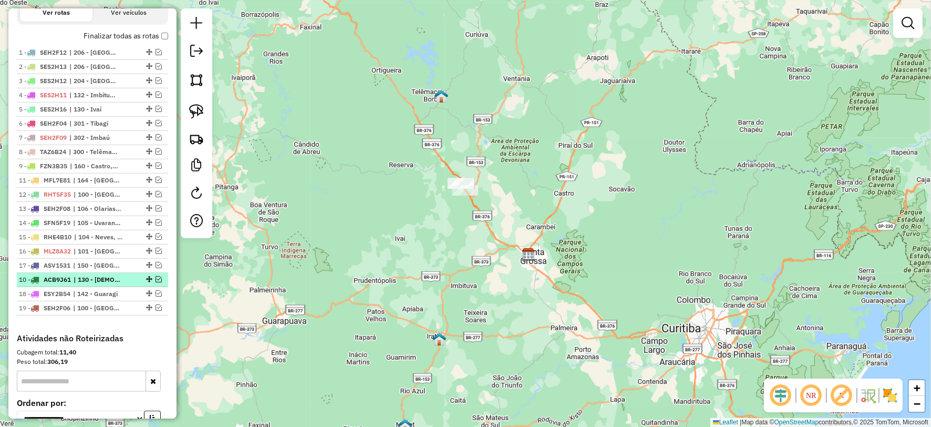
drag, startPoint x: 145, startPoint y: 187, endPoint x: 144, endPoint y: 291, distance: 103.6
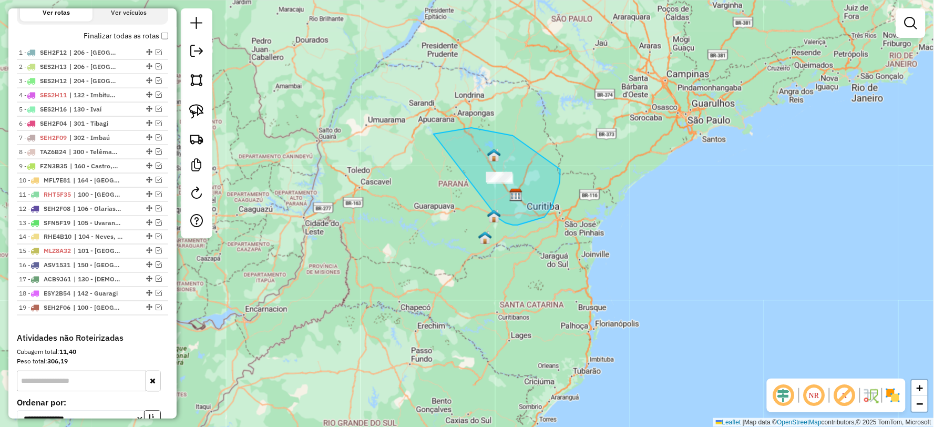
drag, startPoint x: 518, startPoint y: 225, endPoint x: 397, endPoint y: 235, distance: 121.4
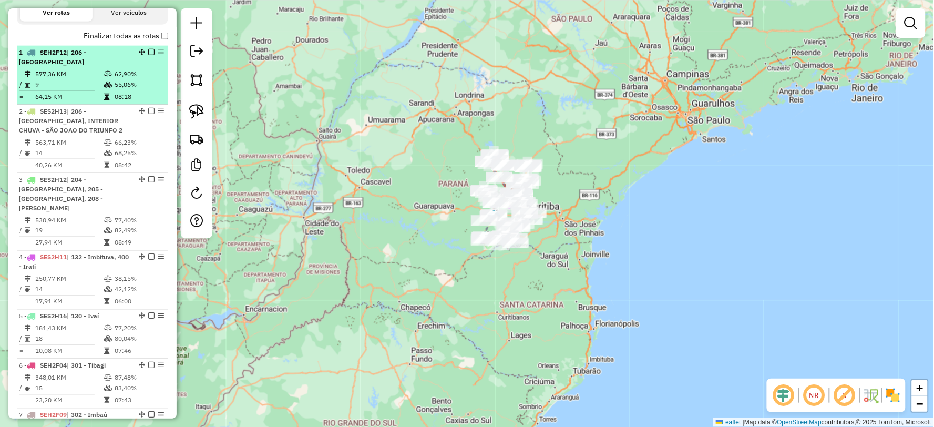
click at [116, 79] on td "62,90%" at bounding box center [139, 74] width 50 height 11
select select "**********"
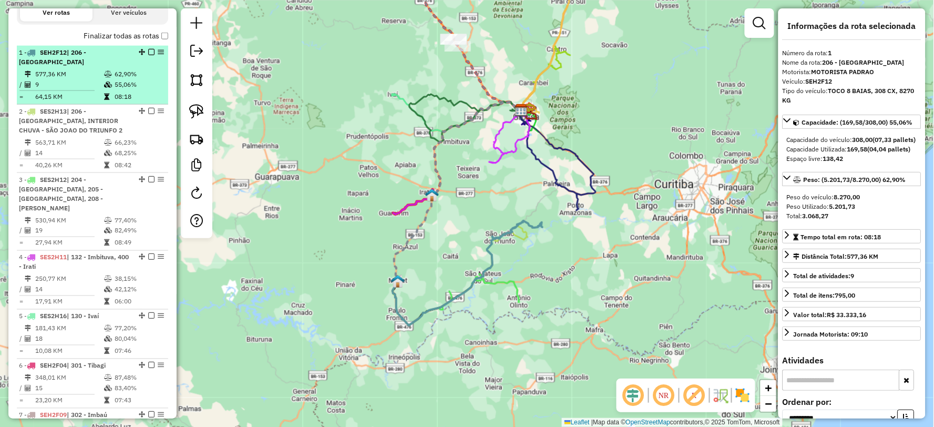
click at [116, 88] on table "577,36 KM 62,90% / 9 55,06% = 64,15 KM 08:18" at bounding box center [92, 85] width 147 height 33
click at [149, 55] on em at bounding box center [151, 52] width 6 height 6
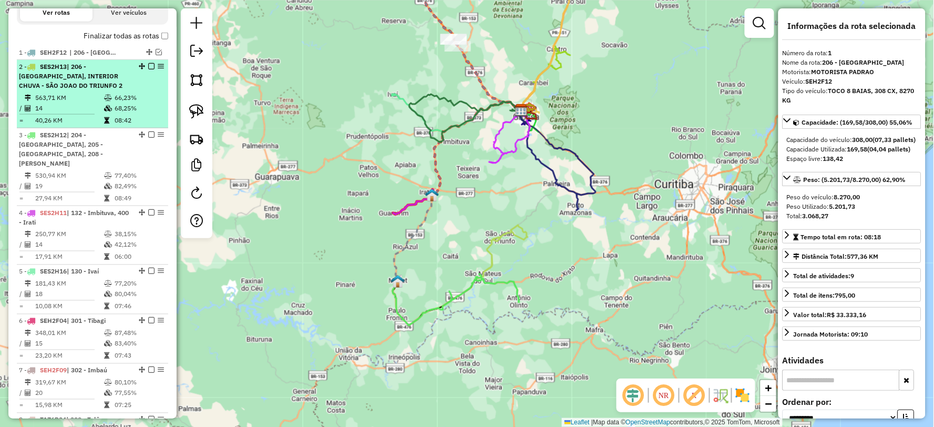
click at [133, 103] on td "66,23%" at bounding box center [139, 98] width 50 height 11
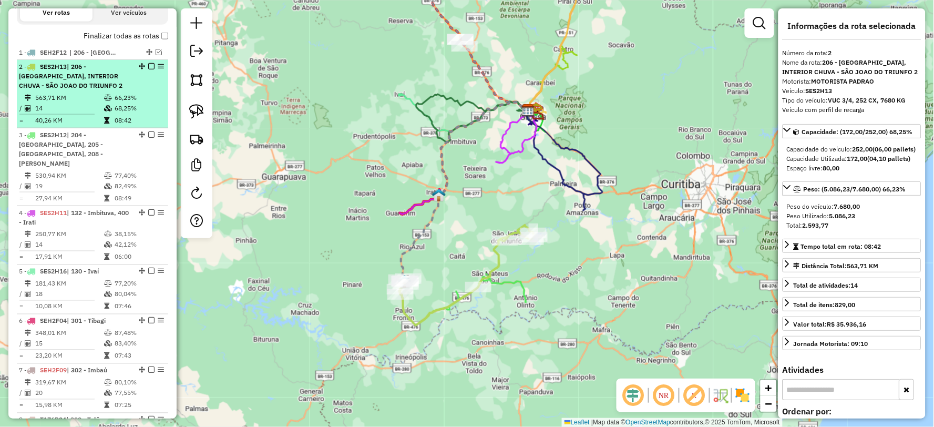
click at [148, 69] on em at bounding box center [151, 66] width 6 height 6
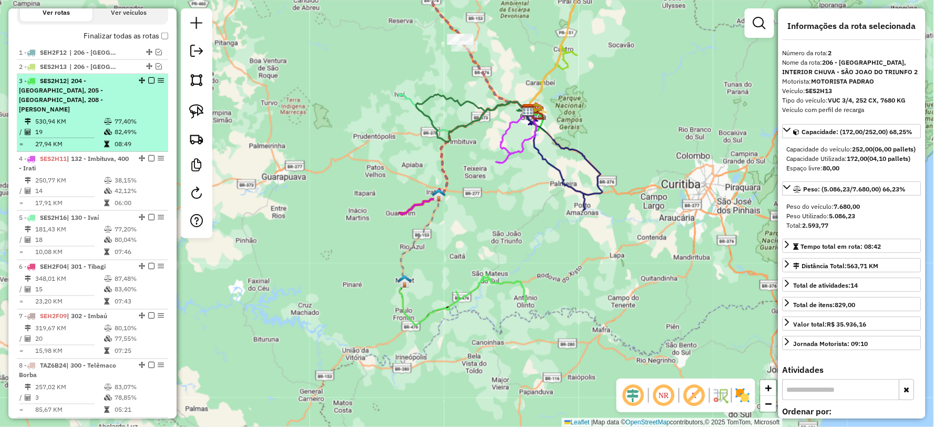
click at [138, 111] on div "3 - SES2H12 | 204 - Fluviópolis, 205 - São Mateus do Sul, 208 - Antonio Olinto" at bounding box center [92, 95] width 147 height 38
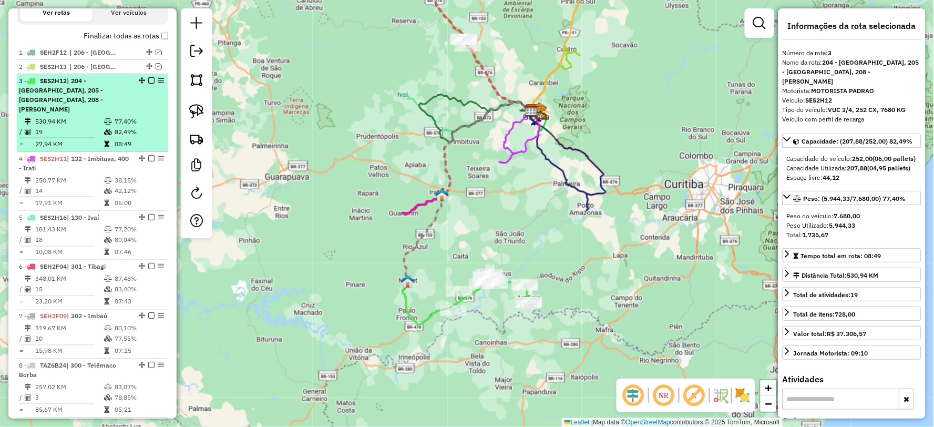
click at [148, 84] on em at bounding box center [151, 80] width 6 height 6
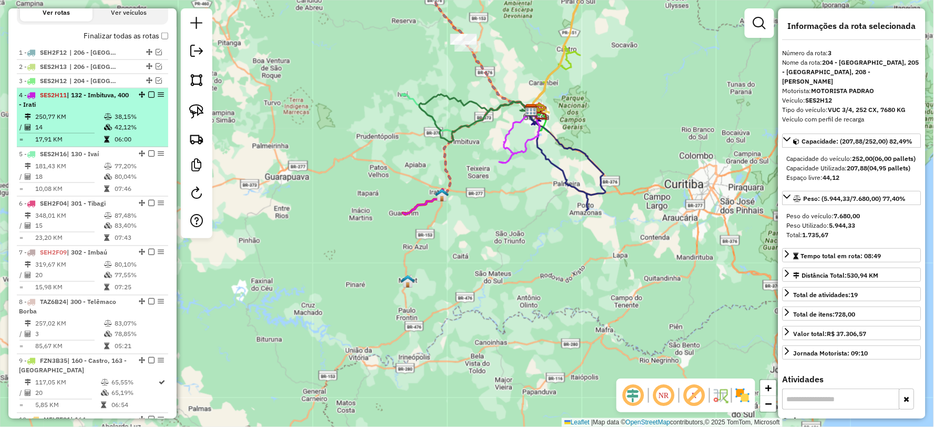
click at [133, 122] on td "38,15%" at bounding box center [139, 116] width 50 height 11
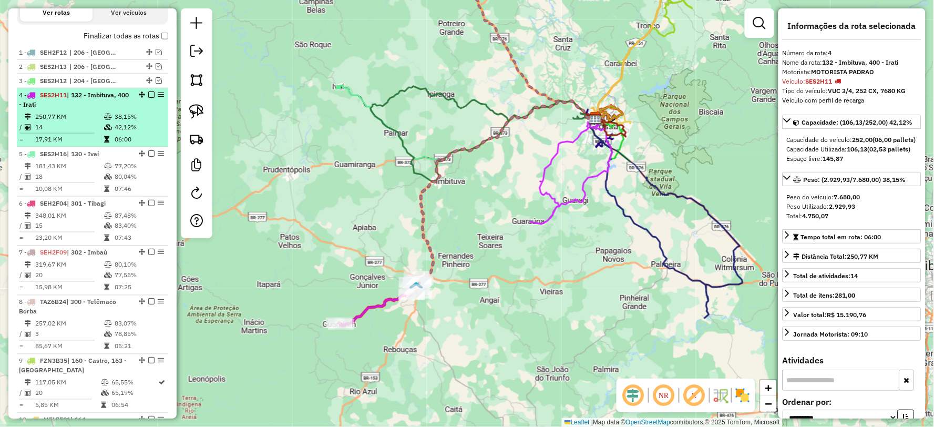
click at [149, 98] on em at bounding box center [151, 94] width 6 height 6
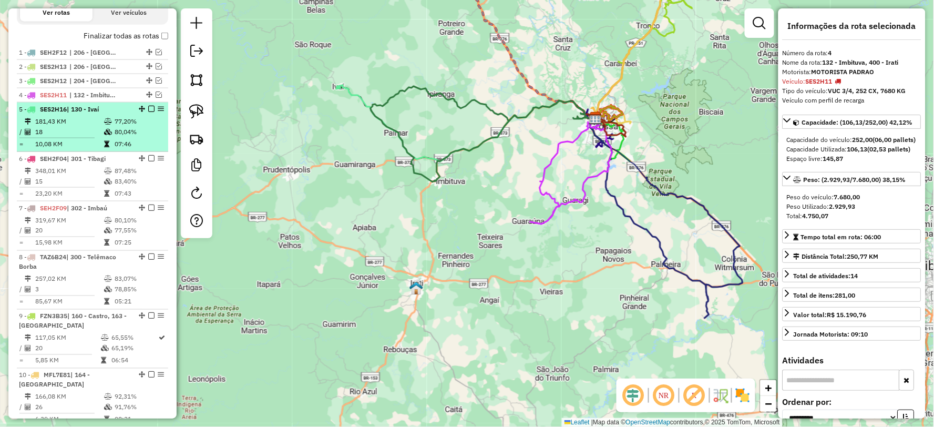
click at [135, 127] on td "77,20%" at bounding box center [139, 121] width 50 height 11
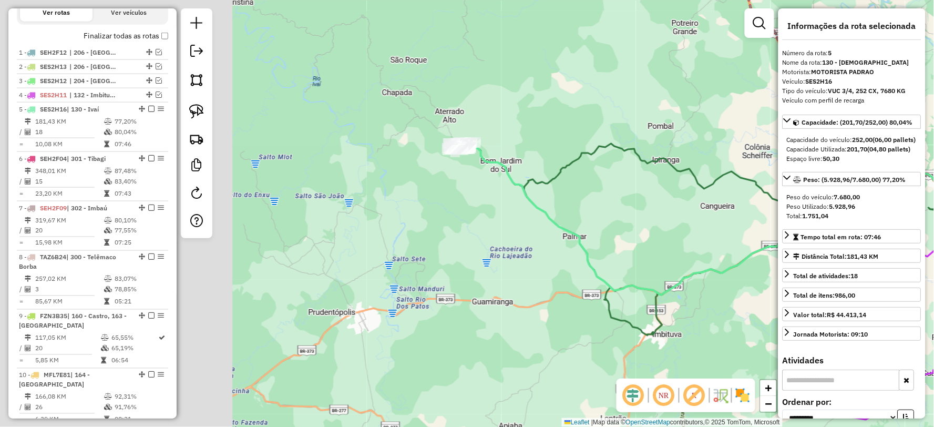
drag, startPoint x: 360, startPoint y: 214, endPoint x: 586, endPoint y: 209, distance: 226.6
click at [606, 216] on div "Janela de atendimento Grade de atendimento Capacidade Transportadoras Veículos …" at bounding box center [467, 213] width 934 height 427
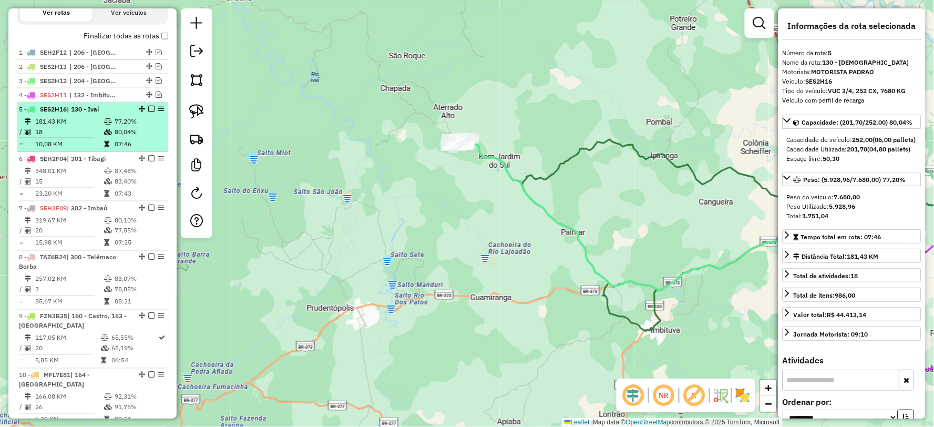
click at [148, 112] on em at bounding box center [151, 109] width 6 height 6
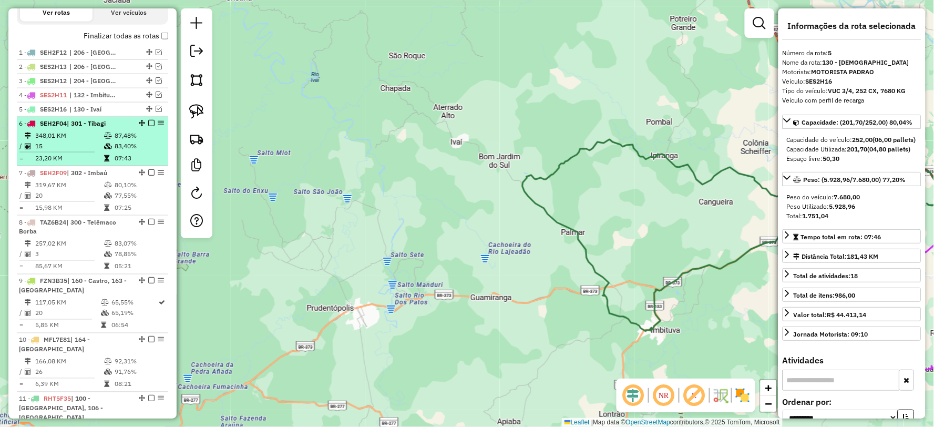
click at [130, 141] on td "87,48%" at bounding box center [139, 135] width 50 height 11
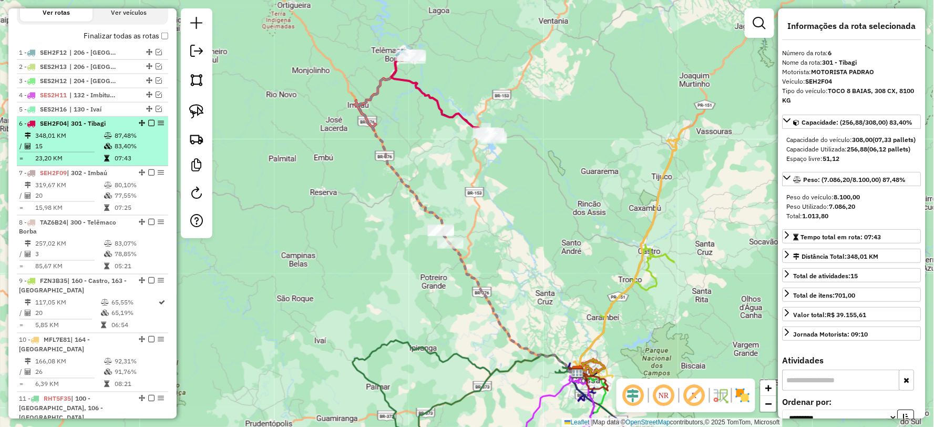
click at [148, 126] on em at bounding box center [151, 123] width 6 height 6
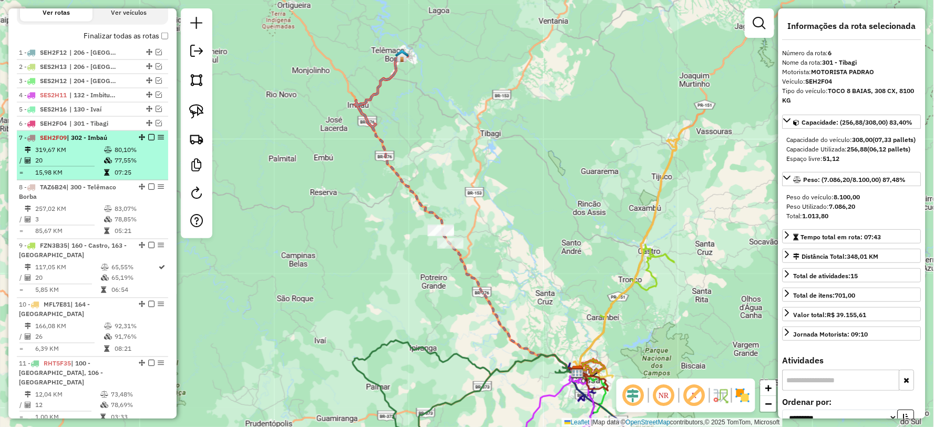
click at [122, 166] on td "77,55%" at bounding box center [139, 160] width 50 height 11
click at [149, 140] on em at bounding box center [151, 137] width 6 height 6
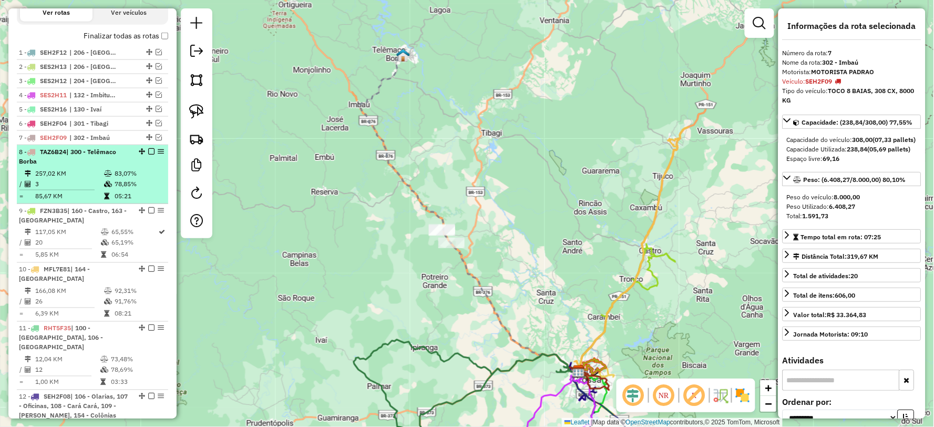
click at [124, 189] on td "78,85%" at bounding box center [139, 184] width 50 height 11
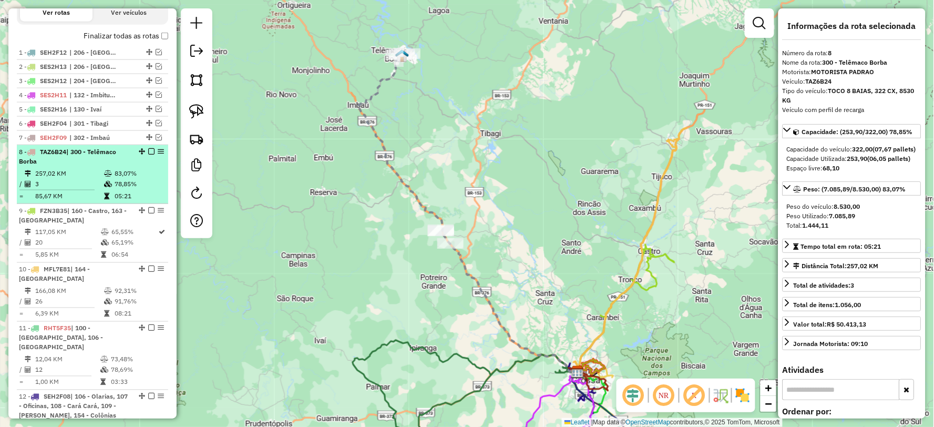
click at [148, 155] on em at bounding box center [151, 151] width 6 height 6
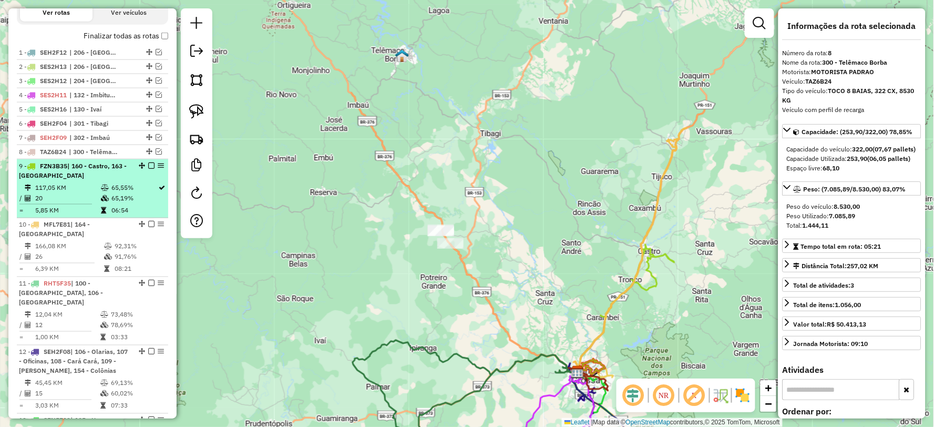
click at [125, 192] on td "65,55%" at bounding box center [134, 187] width 47 height 11
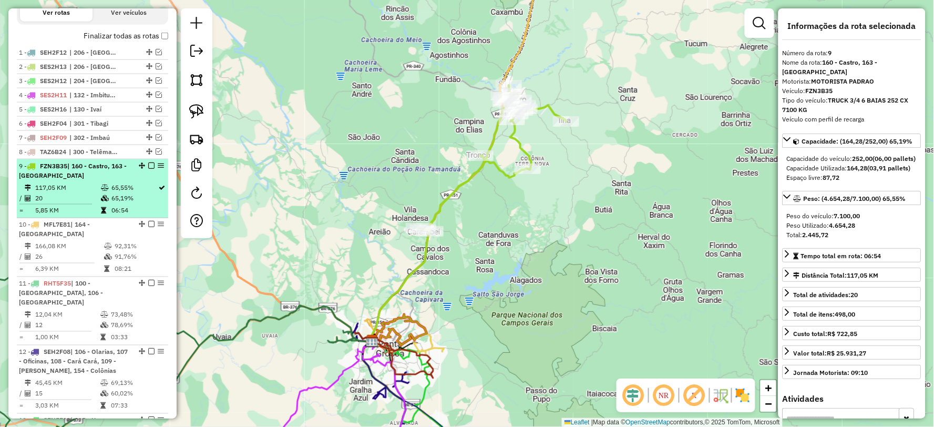
click at [149, 169] on em at bounding box center [151, 165] width 6 height 6
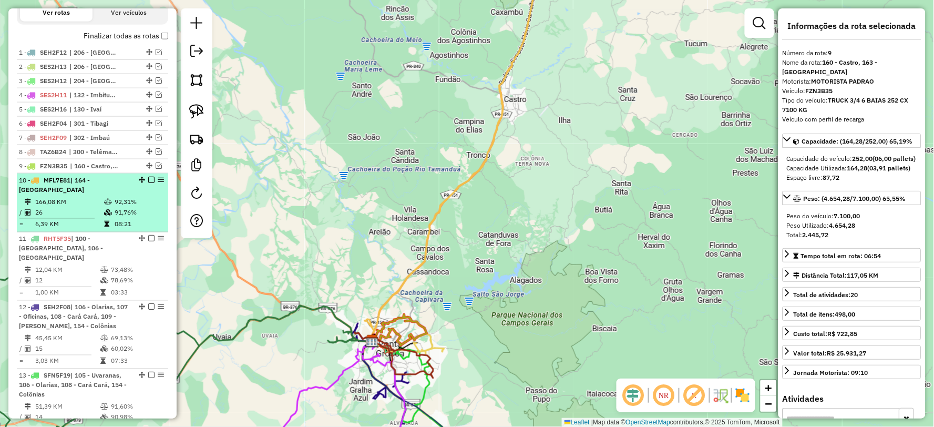
click at [122, 201] on td "92,31%" at bounding box center [139, 202] width 50 height 11
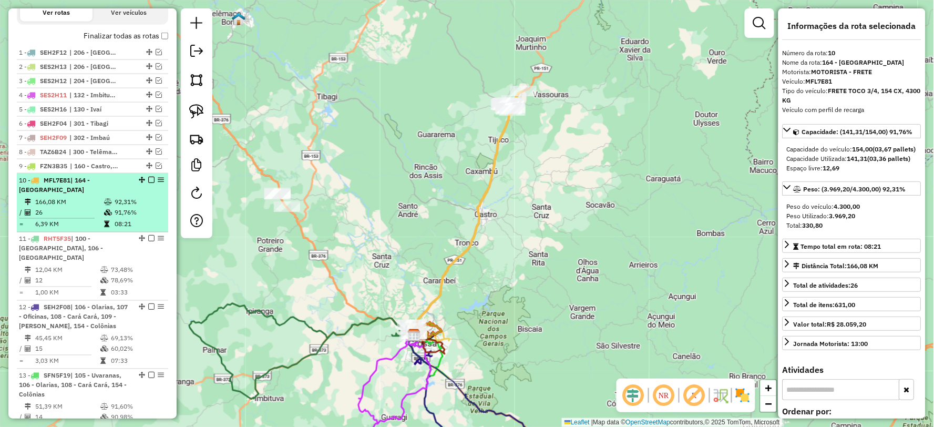
click at [149, 183] on em at bounding box center [151, 180] width 6 height 6
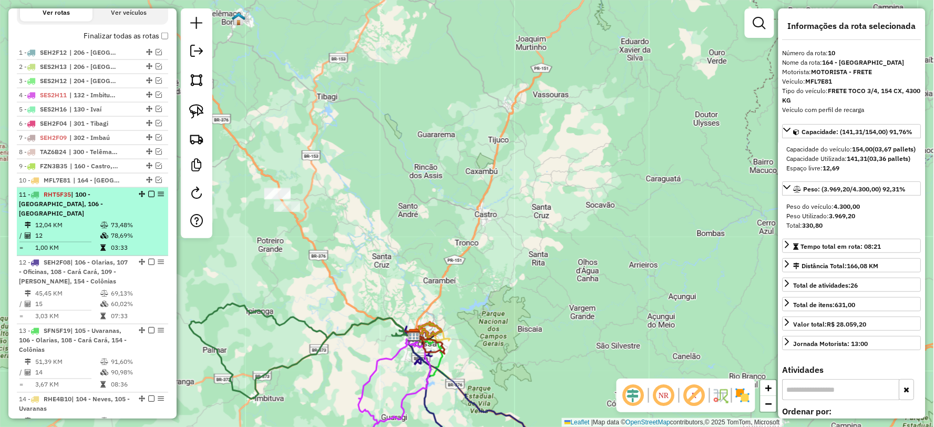
click at [128, 216] on div "11 - RHT5F35 | 100 - Ponta Grossa Centro, 106 - Olarias" at bounding box center [92, 204] width 147 height 28
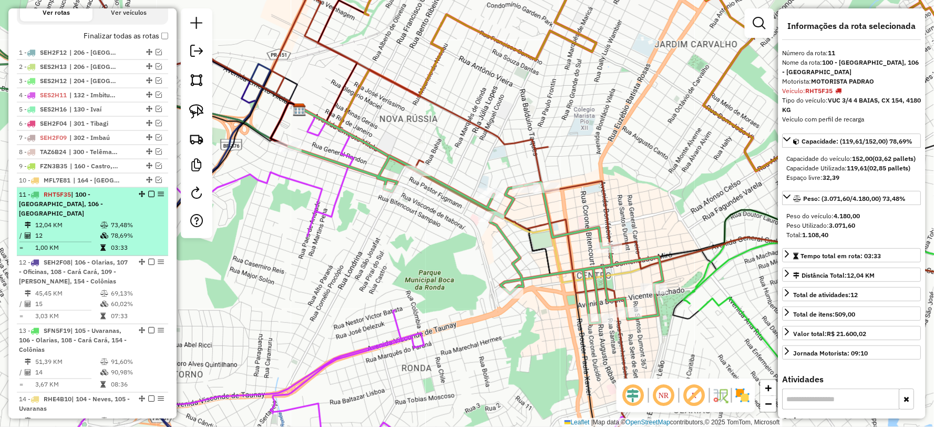
click at [149, 197] on em at bounding box center [151, 194] width 6 height 6
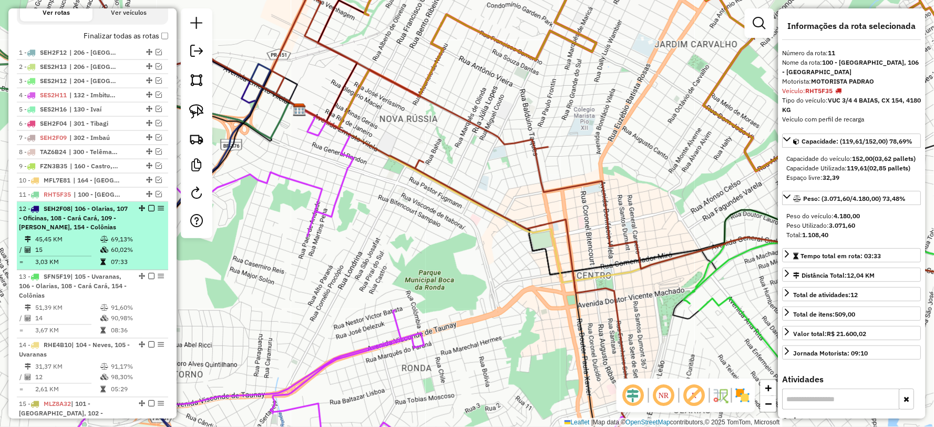
click at [125, 230] on span "| 106 - Olarias, 107 - Oficinas, 108 - Cará Cará, 109 - Dona Luiza, 154 - Colôn…" at bounding box center [73, 217] width 109 height 27
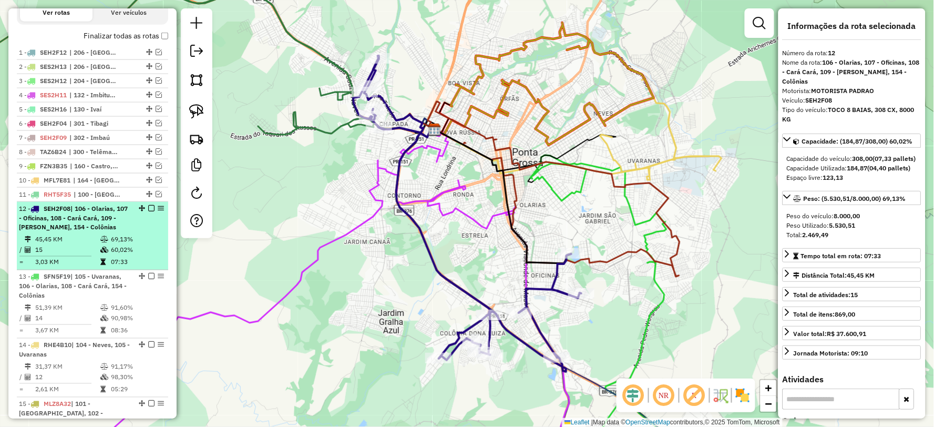
click at [148, 211] on em at bounding box center [151, 208] width 6 height 6
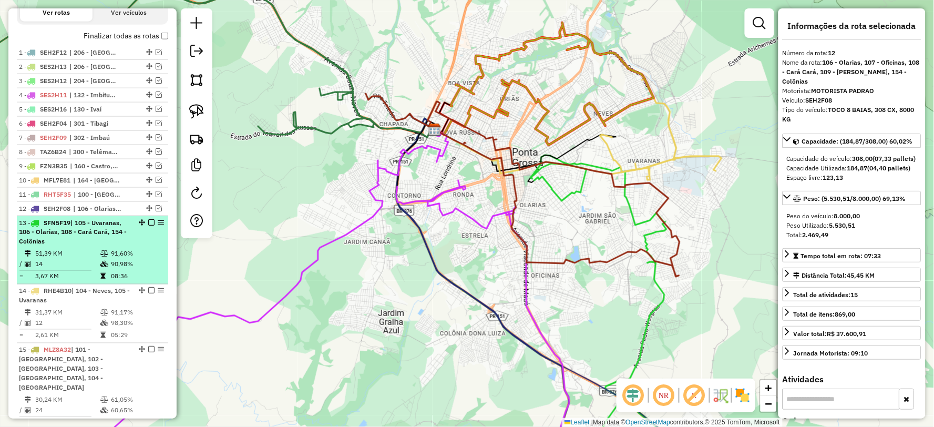
click at [124, 247] on div "13 - SFN5F19 | 105 - Uvaranas, 106 - Olarias, 108 - Cará Cará, 154 - Colônias" at bounding box center [74, 232] width 111 height 28
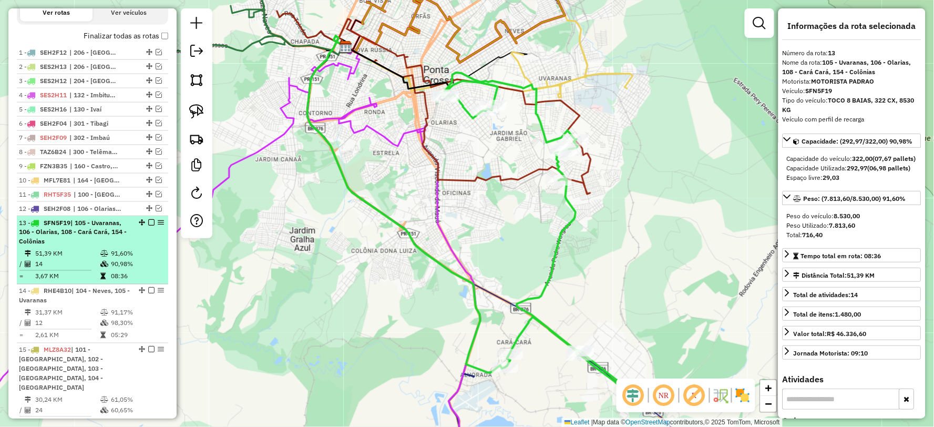
click at [148, 226] on em at bounding box center [151, 222] width 6 height 6
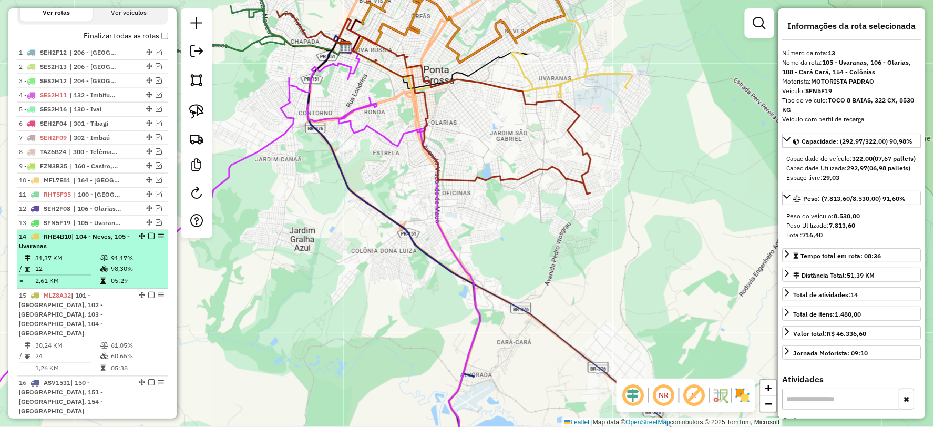
click at [112, 264] on td "91,17%" at bounding box center [136, 258] width 53 height 11
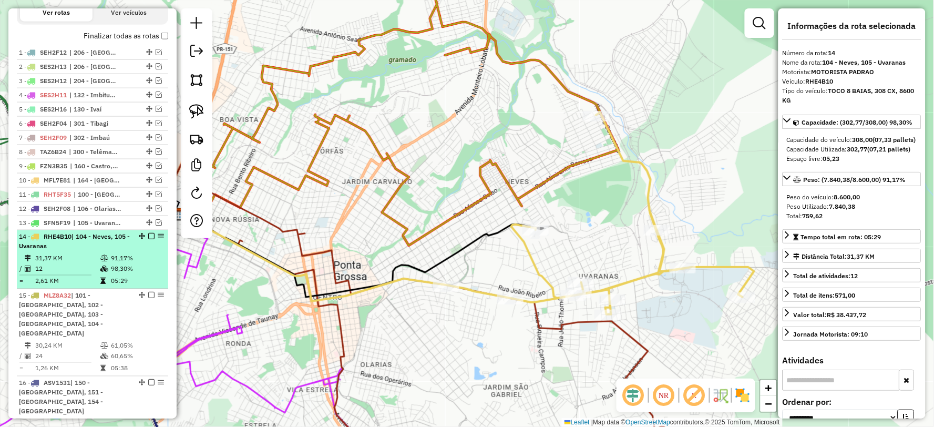
click at [148, 240] on em at bounding box center [151, 236] width 6 height 6
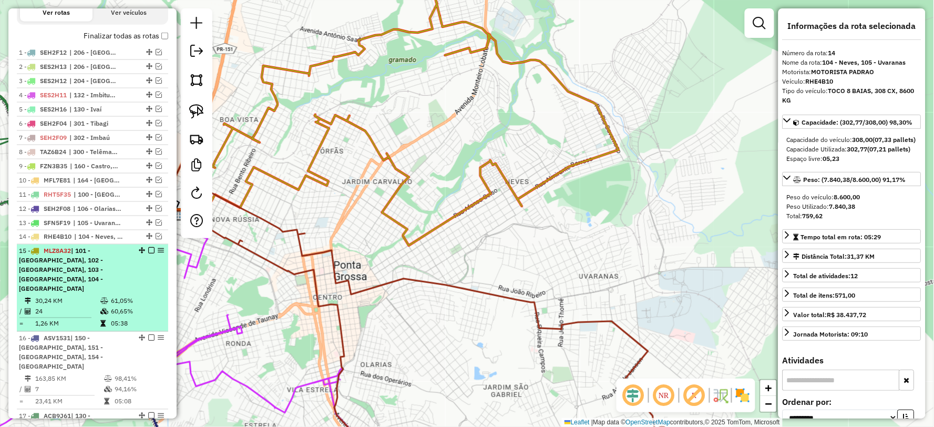
click at [110, 296] on td "61,05%" at bounding box center [136, 301] width 53 height 11
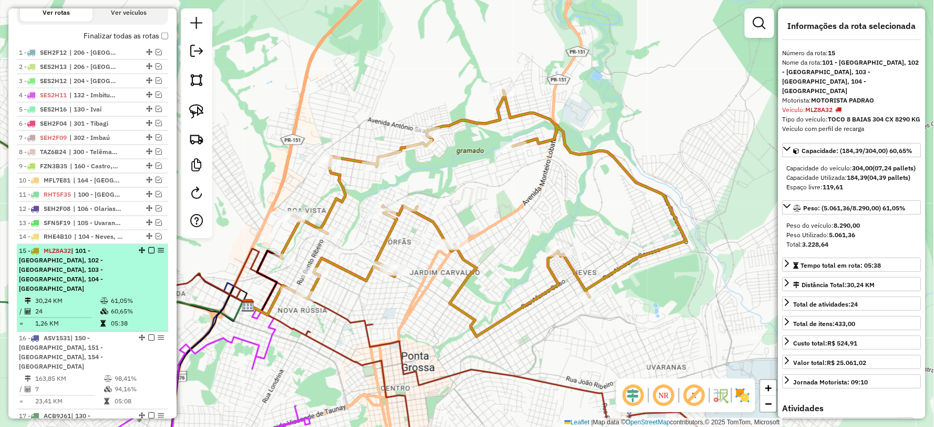
click at [149, 254] on em at bounding box center [151, 251] width 6 height 6
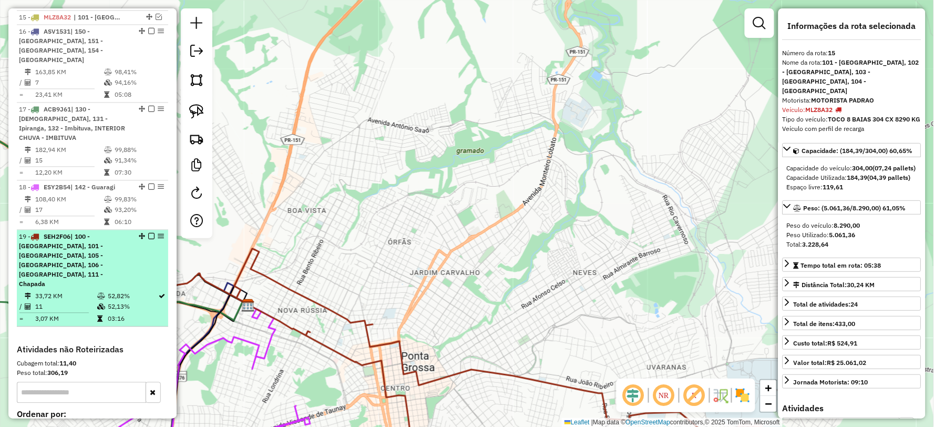
scroll to position [500, 0]
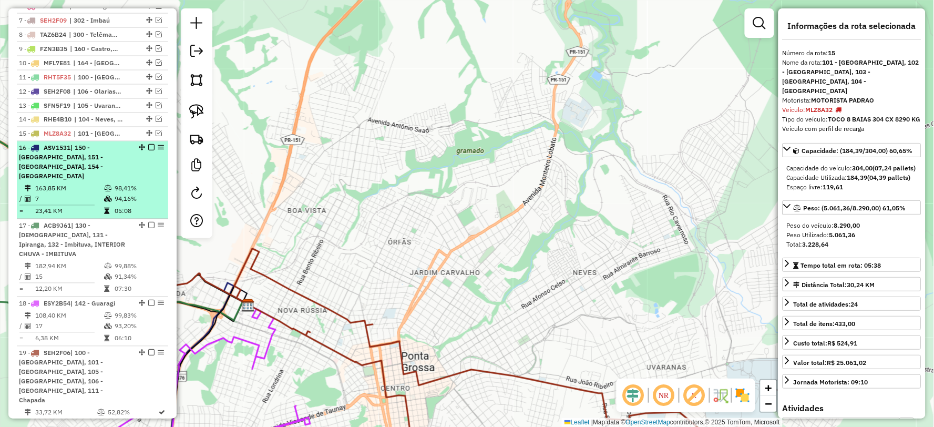
click at [132, 175] on div "16 - ASV1531 | 150 - Palmeira, 151 - Porto Amazonas, 154 - Colônias" at bounding box center [92, 163] width 147 height 38
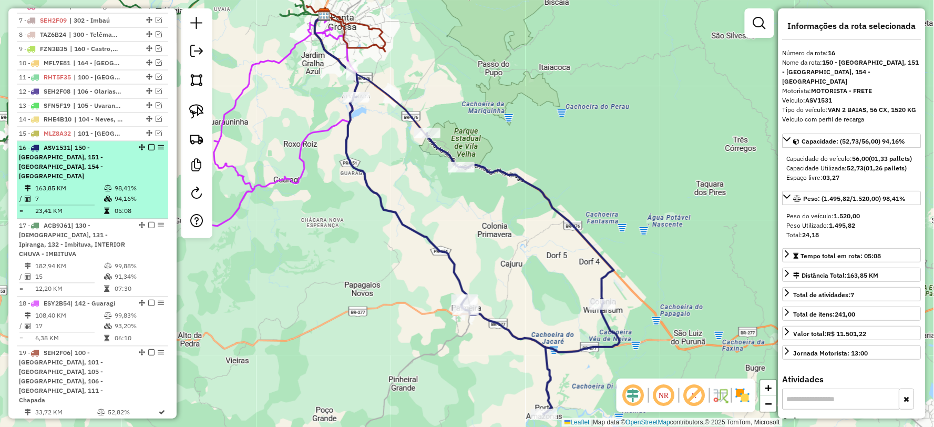
click at [151, 151] on em at bounding box center [151, 148] width 6 height 6
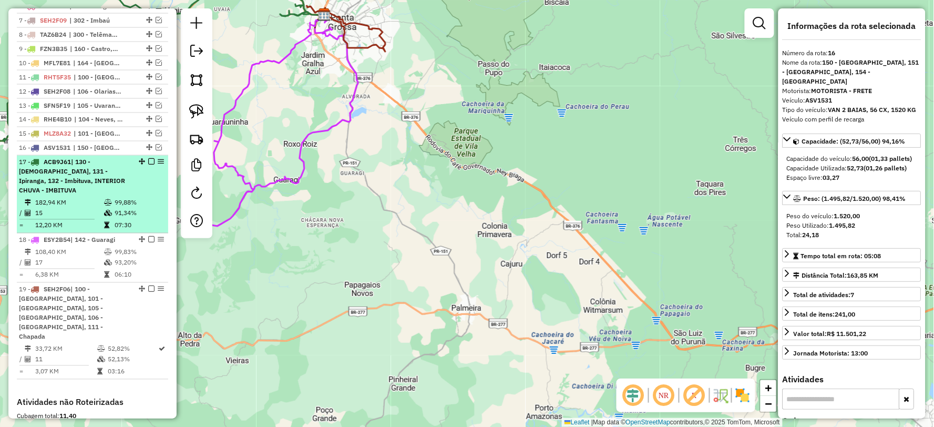
click at [148, 165] on em at bounding box center [151, 162] width 6 height 6
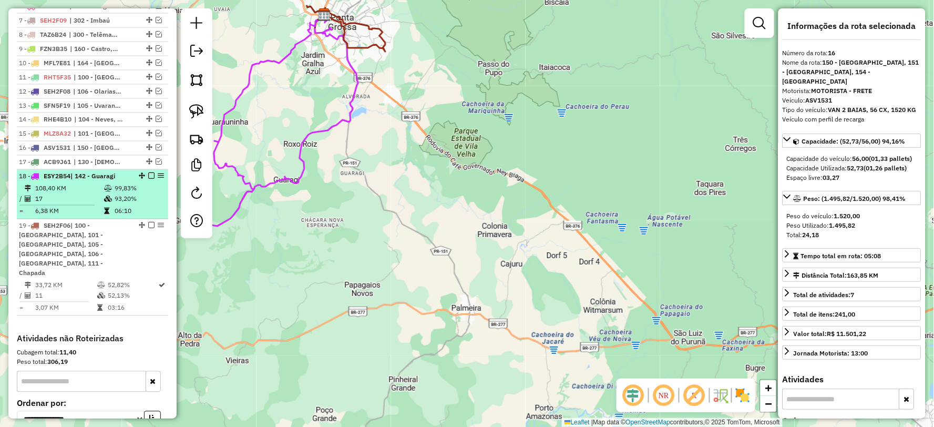
click at [149, 179] on em at bounding box center [151, 176] width 6 height 6
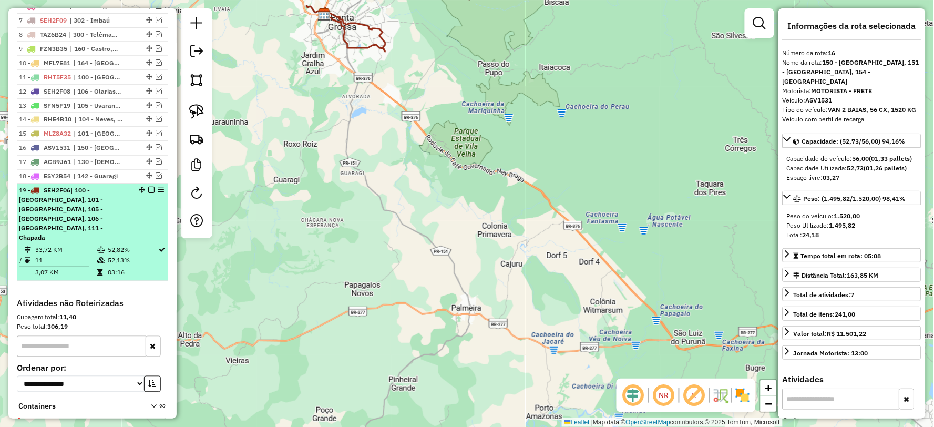
click at [149, 193] on em at bounding box center [151, 190] width 6 height 6
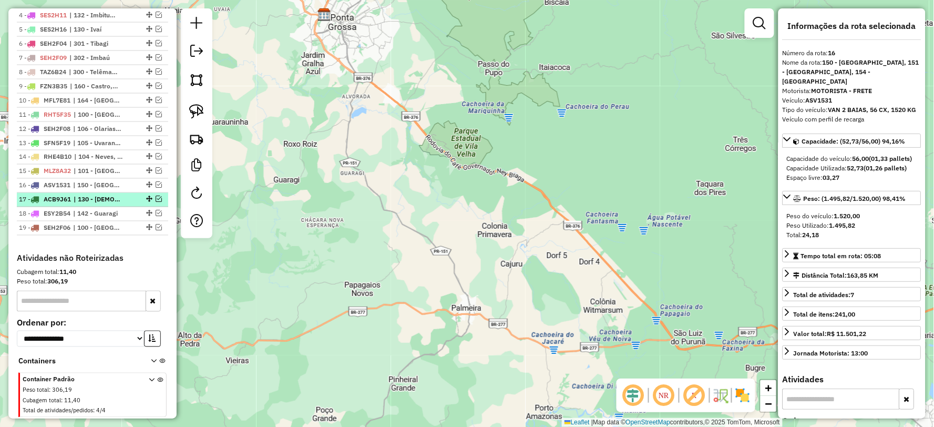
scroll to position [438, 0]
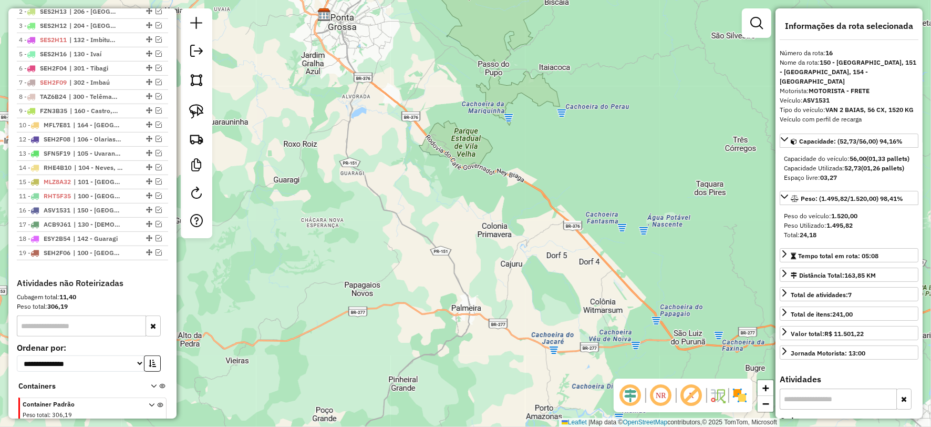
drag, startPoint x: 146, startPoint y: 145, endPoint x: 135, endPoint y: 200, distance: 55.8
drag, startPoint x: 146, startPoint y: 134, endPoint x: 152, endPoint y: 212, distance: 79.1
click at [424, 267] on div "Janela de atendimento Grade de atendimento Capacidade Transportadoras Veículos …" at bounding box center [467, 213] width 934 height 427
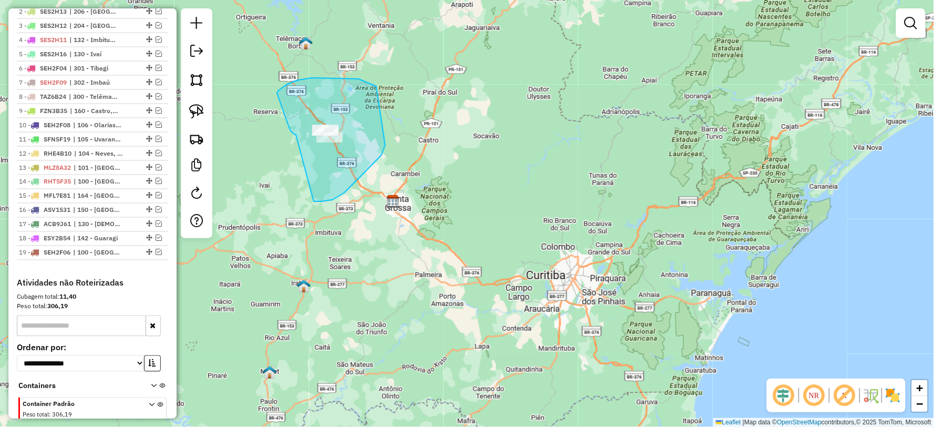
drag, startPoint x: 314, startPoint y: 201, endPoint x: 296, endPoint y: 135, distance: 69.1
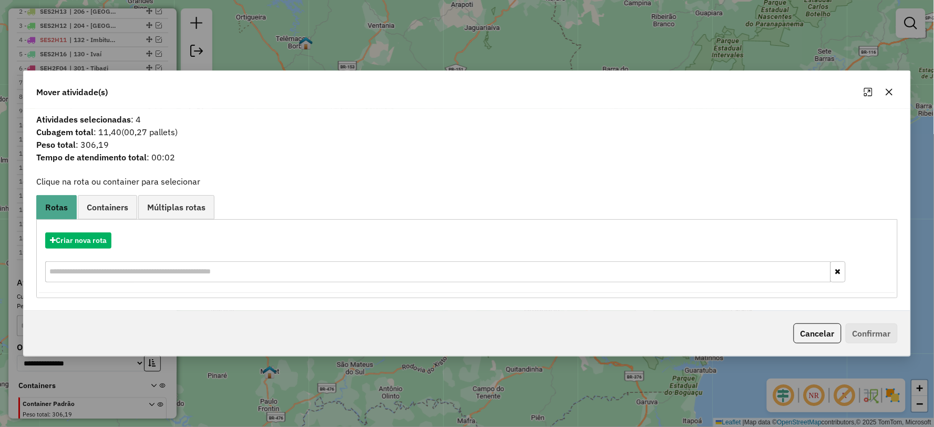
drag, startPoint x: 79, startPoint y: 144, endPoint x: 107, endPoint y: 146, distance: 27.5
click at [148, 146] on span "Peso total : 306,19" at bounding box center [467, 144] width 874 height 13
copy span "306,19"
click at [888, 93] on icon "button" at bounding box center [889, 92] width 7 height 7
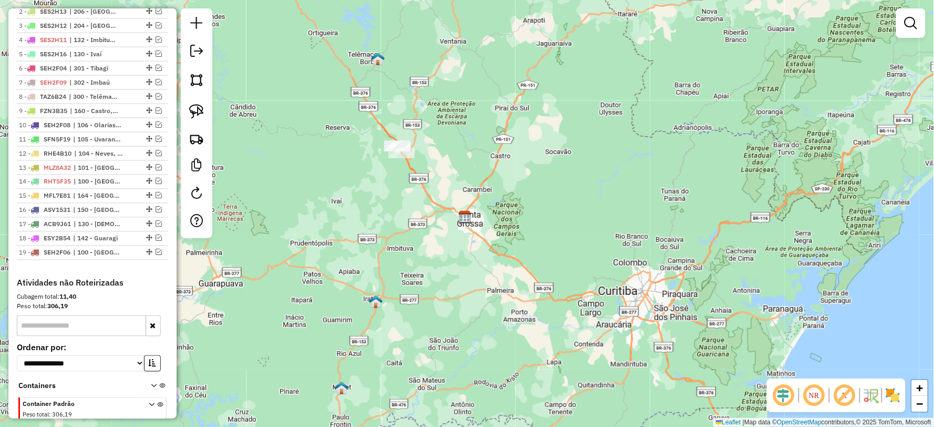
drag, startPoint x: 526, startPoint y: 125, endPoint x: 576, endPoint y: 125, distance: 49.9
click at [576, 125] on div "Janela de atendimento Grade de atendimento Capacidade Transportadoras Veículos …" at bounding box center [467, 213] width 934 height 427
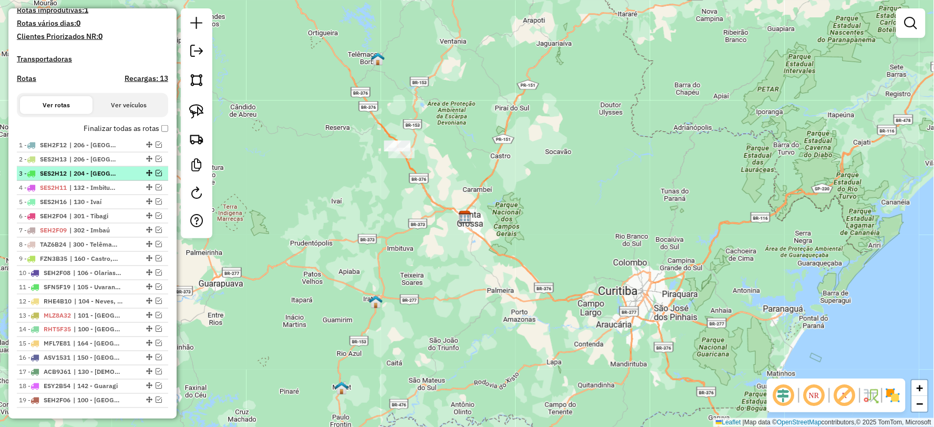
scroll to position [321, 0]
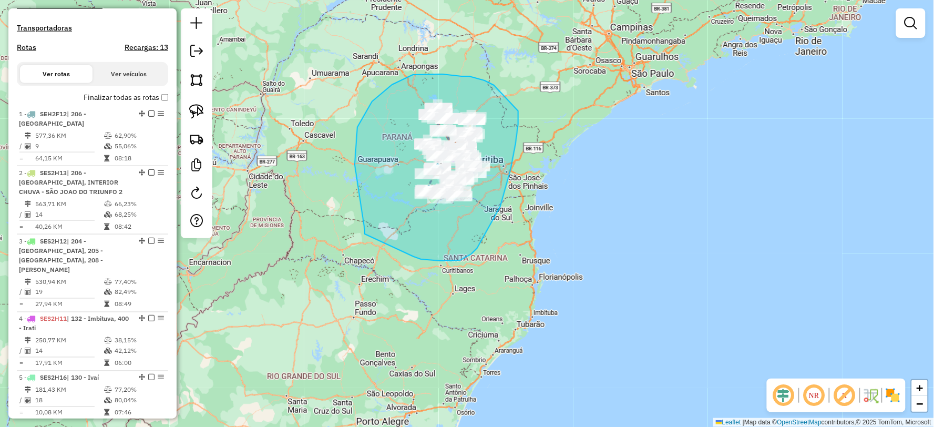
drag, startPoint x: 421, startPoint y: 259, endPoint x: 370, endPoint y: 250, distance: 51.8
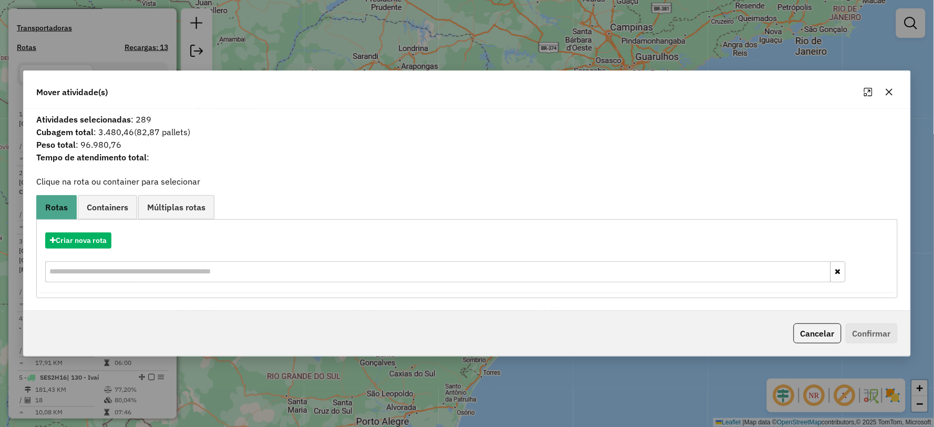
drag, startPoint x: 76, startPoint y: 141, endPoint x: 119, endPoint y: 144, distance: 43.7
click at [119, 144] on span "Peso total : 96.980,76" at bounding box center [467, 144] width 874 height 13
click at [177, 146] on span "Peso total : 96.980,76" at bounding box center [467, 144] width 874 height 13
drag, startPoint x: 79, startPoint y: 142, endPoint x: 149, endPoint y: 142, distance: 69.9
click at [149, 142] on span "Peso total : 96.980,76" at bounding box center [467, 144] width 874 height 13
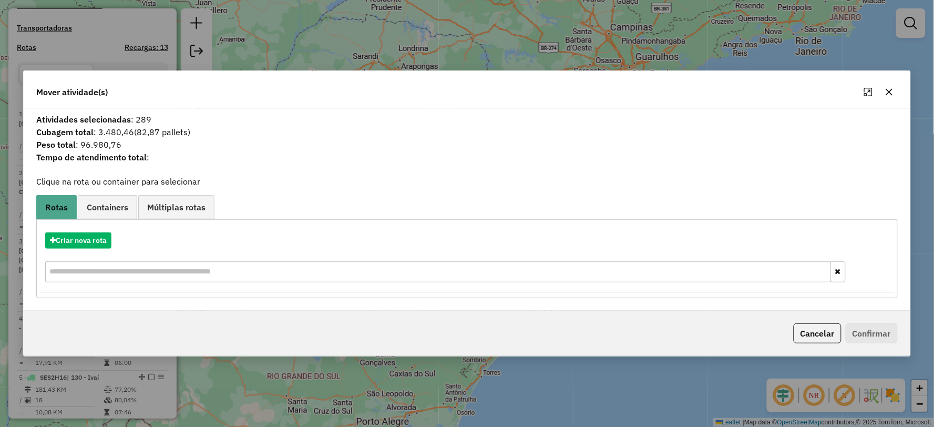
click at [895, 91] on button "button" at bounding box center [889, 92] width 17 height 17
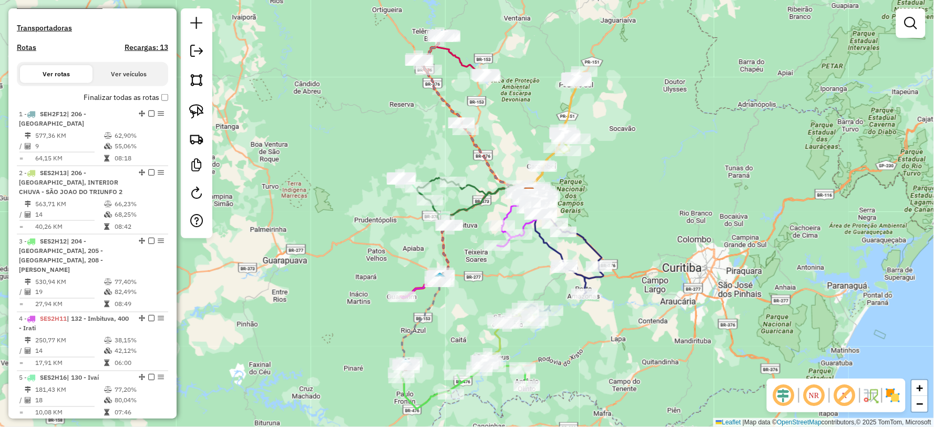
drag, startPoint x: 509, startPoint y: 176, endPoint x: 822, endPoint y: 144, distance: 314.9
click at [822, 144] on div "Janela de atendimento Grade de atendimento Capacidade Transportadoras Veículos …" at bounding box center [467, 213] width 934 height 427
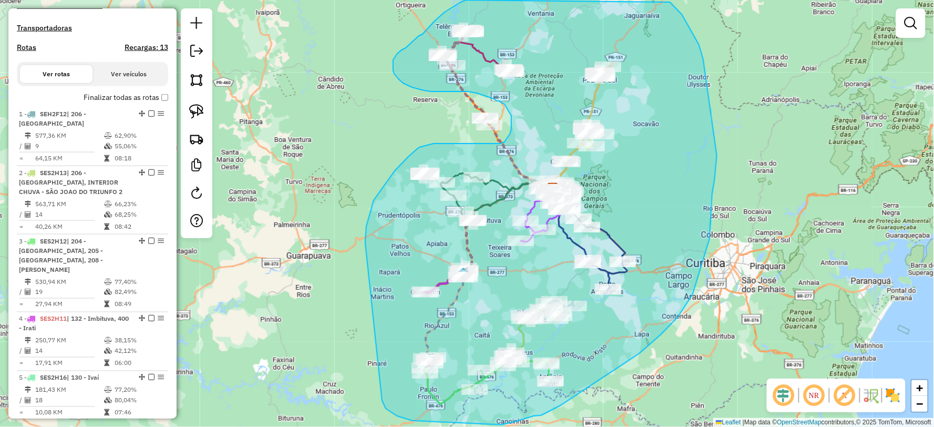
drag, startPoint x: 382, startPoint y: 401, endPoint x: 365, endPoint y: 243, distance: 158.6
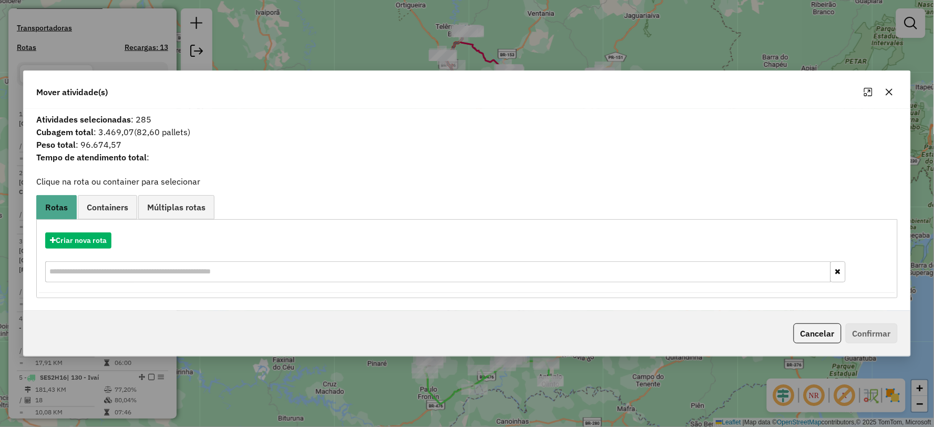
drag, startPoint x: 80, startPoint y: 144, endPoint x: 124, endPoint y: 154, distance: 44.9
click at [166, 154] on div "Atividades selecionadas : 285 Cubagem total : 3.469,07 (82,60 pallets) Peso tot…" at bounding box center [467, 142] width 874 height 58
click at [164, 137] on span "(82,60 pallets)" at bounding box center [162, 132] width 56 height 11
drag, startPoint x: 80, startPoint y: 144, endPoint x: 119, endPoint y: 145, distance: 38.4
click at [146, 145] on span "Peso total : 96.674,57" at bounding box center [467, 144] width 874 height 13
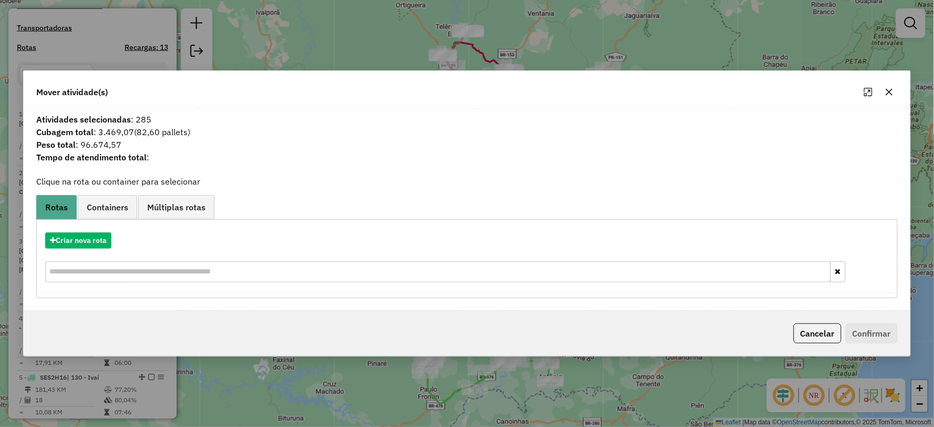
copy span "96.674,57"
drag, startPoint x: 134, startPoint y: 119, endPoint x: 124, endPoint y: 114, distance: 10.8
click at [178, 116] on span "Atividades selecionadas : 285" at bounding box center [467, 119] width 874 height 13
copy span "285"
click at [889, 88] on icon "button" at bounding box center [889, 92] width 8 height 8
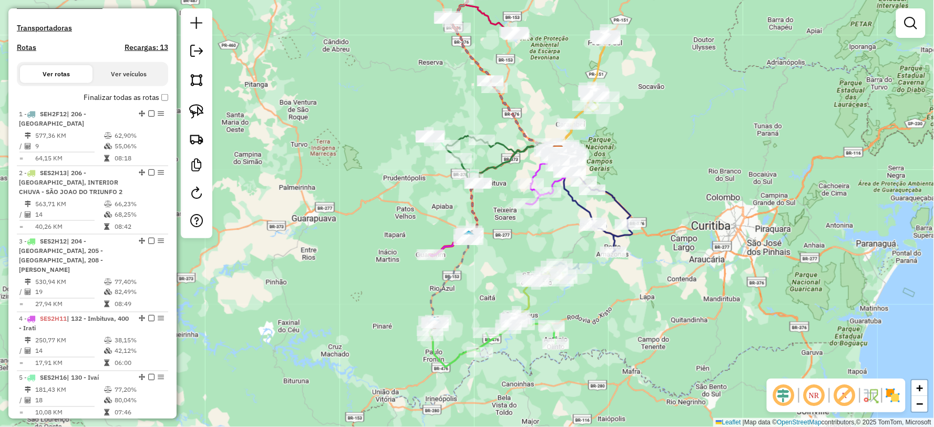
drag, startPoint x: 601, startPoint y: 352, endPoint x: 608, endPoint y: 242, distance: 110.1
click at [611, 240] on div "Janela de atendimento Grade de atendimento Capacidade Transportadoras Veículos …" at bounding box center [467, 213] width 934 height 427
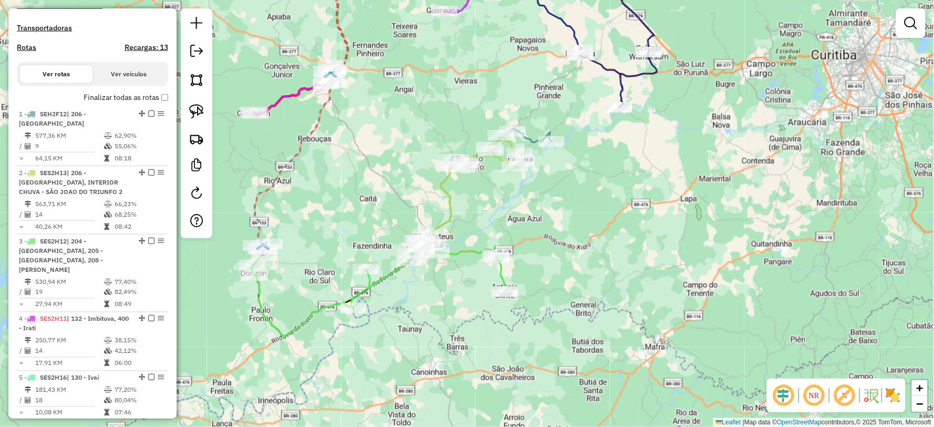
drag, startPoint x: 603, startPoint y: 251, endPoint x: 662, endPoint y: 221, distance: 66.5
click at [662, 221] on div "Janela de atendimento Grade de atendimento Capacidade Transportadoras Veículos …" at bounding box center [467, 213] width 934 height 427
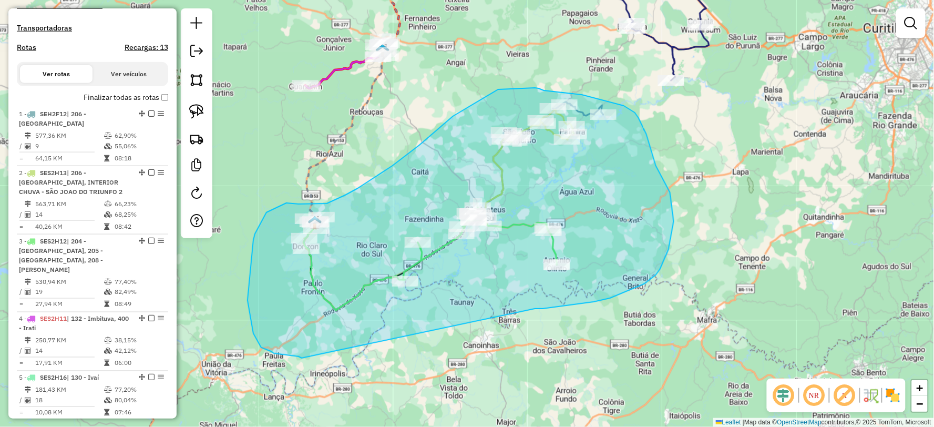
drag, startPoint x: 555, startPoint y: 307, endPoint x: 302, endPoint y: 358, distance: 257.9
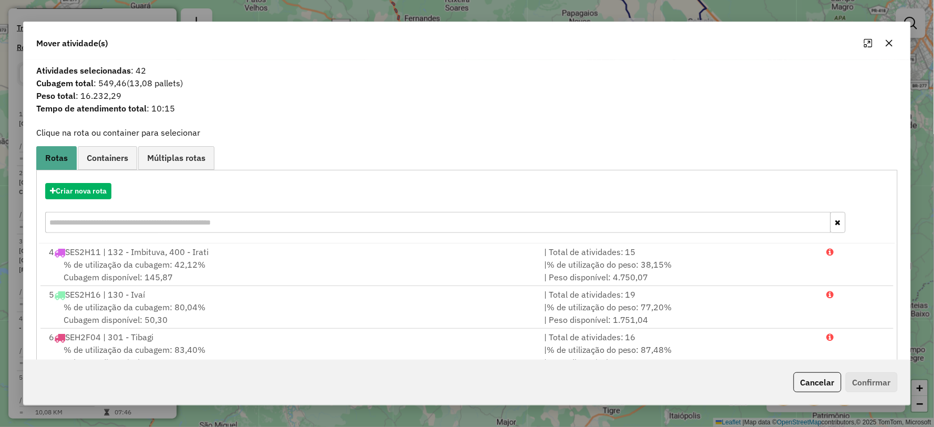
drag, startPoint x: 80, startPoint y: 95, endPoint x: 148, endPoint y: 97, distance: 67.8
click at [160, 97] on span "Peso total : 16.232,29" at bounding box center [467, 95] width 874 height 13
copy span "16.232,29"
click at [892, 48] on button "button" at bounding box center [889, 43] width 17 height 17
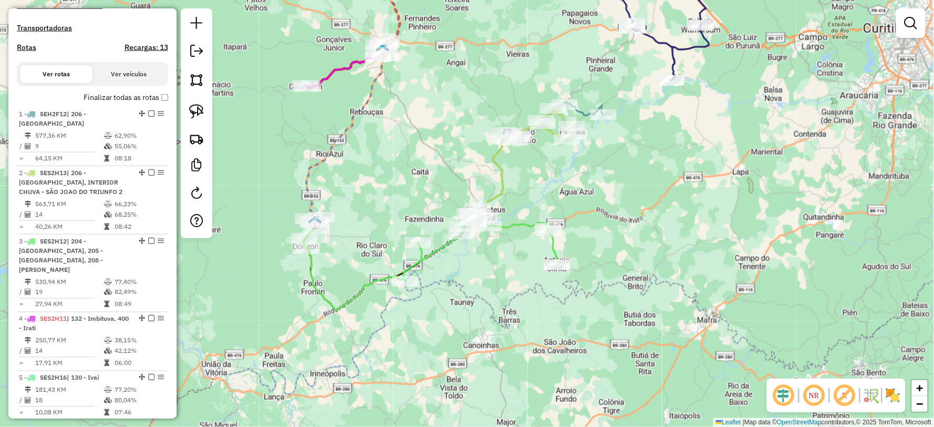
drag, startPoint x: 385, startPoint y: 128, endPoint x: 469, endPoint y: 321, distance: 210.9
click at [469, 323] on div "Janela de atendimento Grade de atendimento Capacidade Transportadoras Veículos …" at bounding box center [467, 213] width 934 height 427
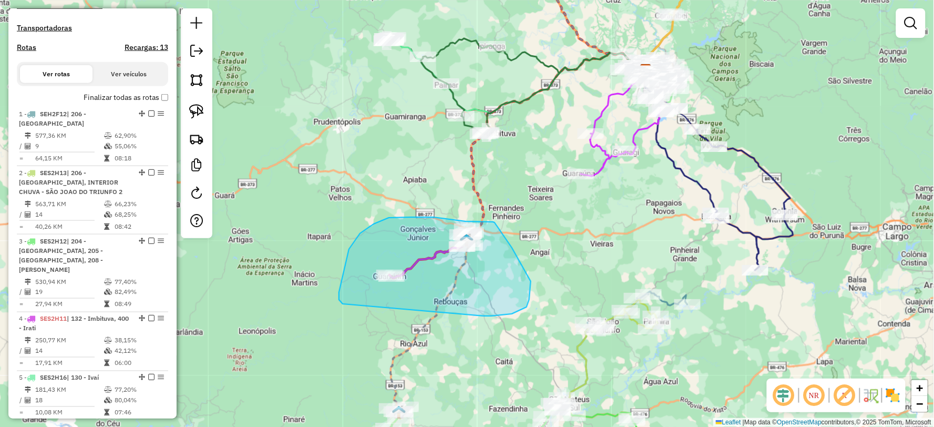
drag, startPoint x: 487, startPoint y: 316, endPoint x: 345, endPoint y: 303, distance: 142.5
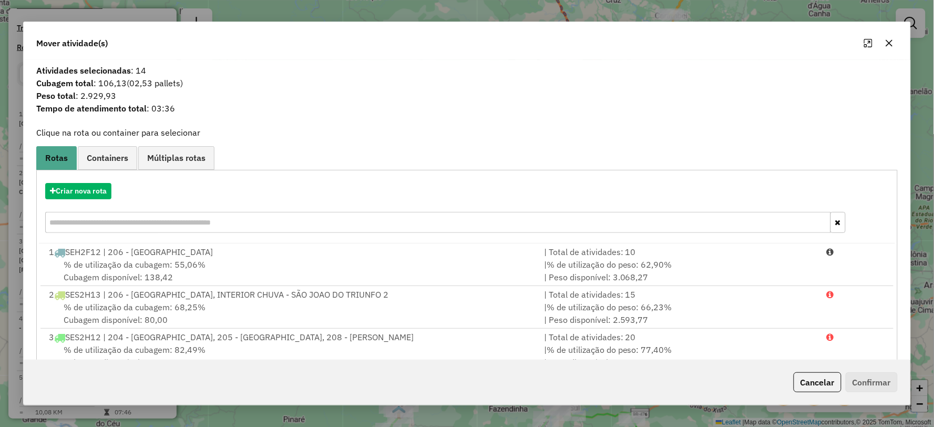
drag, startPoint x: 79, startPoint y: 94, endPoint x: 160, endPoint y: 99, distance: 81.1
click at [160, 99] on span "Peso total : 2.929,93" at bounding box center [467, 95] width 874 height 13
copy span "2.929,93"
click at [887, 38] on button "button" at bounding box center [889, 43] width 17 height 17
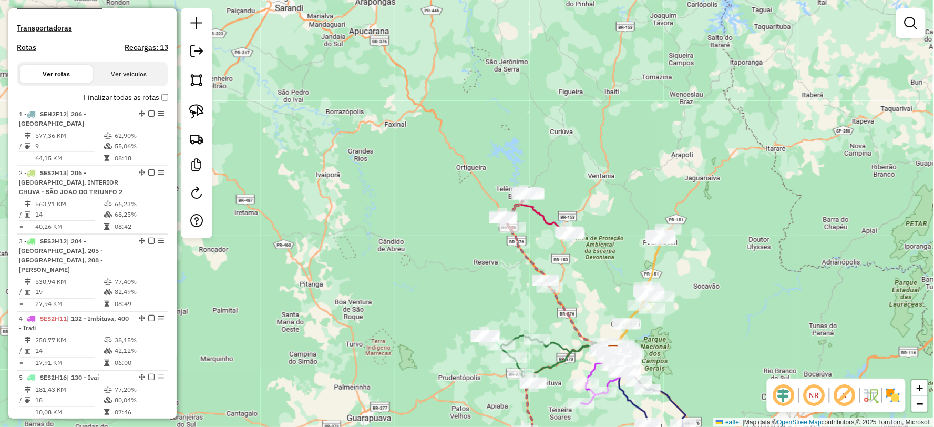
drag, startPoint x: 411, startPoint y: 47, endPoint x: 444, endPoint y: 248, distance: 202.9
click at [443, 248] on div "Janela de atendimento Grade de atendimento Capacidade Transportadoras Veículos …" at bounding box center [467, 213] width 934 height 427
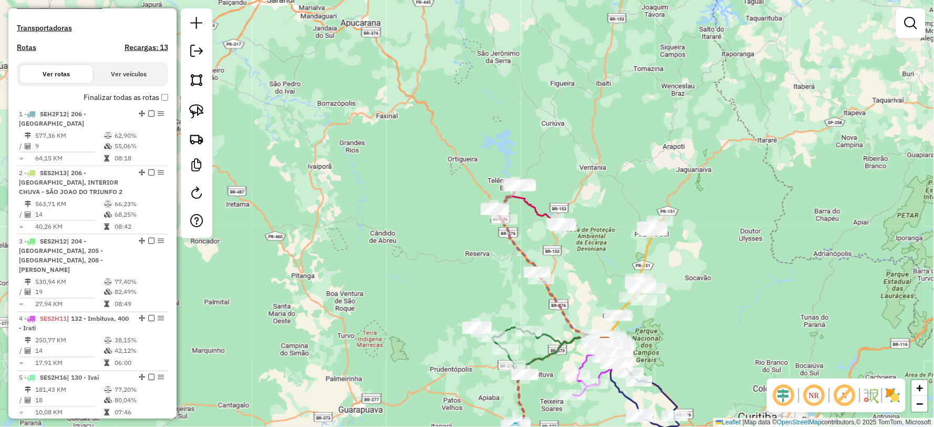
drag, startPoint x: 489, startPoint y: 256, endPoint x: 485, endPoint y: 250, distance: 7.1
click at [485, 250] on div "Janela de atendimento Grade de atendimento Capacidade Transportadoras Veículos …" at bounding box center [467, 213] width 934 height 427
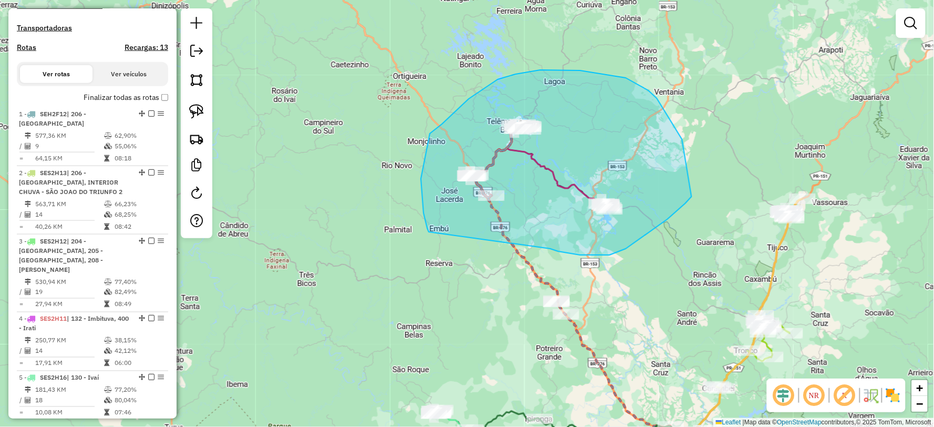
drag, startPoint x: 626, startPoint y: 249, endPoint x: 437, endPoint y: 251, distance: 189.3
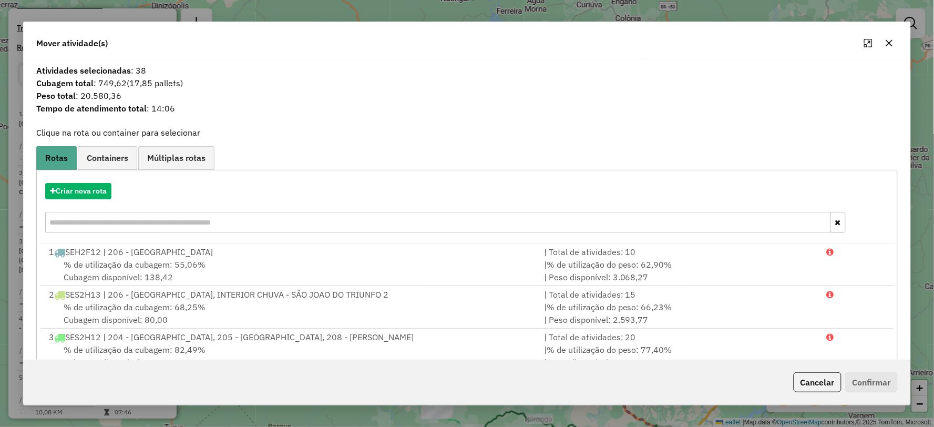
drag, startPoint x: 79, startPoint y: 95, endPoint x: 135, endPoint y: 95, distance: 56.2
click at [135, 95] on span "Peso total : 20.580,36" at bounding box center [467, 95] width 874 height 13
copy span "20.580,36"
click at [890, 43] on icon "button" at bounding box center [889, 42] width 7 height 7
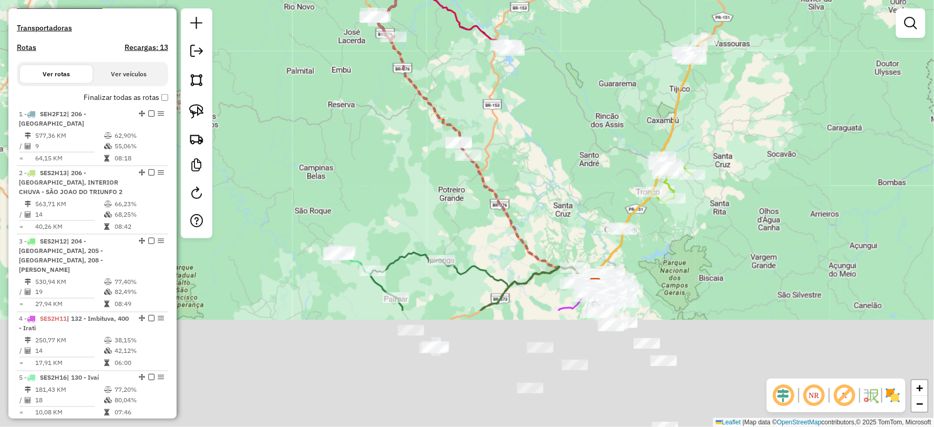
drag, startPoint x: 597, startPoint y: 122, endPoint x: 574, endPoint y: 74, distance: 52.9
click at [574, 74] on div "Janela de atendimento Grade de atendimento Capacidade Transportadoras Veículos …" at bounding box center [467, 213] width 934 height 427
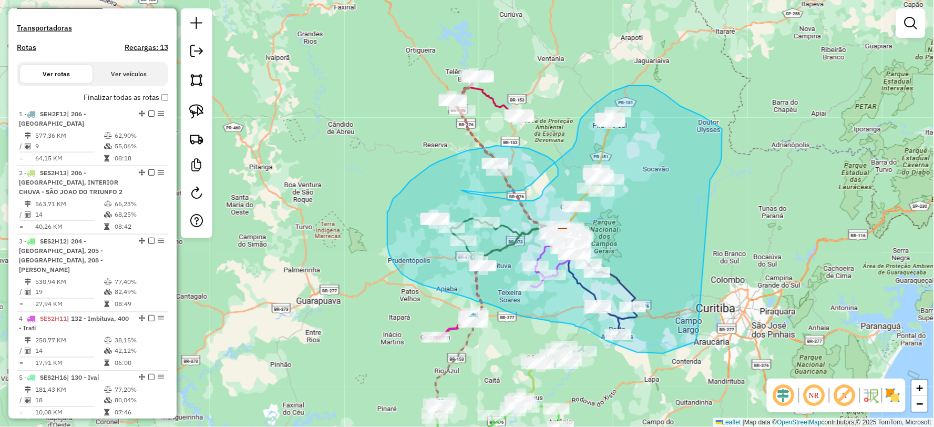
drag, startPoint x: 710, startPoint y: 182, endPoint x: 698, endPoint y: 330, distance: 148.7
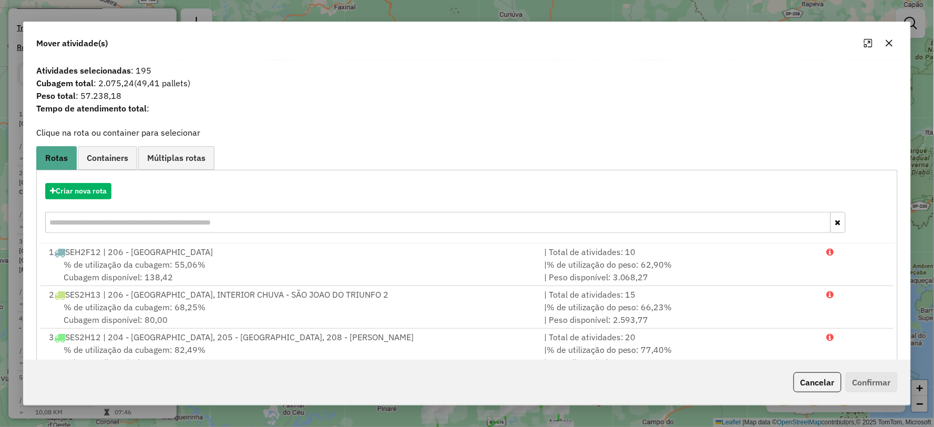
drag, startPoint x: 80, startPoint y: 95, endPoint x: 171, endPoint y: 98, distance: 91.0
click at [171, 98] on span "Peso total : 57.238,18" at bounding box center [467, 95] width 874 height 13
copy span "57.238,18"
click at [894, 46] on button "button" at bounding box center [889, 43] width 17 height 17
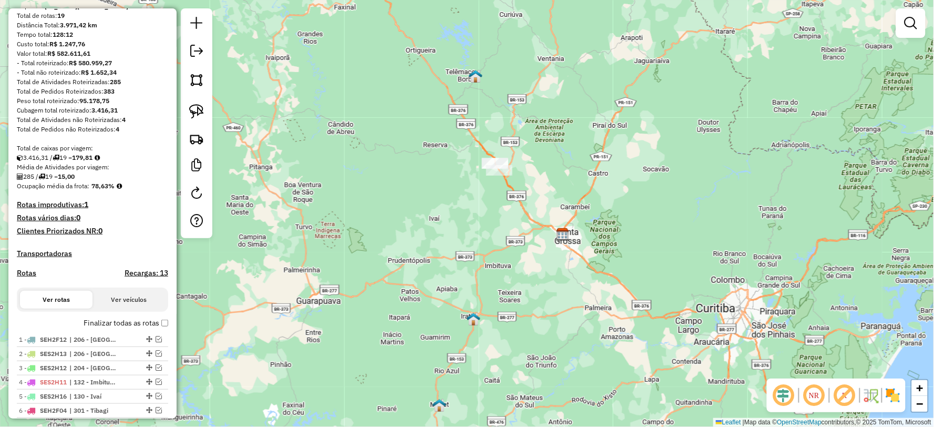
scroll to position [87, 0]
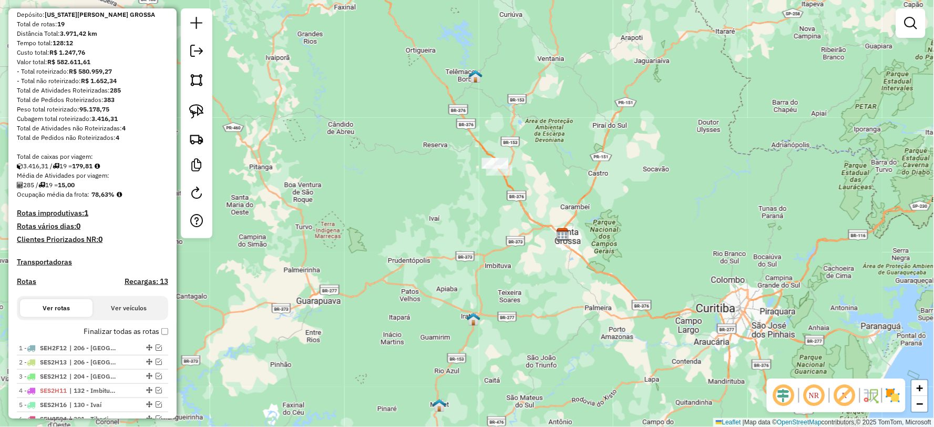
drag, startPoint x: 77, startPoint y: 172, endPoint x: 98, endPoint y: 171, distance: 20.5
click at [98, 171] on div "3.416,31 / 19 = 179,81" at bounding box center [92, 165] width 151 height 9
copy div "179,81"
drag, startPoint x: 93, startPoint y: 201, endPoint x: 115, endPoint y: 202, distance: 22.1
click at [115, 198] on strong "78,63%" at bounding box center [102, 194] width 23 height 8
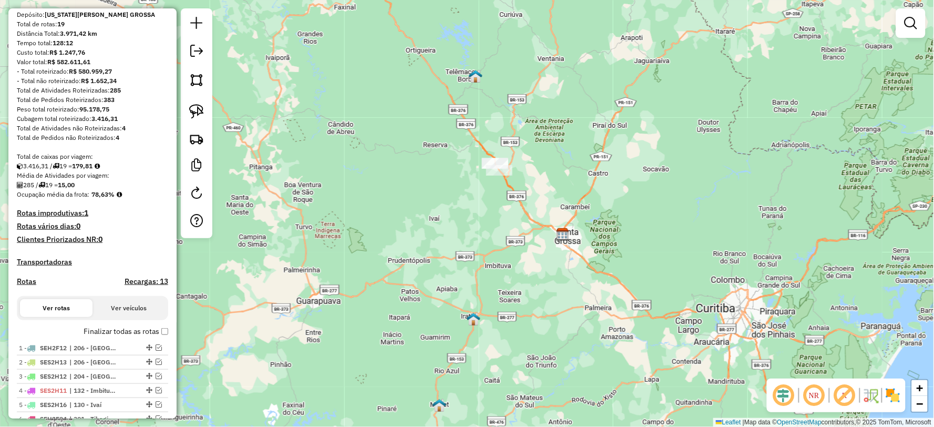
copy strong "78,63%"
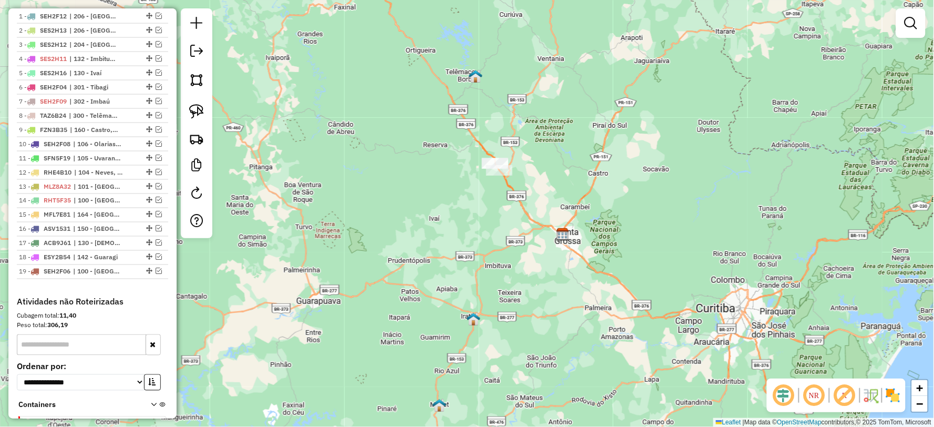
scroll to position [438, 0]
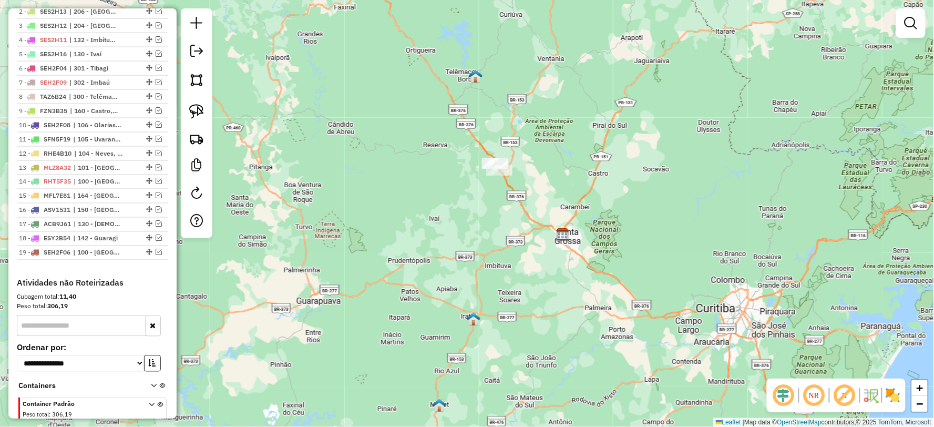
click at [439, 223] on div "Janela de atendimento Grade de atendimento Capacidade Transportadoras Veículos …" at bounding box center [467, 213] width 934 height 427
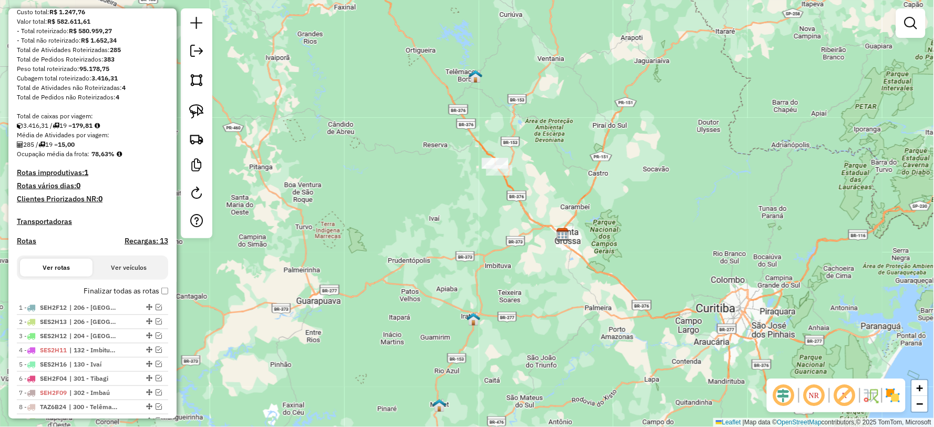
scroll to position [87, 0]
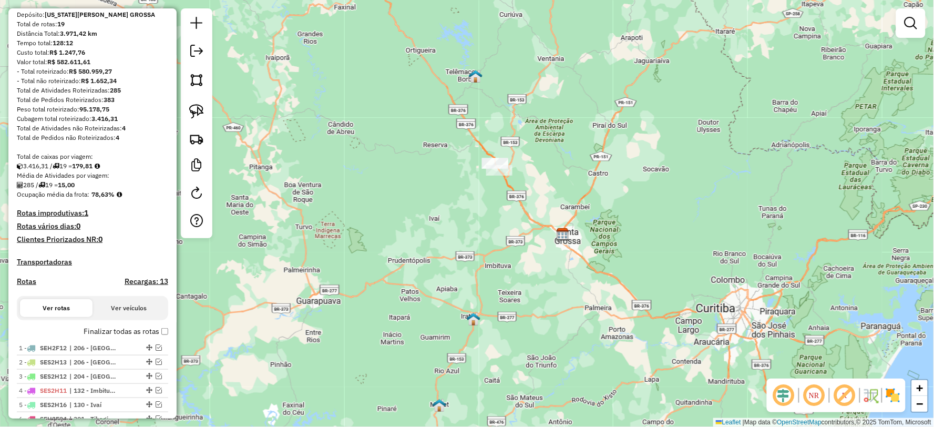
click at [69, 218] on h4 "Rotas improdutivas: 1" at bounding box center [92, 213] width 151 height 9
click at [69, 263] on div "Meta Jornada : 04:00:00" at bounding box center [90, 268] width 129 height 13
click at [413, 249] on div "Janela de atendimento Grade de atendimento Capacidade Transportadoras Veículos …" at bounding box center [467, 213] width 934 height 427
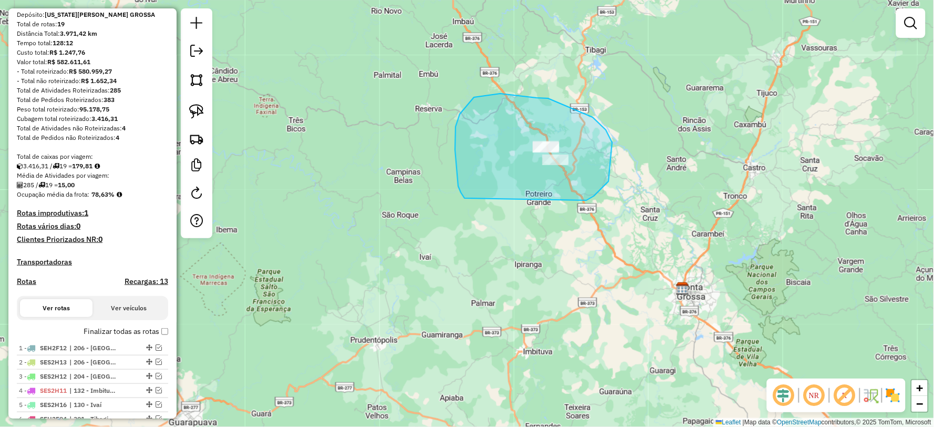
drag, startPoint x: 587, startPoint y: 200, endPoint x: 466, endPoint y: 200, distance: 120.9
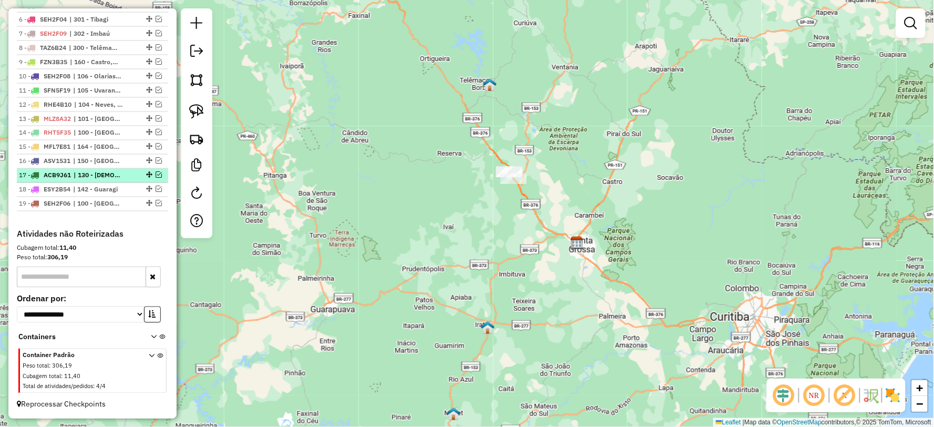
scroll to position [379, 0]
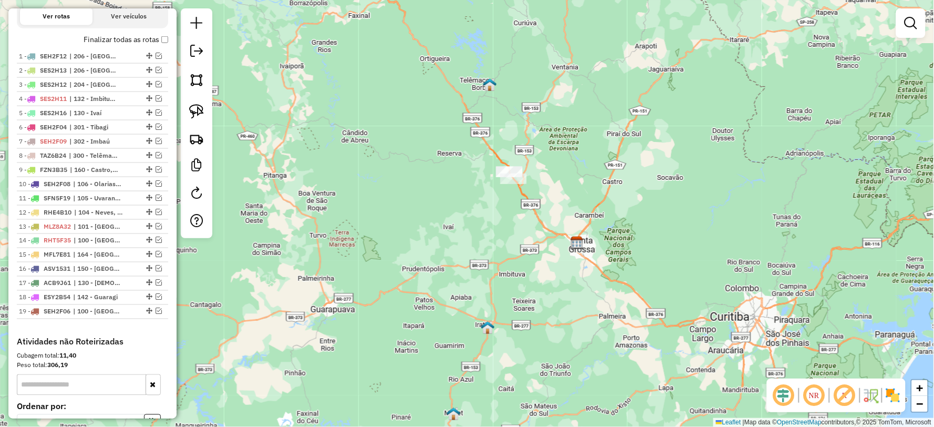
click at [413, 240] on div "Janela de atendimento Grade de atendimento Capacidade Transportadoras Veículos …" at bounding box center [467, 213] width 934 height 427
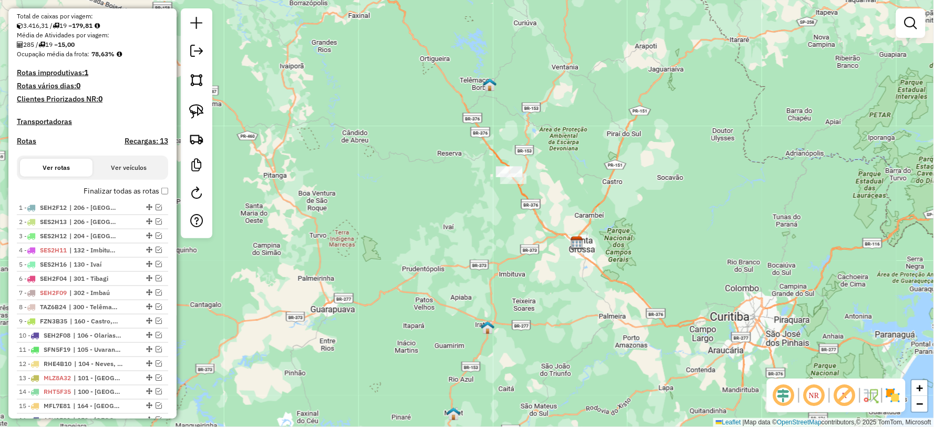
scroll to position [203, 0]
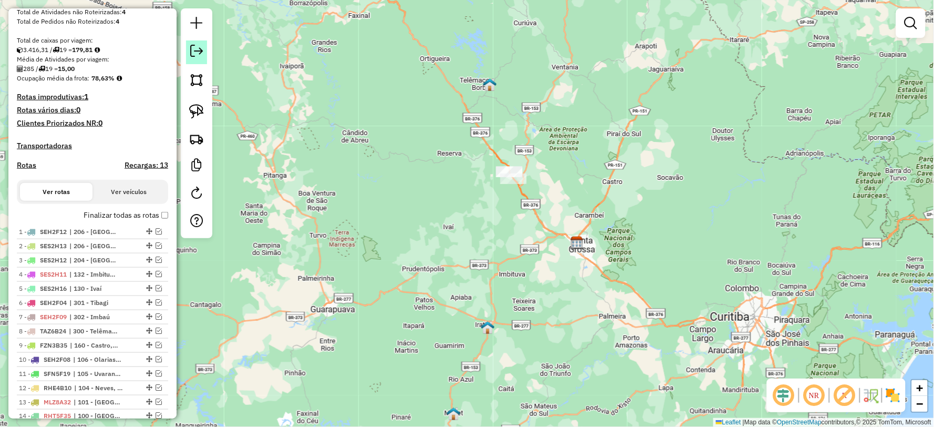
click at [196, 54] on em at bounding box center [196, 51] width 13 height 13
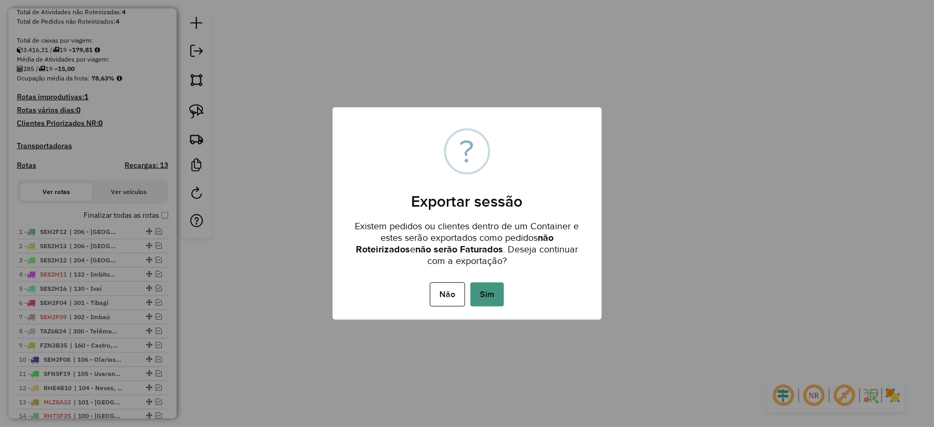
click at [483, 294] on button "Sim" at bounding box center [487, 294] width 34 height 24
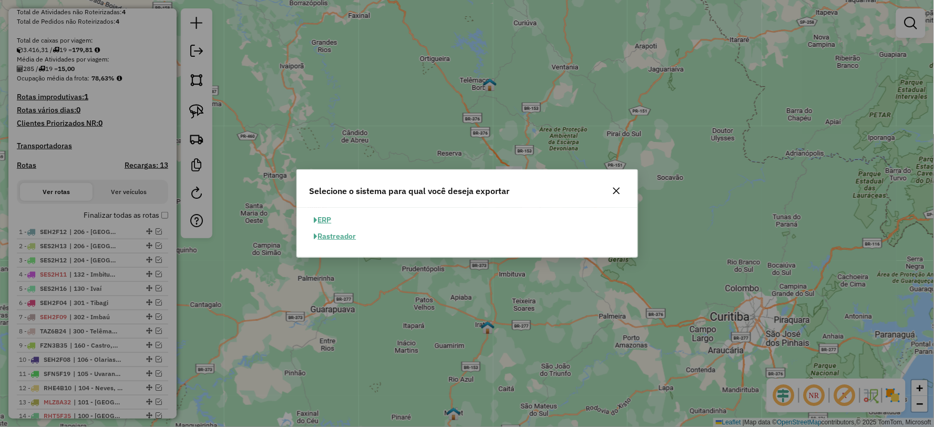
click at [322, 217] on button "ERP" at bounding box center [323, 220] width 27 height 16
select select "**"
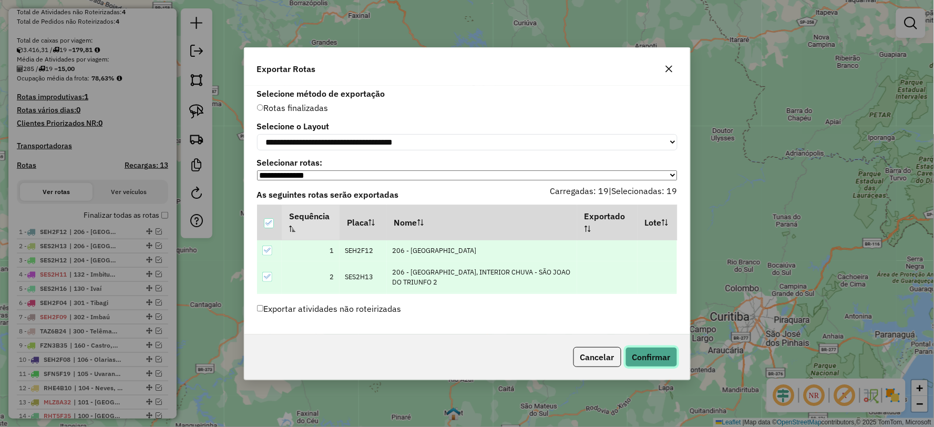
click at [645, 349] on button "Confirmar" at bounding box center [652, 357] width 52 height 20
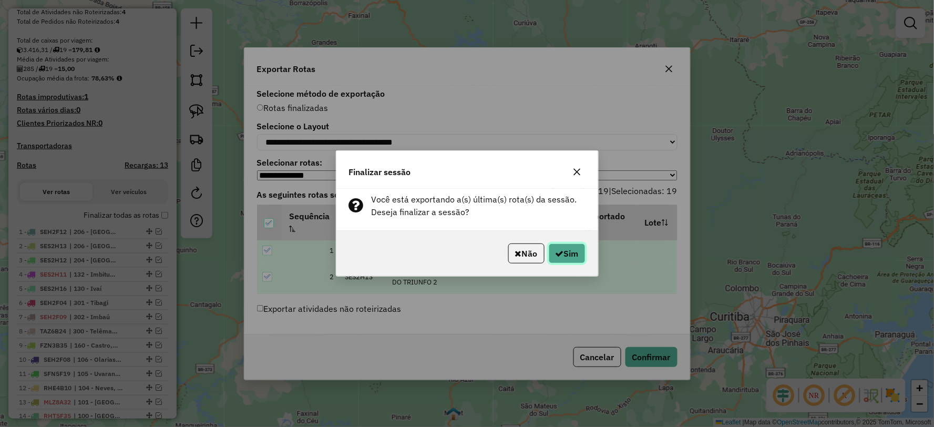
click at [569, 254] on button "Sim" at bounding box center [567, 253] width 37 height 20
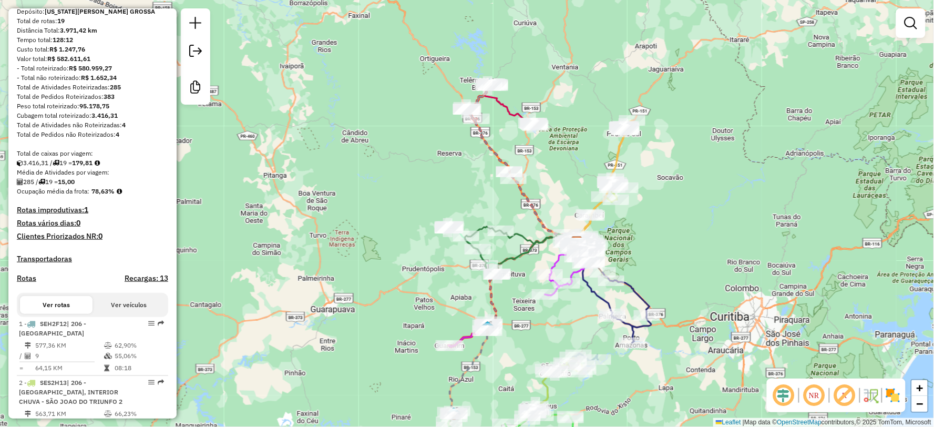
scroll to position [0, 0]
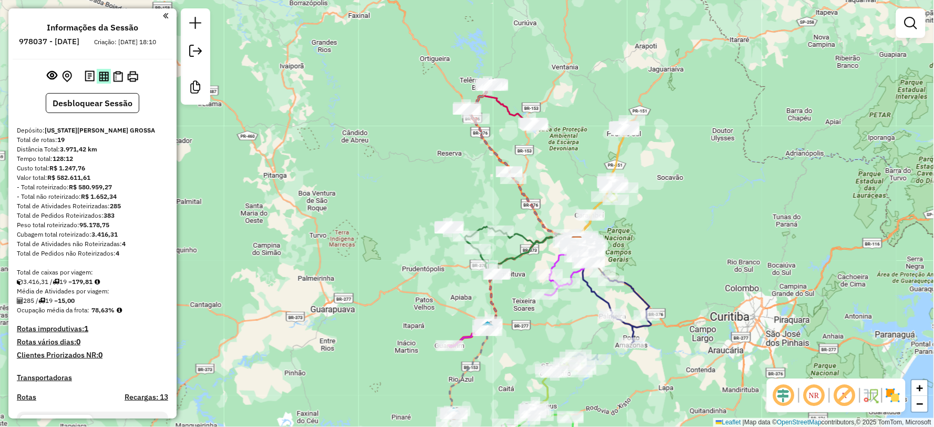
click at [104, 81] on img at bounding box center [104, 76] width 10 height 10
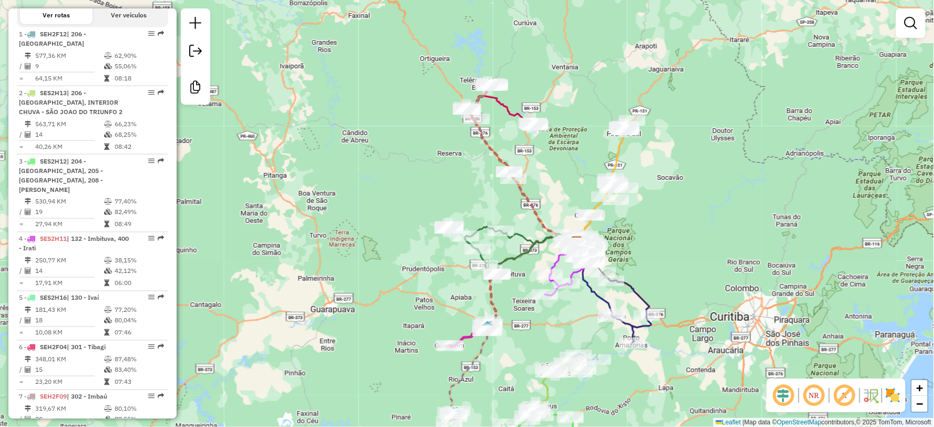
scroll to position [467, 0]
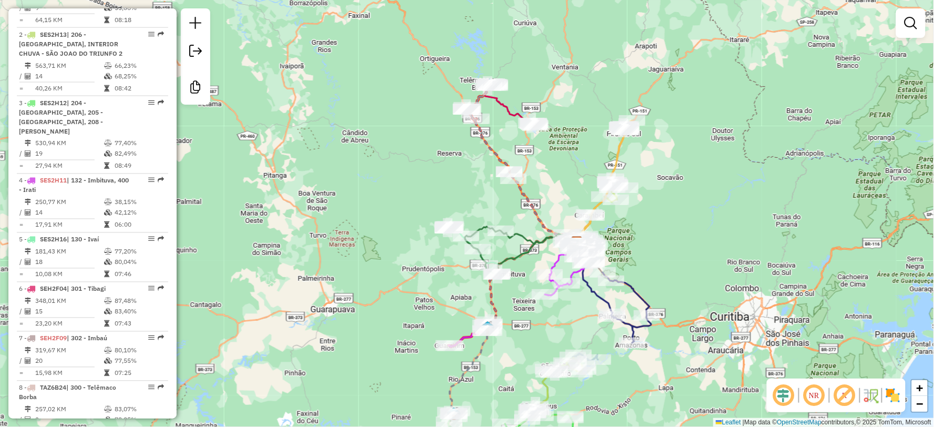
click at [104, 258] on td at bounding box center [109, 262] width 11 height 11
select select "**********"
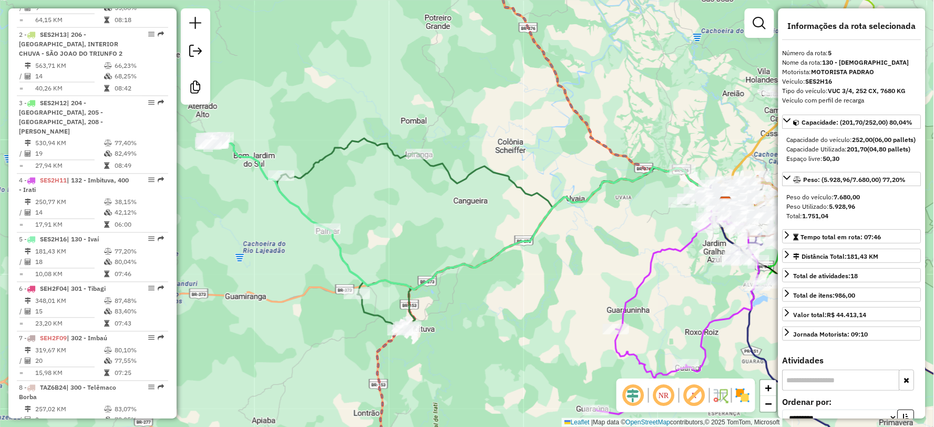
click at [104, 258] on td at bounding box center [109, 262] width 11 height 11
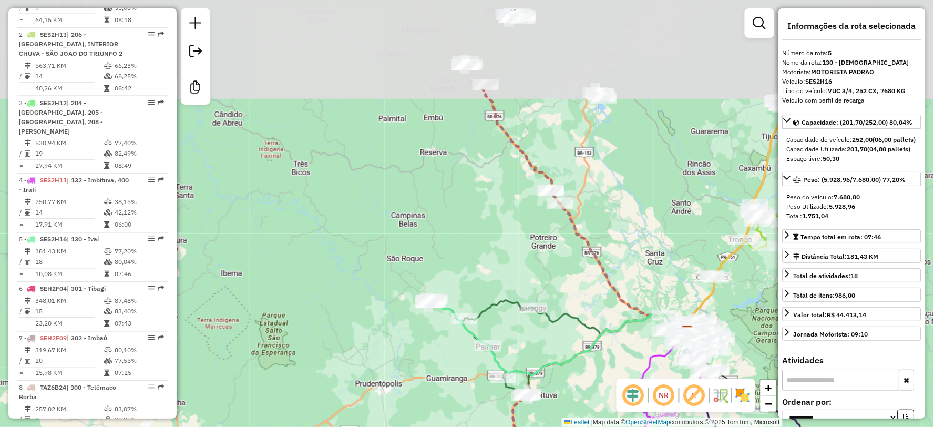
drag, startPoint x: 588, startPoint y: 108, endPoint x: 603, endPoint y: 241, distance: 133.4
click at [603, 241] on div "Janela de atendimento Grade de atendimento Capacidade Transportadoras Veículos …" at bounding box center [467, 213] width 934 height 427
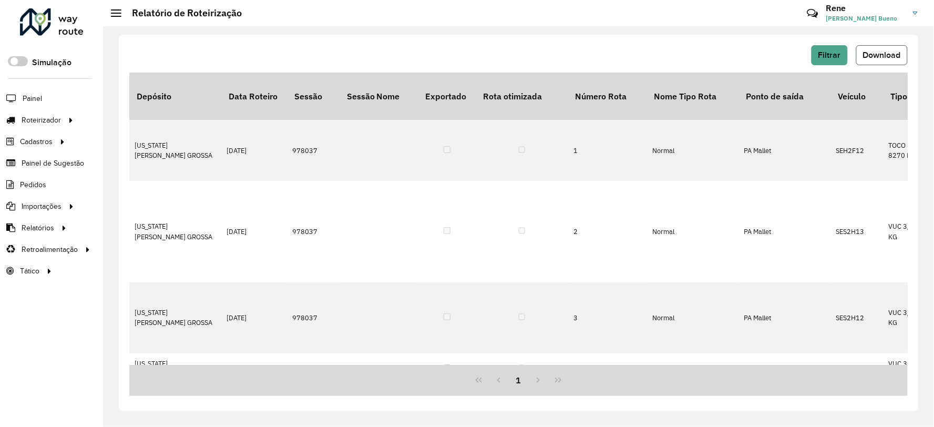
click at [897, 54] on span "Download" at bounding box center [882, 54] width 38 height 9
